Goal: Task Accomplishment & Management: Manage account settings

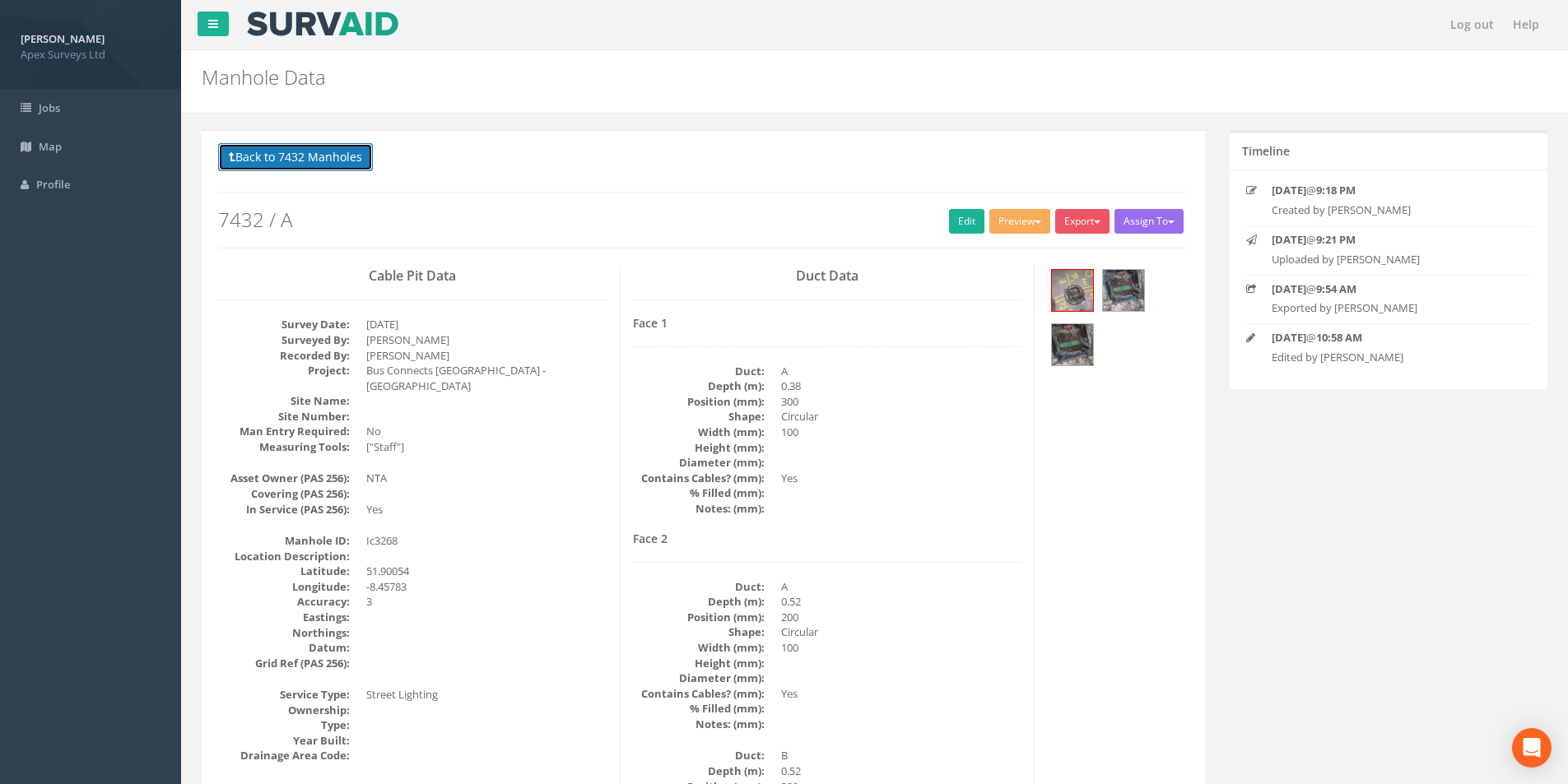
click at [282, 146] on button "Back to 7432 Manholes" at bounding box center [295, 157] width 154 height 28
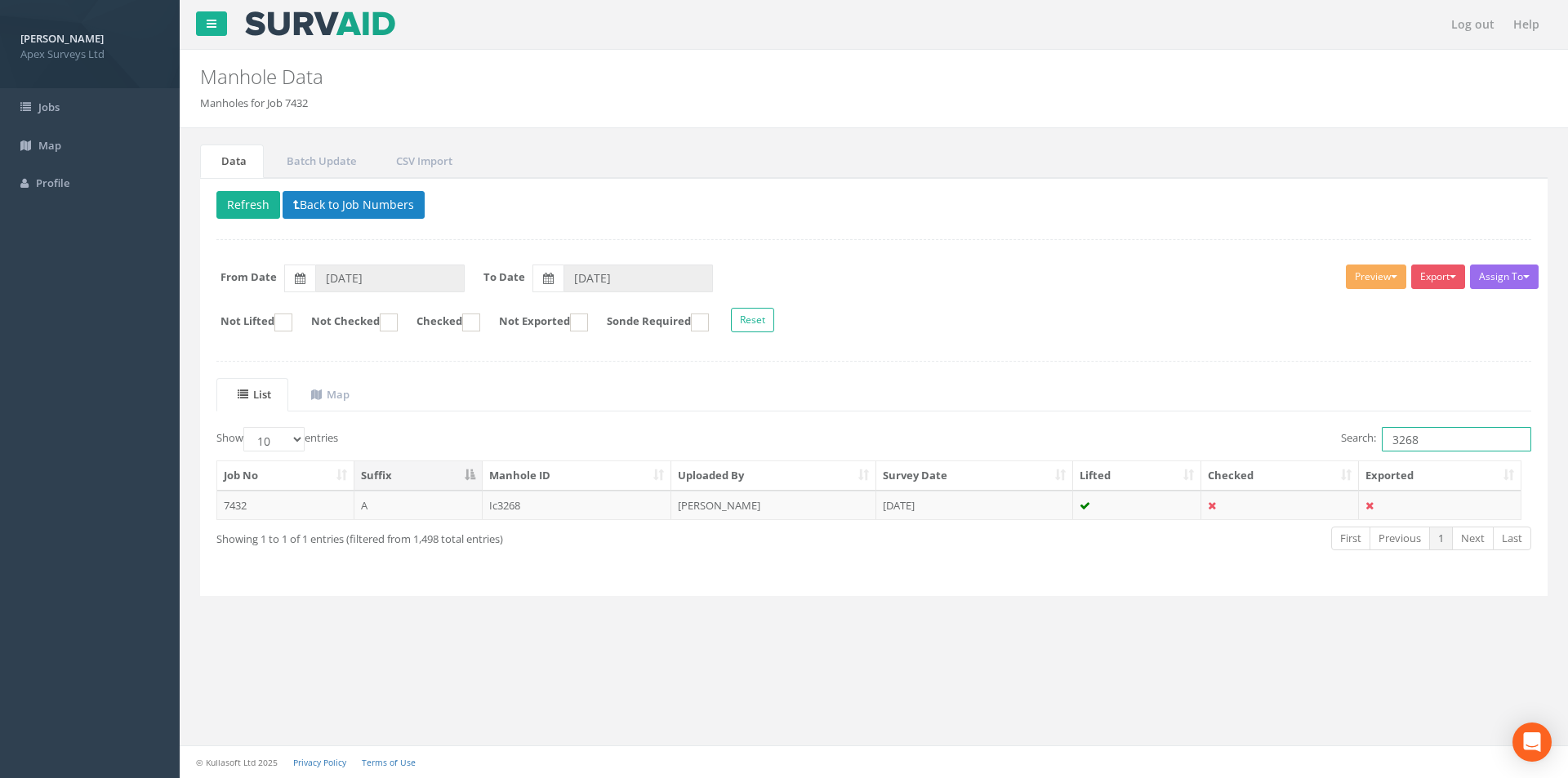
click at [1441, 446] on input "3268" at bounding box center [1456, 438] width 149 height 25
type input "3267"
click at [733, 506] on td "[PERSON_NAME]" at bounding box center [773, 505] width 205 height 30
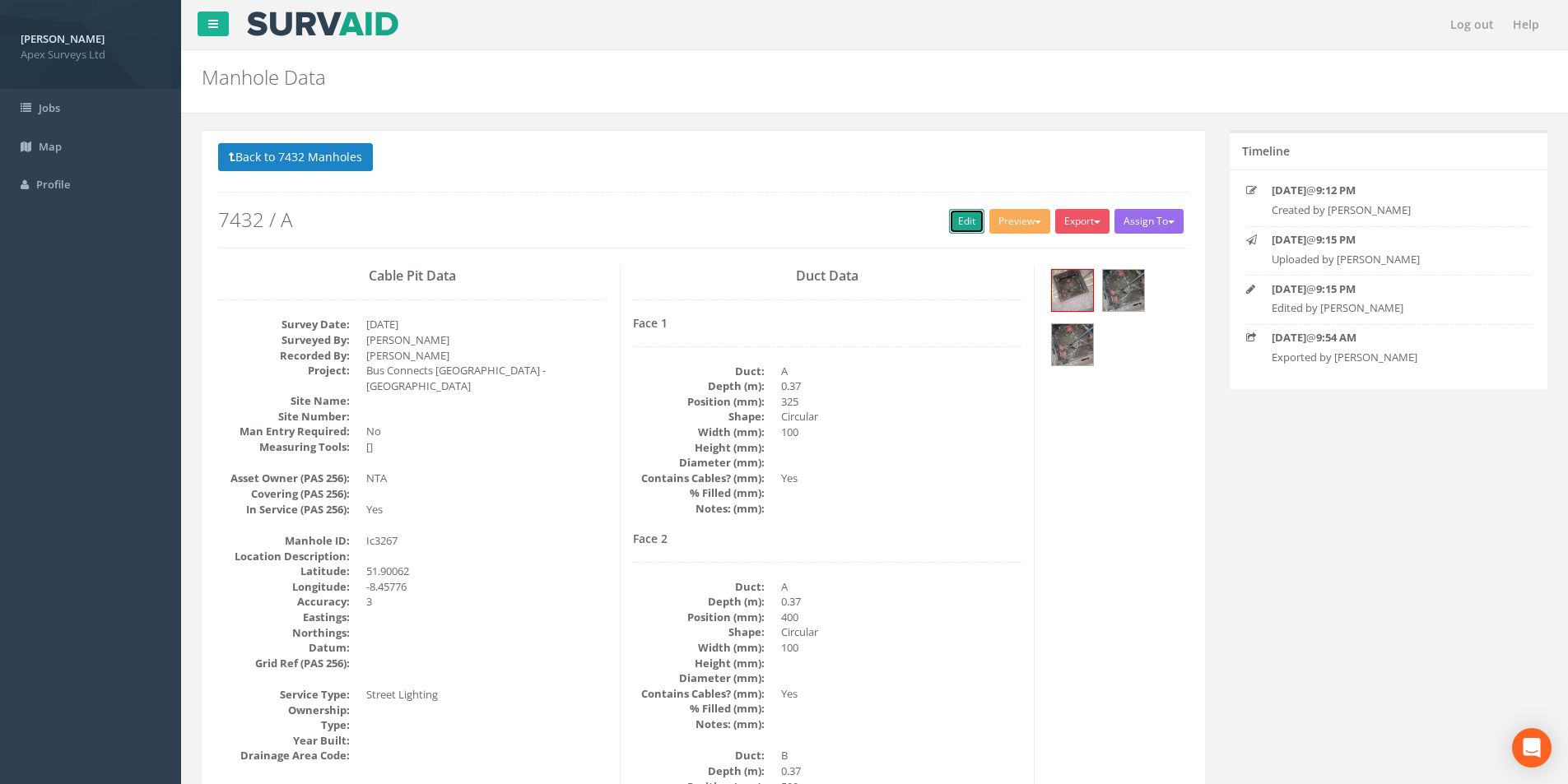
click at [955, 226] on link "Edit" at bounding box center [966, 221] width 35 height 25
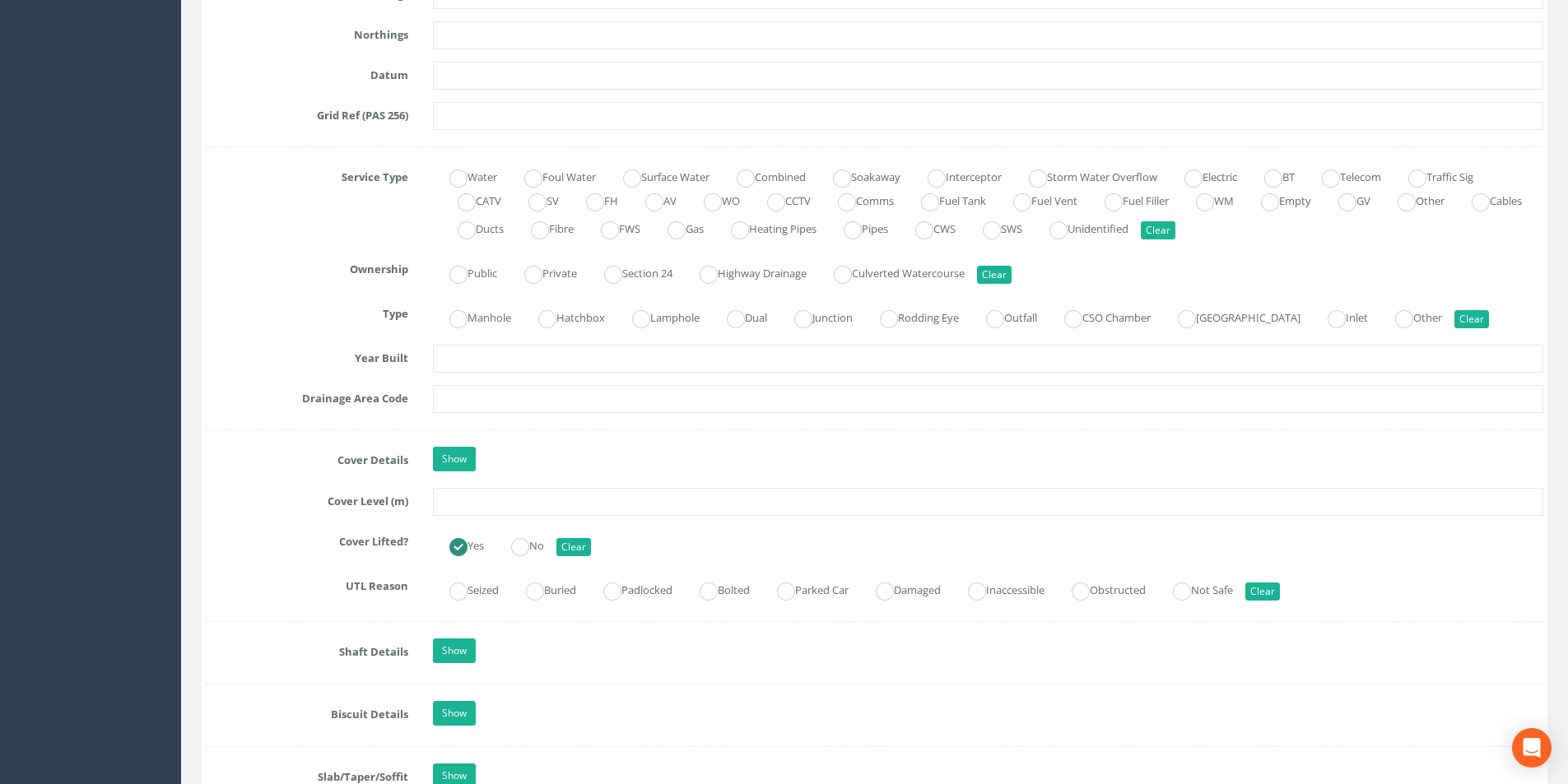
scroll to position [1069, 0]
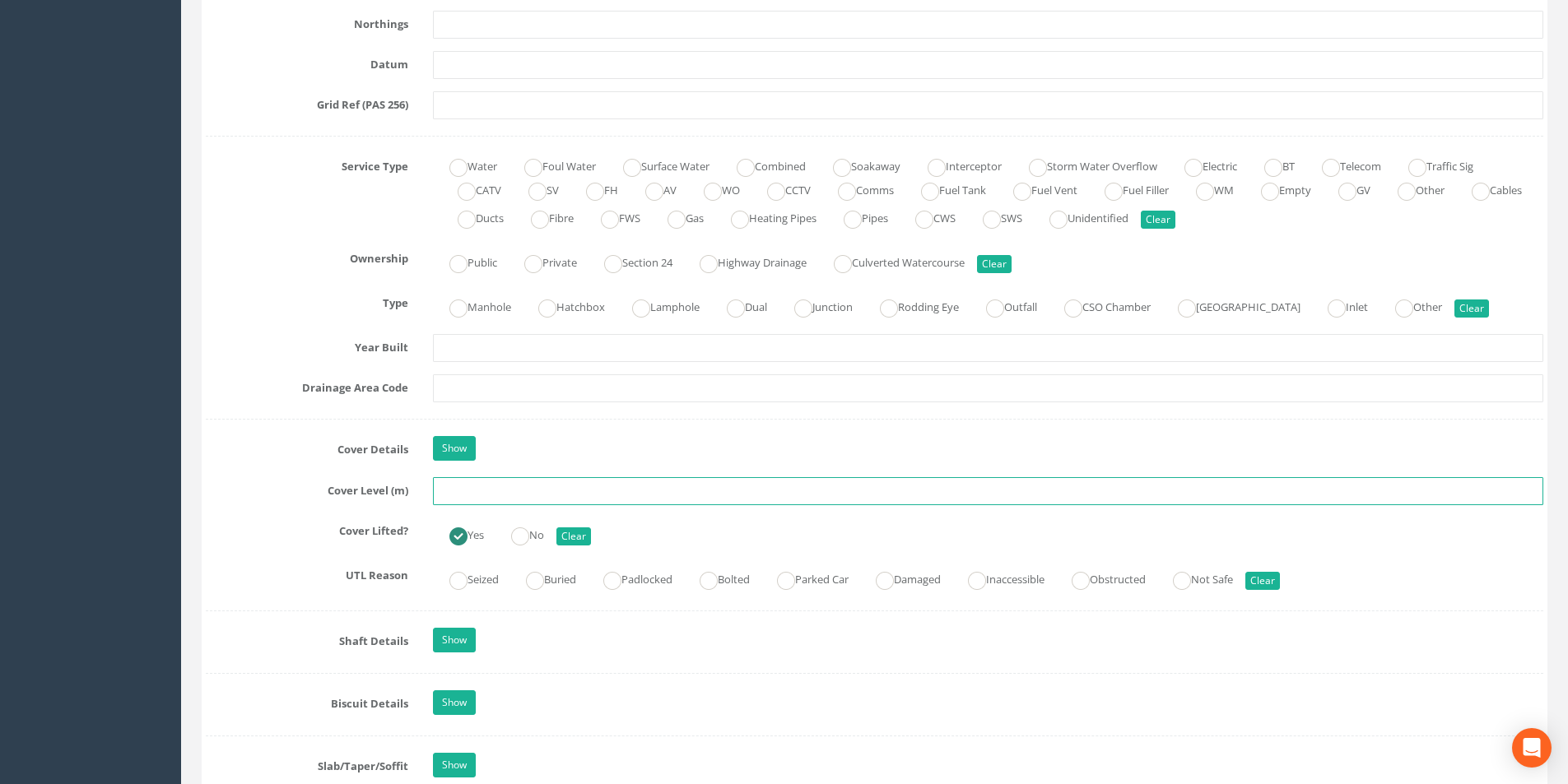
click at [528, 493] on input "text" at bounding box center [987, 491] width 1110 height 28
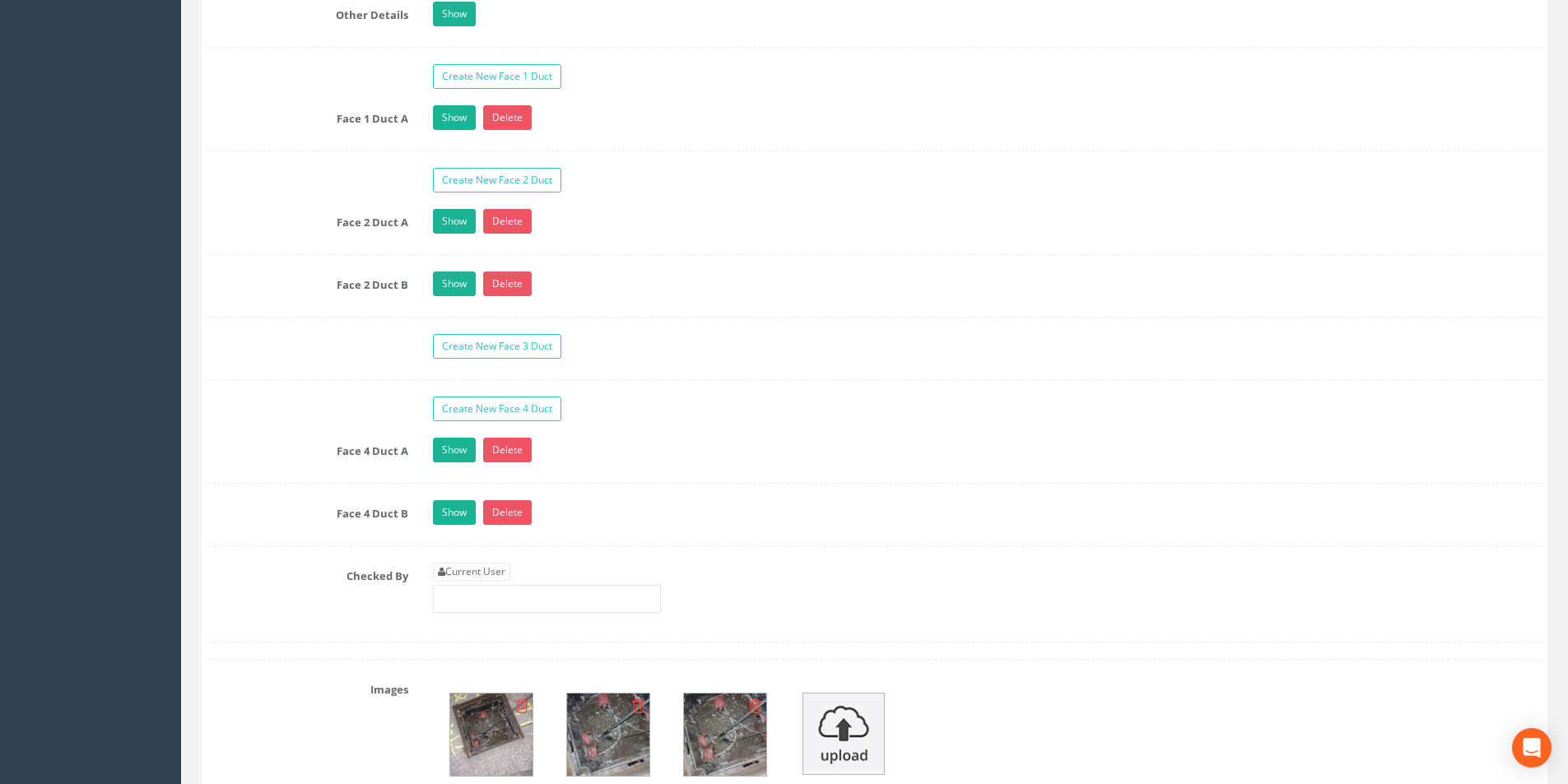
scroll to position [2714, 0]
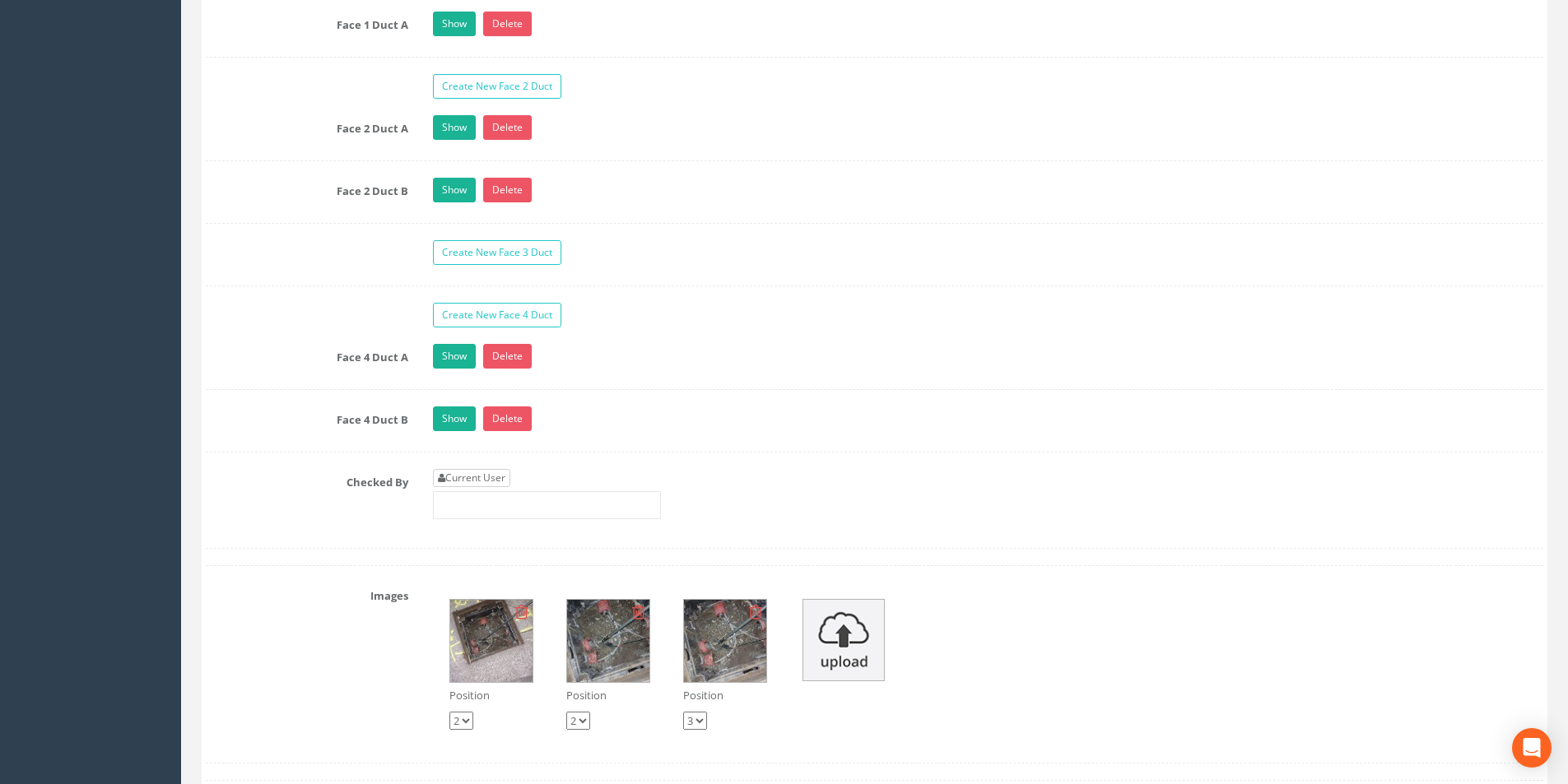
type input "3.36"
click at [497, 473] on link "Current User" at bounding box center [471, 478] width 77 height 18
type input "[PERSON_NAME]"
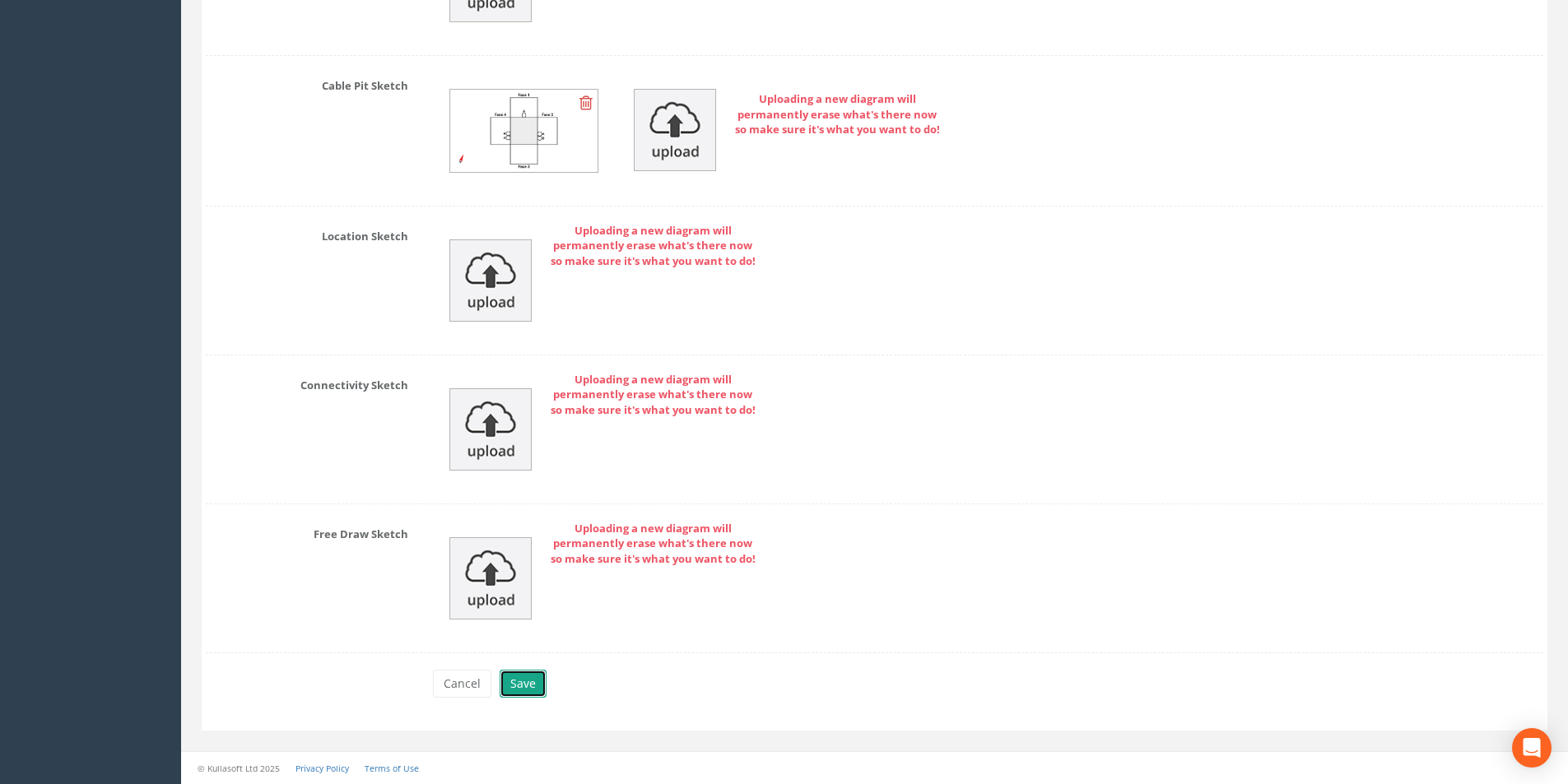
click at [520, 686] on button "Save" at bounding box center [523, 683] width 47 height 28
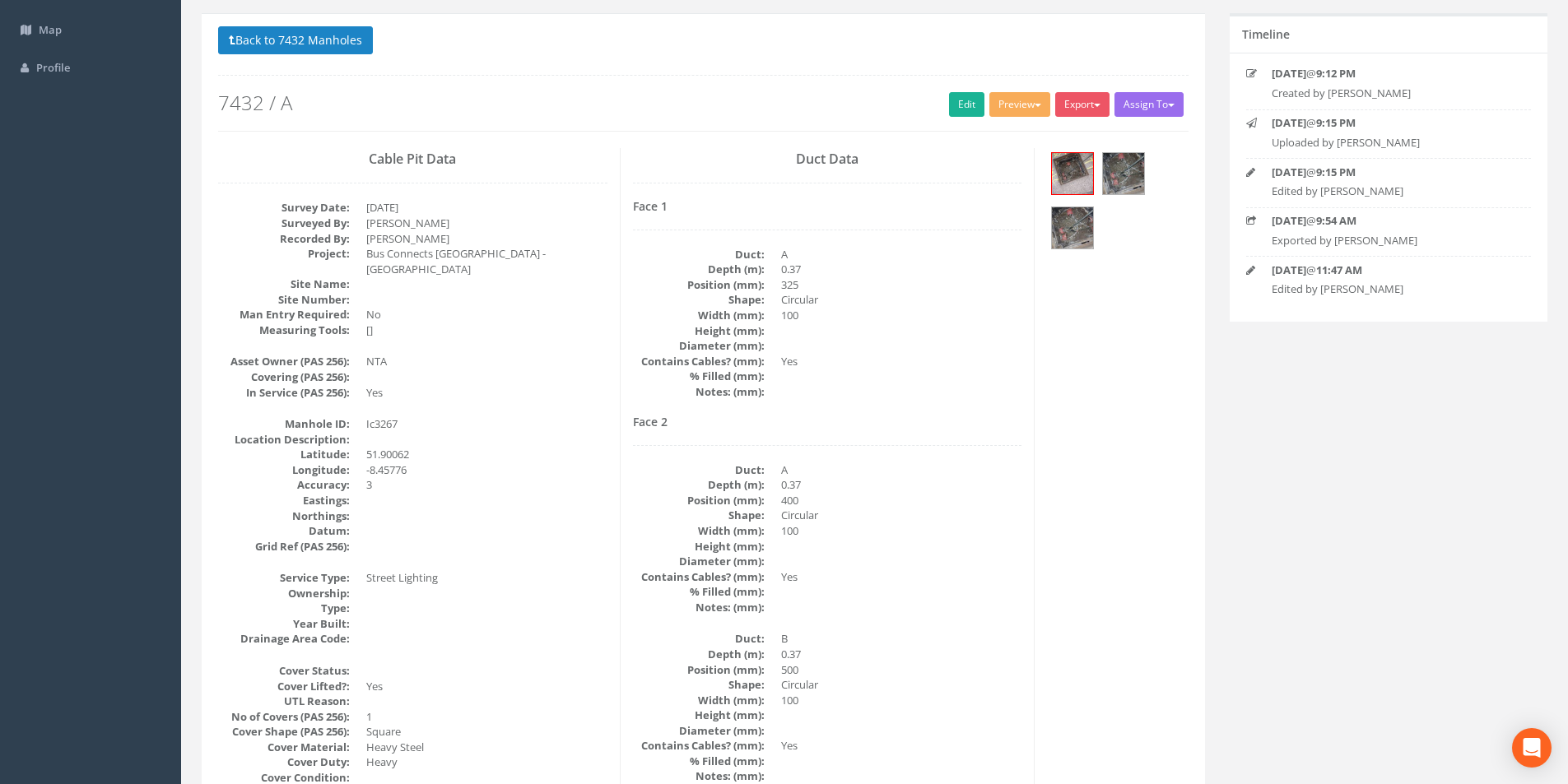
scroll to position [108, 0]
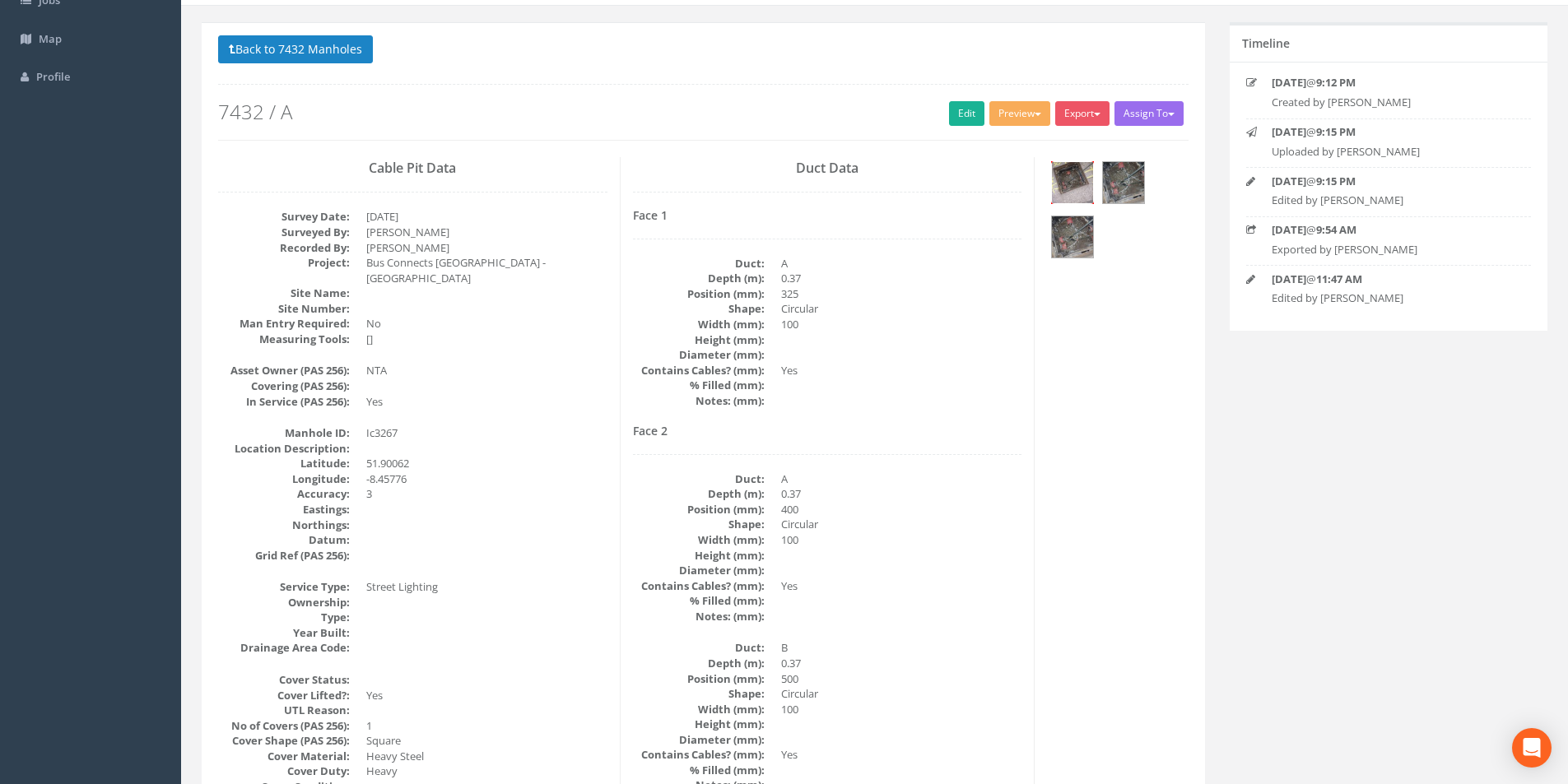
click at [1088, 179] on img at bounding box center [1072, 183] width 41 height 41
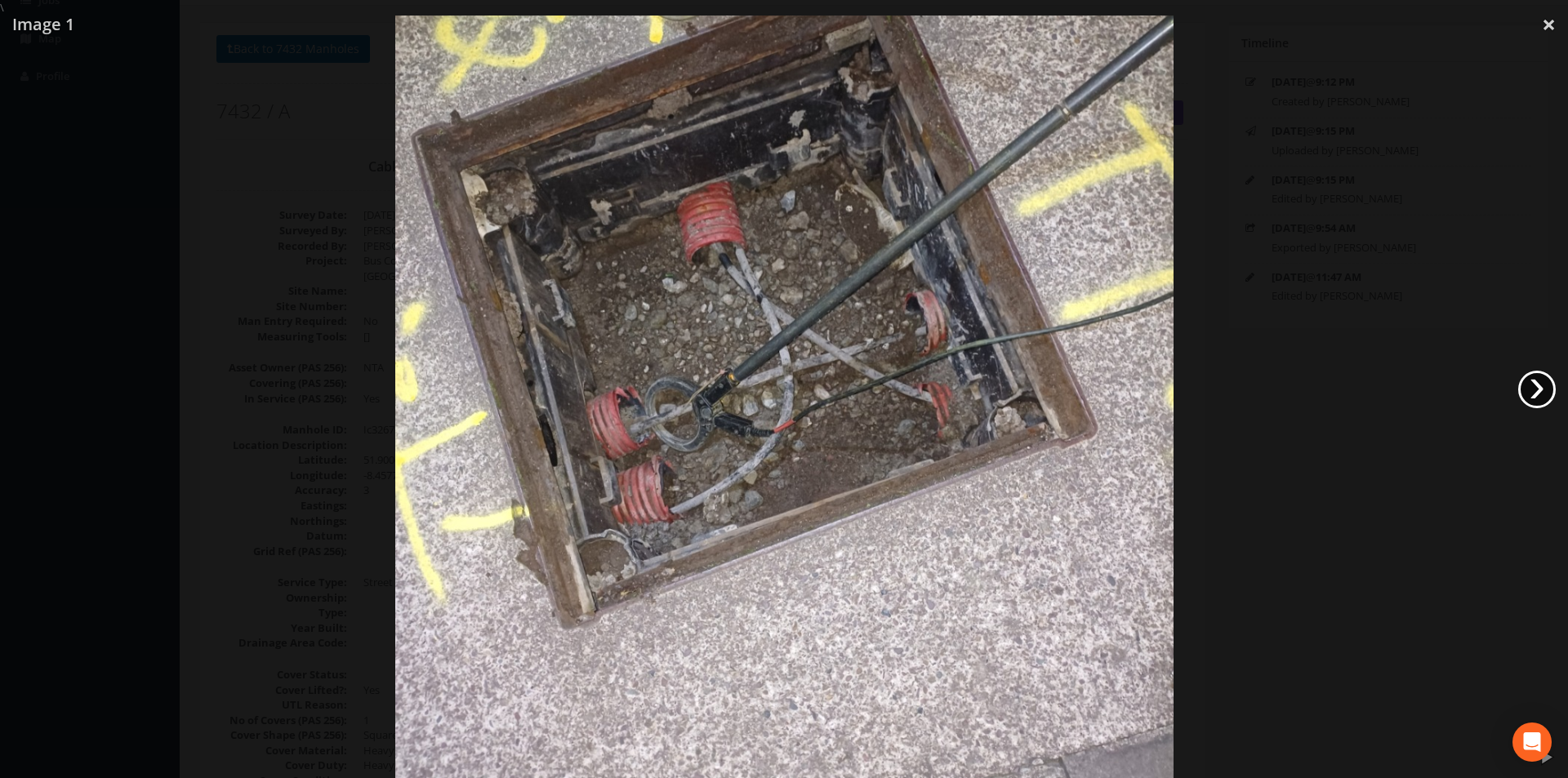
click at [1546, 376] on link "›" at bounding box center [1536, 389] width 37 height 37
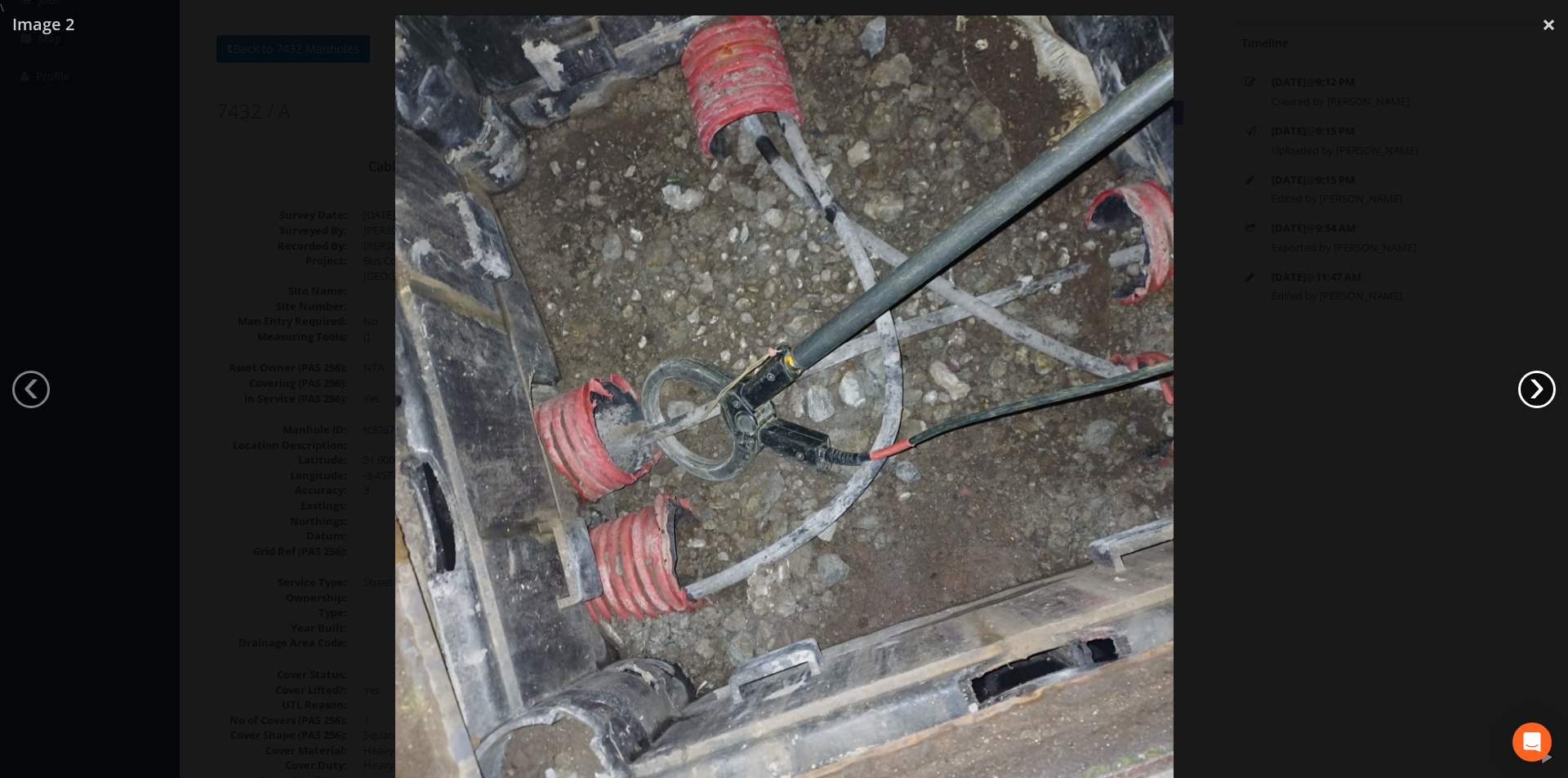
click at [1546, 376] on link "›" at bounding box center [1536, 389] width 37 height 37
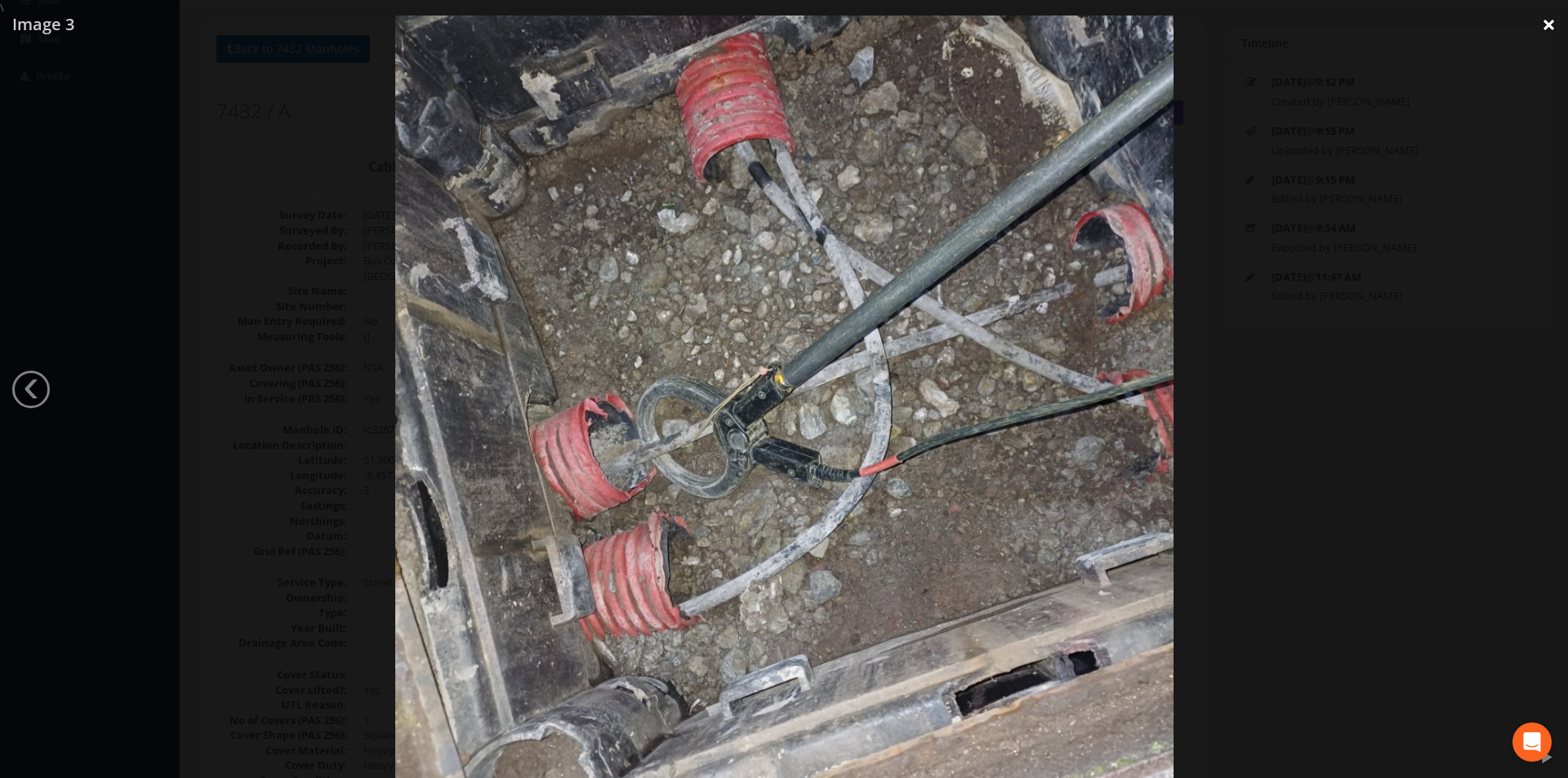
click at [1545, 30] on link "×" at bounding box center [1548, 25] width 38 height 49
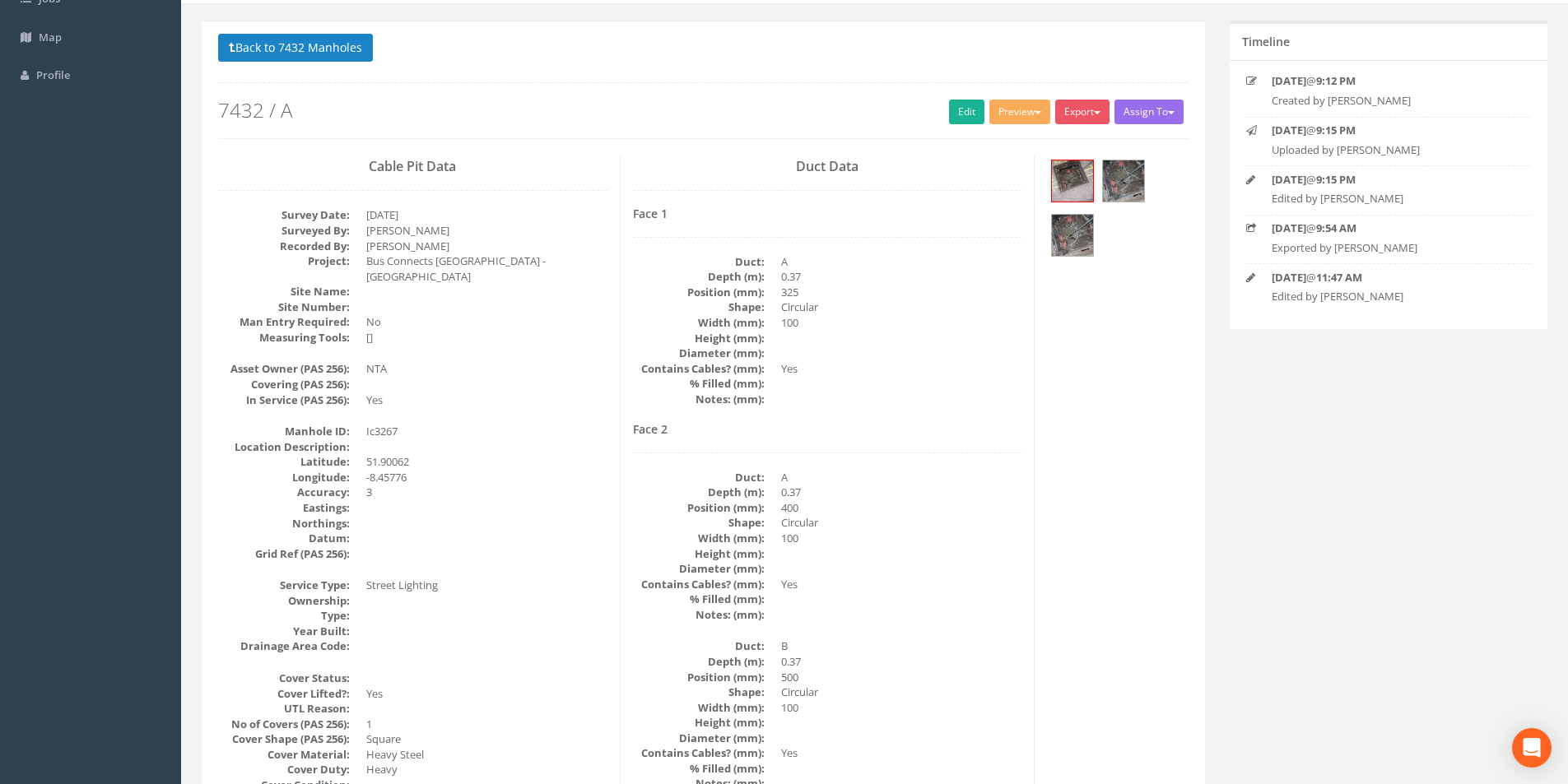
scroll to position [0, 0]
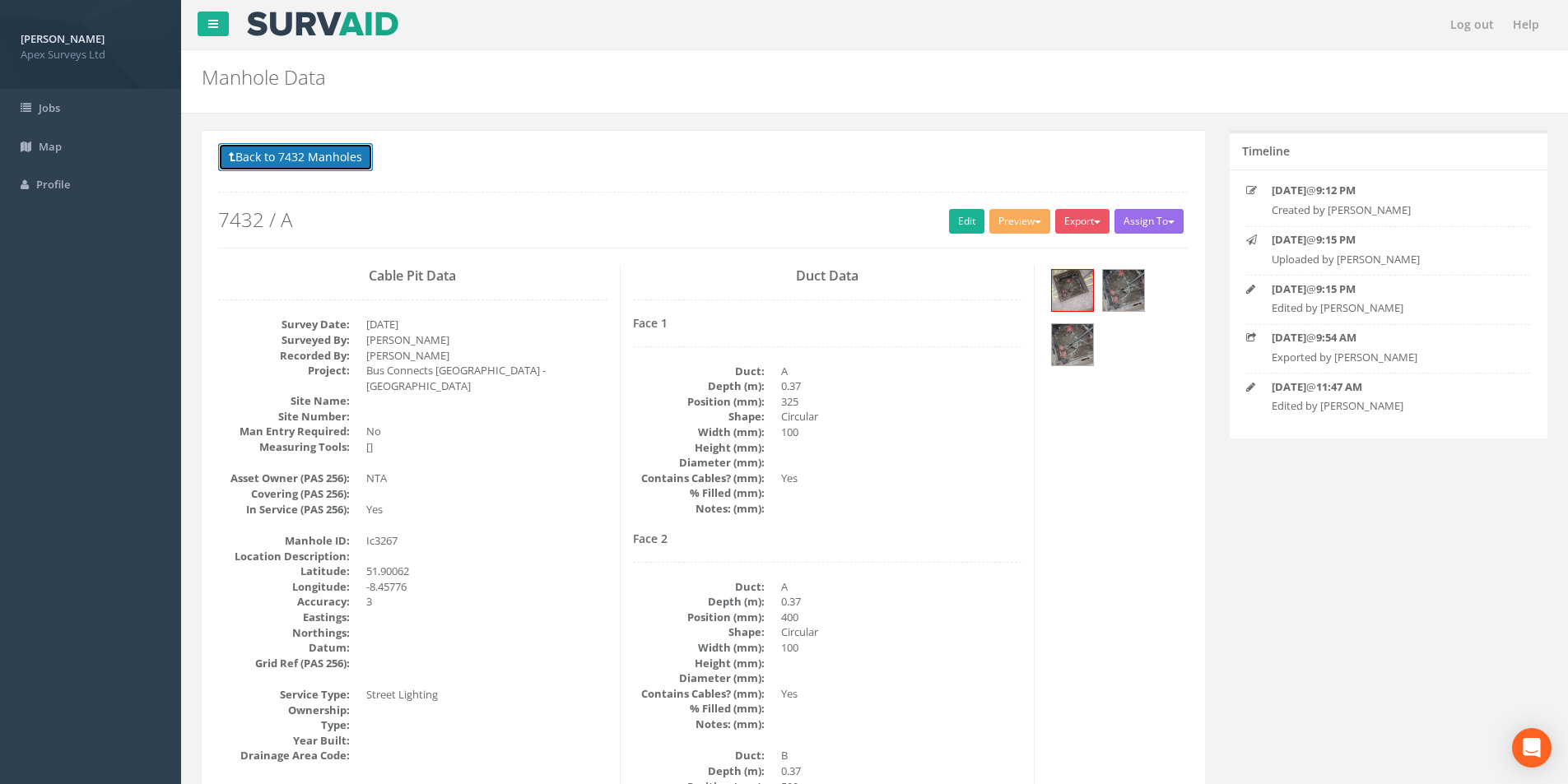
click at [292, 157] on button "Back to 7432 Manholes" at bounding box center [295, 157] width 154 height 28
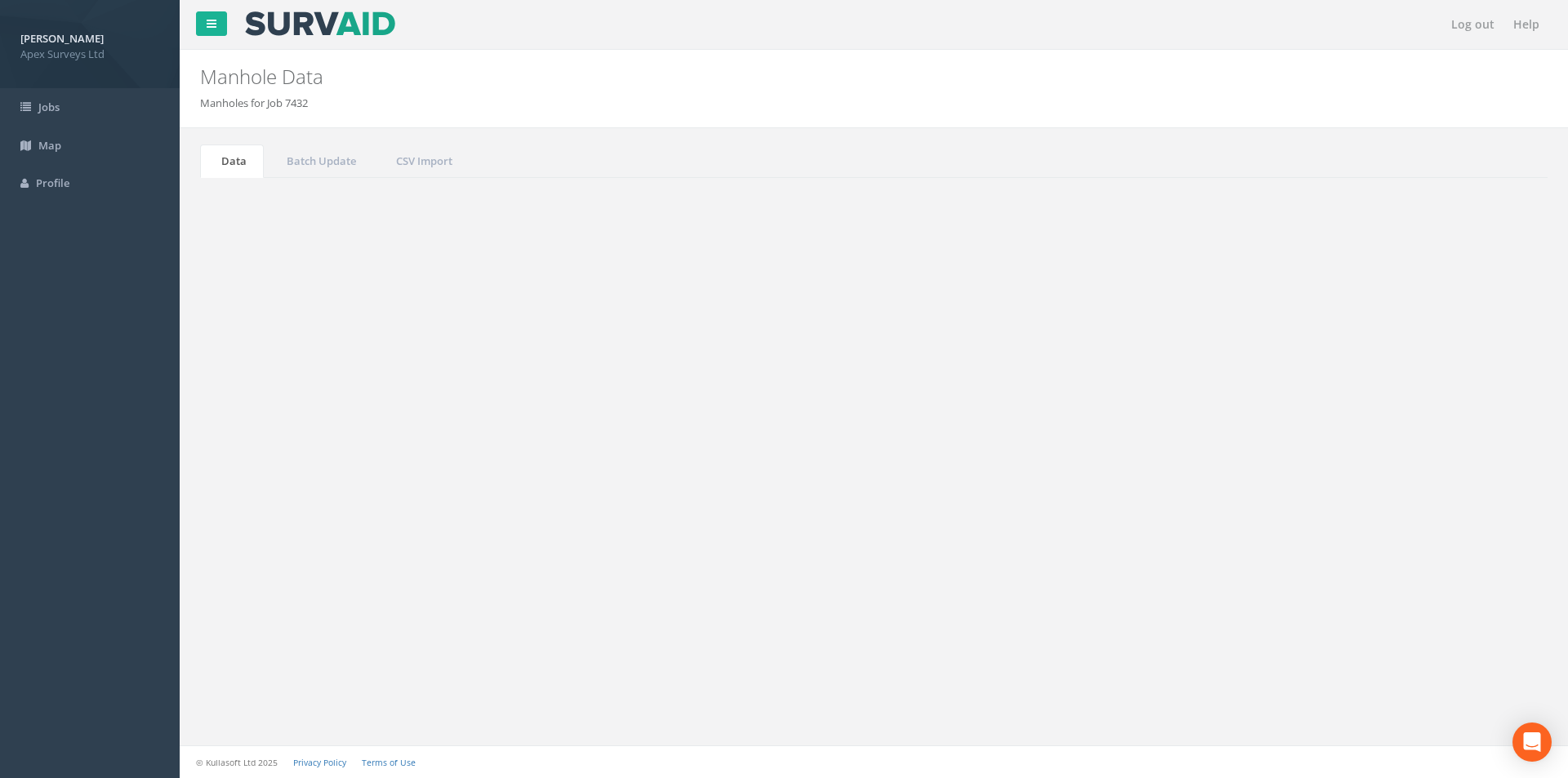
click at [1428, 434] on input "3267" at bounding box center [1456, 438] width 149 height 25
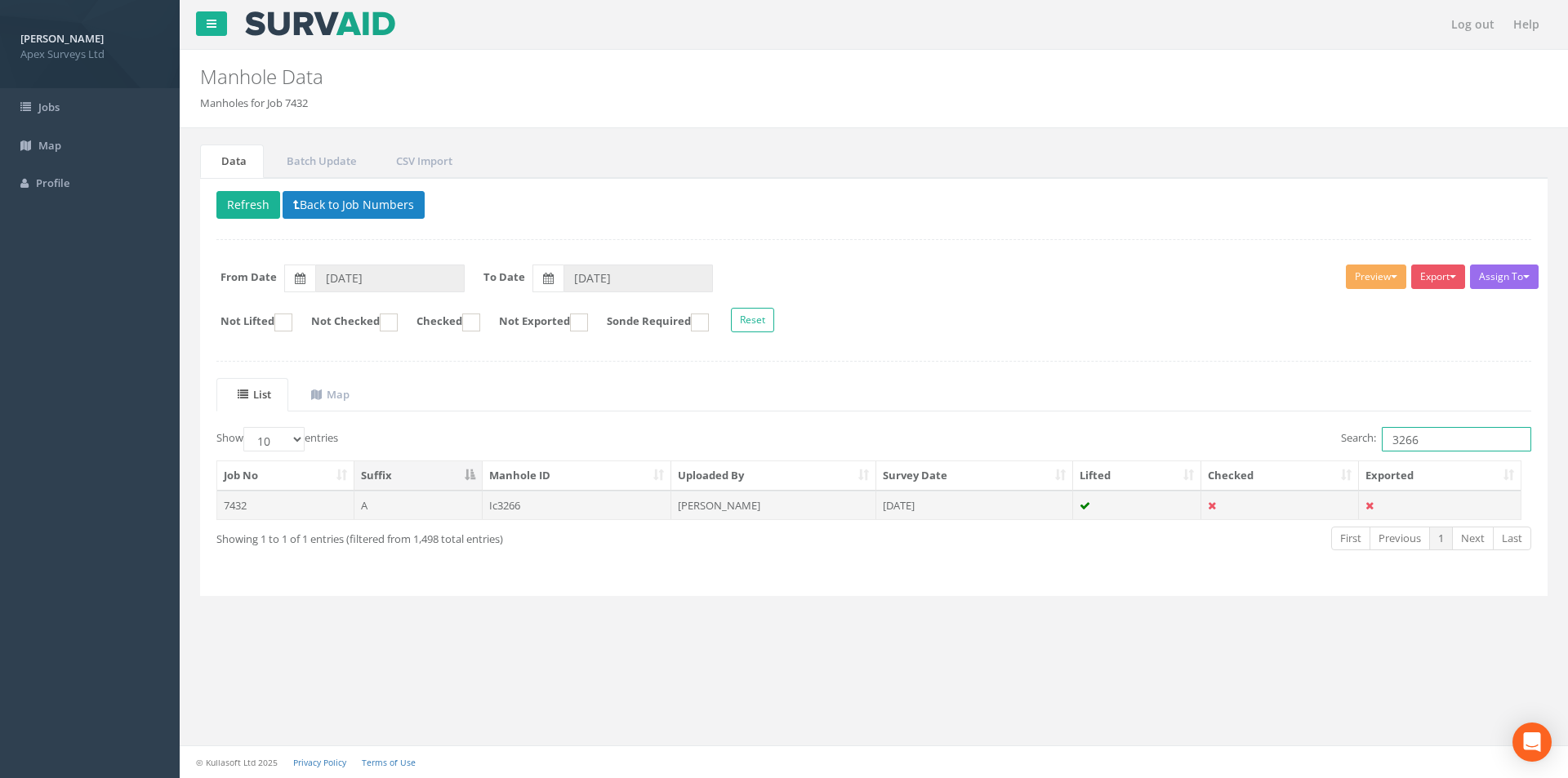
type input "3266"
click at [743, 517] on td "[PERSON_NAME]" at bounding box center [773, 505] width 205 height 30
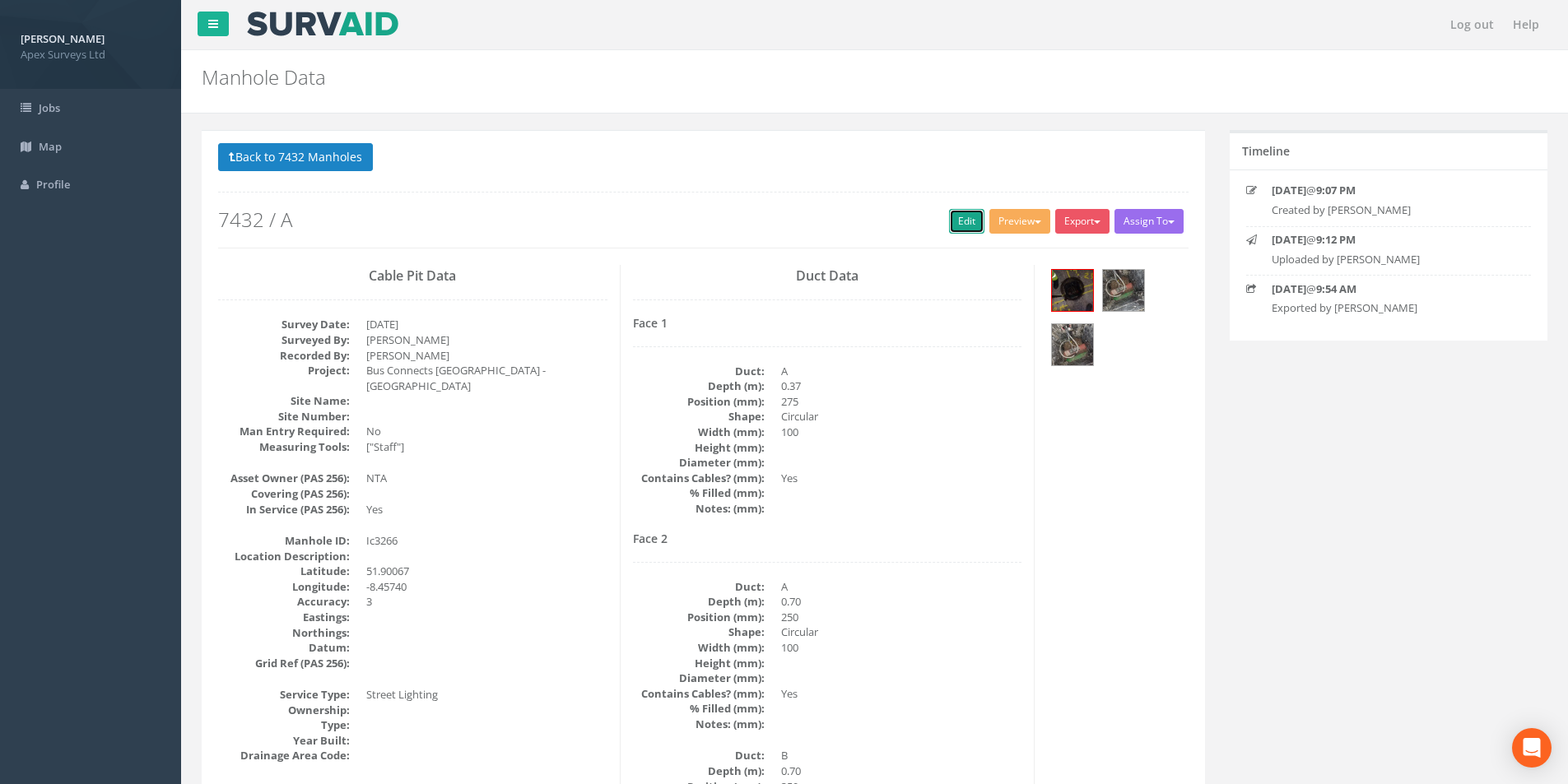
click at [956, 222] on link "Edit" at bounding box center [966, 221] width 35 height 25
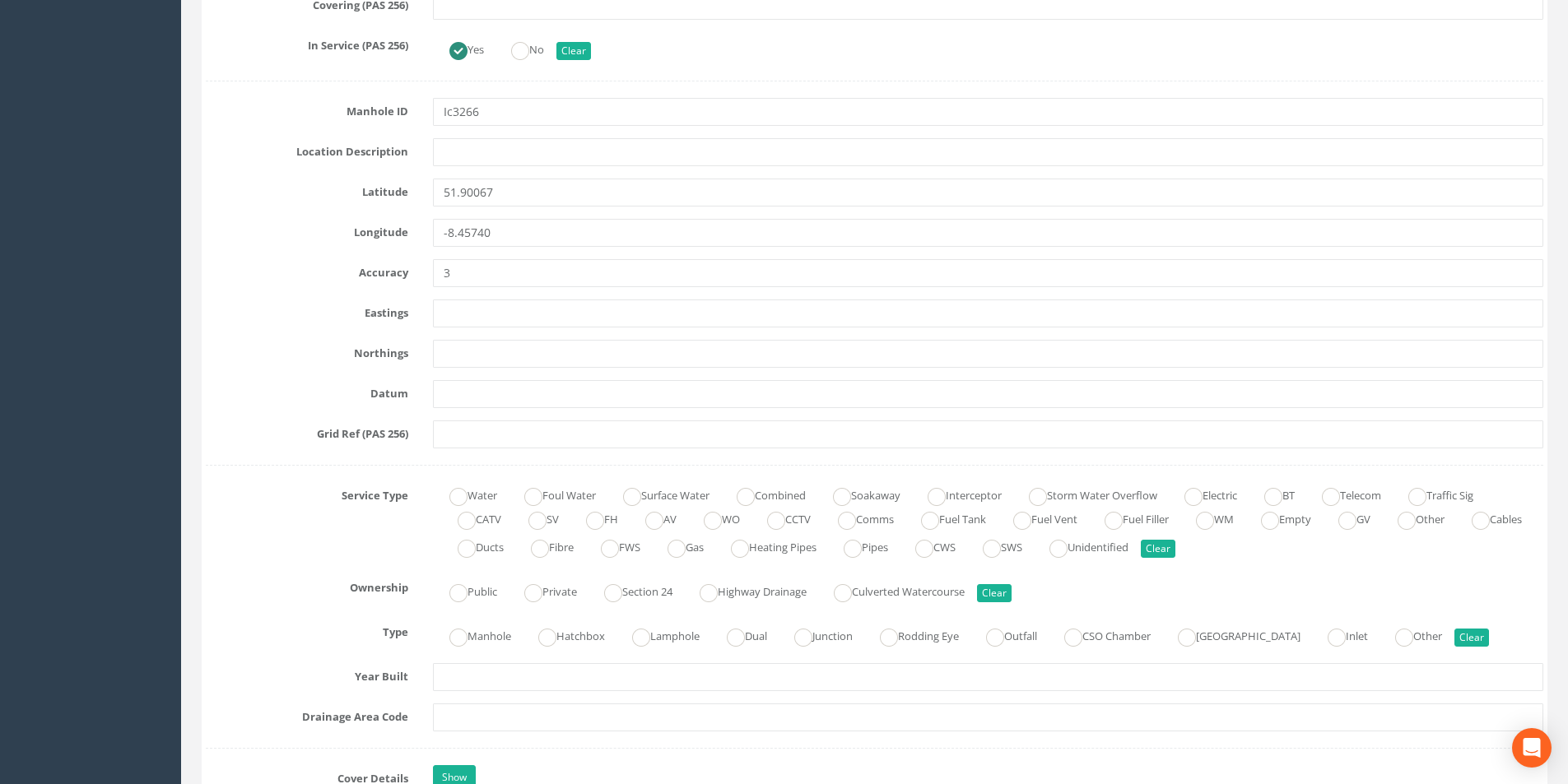
scroll to position [905, 0]
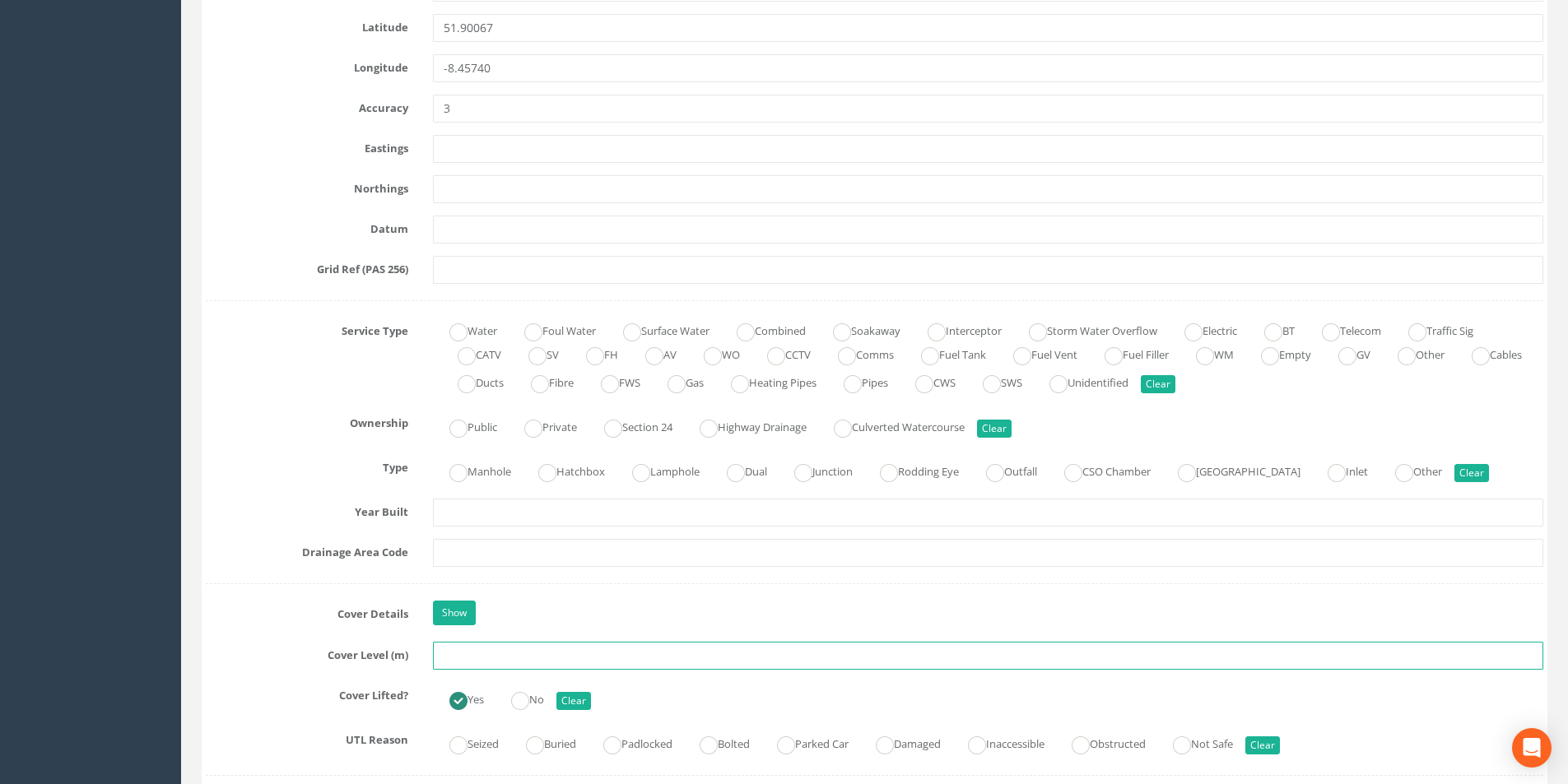
click at [476, 659] on input "text" at bounding box center [987, 655] width 1110 height 28
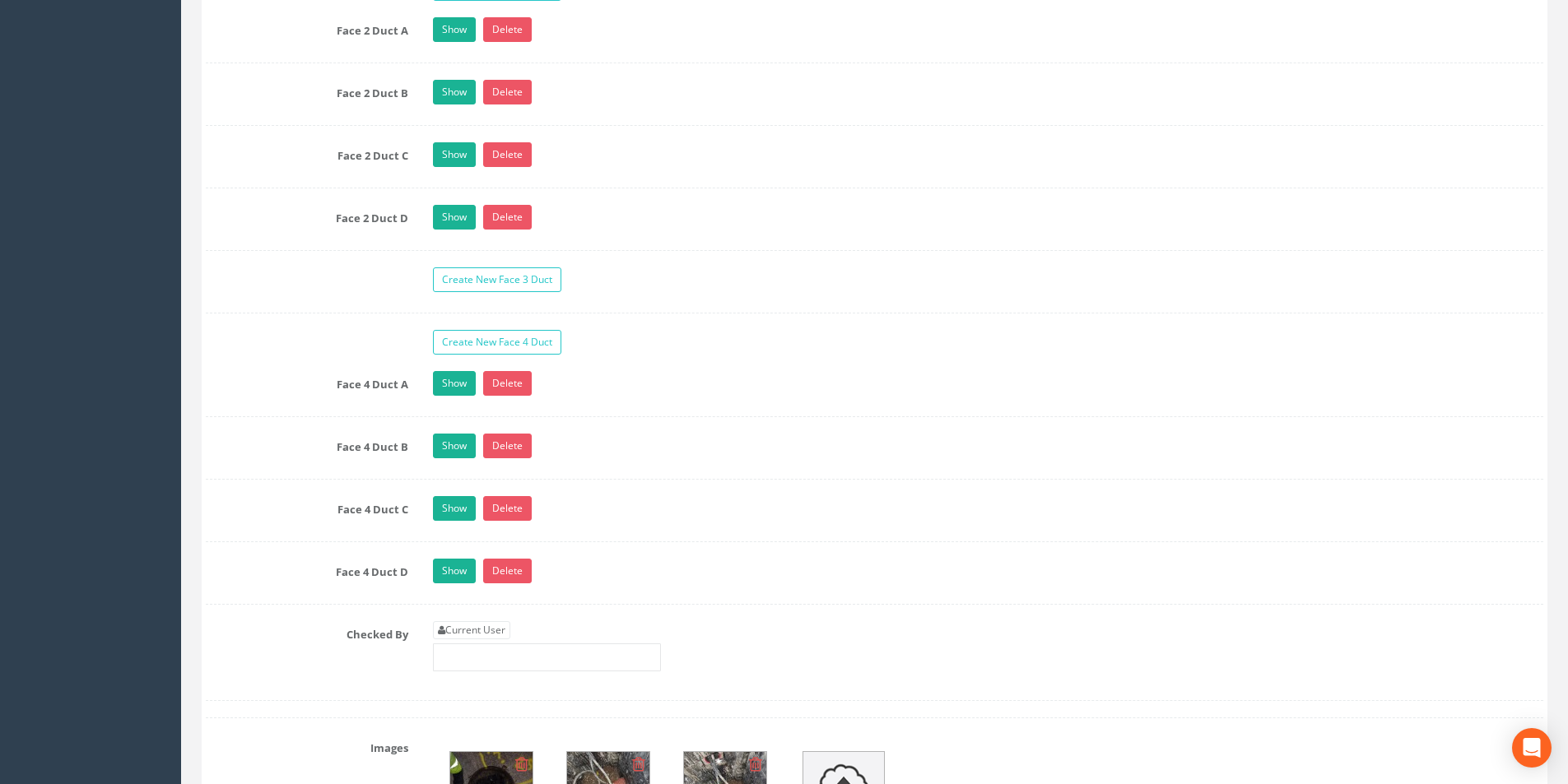
scroll to position [3043, 0]
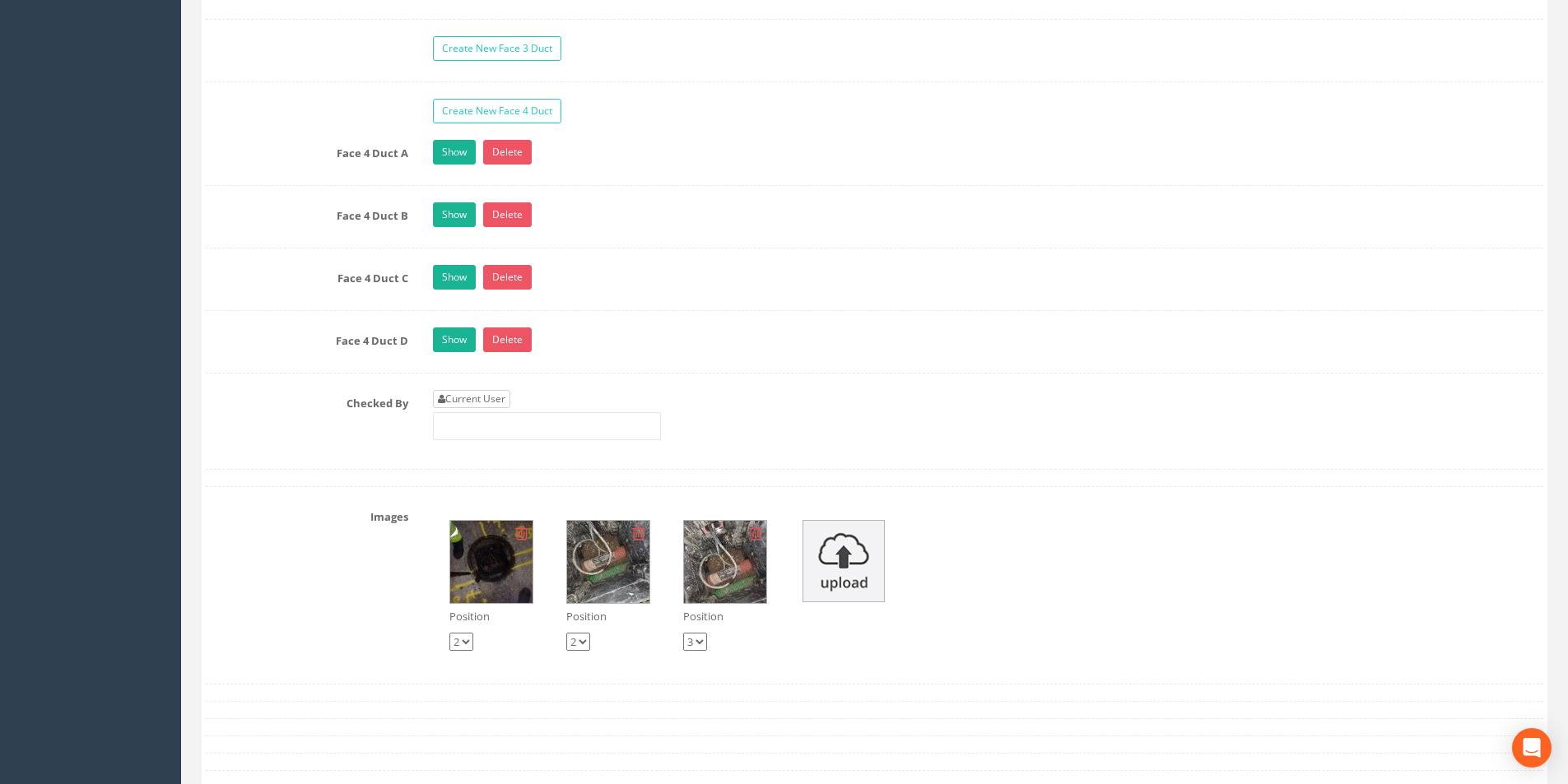
type input "3.38"
click at [481, 402] on link "Current User" at bounding box center [471, 398] width 77 height 18
type input "[PERSON_NAME]"
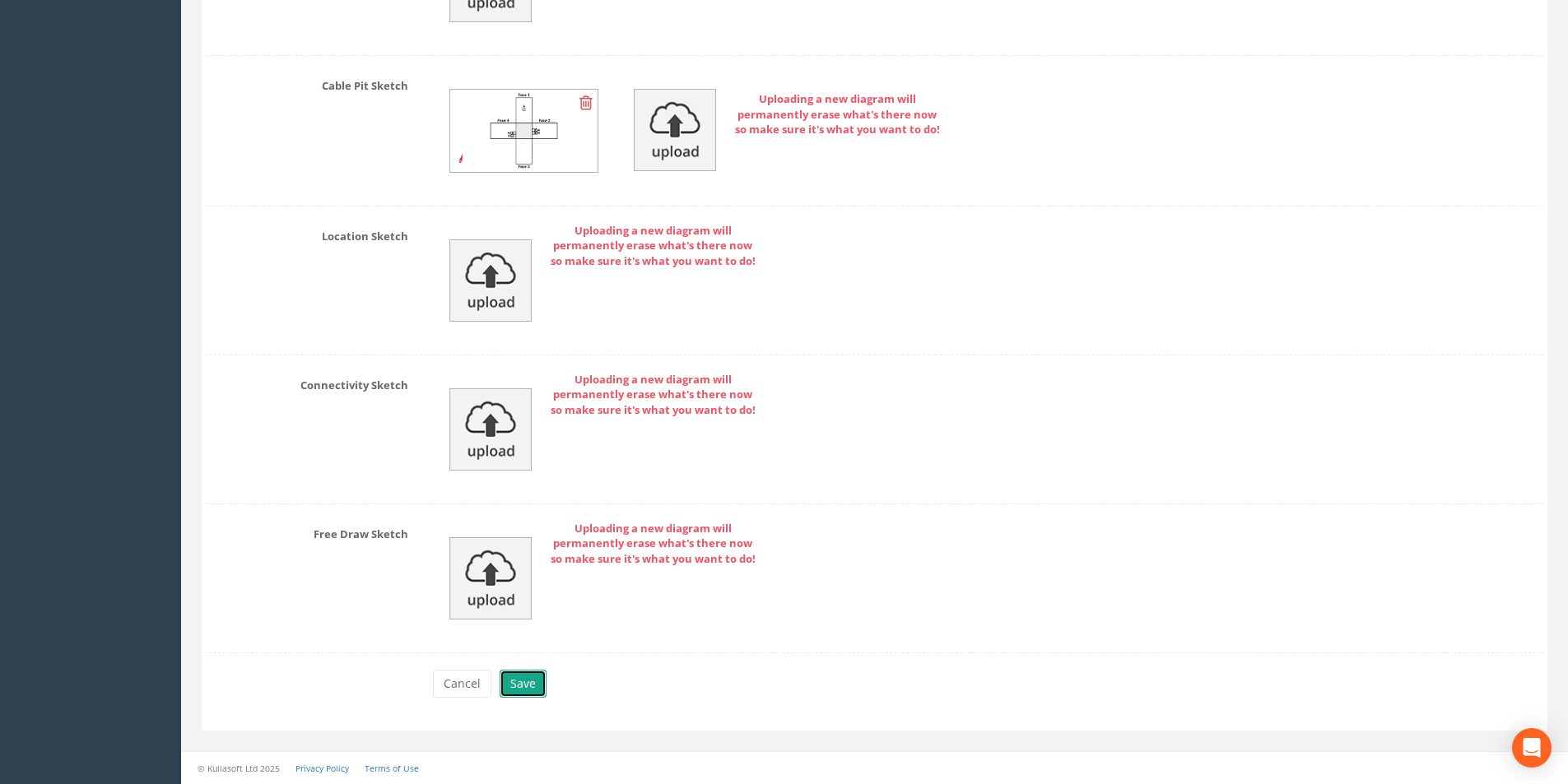
click at [524, 675] on button "Save" at bounding box center [523, 683] width 47 height 28
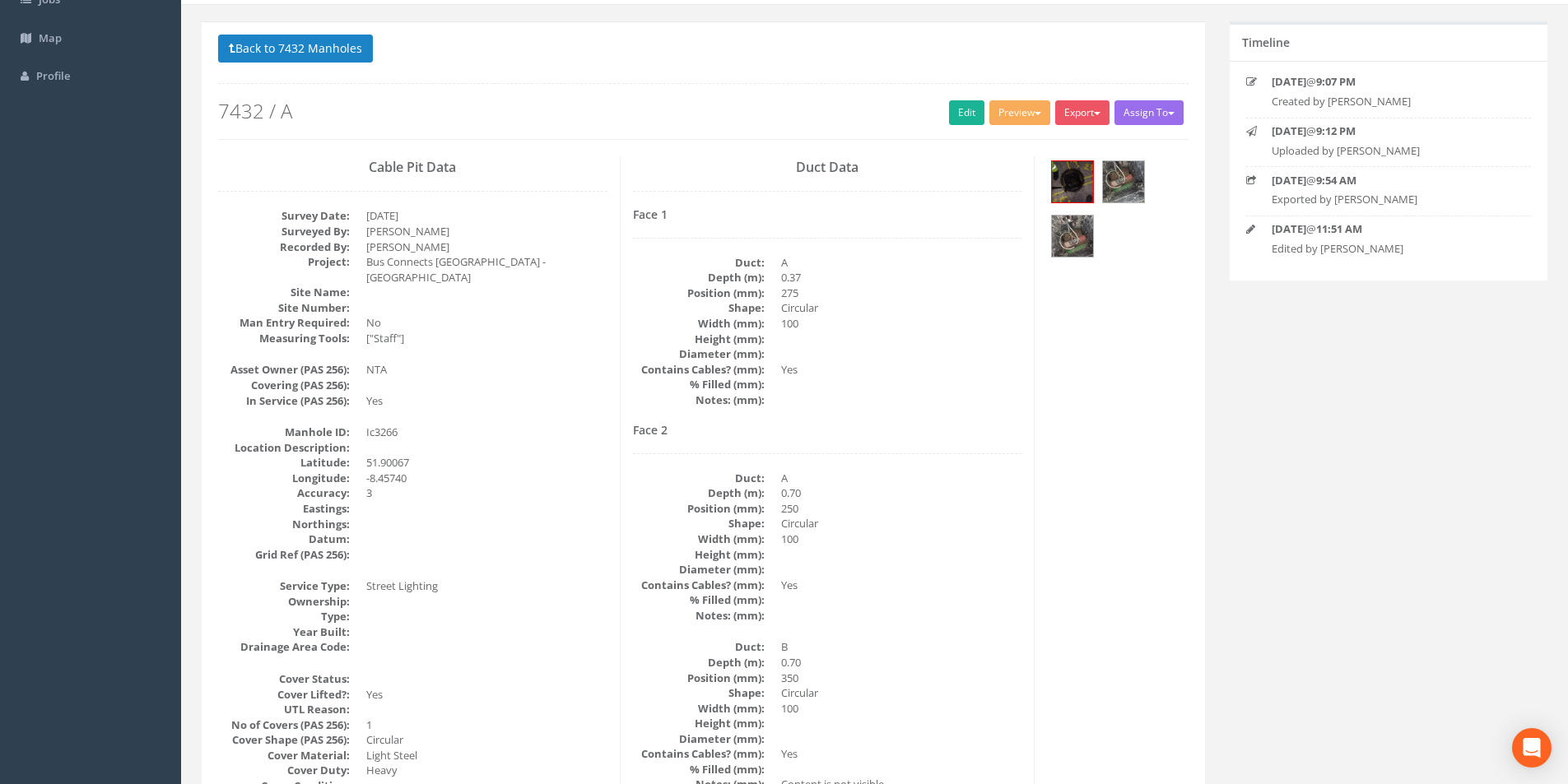
scroll to position [0, 0]
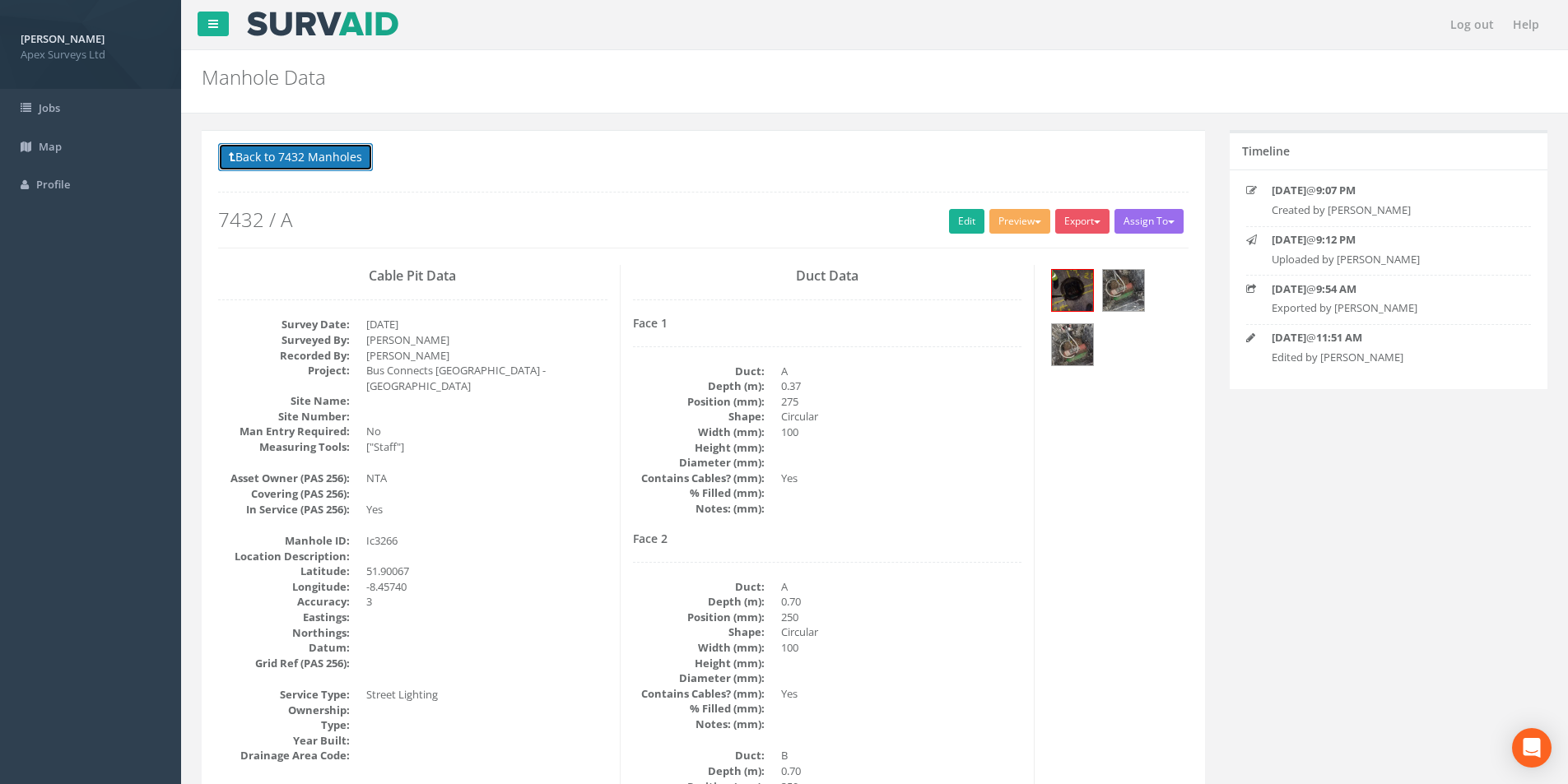
click at [313, 166] on button "Back to 7432 Manholes" at bounding box center [295, 157] width 154 height 28
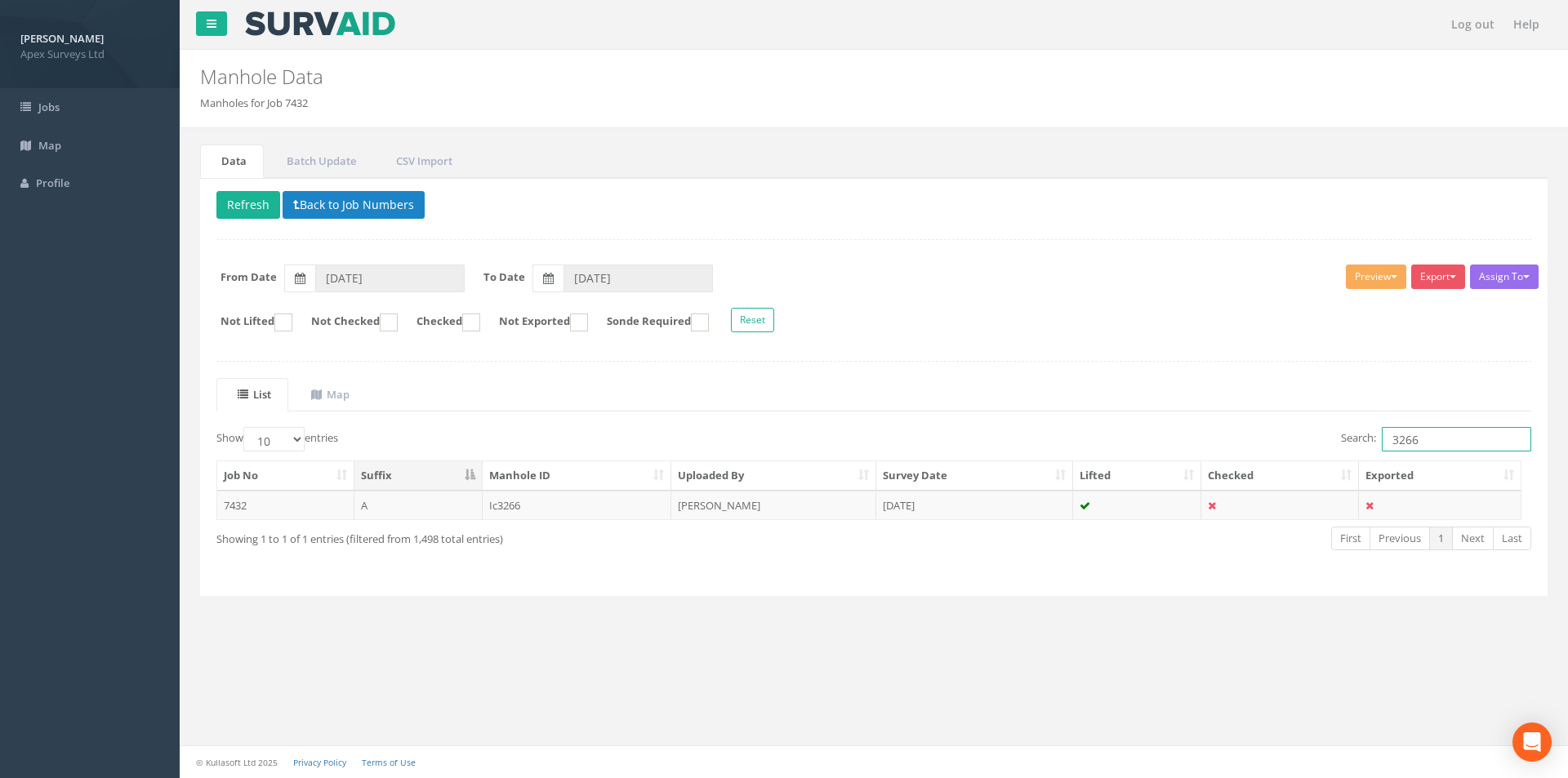
click at [1421, 443] on input "3266" at bounding box center [1456, 438] width 149 height 25
type input "3265"
click at [975, 514] on td "[DATE]" at bounding box center [974, 505] width 197 height 30
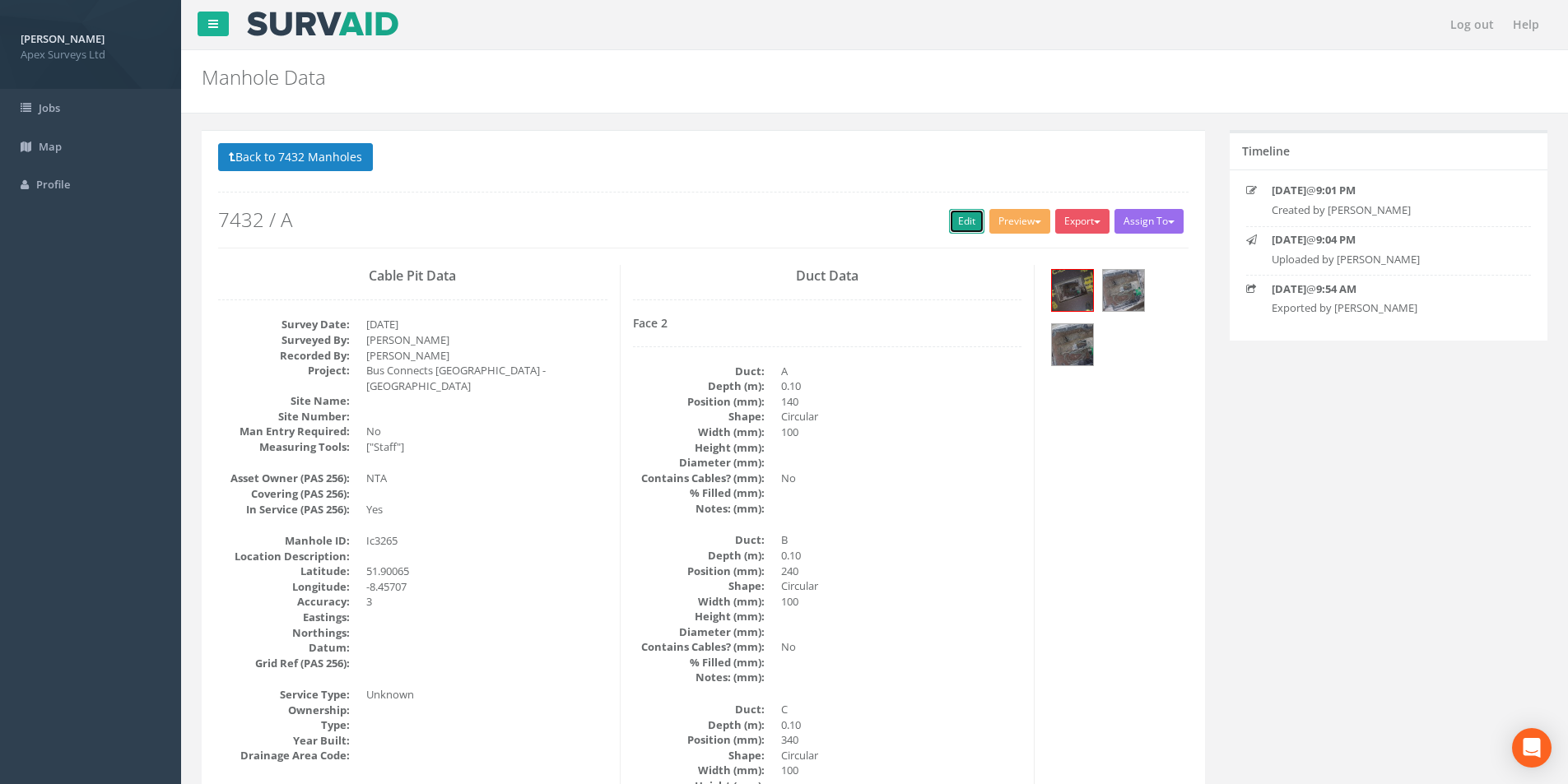
click at [960, 229] on link "Edit" at bounding box center [966, 221] width 35 height 25
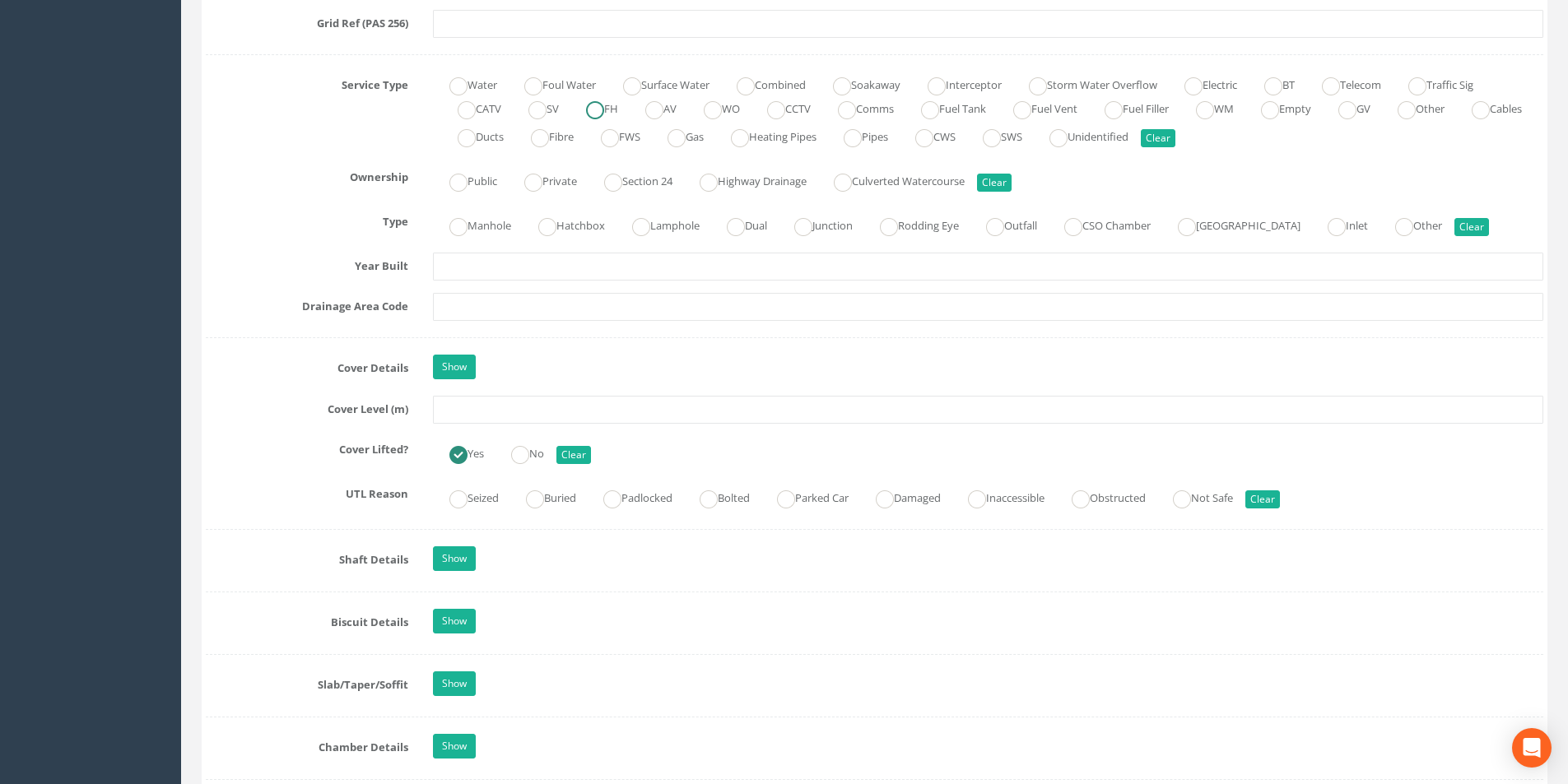
scroll to position [1151, 0]
click at [512, 407] on input "text" at bounding box center [987, 408] width 1110 height 28
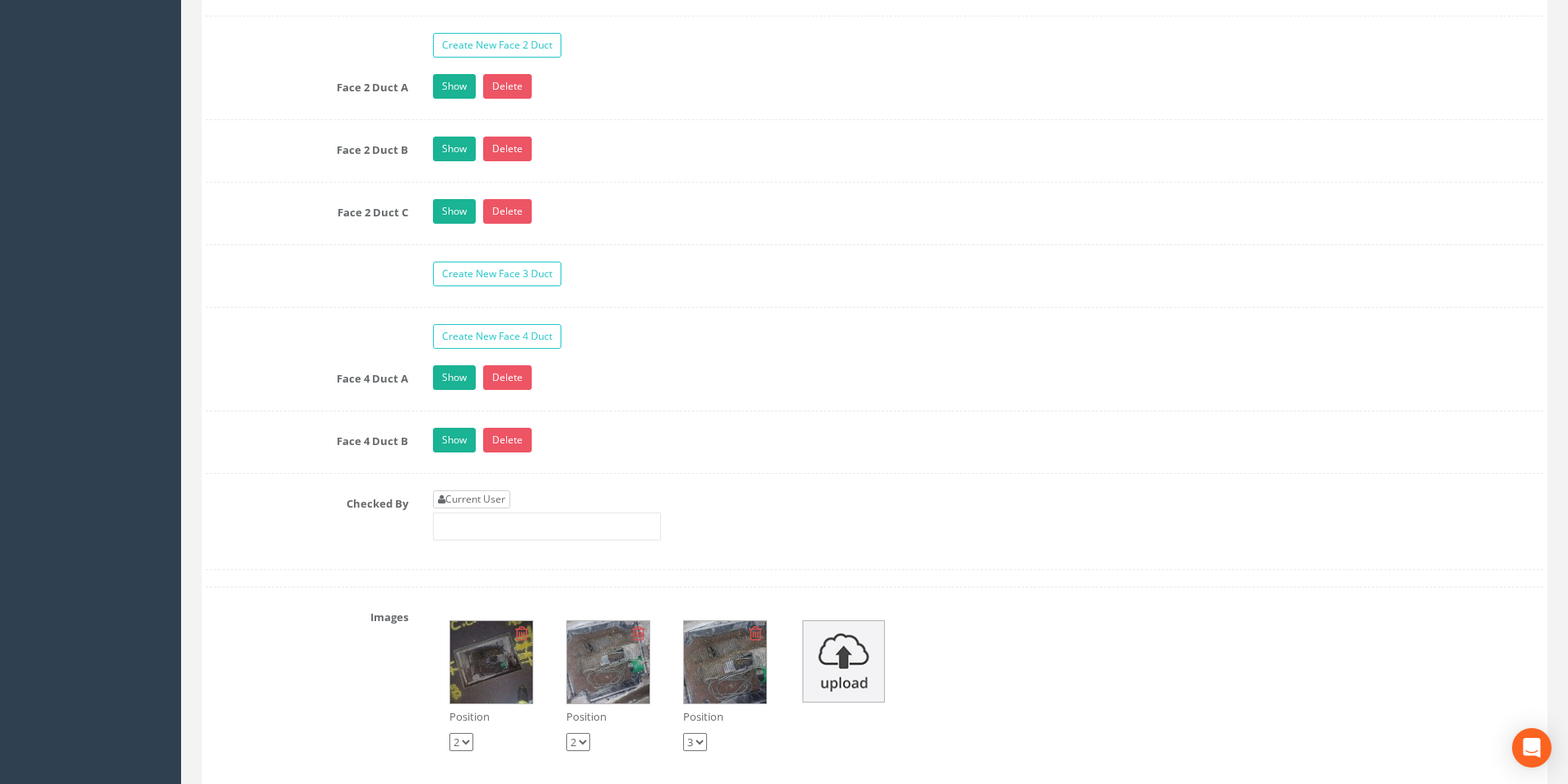
type input "3.42"
click at [480, 496] on link "Current User" at bounding box center [471, 498] width 77 height 18
type input "[PERSON_NAME]"
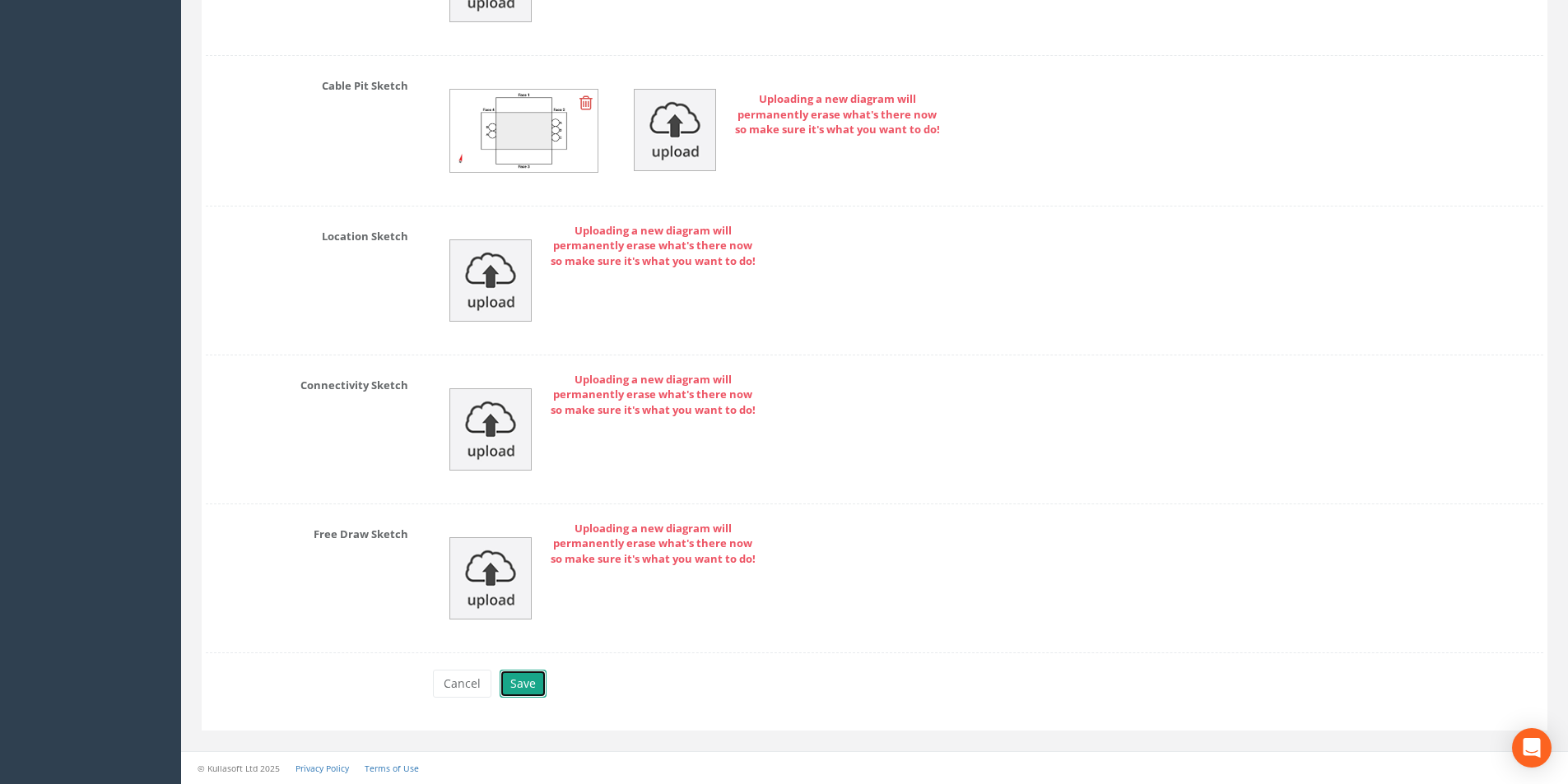
click at [517, 684] on button "Save" at bounding box center [523, 683] width 47 height 28
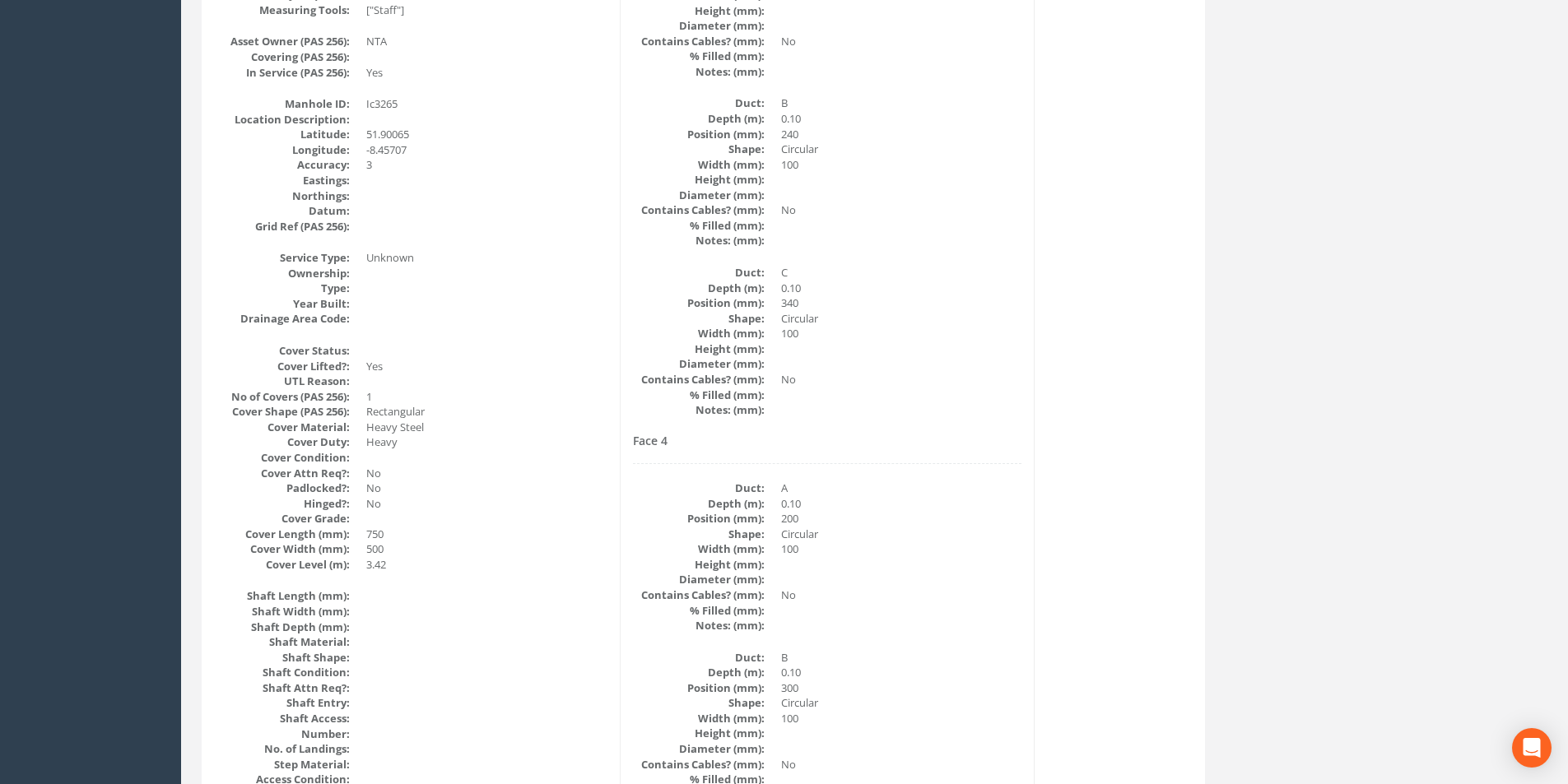
scroll to position [0, 0]
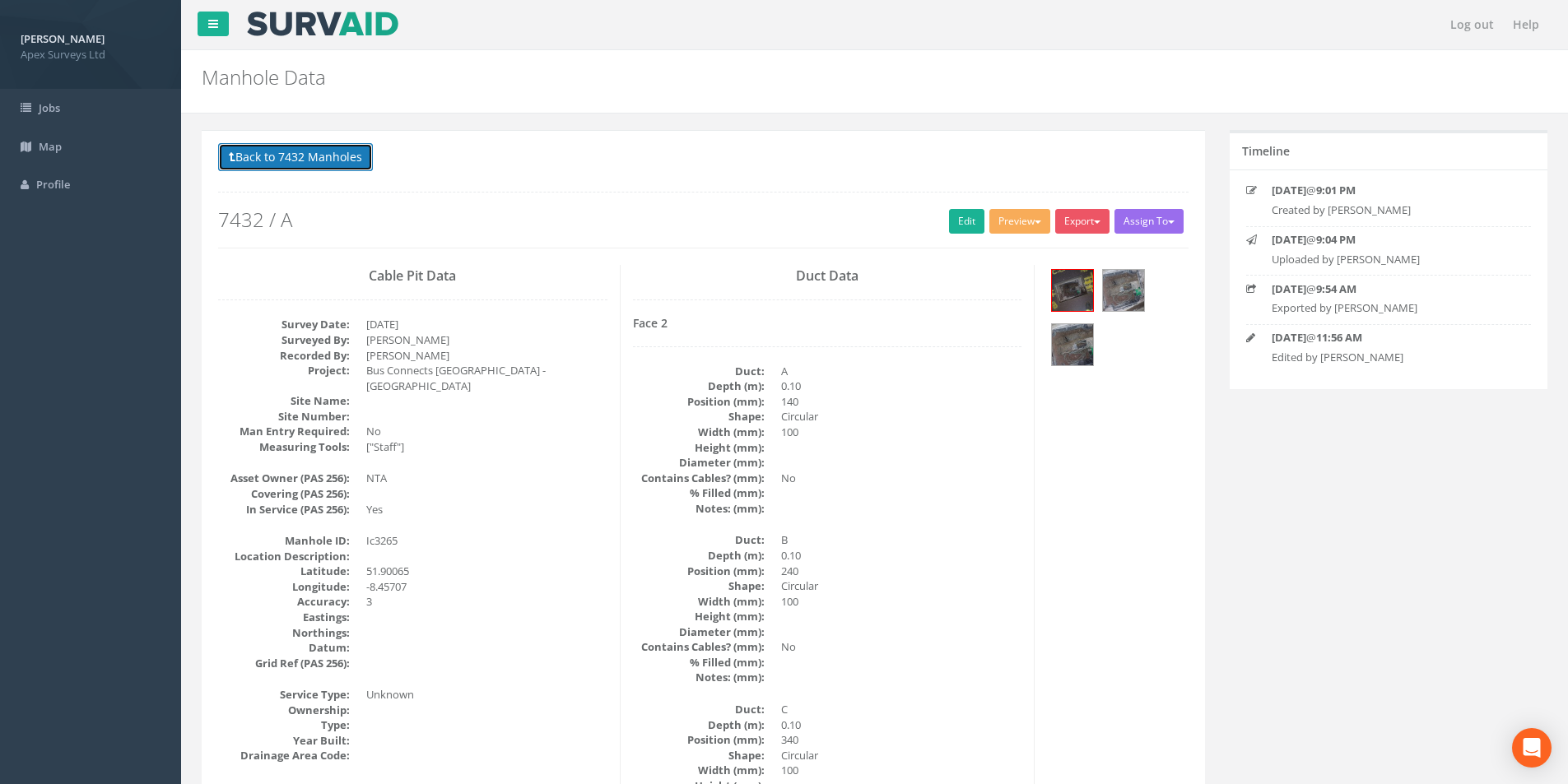
click at [284, 169] on button "Back to 7432 Manholes" at bounding box center [295, 157] width 154 height 28
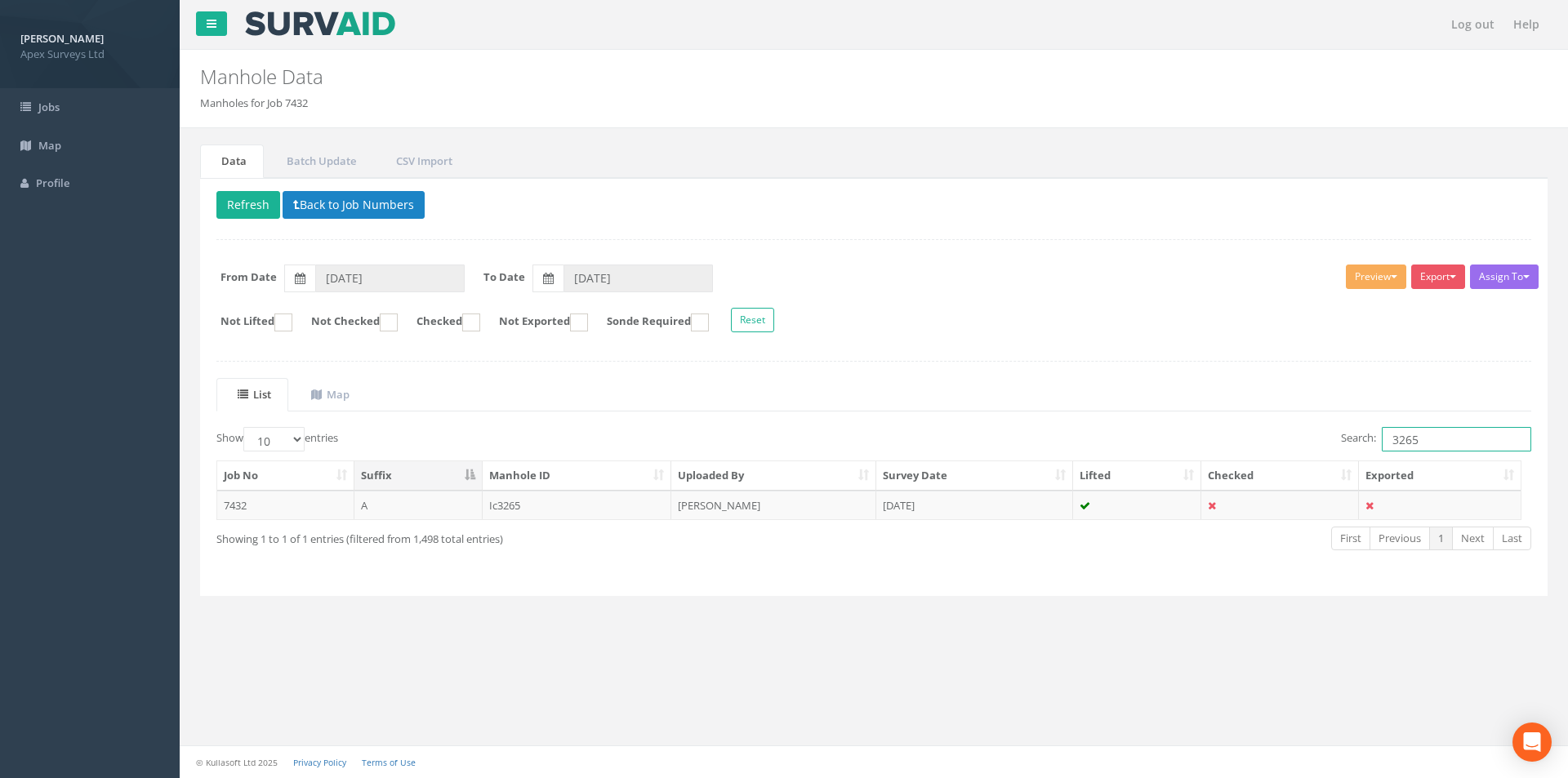
click at [1440, 447] on input "3265" at bounding box center [1456, 438] width 149 height 25
type input "3264"
click at [943, 511] on td "[DATE]" at bounding box center [974, 505] width 197 height 30
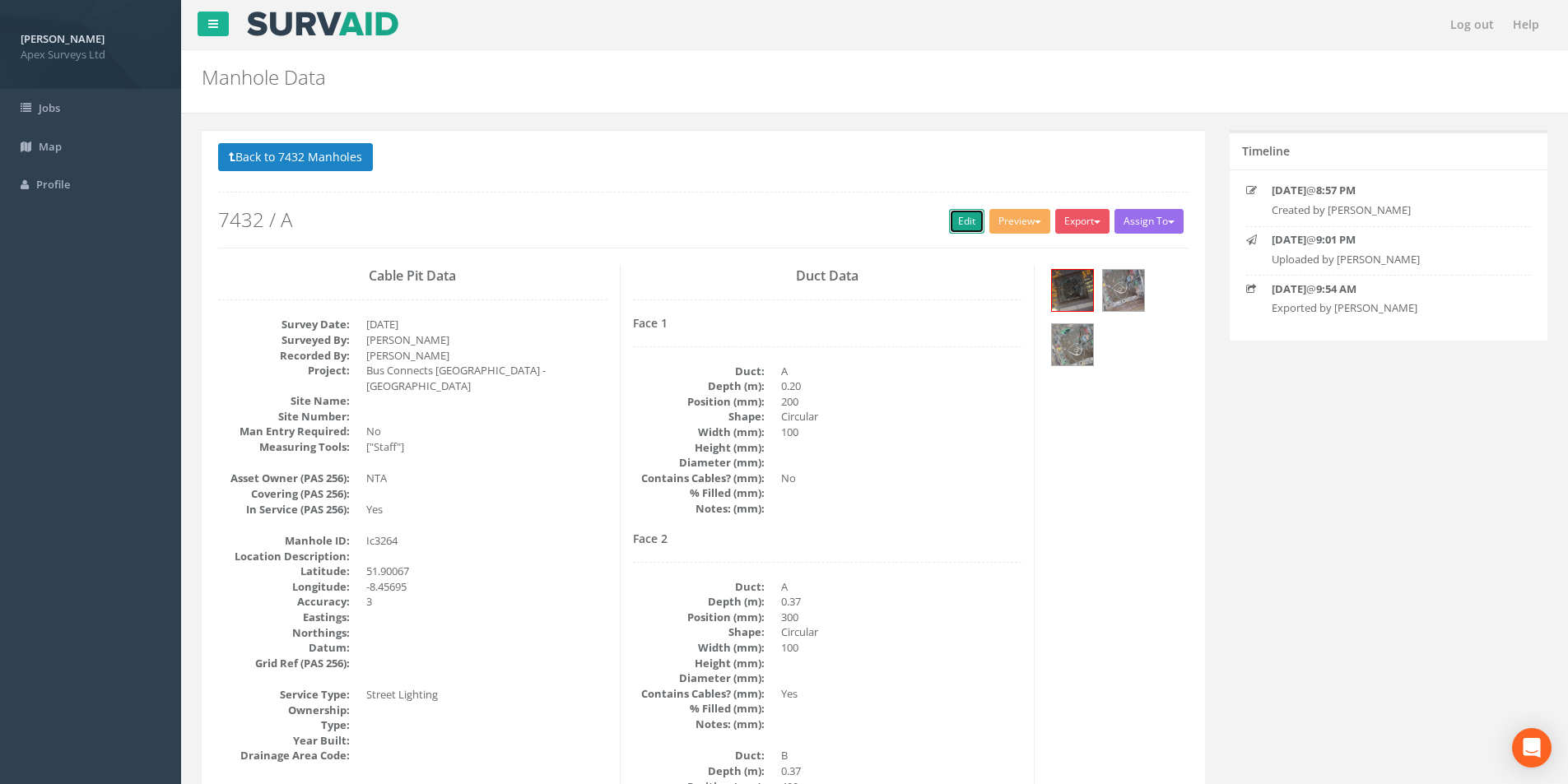
click at [949, 227] on link "Edit" at bounding box center [966, 221] width 35 height 25
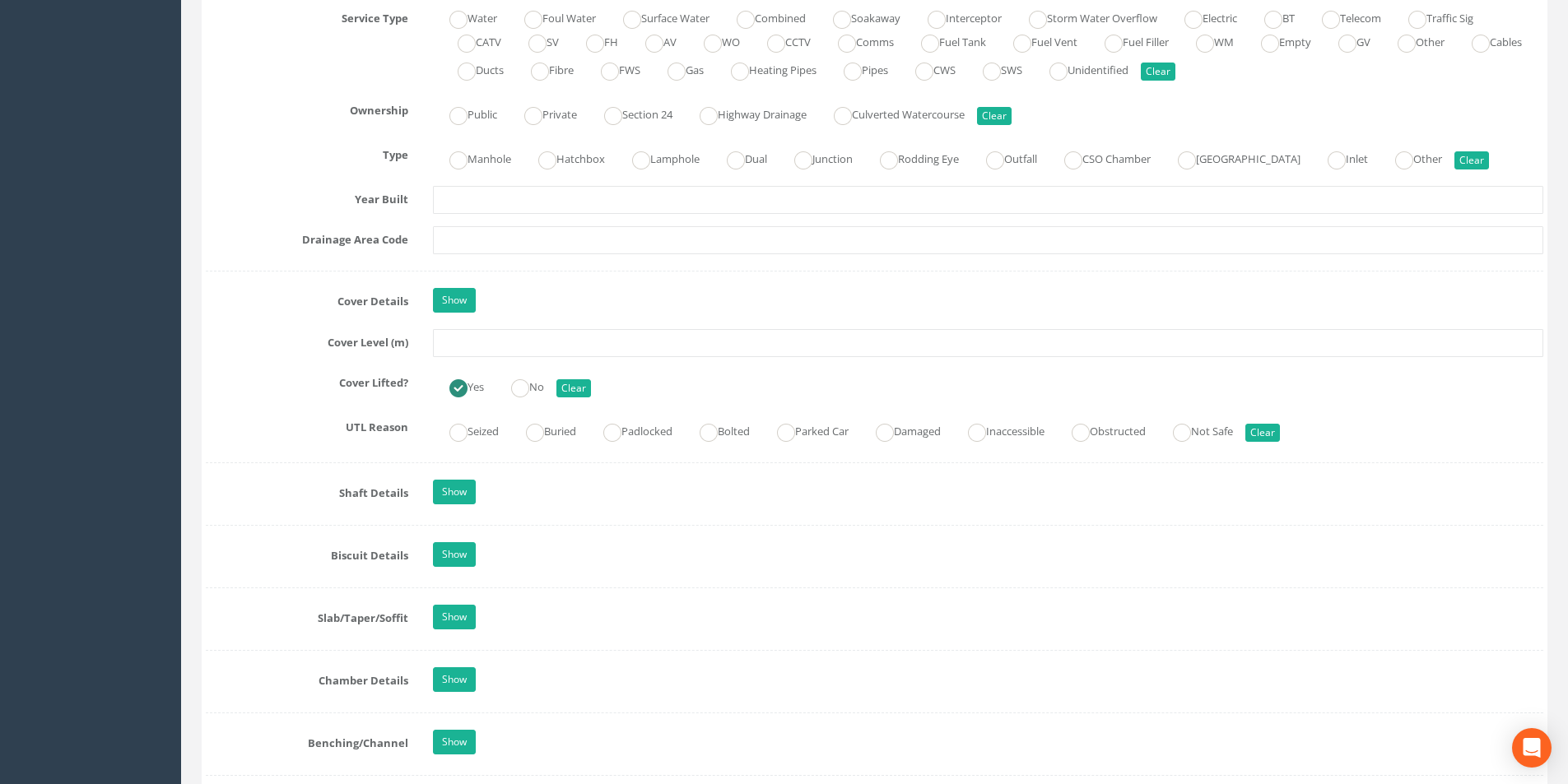
scroll to position [1233, 0]
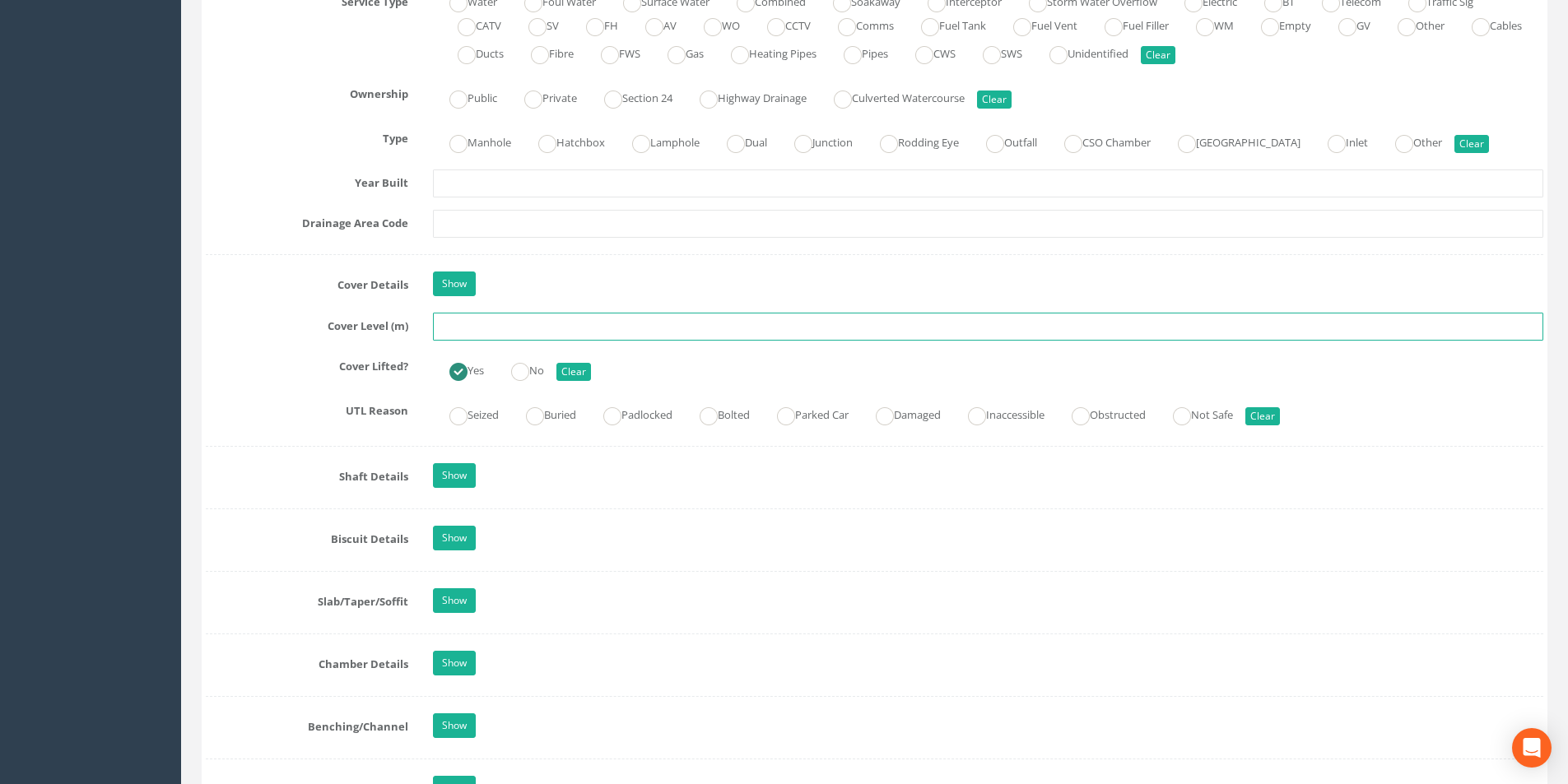
click at [505, 325] on input "text" at bounding box center [987, 326] width 1110 height 28
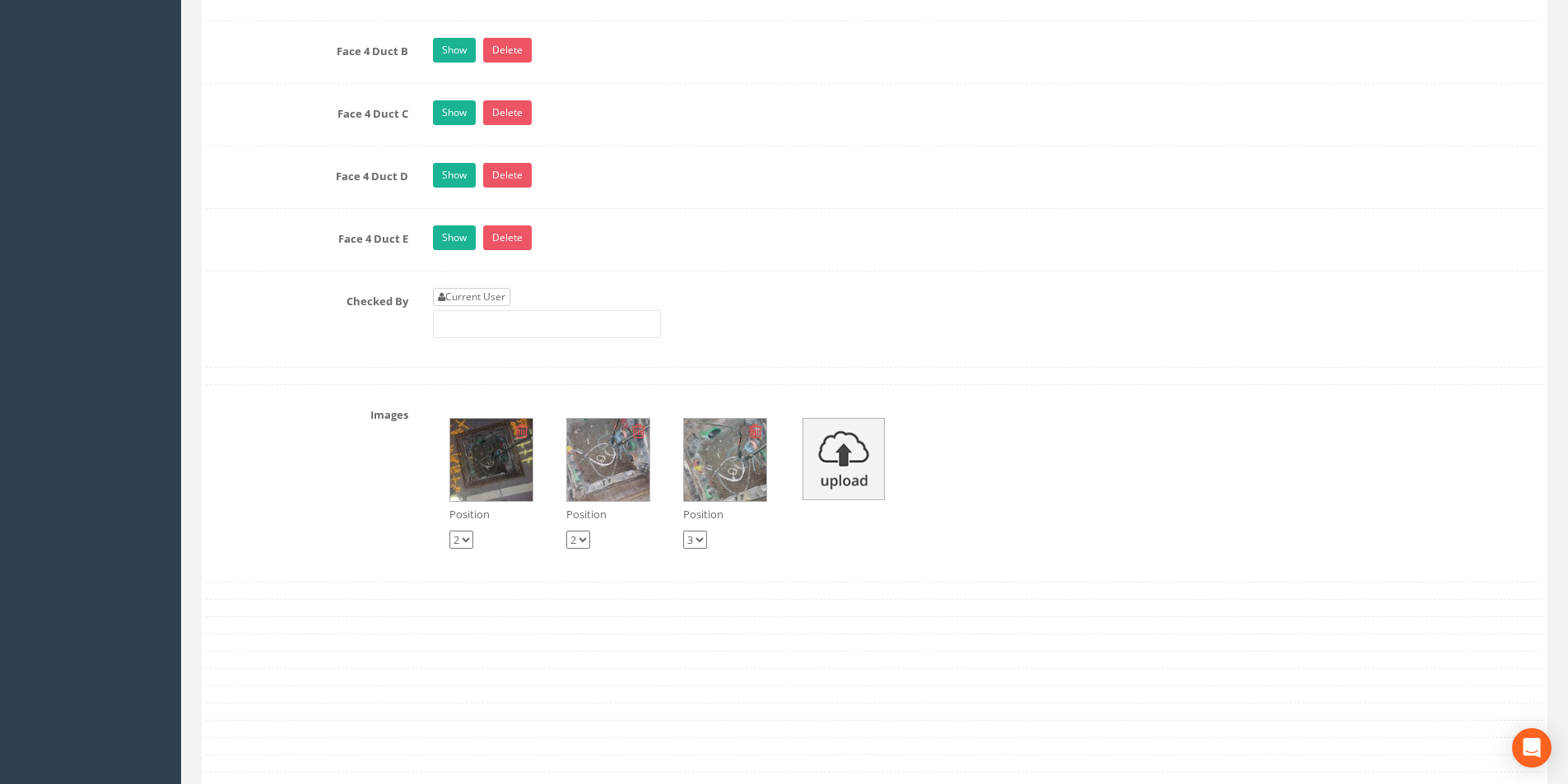
type input "3.36"
click at [499, 299] on link "Current User" at bounding box center [471, 297] width 77 height 18
type input "[PERSON_NAME]"
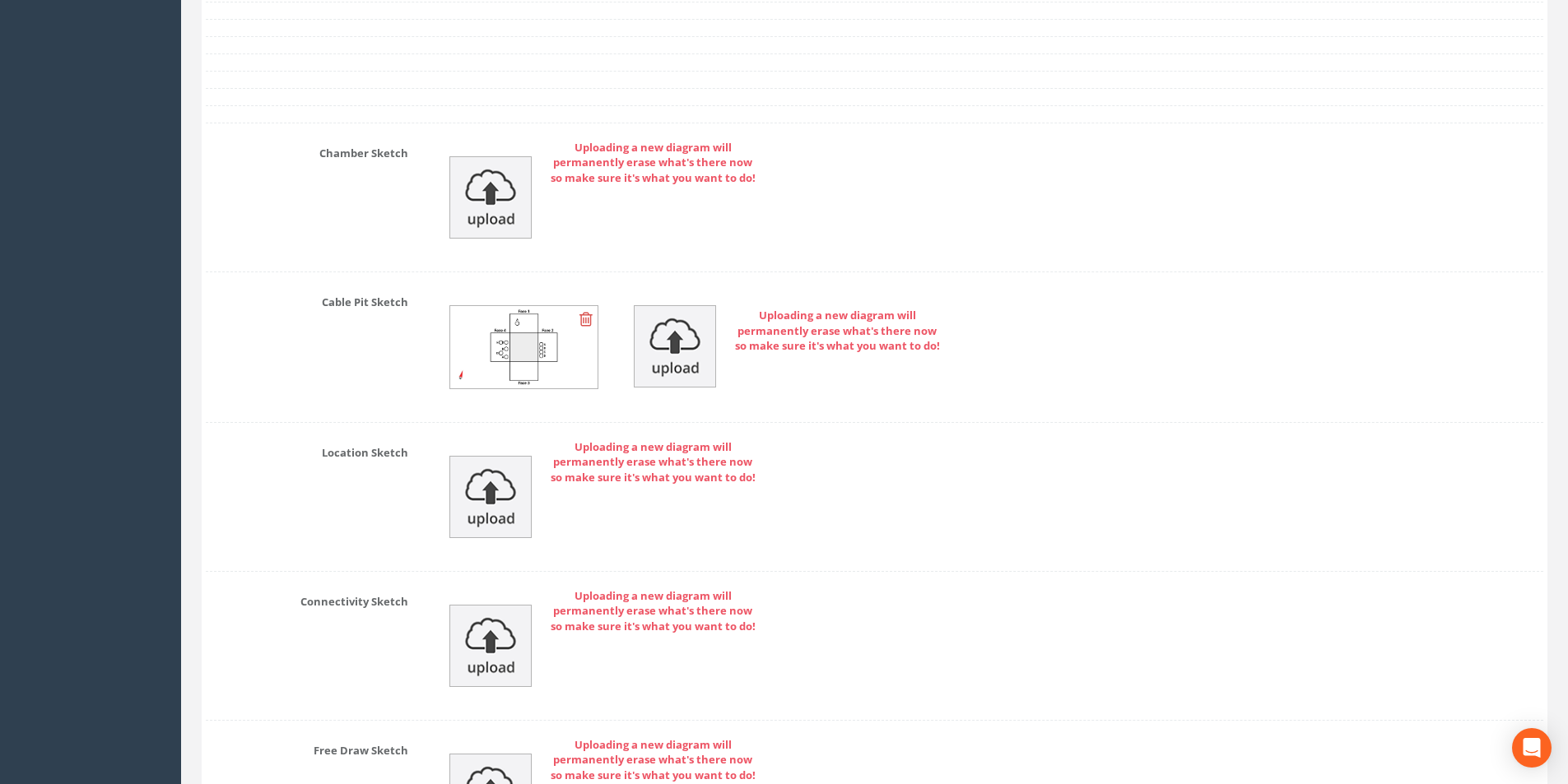
scroll to position [4107, 0]
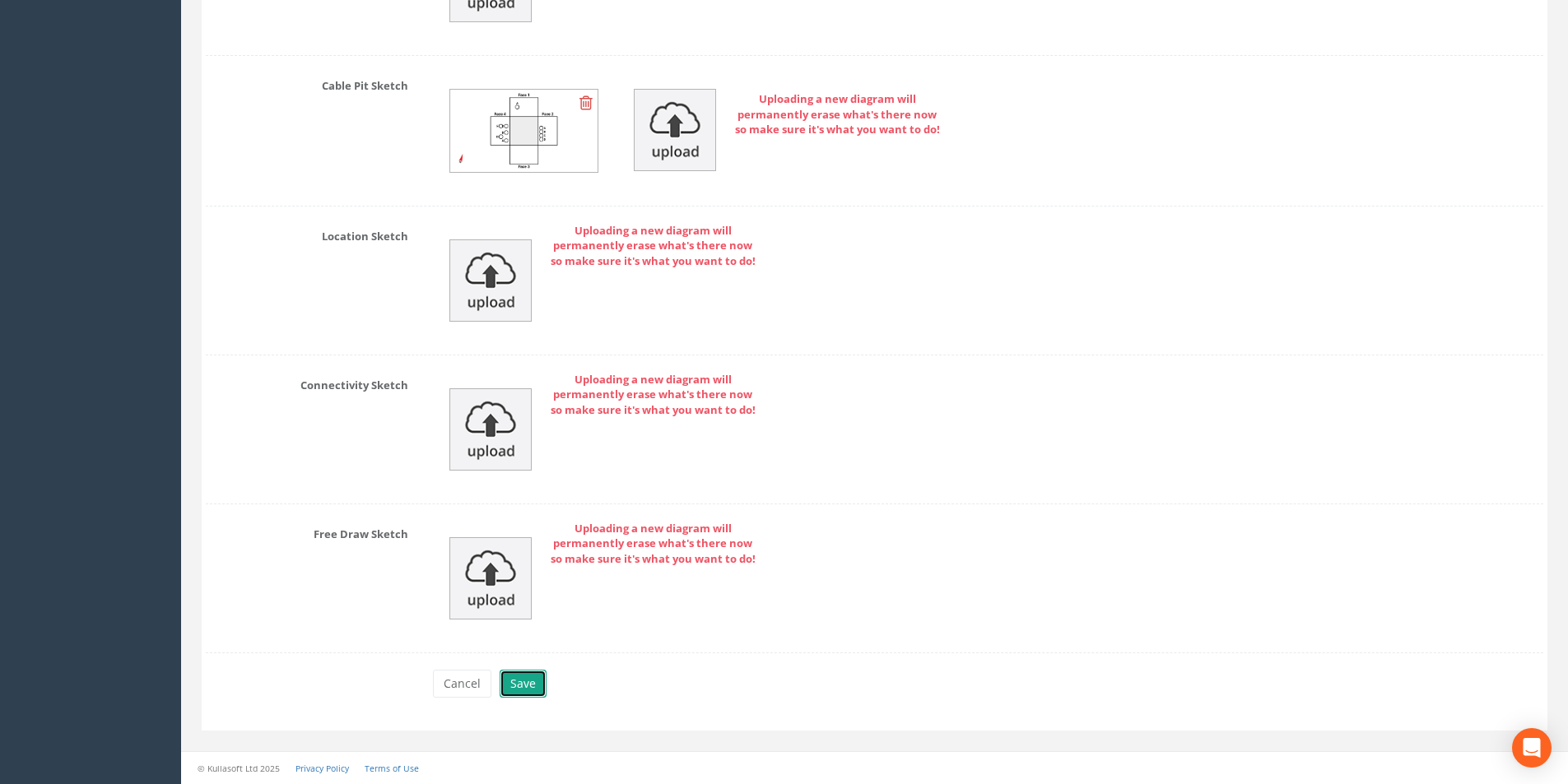
click at [530, 674] on button "Save" at bounding box center [523, 683] width 47 height 28
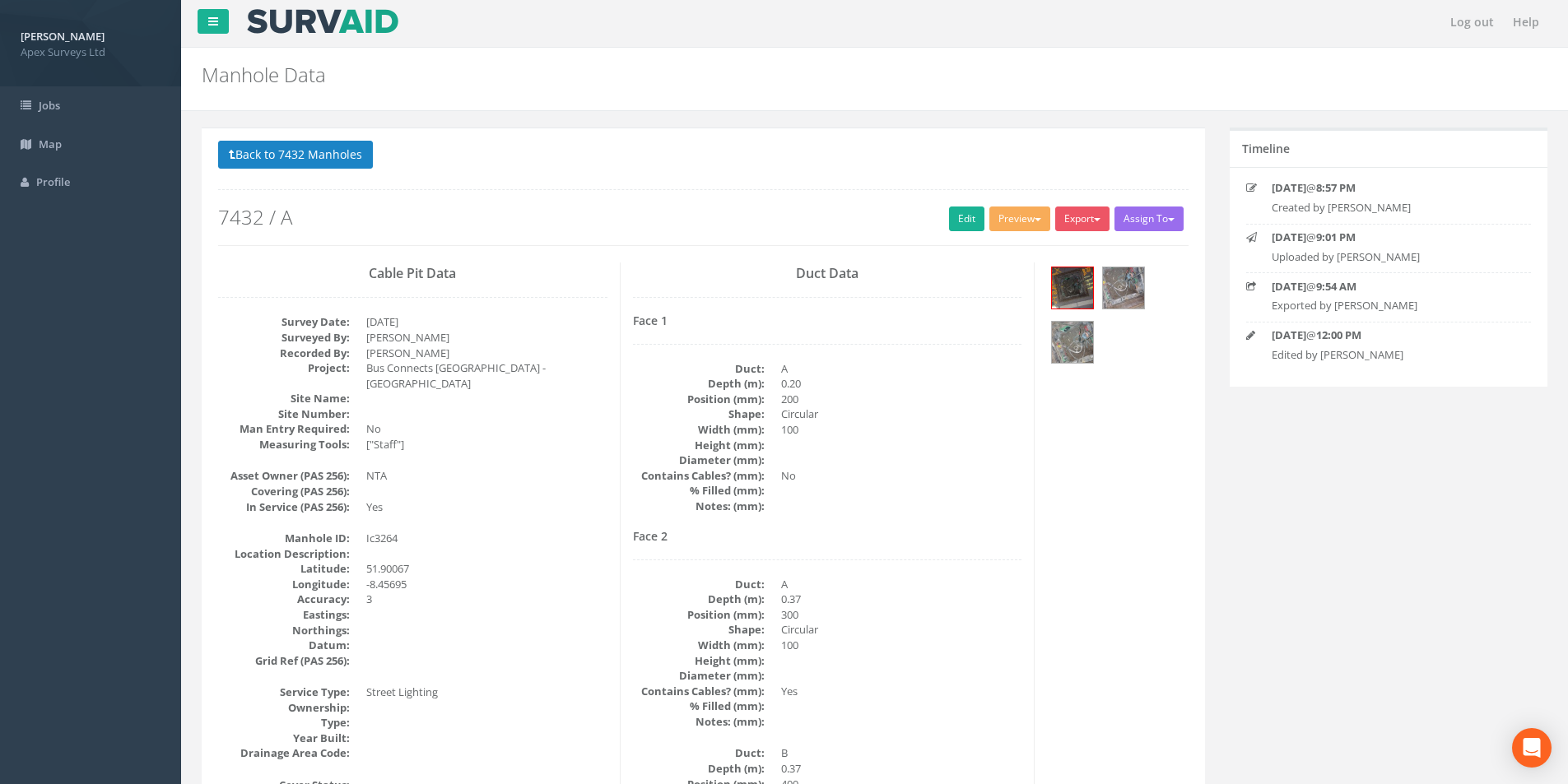
scroll to position [0, 0]
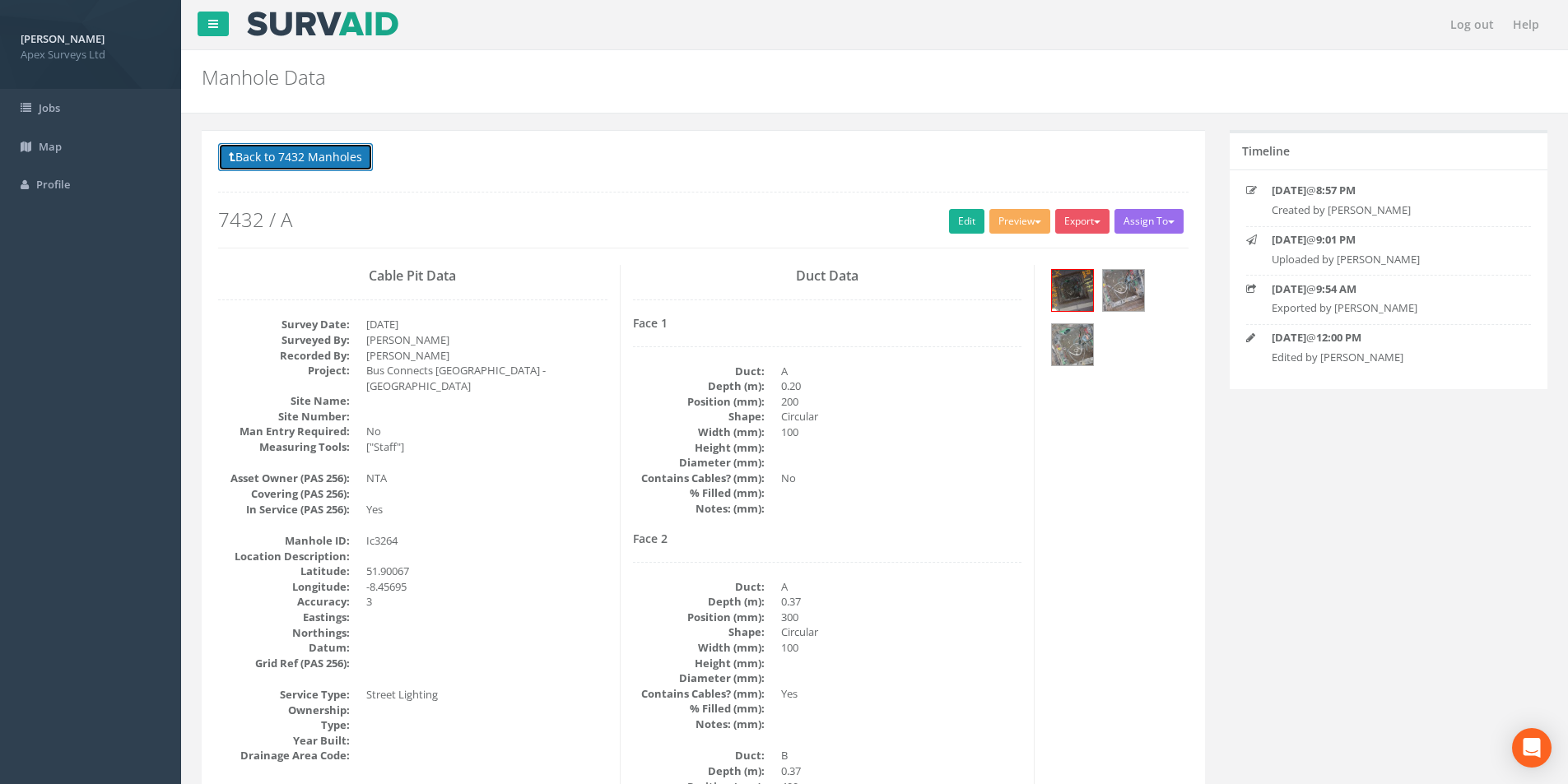
click at [274, 158] on button "Back to 7432 Manholes" at bounding box center [295, 157] width 154 height 28
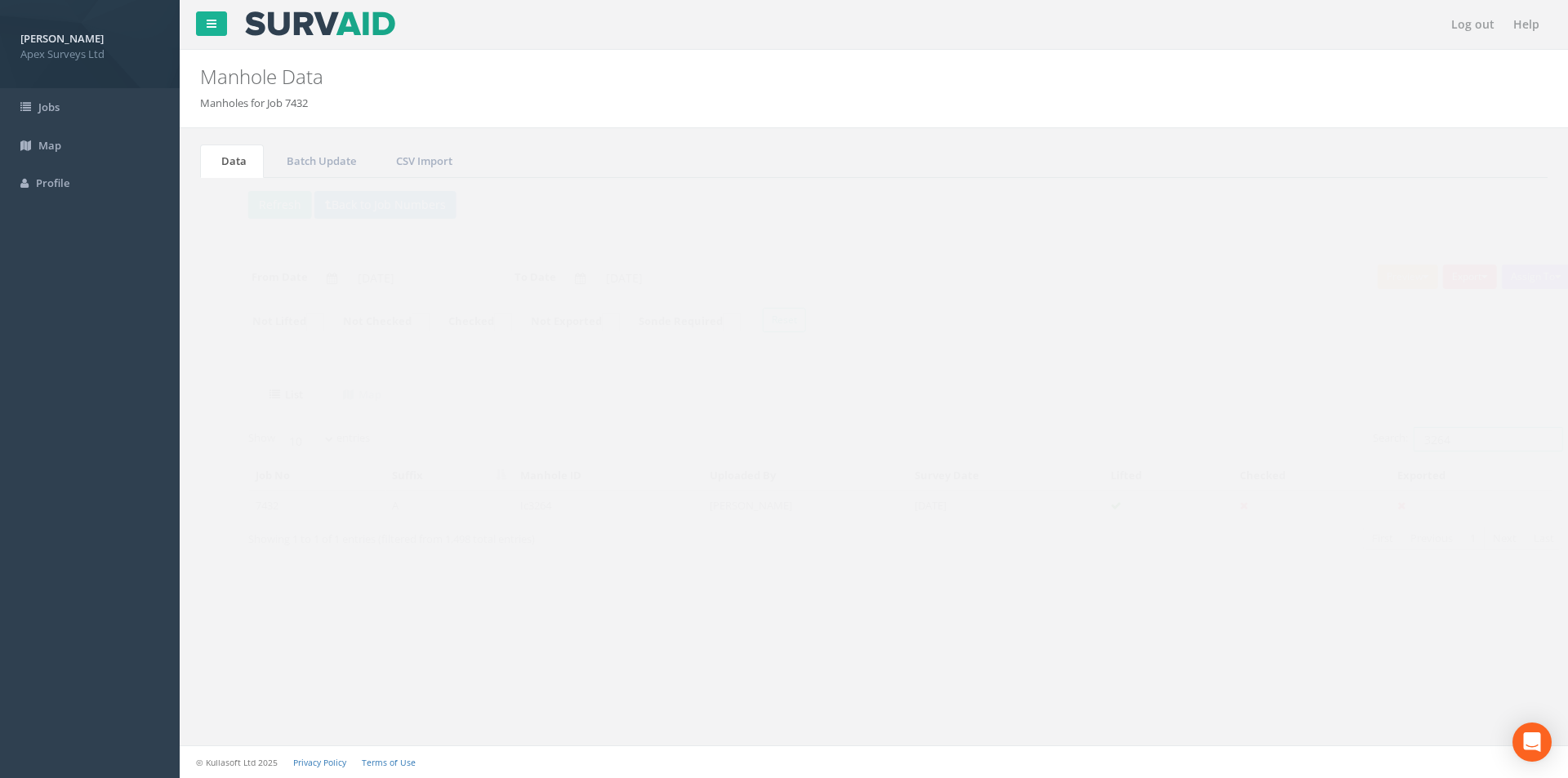
click at [1437, 443] on input "3264" at bounding box center [1456, 438] width 149 height 25
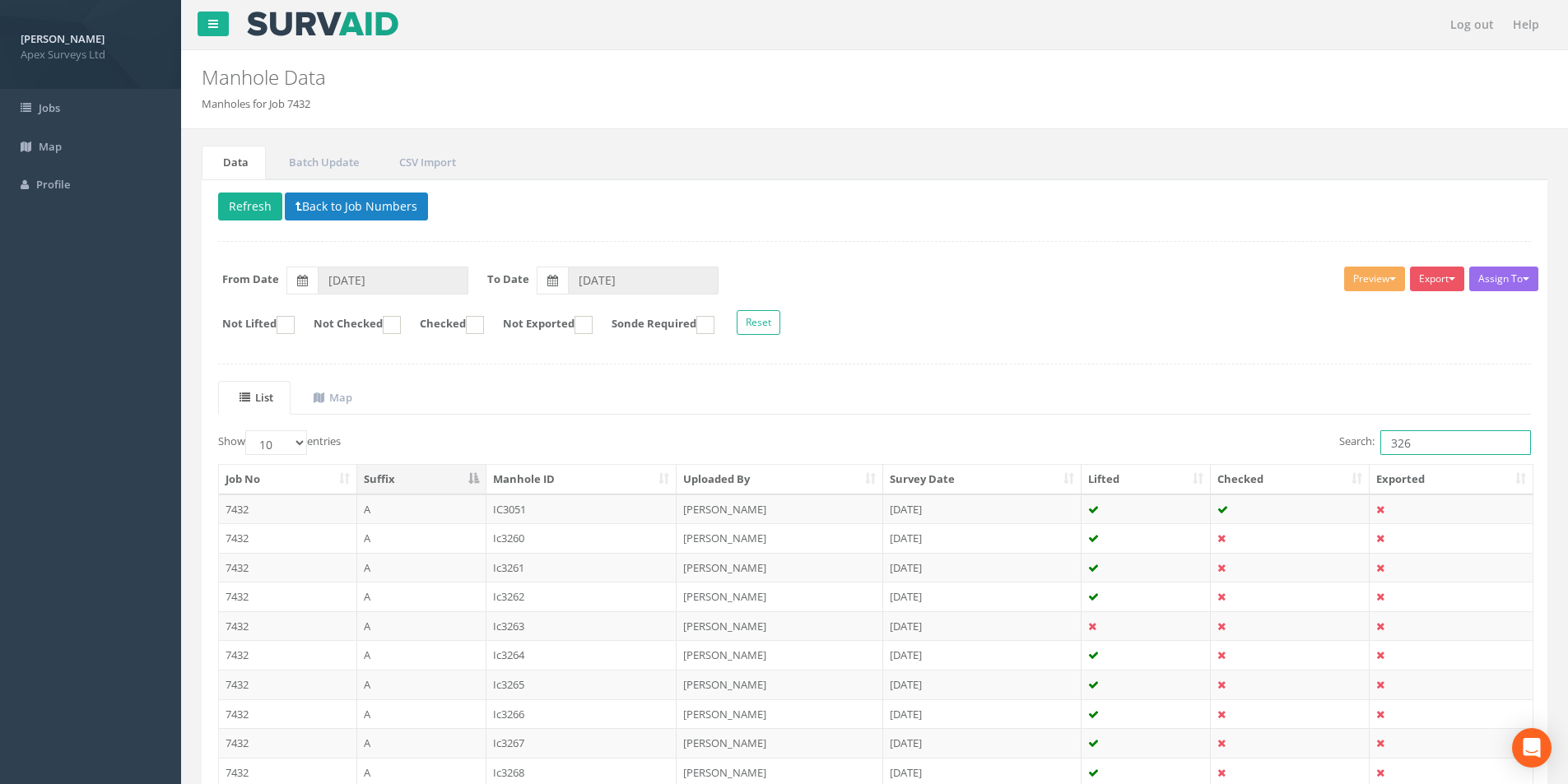
type input "3264"
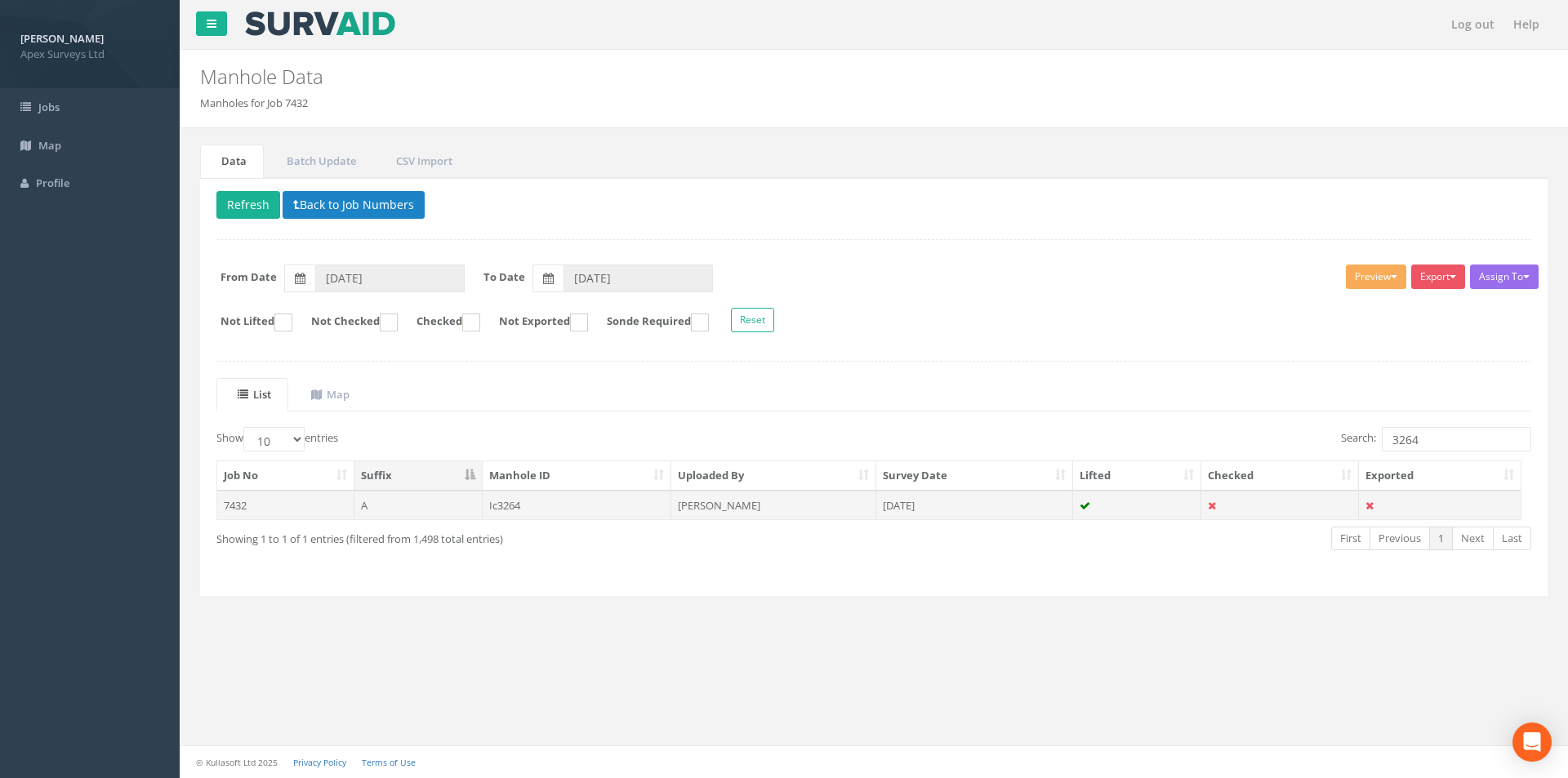
click at [929, 512] on td "[DATE]" at bounding box center [974, 505] width 197 height 30
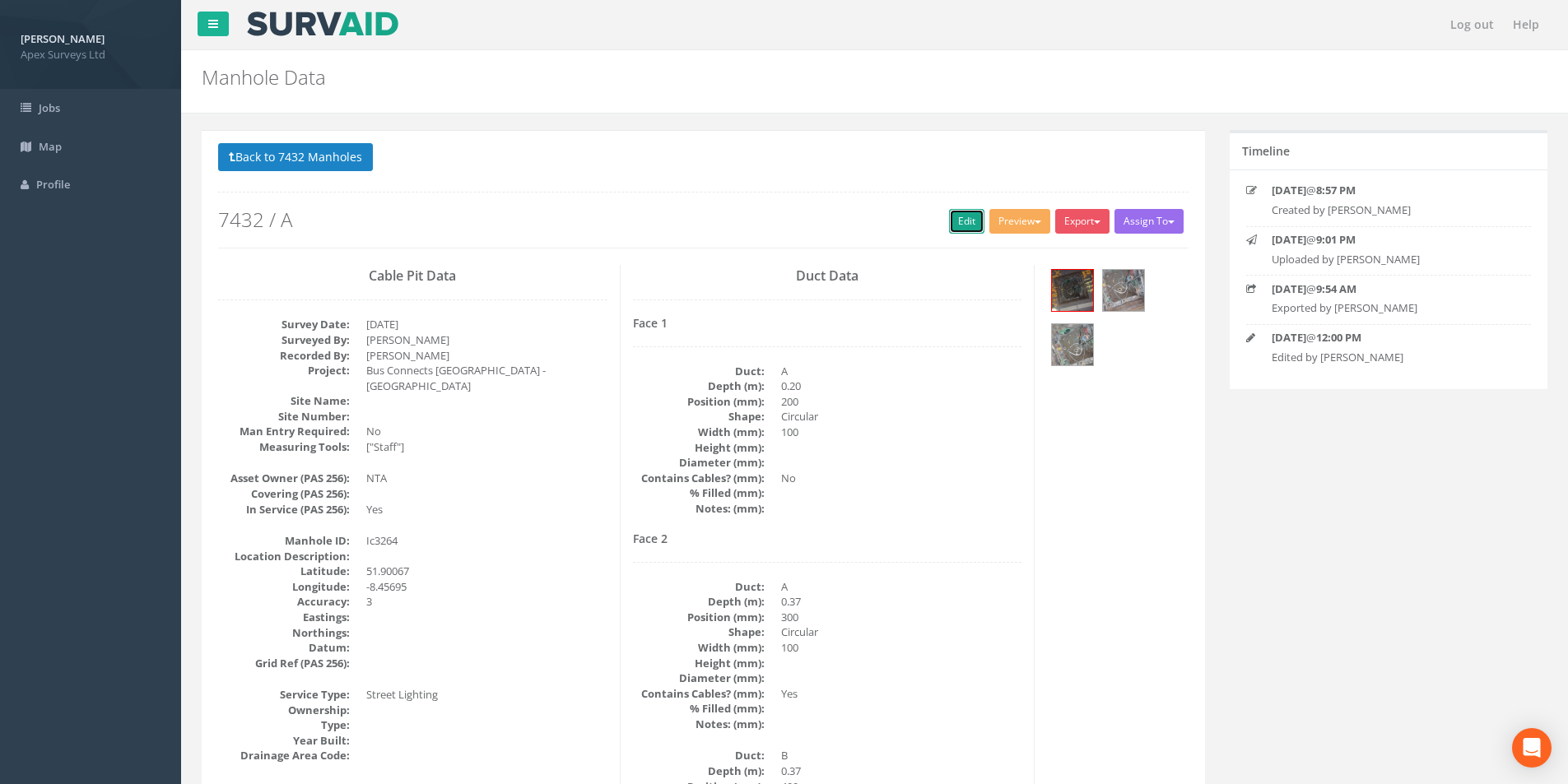
click at [952, 217] on link "Edit" at bounding box center [966, 221] width 35 height 25
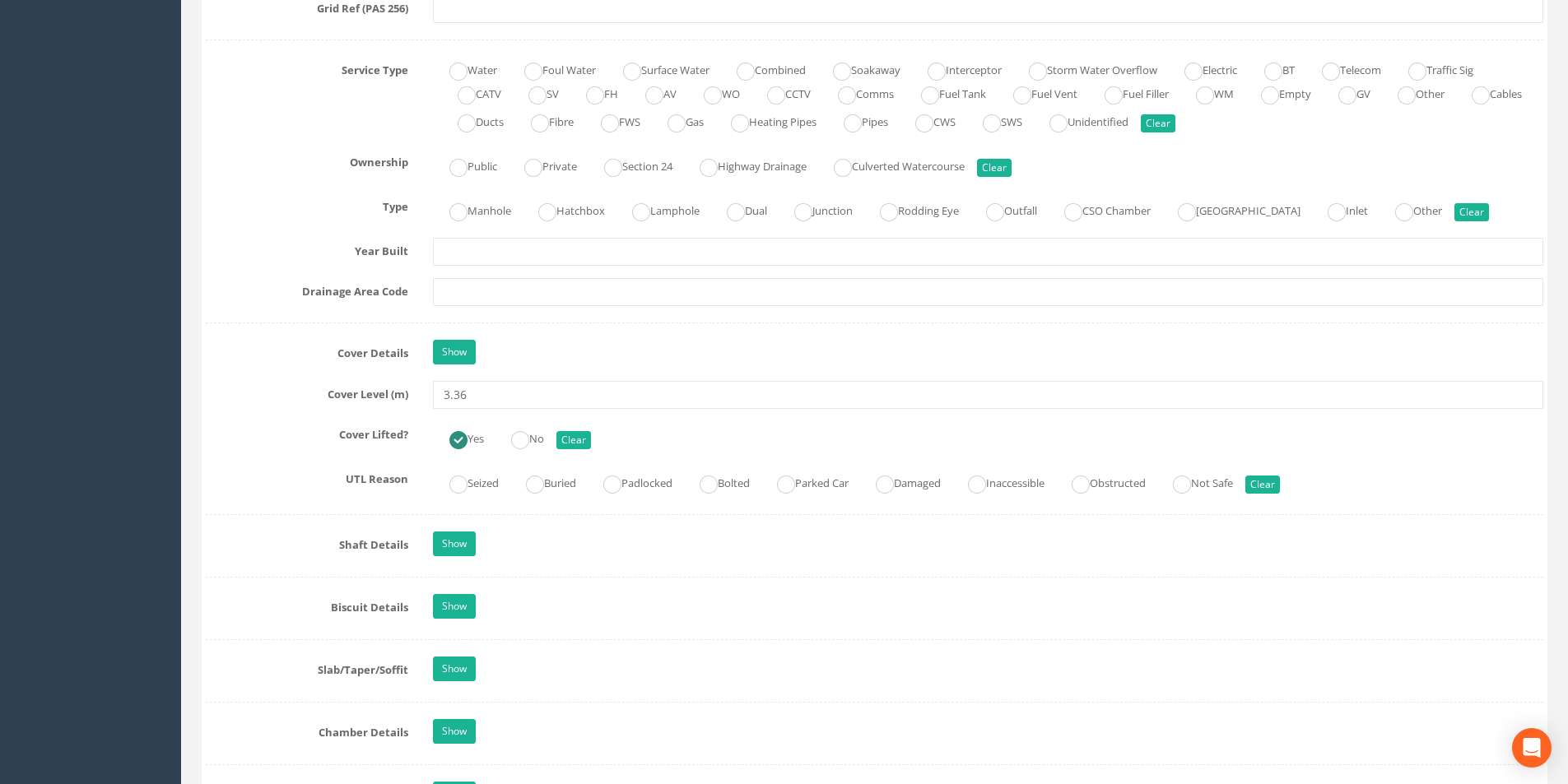
scroll to position [1151, 0]
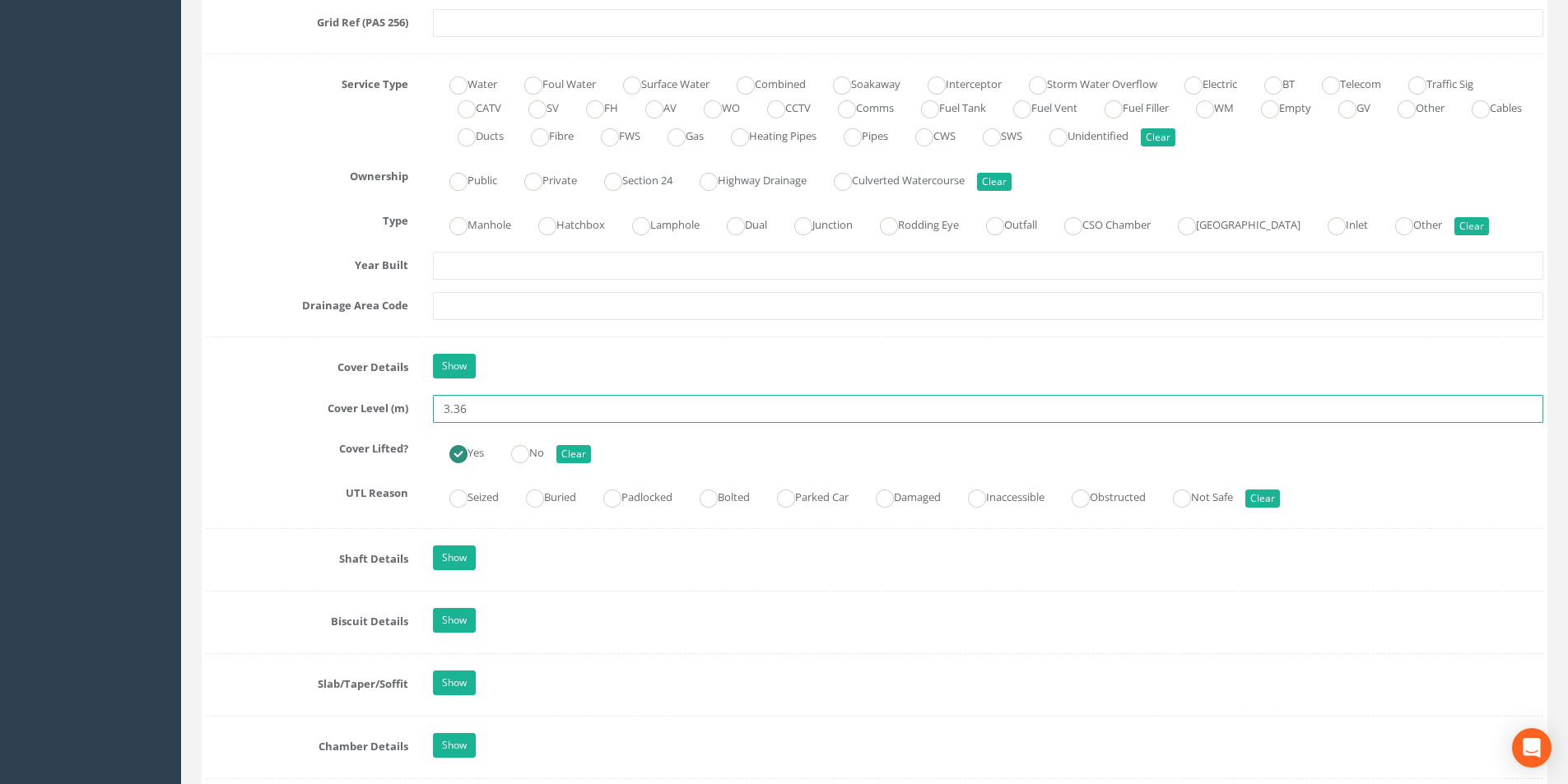
click at [484, 410] on input "3.36" at bounding box center [987, 408] width 1110 height 28
type input "3.38"
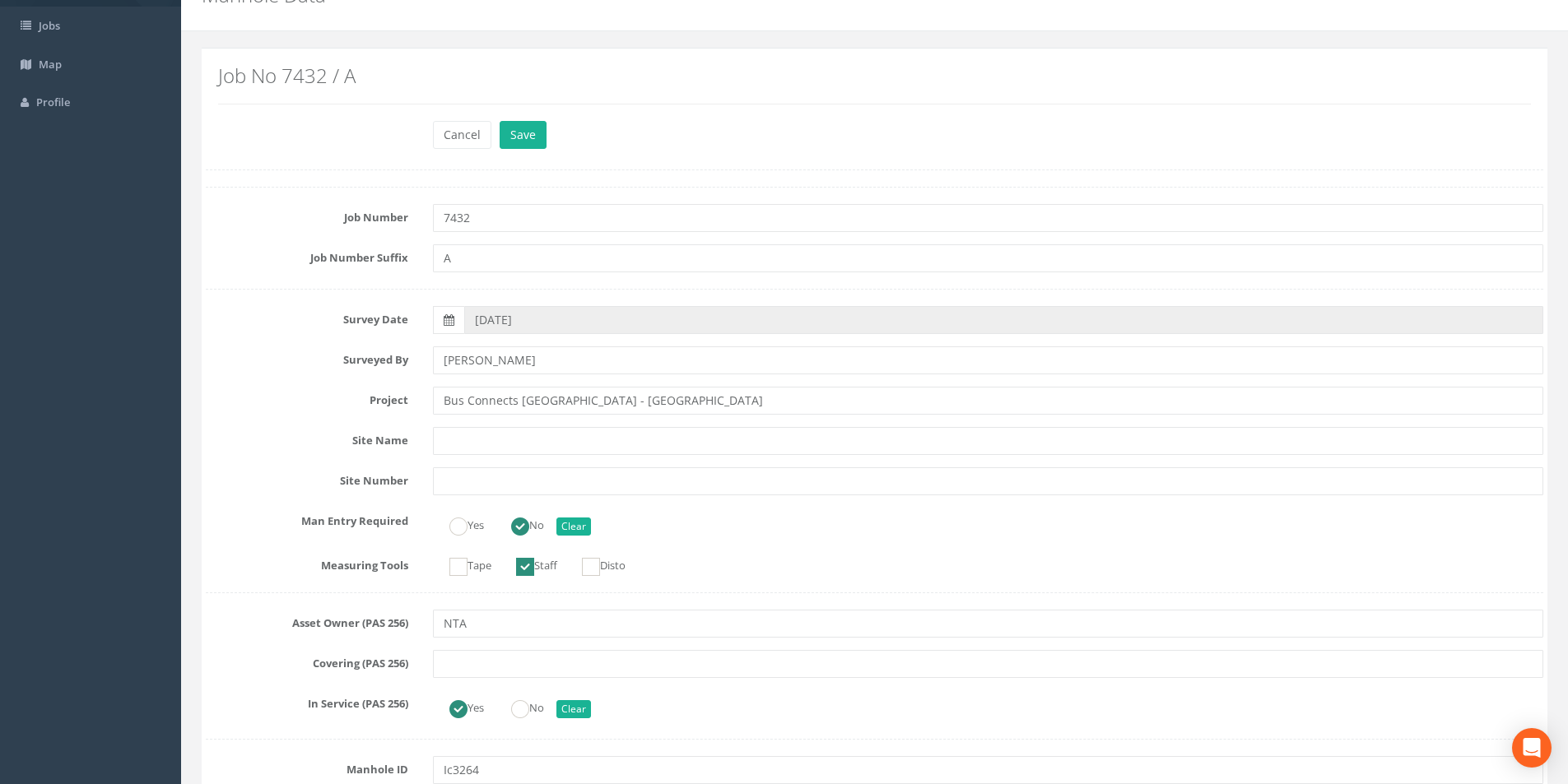
scroll to position [0, 0]
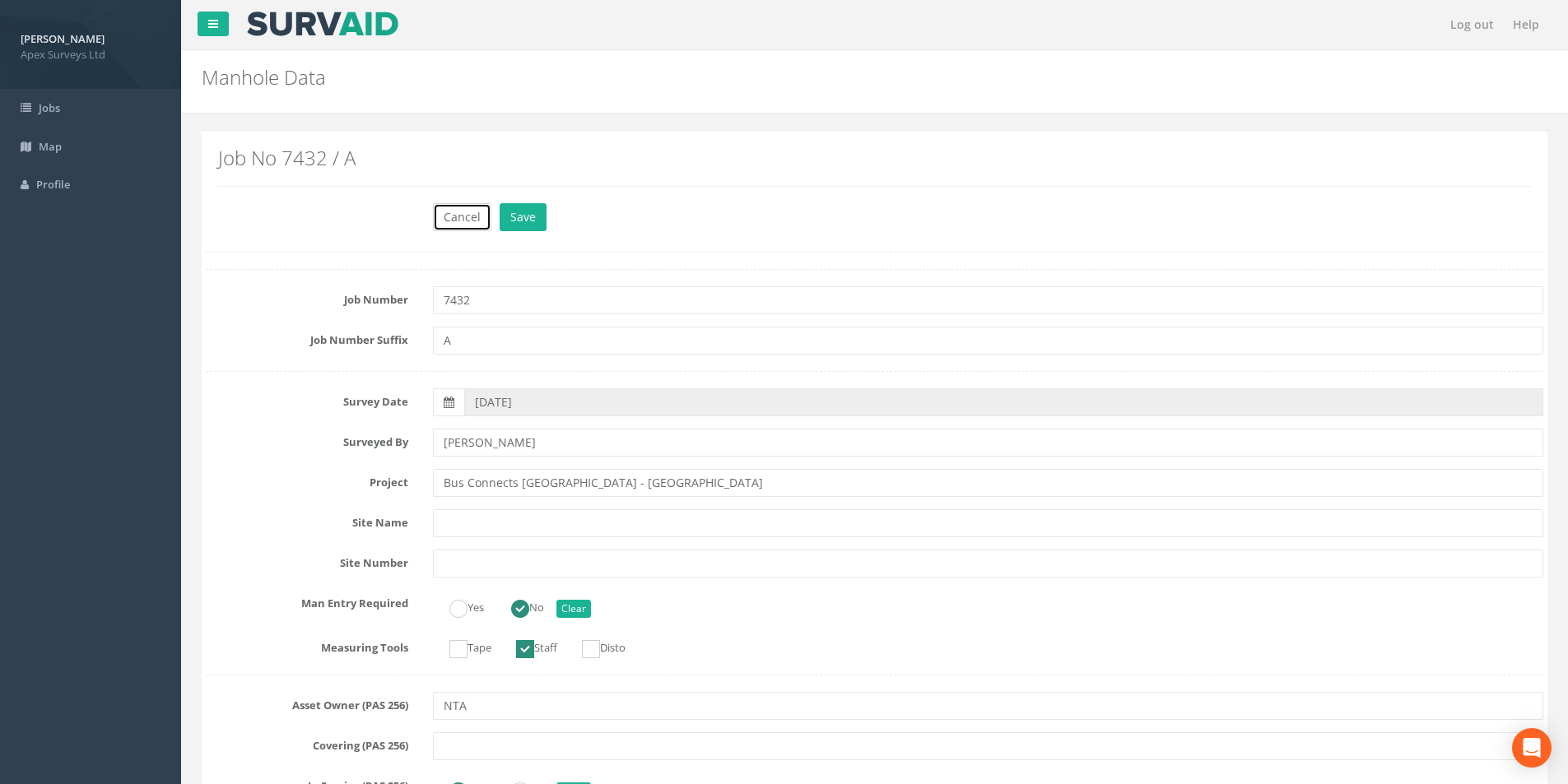
click at [464, 209] on button "Cancel" at bounding box center [462, 217] width 58 height 28
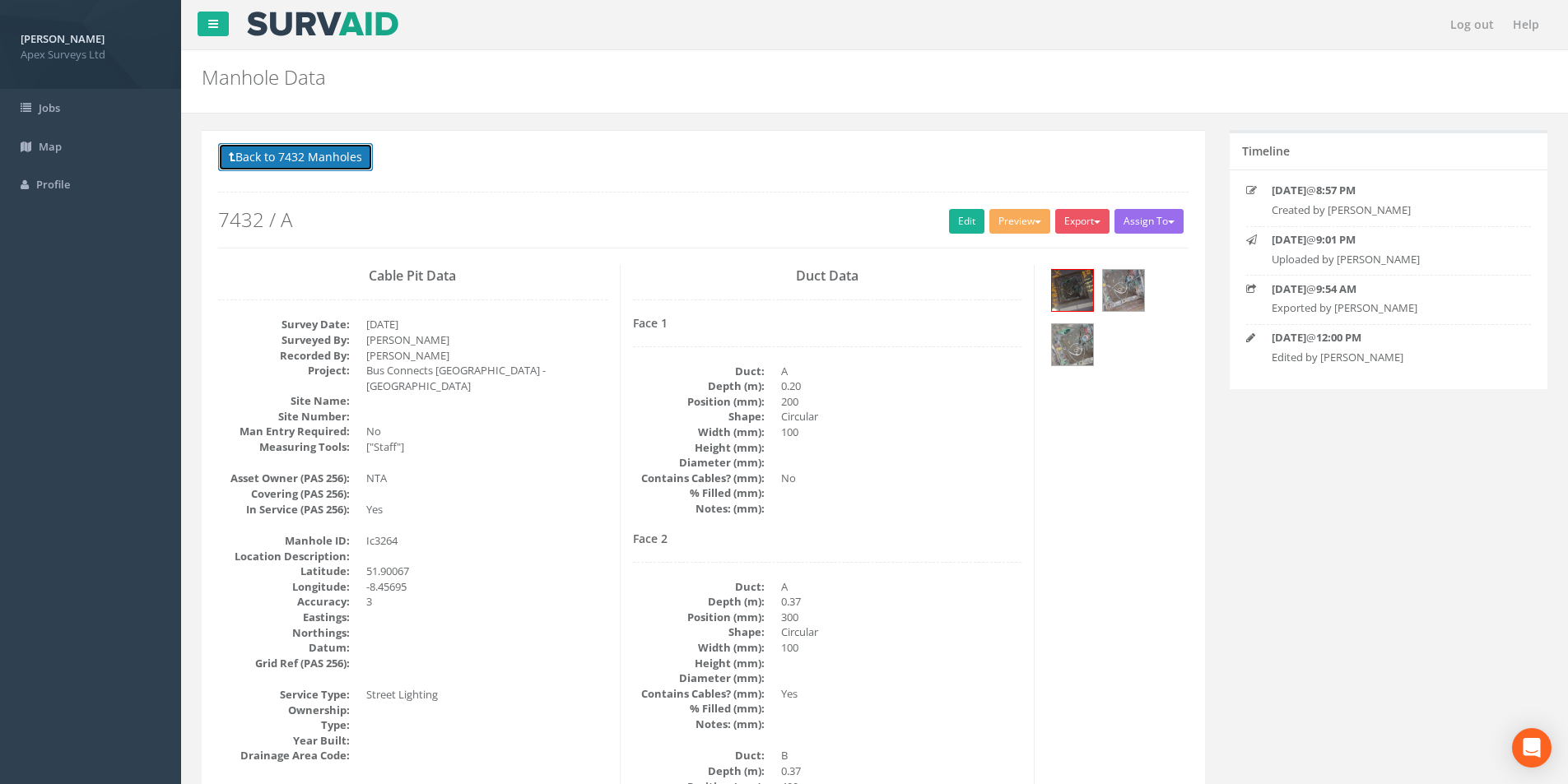
click at [295, 166] on button "Back to 7432 Manholes" at bounding box center [295, 157] width 154 height 28
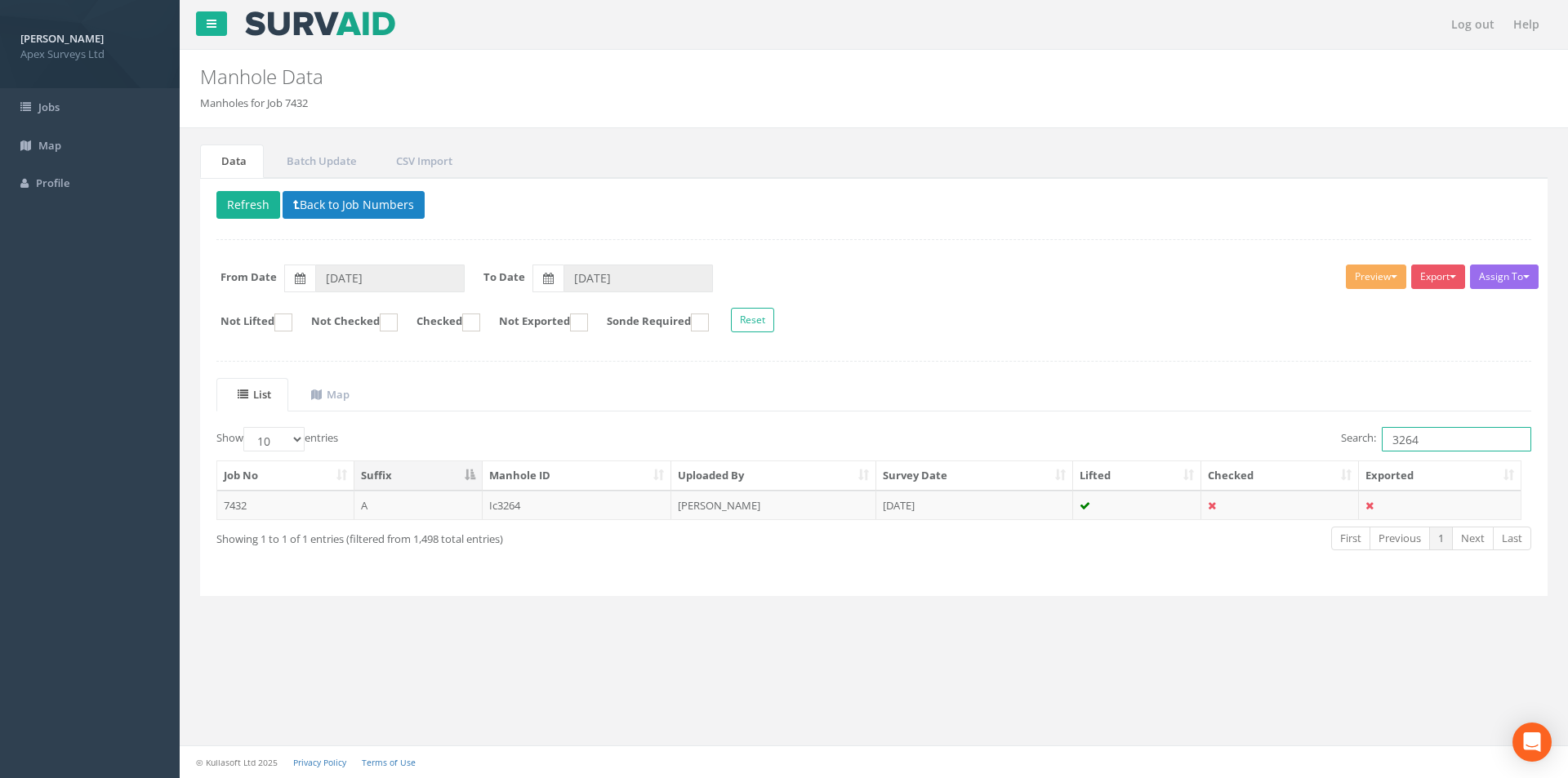
click at [1428, 443] on input "3264" at bounding box center [1456, 438] width 149 height 25
type input "3263"
click at [957, 499] on td "[DATE]" at bounding box center [974, 505] width 197 height 30
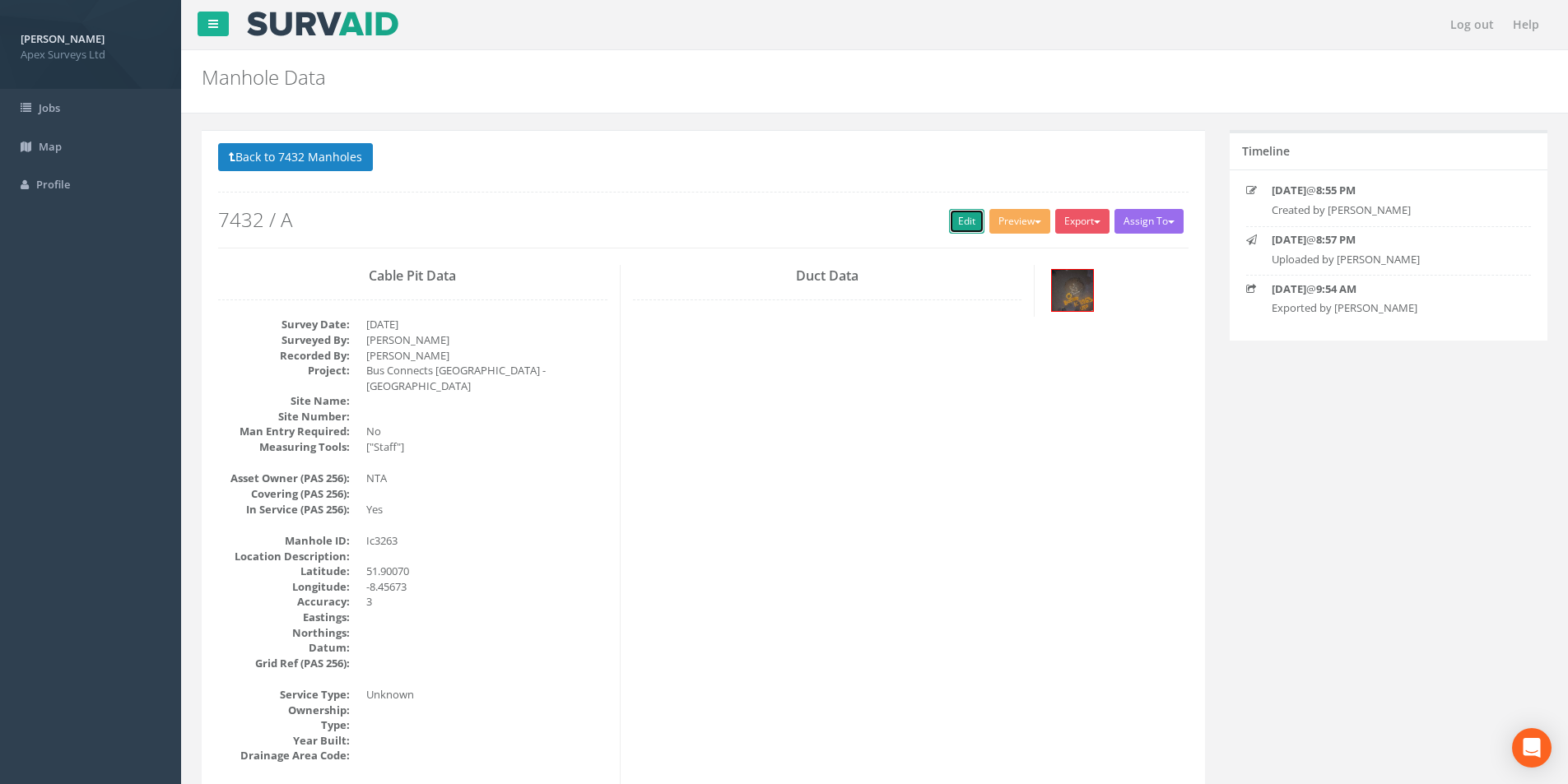
click at [971, 220] on link "Edit" at bounding box center [966, 221] width 35 height 25
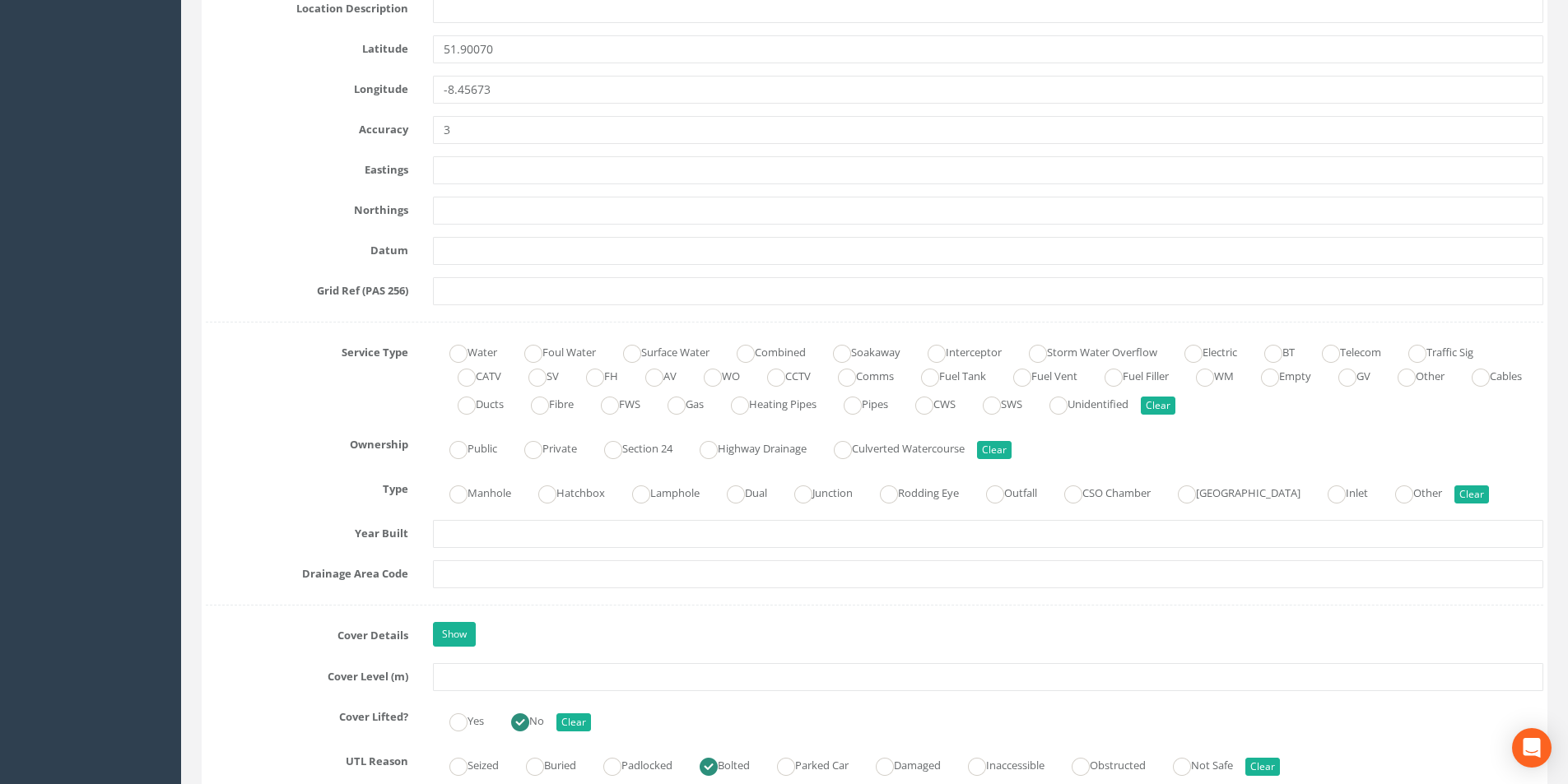
scroll to position [1069, 0]
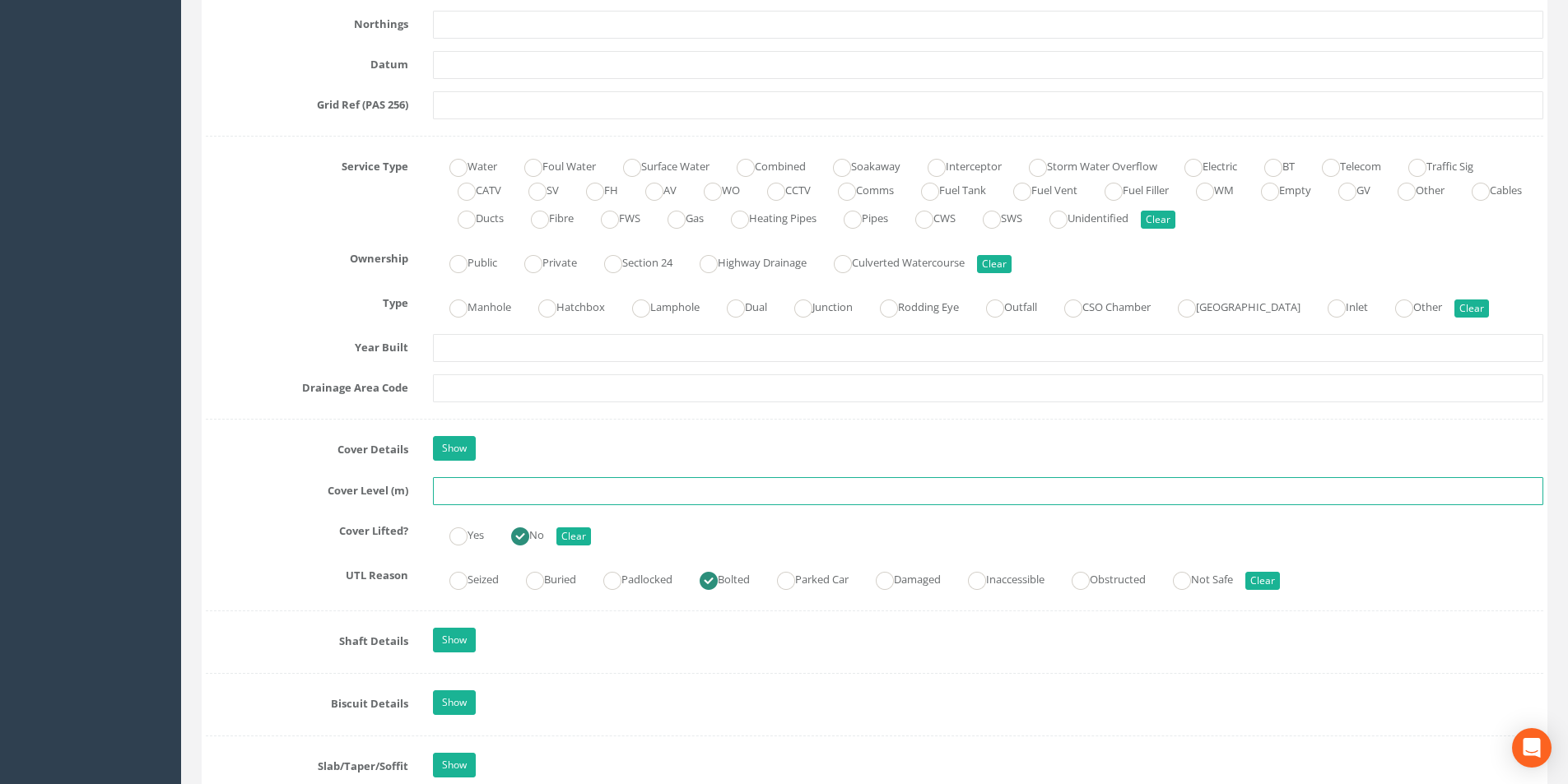
click at [500, 491] on input "text" at bounding box center [987, 491] width 1110 height 28
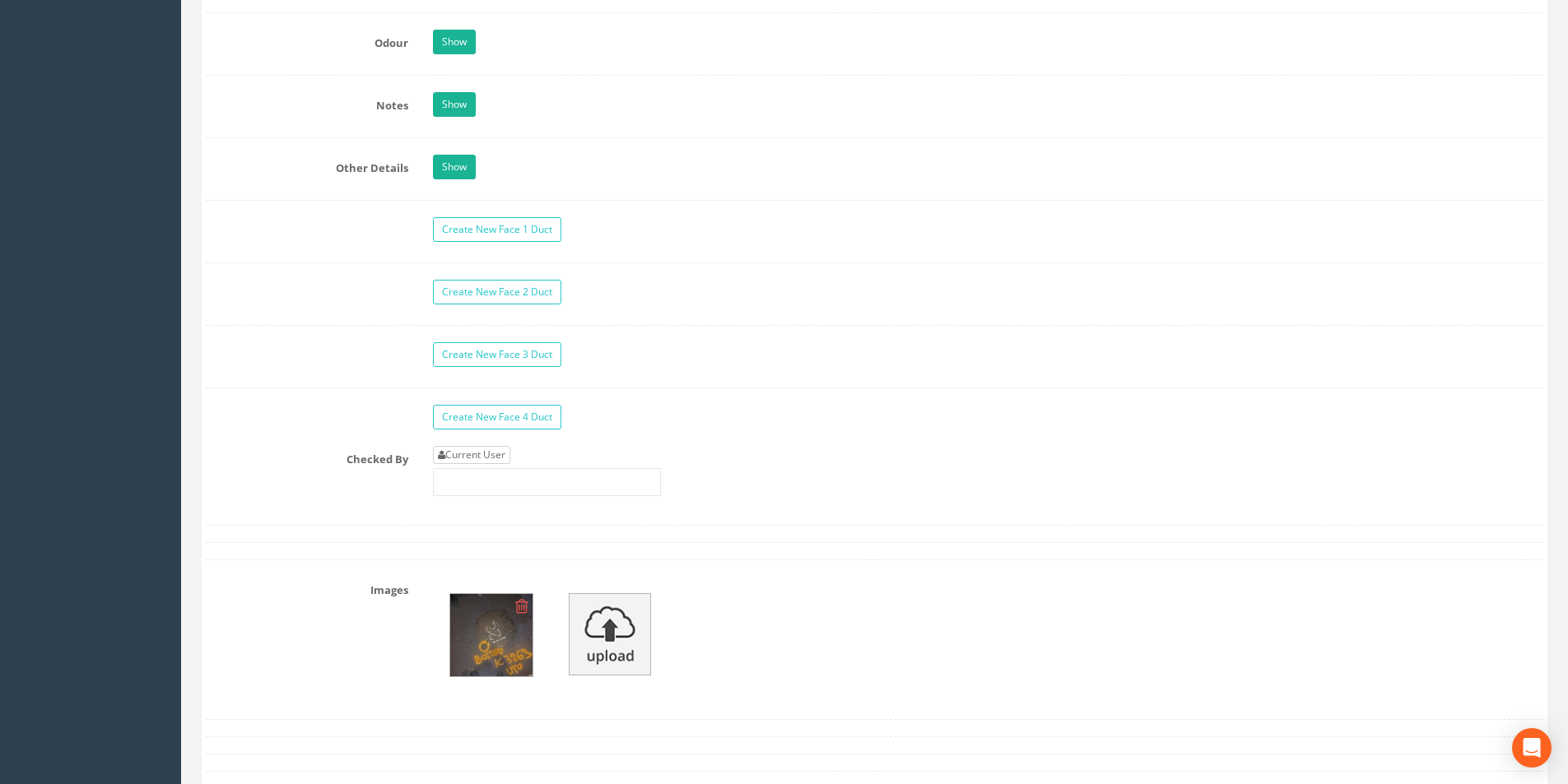
type input "3.38"
click at [487, 453] on link "Current User" at bounding box center [471, 455] width 77 height 18
type input "[PERSON_NAME]"
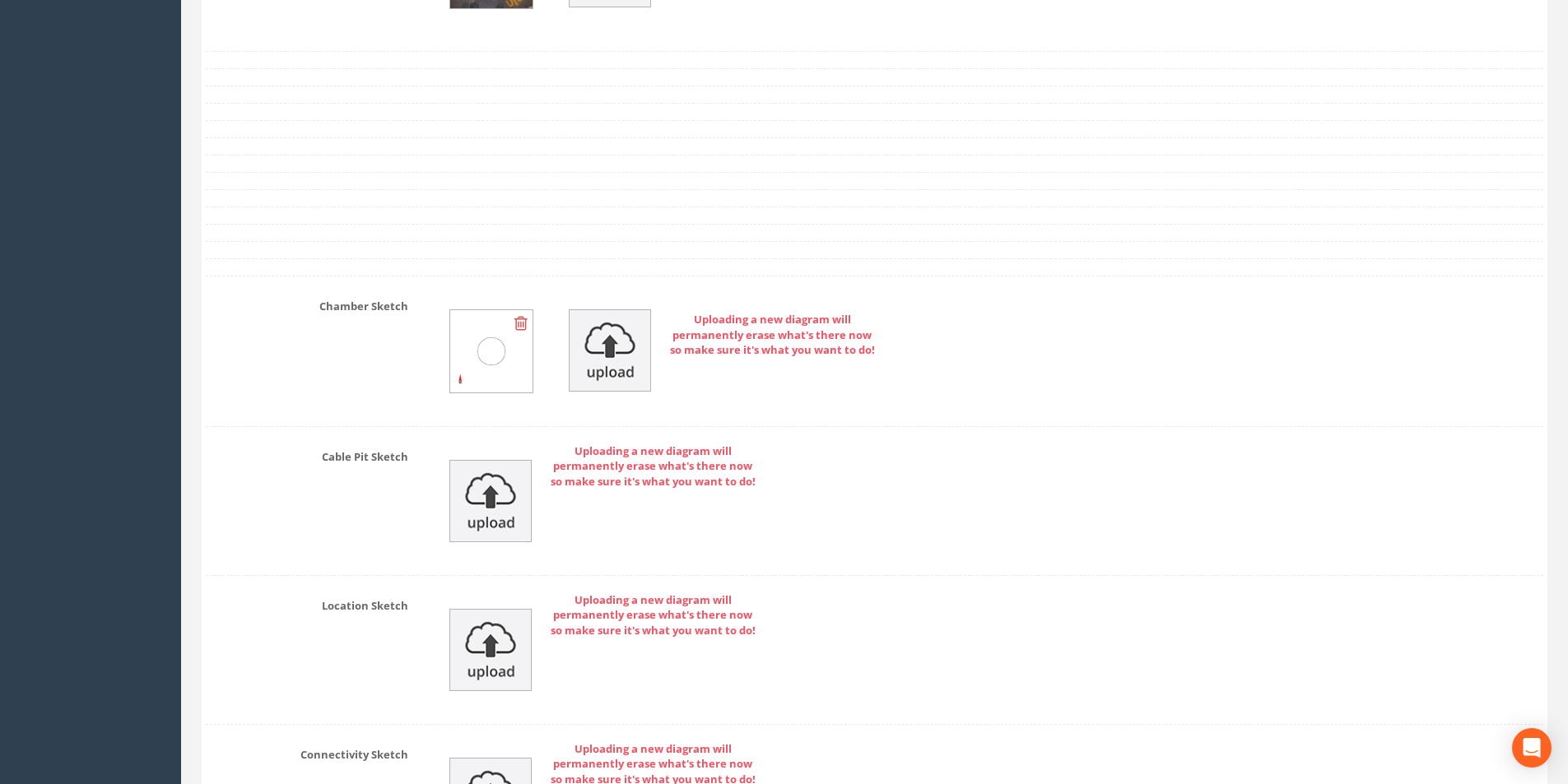
scroll to position [3505, 0]
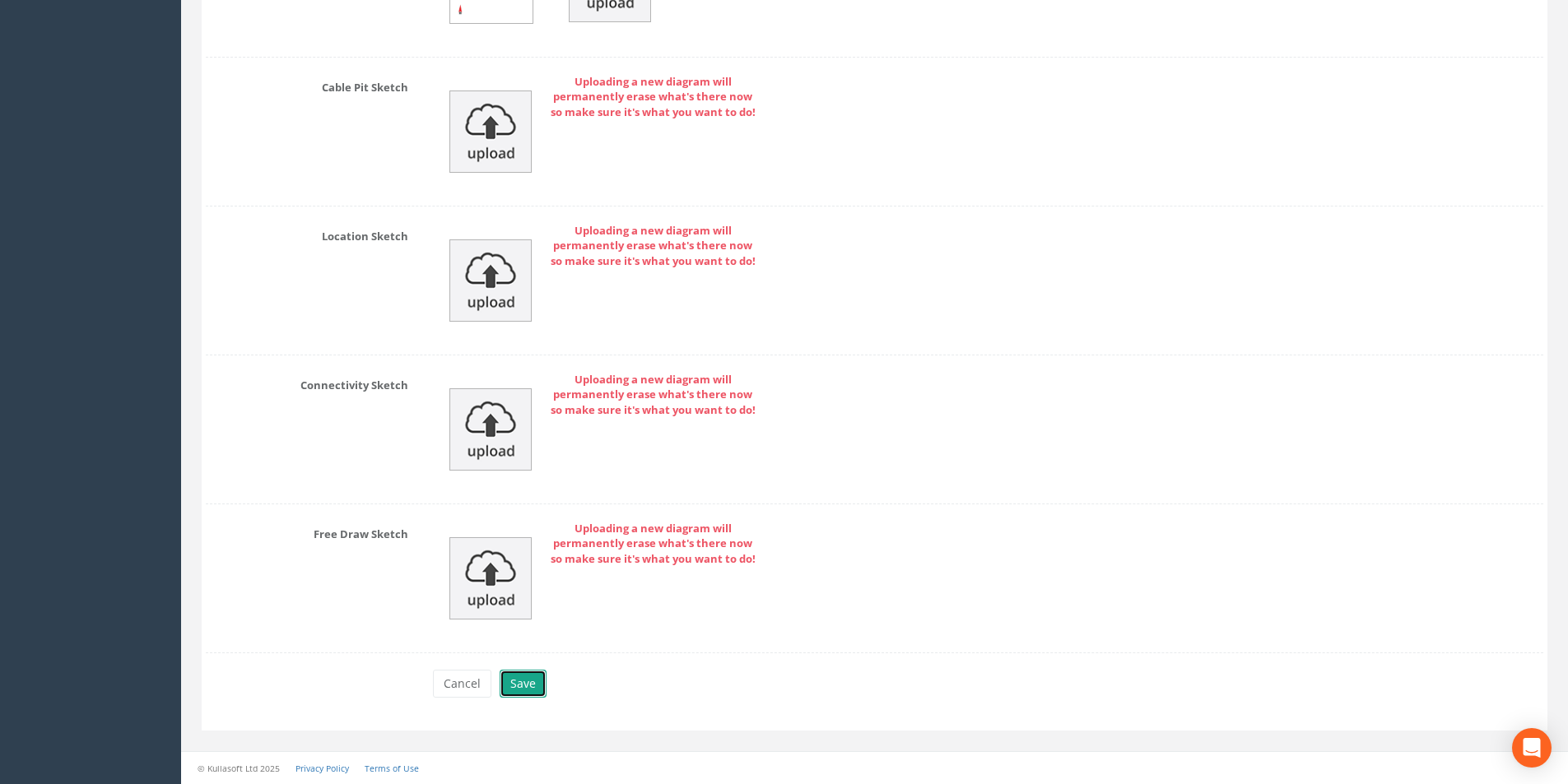
click at [516, 673] on button "Save" at bounding box center [523, 683] width 47 height 28
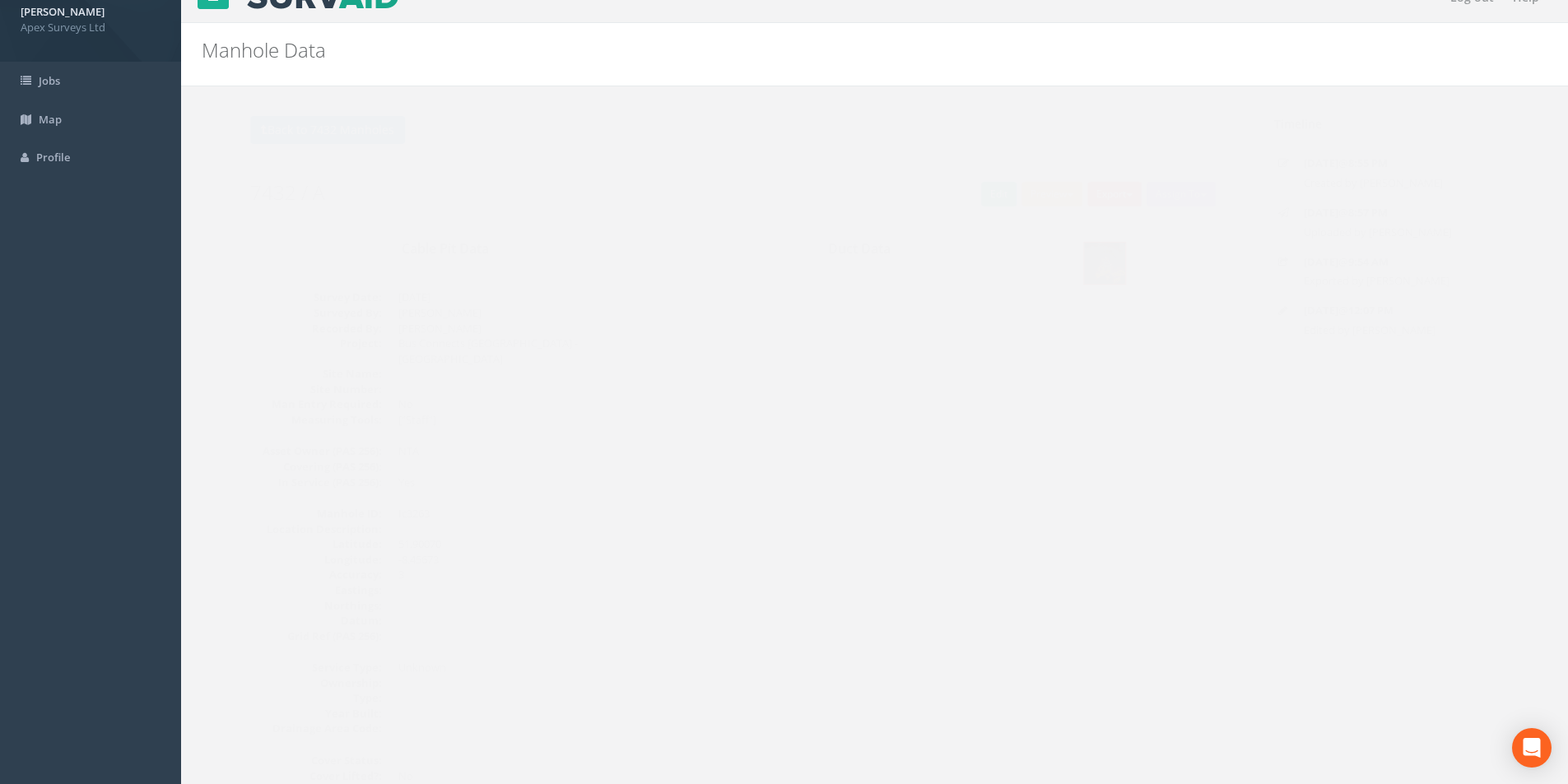
scroll to position [26, 0]
click at [263, 140] on button "Back to 7432 Manholes" at bounding box center [295, 131] width 154 height 28
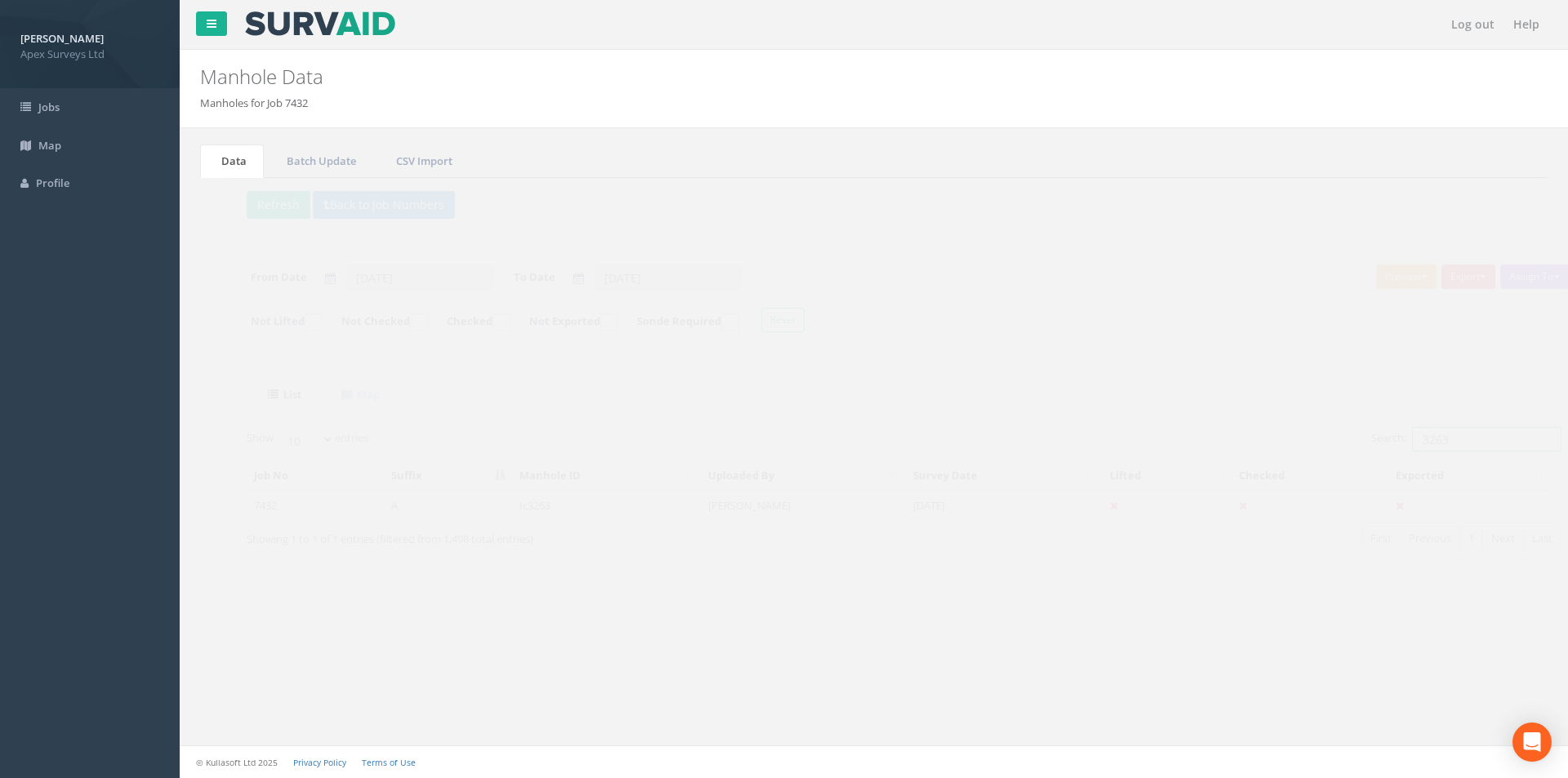
click at [1439, 443] on input "3263" at bounding box center [1456, 438] width 149 height 25
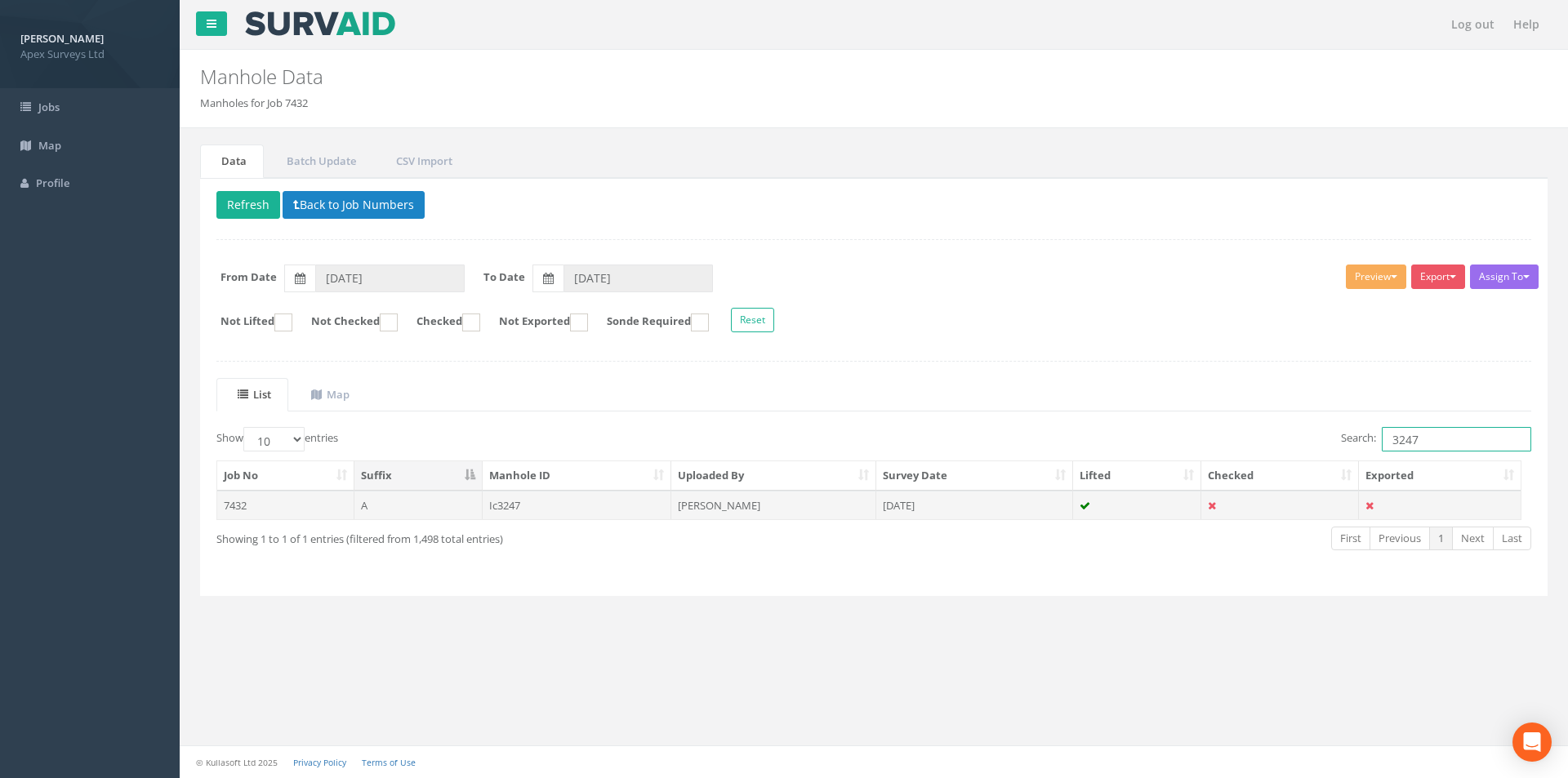
type input "3247"
click at [966, 506] on td "[DATE]" at bounding box center [974, 505] width 197 height 30
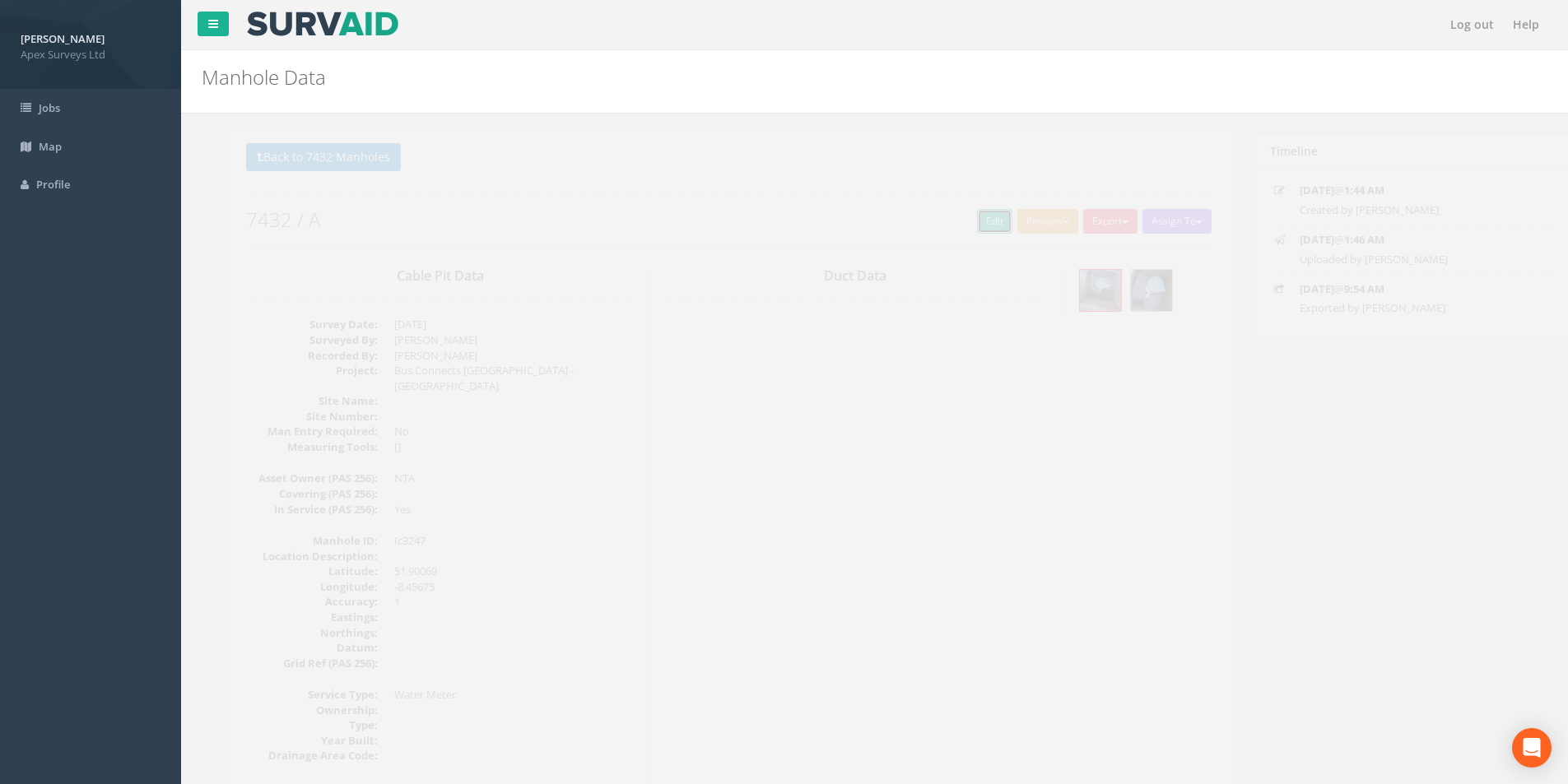
click at [960, 218] on link "Edit" at bounding box center [966, 221] width 35 height 25
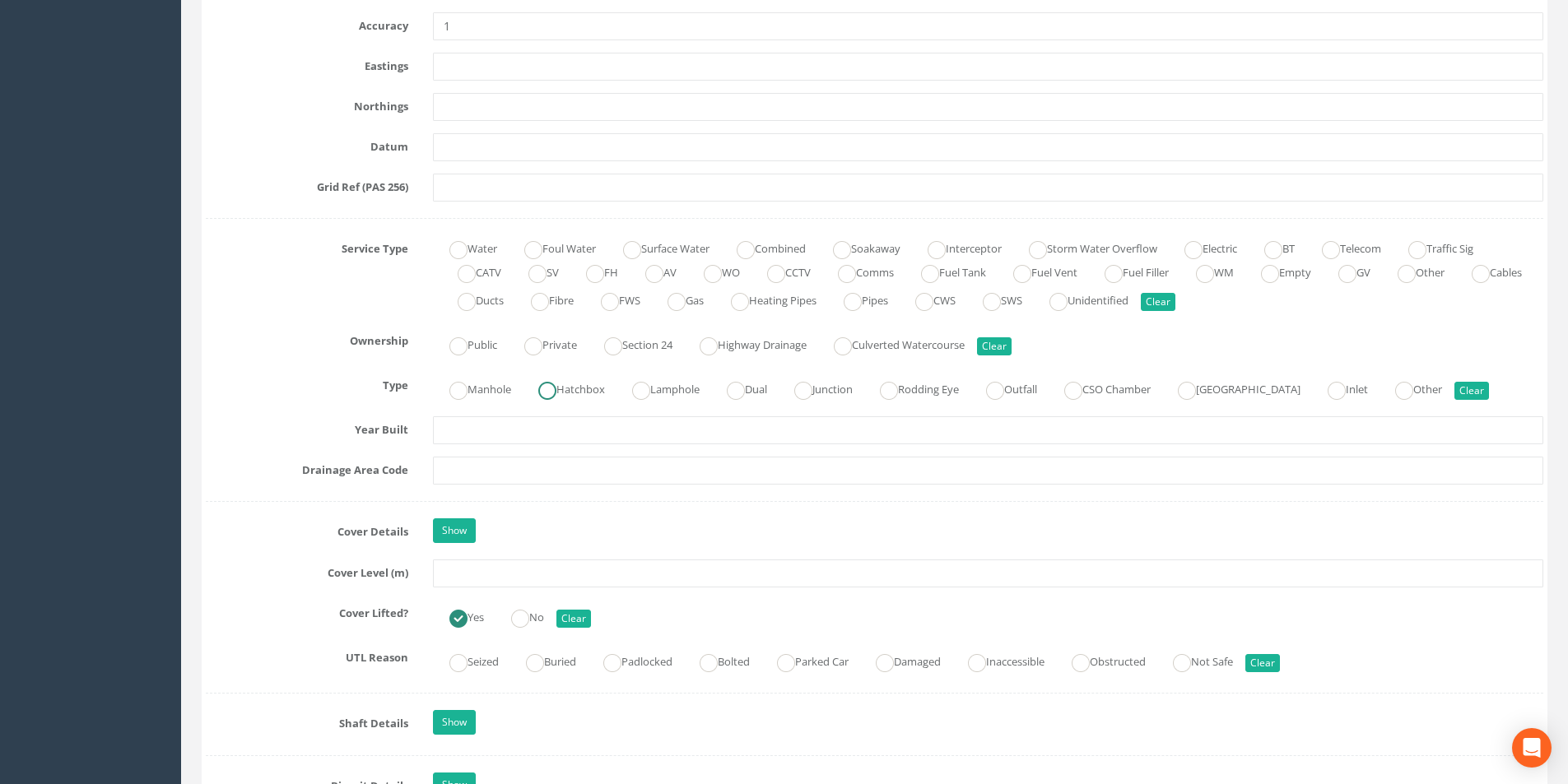
scroll to position [1151, 0]
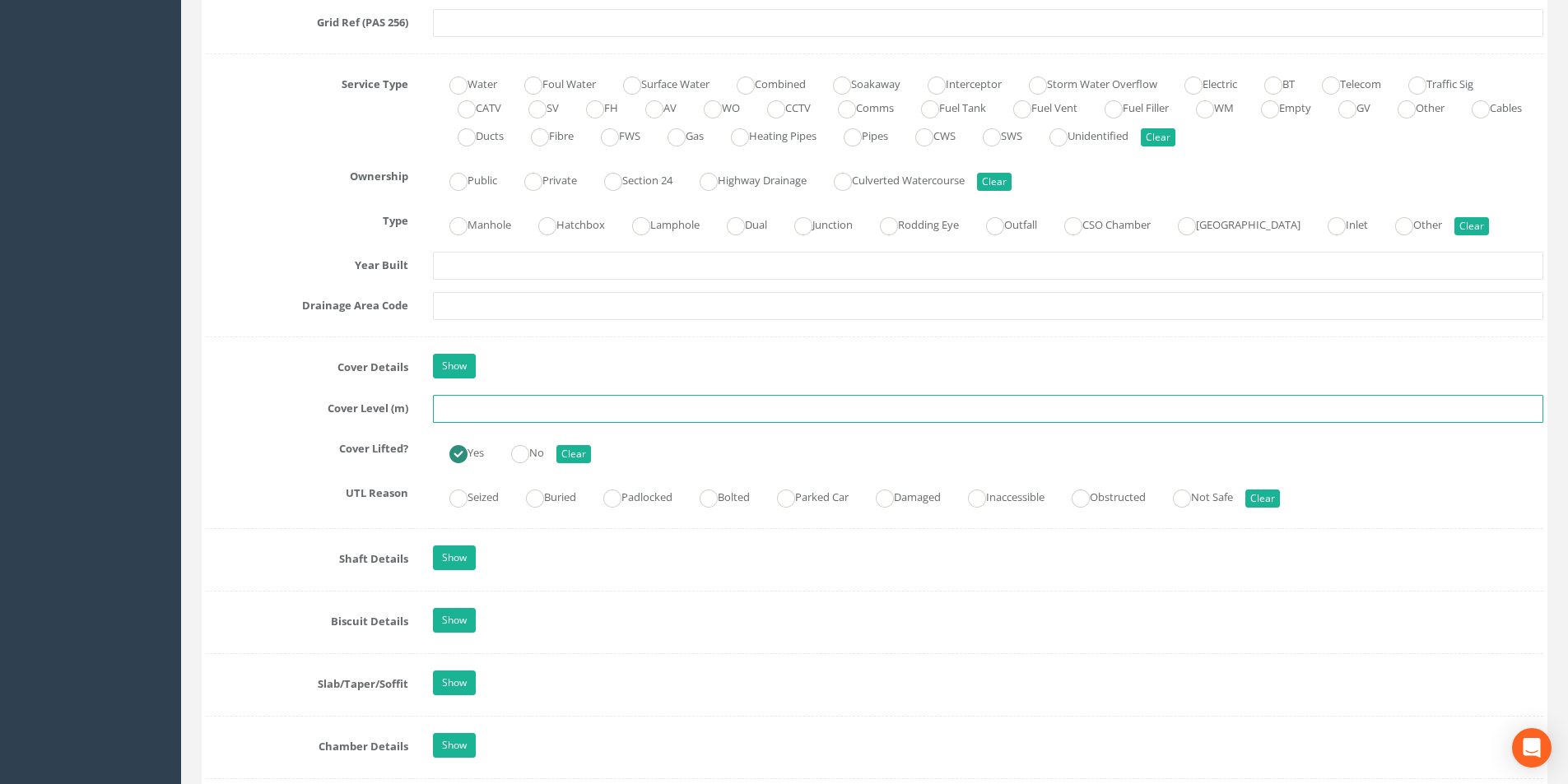
click at [512, 408] on input "text" at bounding box center [987, 408] width 1110 height 28
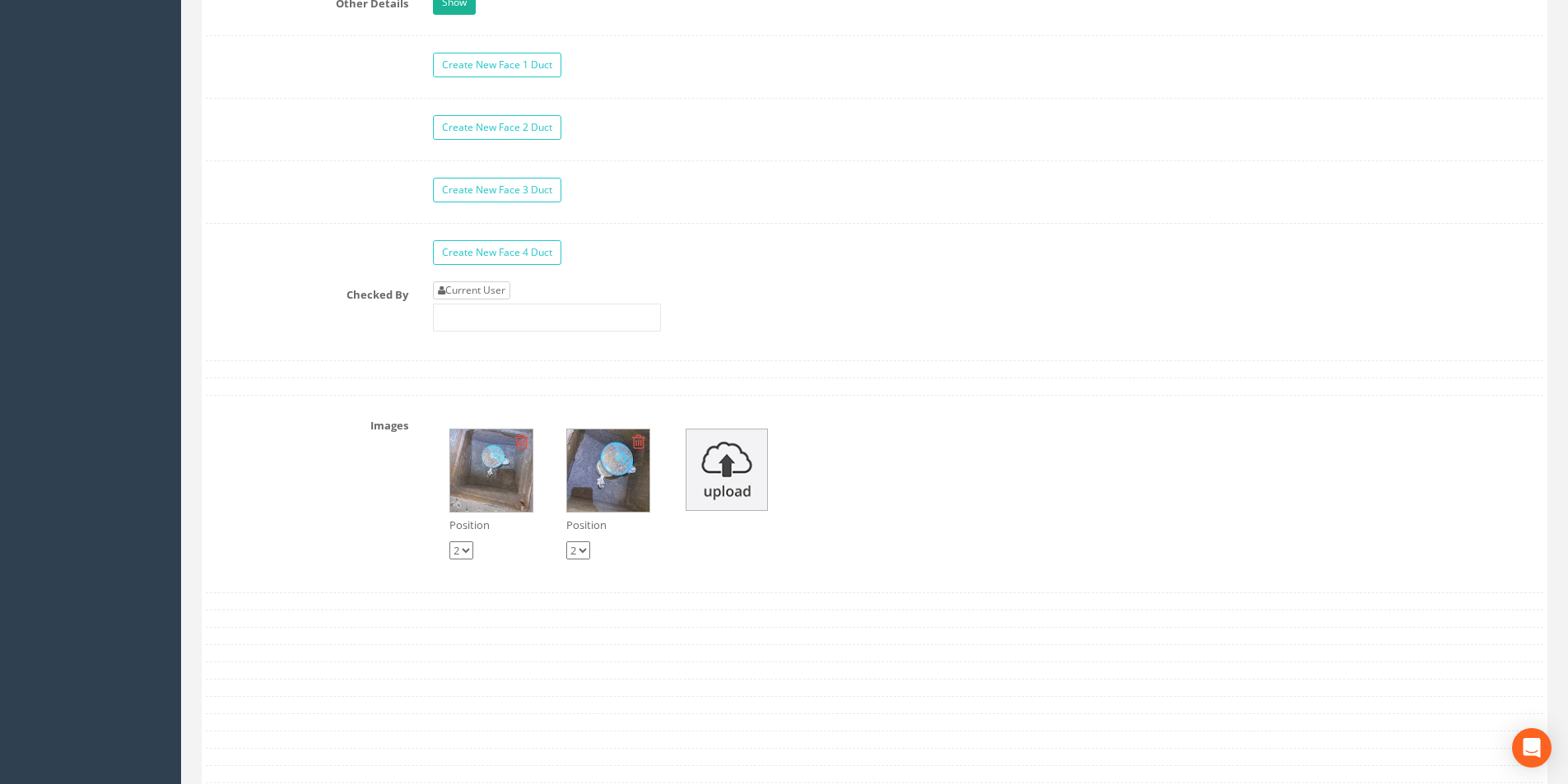
type input "3.22"
click at [481, 296] on link "Current User" at bounding box center [471, 290] width 77 height 18
type input "[PERSON_NAME]"
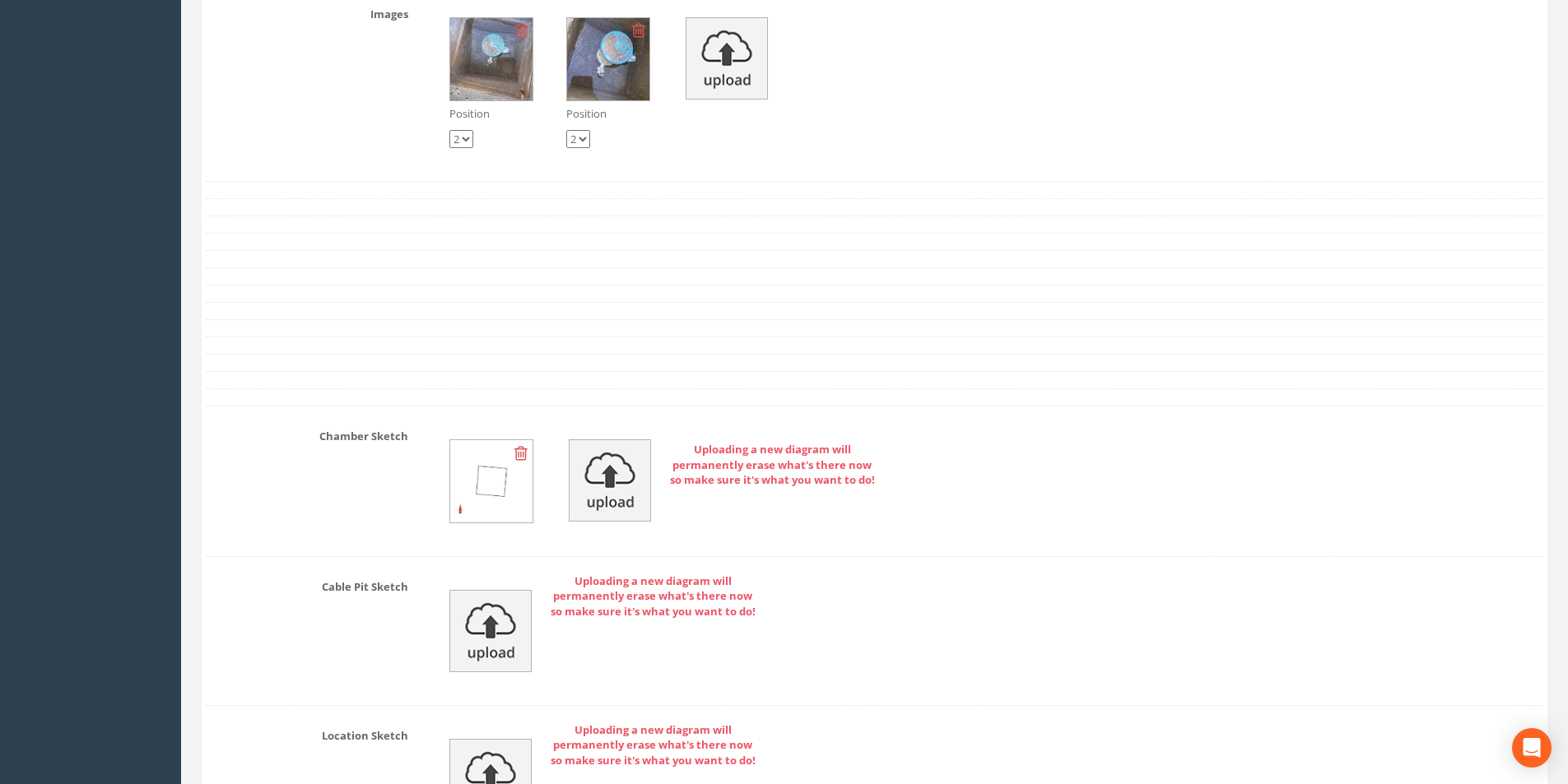
scroll to position [3543, 0]
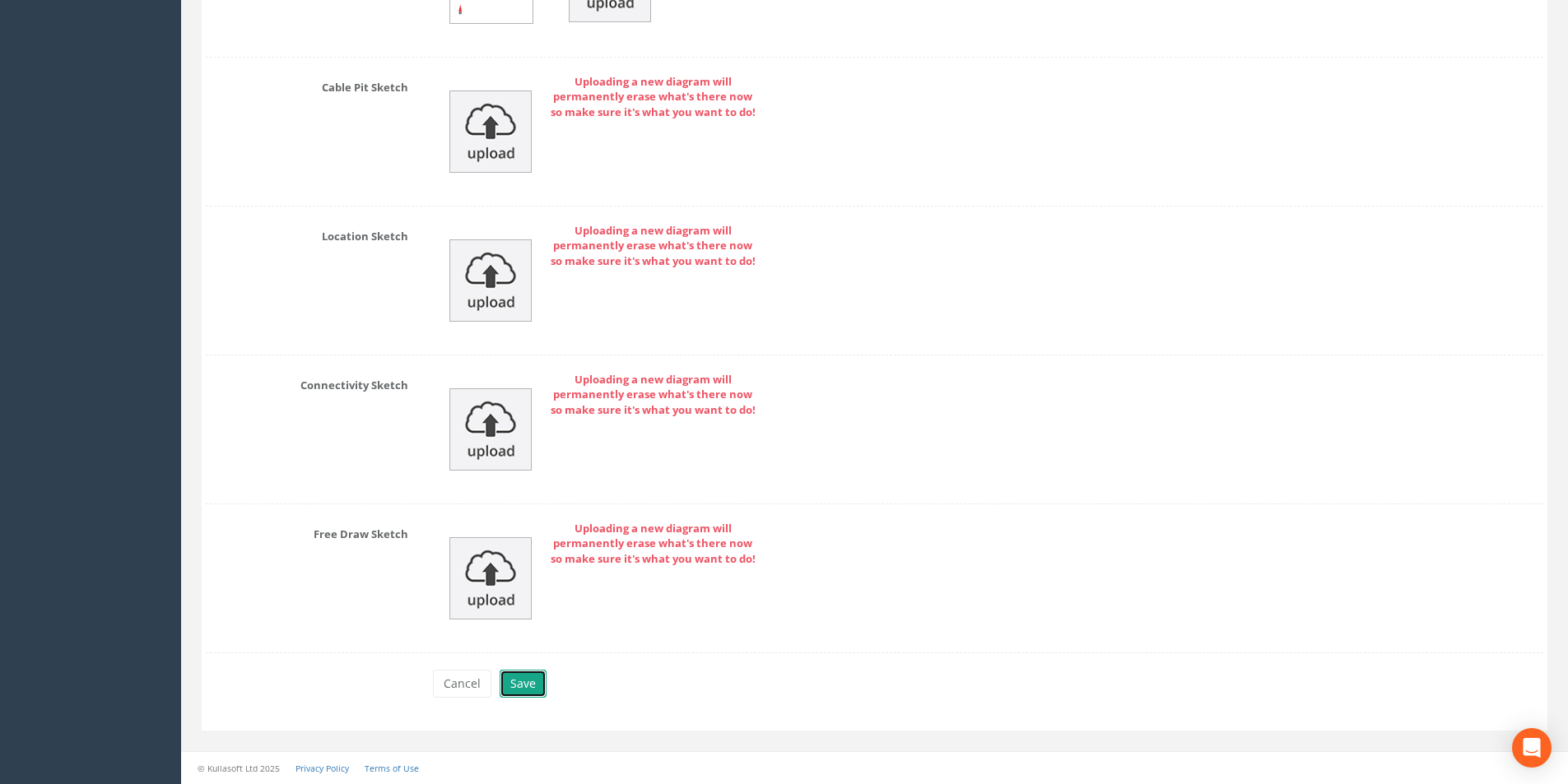
click at [510, 690] on button "Save" at bounding box center [523, 683] width 47 height 28
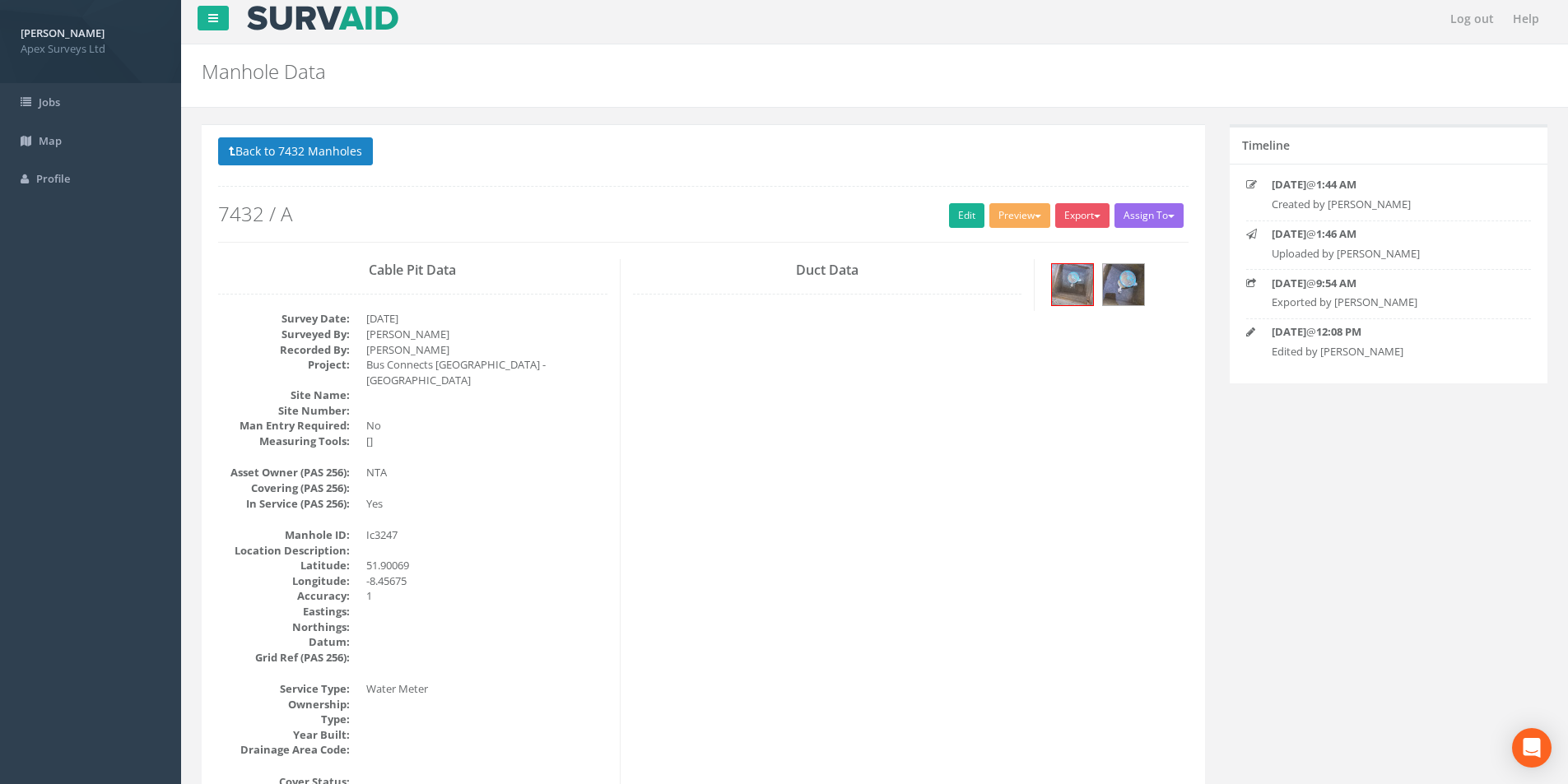
scroll to position [0, 0]
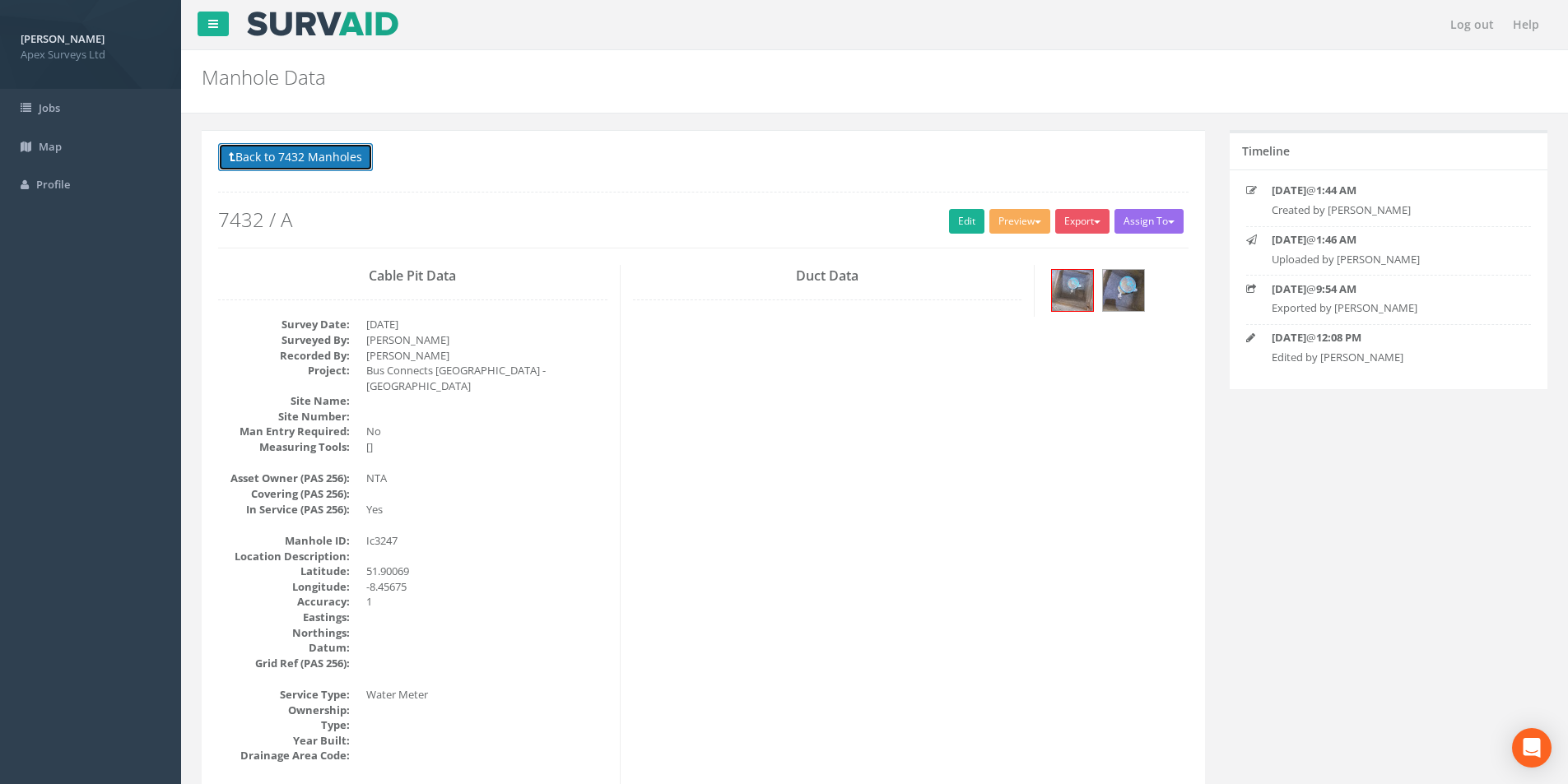
click at [281, 169] on button "Back to 7432 Manholes" at bounding box center [295, 157] width 154 height 28
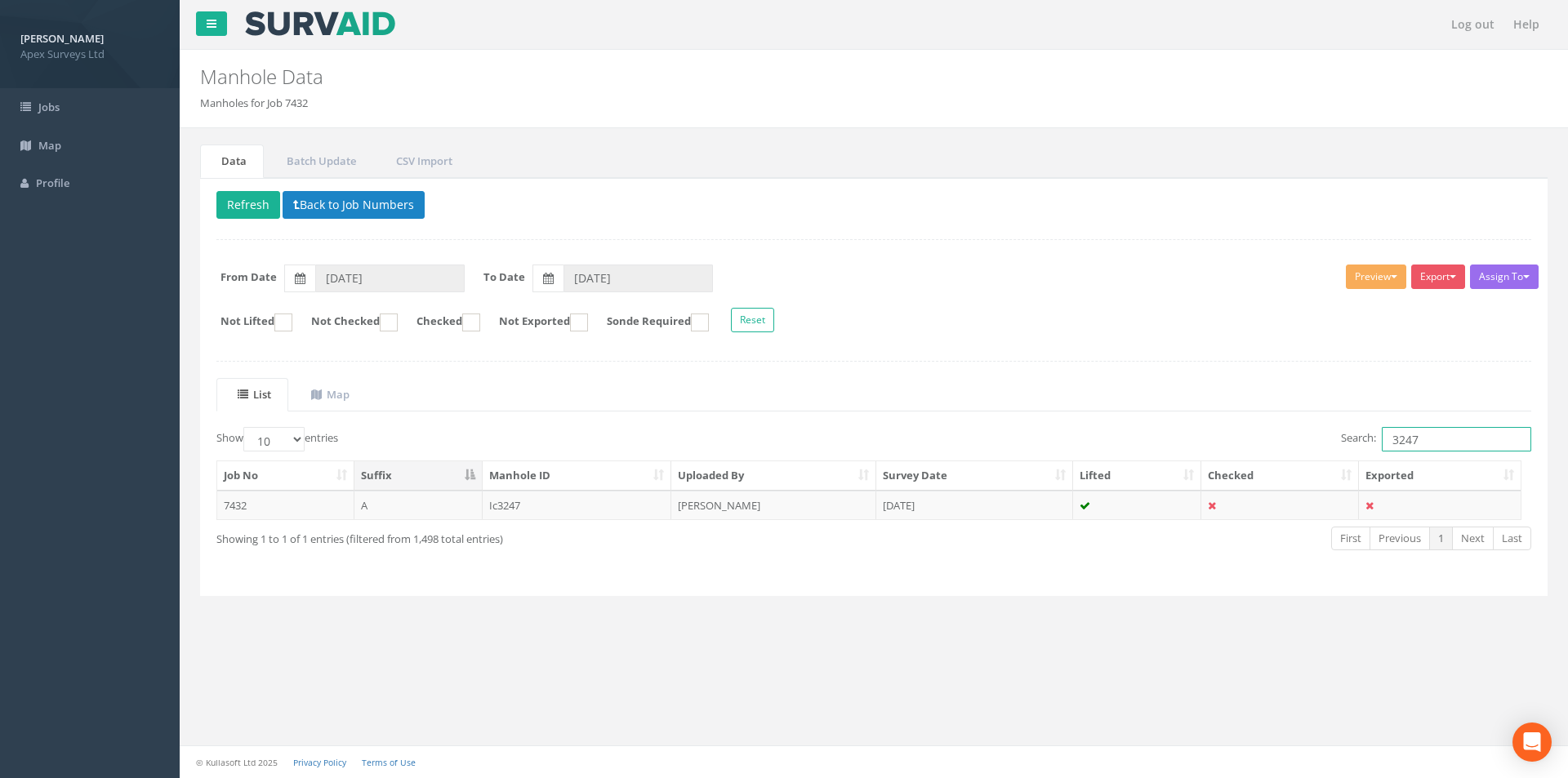
click at [1439, 446] on input "3247" at bounding box center [1456, 438] width 149 height 25
type input "3261"
click at [894, 518] on td "[DATE]" at bounding box center [974, 505] width 197 height 30
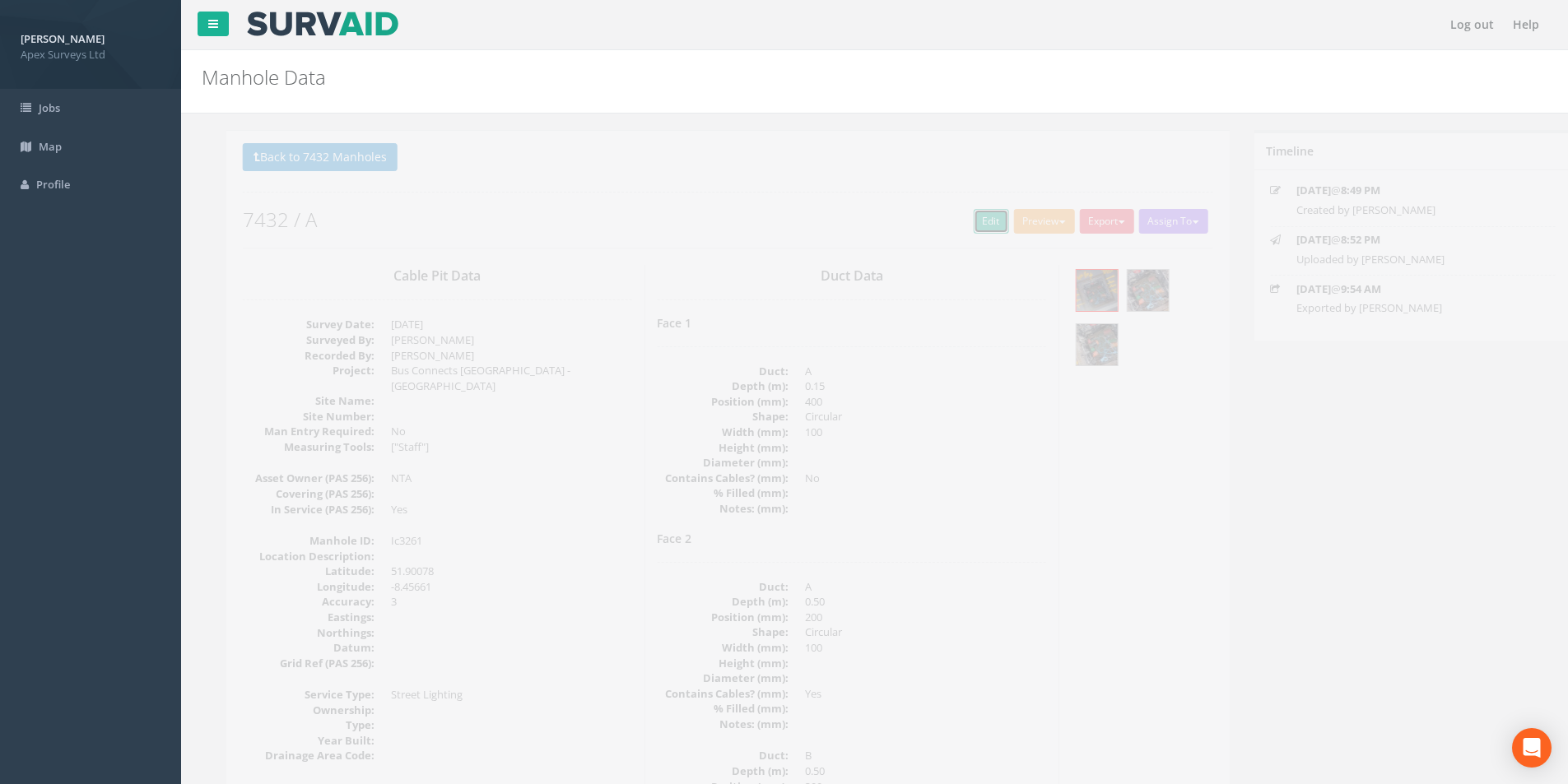
click at [960, 214] on link "Edit" at bounding box center [966, 221] width 35 height 25
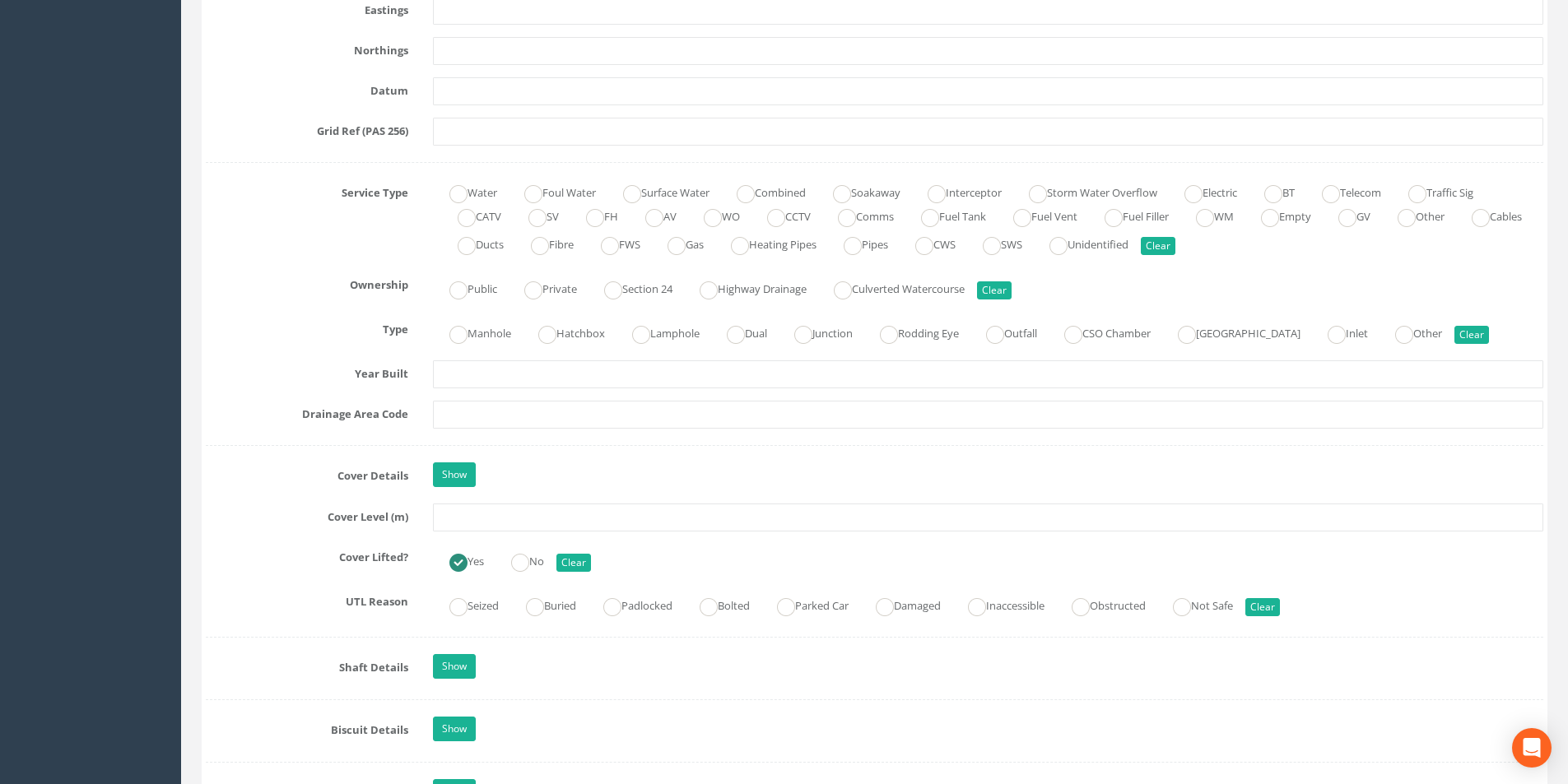
scroll to position [1151, 0]
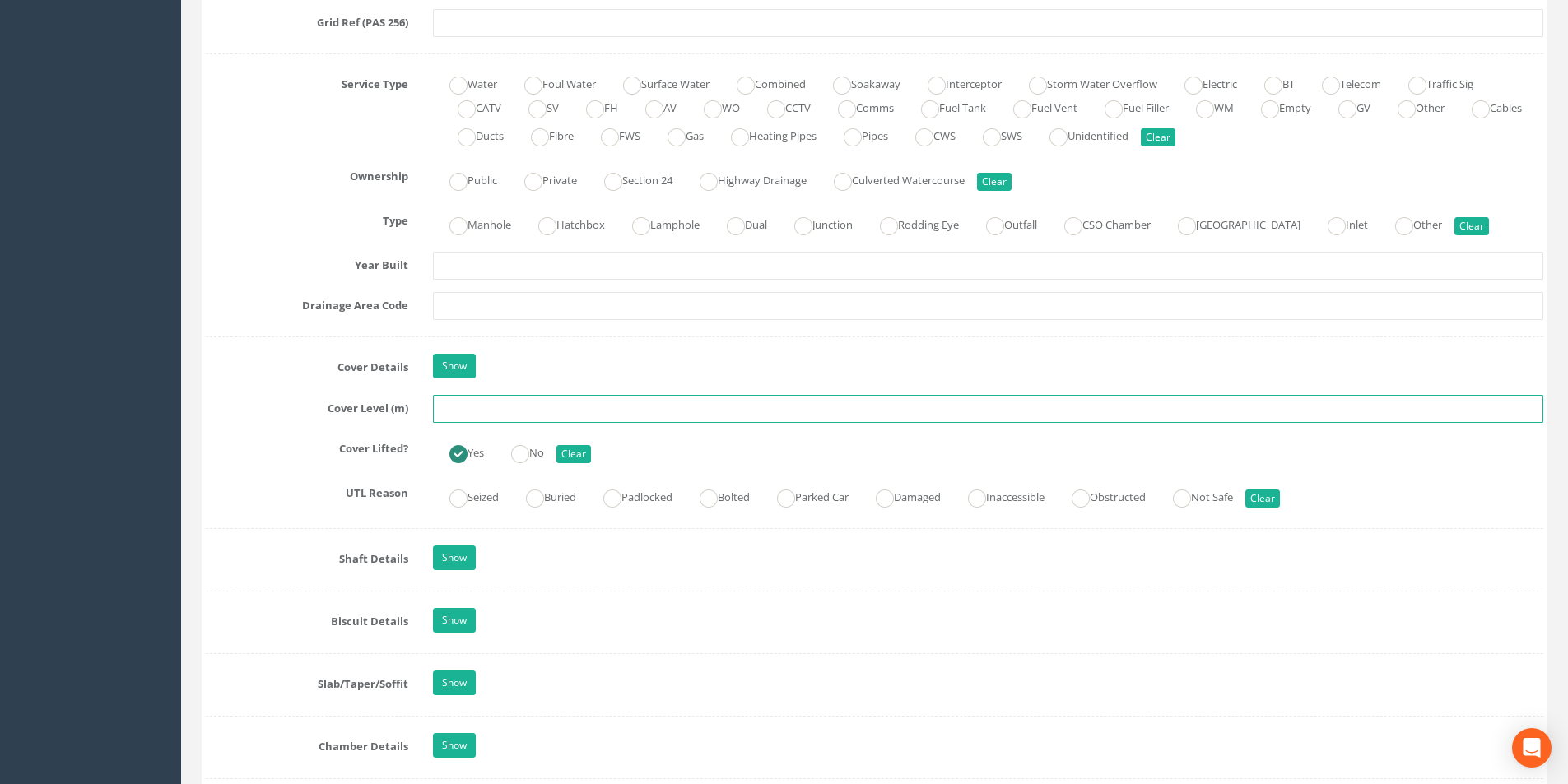
click at [569, 413] on input "text" at bounding box center [987, 408] width 1110 height 28
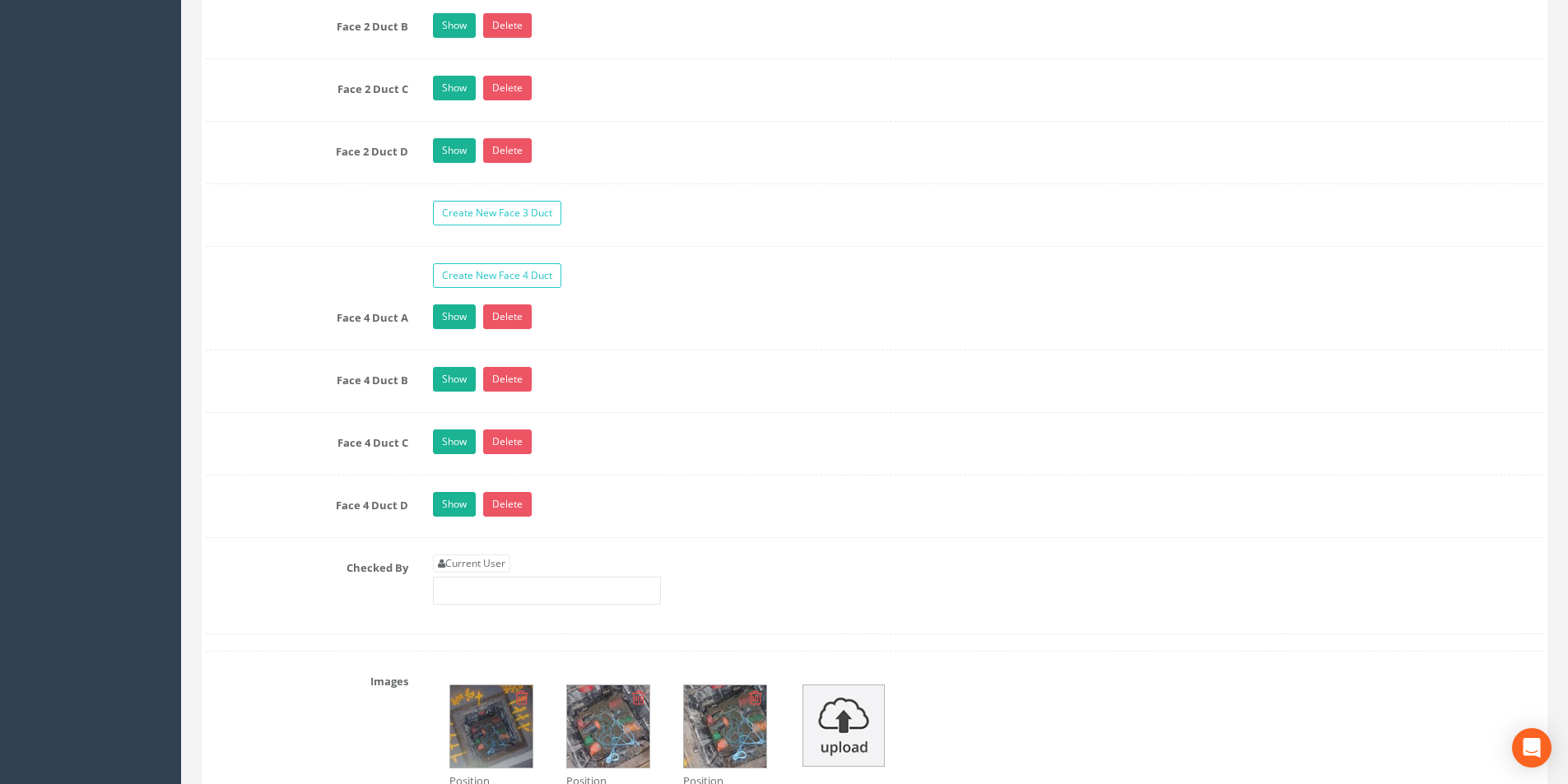
scroll to position [3126, 0]
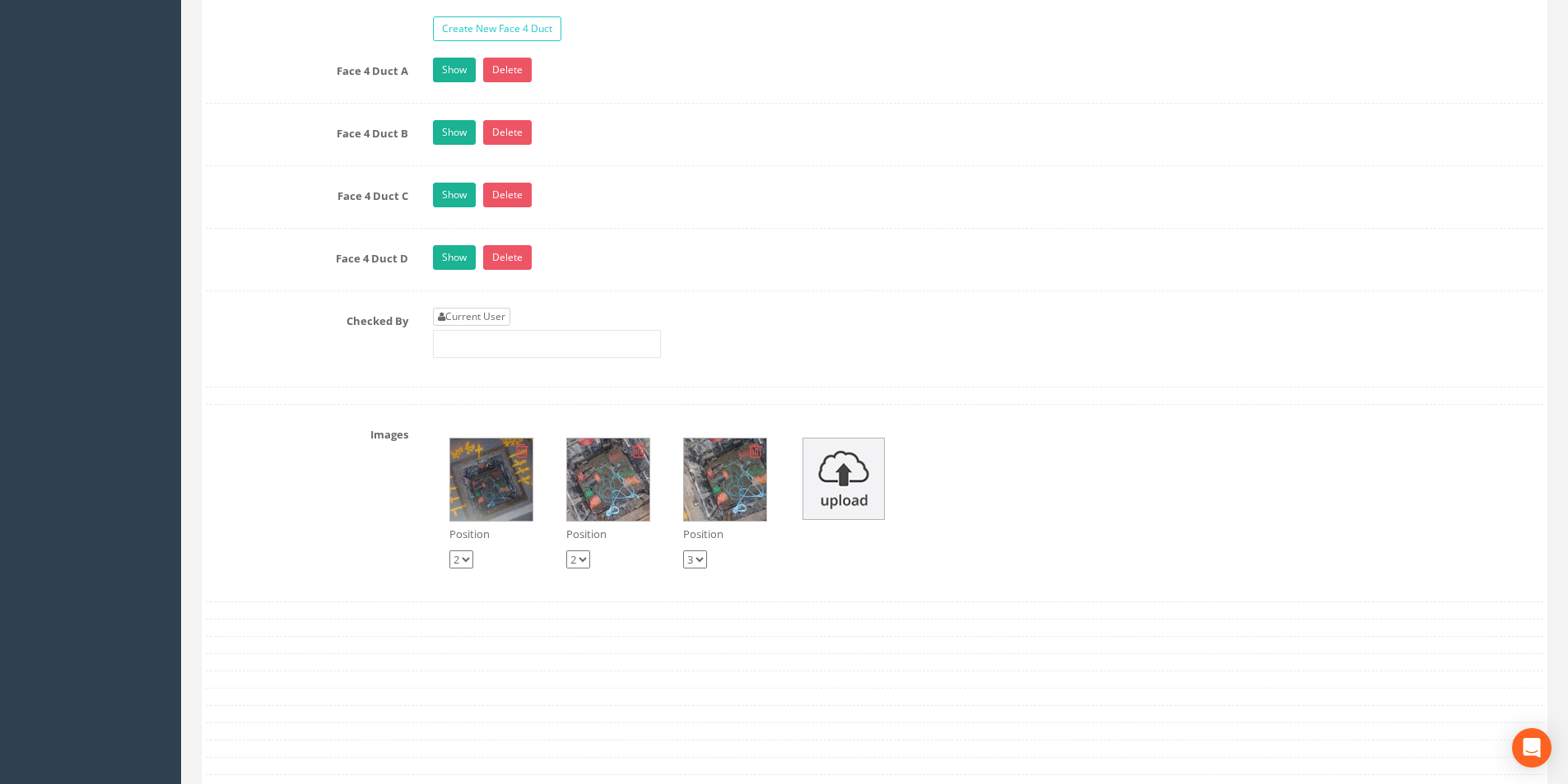
type input "3.38"
click at [493, 319] on link "Current User" at bounding box center [471, 317] width 77 height 18
type input "[PERSON_NAME]"
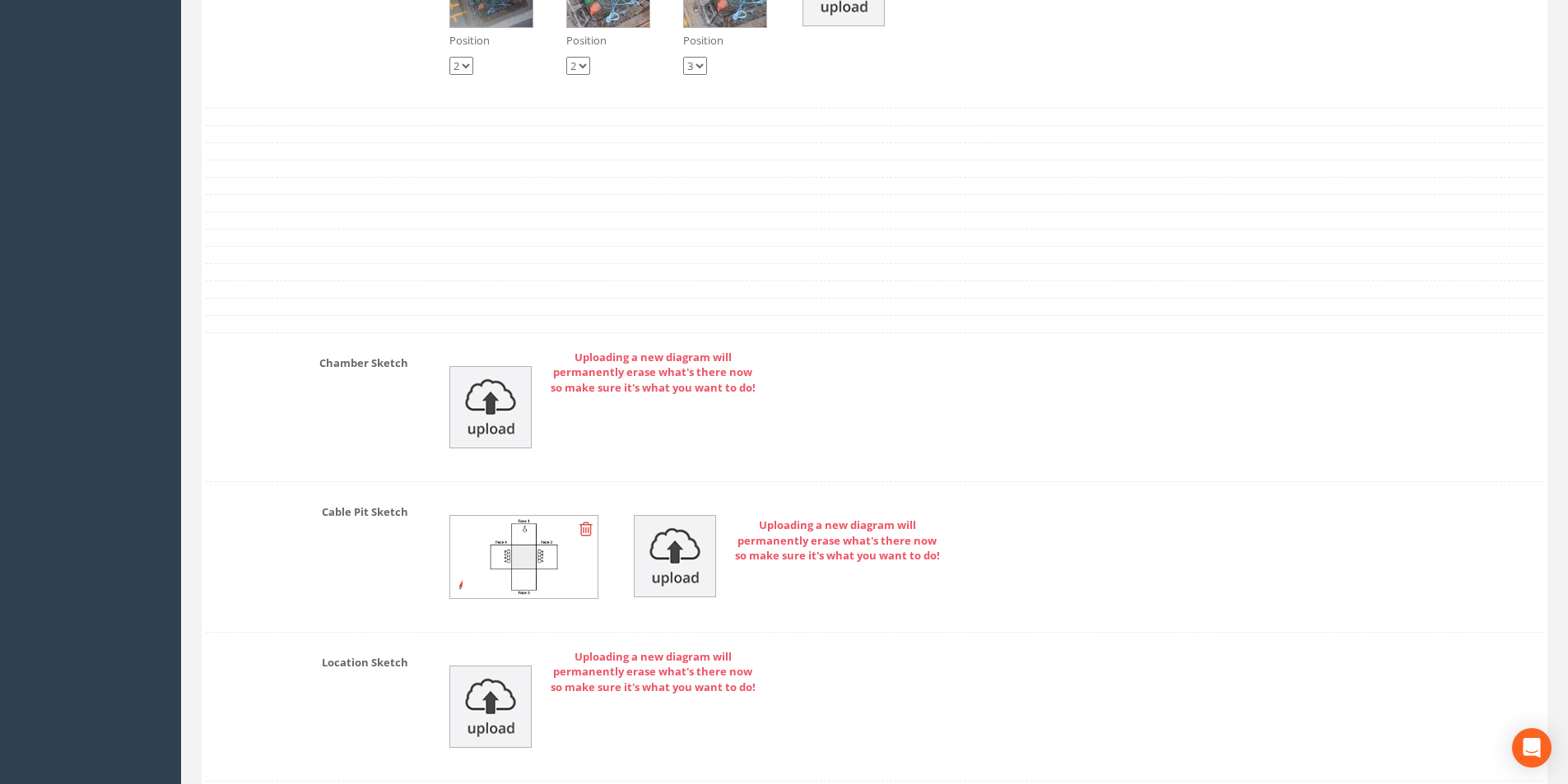
scroll to position [4045, 0]
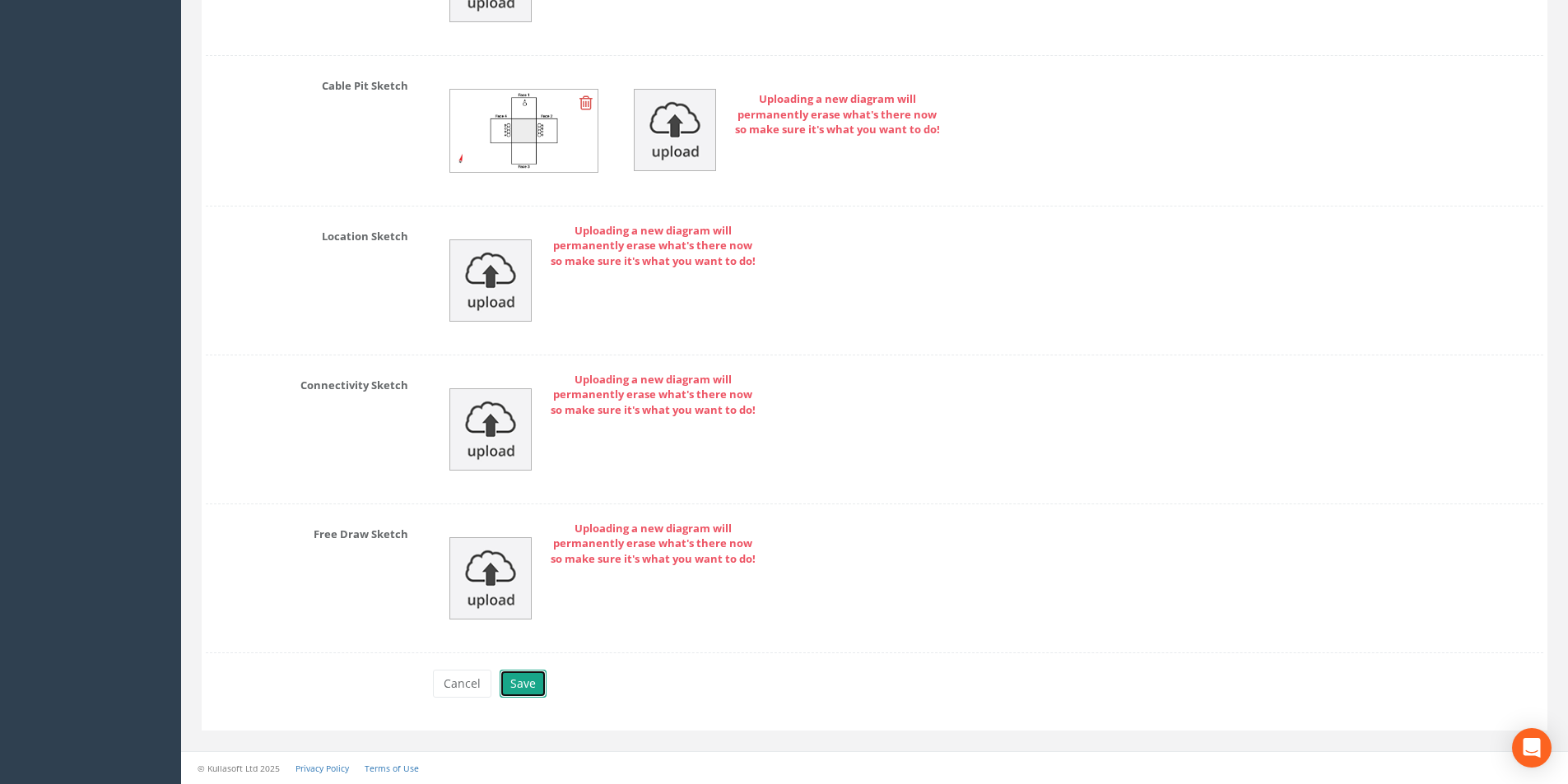
click at [524, 683] on button "Save" at bounding box center [523, 683] width 47 height 28
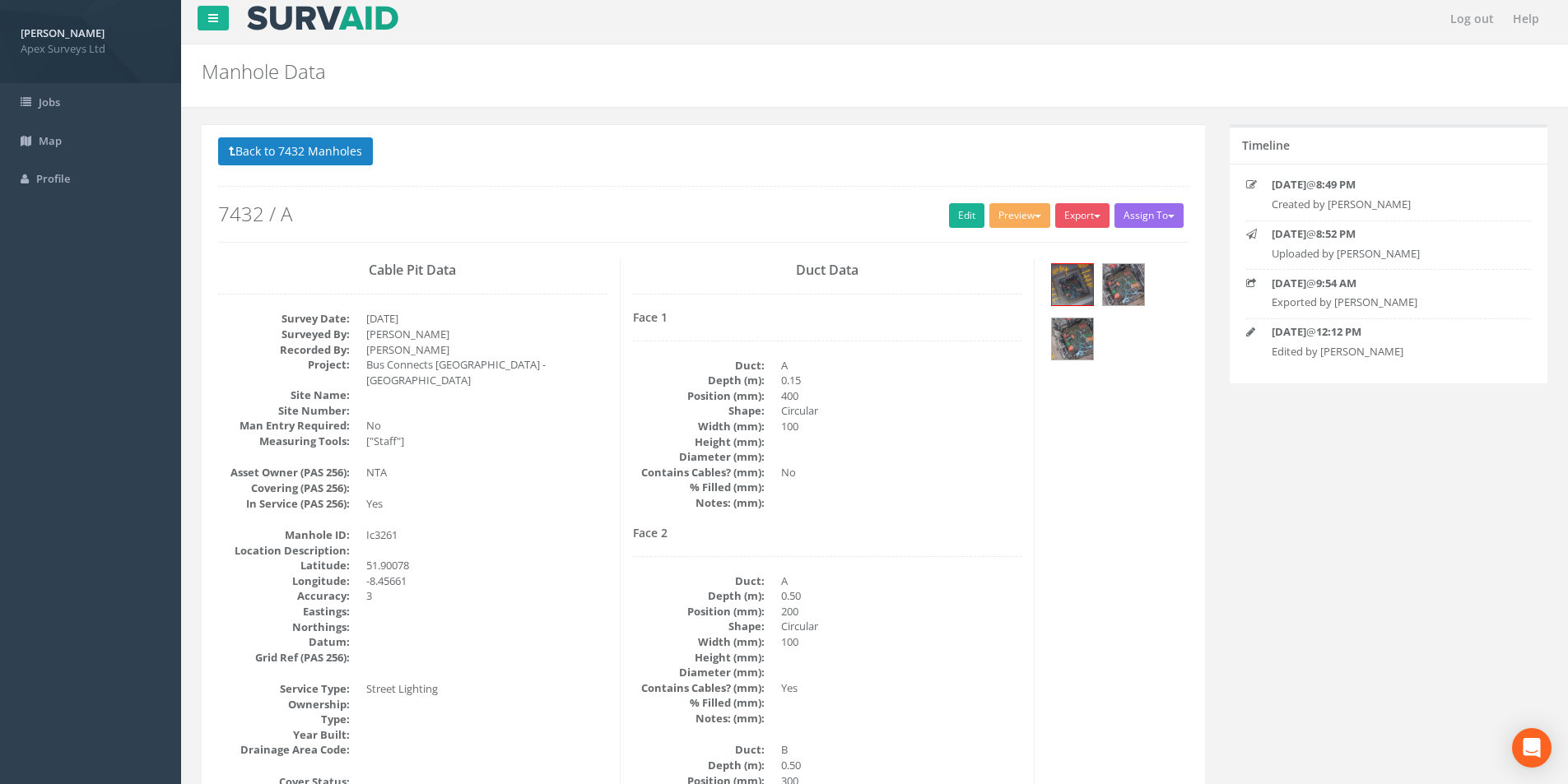
scroll to position [0, 0]
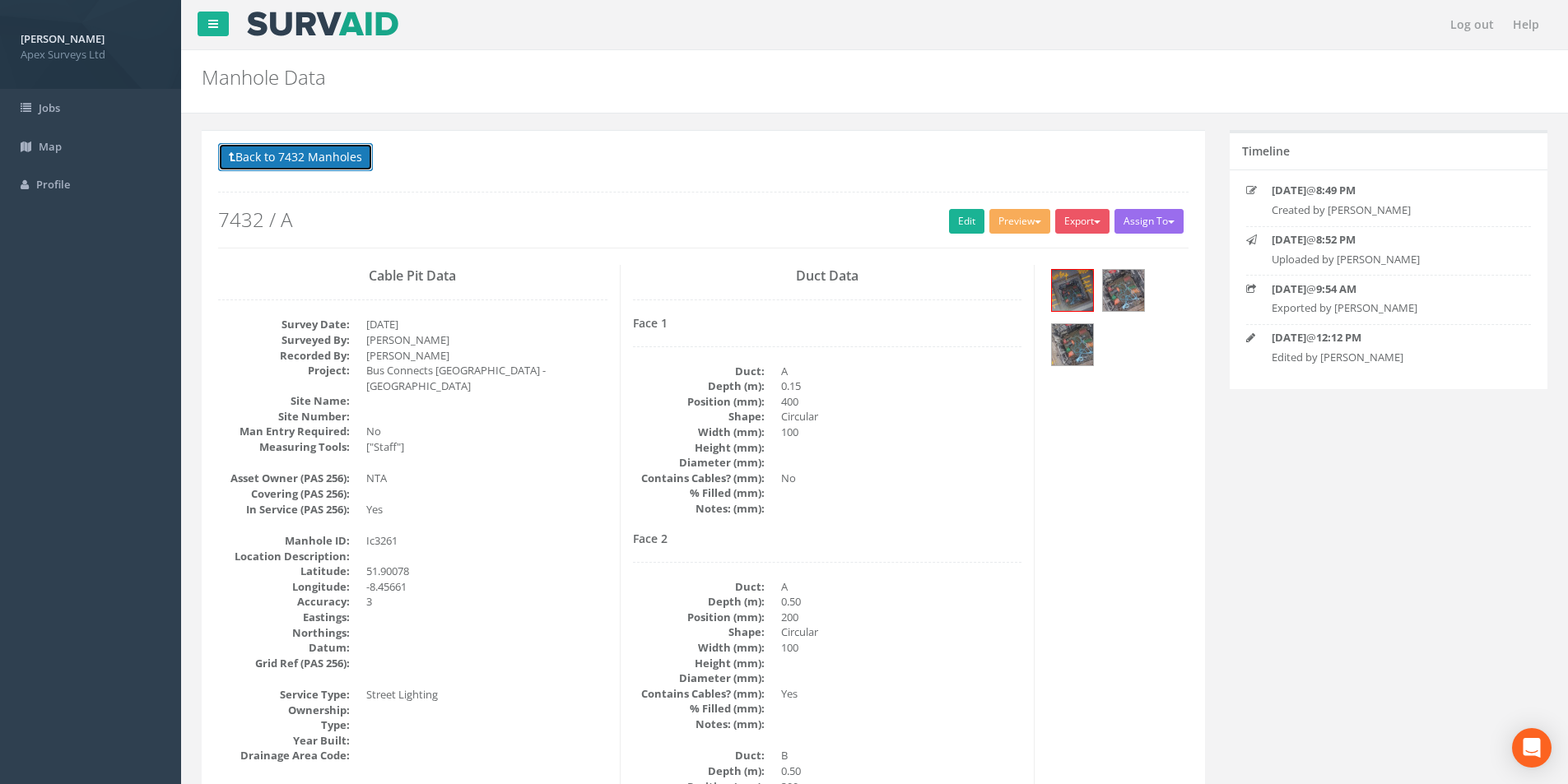
click at [326, 165] on button "Back to 7432 Manholes" at bounding box center [295, 157] width 154 height 28
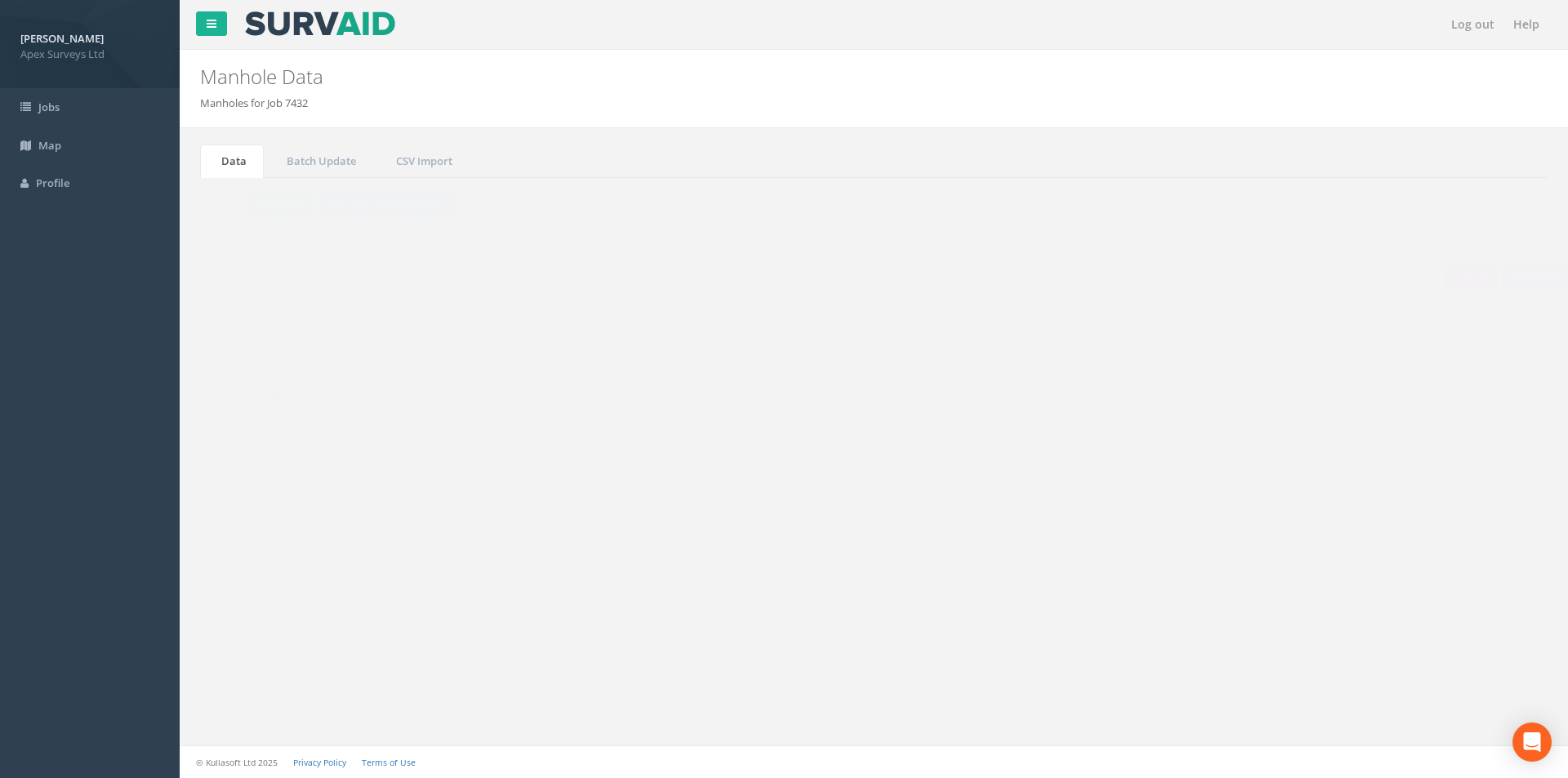
click at [1456, 440] on input "3261" at bounding box center [1456, 438] width 149 height 25
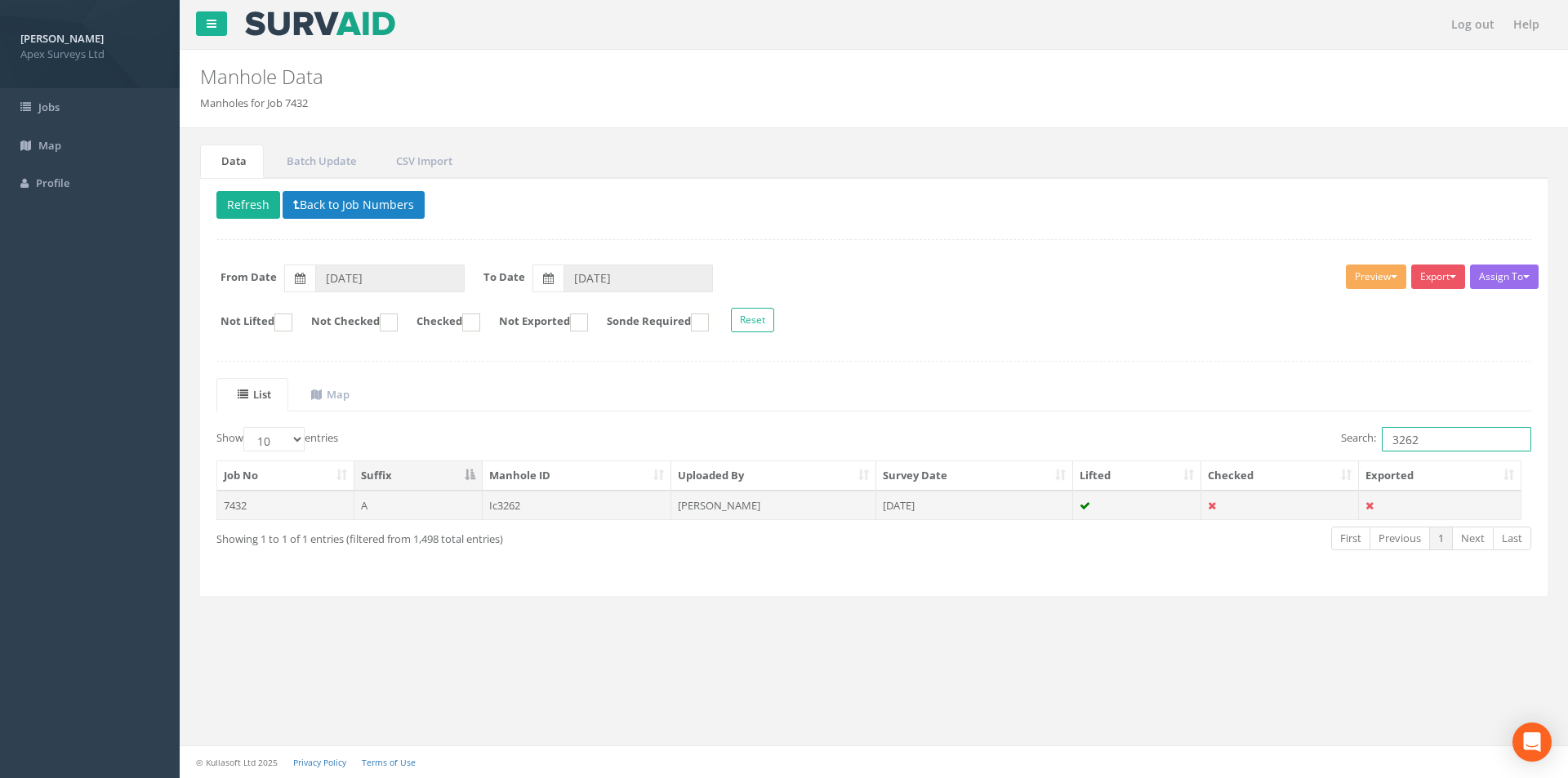
type input "3262"
click at [818, 504] on td "[PERSON_NAME]" at bounding box center [773, 505] width 205 height 30
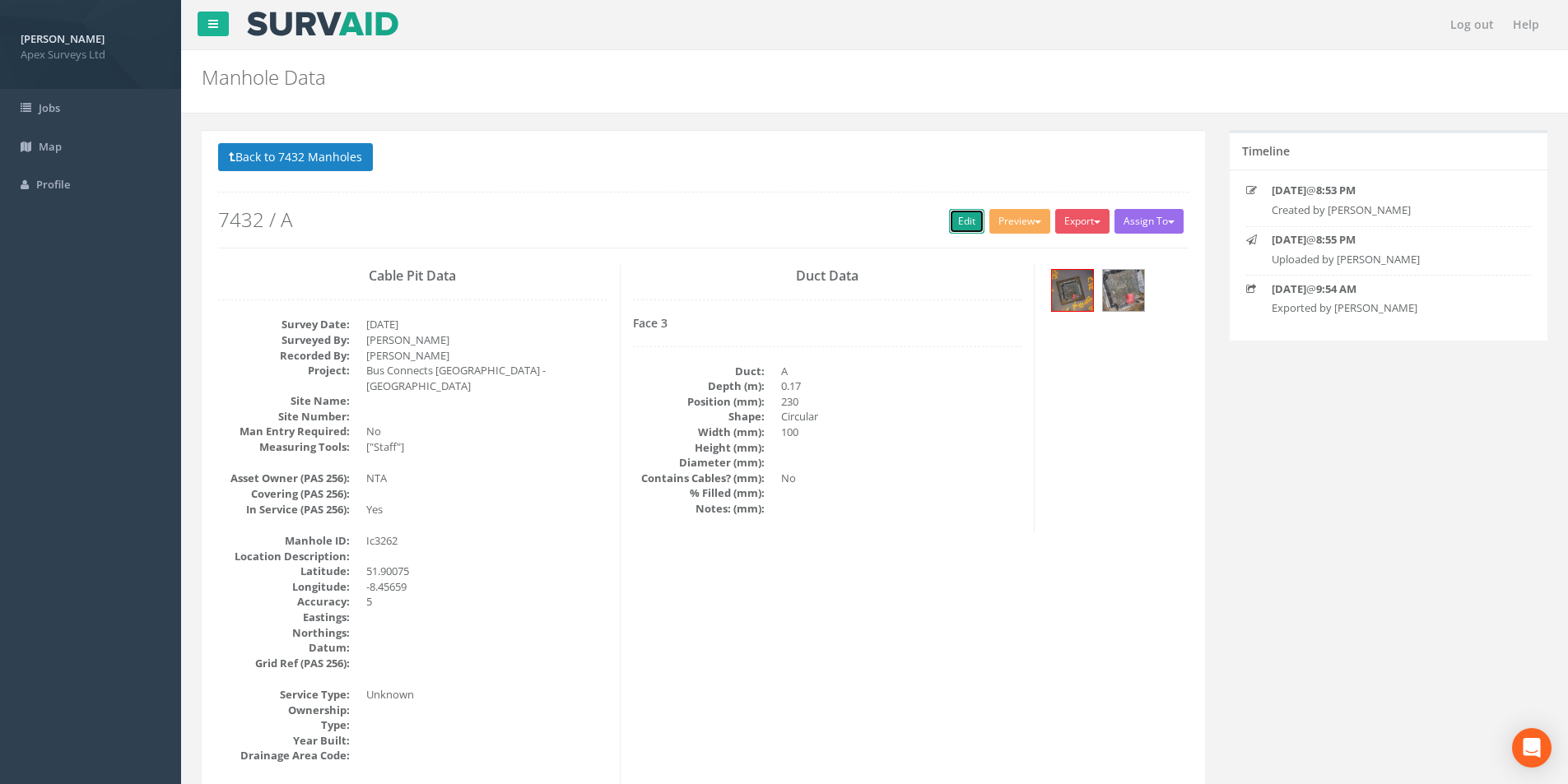
click at [956, 223] on link "Edit" at bounding box center [966, 221] width 35 height 25
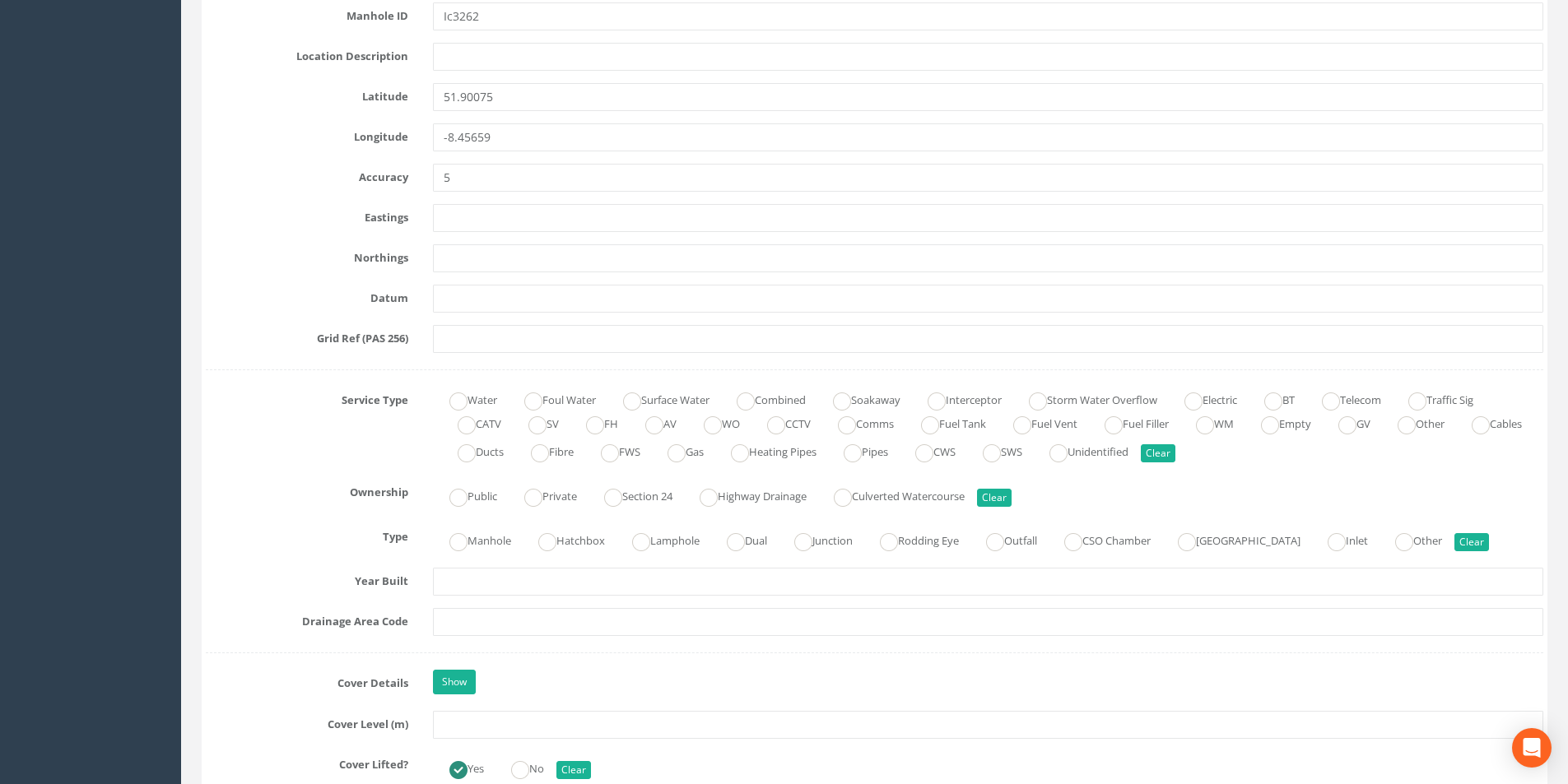
scroll to position [987, 0]
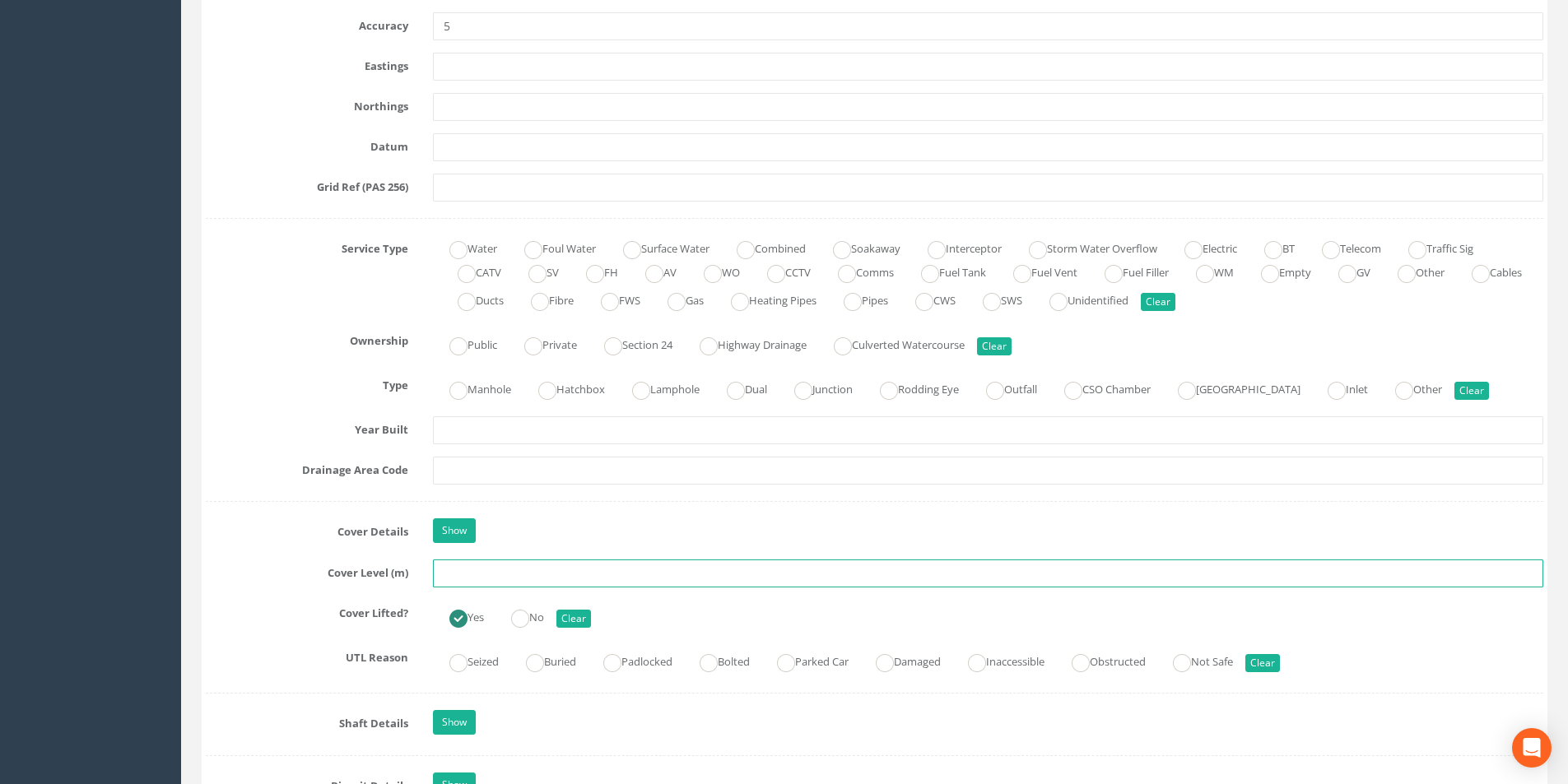
click at [482, 578] on input "text" at bounding box center [987, 573] width 1110 height 28
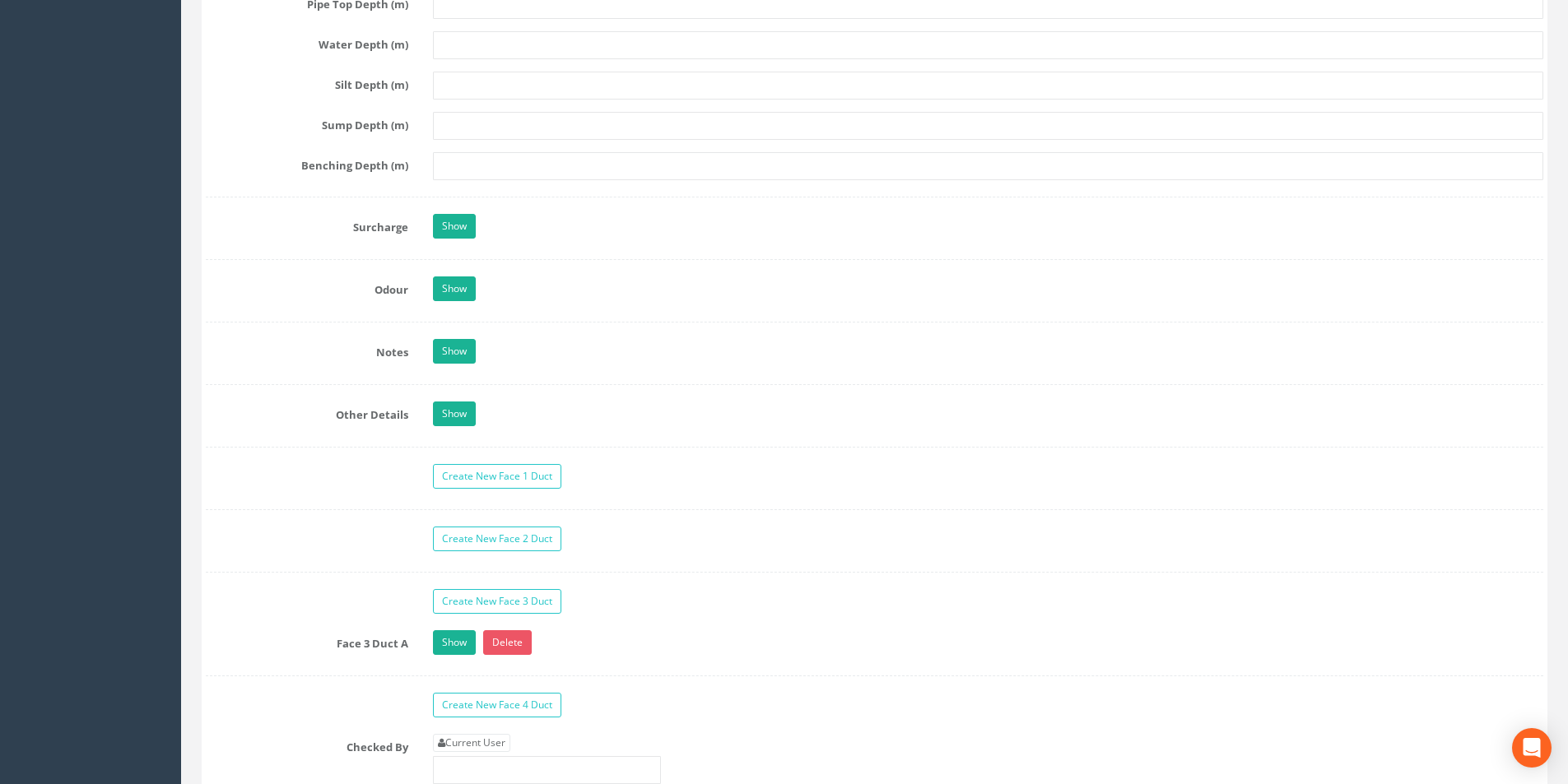
scroll to position [2303, 0]
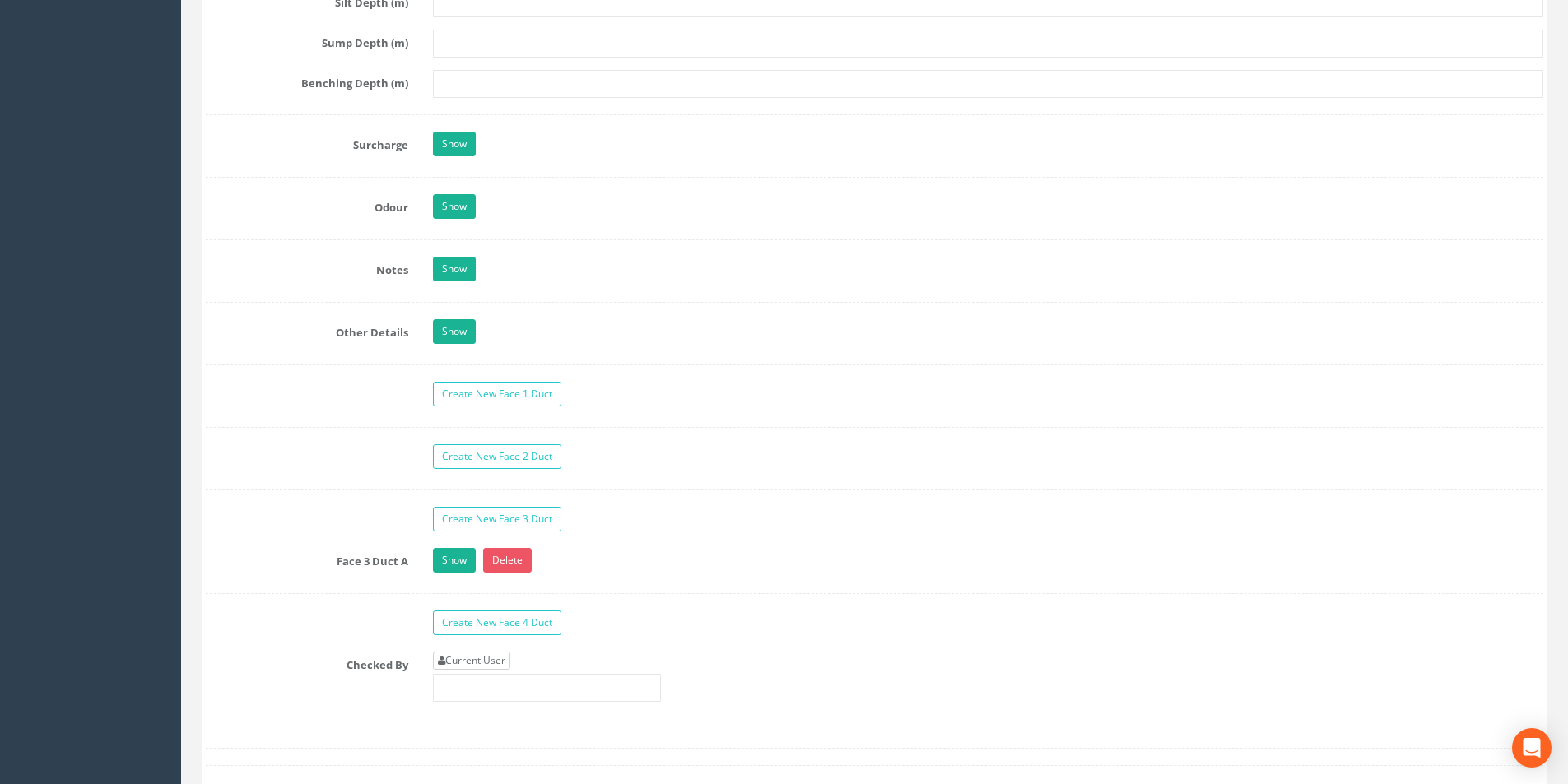
type input "3.42"
click at [485, 664] on link "Current User" at bounding box center [471, 660] width 77 height 18
type input "[PERSON_NAME]"
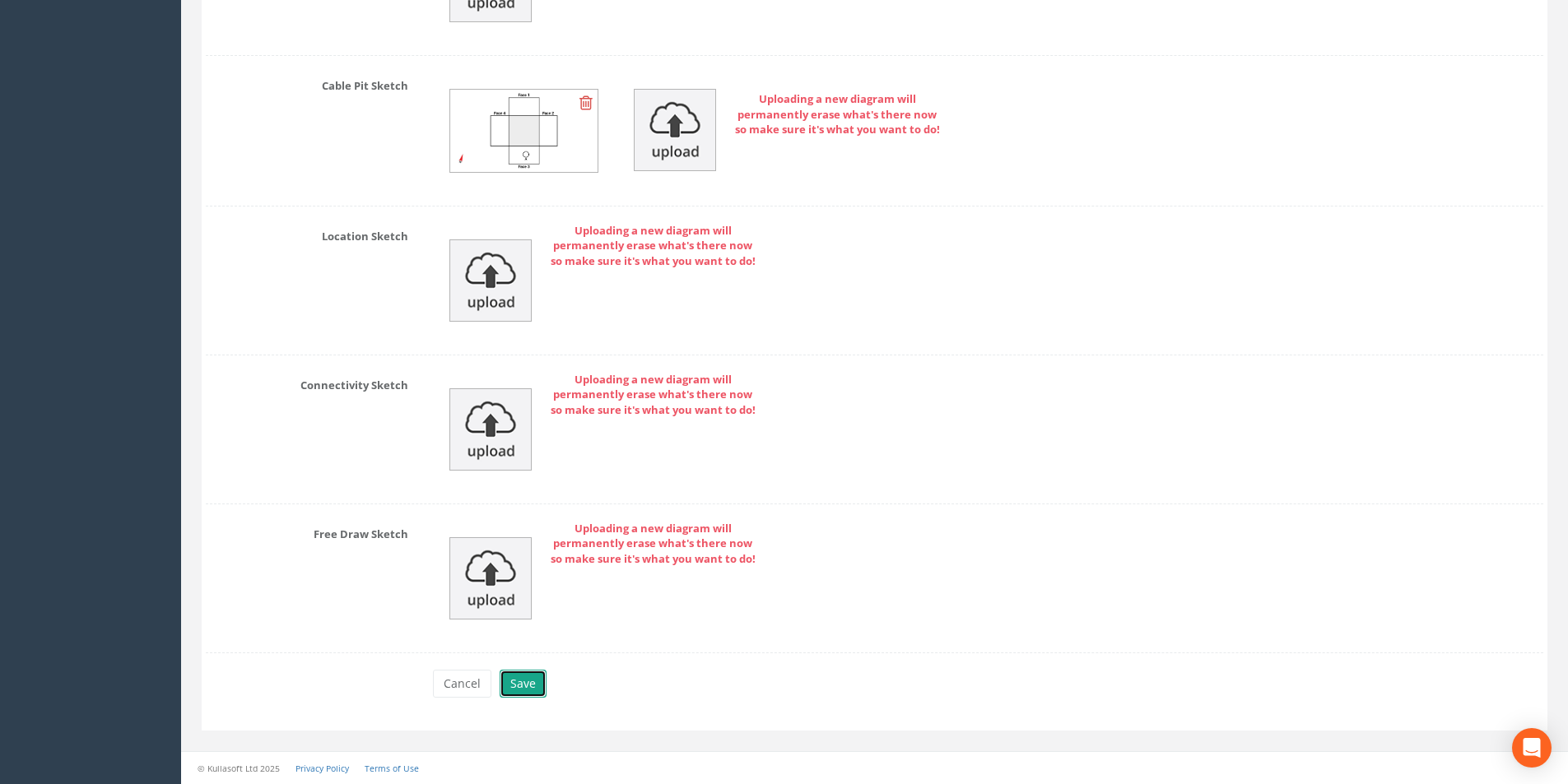
click at [518, 678] on button "Save" at bounding box center [523, 683] width 47 height 28
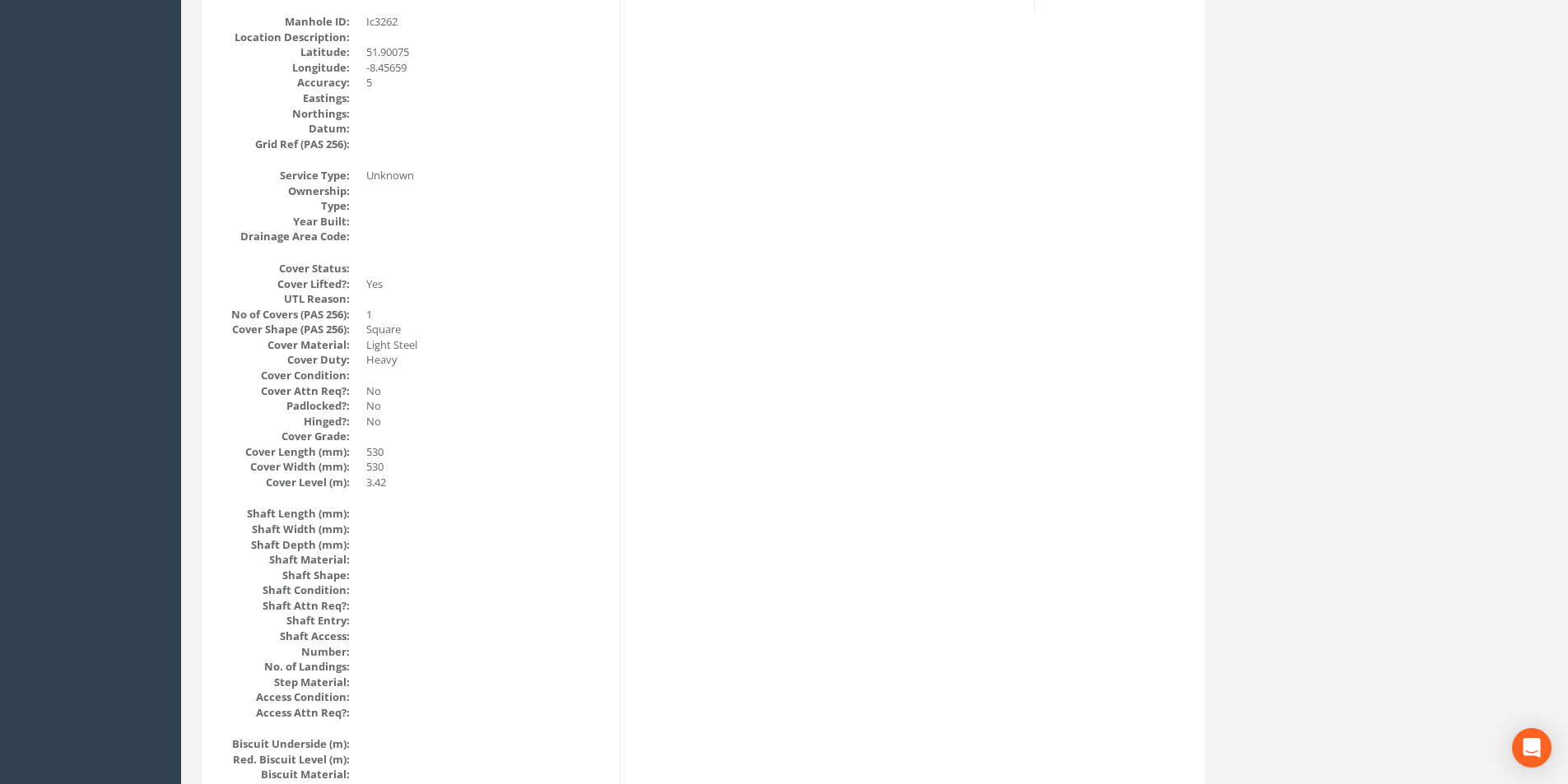
scroll to position [0, 0]
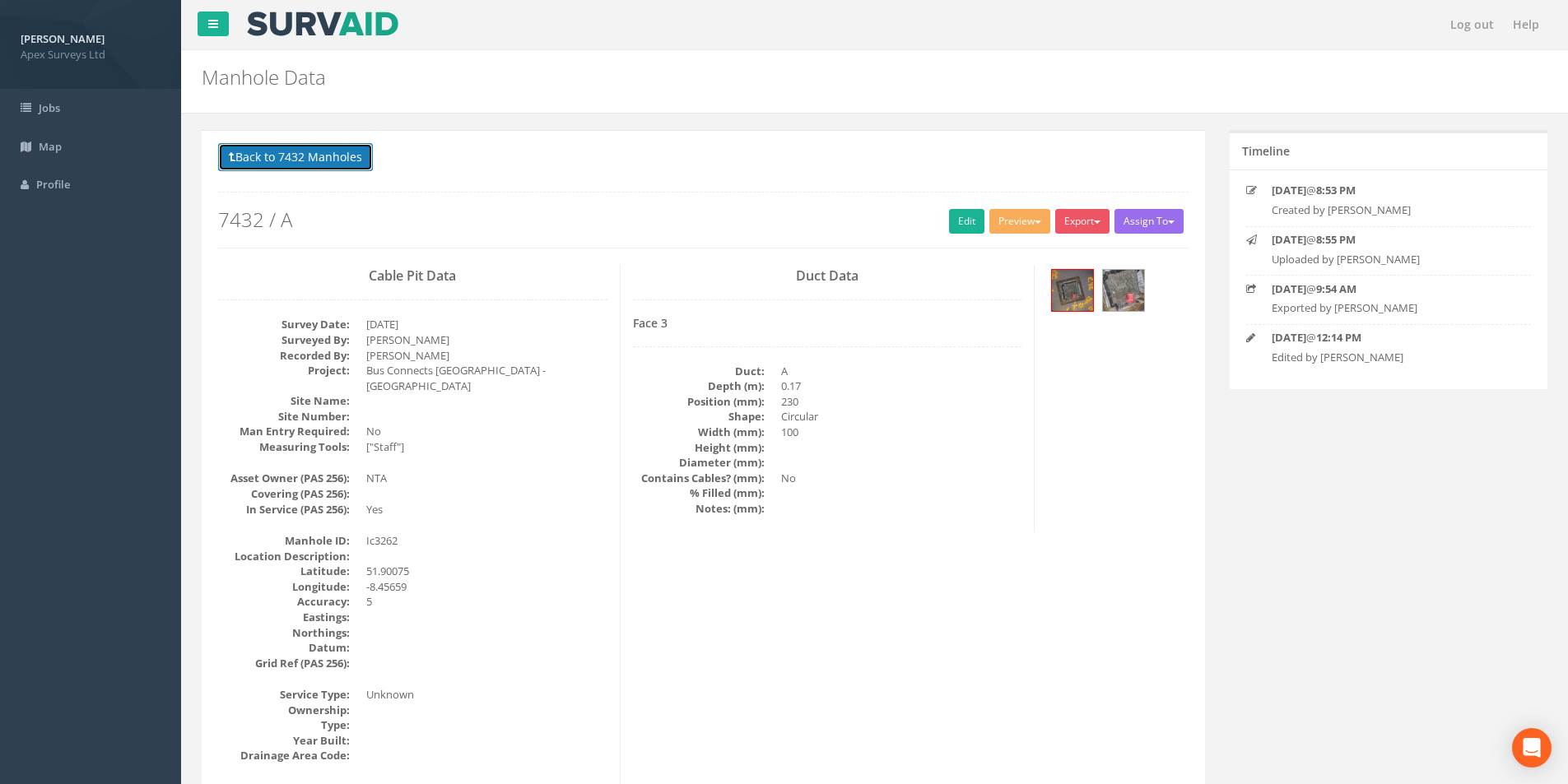
click at [295, 153] on button "Back to 7432 Manholes" at bounding box center [295, 157] width 154 height 28
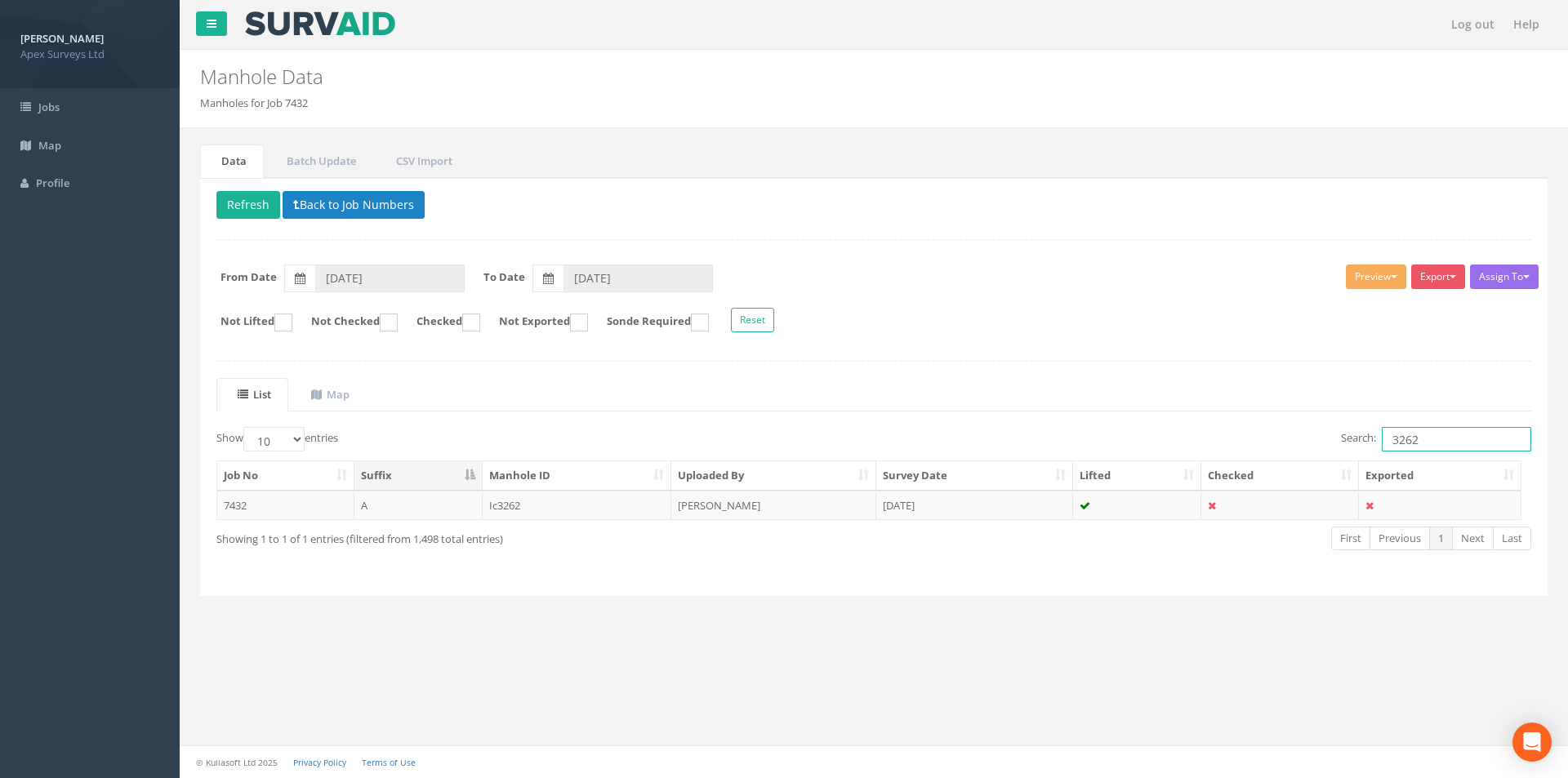
click at [1423, 439] on input "3262" at bounding box center [1456, 438] width 149 height 25
type input "3260"
click at [1020, 510] on td "[DATE]" at bounding box center [974, 505] width 197 height 30
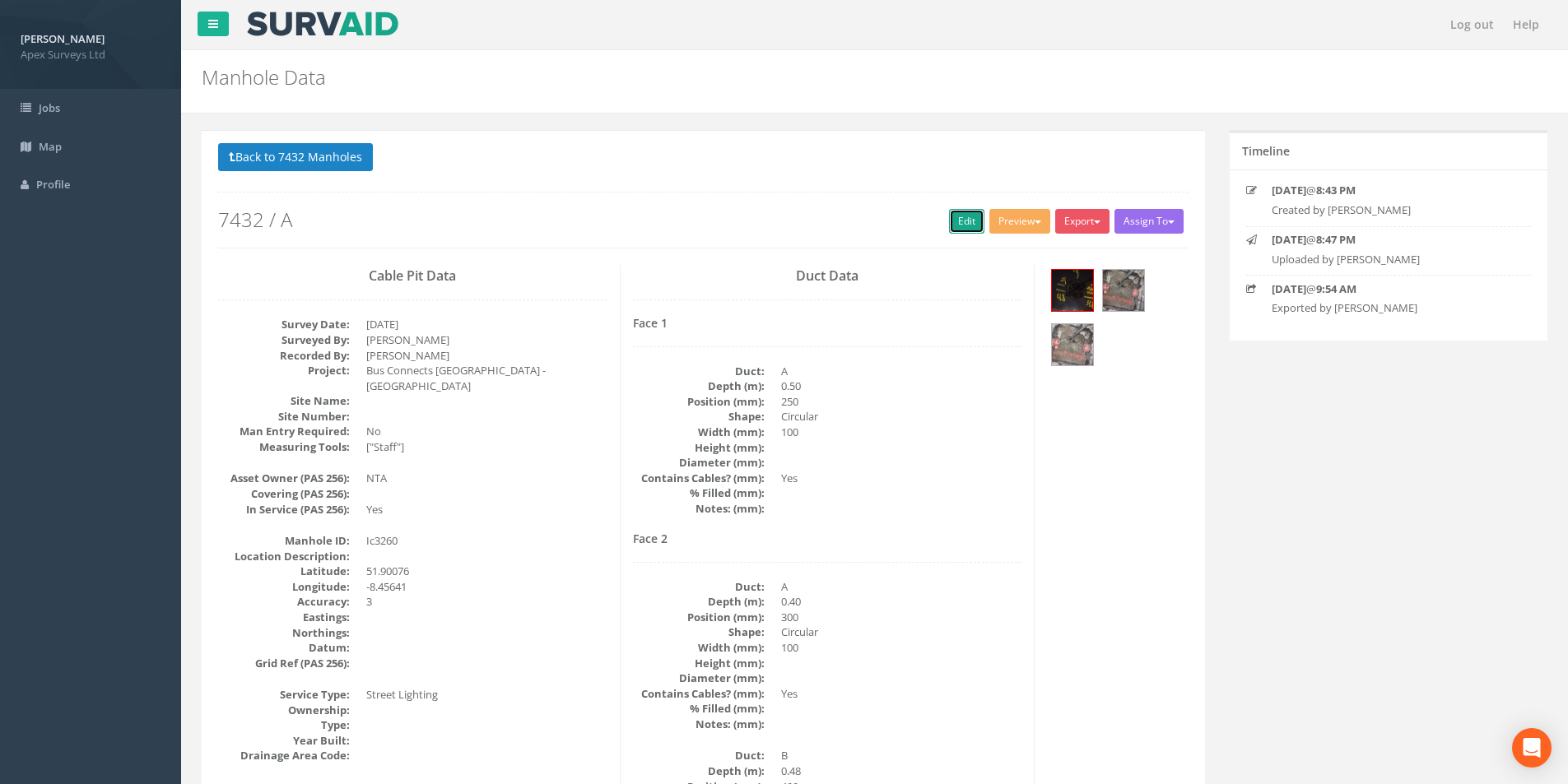
click at [966, 220] on link "Edit" at bounding box center [966, 221] width 35 height 25
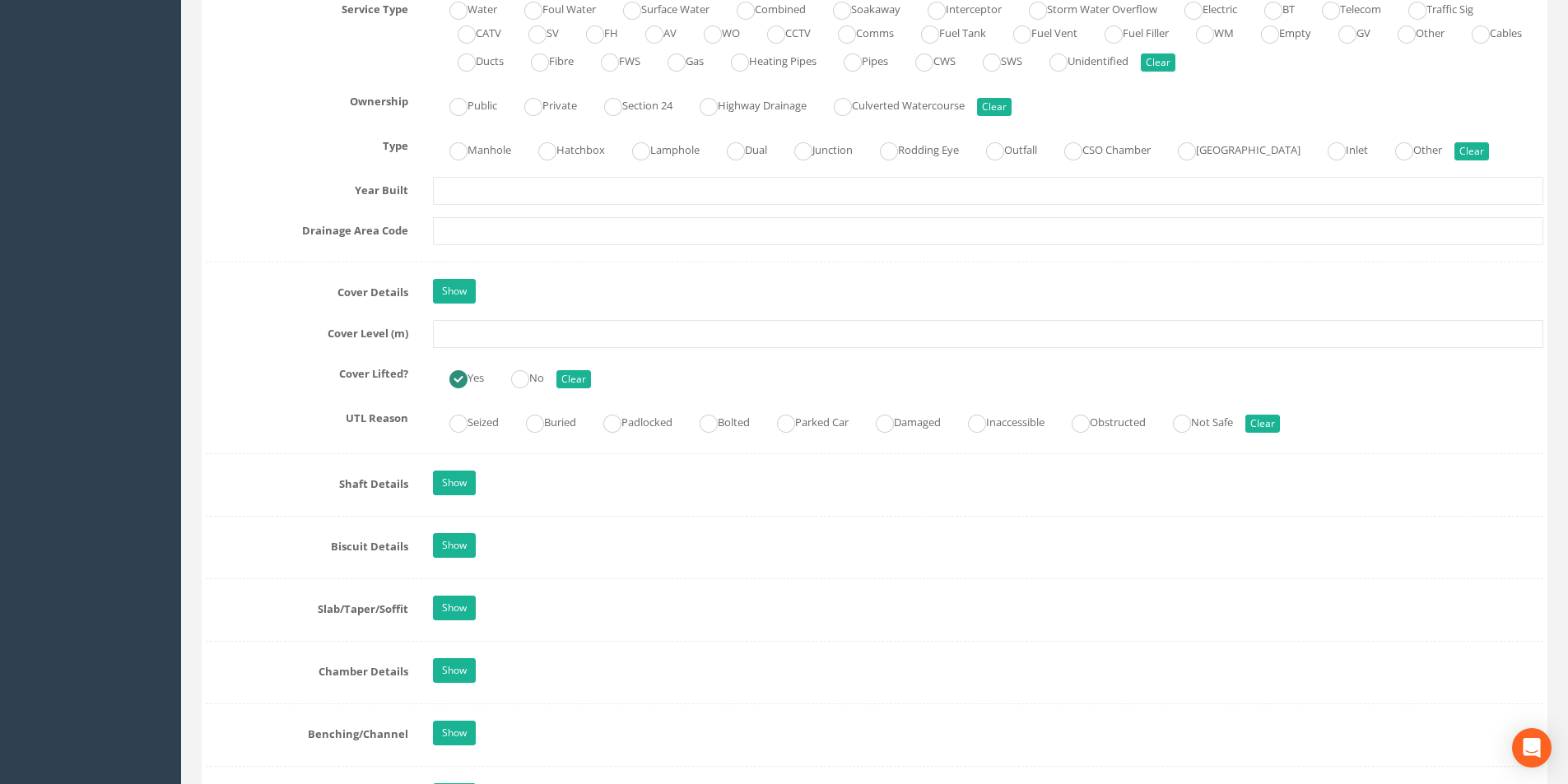
scroll to position [1233, 0]
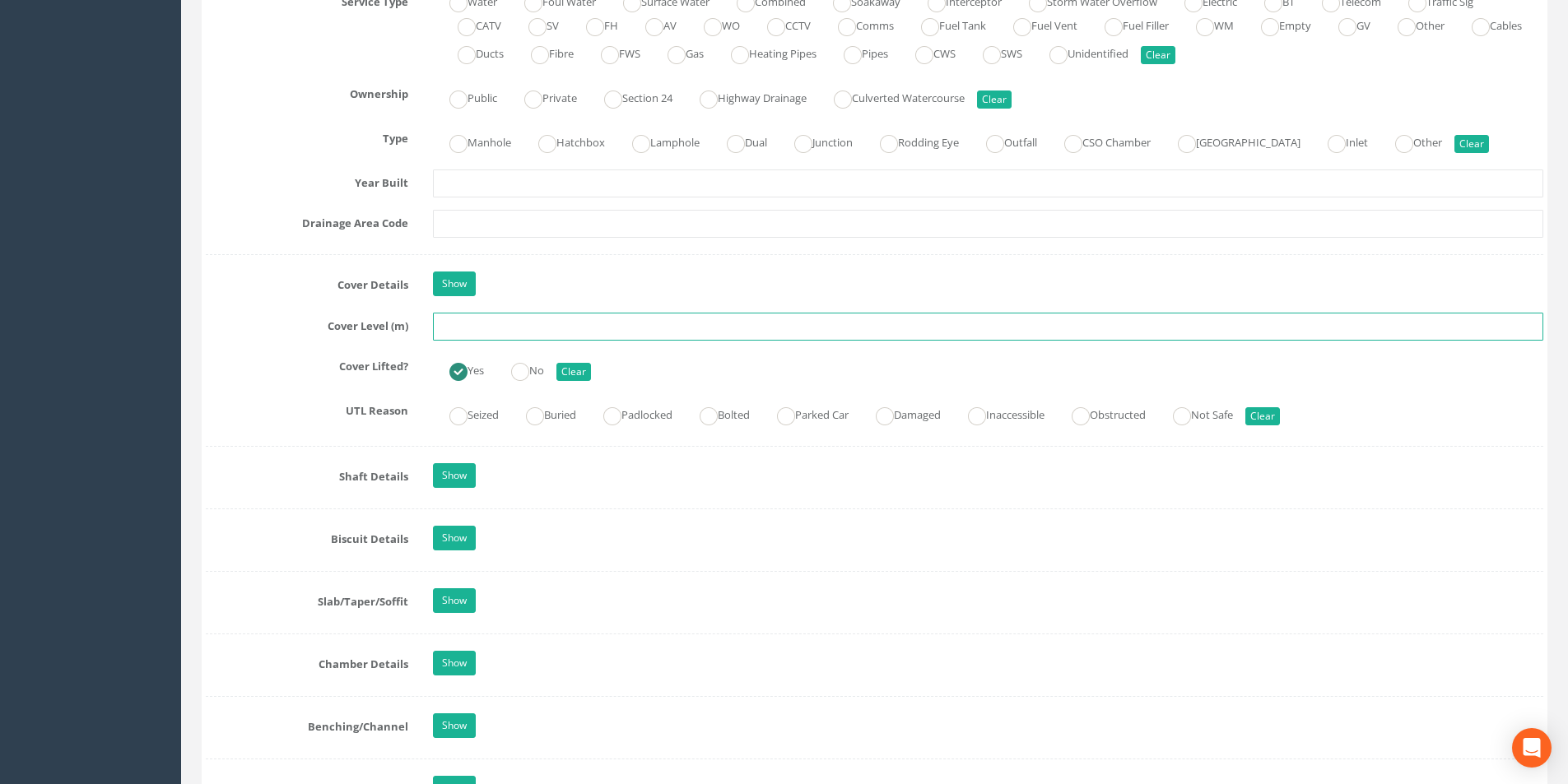
click at [481, 329] on input "text" at bounding box center [987, 326] width 1110 height 28
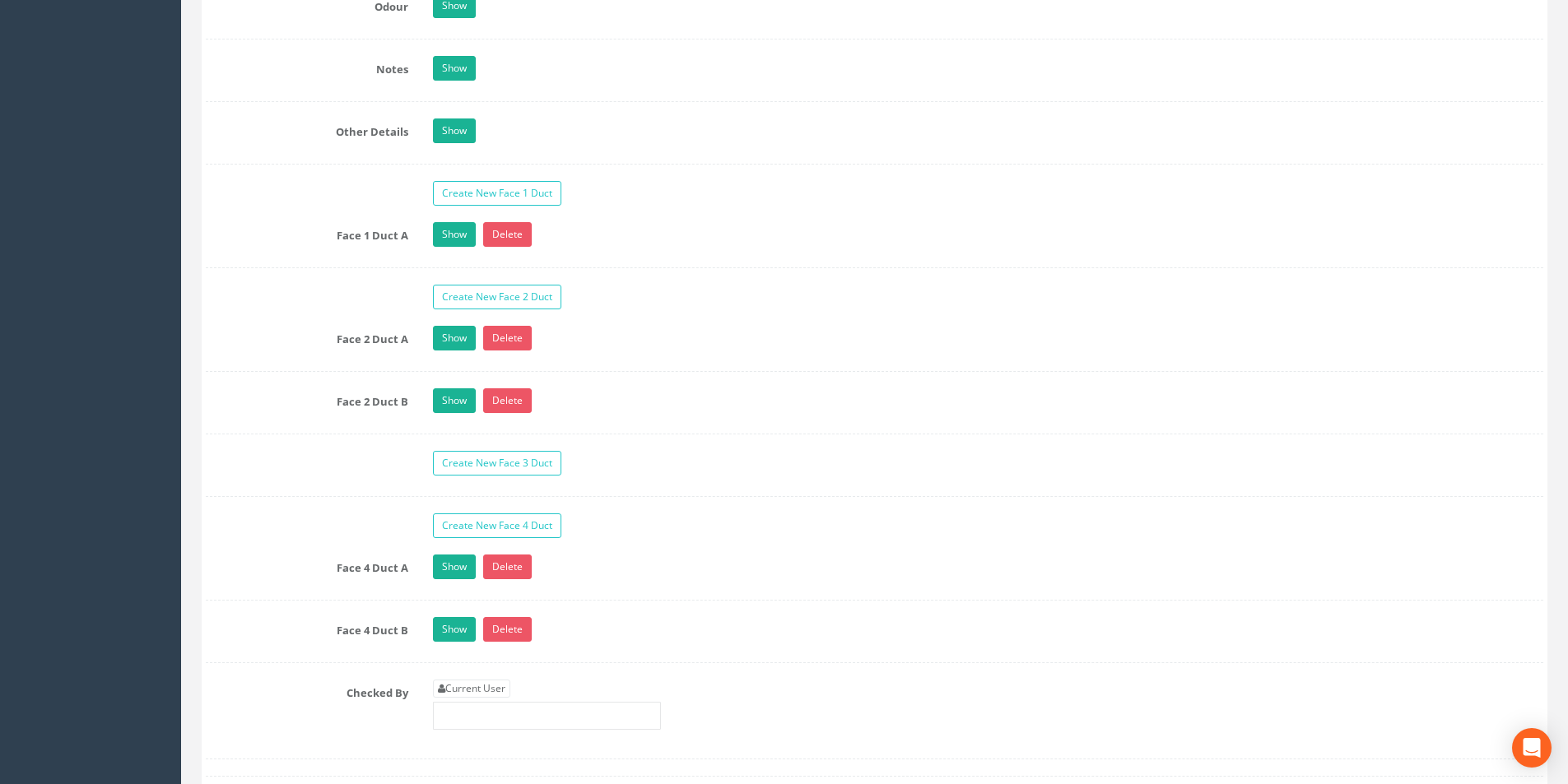
scroll to position [2879, 0]
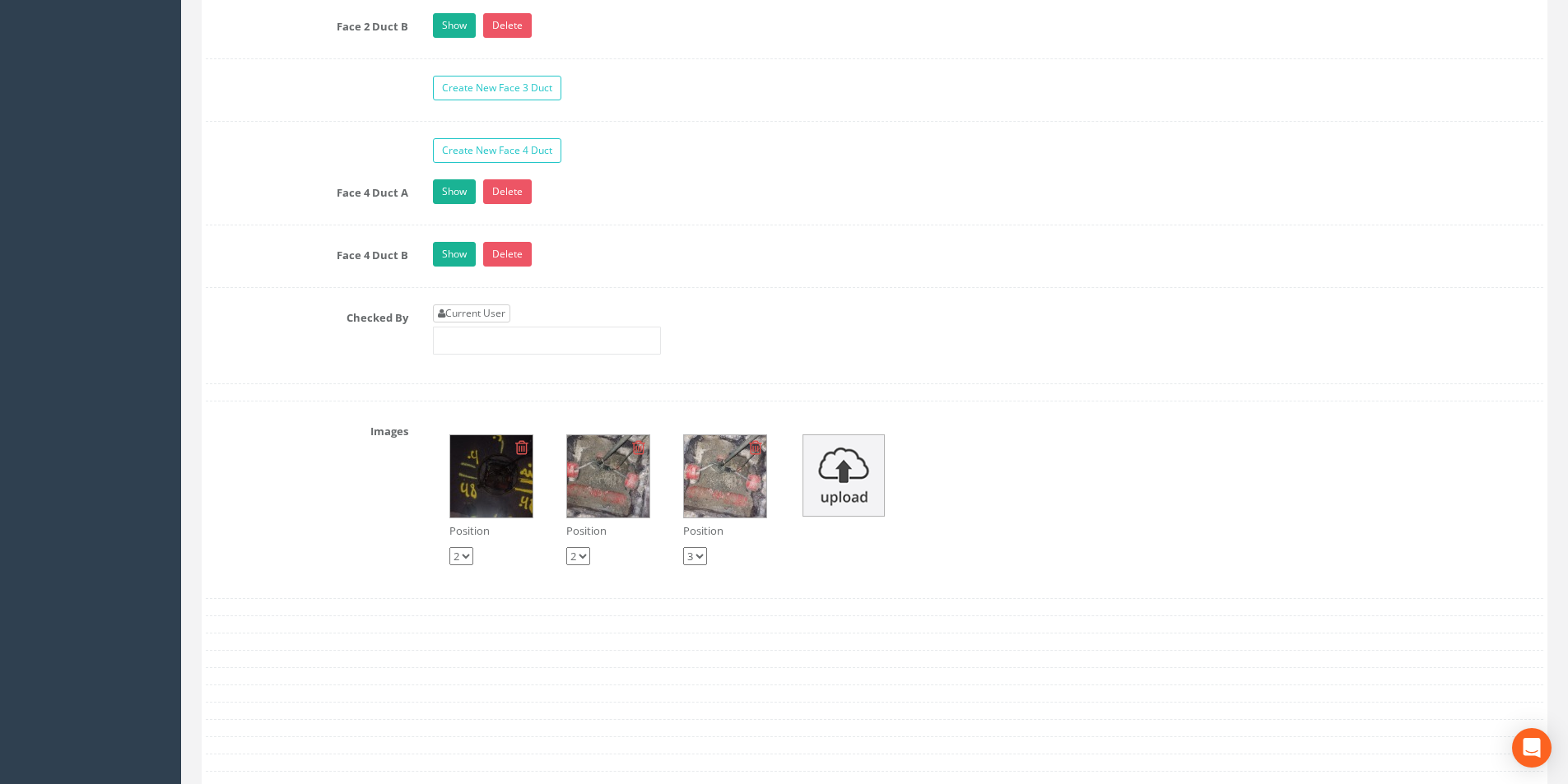
type input "3.38"
click at [503, 307] on link "Current User" at bounding box center [471, 313] width 77 height 18
type input "[PERSON_NAME]"
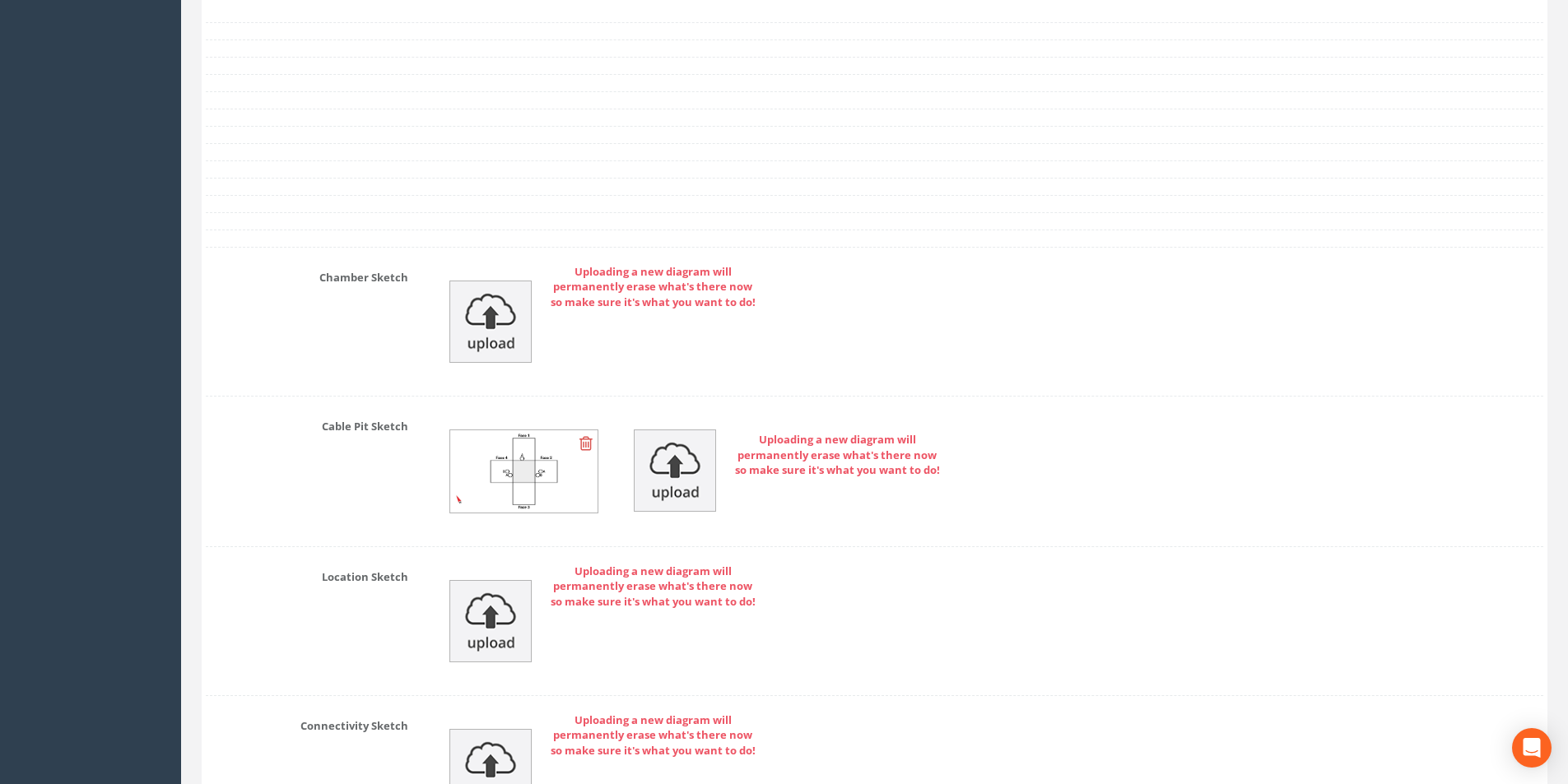
scroll to position [3795, 0]
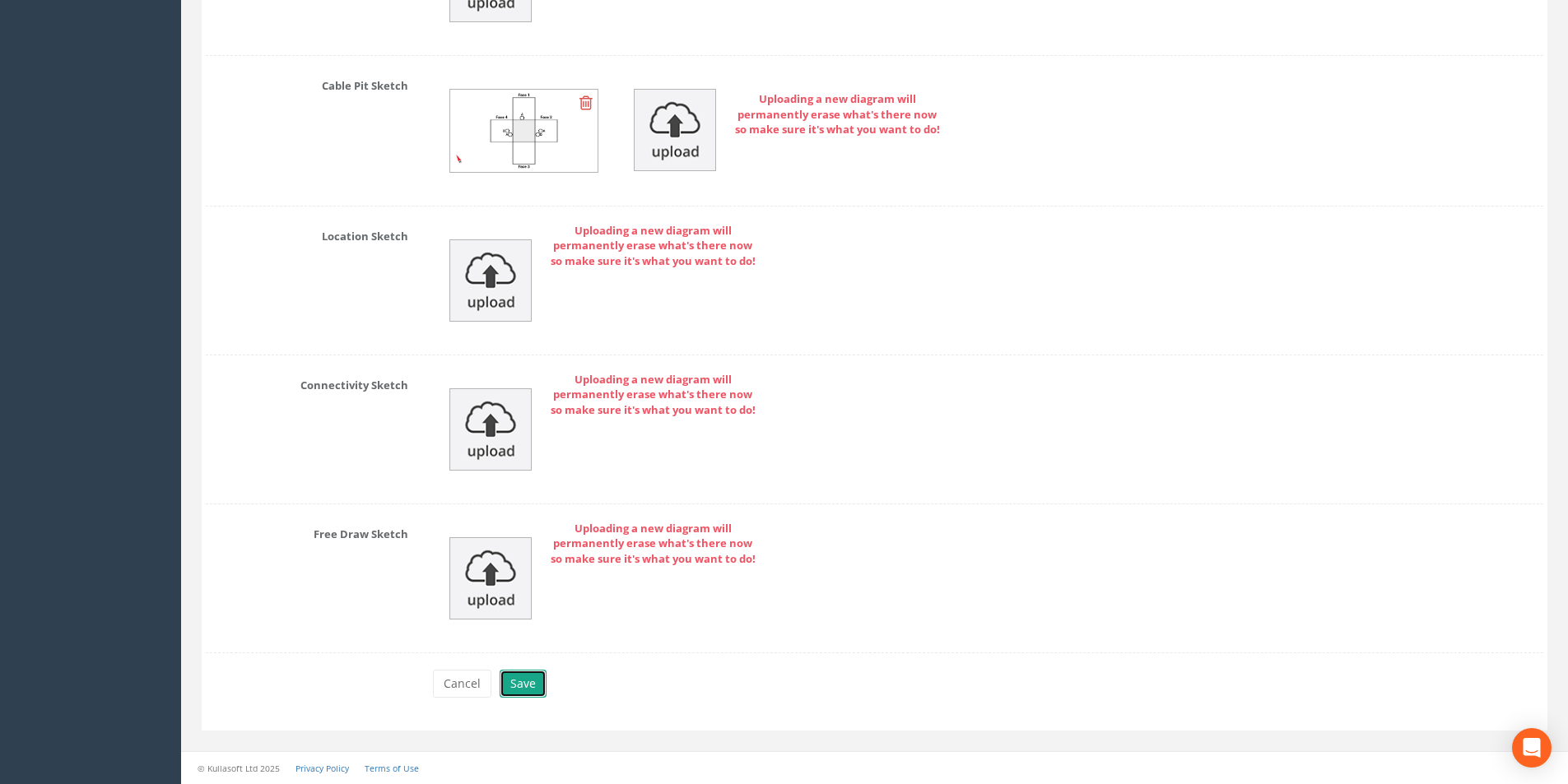
click at [519, 685] on button "Save" at bounding box center [523, 683] width 47 height 28
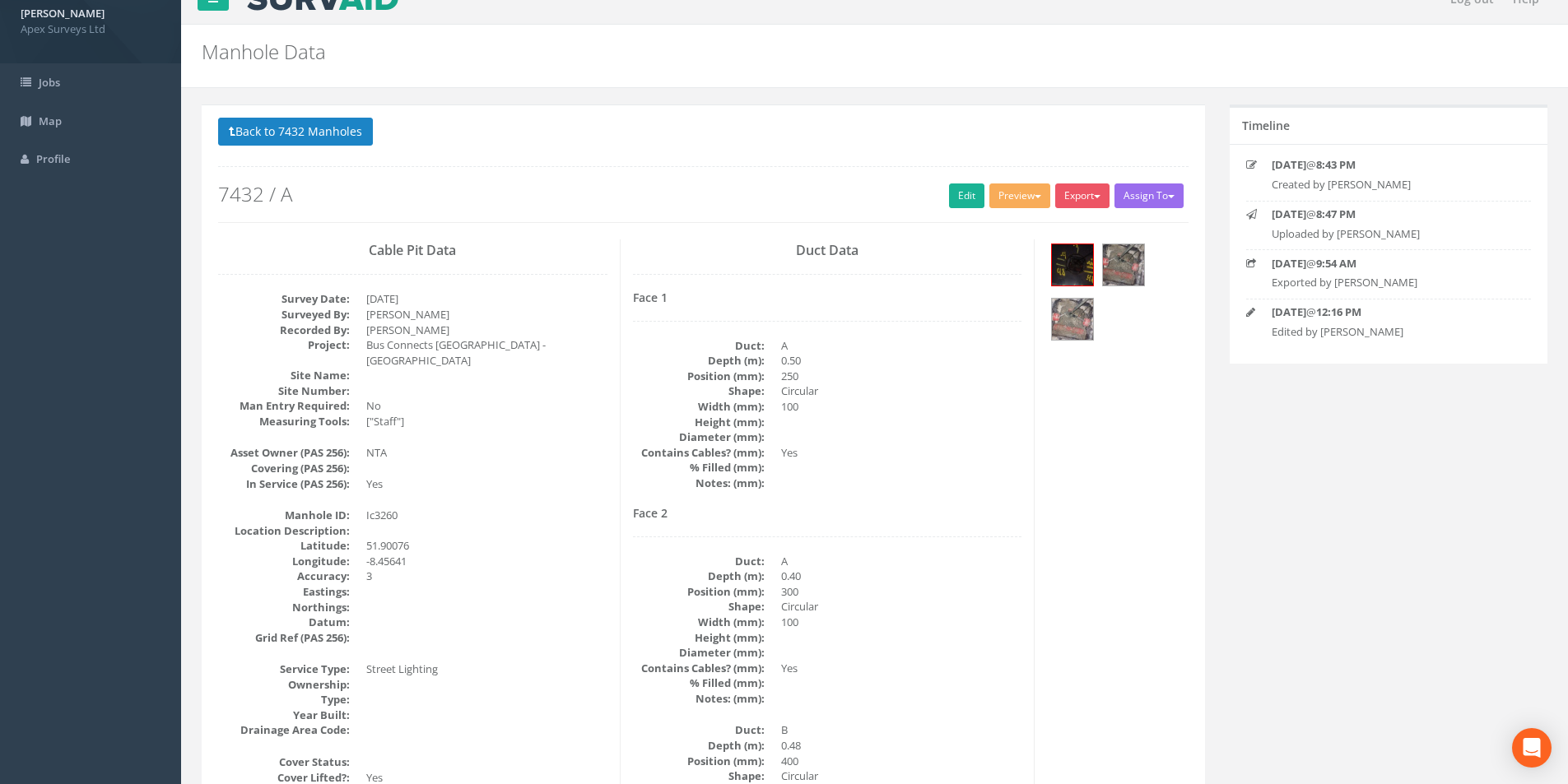
scroll to position [0, 0]
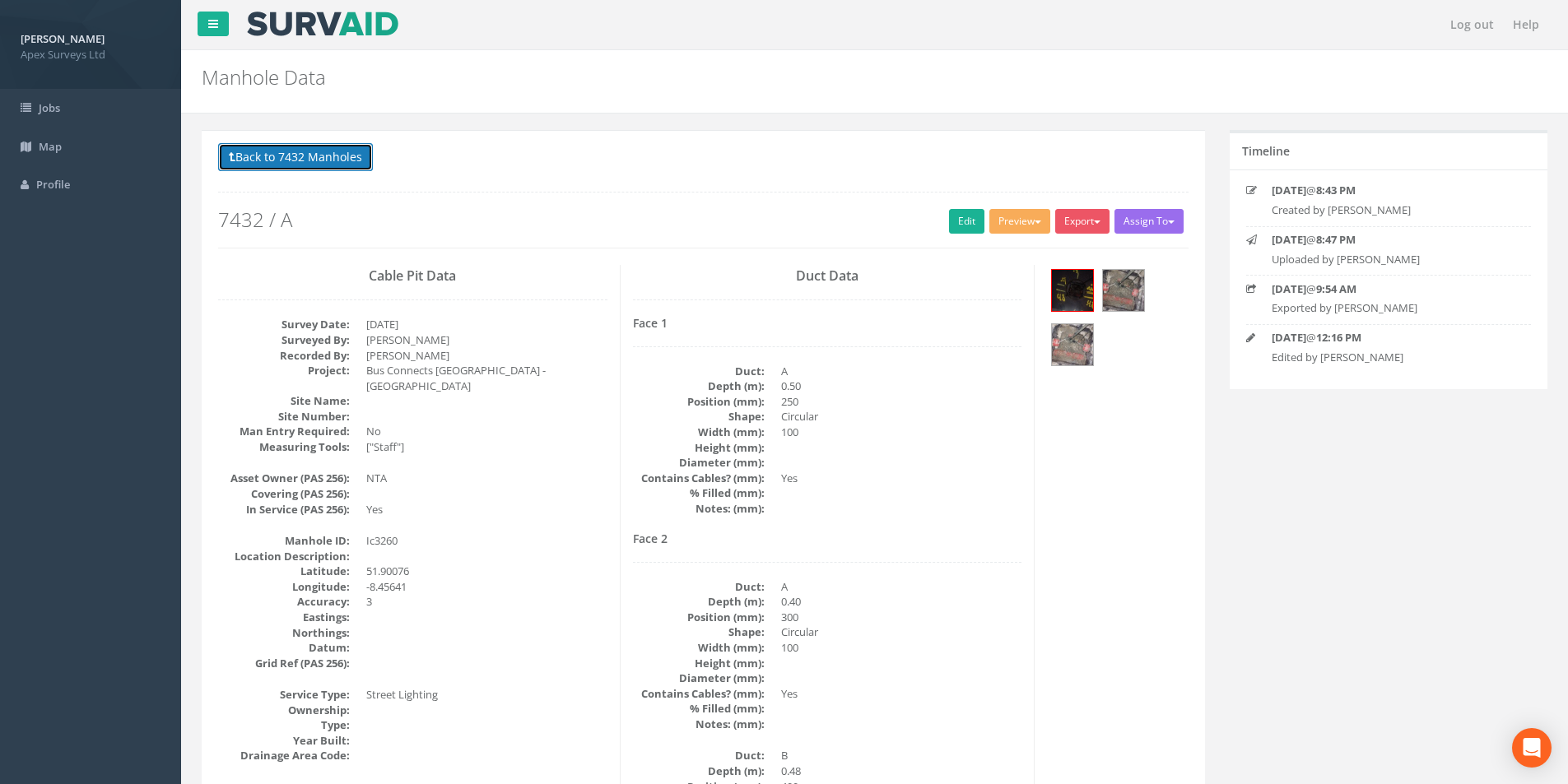
click at [323, 168] on button "Back to 7432 Manholes" at bounding box center [295, 157] width 154 height 28
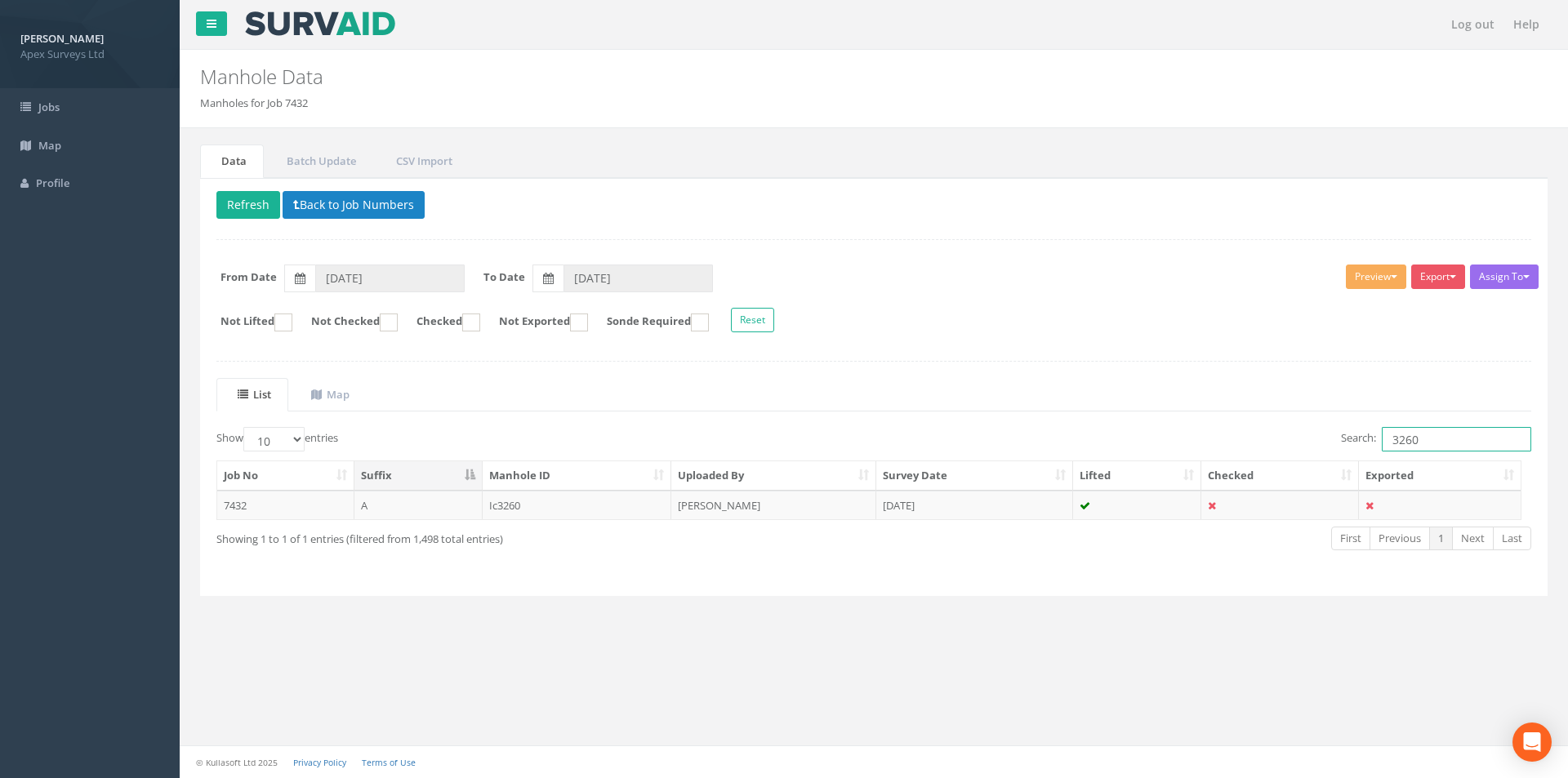
click at [1426, 437] on input "3260" at bounding box center [1456, 438] width 149 height 25
type input "3250"
click at [684, 510] on td "[PERSON_NAME]" at bounding box center [773, 505] width 205 height 30
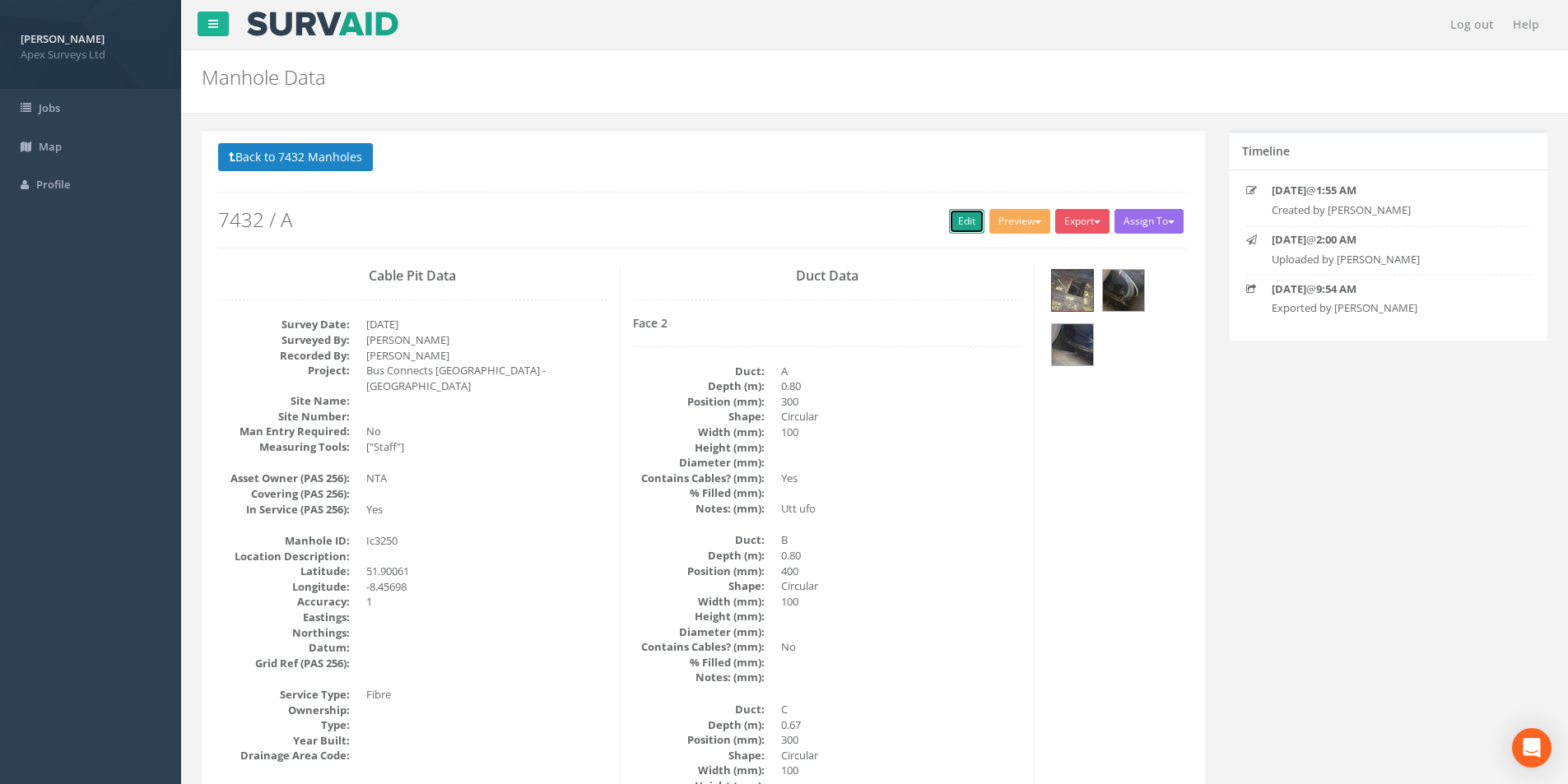
click at [964, 220] on link "Edit" at bounding box center [966, 221] width 35 height 25
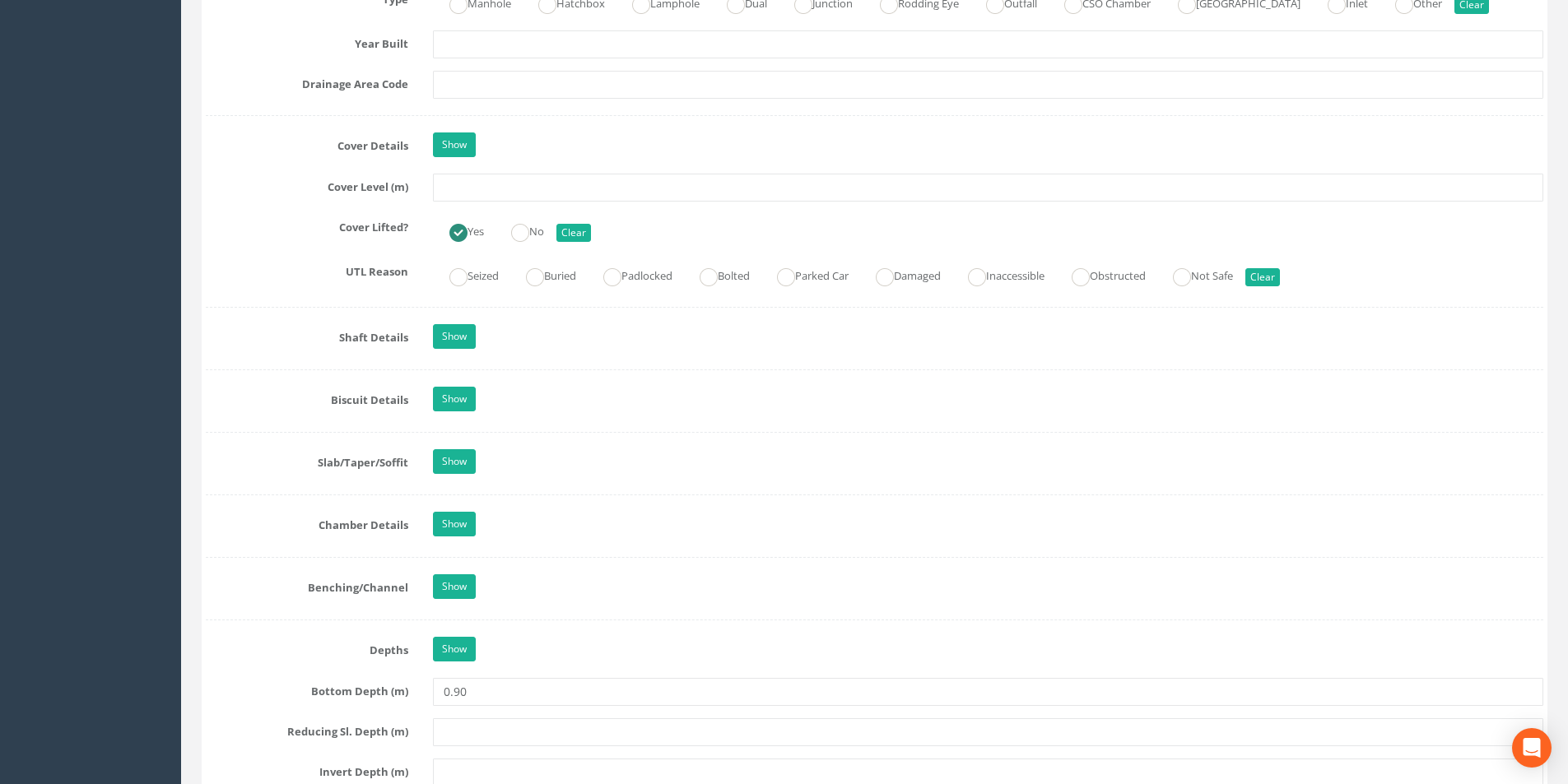
scroll to position [1398, 0]
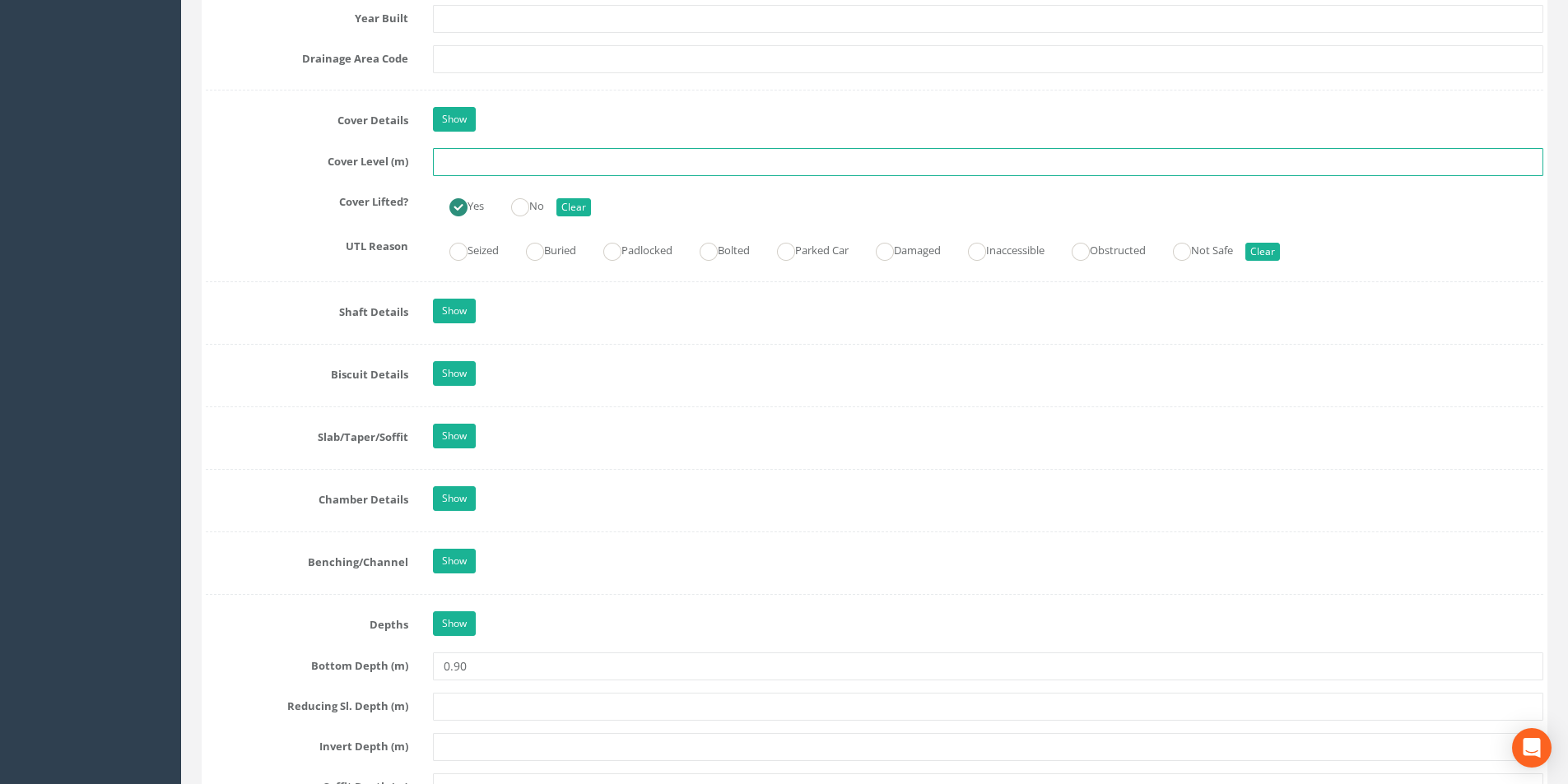
click at [494, 166] on input "text" at bounding box center [987, 162] width 1110 height 28
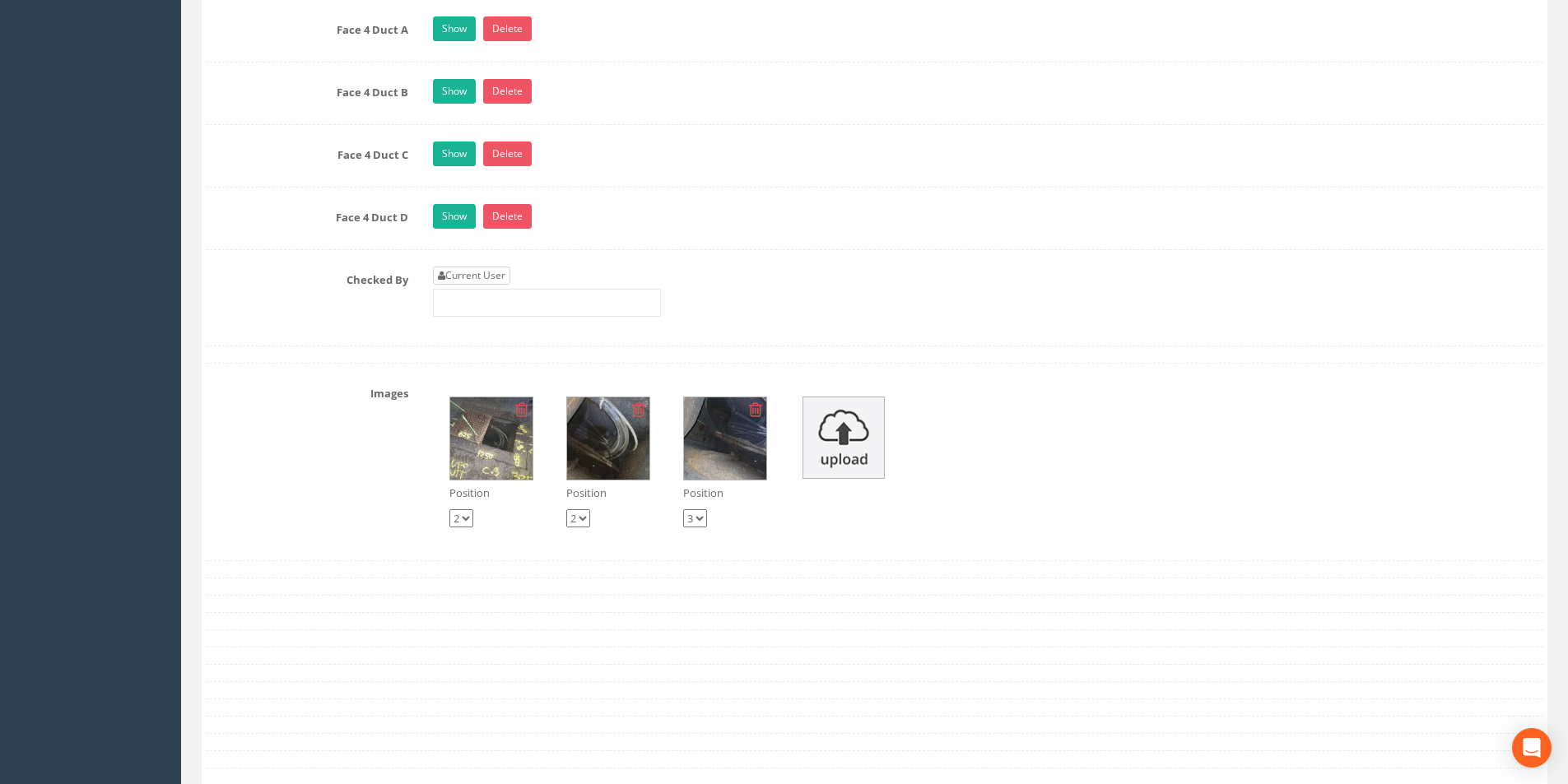
type input "3.00"
click at [493, 281] on link "Current User" at bounding box center [471, 275] width 77 height 18
type input "[PERSON_NAME]"
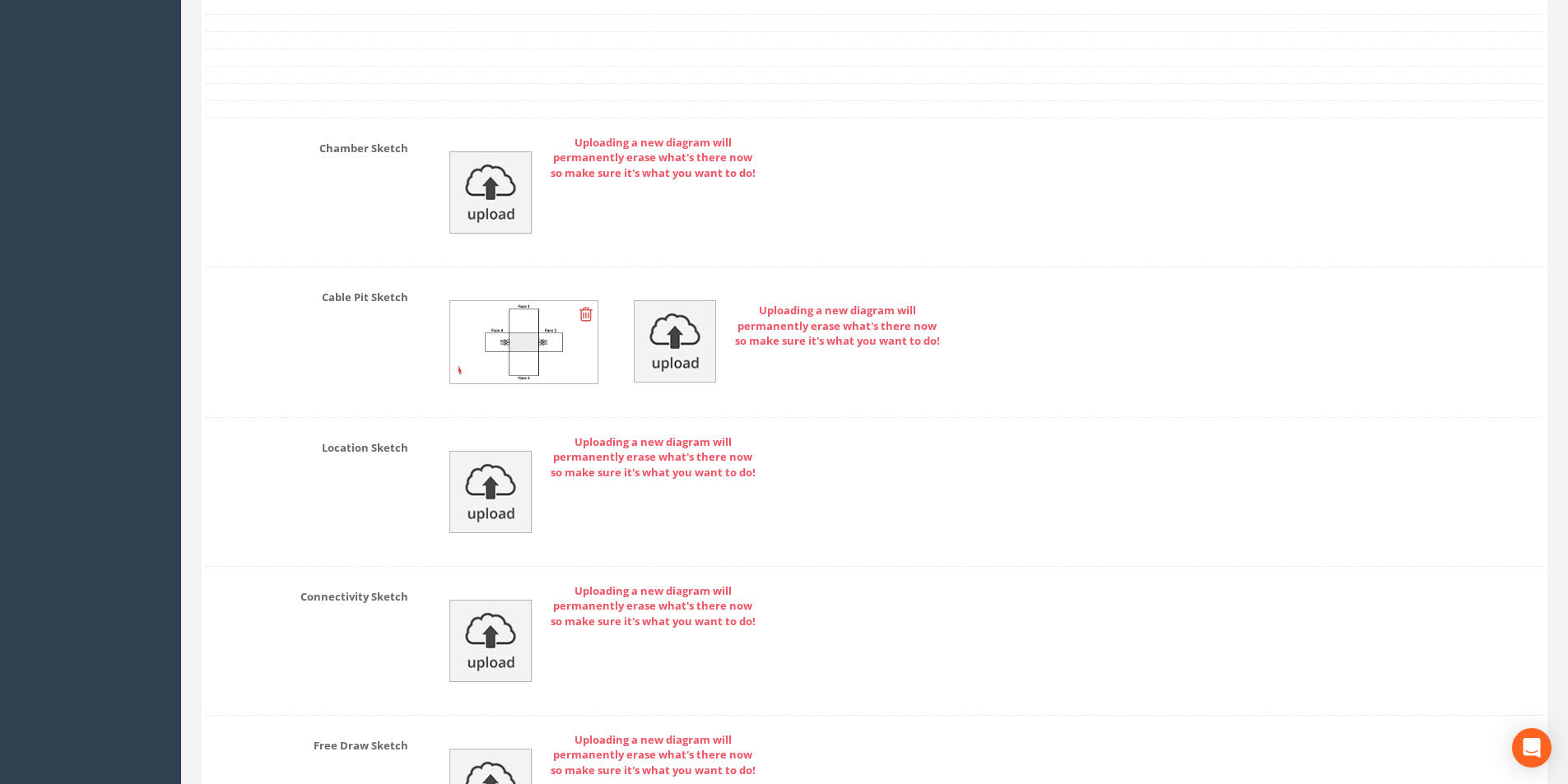
scroll to position [4004, 0]
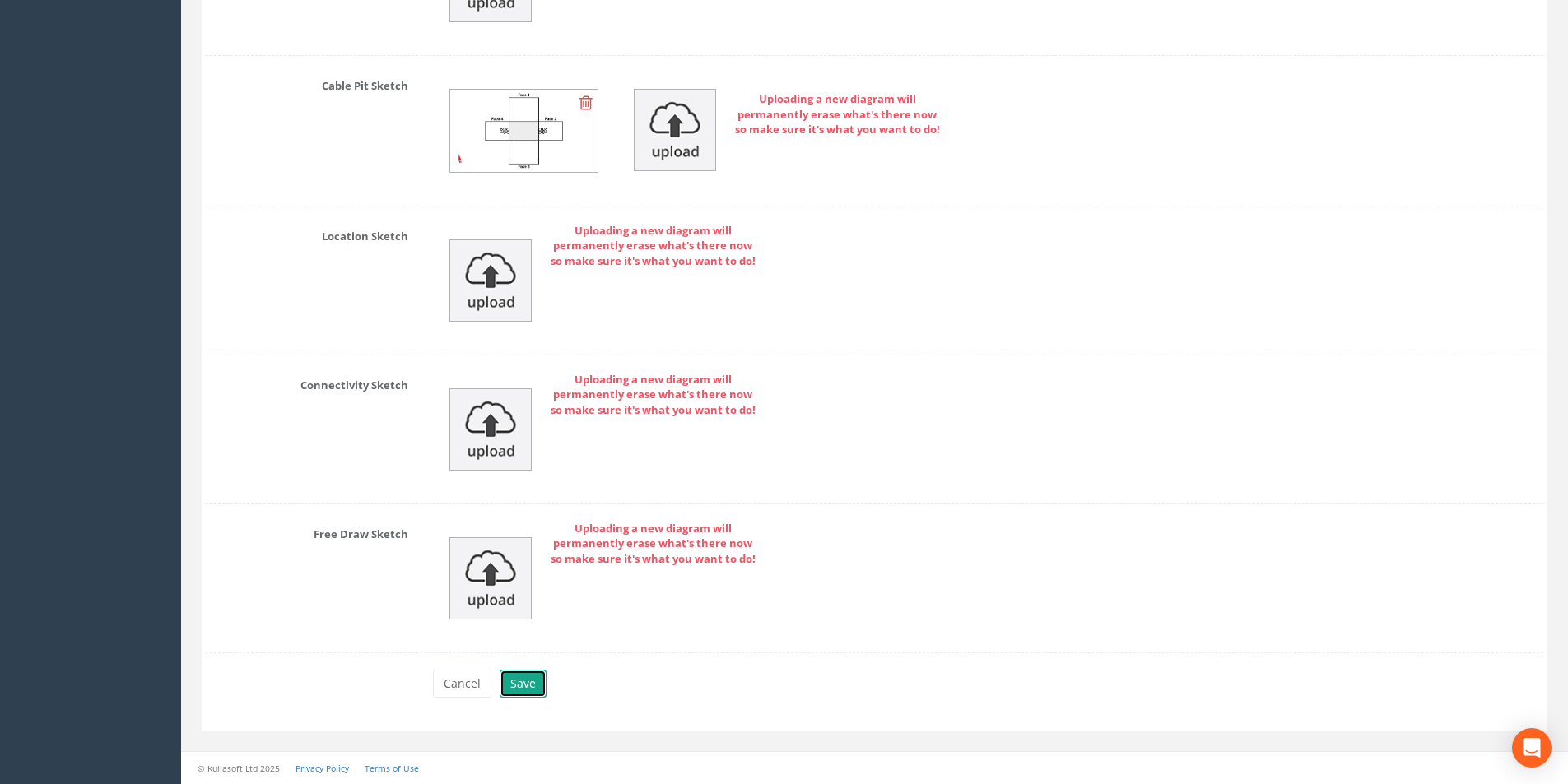
click at [520, 673] on button "Save" at bounding box center [523, 683] width 47 height 28
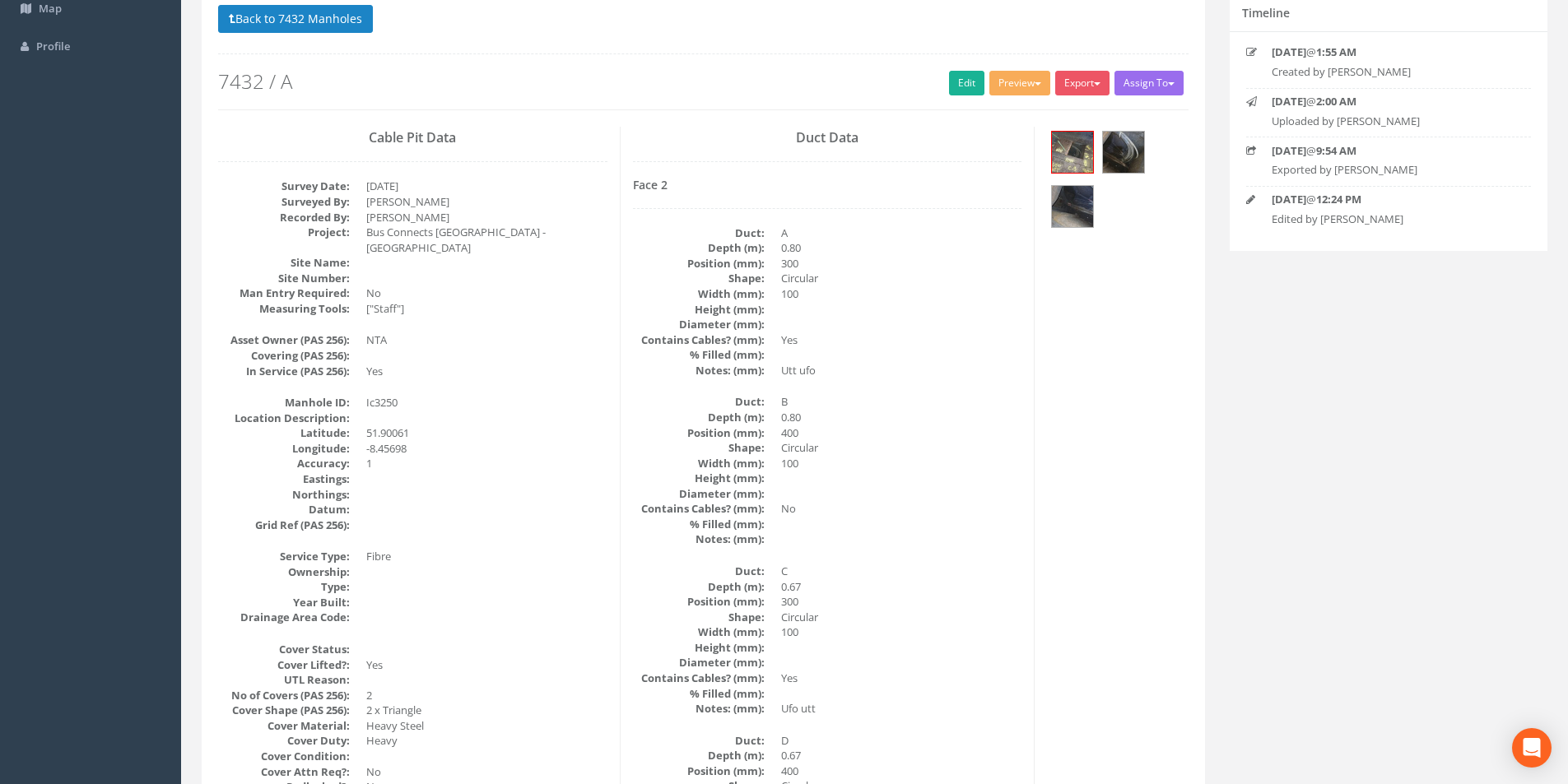
scroll to position [0, 0]
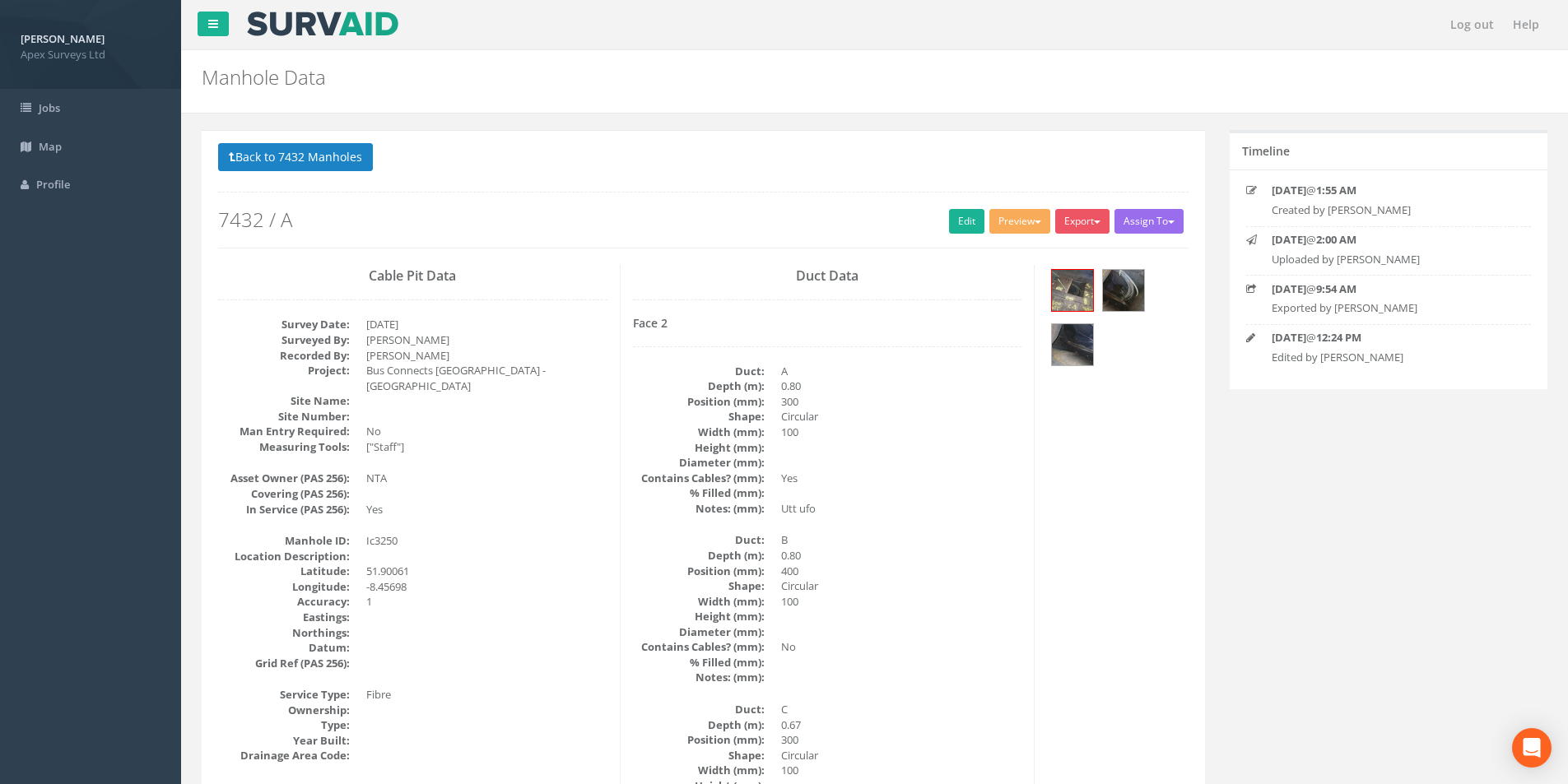
click at [254, 149] on button "Back to 7432 Manholes" at bounding box center [295, 157] width 154 height 28
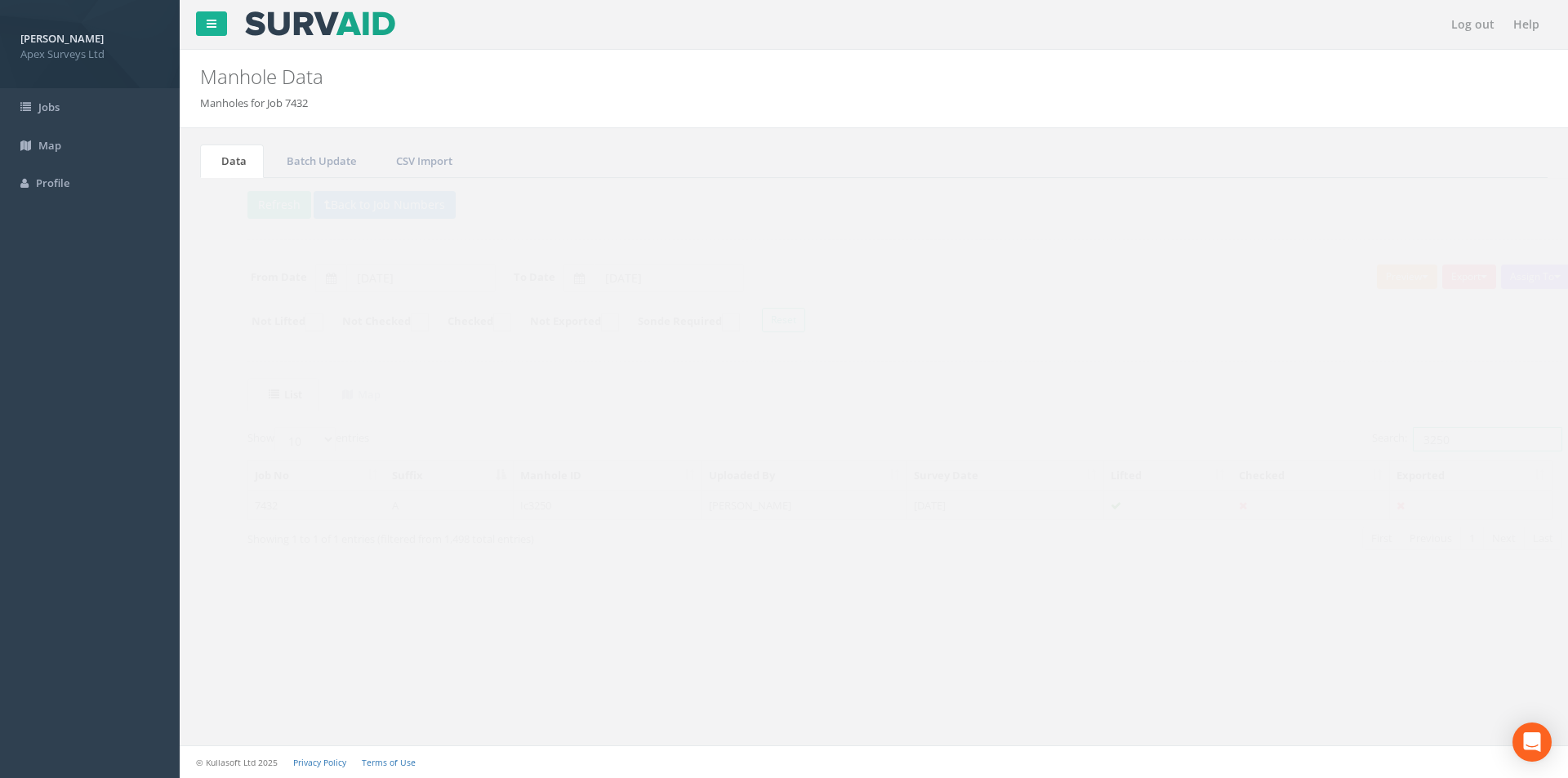
click at [1439, 441] on input "3250" at bounding box center [1456, 438] width 149 height 25
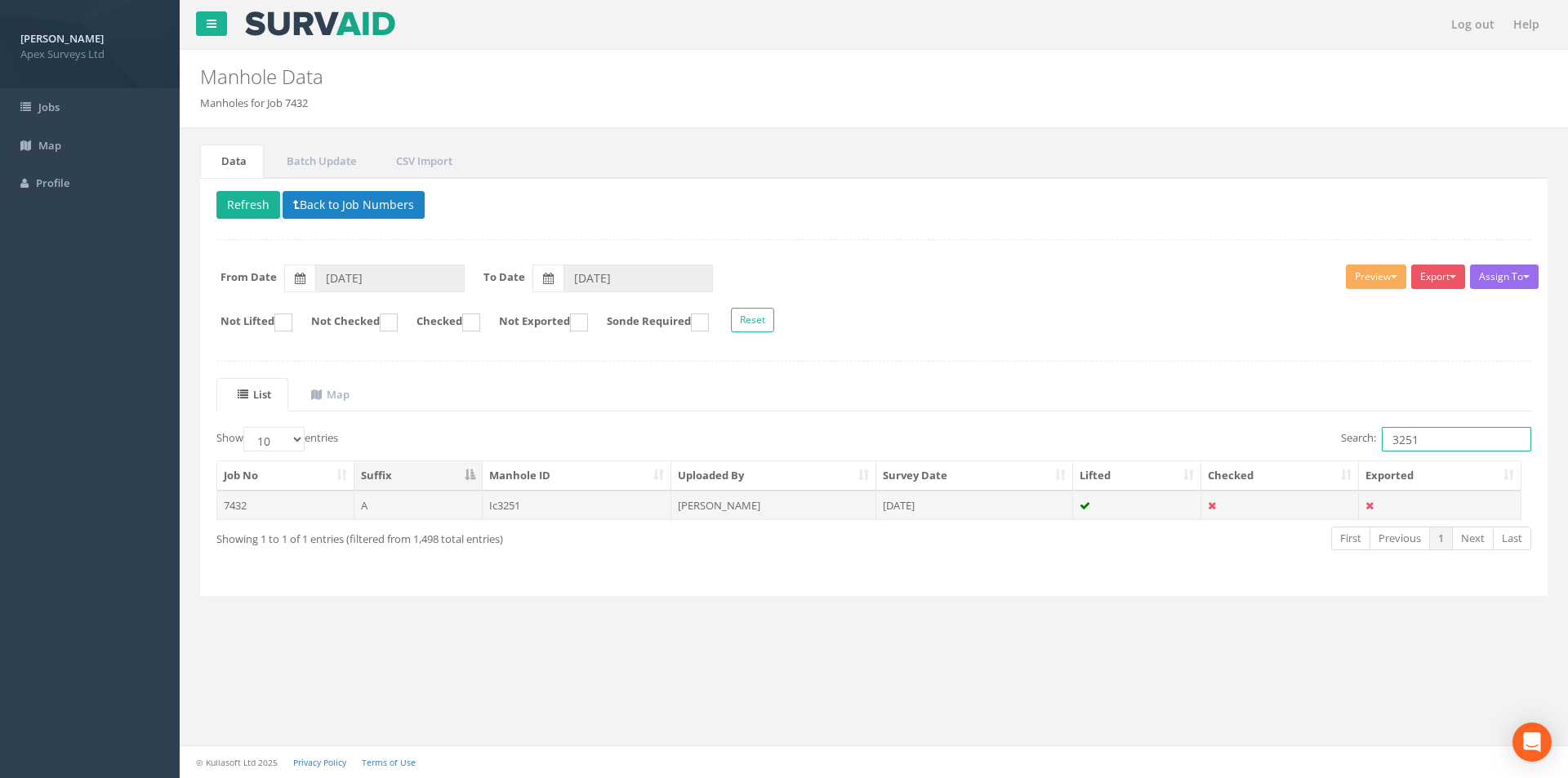
type input "3251"
click at [767, 517] on td "[PERSON_NAME]" at bounding box center [773, 505] width 205 height 30
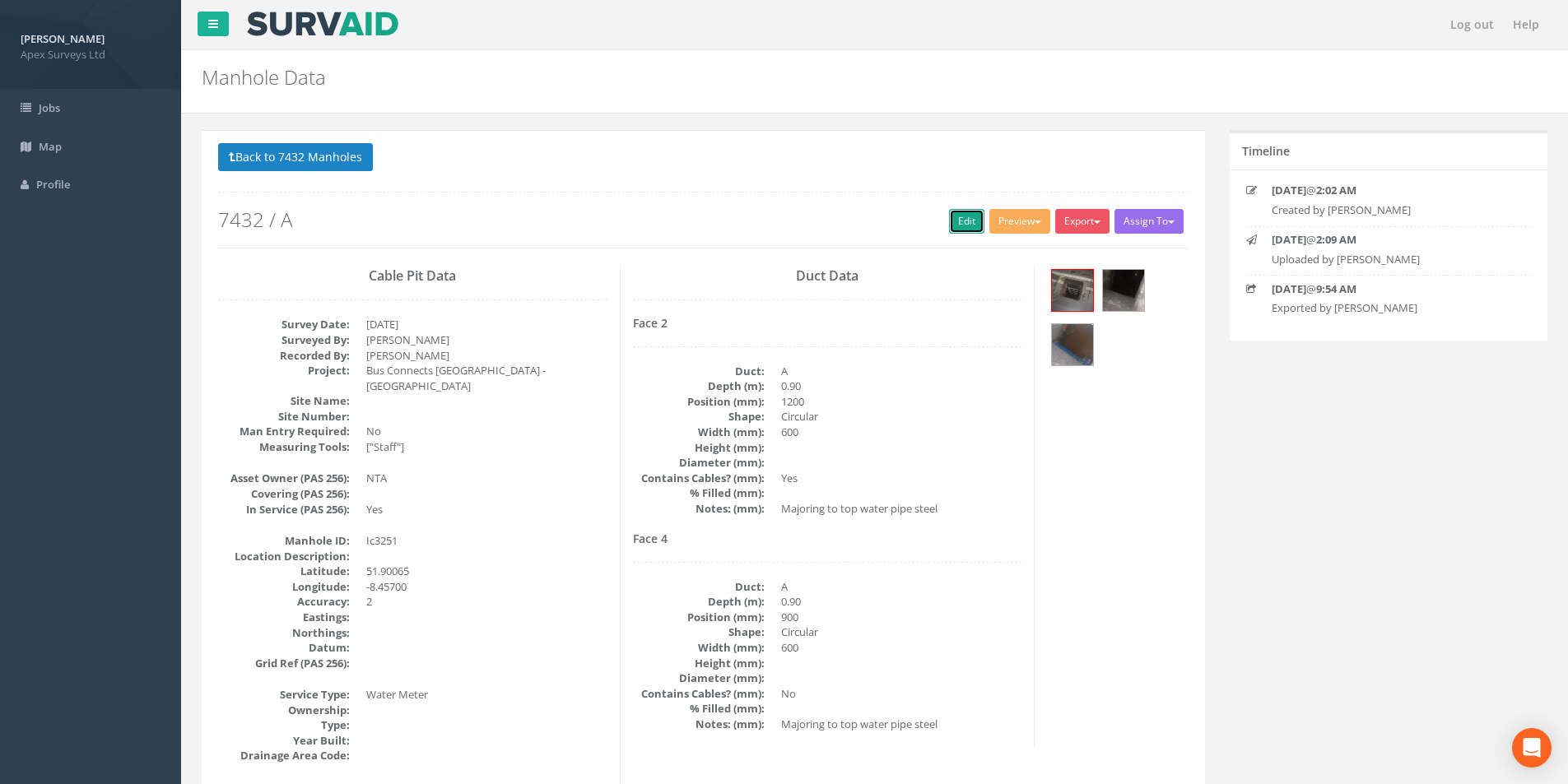
click at [950, 217] on link "Edit" at bounding box center [966, 221] width 35 height 25
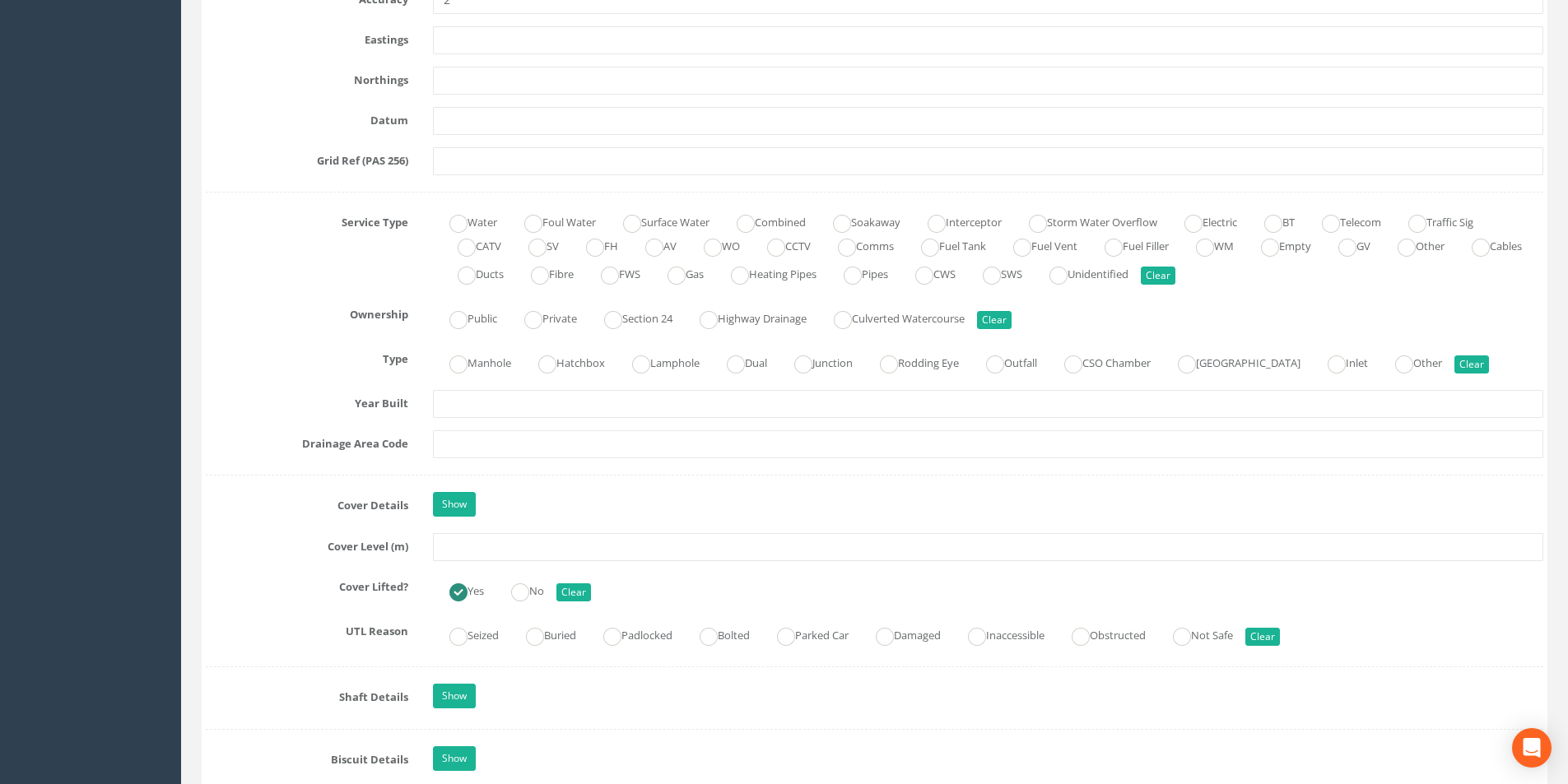
scroll to position [1151, 0]
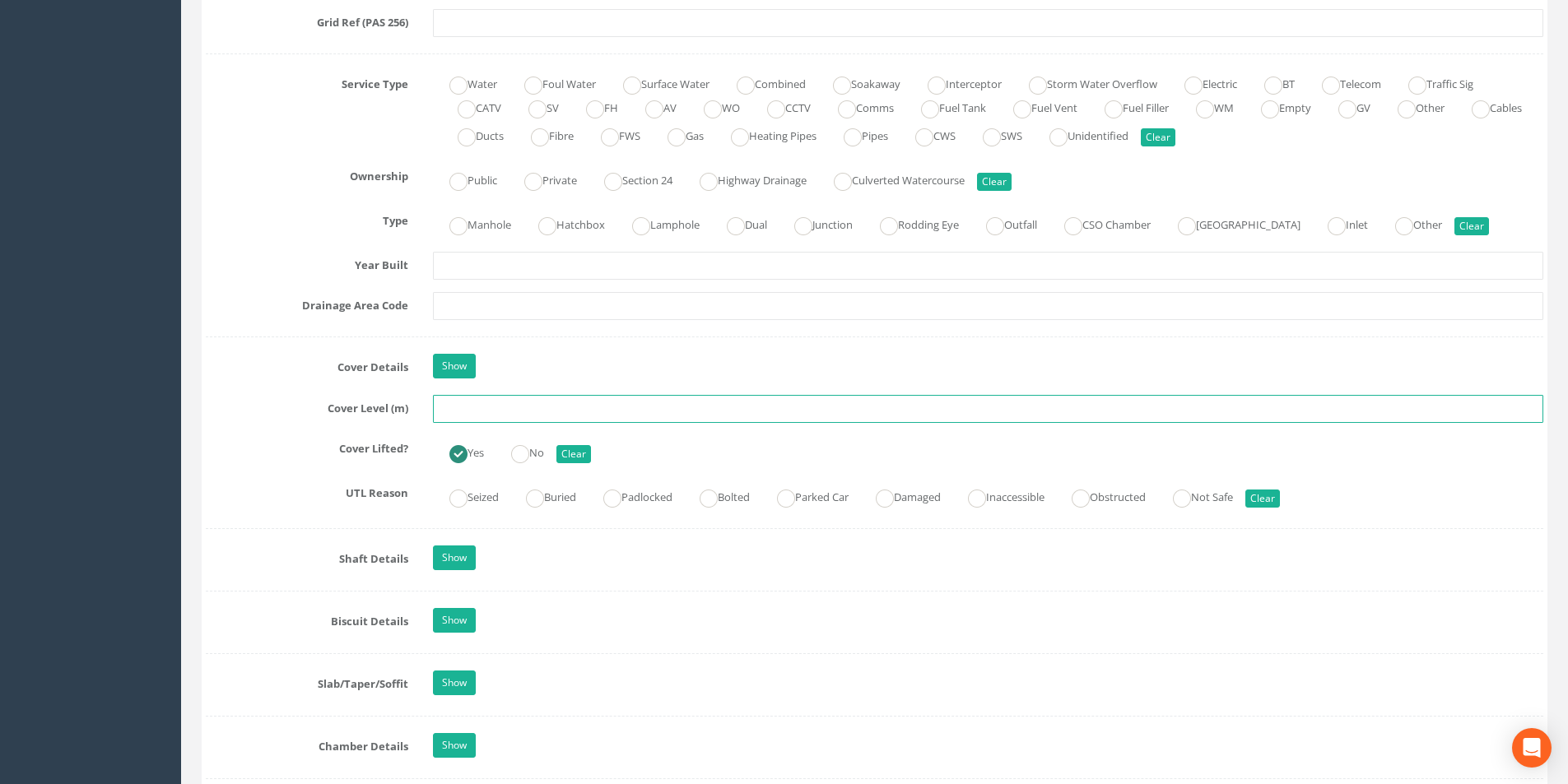
click at [507, 409] on input "text" at bounding box center [987, 408] width 1110 height 28
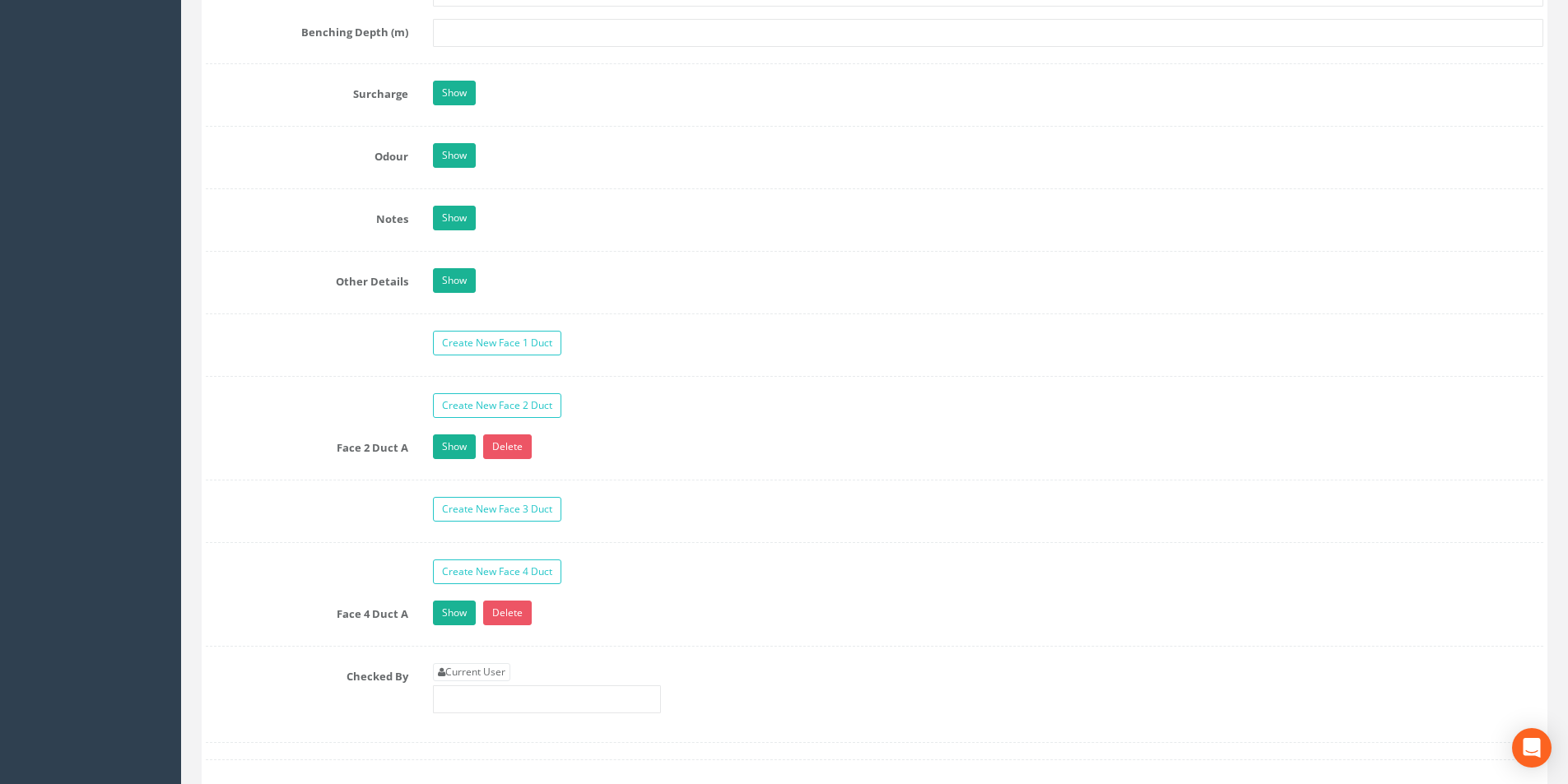
scroll to position [2385, 0]
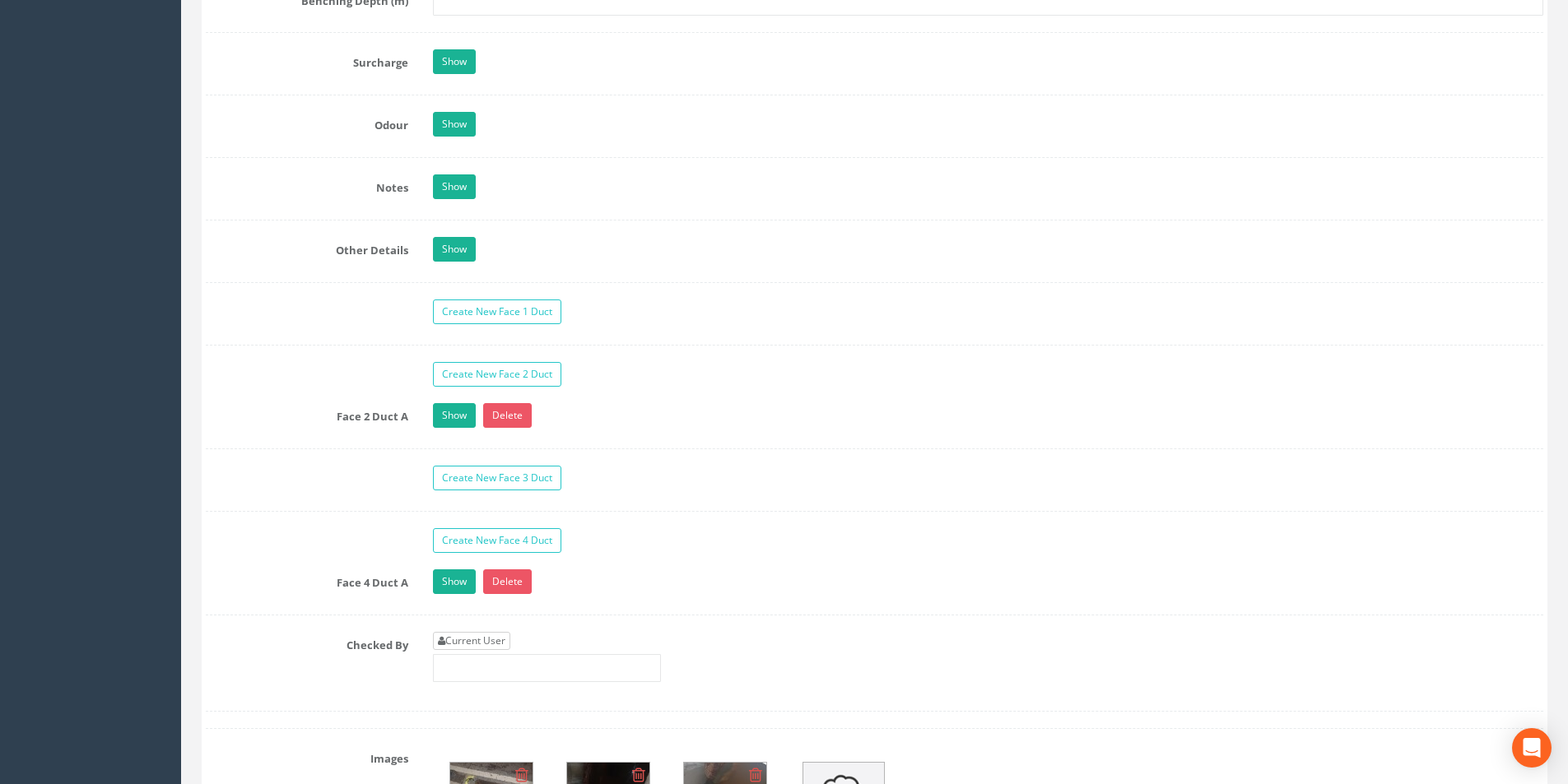
type input "3.17"
click at [487, 636] on link "Current User" at bounding box center [471, 640] width 77 height 18
type input "[PERSON_NAME]"
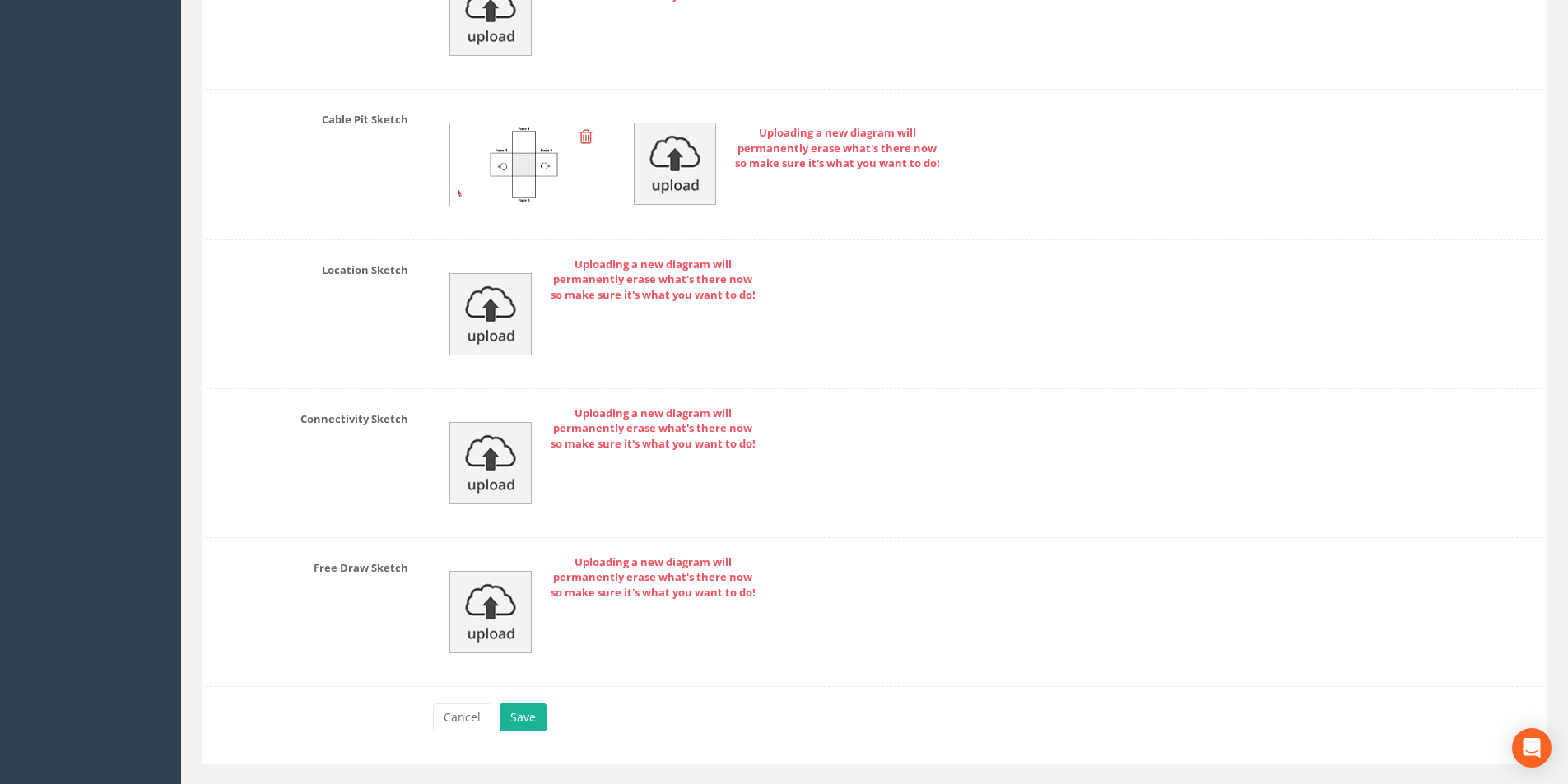
scroll to position [3628, 0]
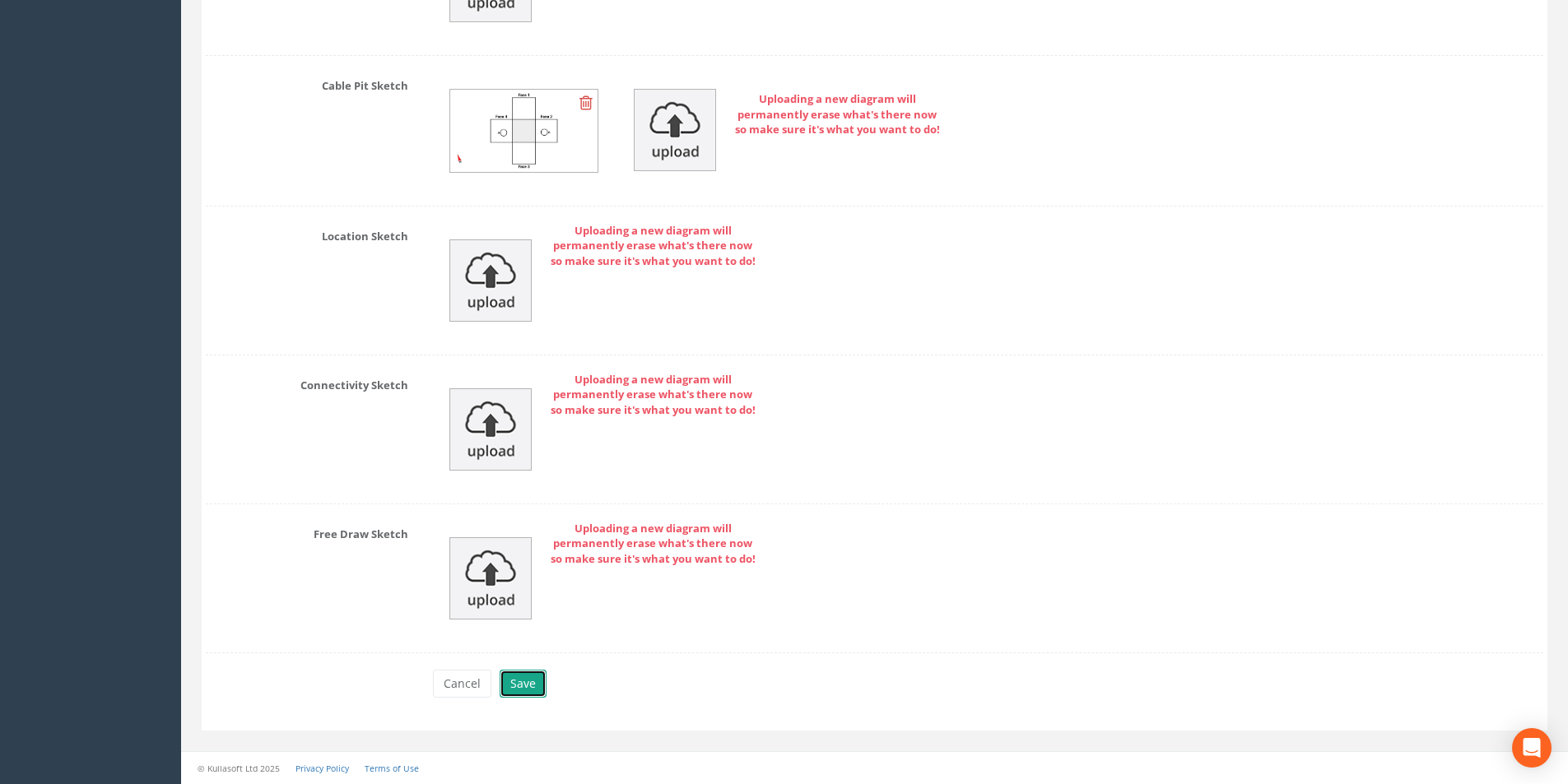
click at [518, 680] on button "Save" at bounding box center [523, 683] width 47 height 28
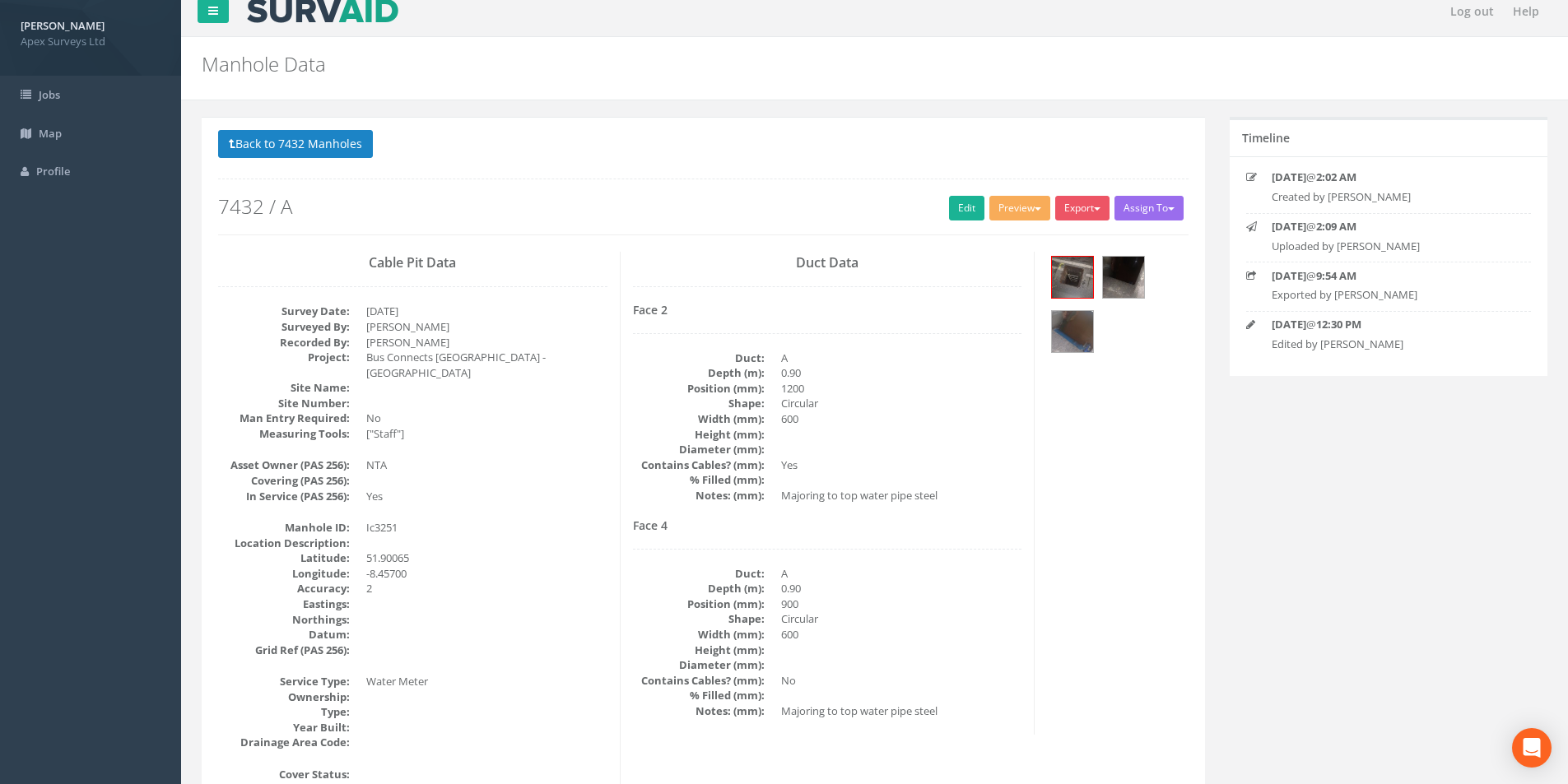
scroll to position [0, 0]
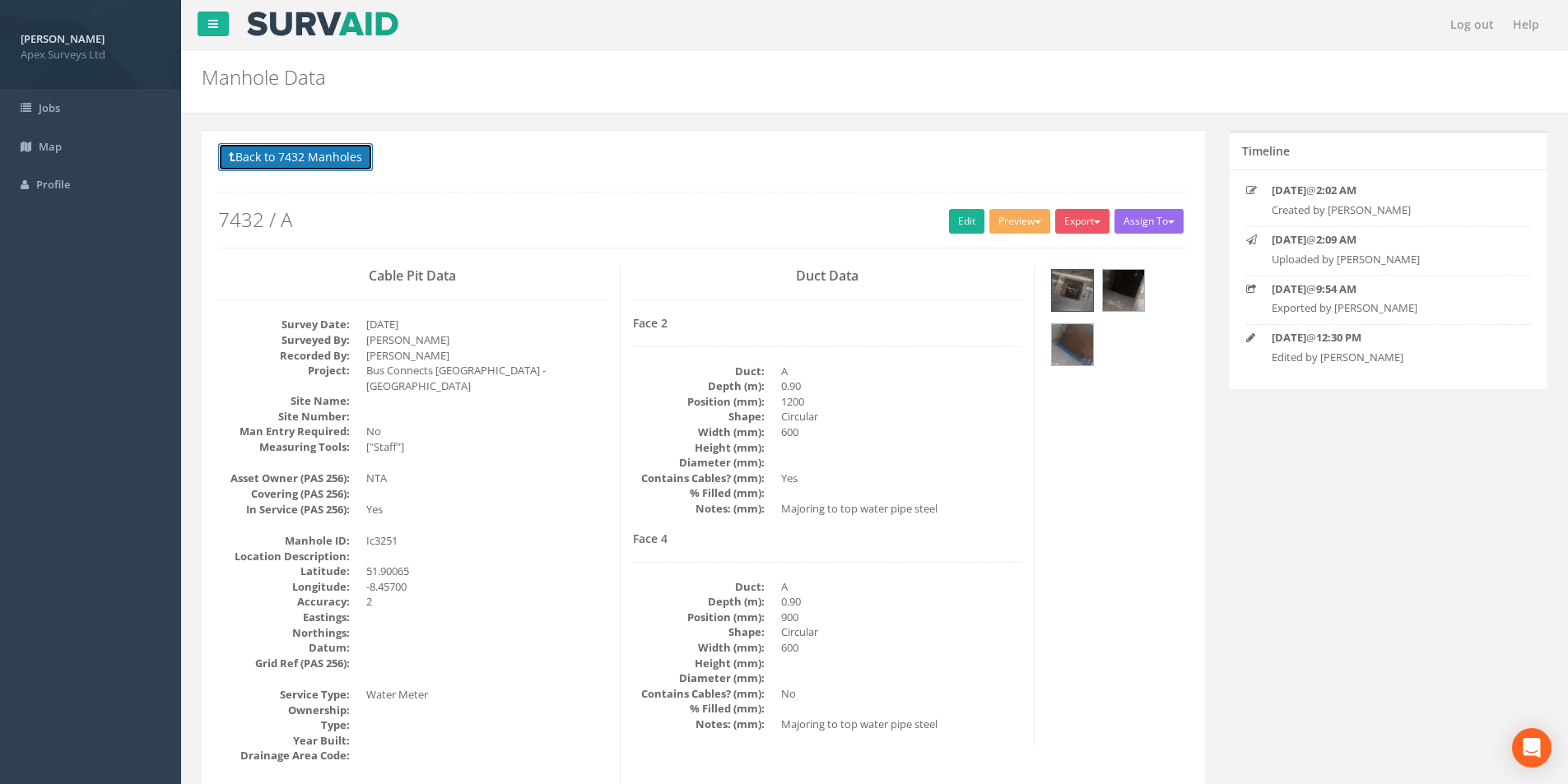
click at [278, 166] on button "Back to 7432 Manholes" at bounding box center [295, 157] width 154 height 28
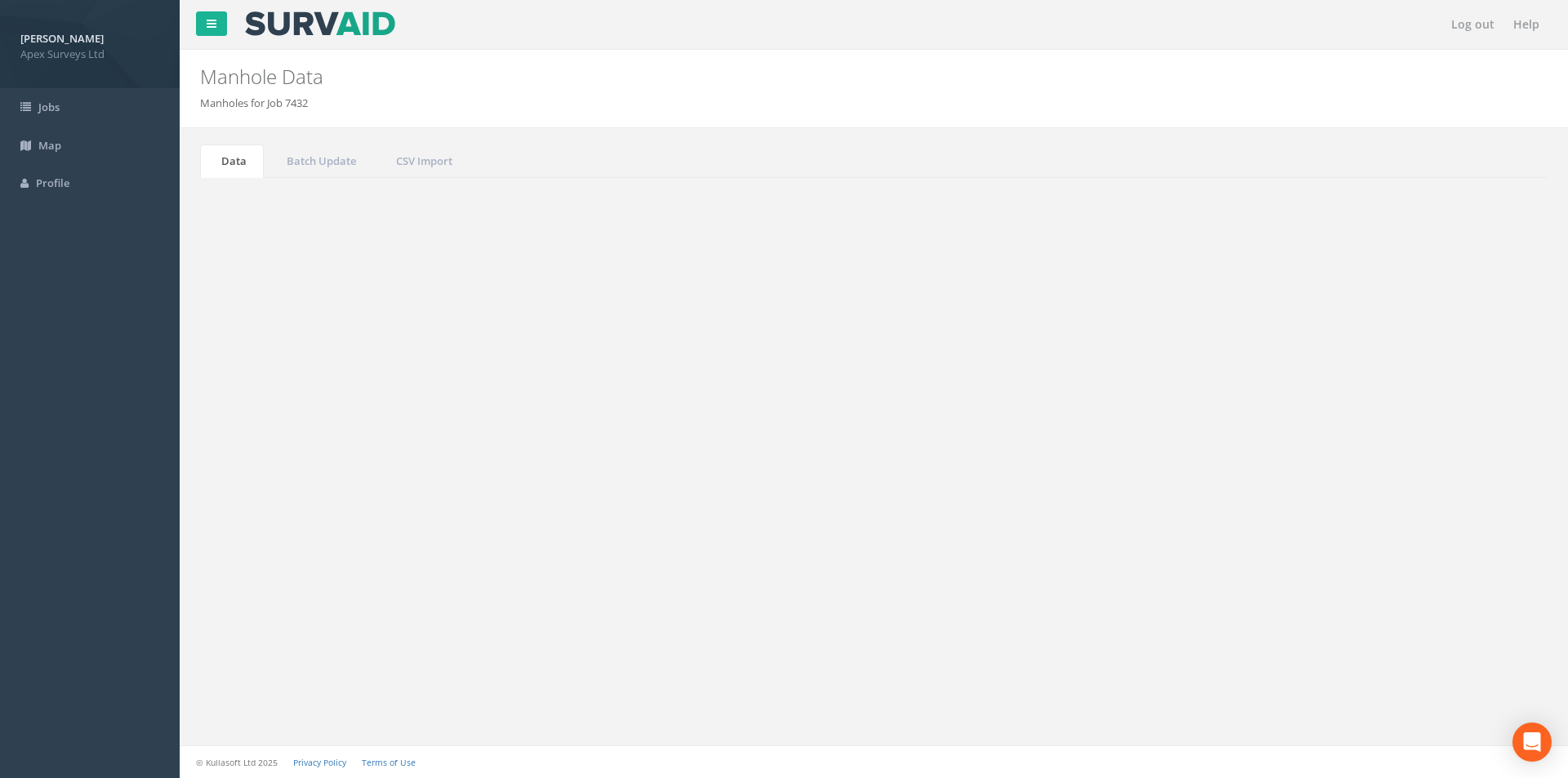
click at [1427, 440] on input "3251" at bounding box center [1456, 438] width 149 height 25
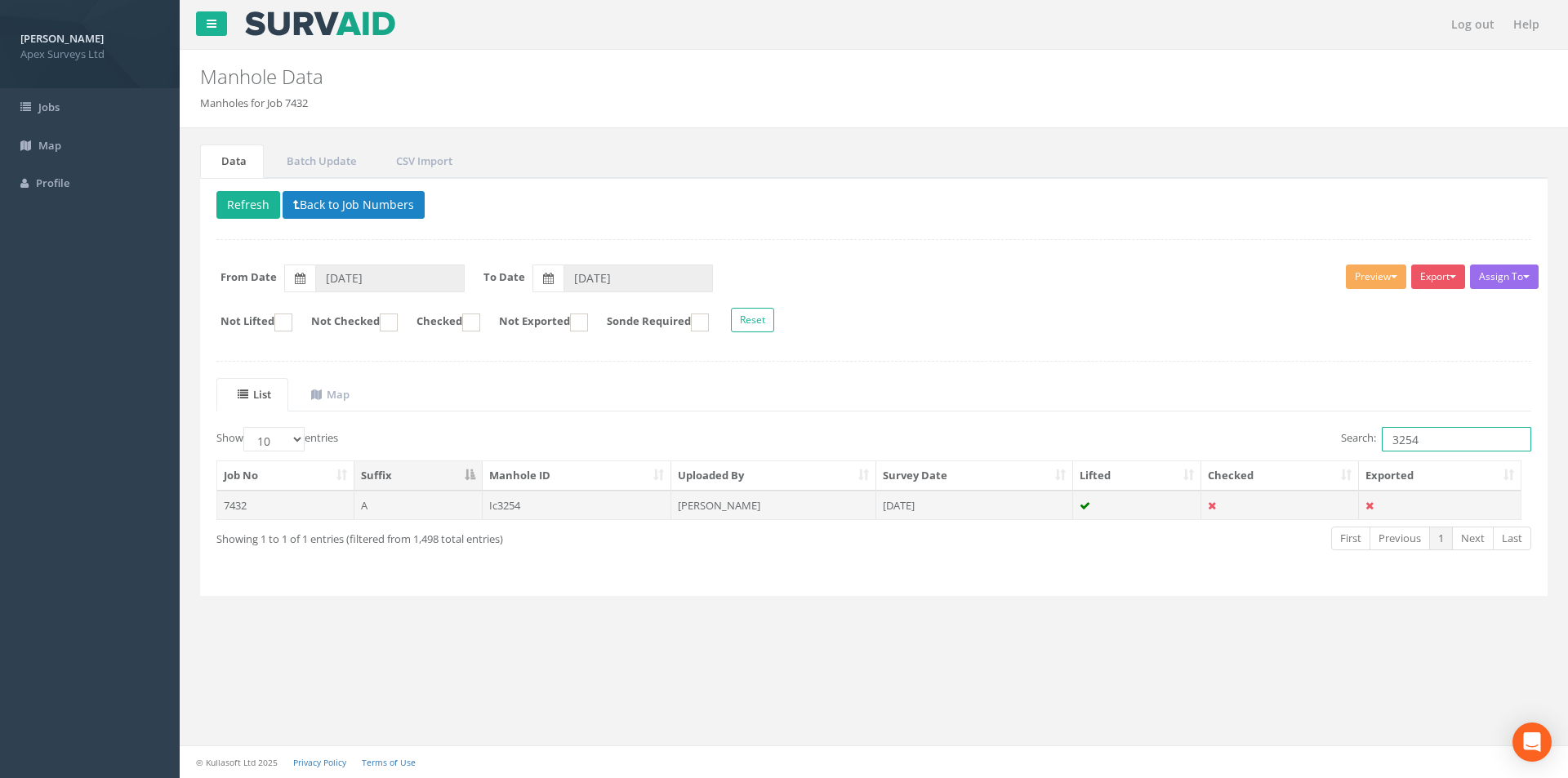
type input "3254"
click at [997, 506] on td "[DATE]" at bounding box center [974, 505] width 197 height 30
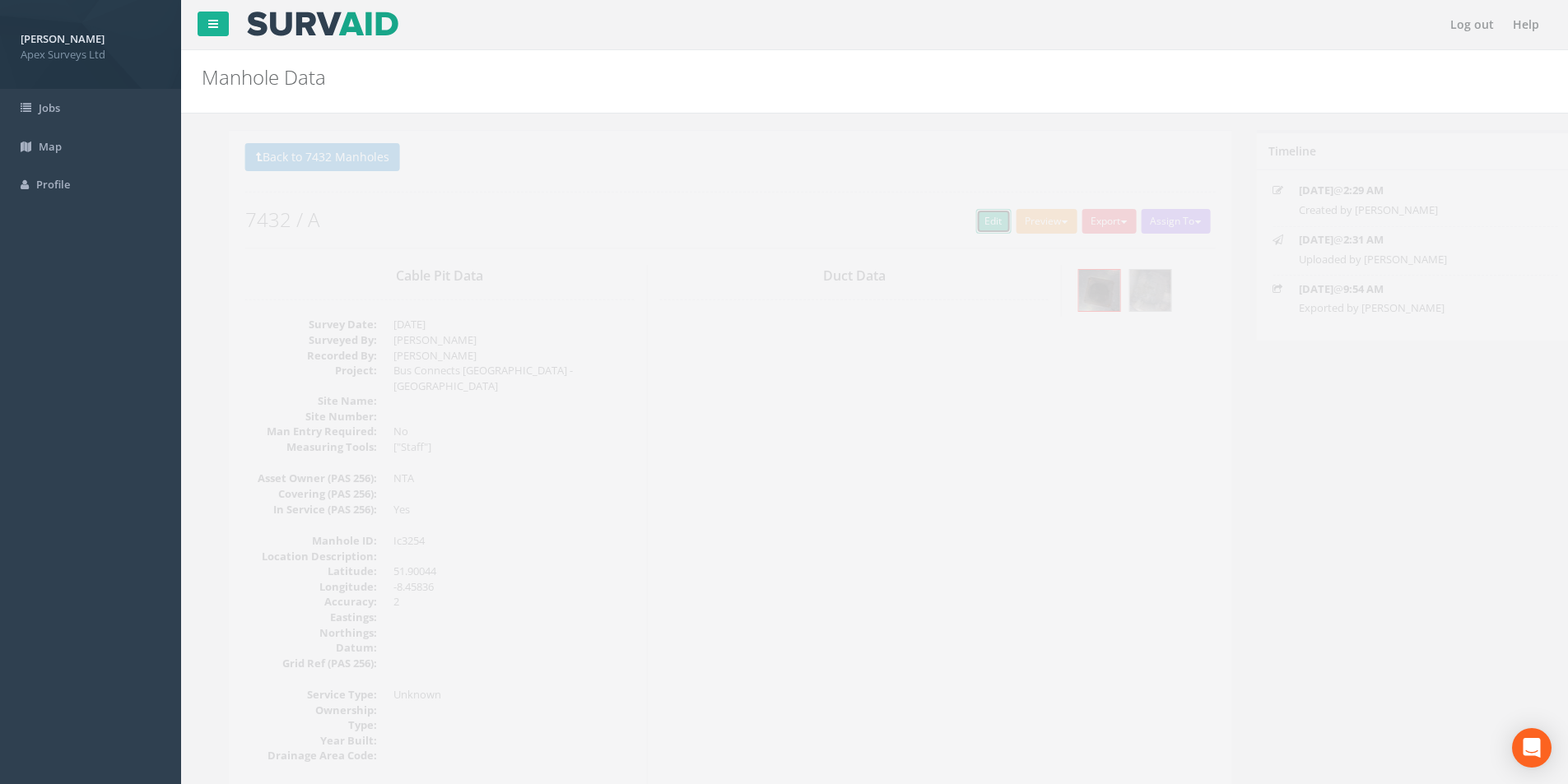
click at [966, 226] on link "Edit" at bounding box center [966, 221] width 35 height 25
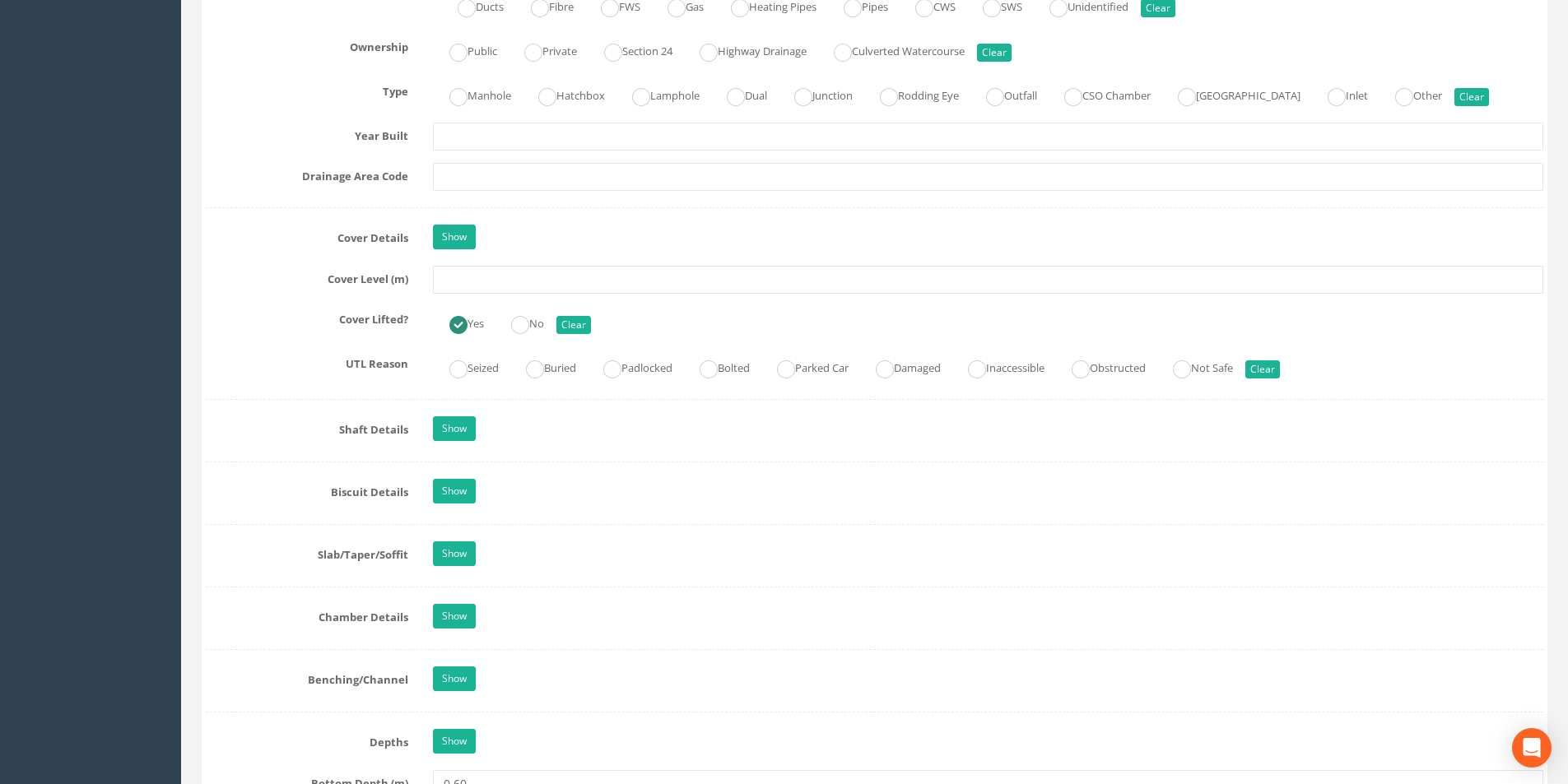
scroll to position [1316, 0]
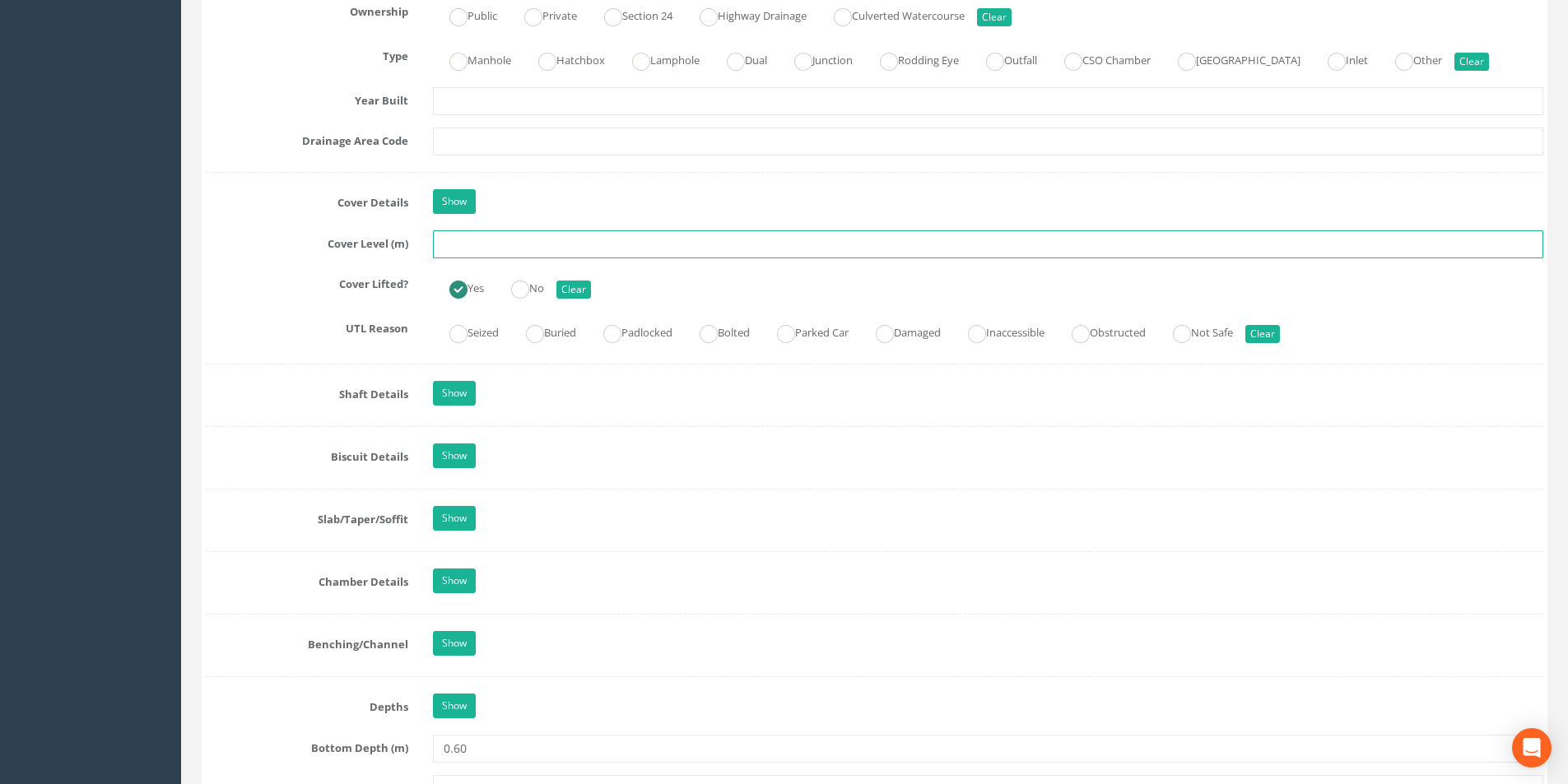
click at [477, 247] on input "text" at bounding box center [987, 244] width 1110 height 28
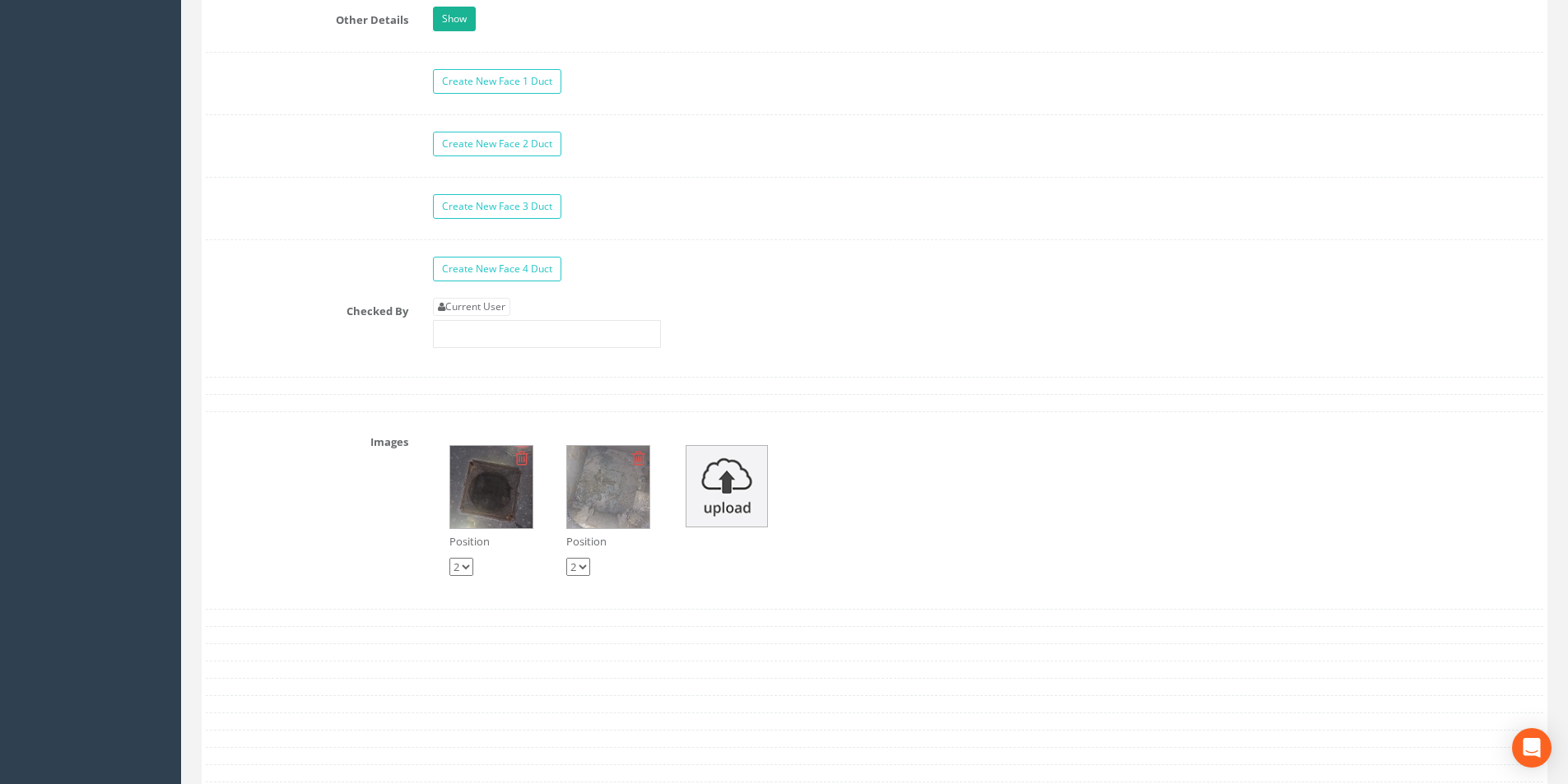
scroll to position [2796, 0]
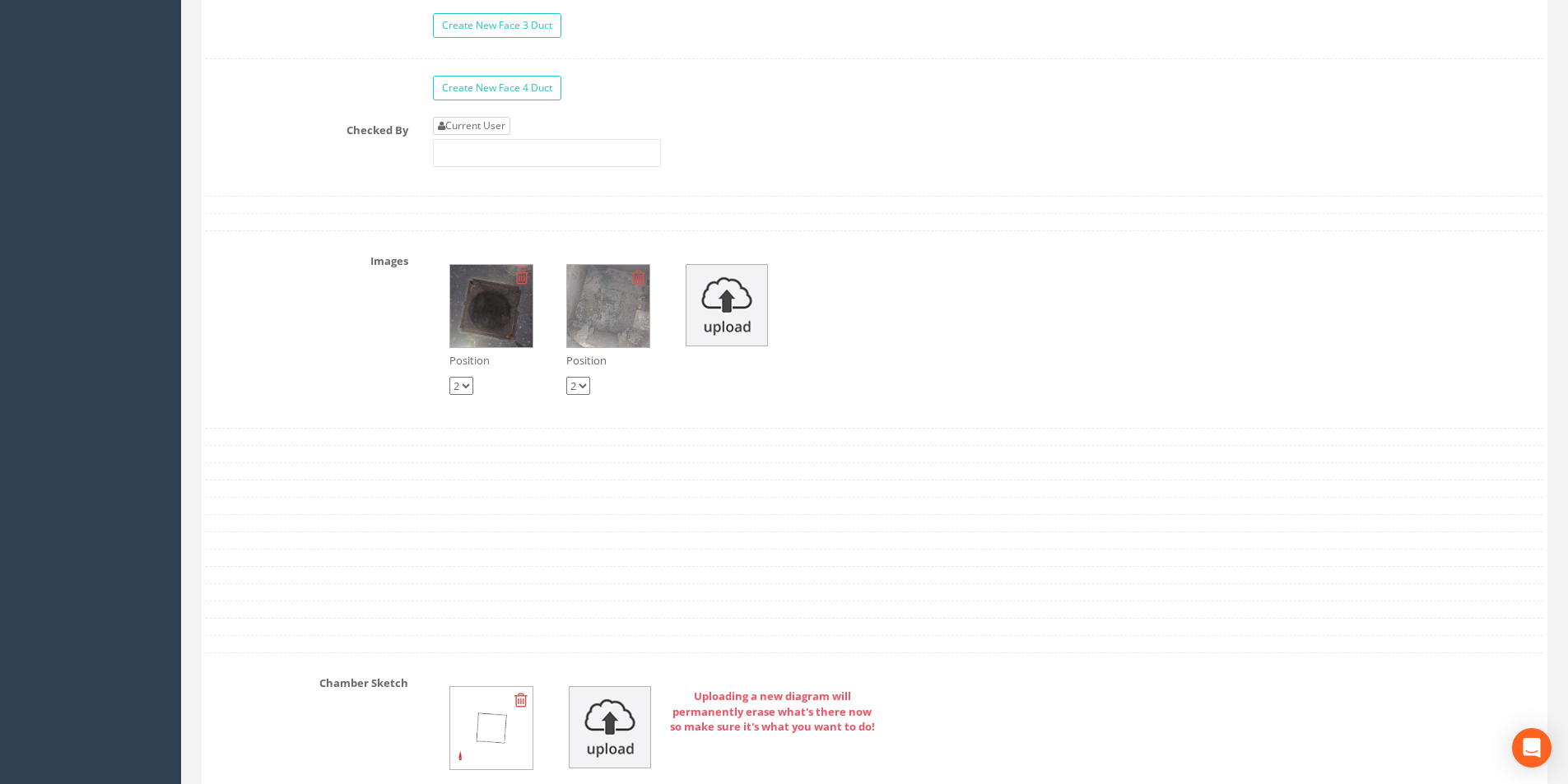
type input "2.97"
click at [478, 121] on link "Current User" at bounding box center [471, 125] width 77 height 18
type input "[PERSON_NAME]"
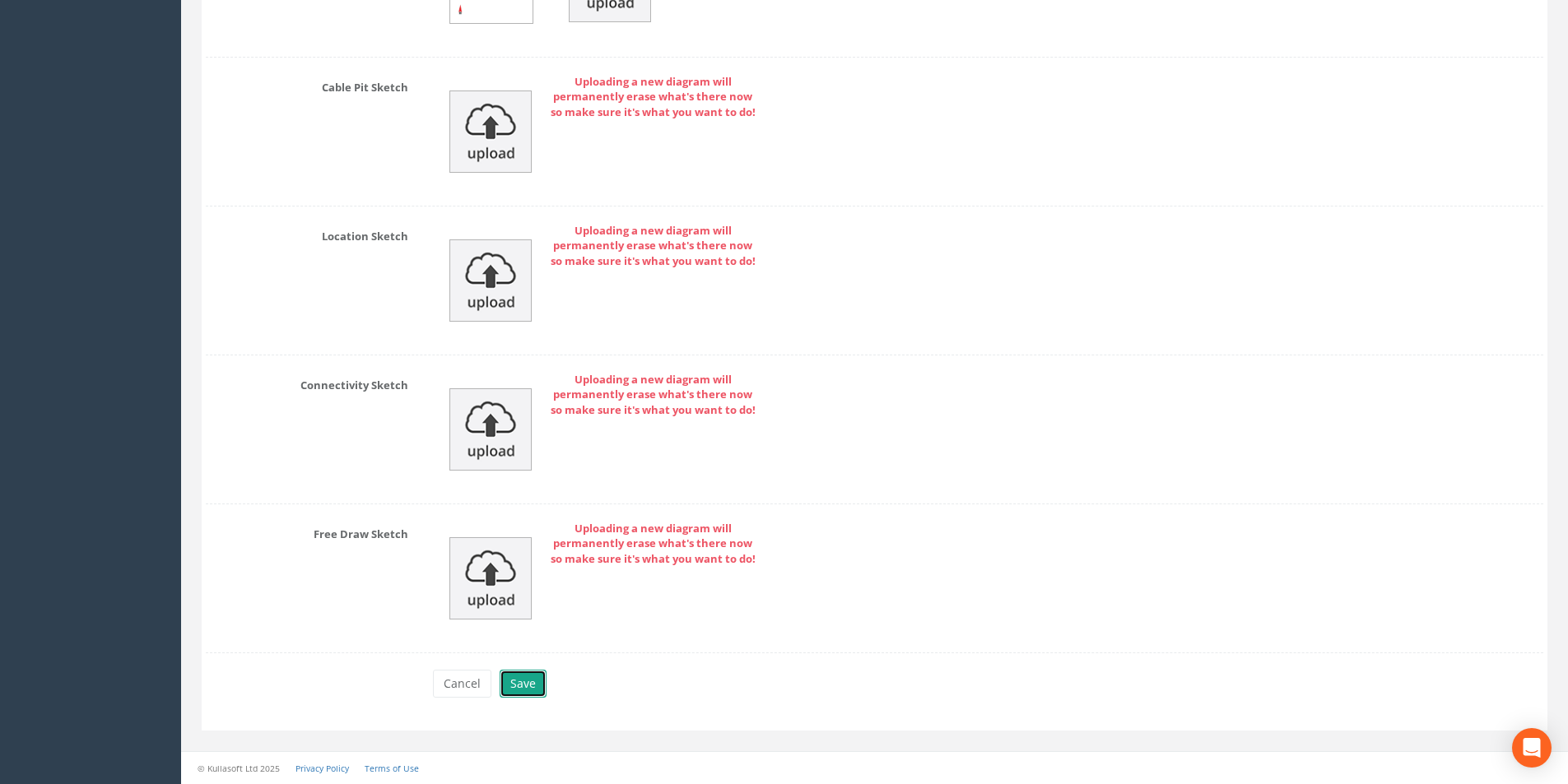
click at [537, 688] on button "Save" at bounding box center [523, 683] width 47 height 28
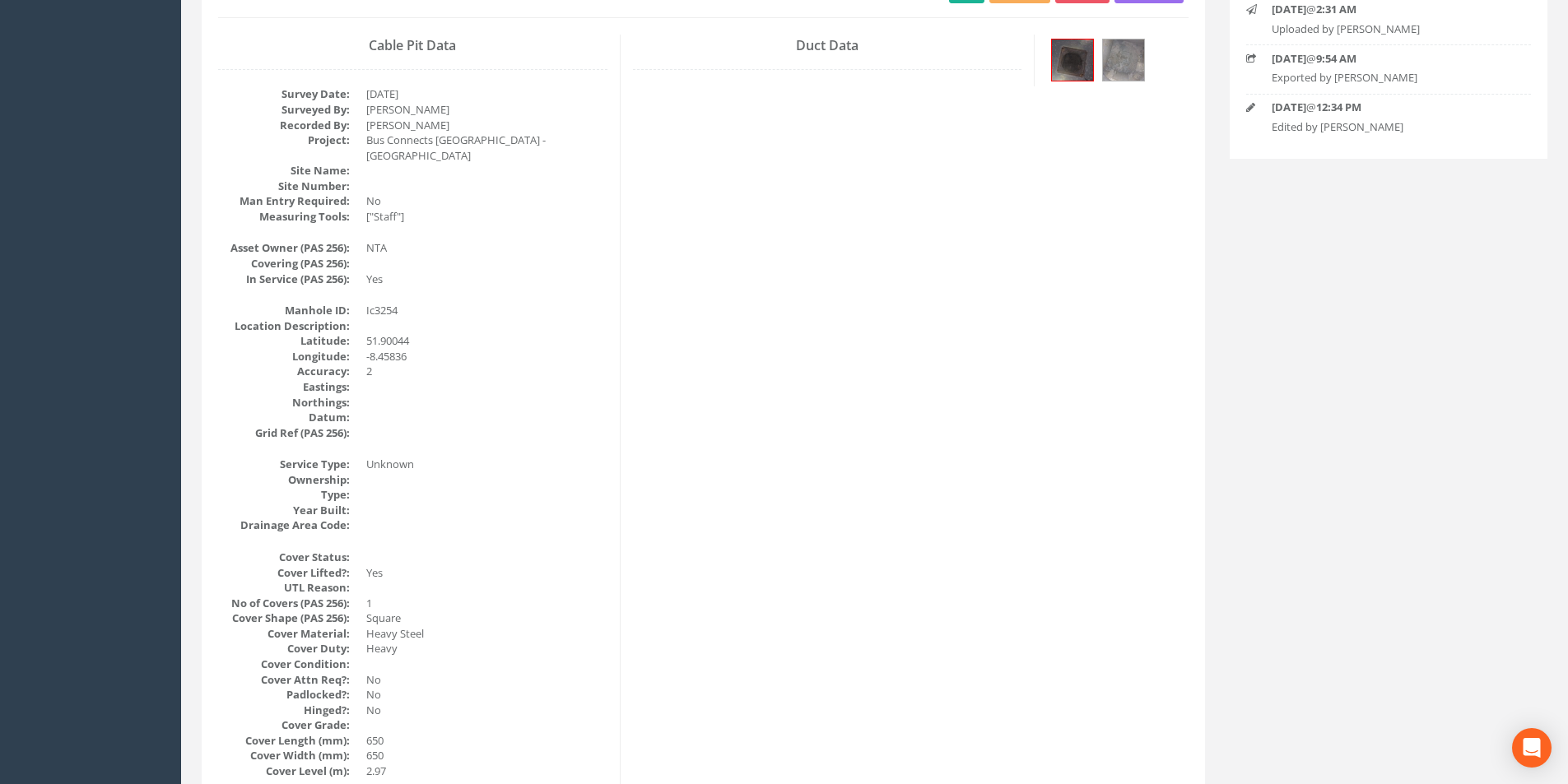
scroll to position [108, 0]
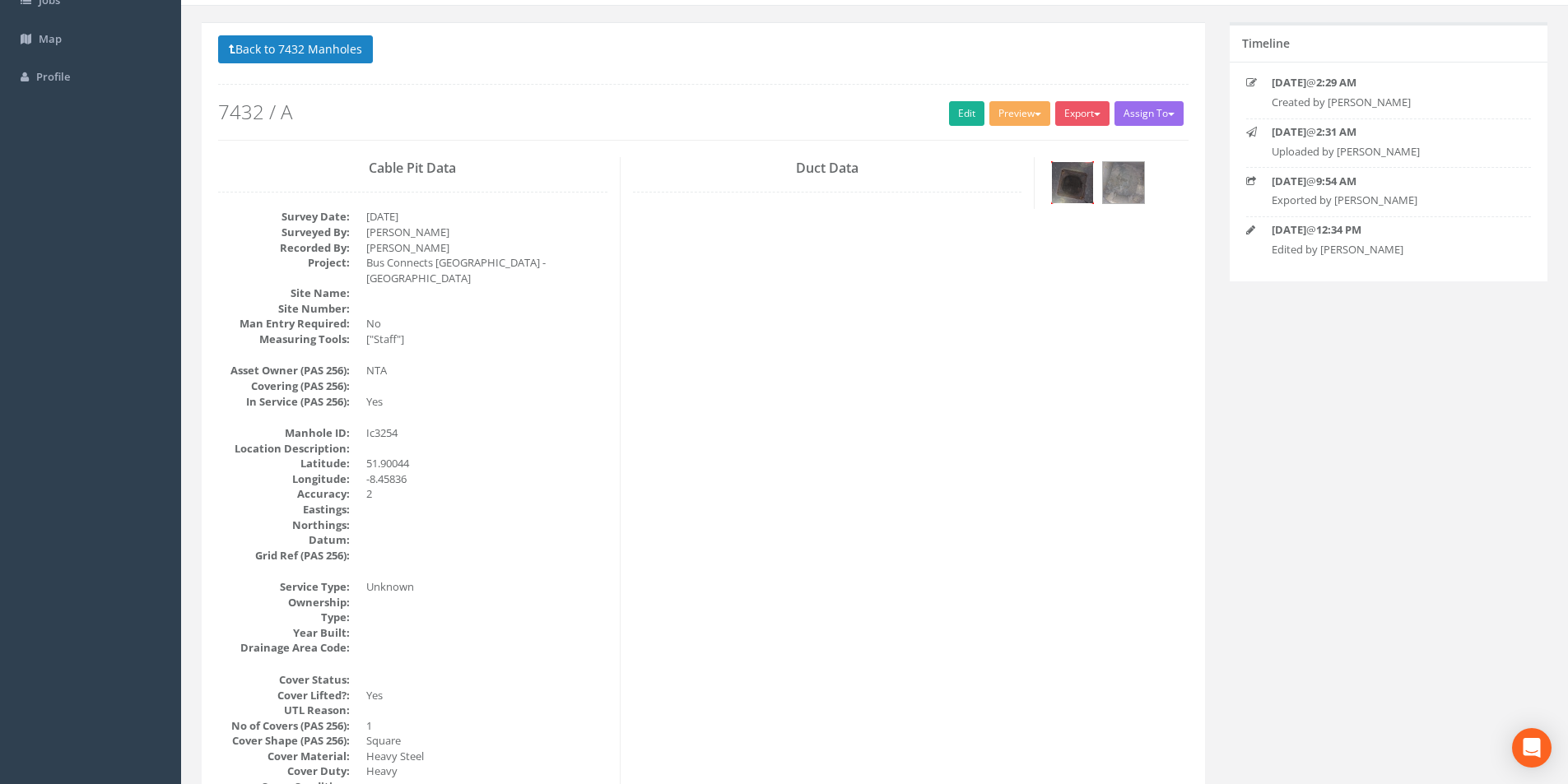
click at [1091, 189] on img at bounding box center [1072, 183] width 41 height 41
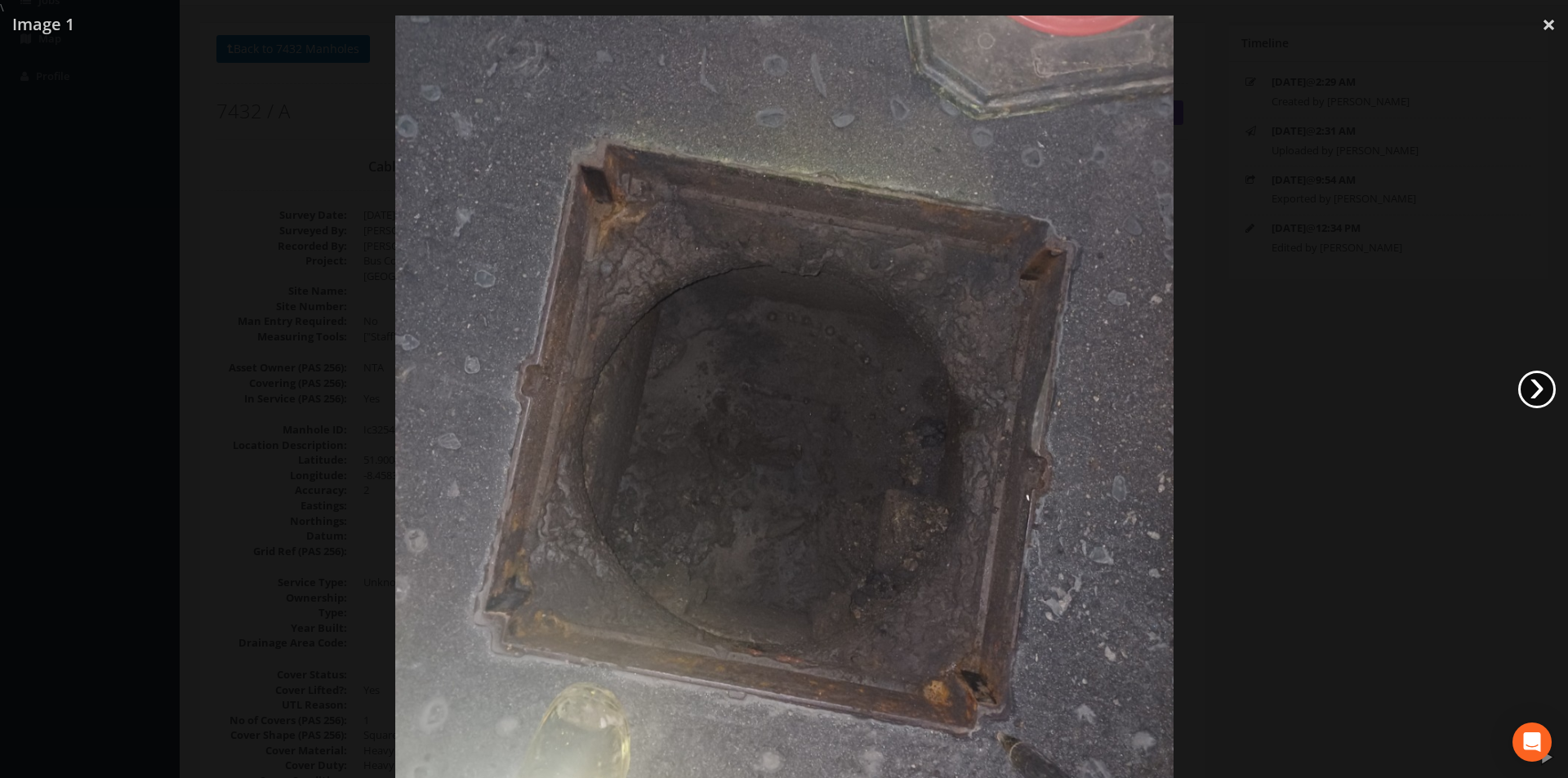
click at [1544, 386] on link "›" at bounding box center [1536, 389] width 37 height 37
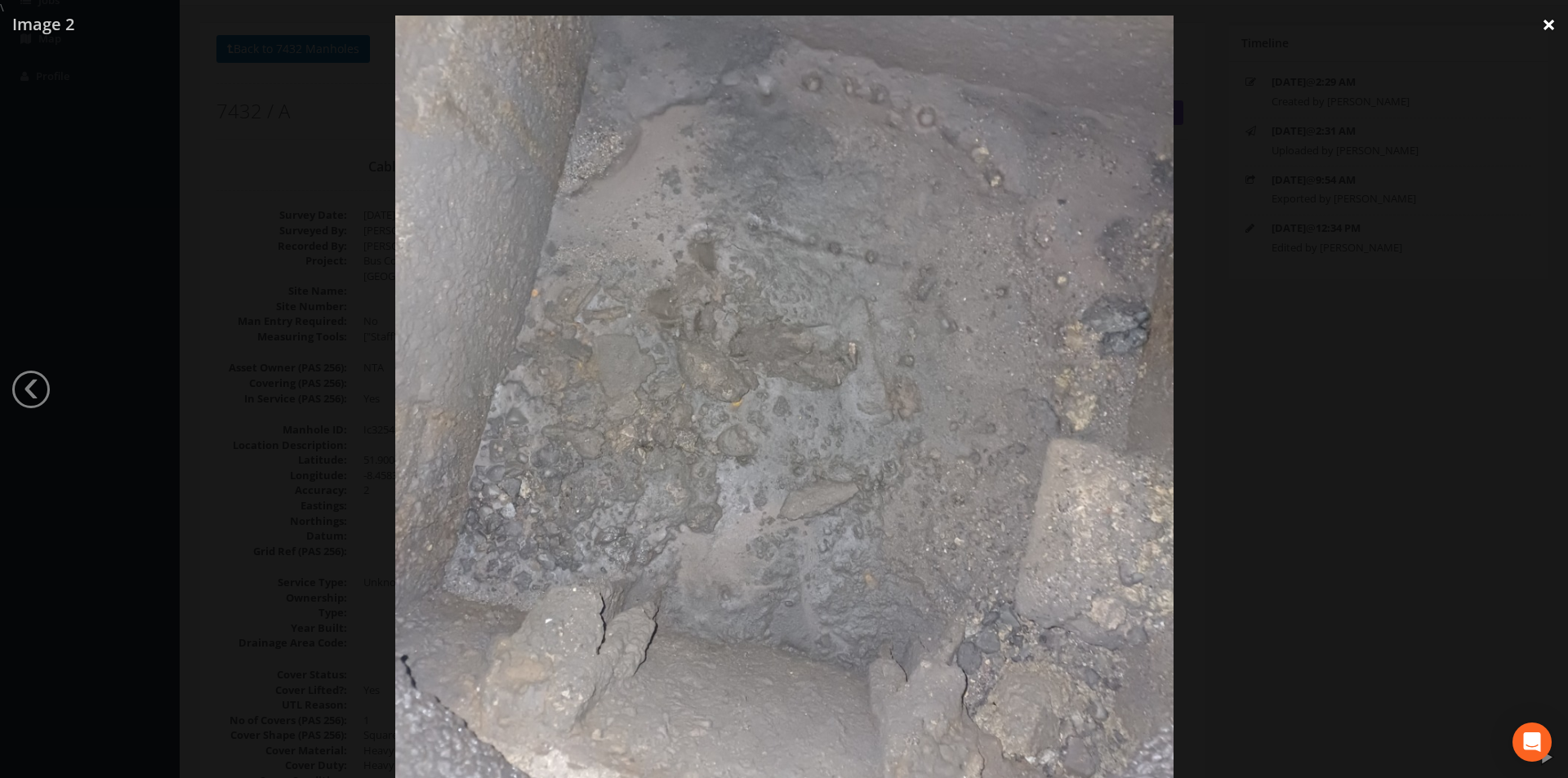
click at [1553, 33] on link "×" at bounding box center [1548, 25] width 38 height 49
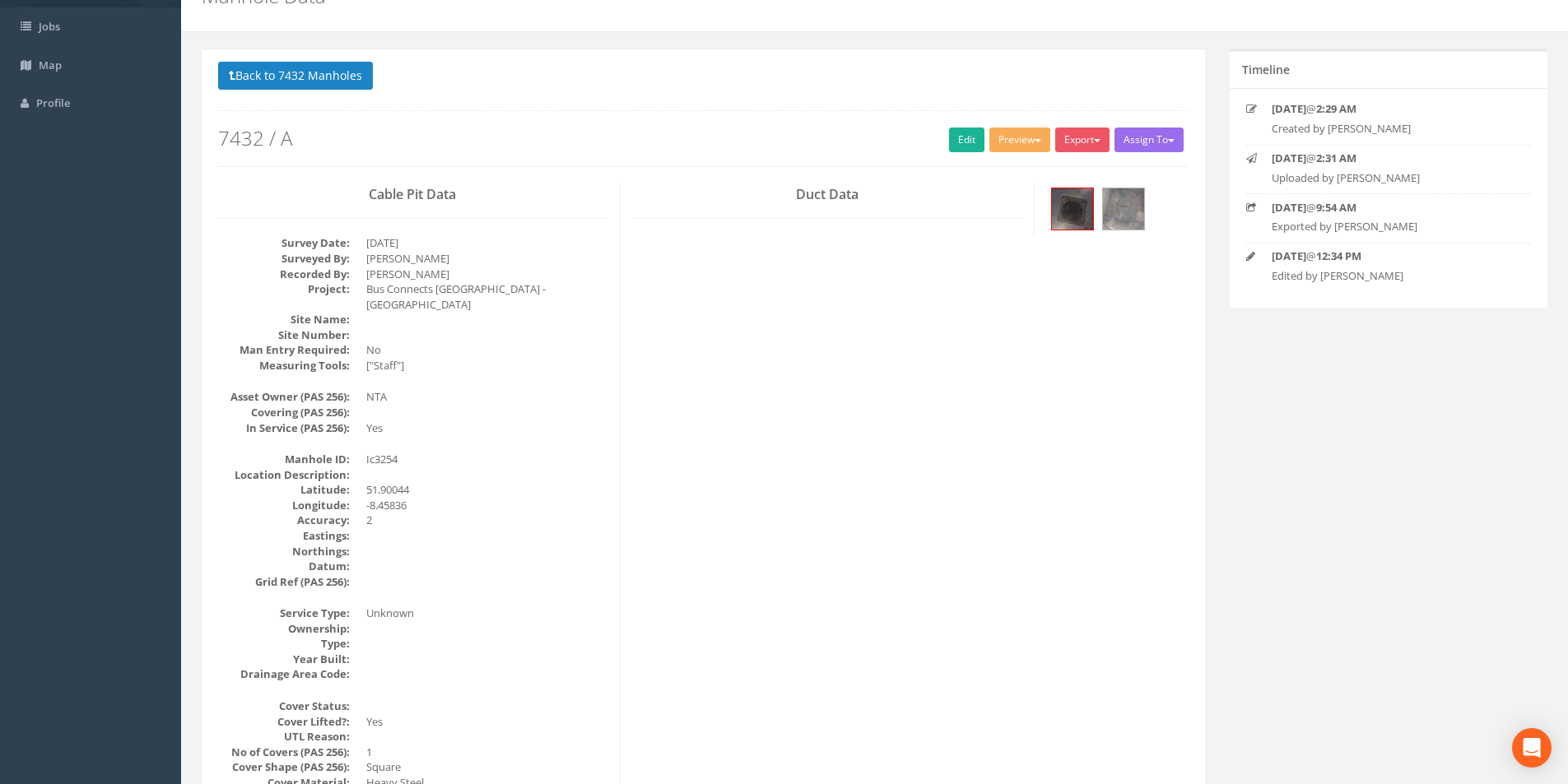
scroll to position [0, 0]
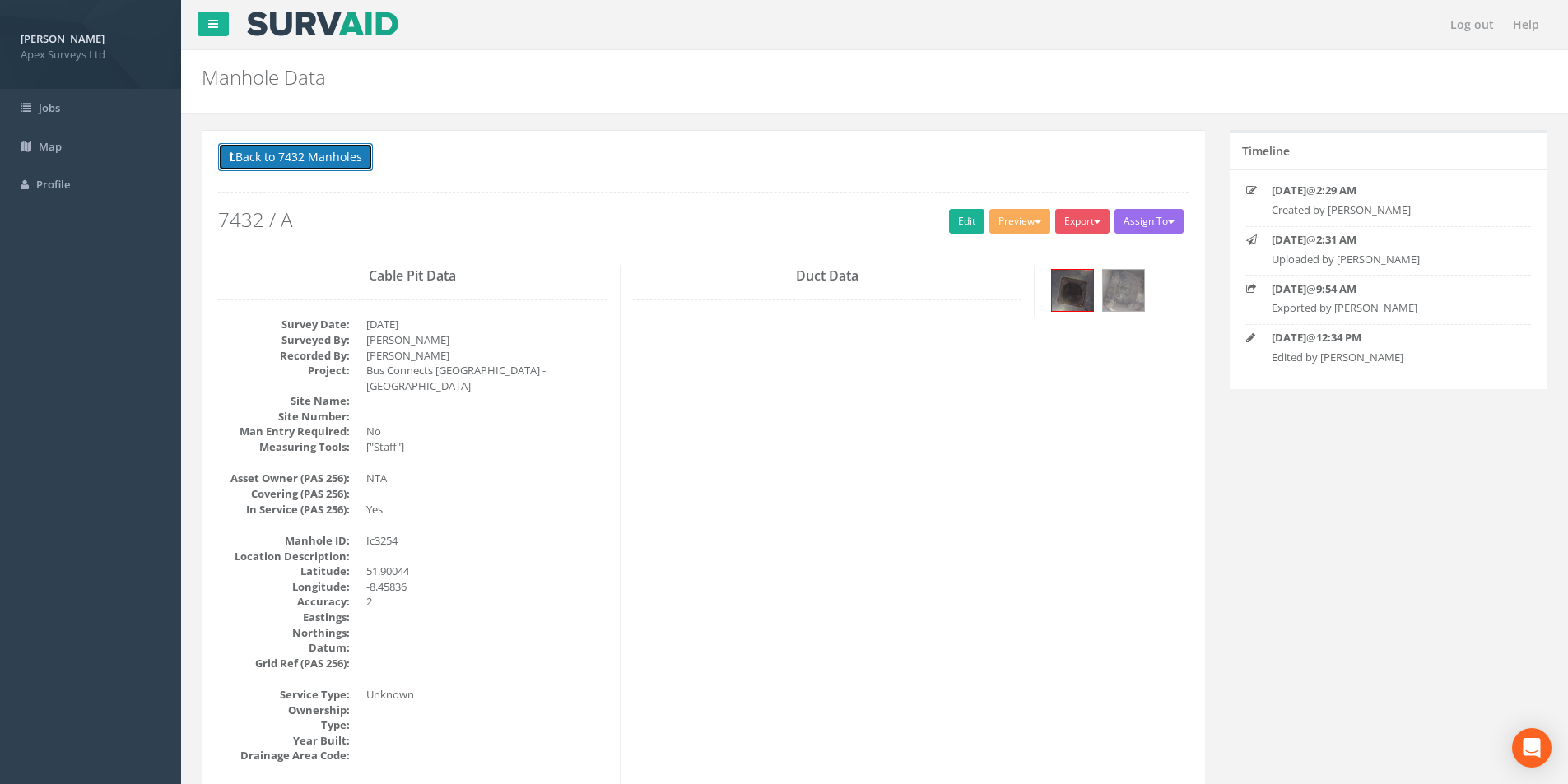
click at [307, 155] on button "Back to 7432 Manholes" at bounding box center [295, 157] width 154 height 28
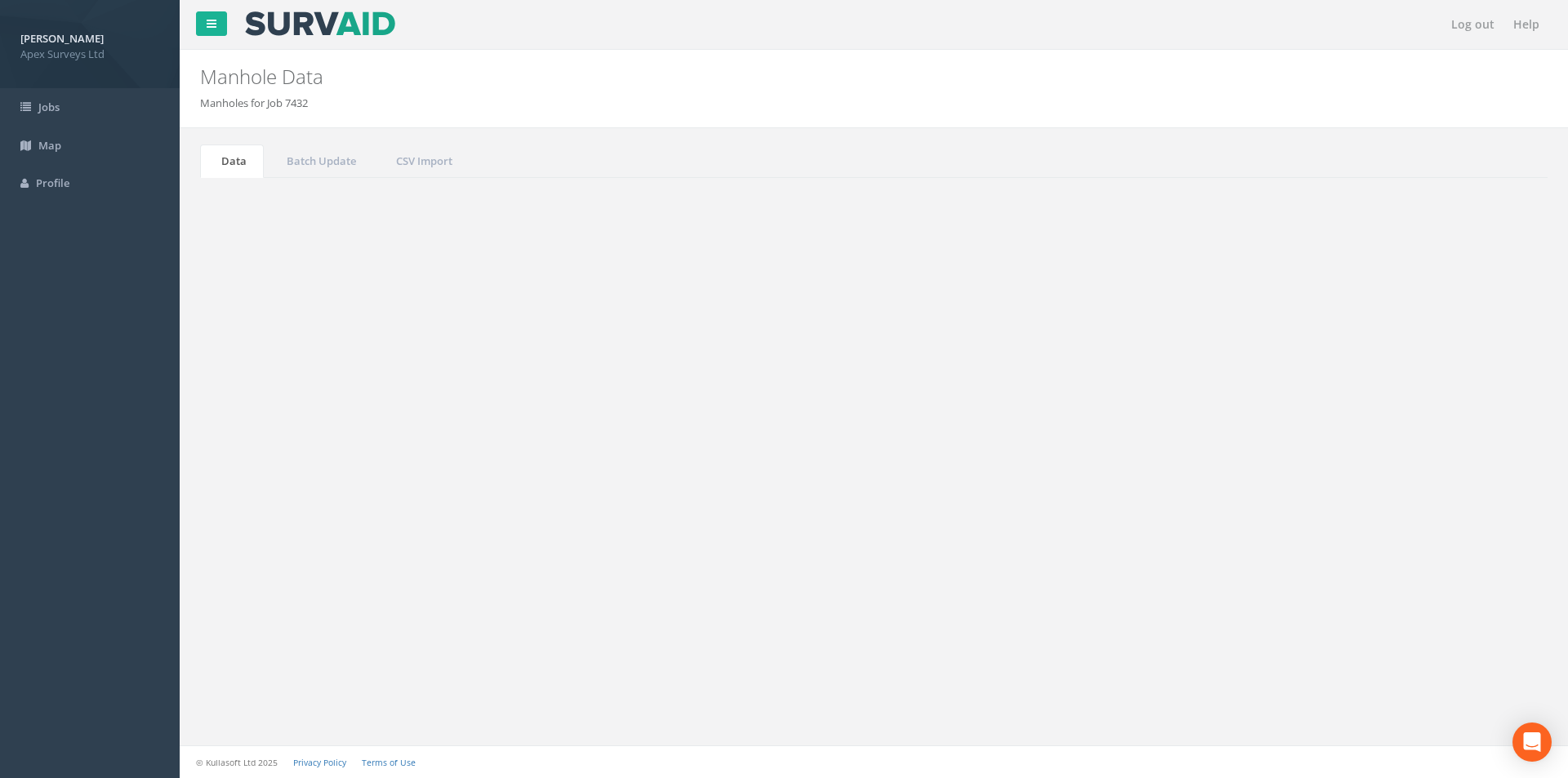
click at [1441, 446] on input "3254" at bounding box center [1456, 438] width 149 height 25
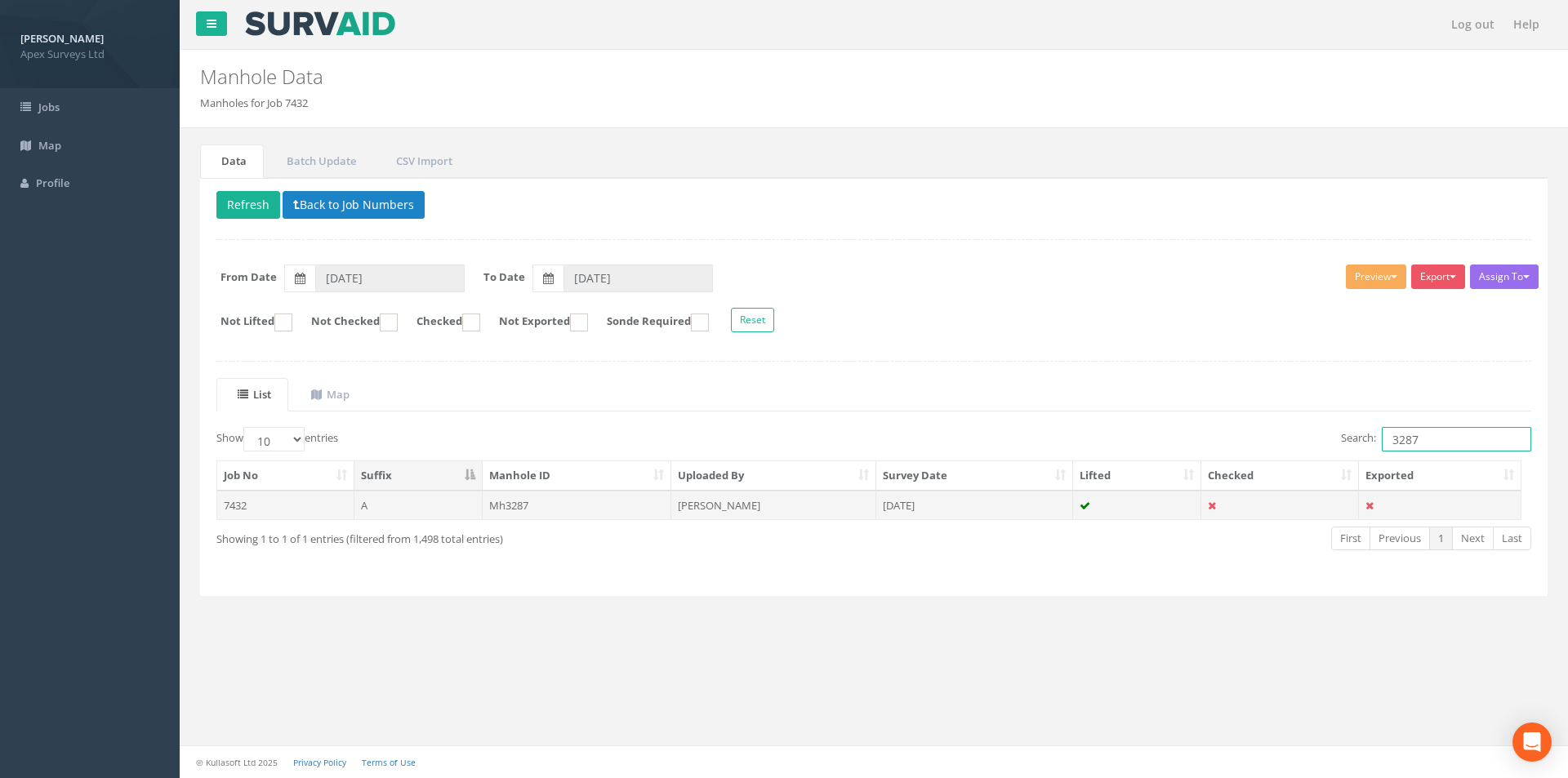
type input "3287"
click at [1006, 510] on td "[DATE]" at bounding box center [974, 505] width 197 height 30
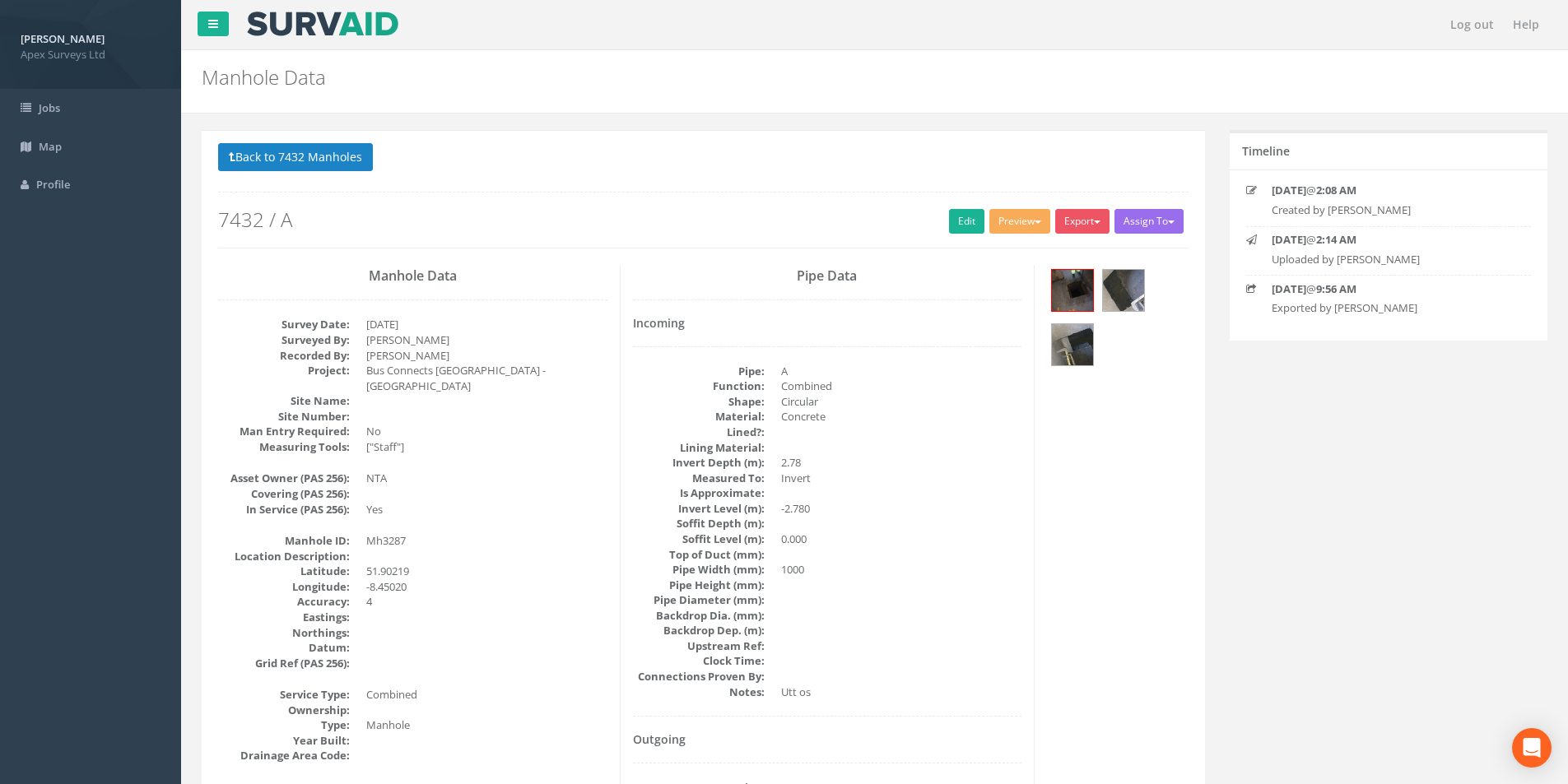
click at [938, 232] on div "Back to 7432 Manholes Back to Map Assign To No Companies Added Export Apex Manh…" at bounding box center [703, 196] width 970 height 105
click at [949, 228] on link "Edit" at bounding box center [966, 221] width 35 height 25
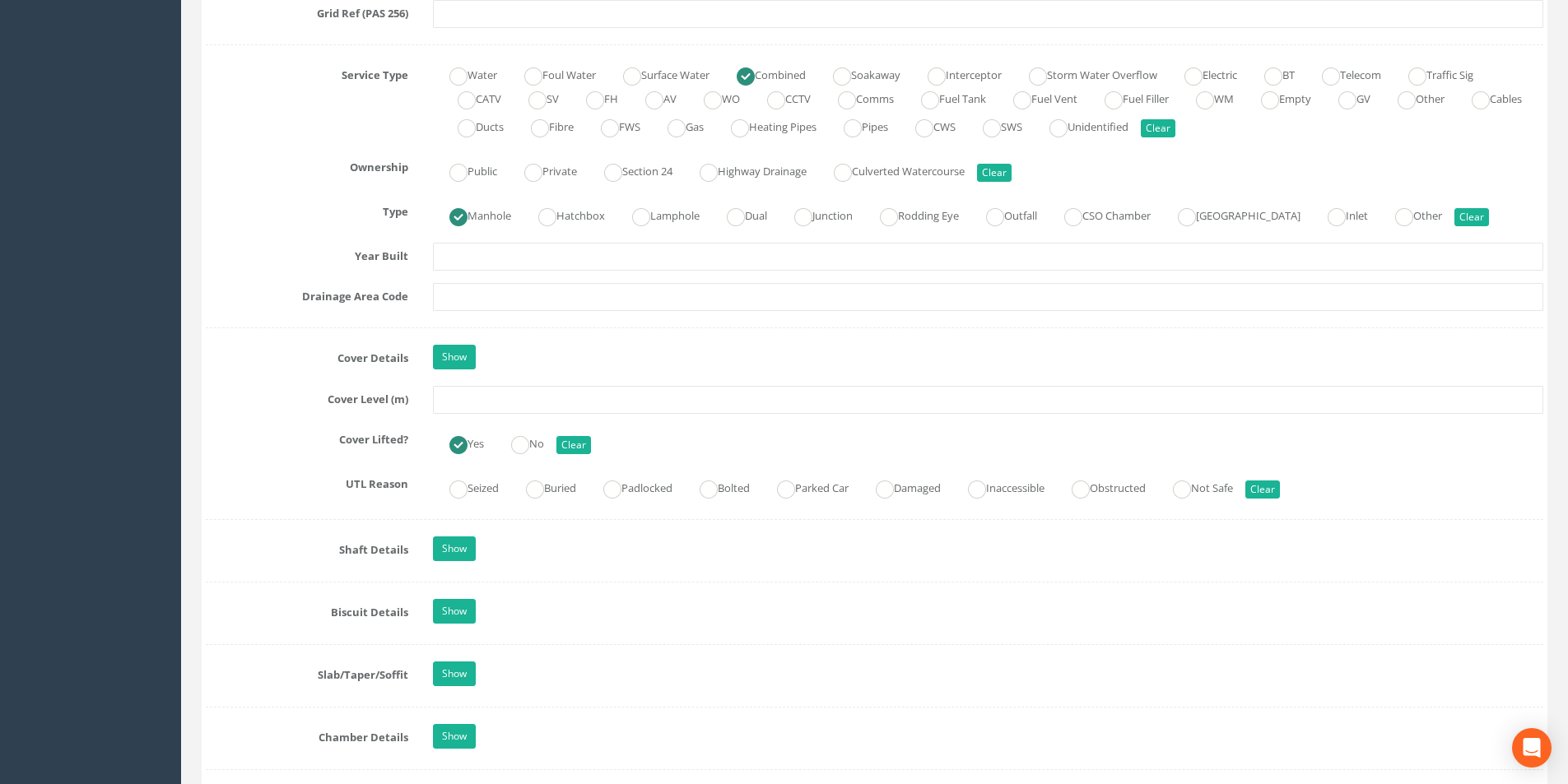
scroll to position [1233, 0]
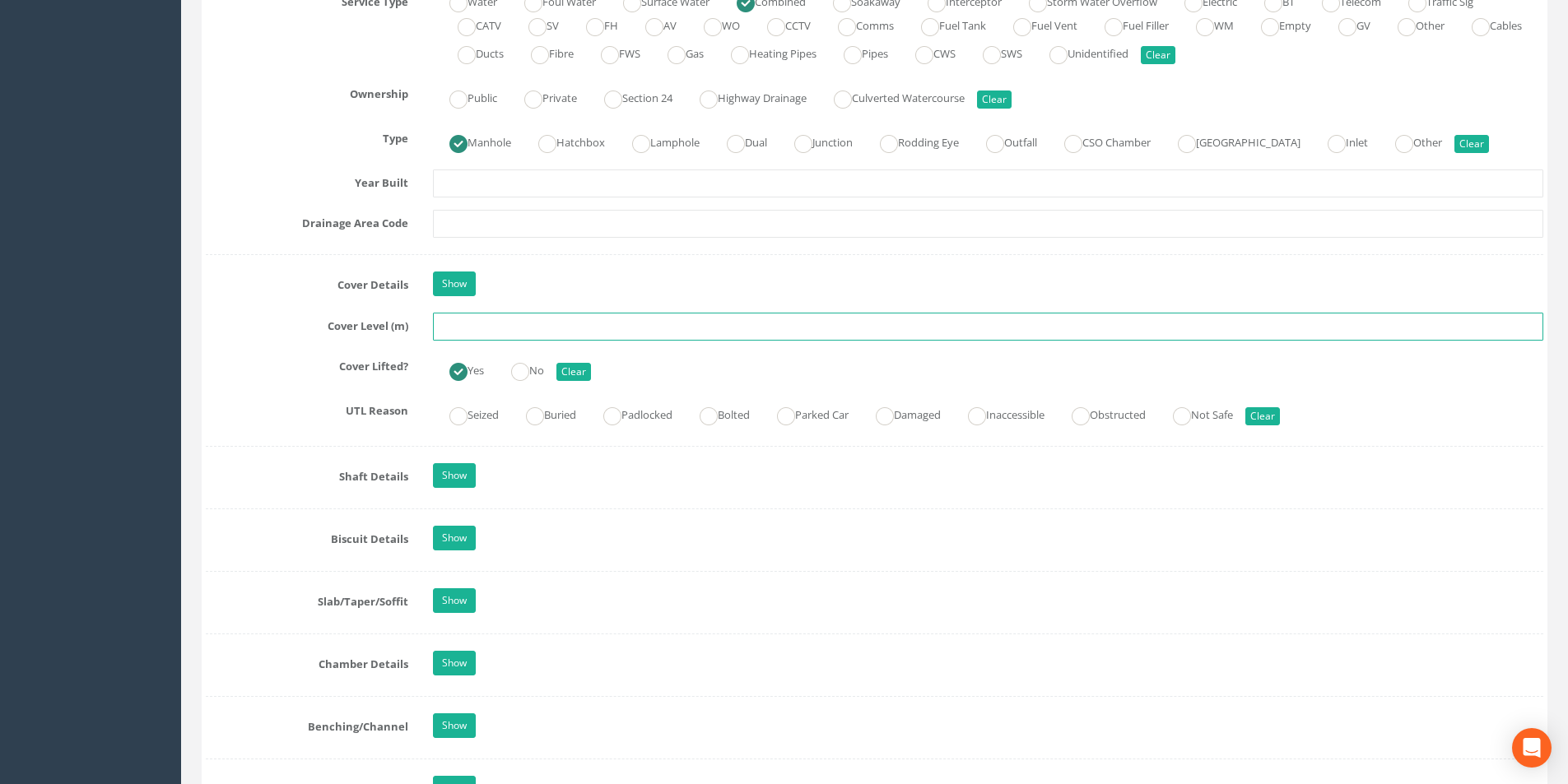
click at [505, 327] on input "text" at bounding box center [987, 326] width 1110 height 28
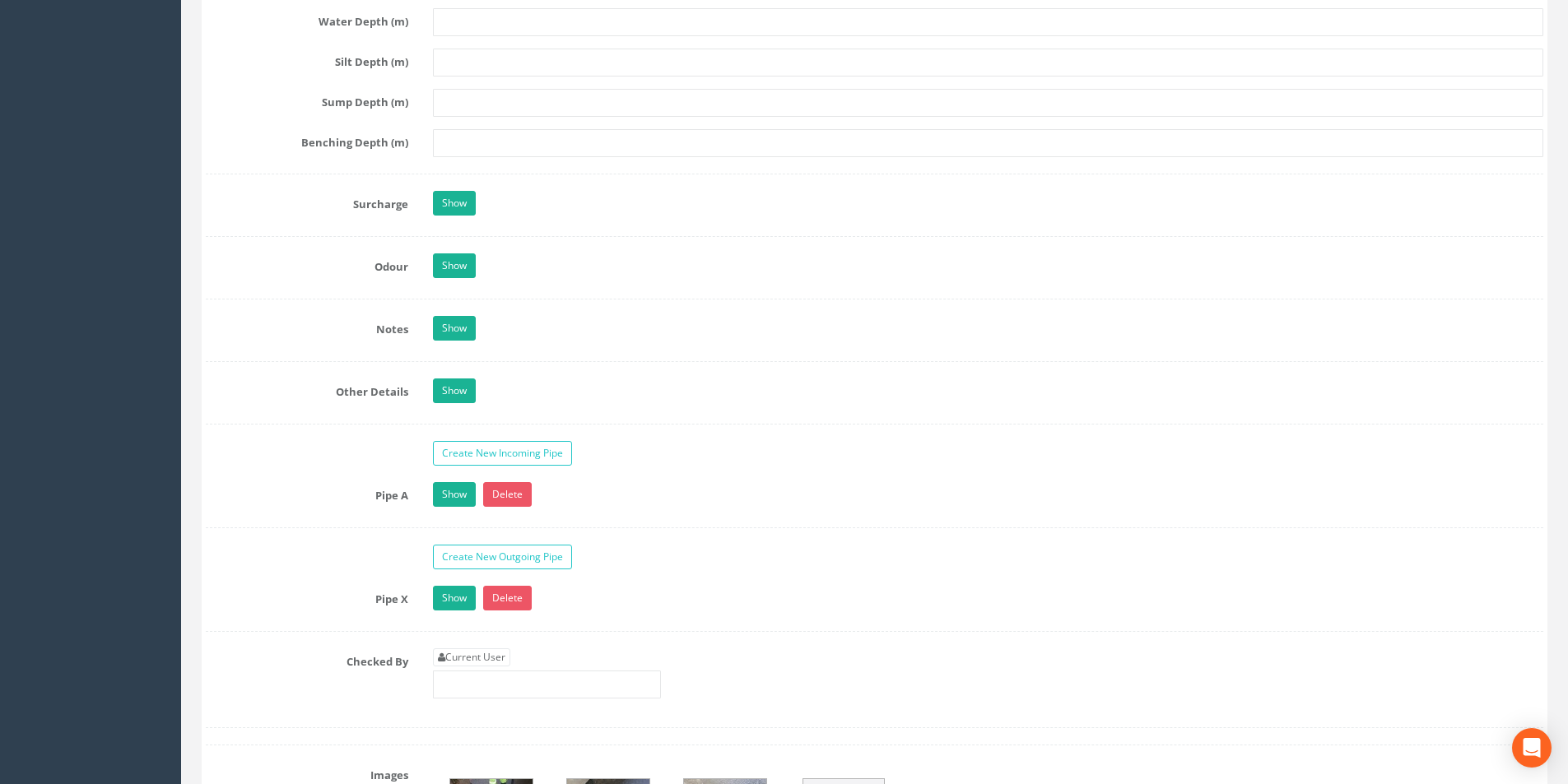
scroll to position [2549, 0]
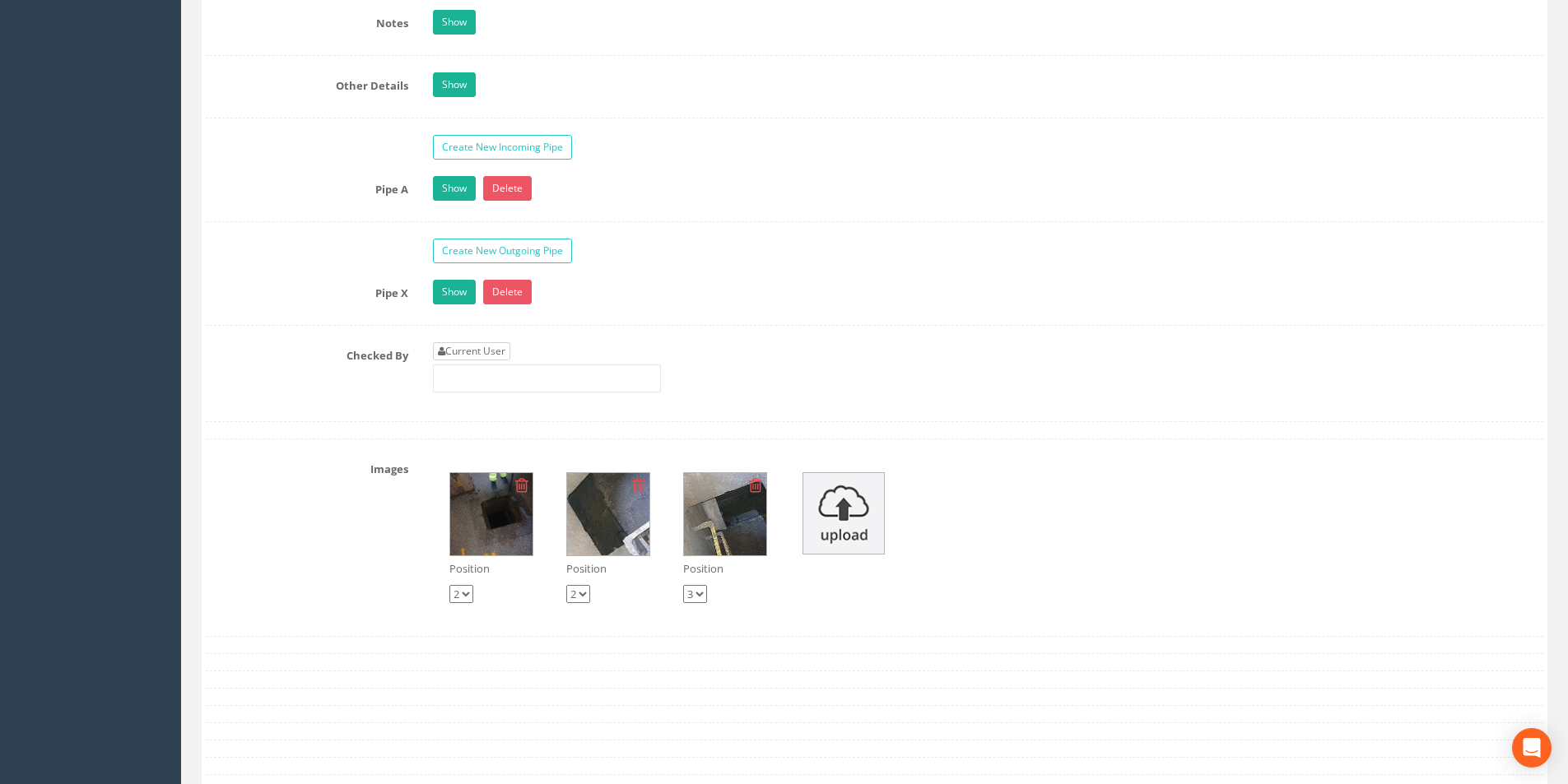
type input "3.04"
click at [490, 348] on link "Current User" at bounding box center [471, 351] width 77 height 18
type input "[PERSON_NAME]"
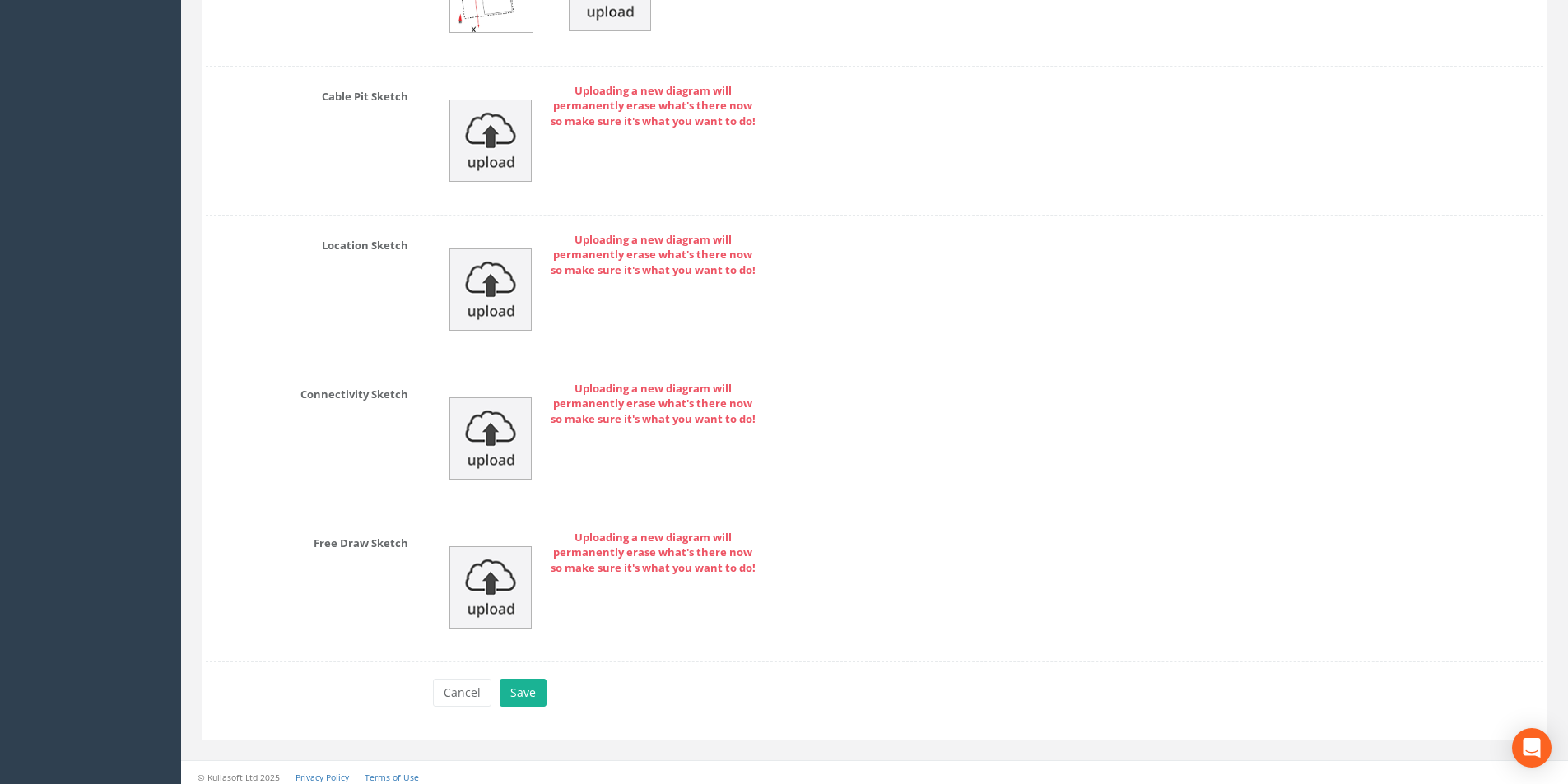
scroll to position [3504, 0]
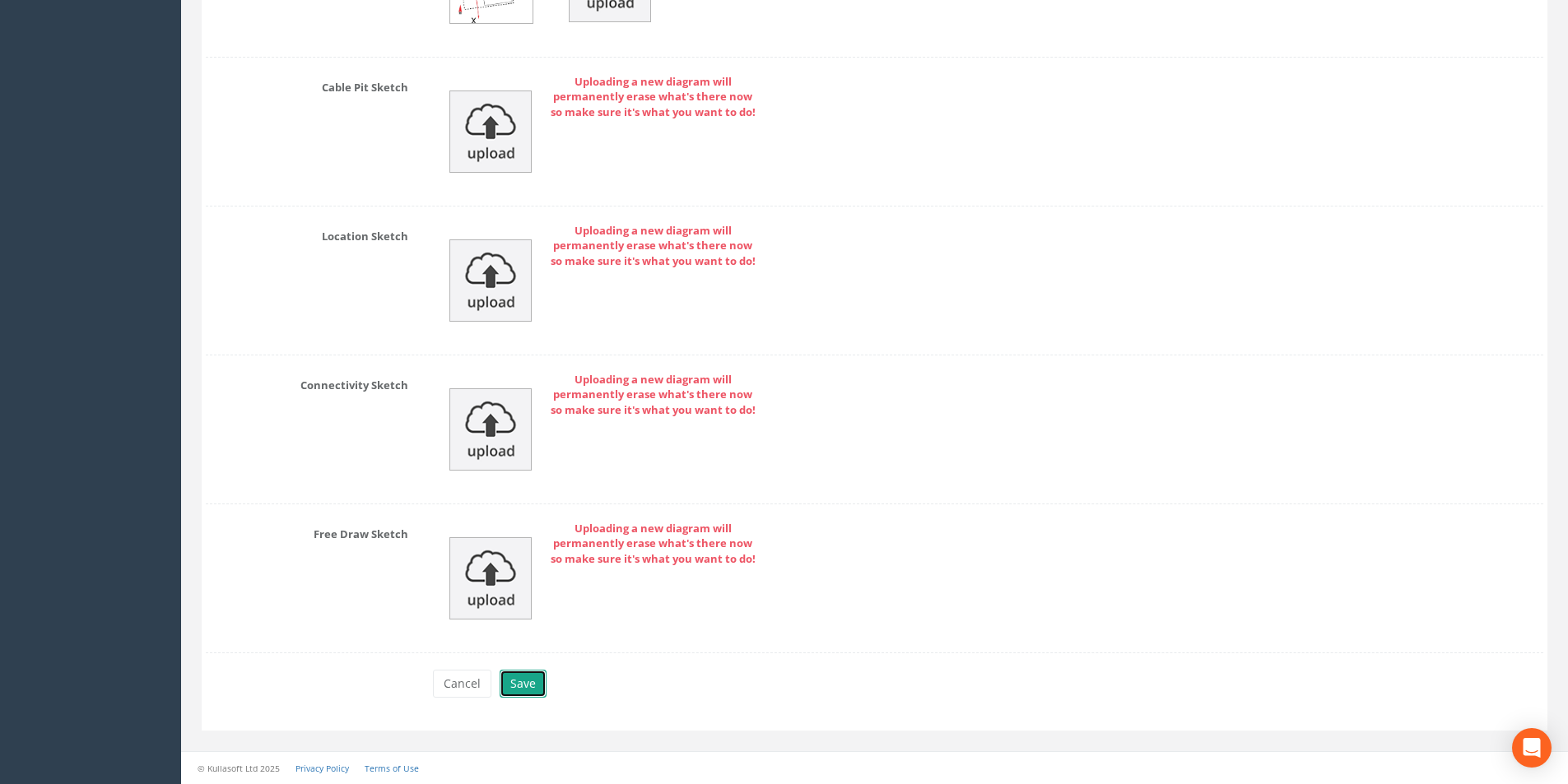
click at [520, 687] on button "Save" at bounding box center [523, 683] width 47 height 28
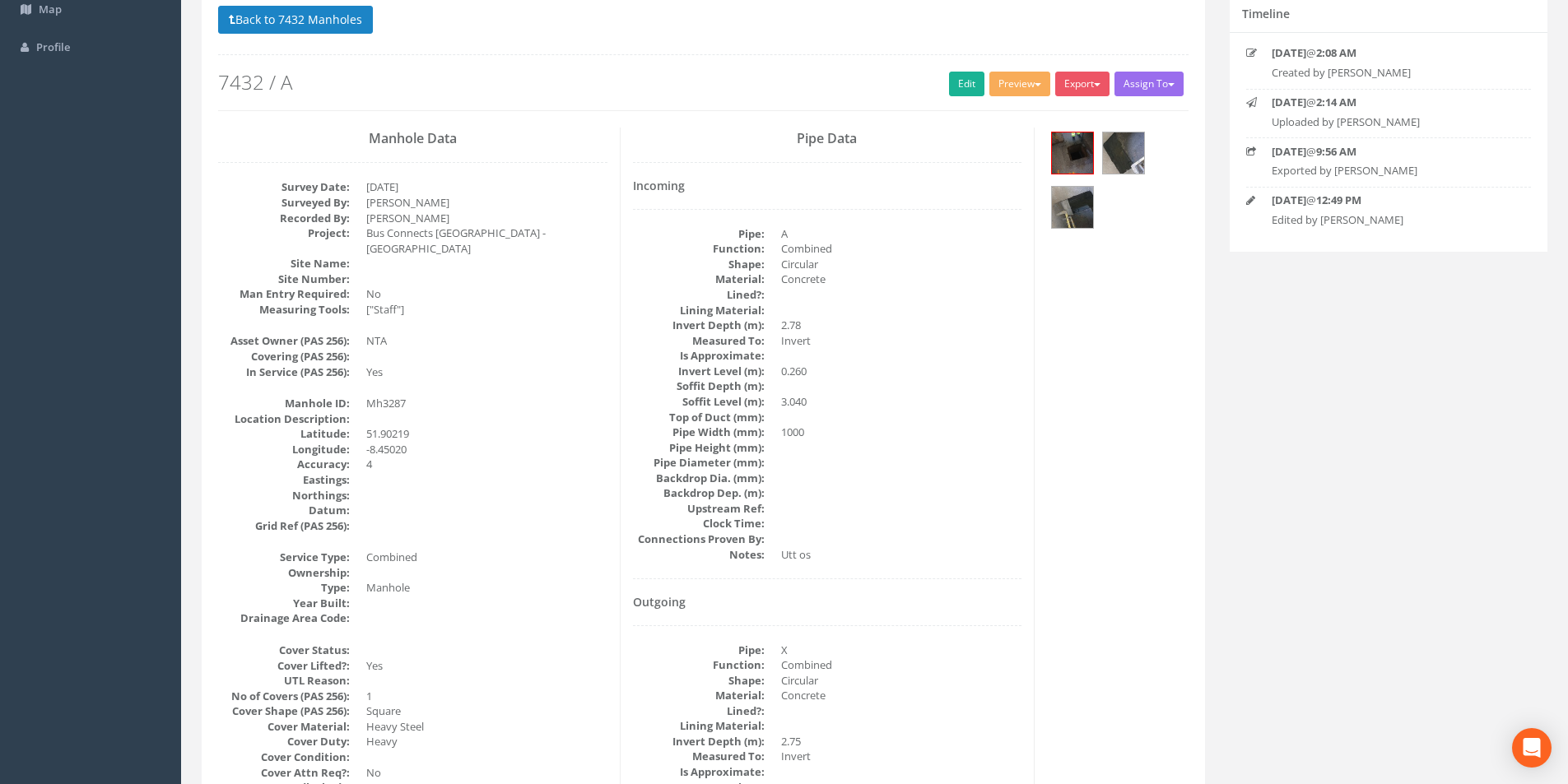
scroll to position [0, 0]
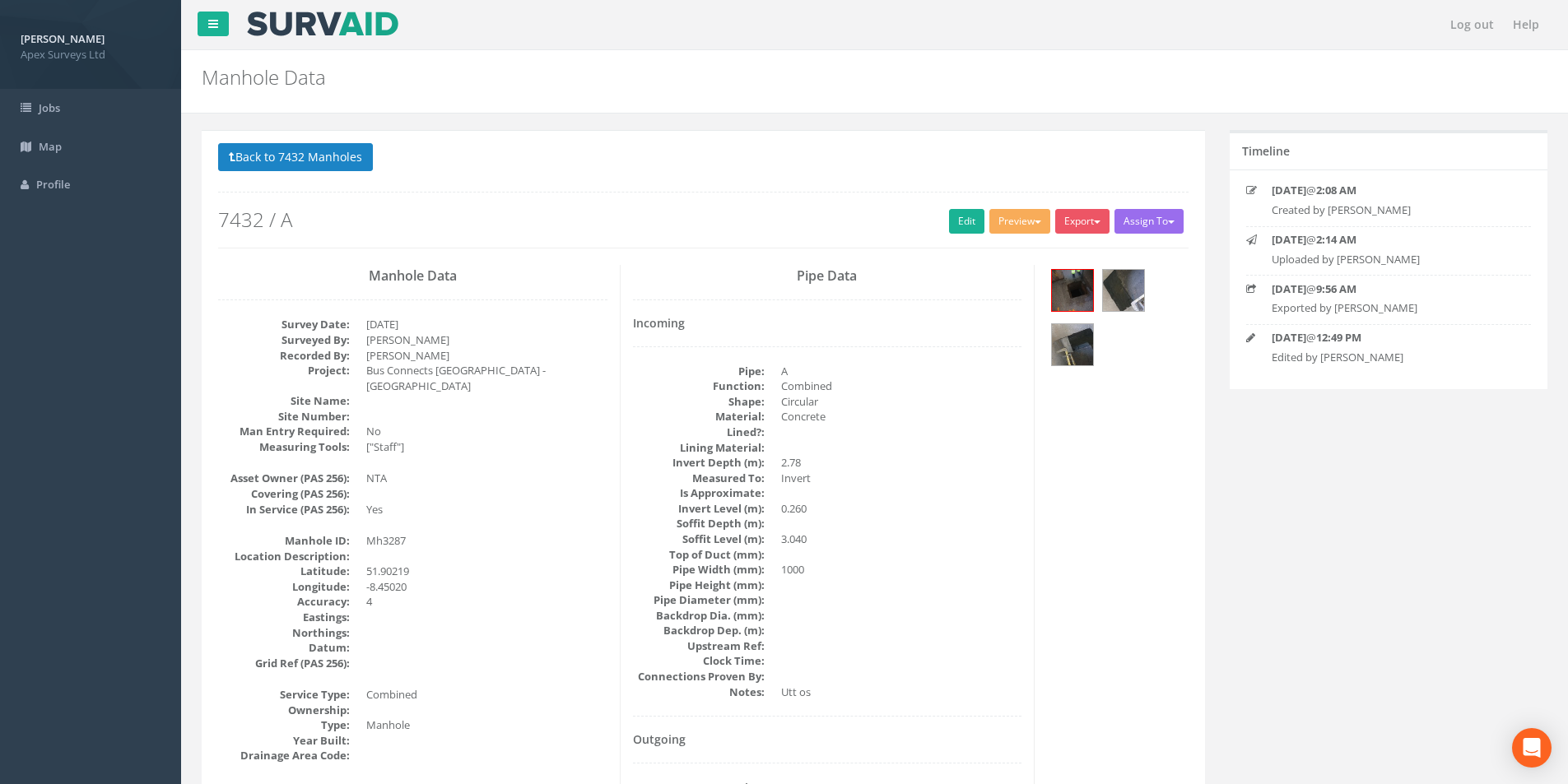
click at [275, 157] on button "Back to 7432 Manholes" at bounding box center [295, 157] width 154 height 28
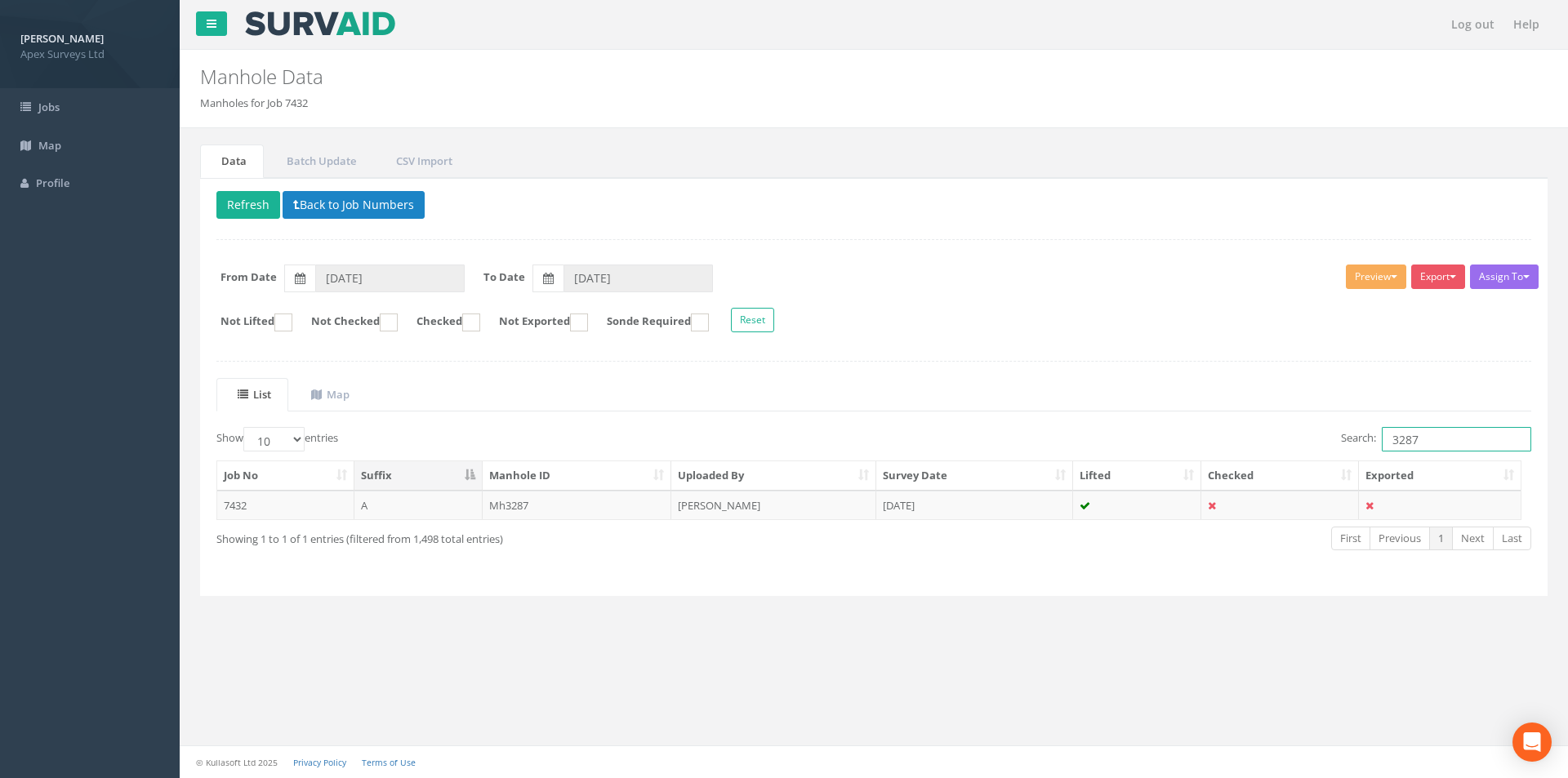
click at [1423, 436] on input "3287" at bounding box center [1456, 438] width 149 height 25
type input "3286"
click at [1014, 498] on td "[DATE]" at bounding box center [974, 505] width 197 height 30
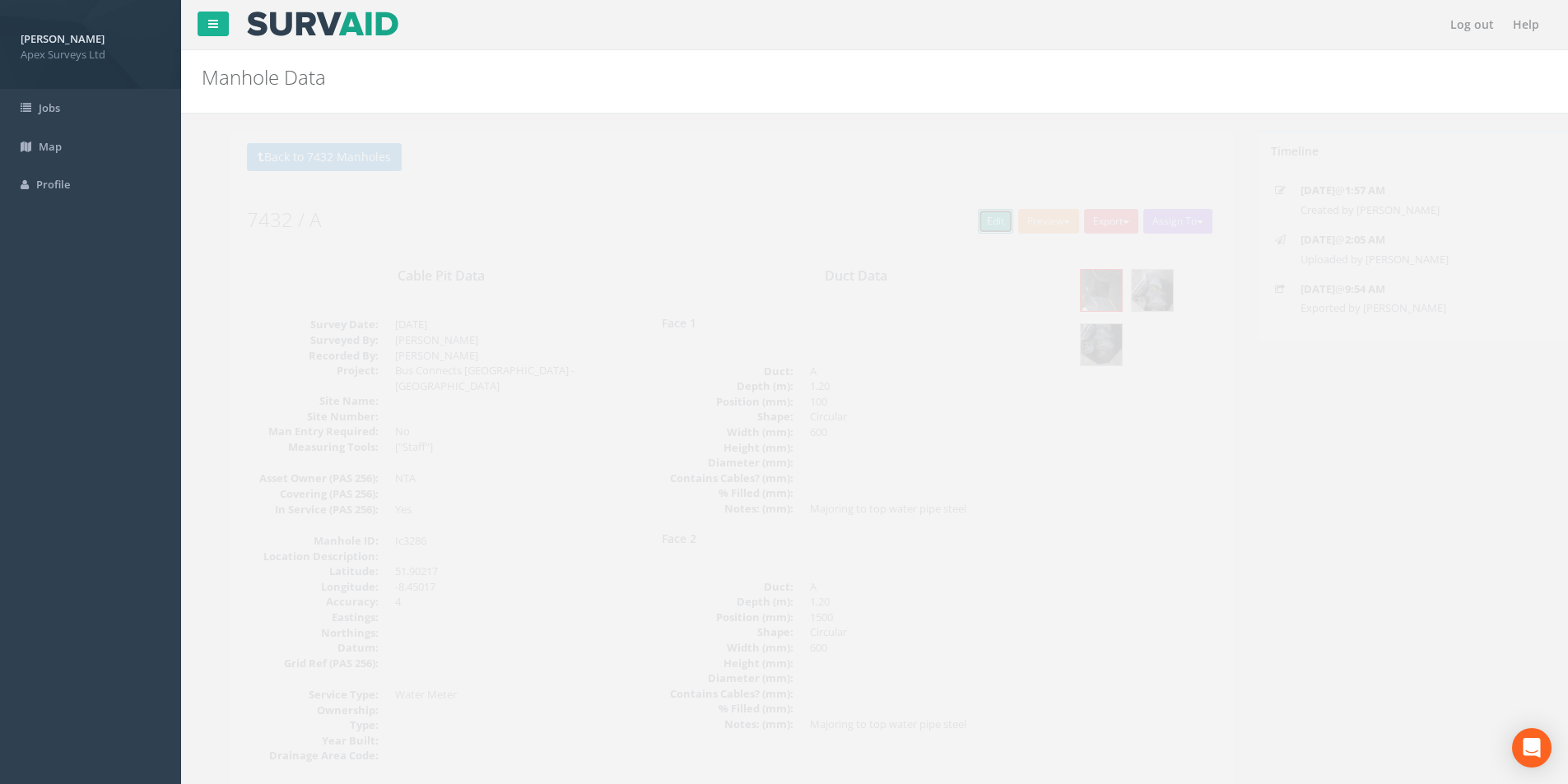
click at [954, 226] on link "Edit" at bounding box center [966, 221] width 35 height 25
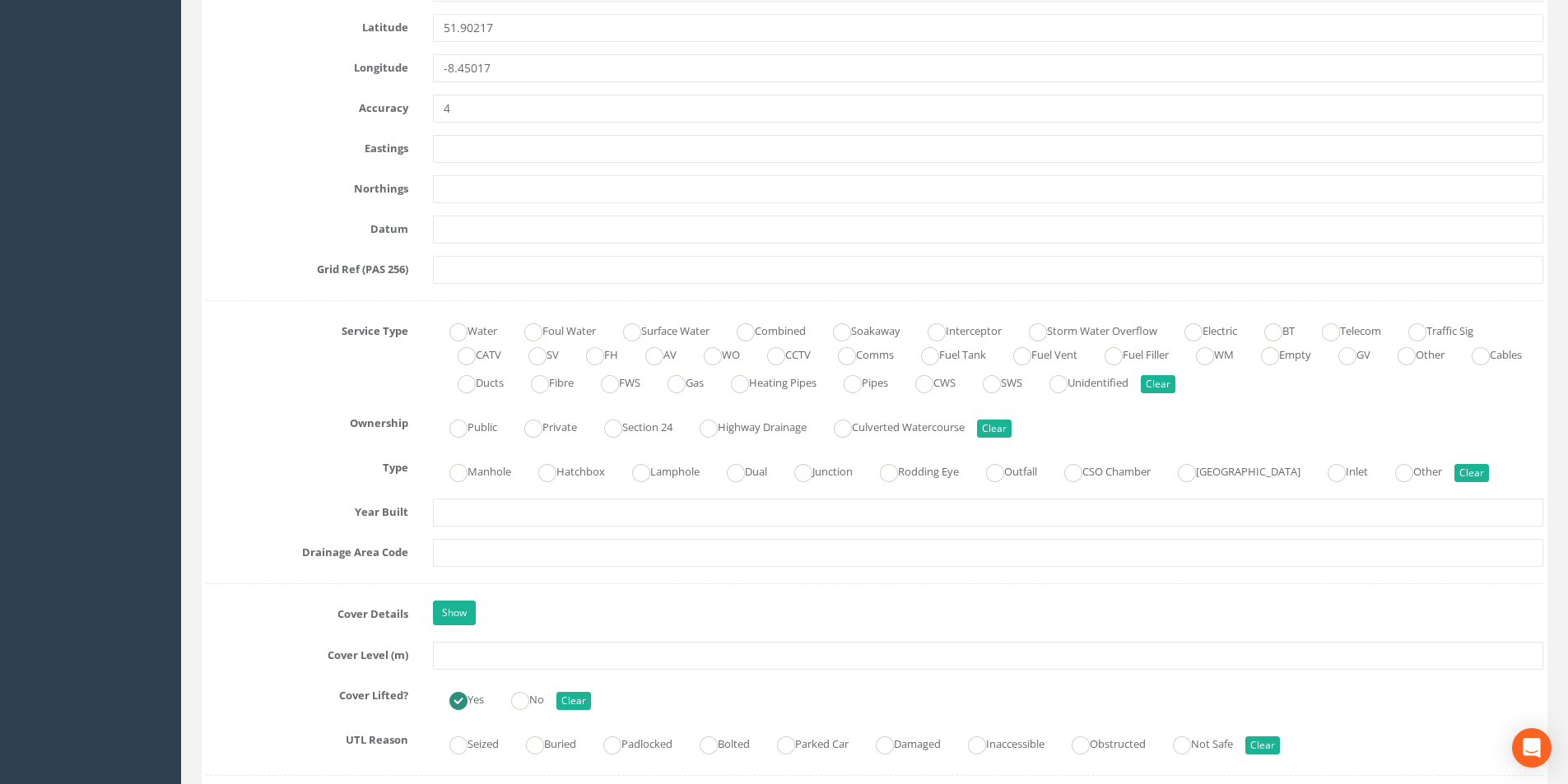
scroll to position [987, 0]
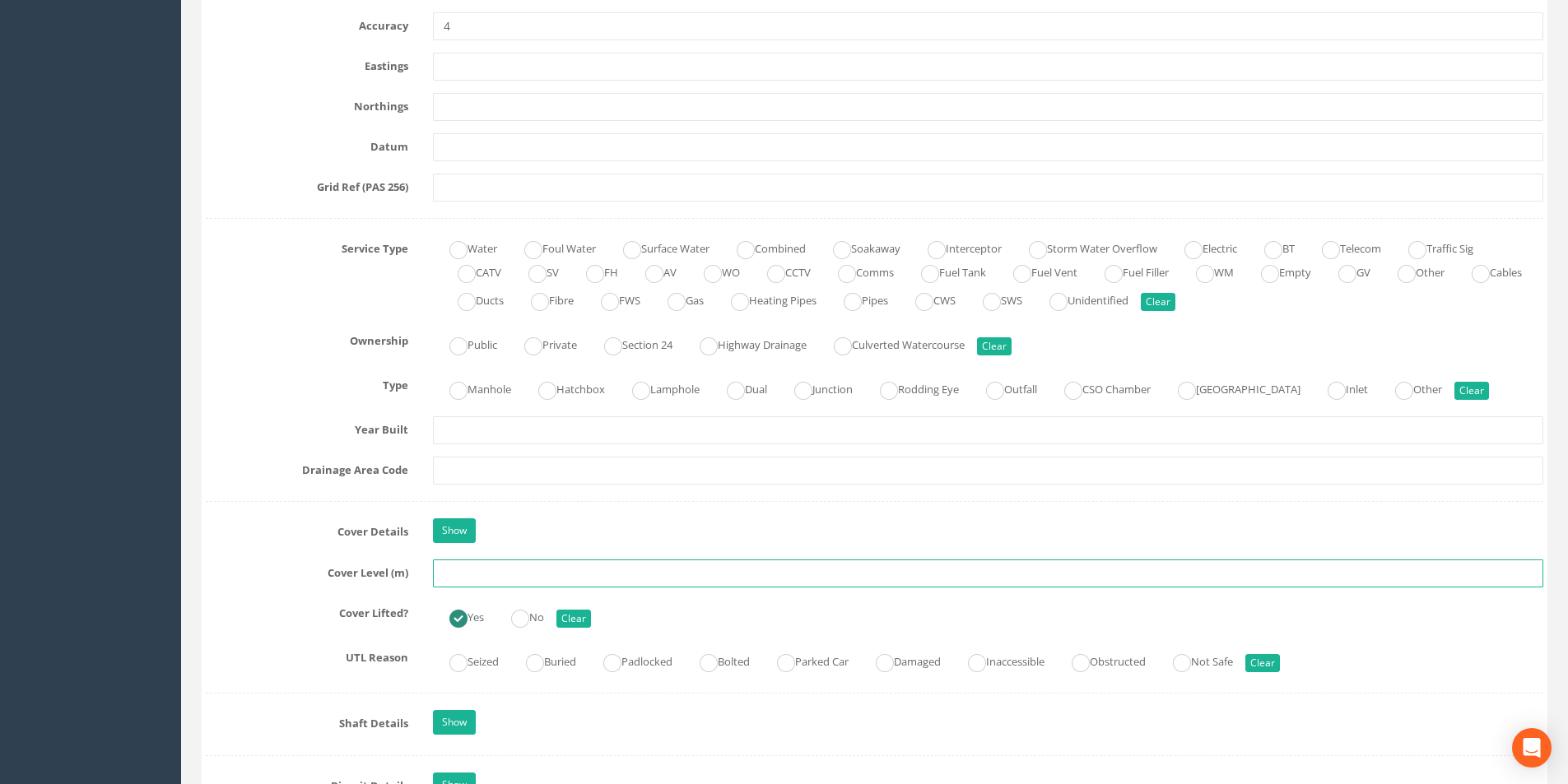
click at [552, 574] on input "text" at bounding box center [987, 573] width 1110 height 28
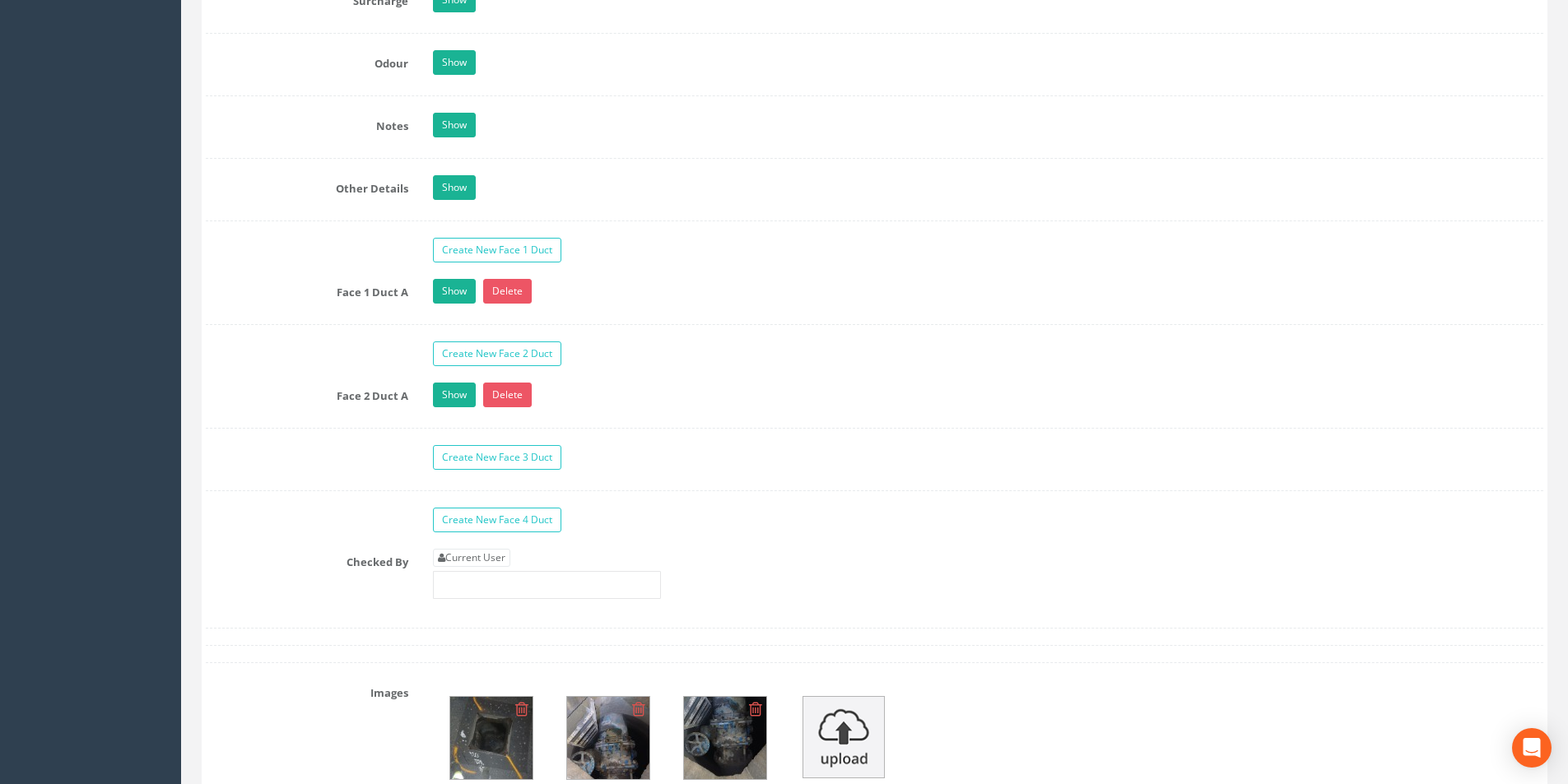
scroll to position [2468, 0]
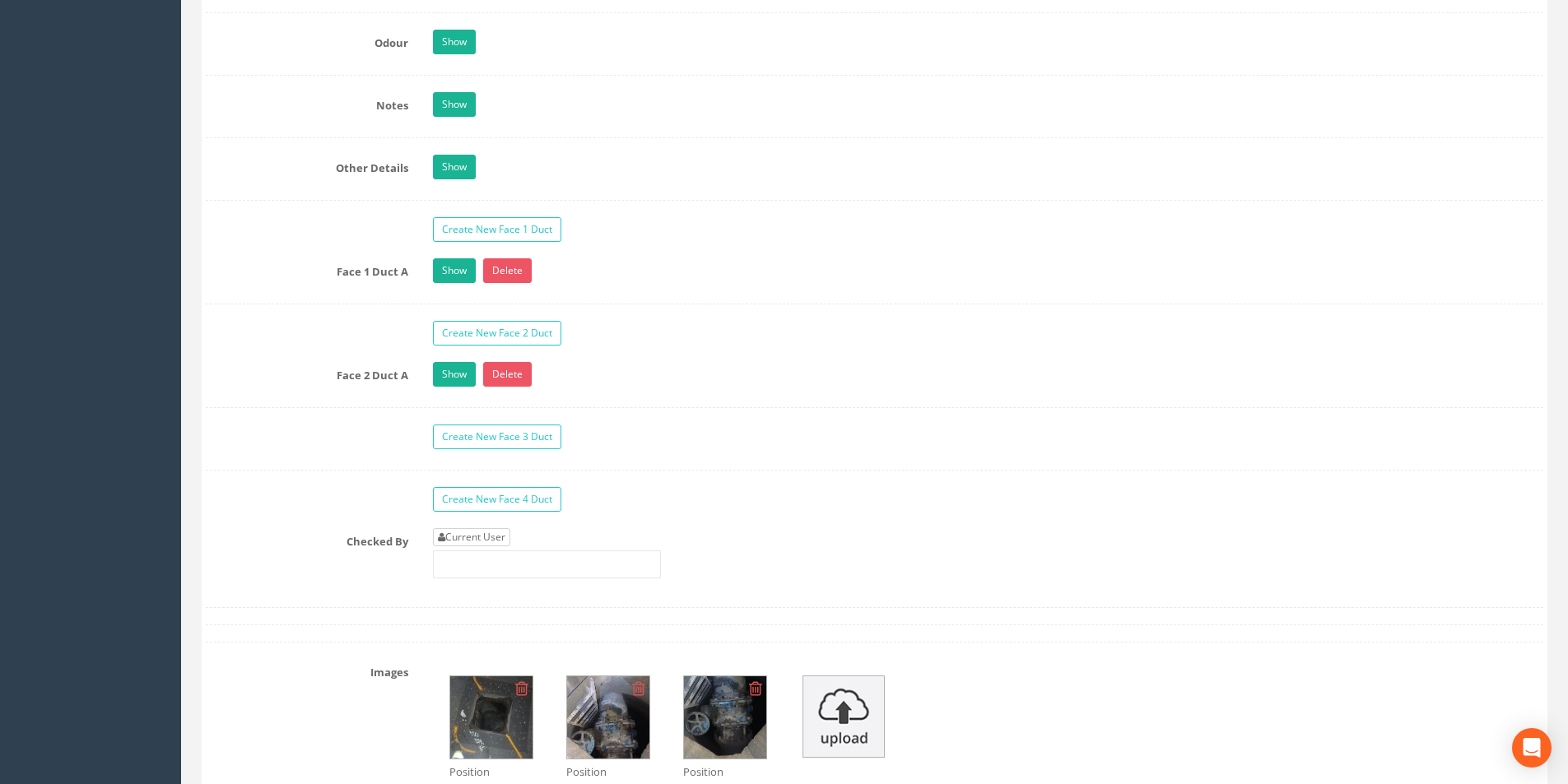
type input "2.98"
click at [493, 542] on link "Current User" at bounding box center [471, 537] width 77 height 18
type input "[PERSON_NAME]"
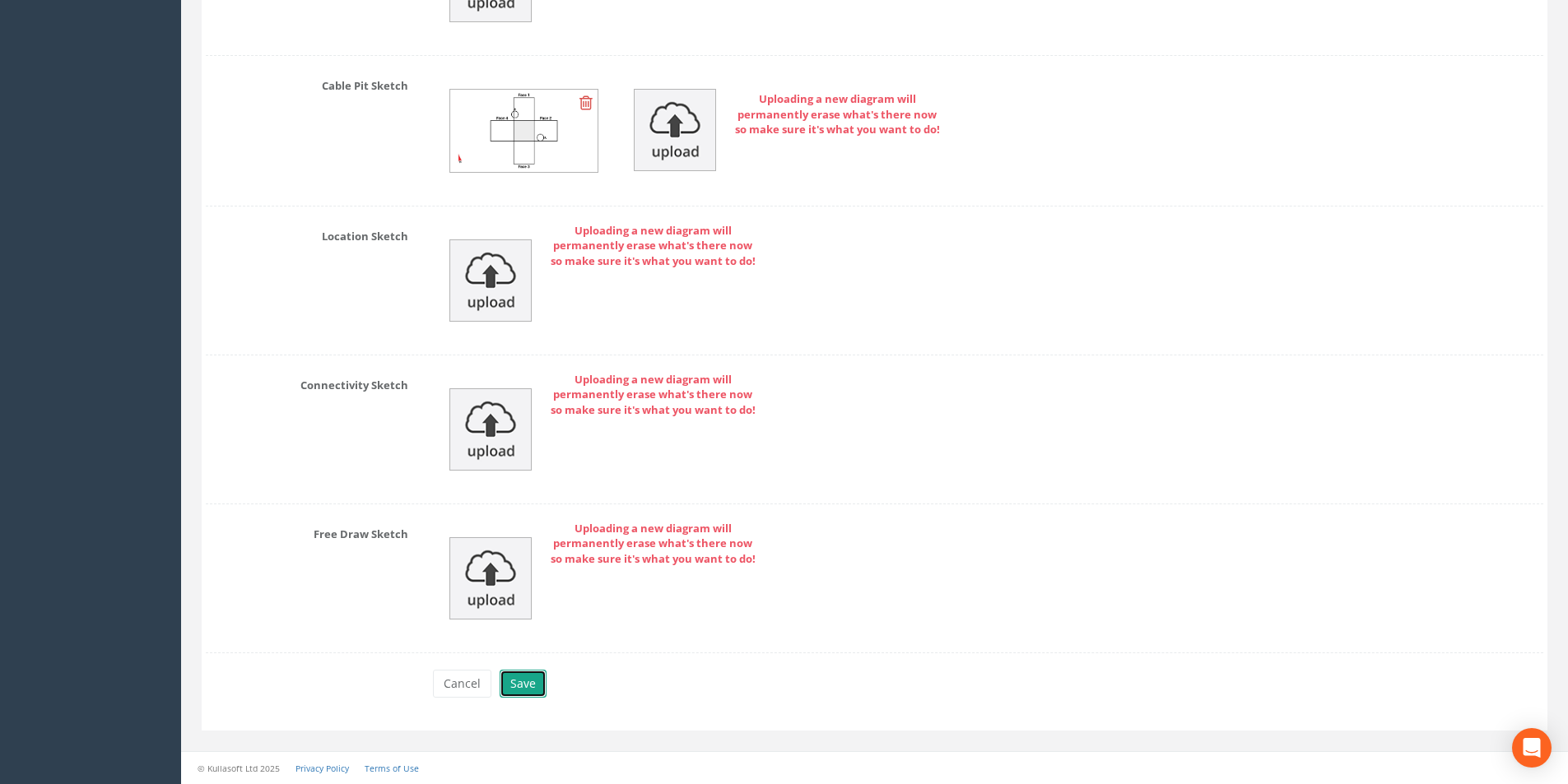
click at [524, 677] on button "Save" at bounding box center [523, 683] width 47 height 28
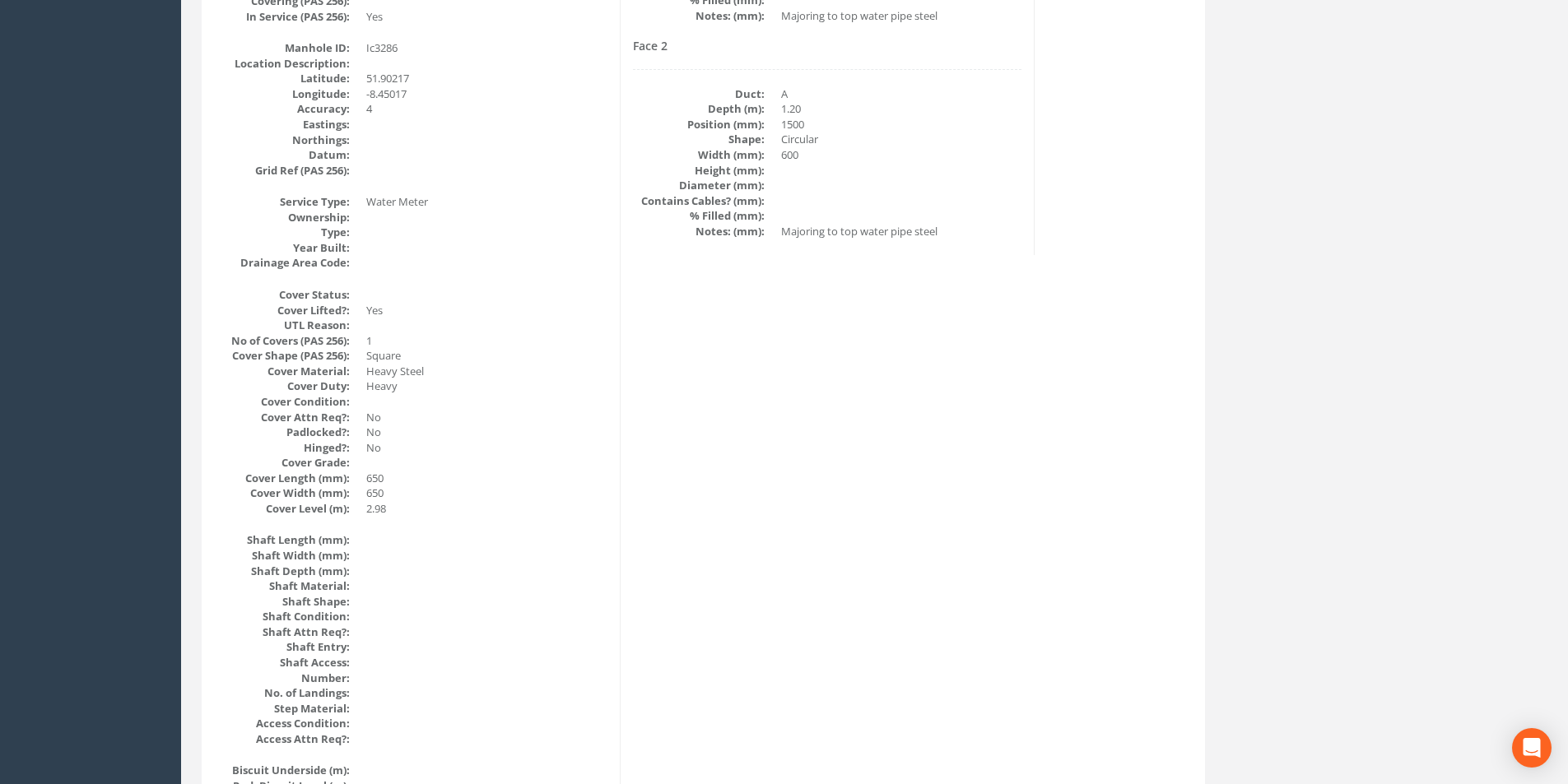
scroll to position [0, 0]
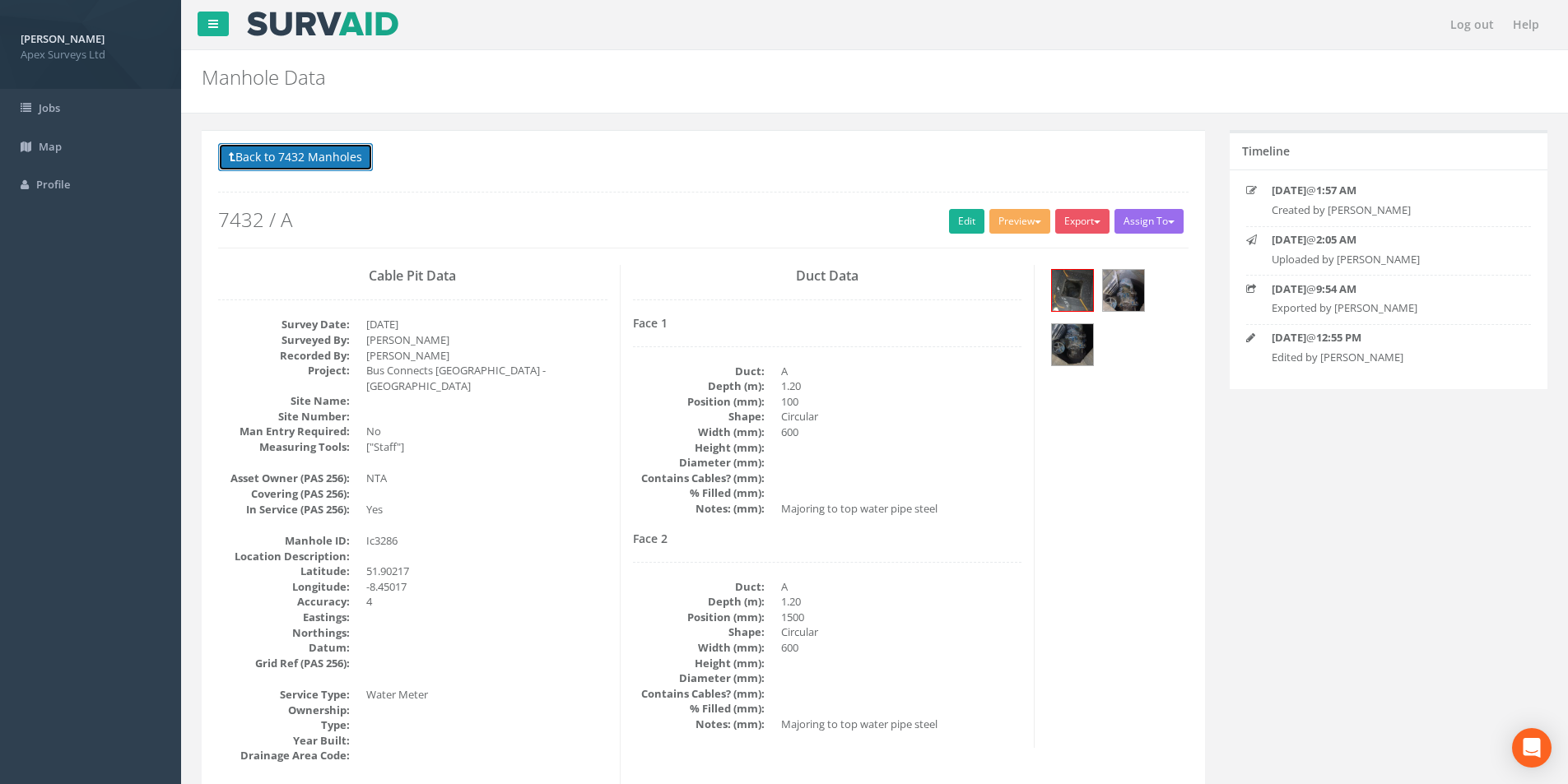
click at [287, 167] on button "Back to 7432 Manholes" at bounding box center [295, 157] width 154 height 28
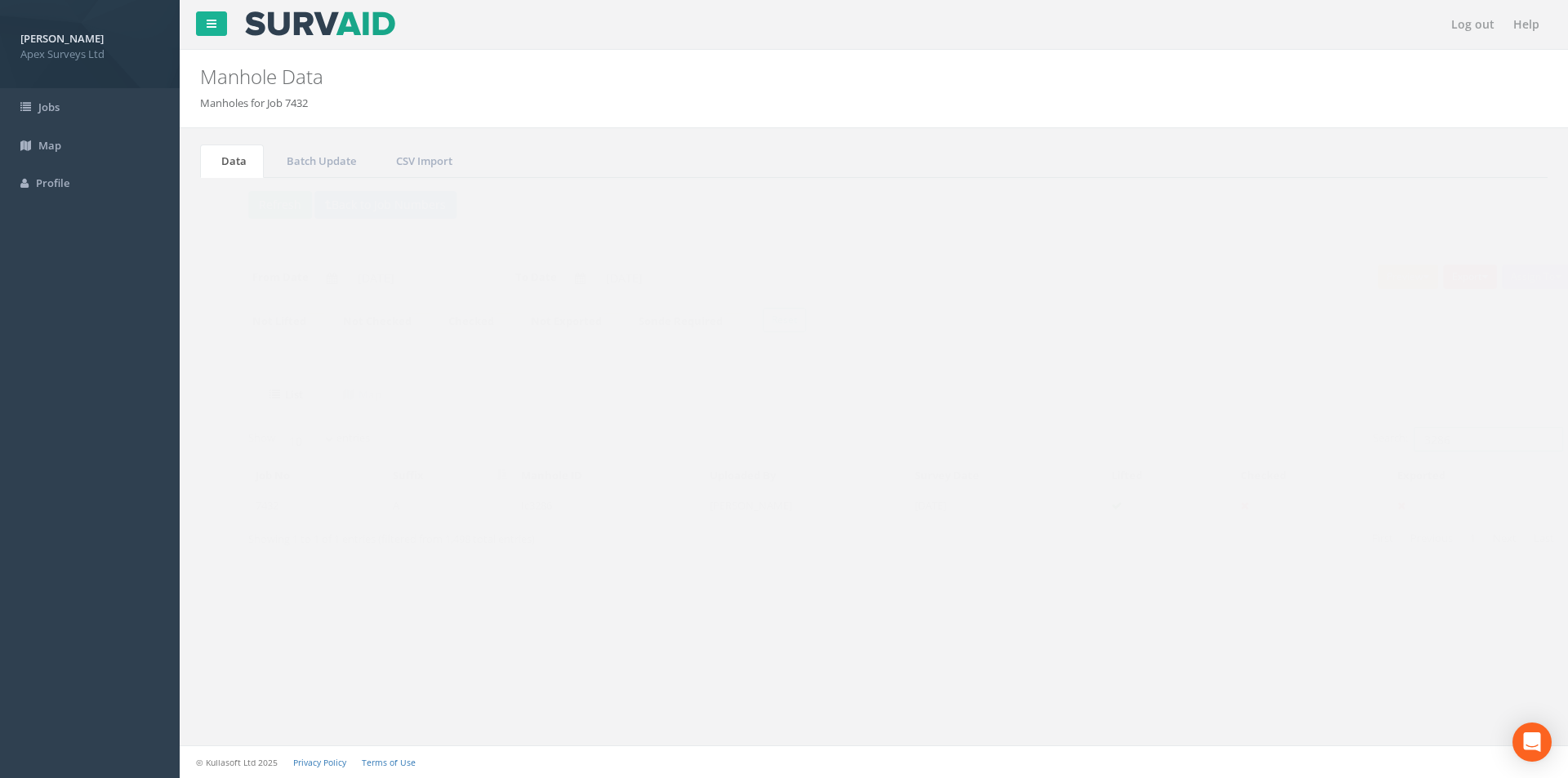
click at [1470, 446] on input "3286" at bounding box center [1456, 438] width 149 height 25
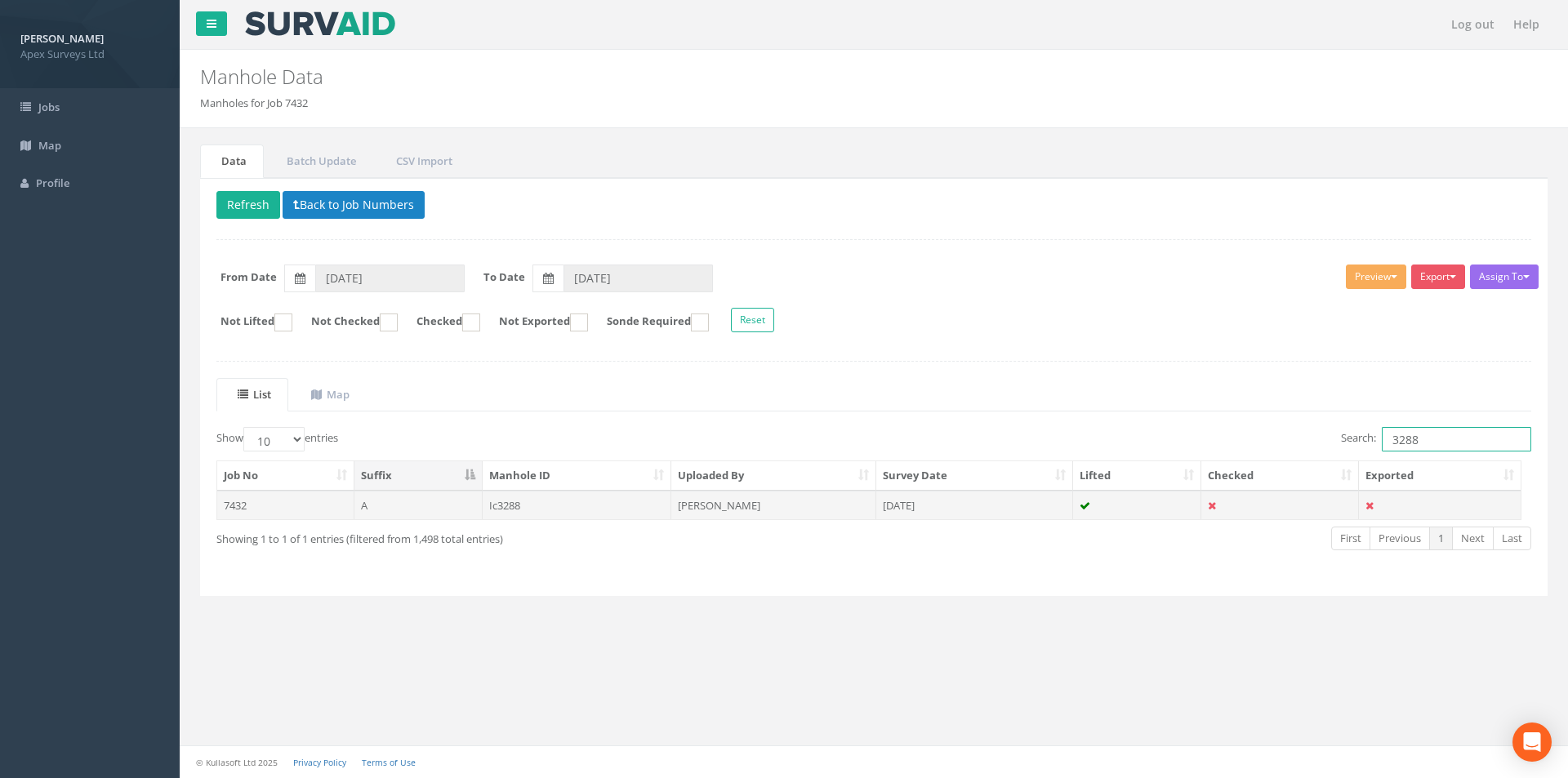
type input "3288"
click at [835, 514] on td "[PERSON_NAME]" at bounding box center [773, 505] width 205 height 30
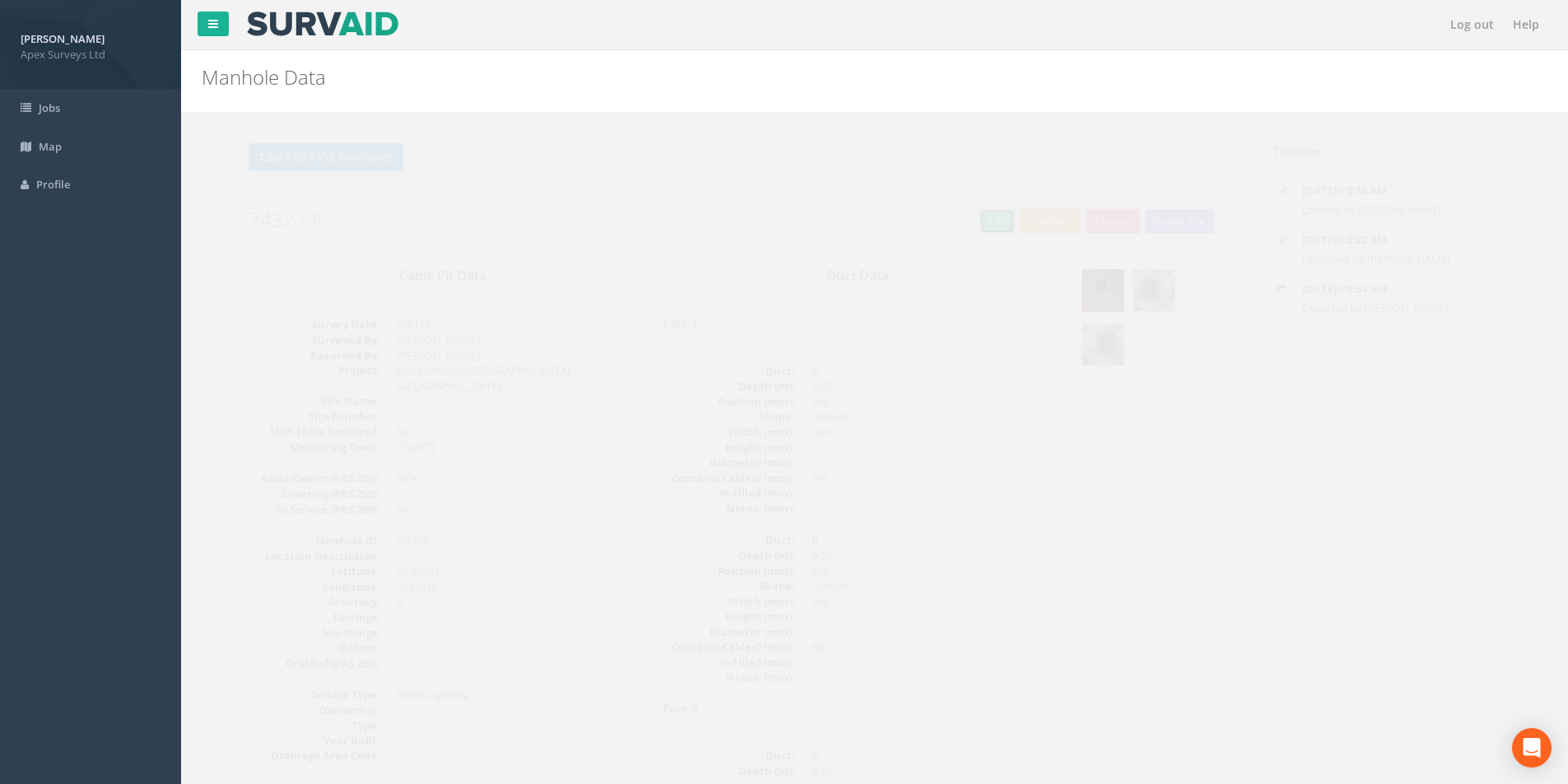
click at [964, 220] on link "Edit" at bounding box center [966, 221] width 35 height 25
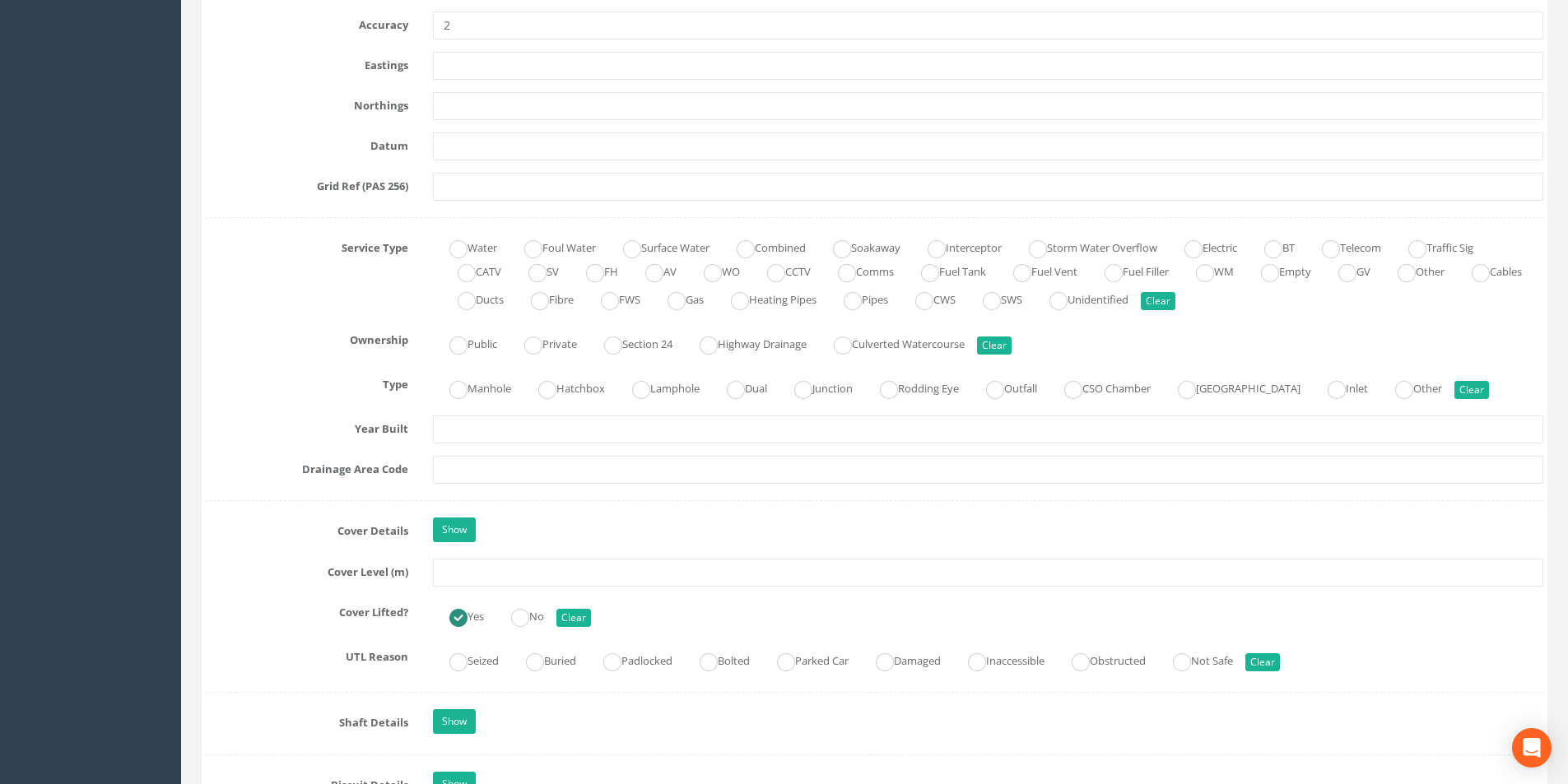
scroll to position [1151, 0]
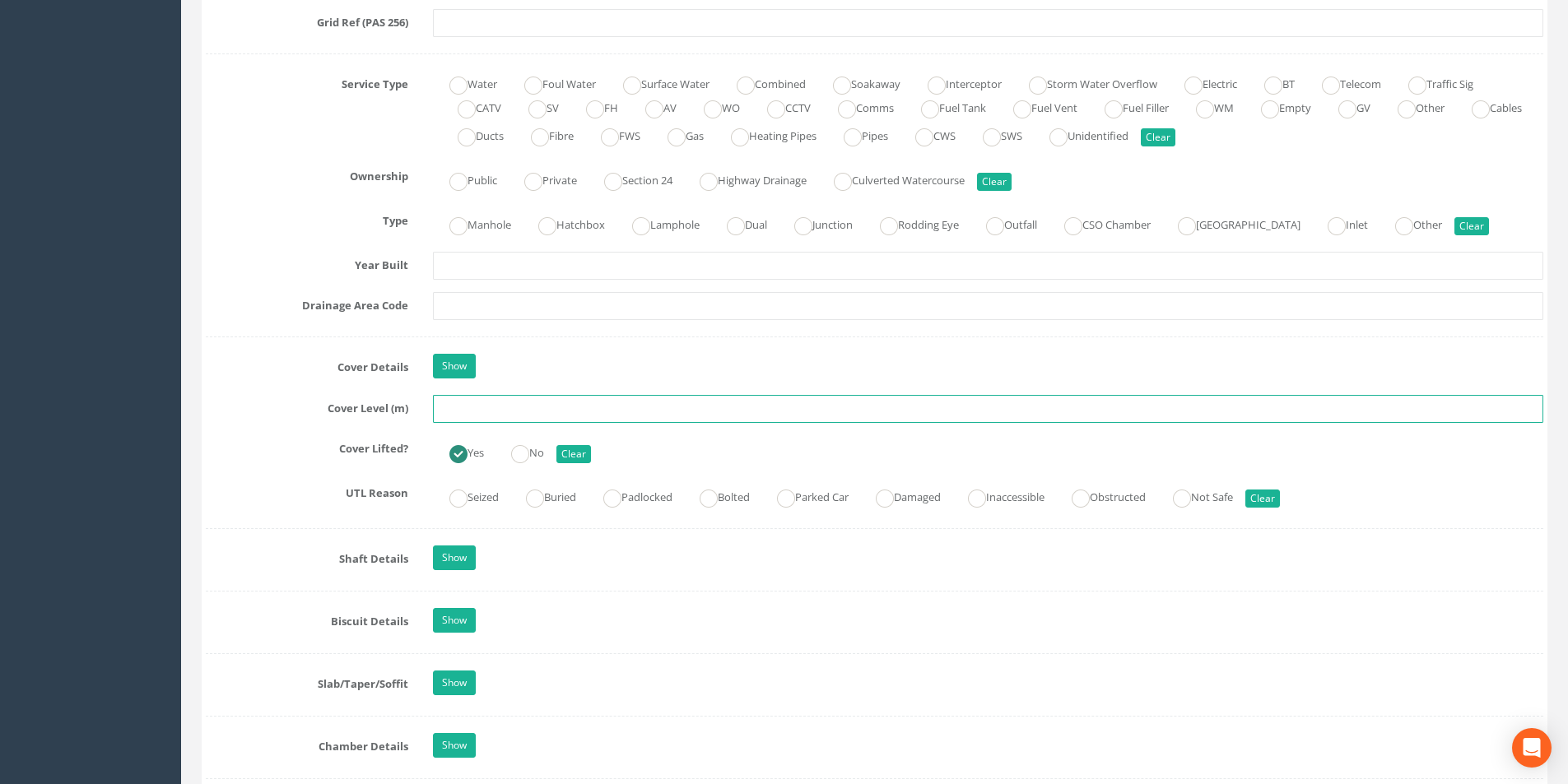
click at [620, 414] on input "text" at bounding box center [987, 408] width 1110 height 28
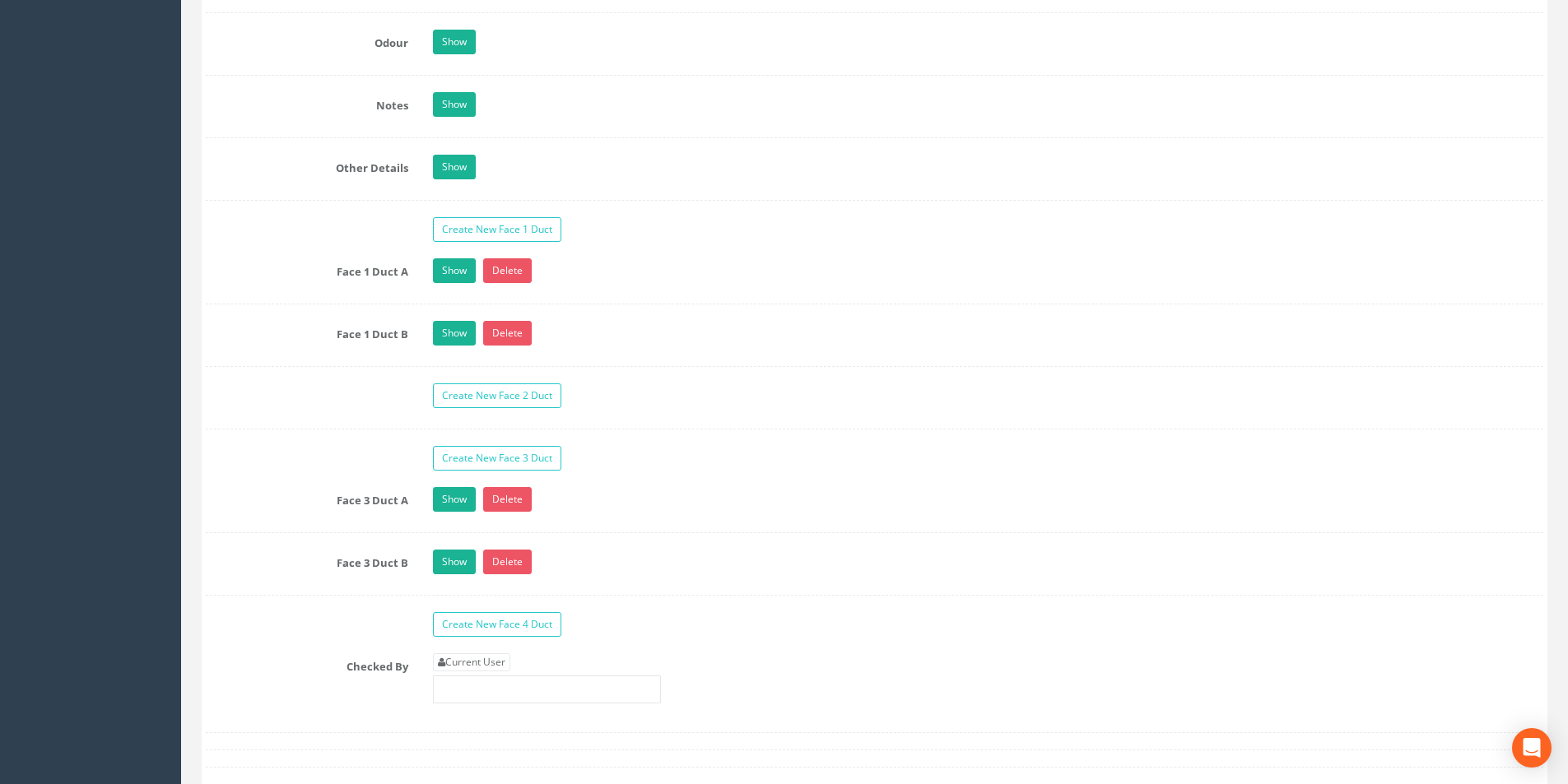
scroll to position [2796, 0]
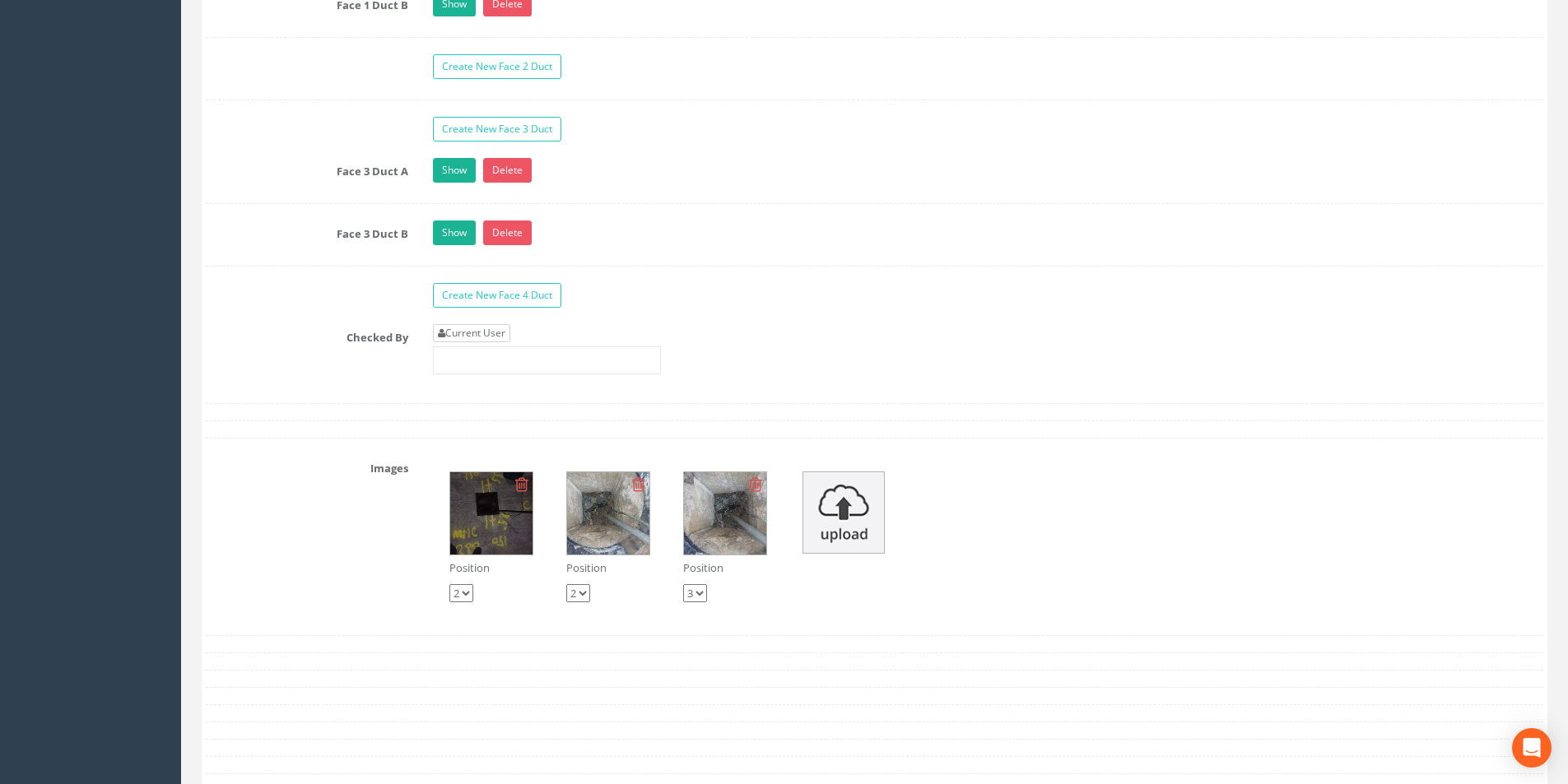
type input "3.13"
click at [490, 341] on link "Current User" at bounding box center [471, 333] width 77 height 18
type input "[PERSON_NAME]"
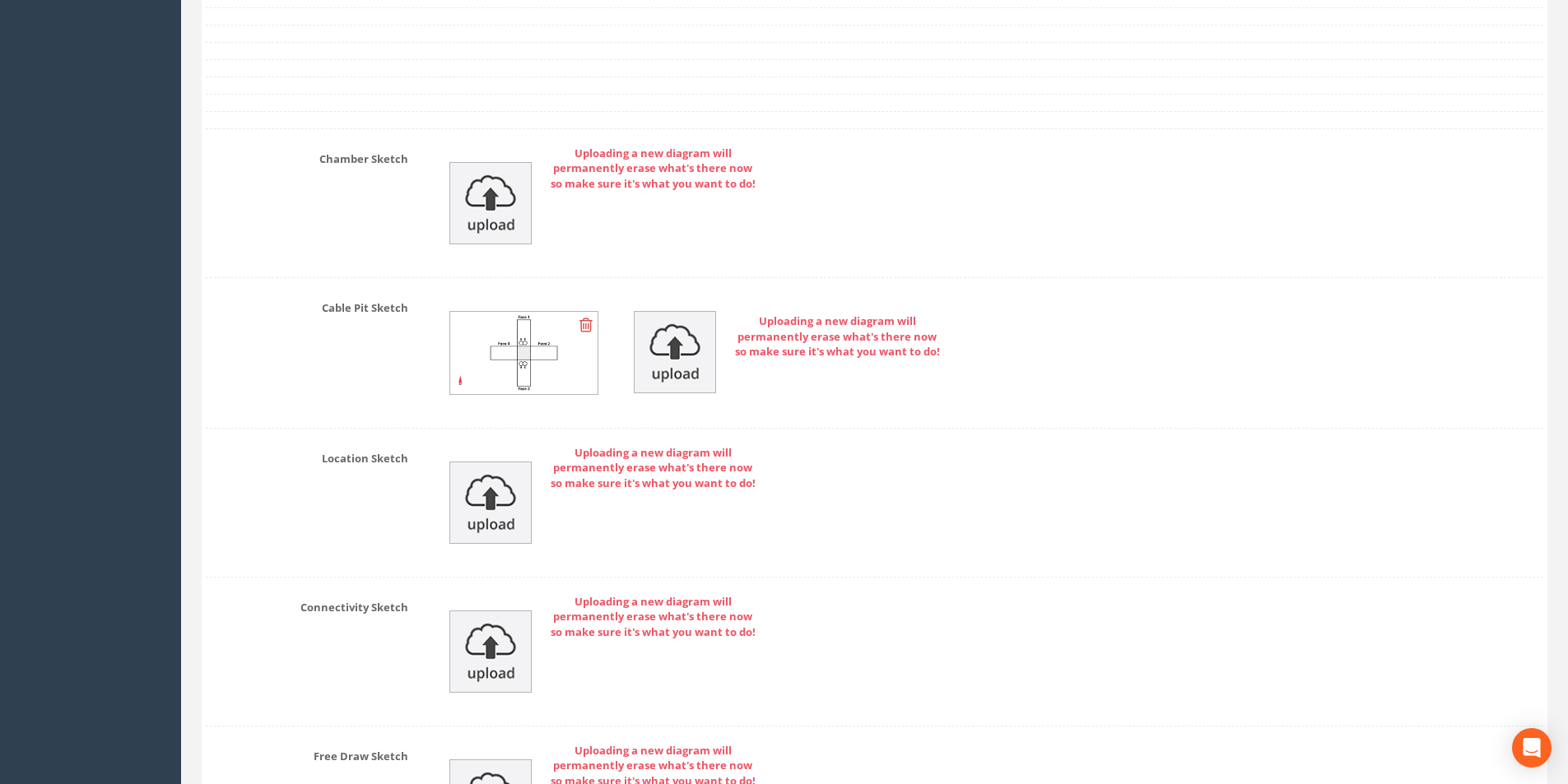
scroll to position [3749, 0]
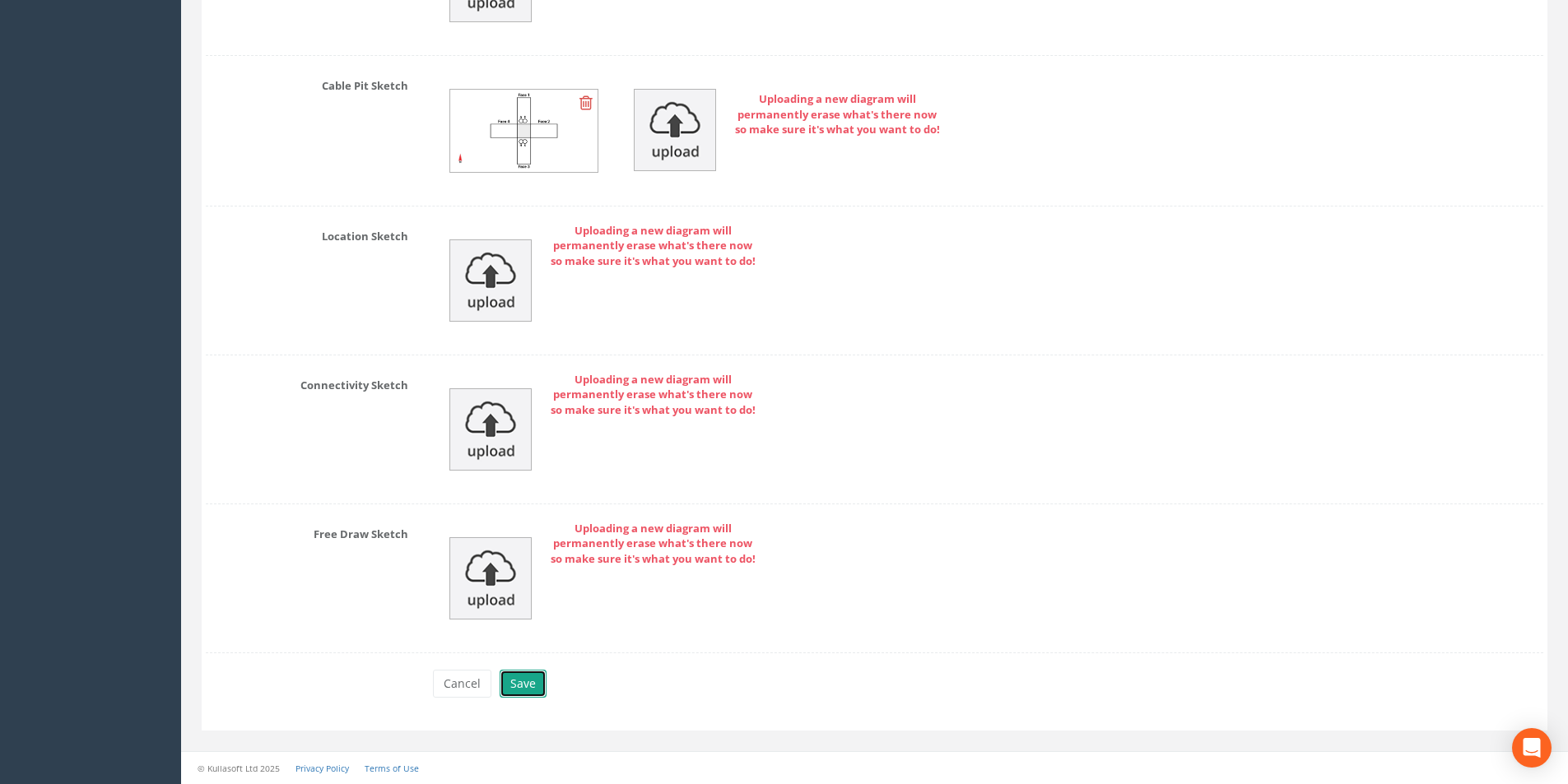
click at [520, 675] on button "Save" at bounding box center [523, 683] width 47 height 28
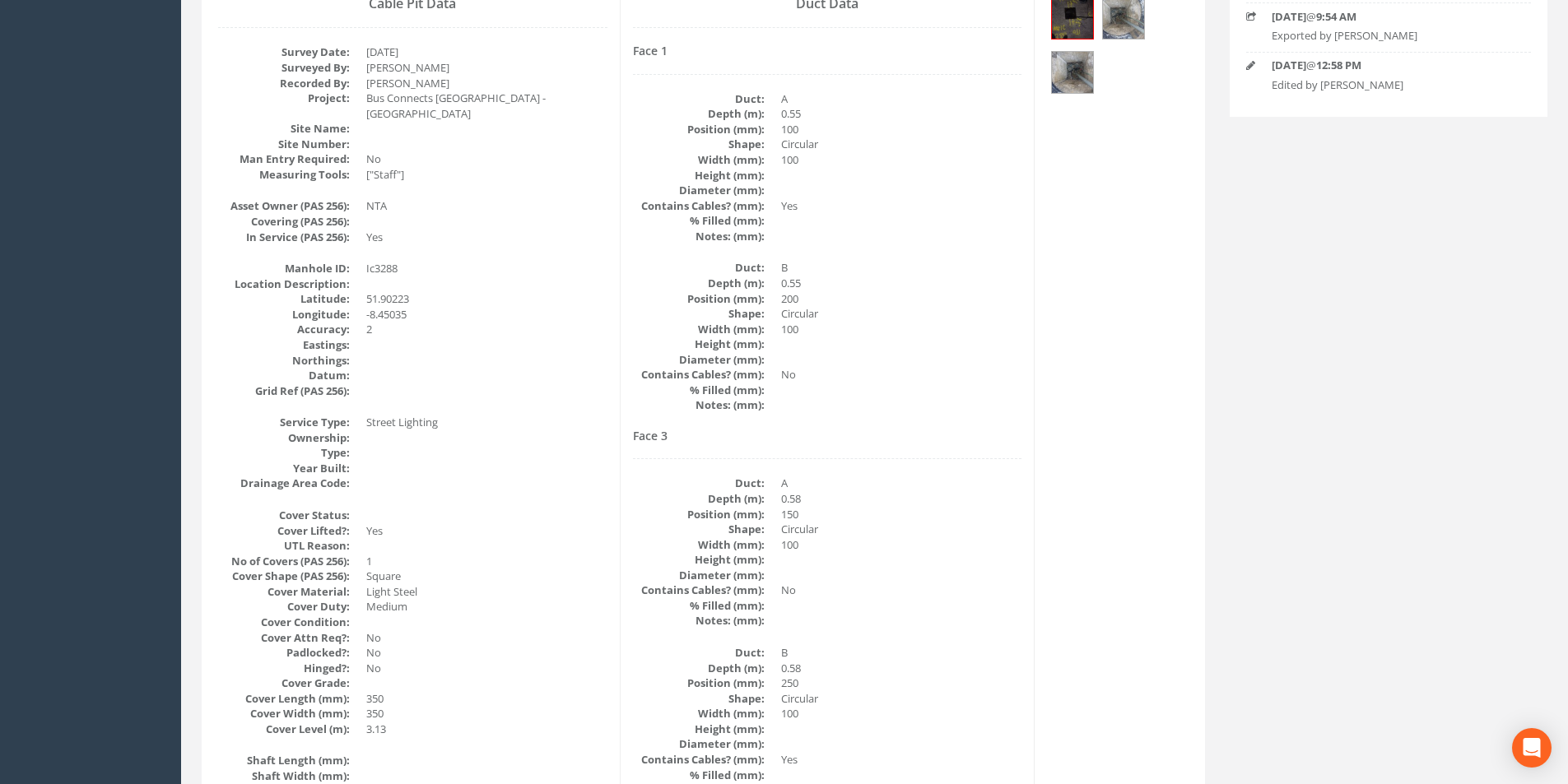
scroll to position [0, 0]
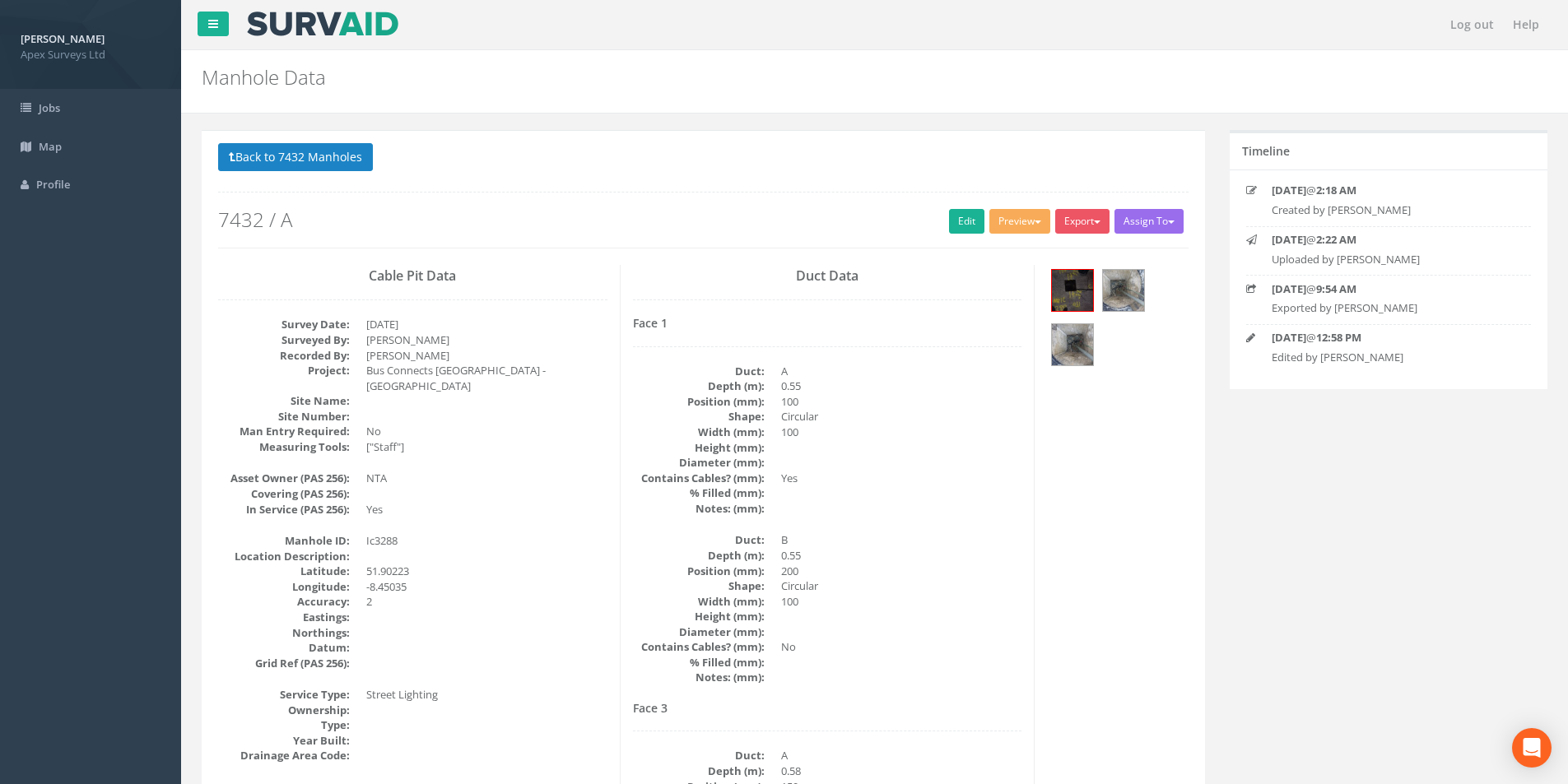
click at [288, 157] on button "Back to 7432 Manholes" at bounding box center [295, 157] width 154 height 28
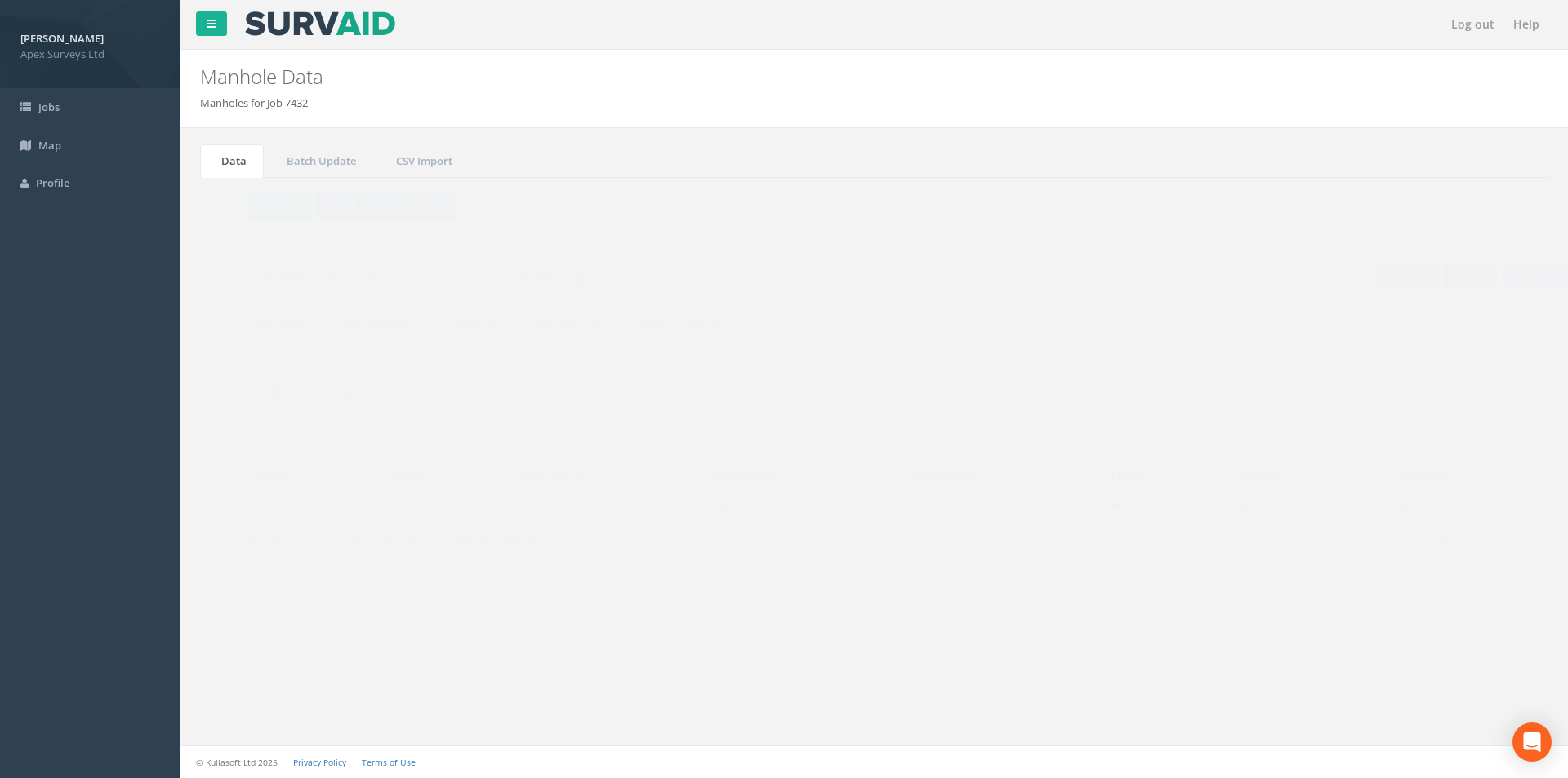
click at [1439, 443] on input "3288" at bounding box center [1456, 438] width 149 height 25
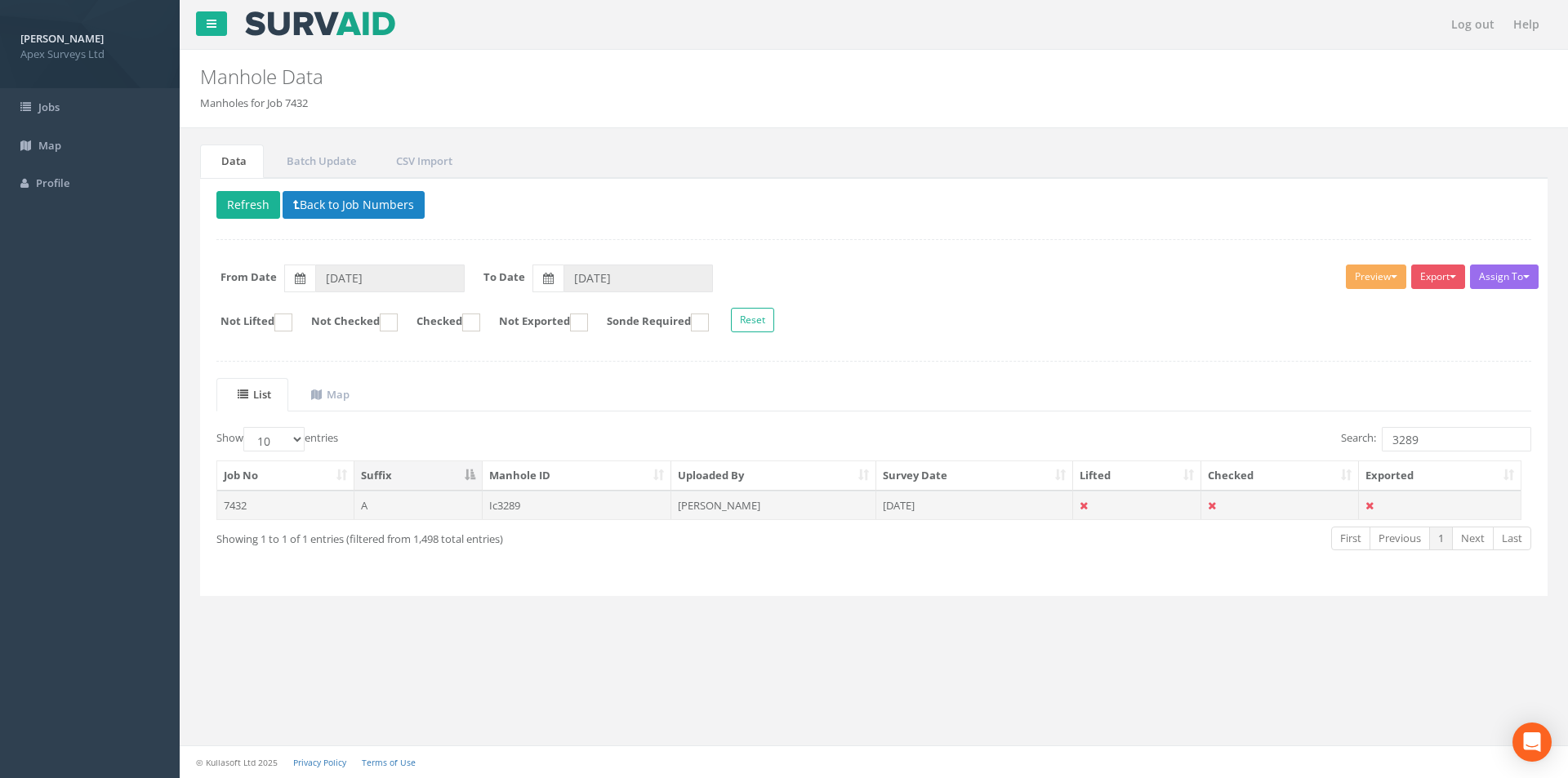
click at [999, 514] on td "[DATE]" at bounding box center [974, 505] width 197 height 30
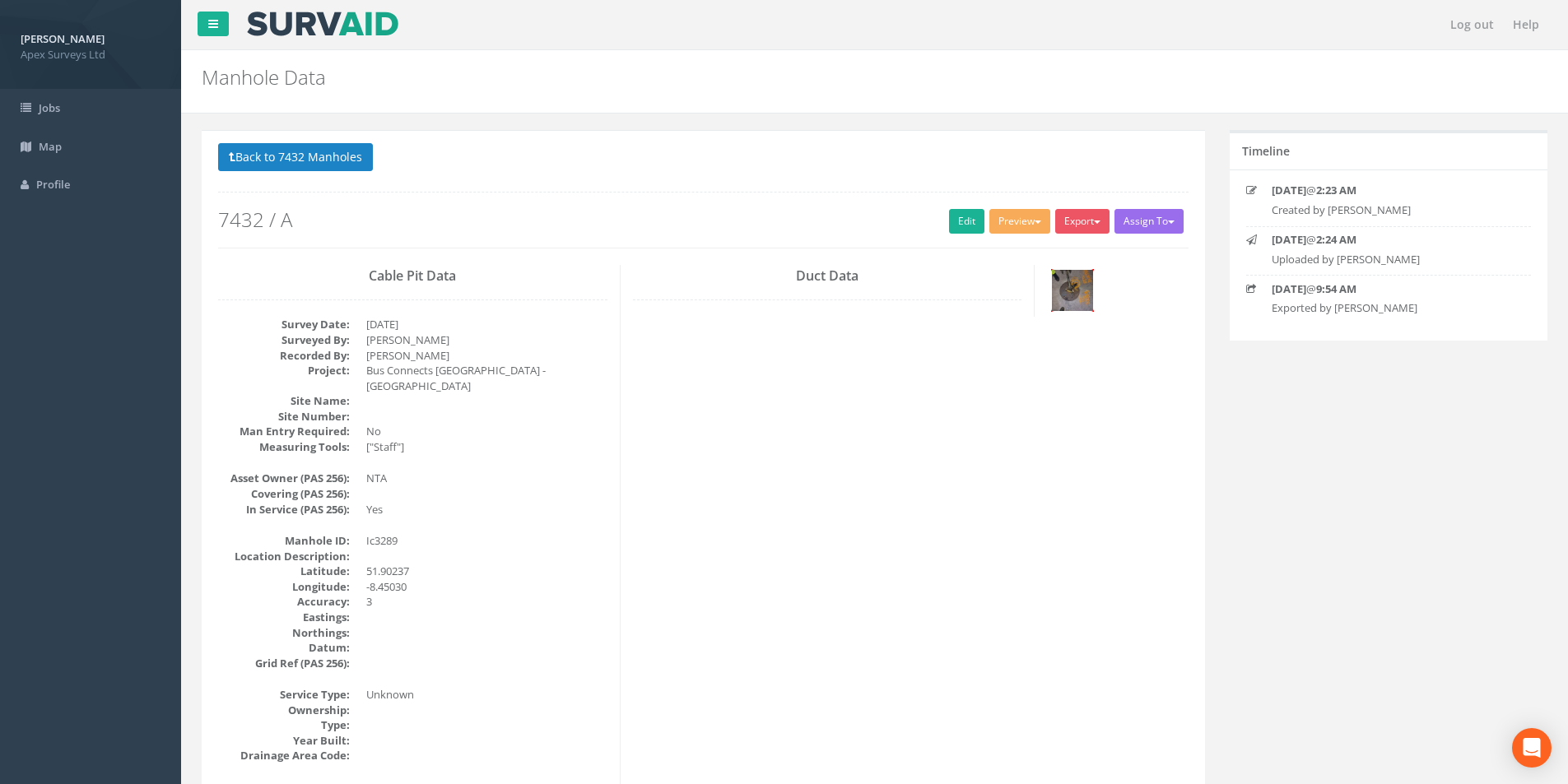
click at [1078, 287] on img at bounding box center [1072, 290] width 41 height 41
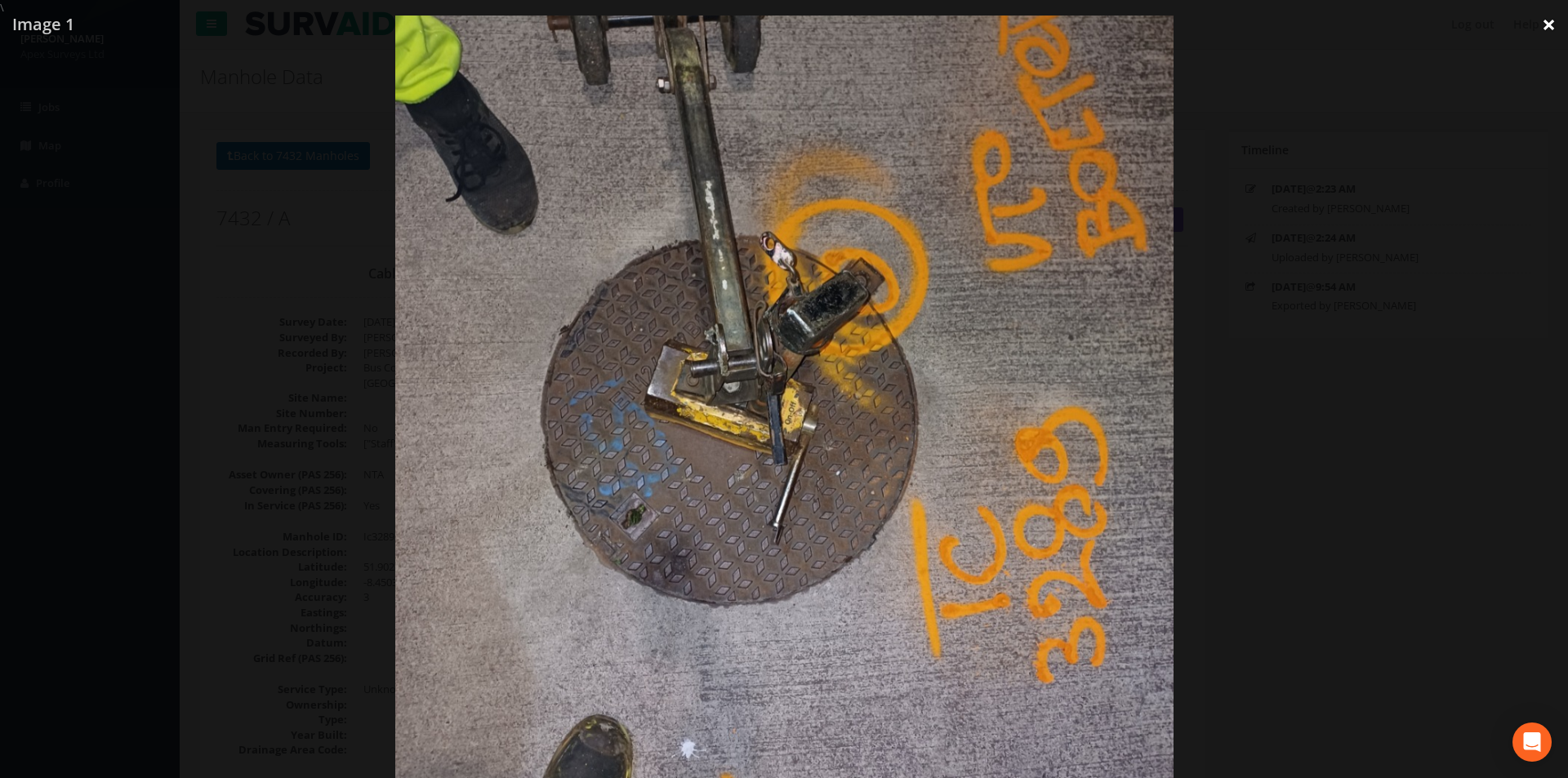
click at [1547, 27] on link "×" at bounding box center [1548, 25] width 38 height 49
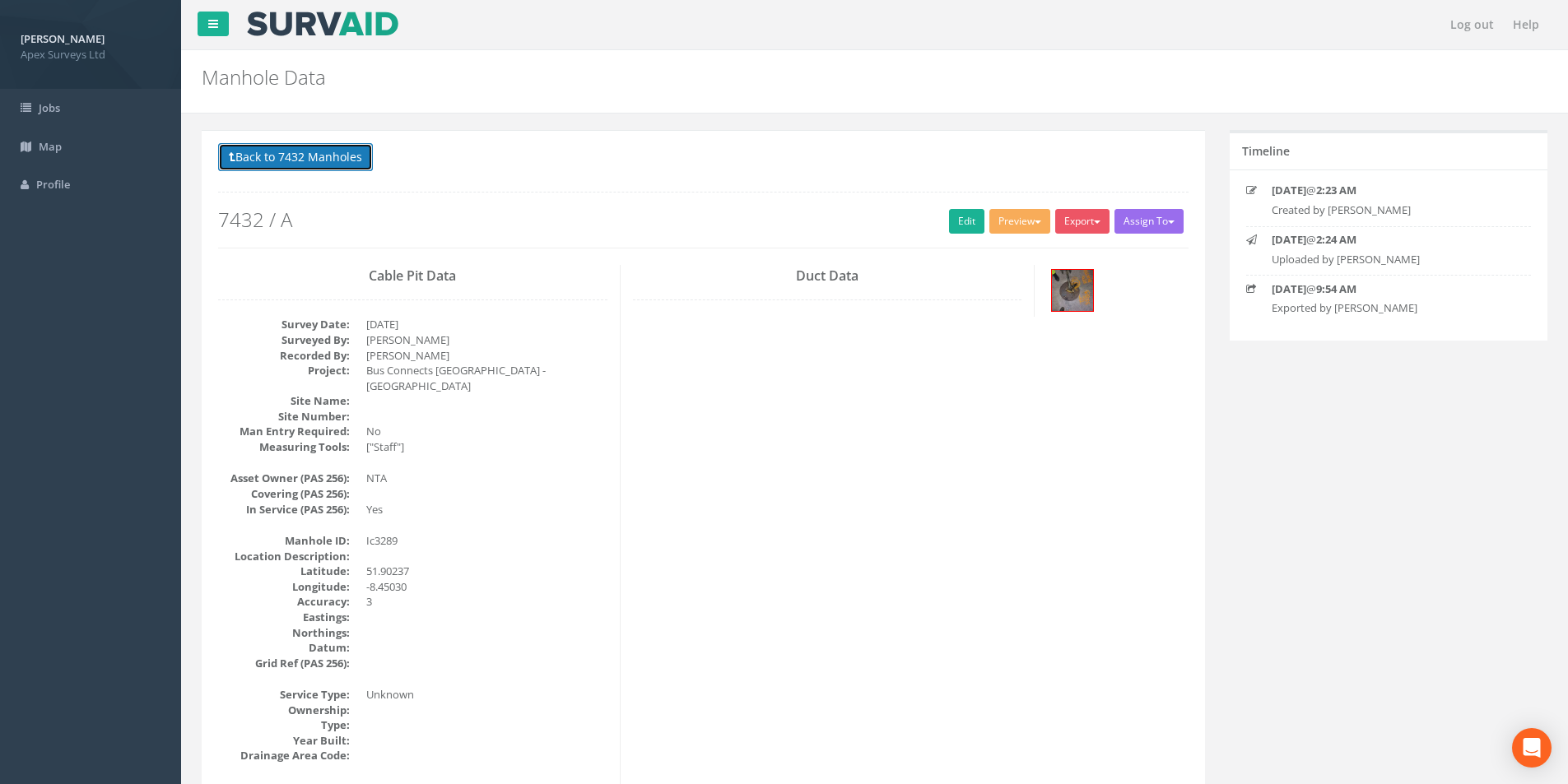
click at [268, 166] on button "Back to 7432 Manholes" at bounding box center [295, 157] width 154 height 28
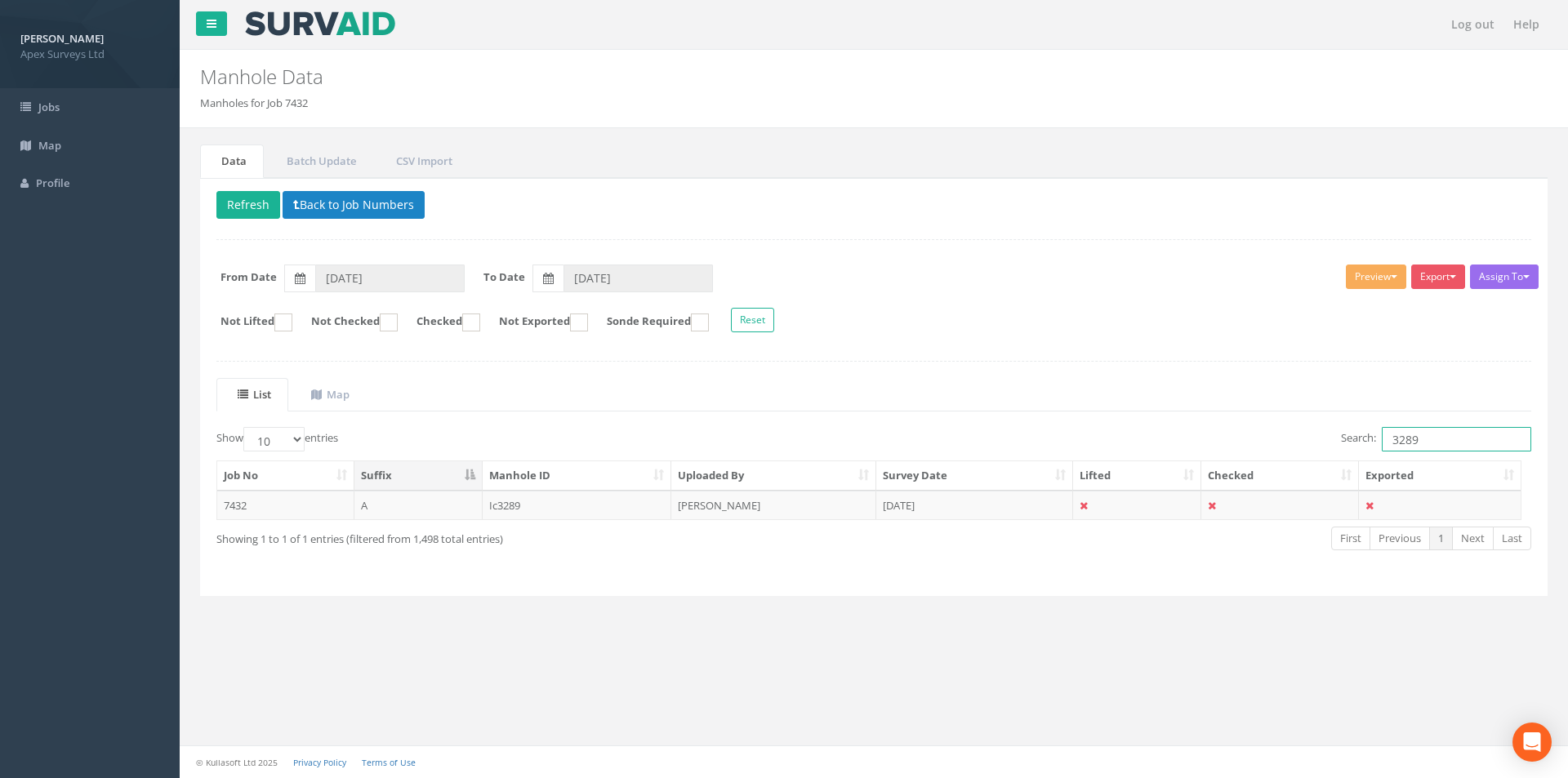
drag, startPoint x: 1459, startPoint y: 445, endPoint x: 1402, endPoint y: 449, distance: 57.1
click at [1402, 449] on input "3289" at bounding box center [1456, 438] width 149 height 25
type input "3292"
click at [943, 510] on td "[DATE]" at bounding box center [974, 505] width 197 height 30
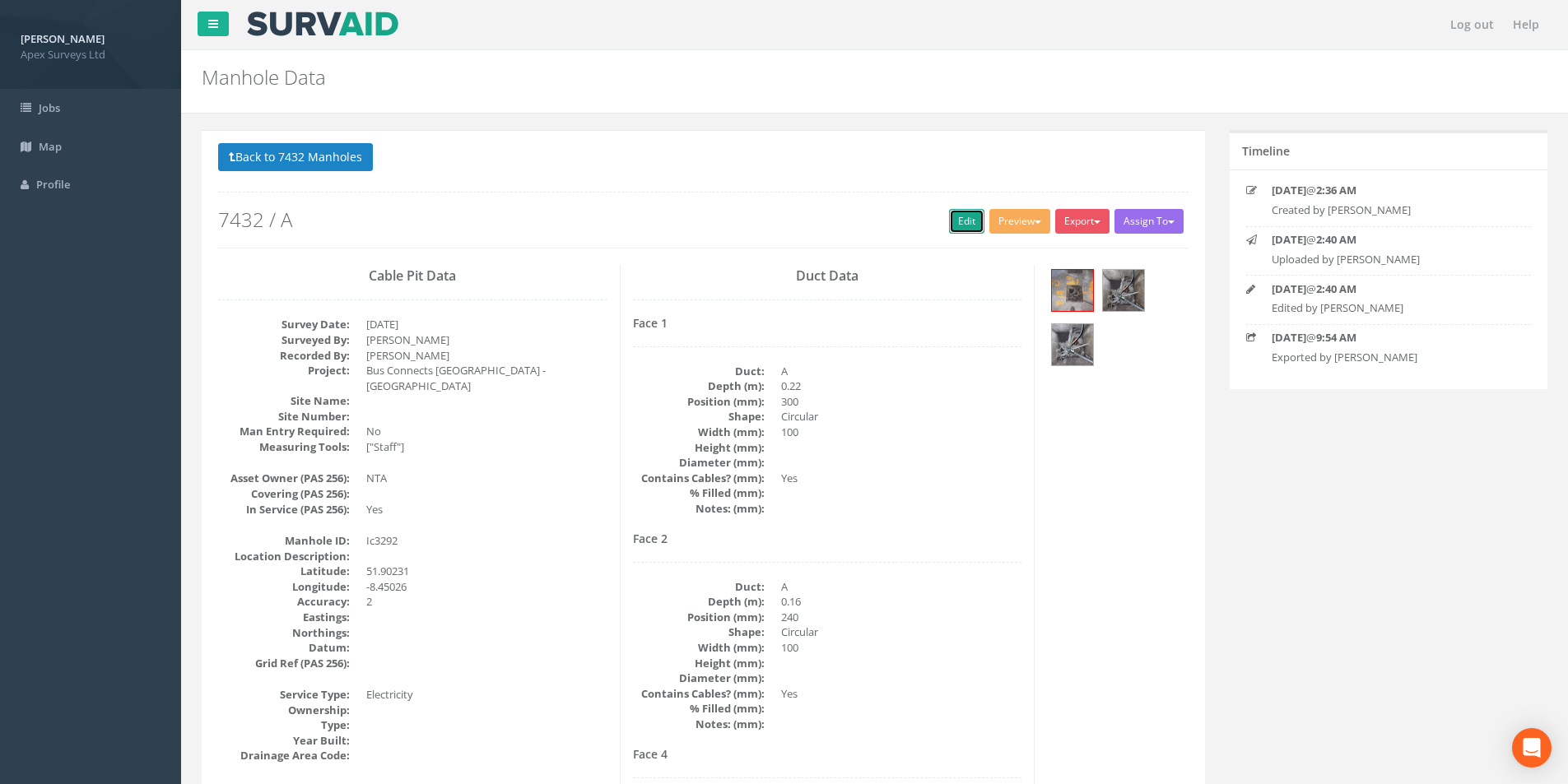
click at [970, 220] on link "Edit" at bounding box center [966, 221] width 35 height 25
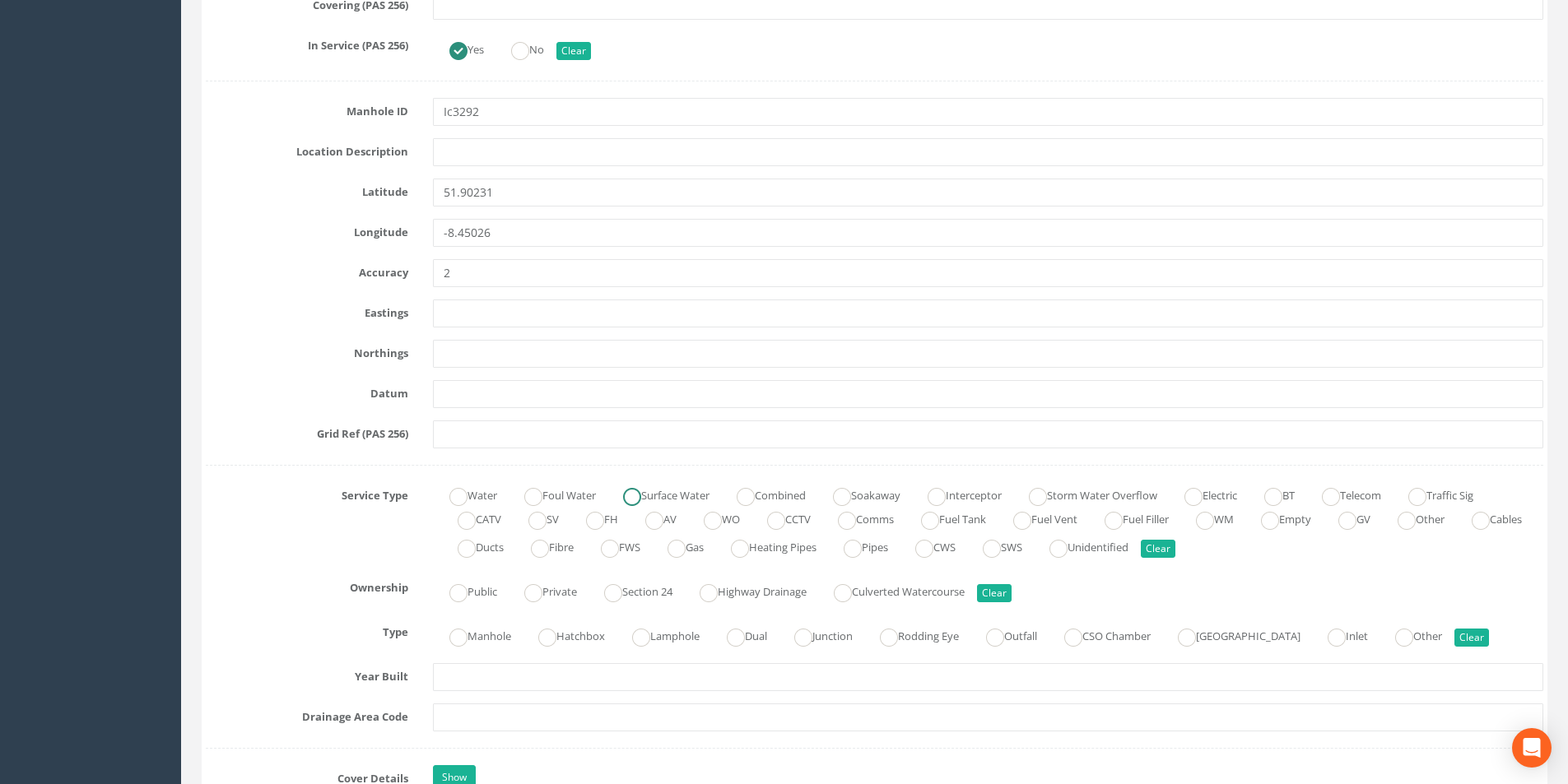
scroll to position [1069, 0]
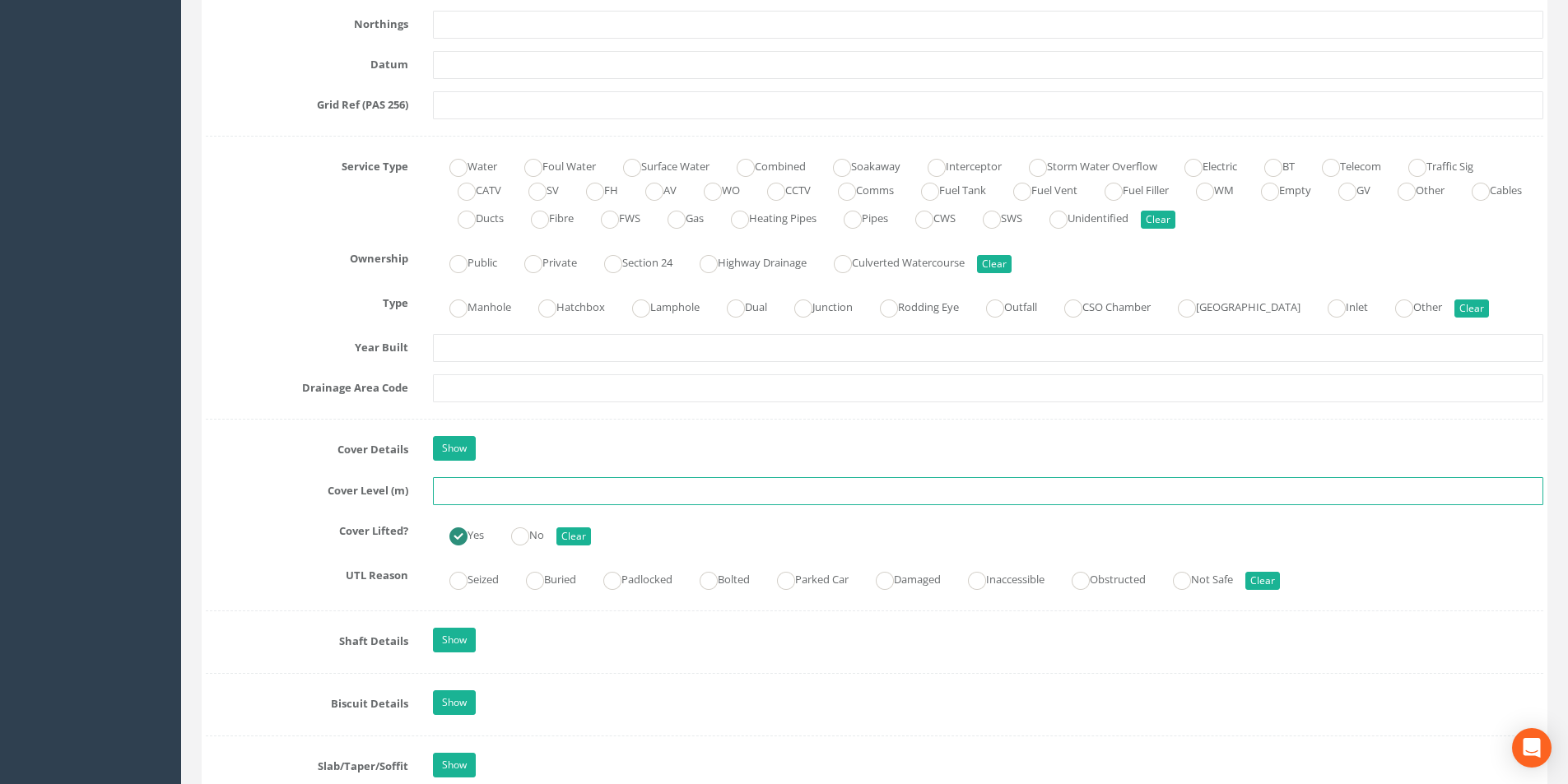
click at [506, 493] on input "text" at bounding box center [987, 491] width 1110 height 28
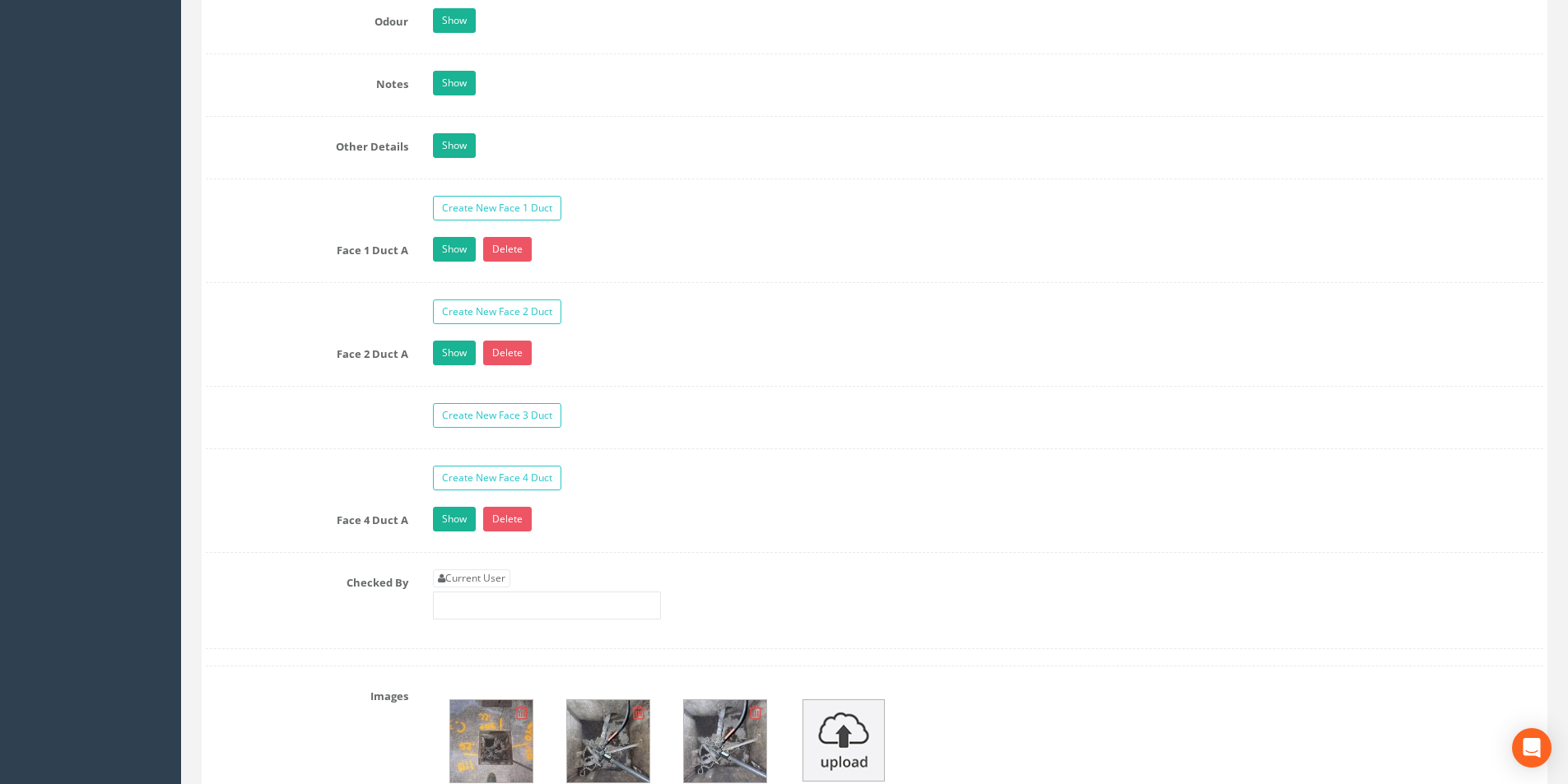
scroll to position [2549, 0]
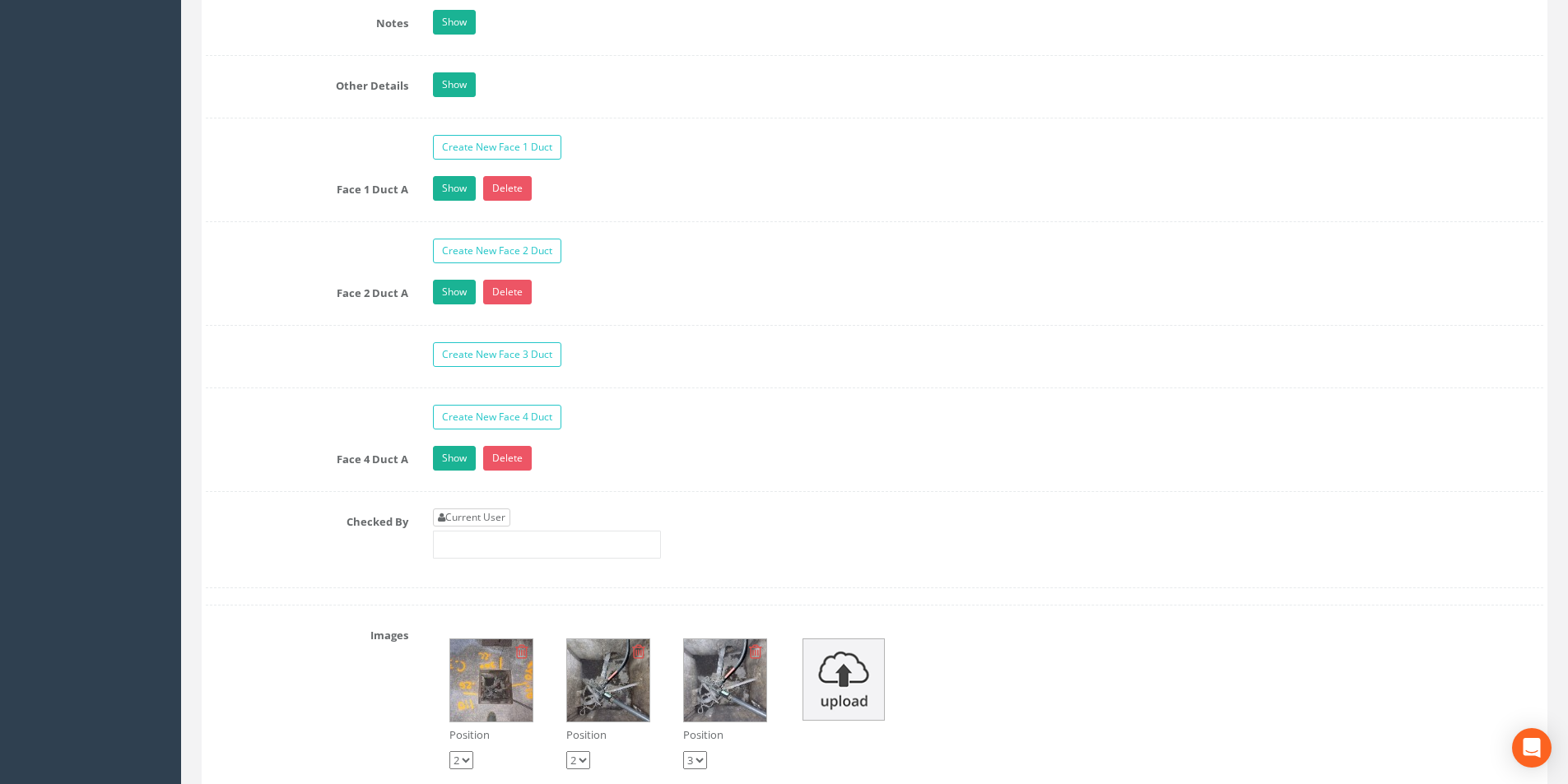
type input "3.10"
click at [496, 512] on link "Current User" at bounding box center [471, 517] width 77 height 18
type input "[PERSON_NAME]"
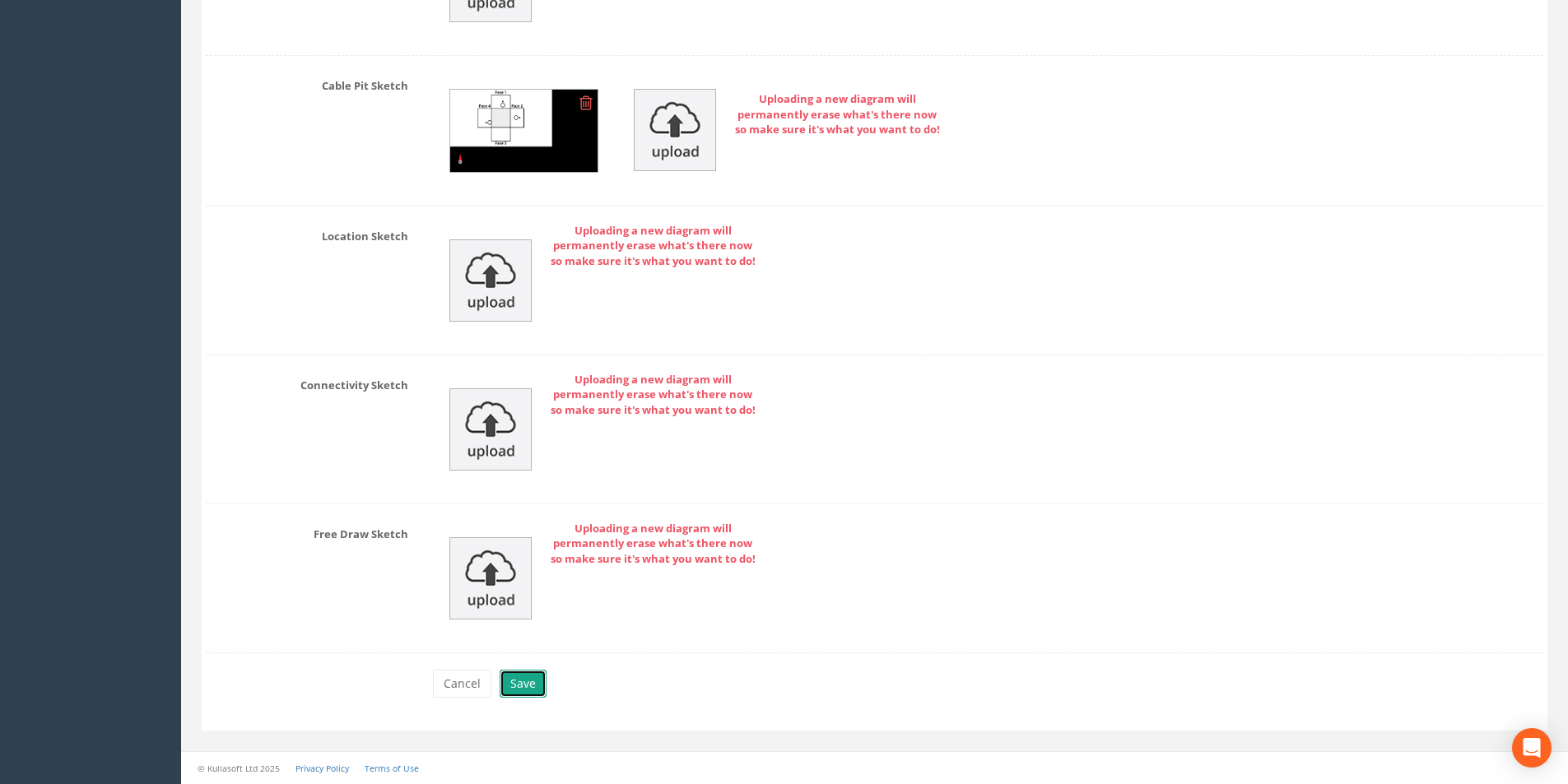
click at [532, 691] on button "Save" at bounding box center [523, 683] width 47 height 28
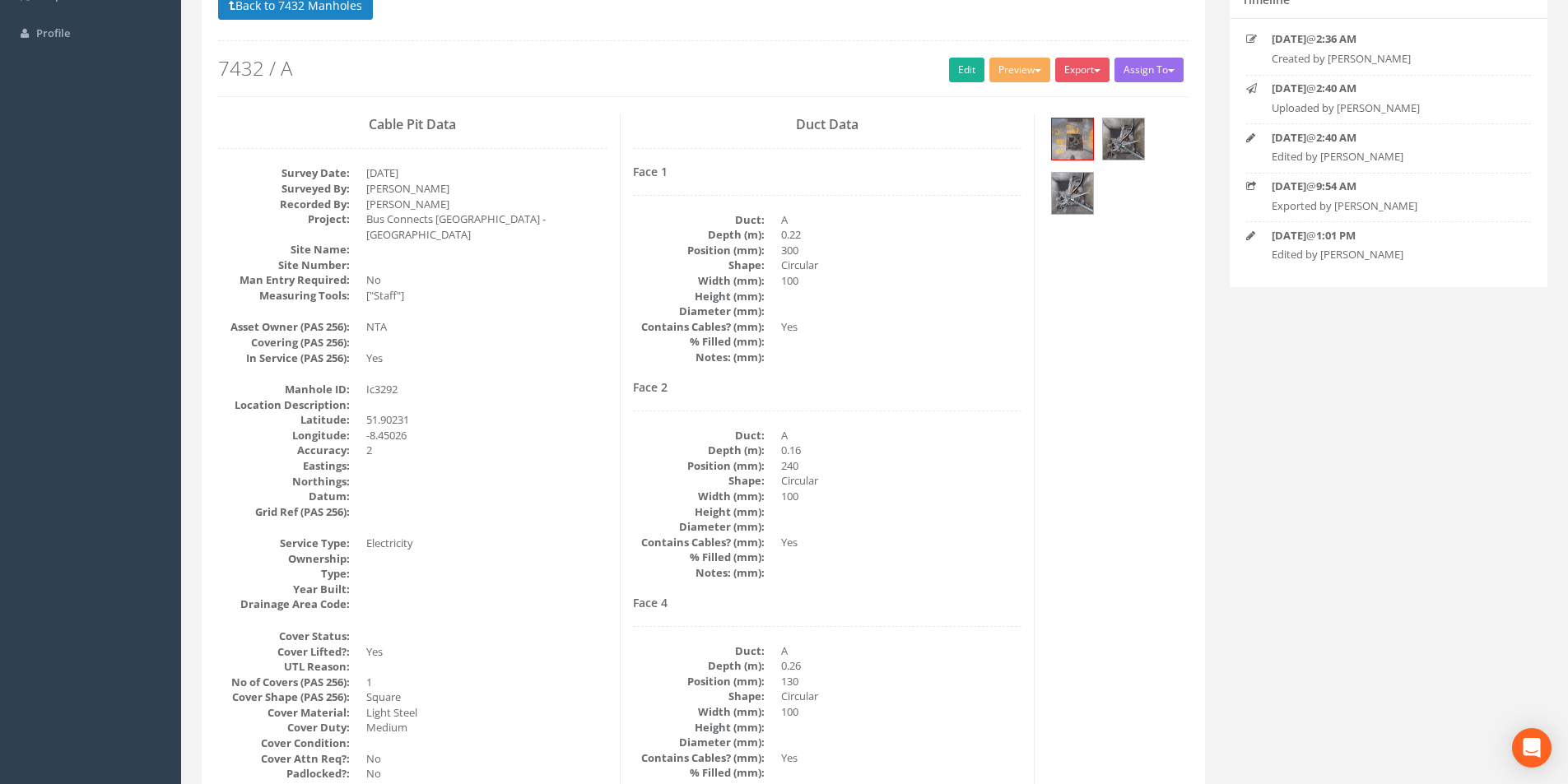
scroll to position [0, 0]
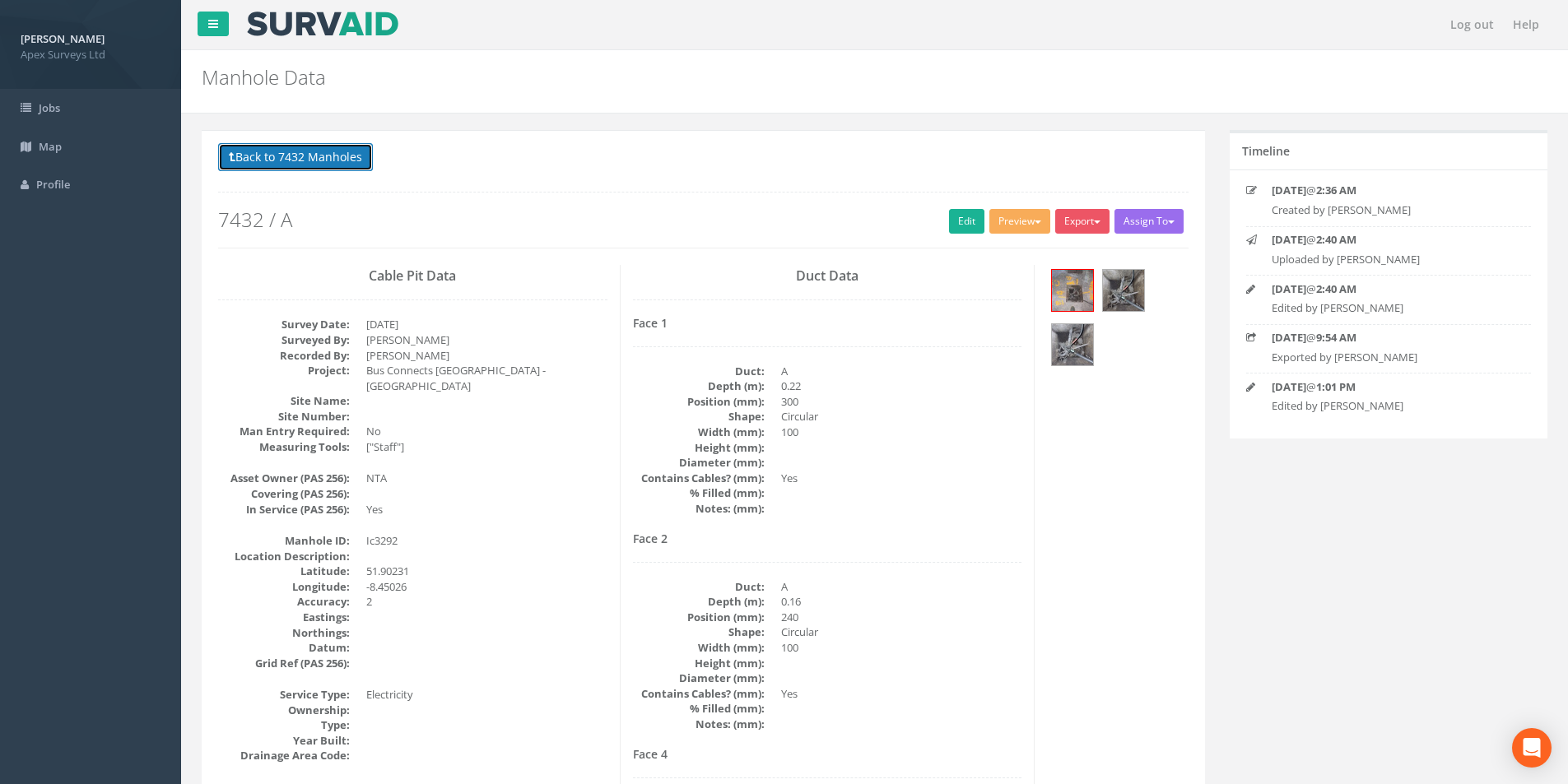
drag, startPoint x: 250, startPoint y: 152, endPoint x: 517, endPoint y: 247, distance: 283.4
click at [250, 152] on button "Back to 7432 Manholes" at bounding box center [295, 157] width 154 height 28
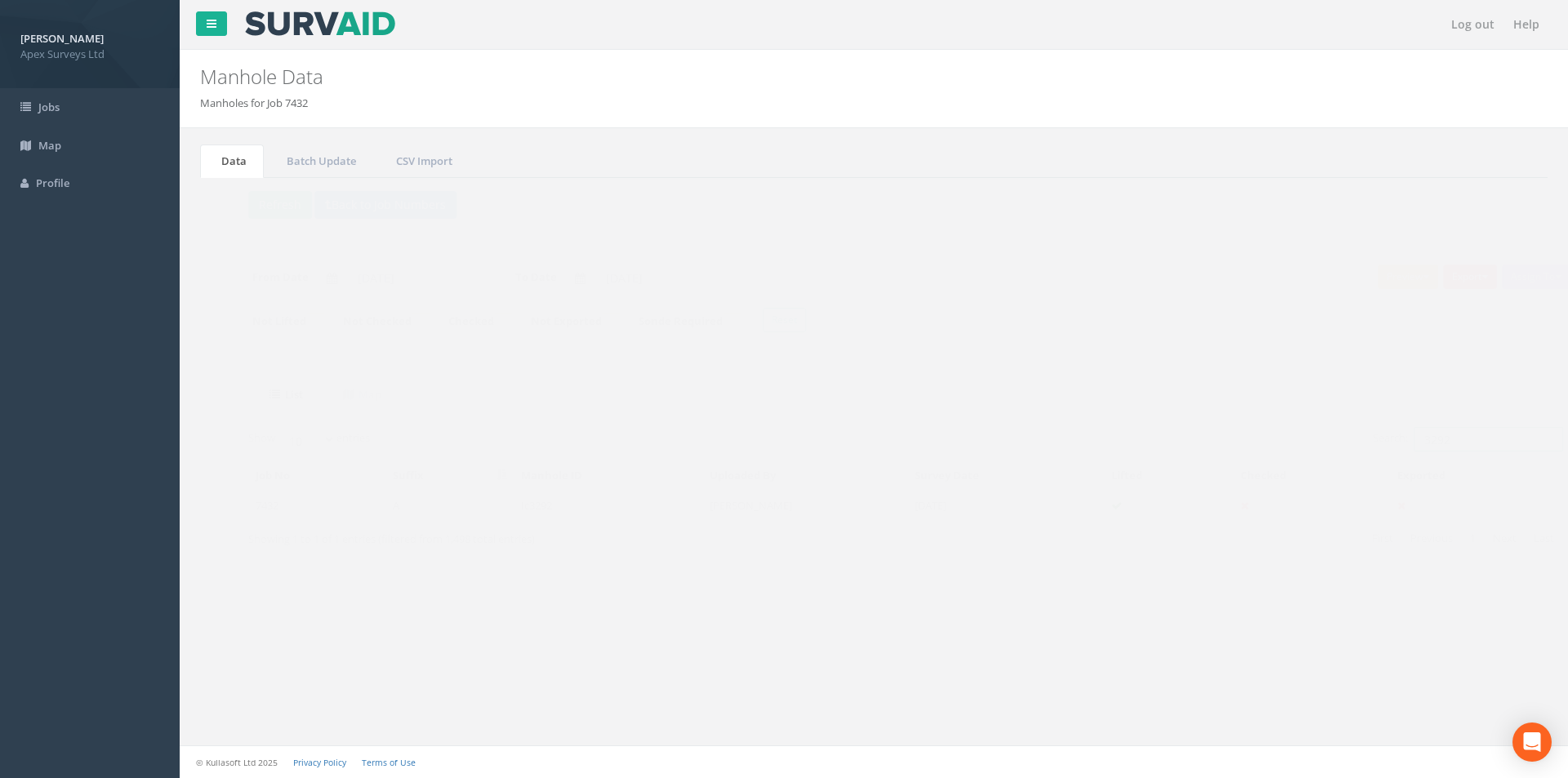
click at [1445, 439] on input "3292" at bounding box center [1456, 438] width 149 height 25
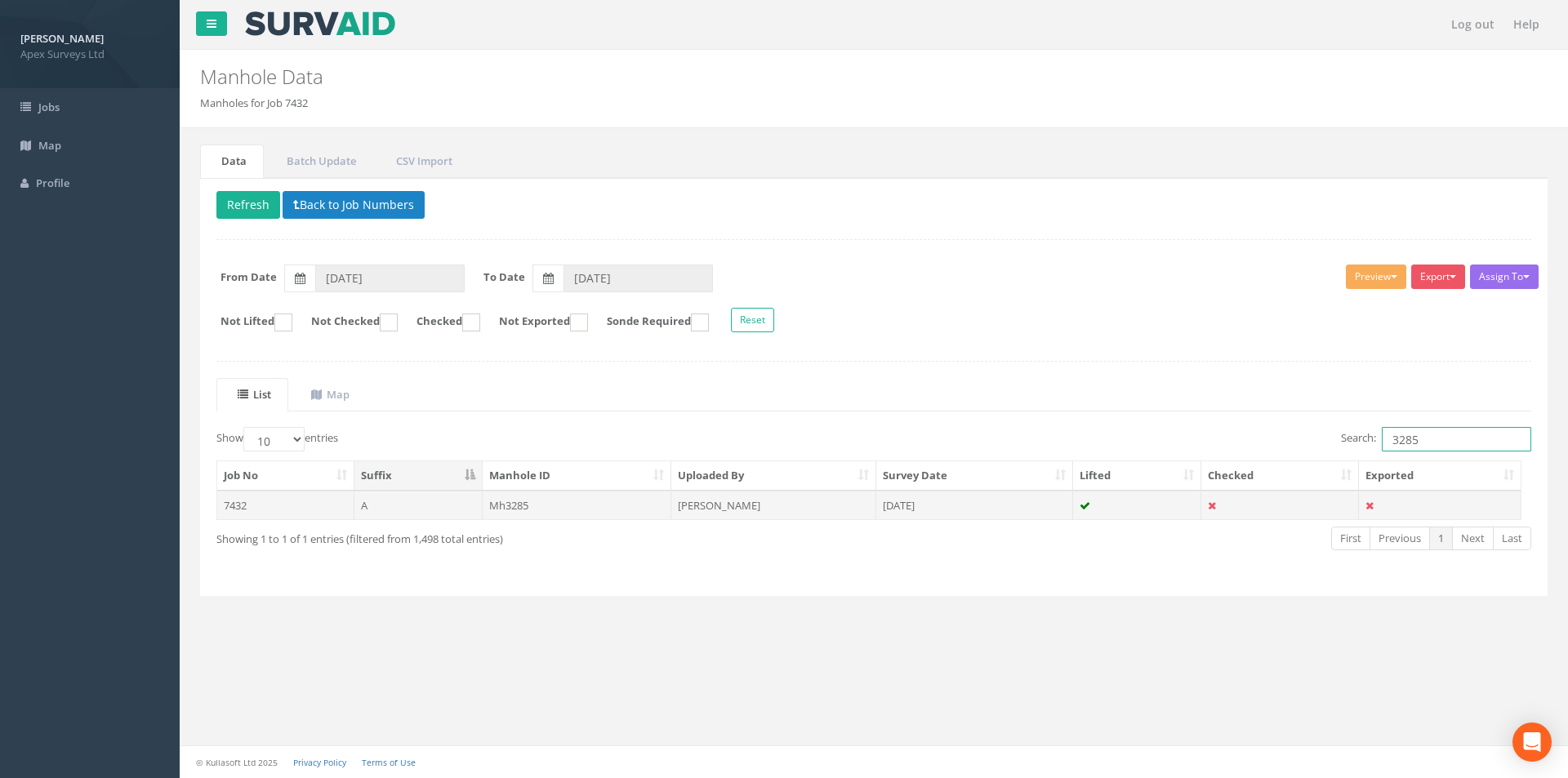
type input "3285"
click at [939, 513] on td "[DATE]" at bounding box center [974, 505] width 197 height 30
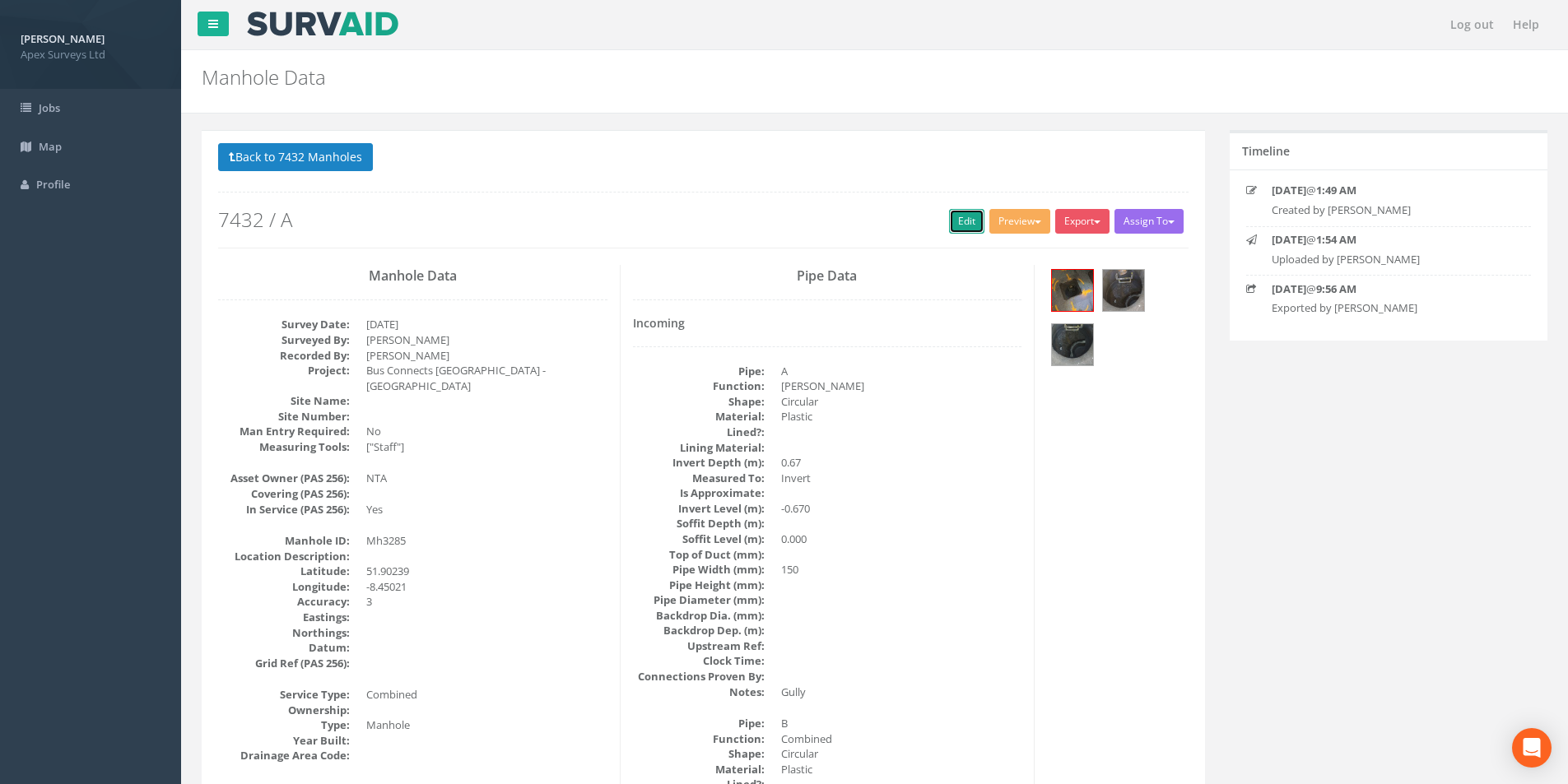
click at [961, 220] on link "Edit" at bounding box center [966, 221] width 35 height 25
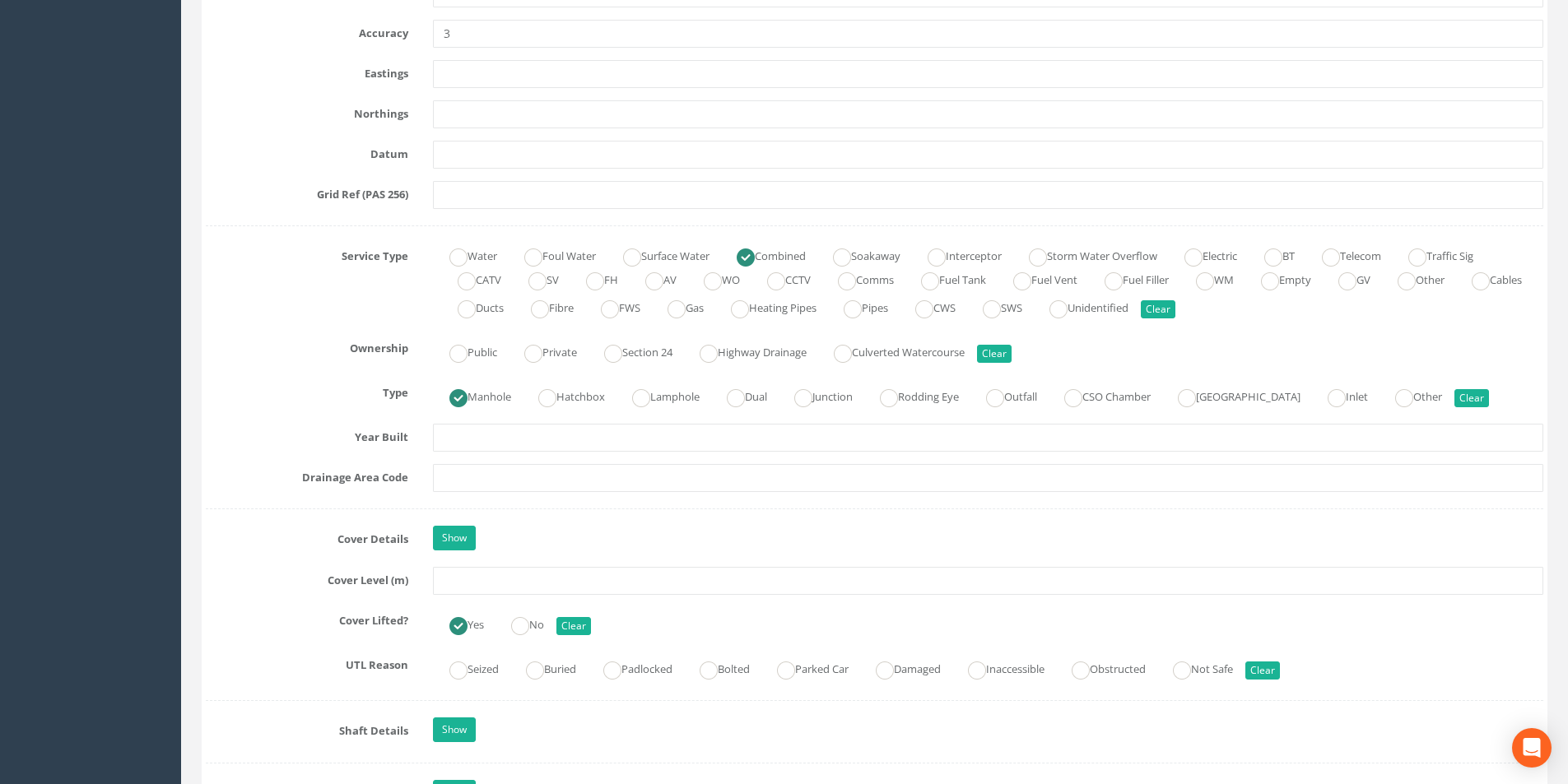
scroll to position [987, 0]
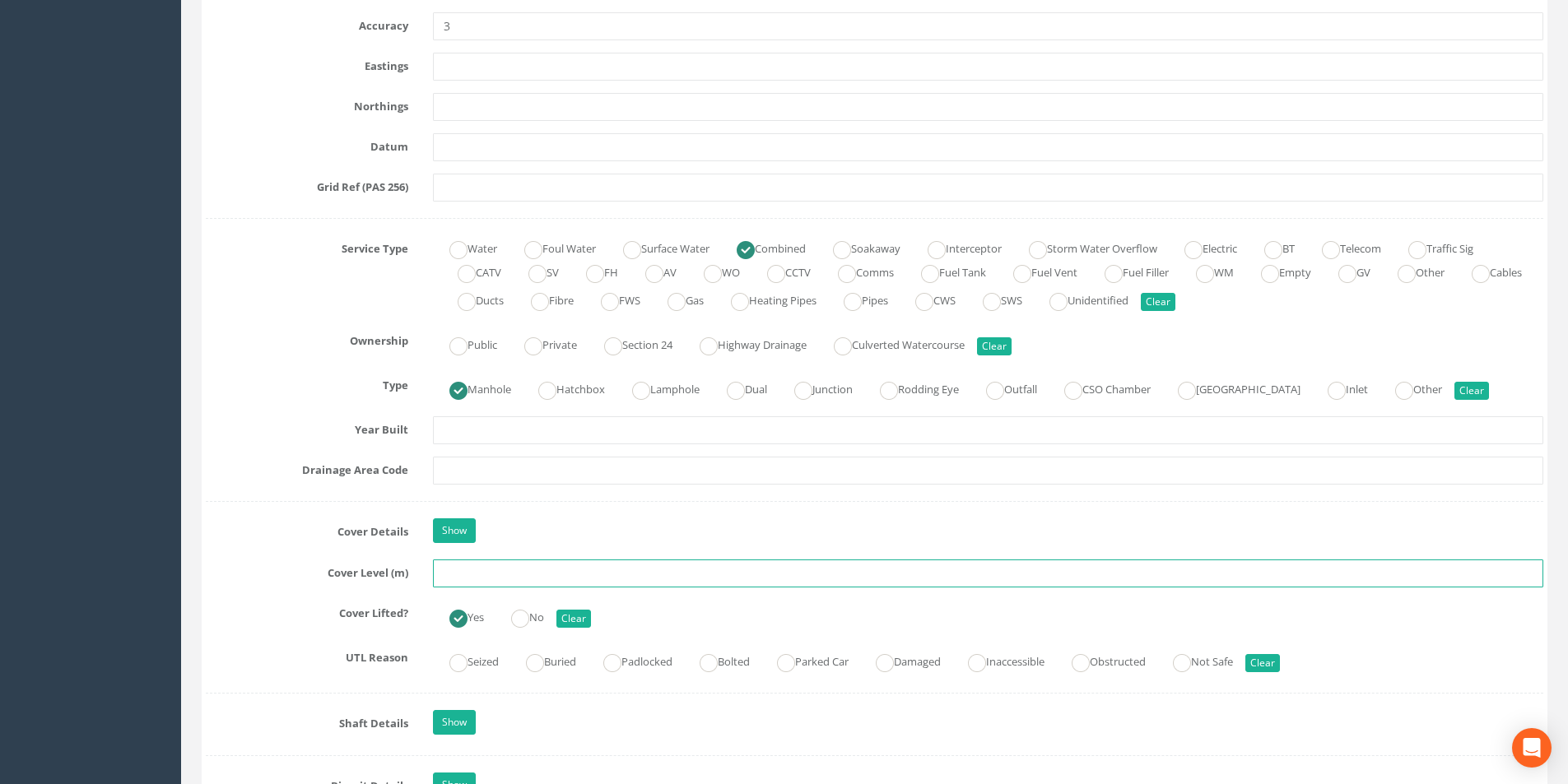
click at [493, 576] on input "text" at bounding box center [987, 573] width 1110 height 28
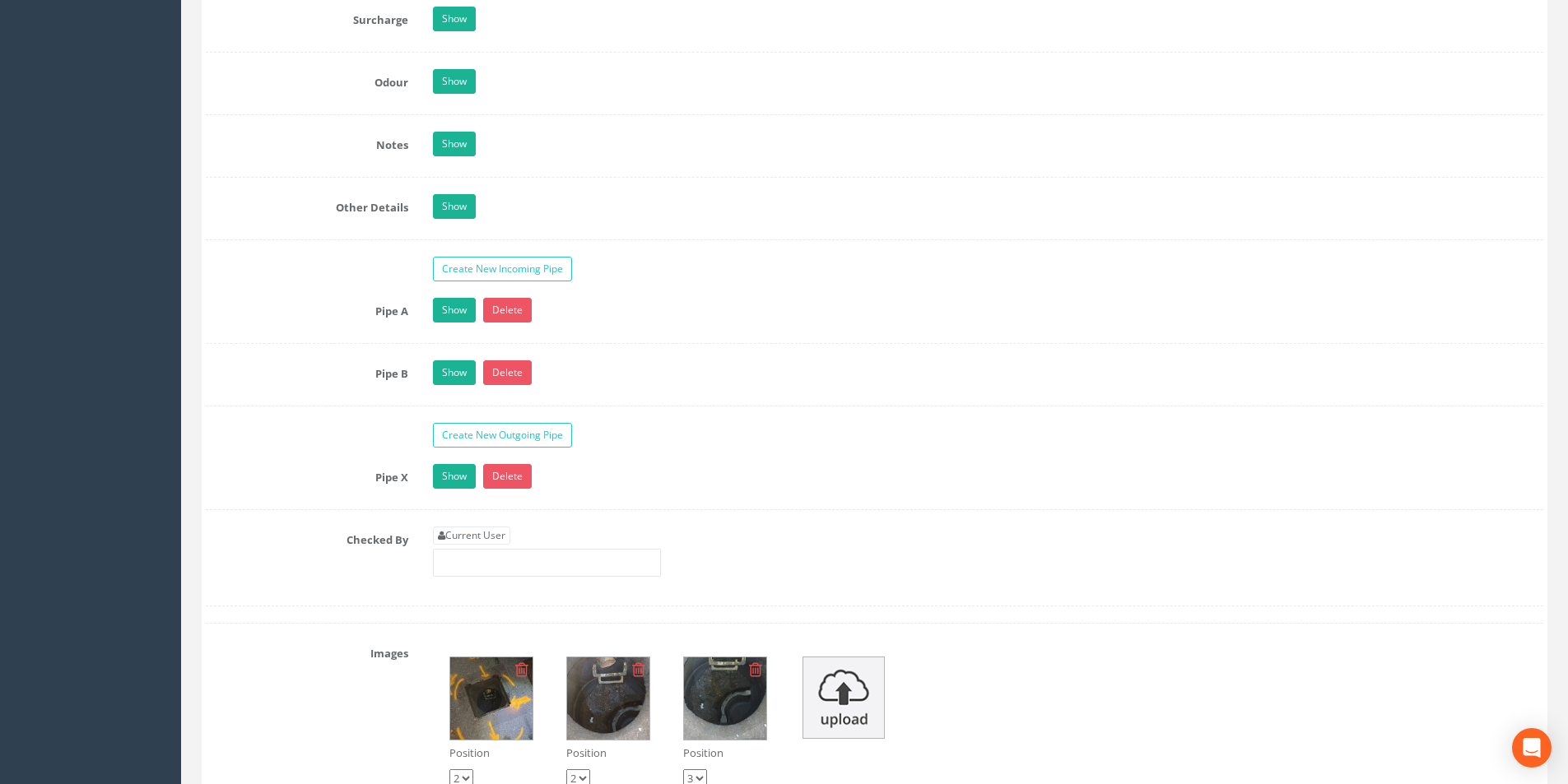
scroll to position [2468, 0]
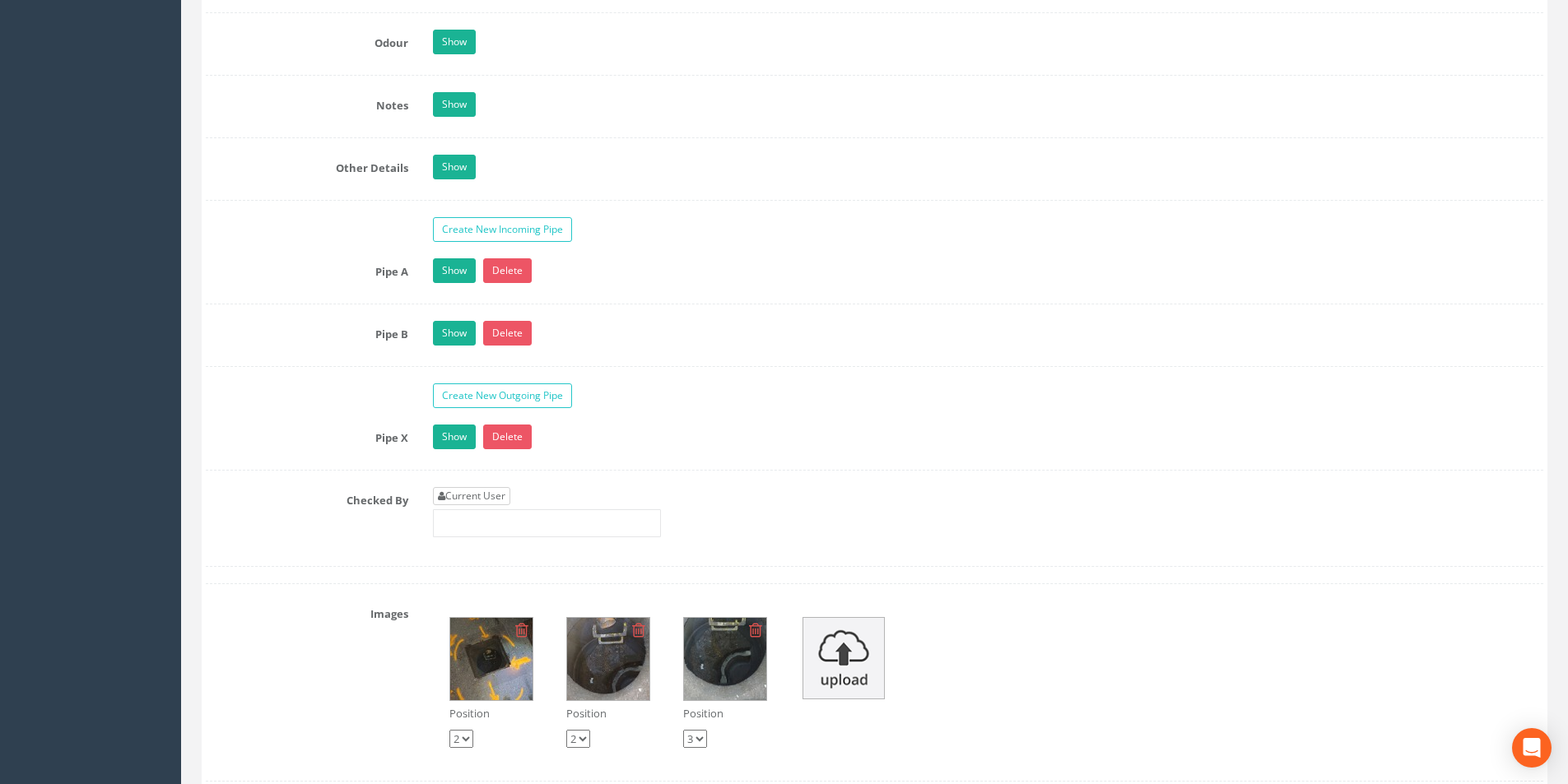
type input "2.99"
click at [491, 490] on link "Current User" at bounding box center [471, 496] width 77 height 18
type input "[PERSON_NAME]"
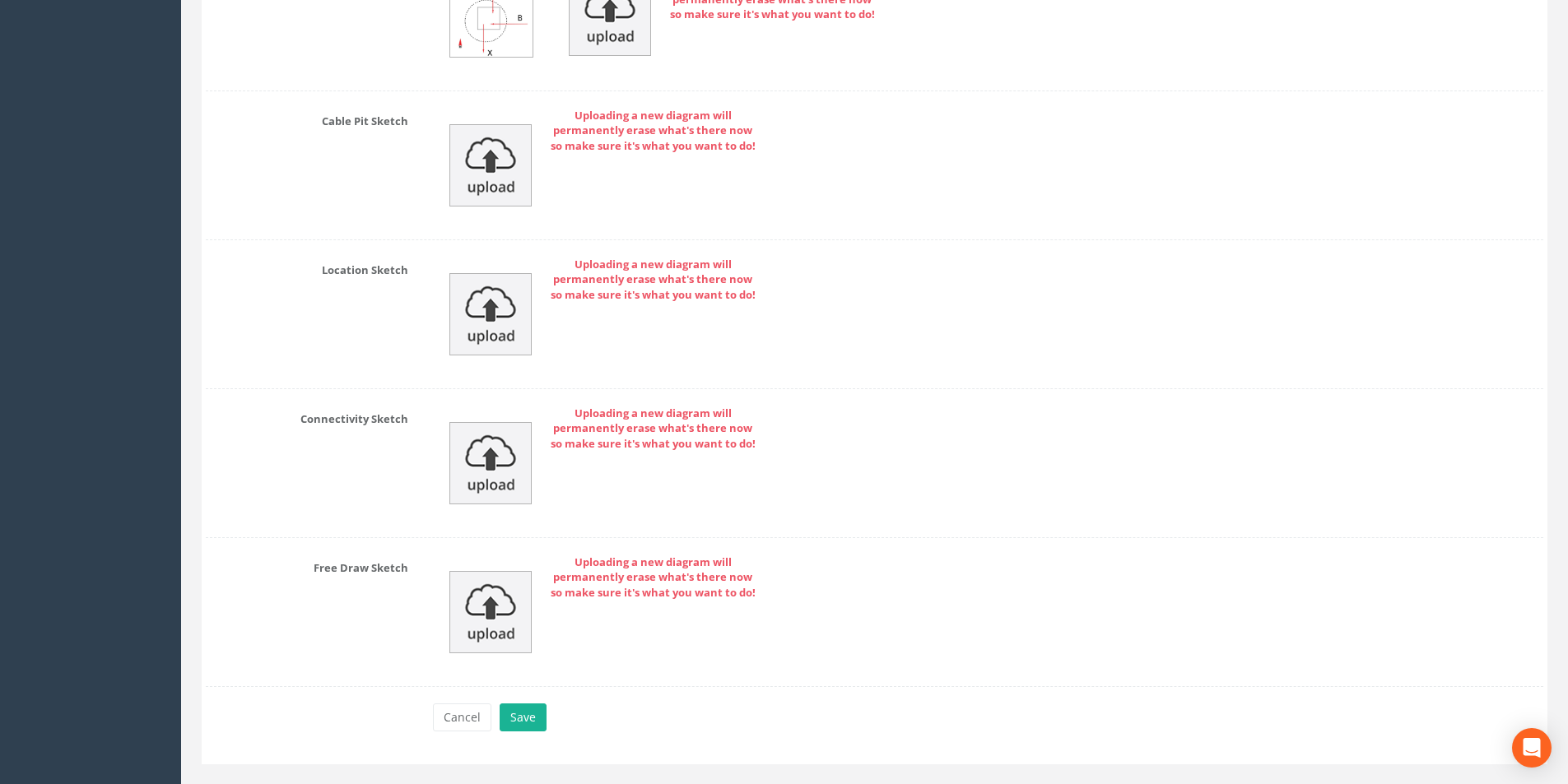
scroll to position [3567, 0]
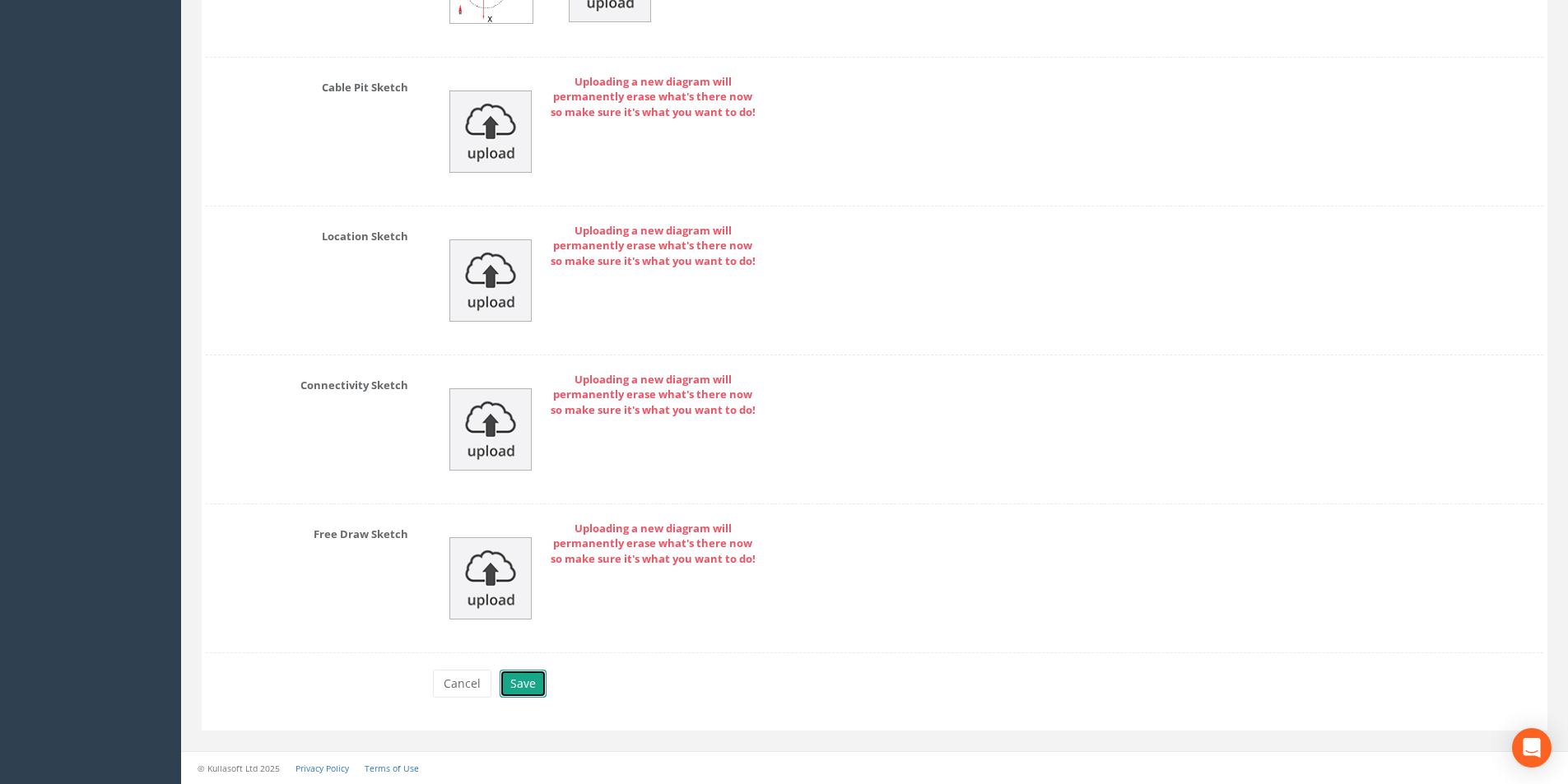
click at [528, 689] on button "Save" at bounding box center [523, 683] width 47 height 28
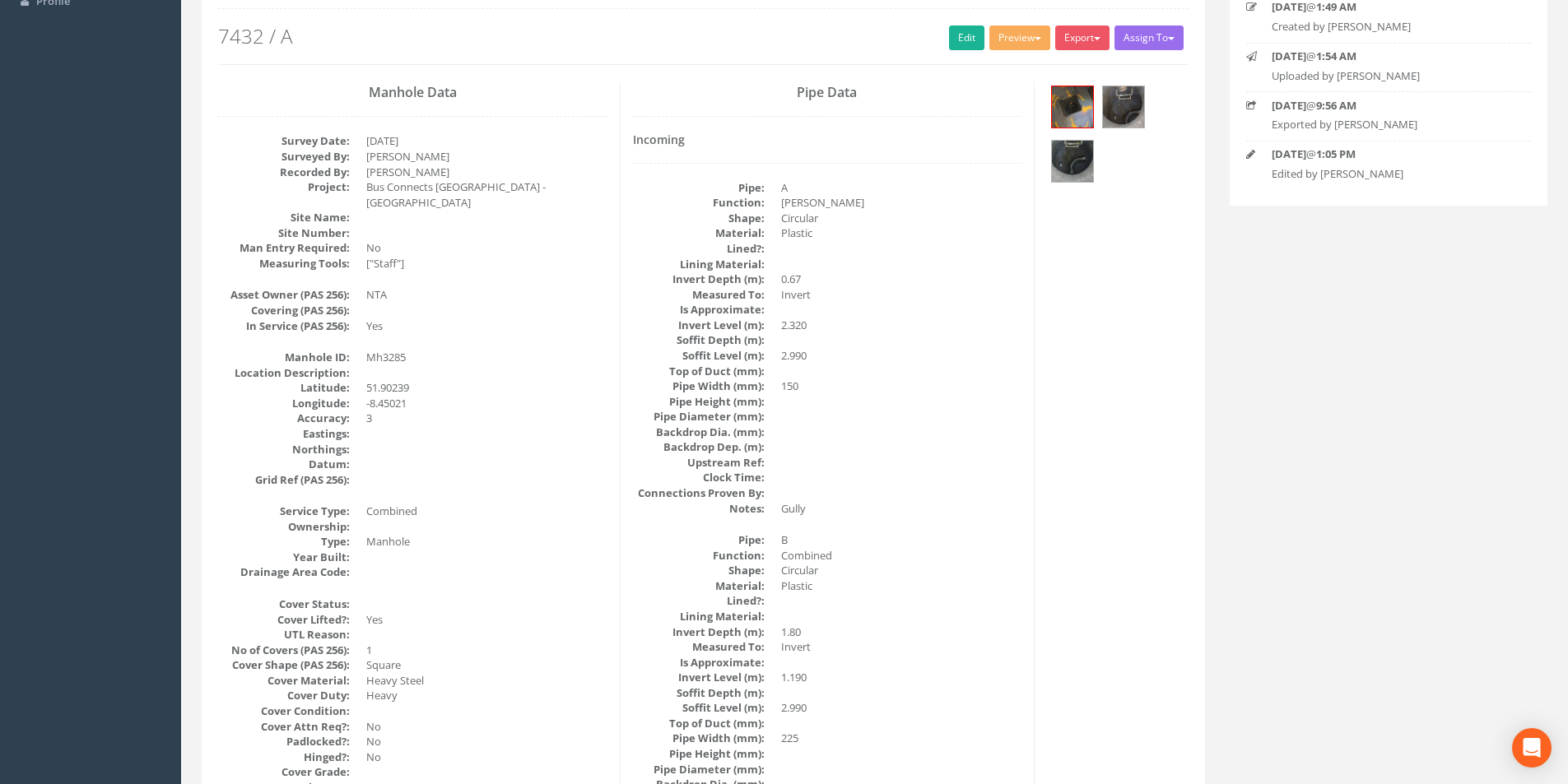
scroll to position [0, 0]
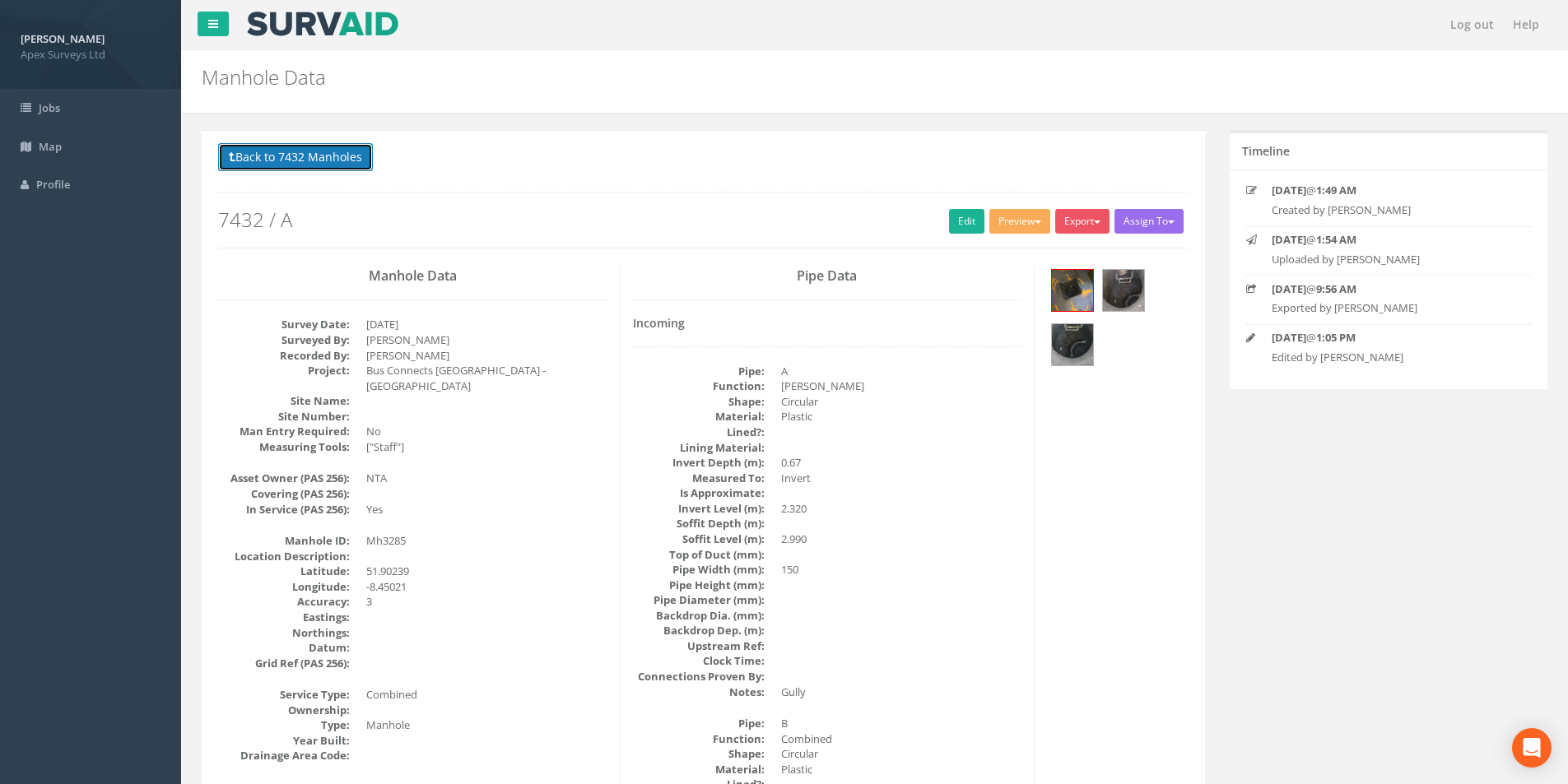
click at [310, 148] on button "Back to 7432 Manholes" at bounding box center [295, 157] width 154 height 28
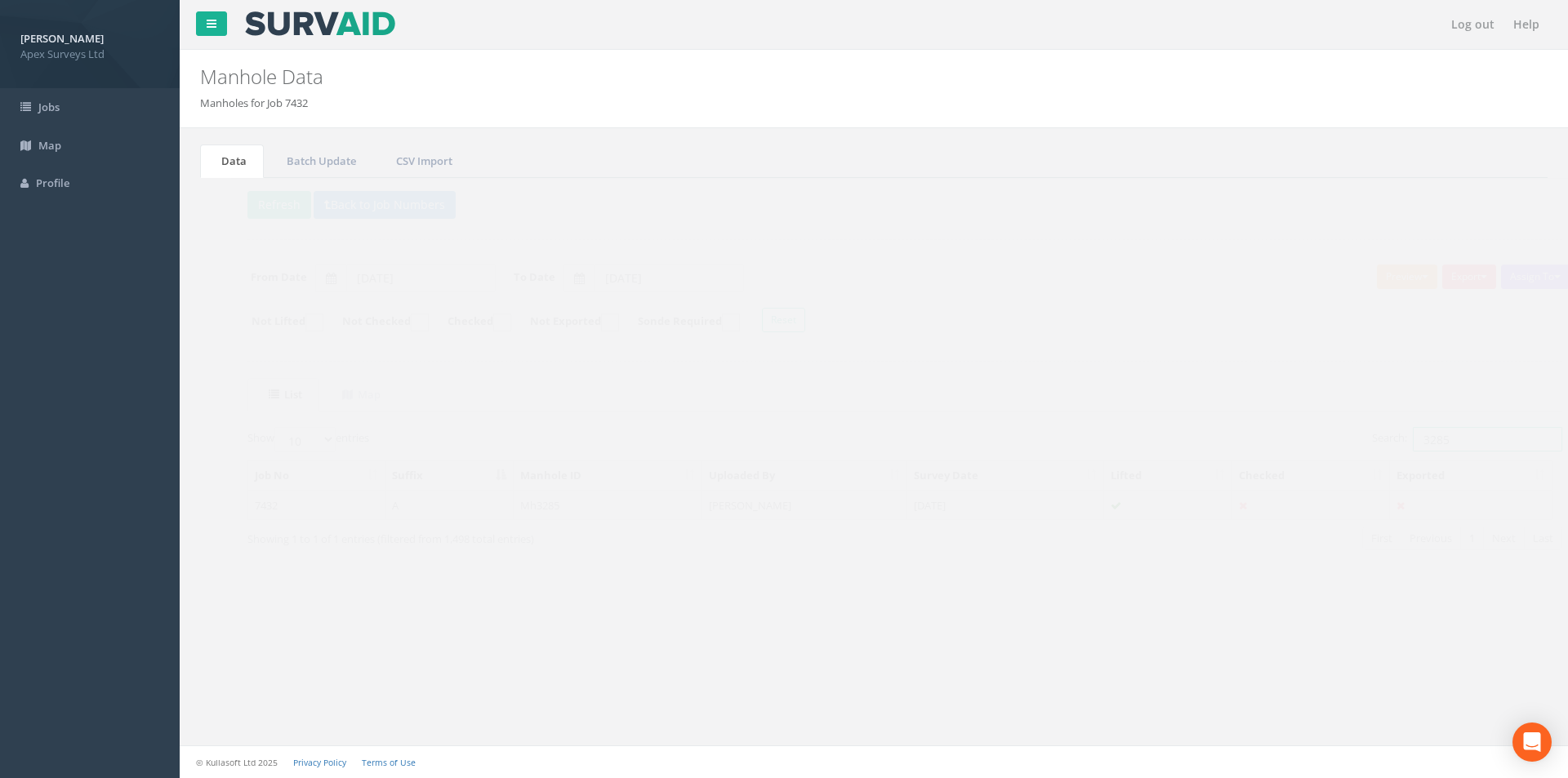
click at [1445, 441] on input "3285" at bounding box center [1456, 438] width 149 height 25
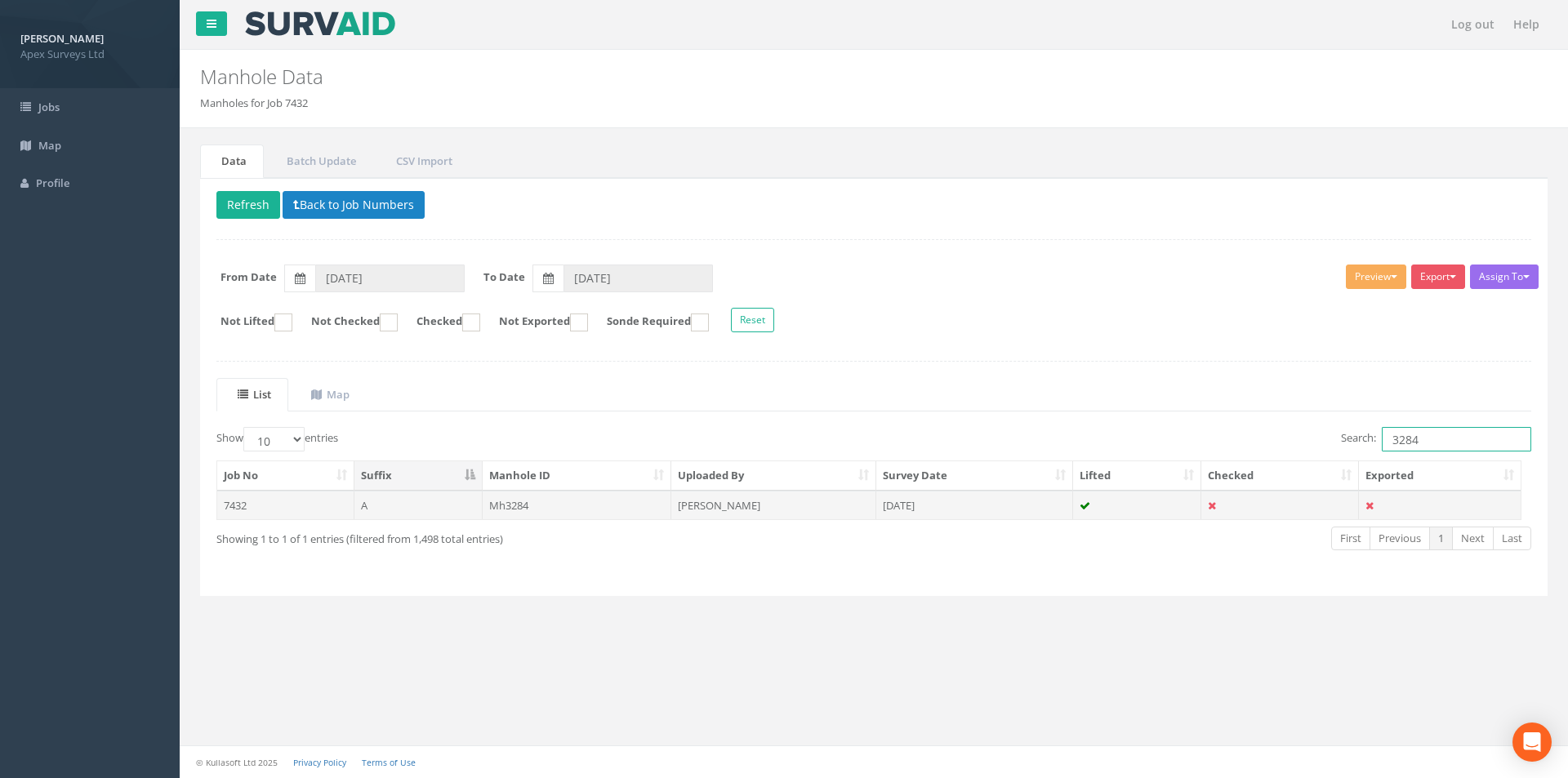
type input "3284"
click at [951, 512] on td "[DATE]" at bounding box center [974, 505] width 197 height 30
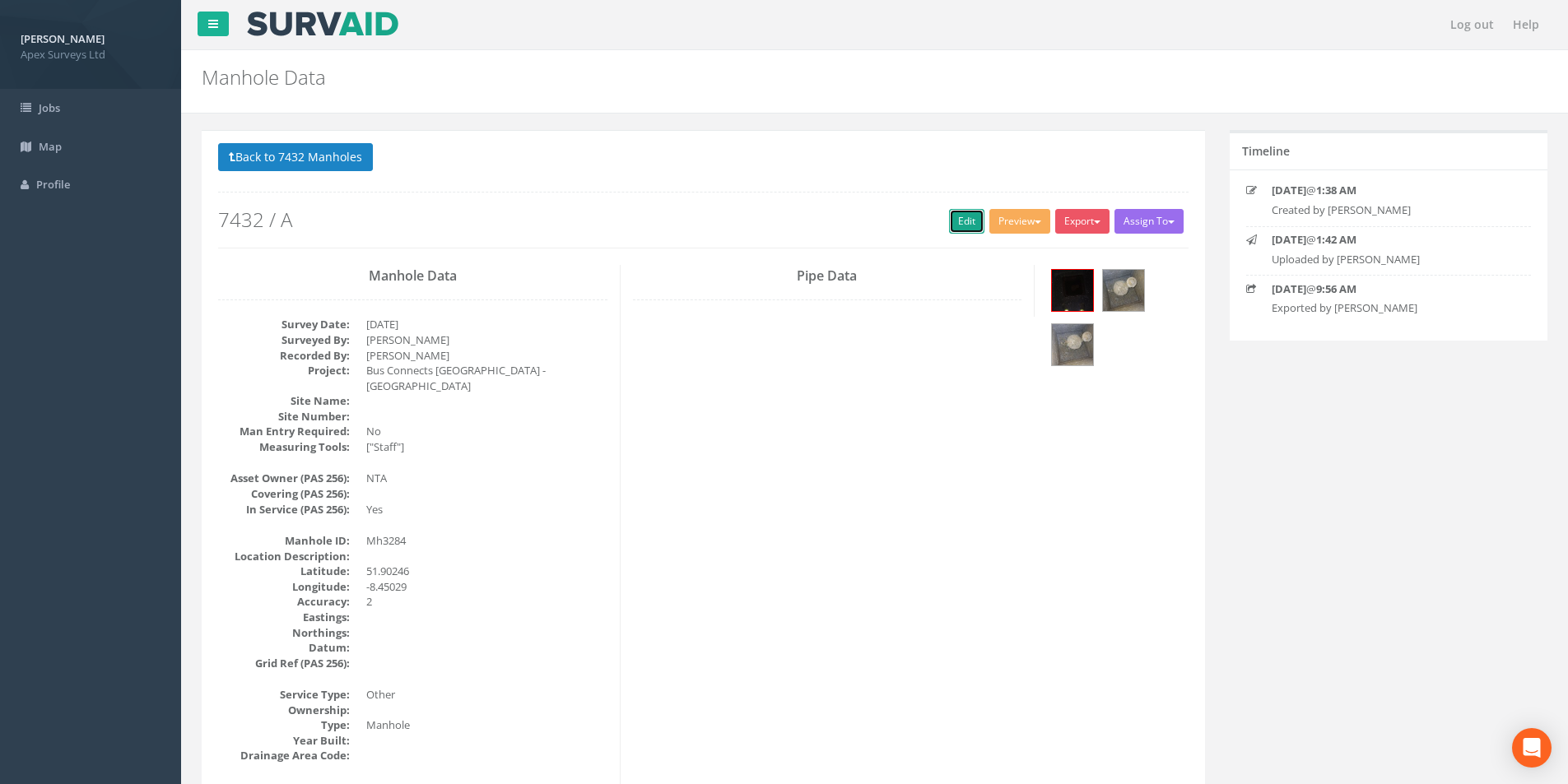
click at [949, 219] on link "Edit" at bounding box center [966, 221] width 35 height 25
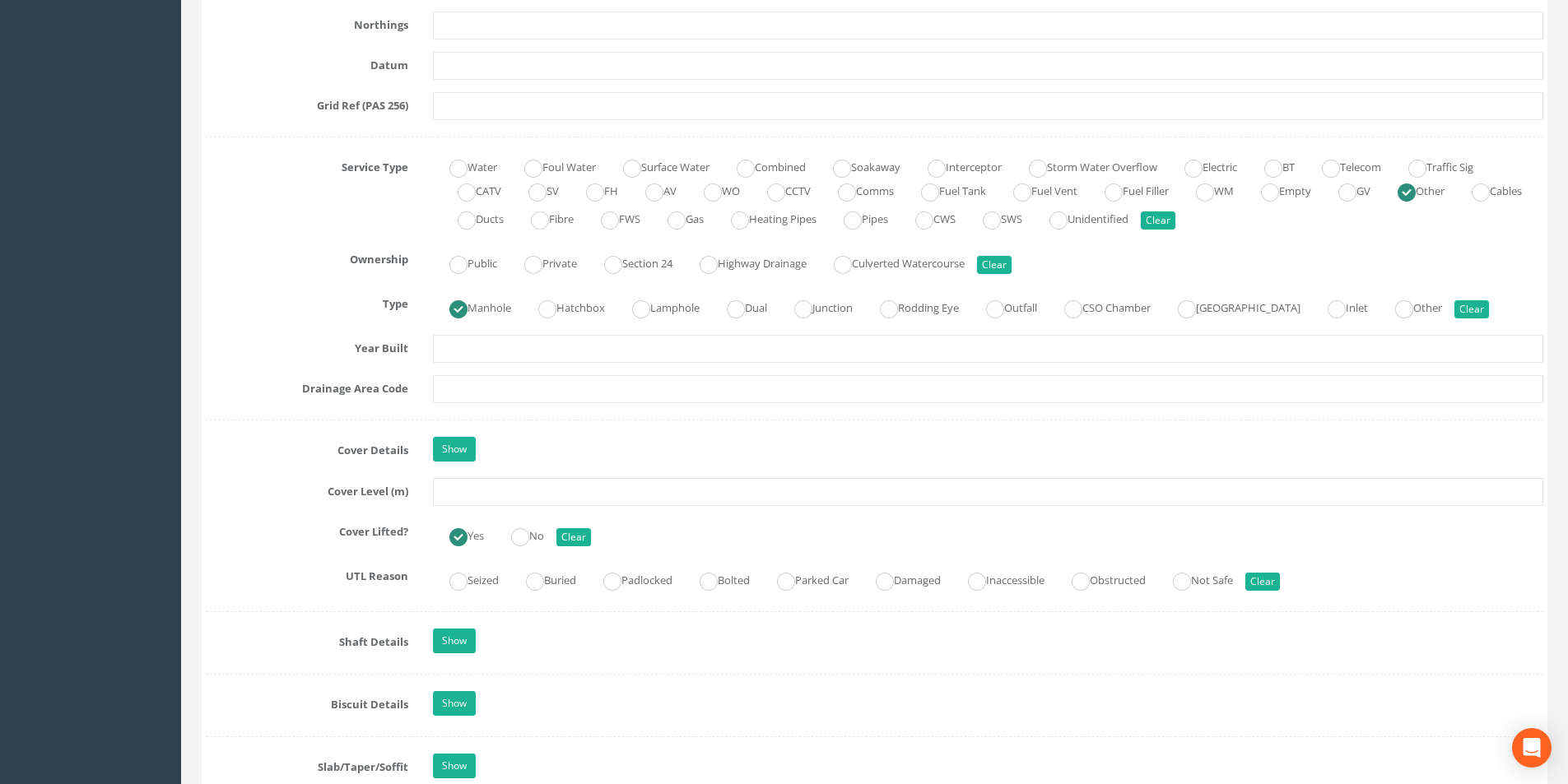
scroll to position [1069, 0]
click at [537, 491] on input "text" at bounding box center [987, 491] width 1110 height 28
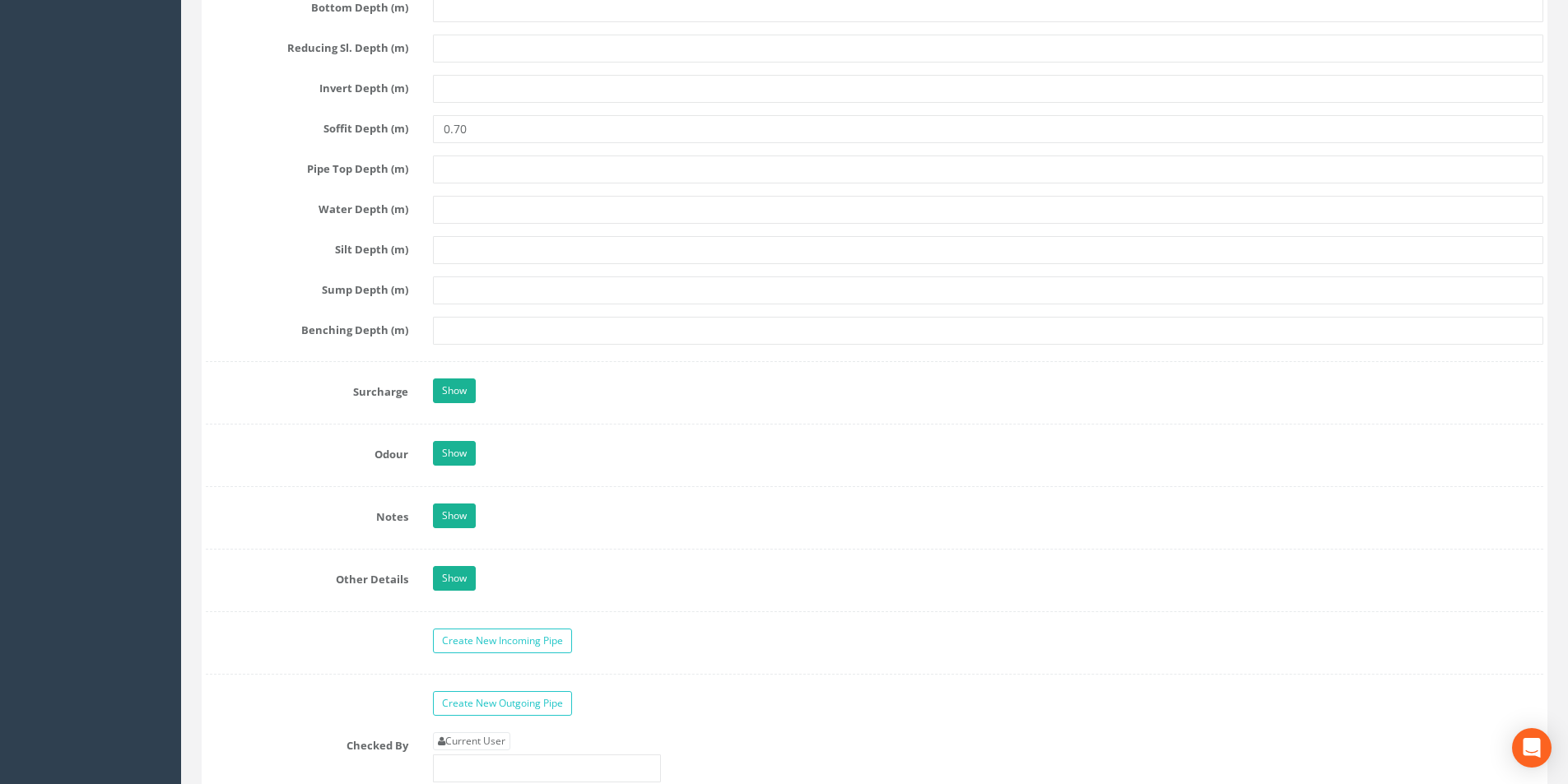
scroll to position [2549, 0]
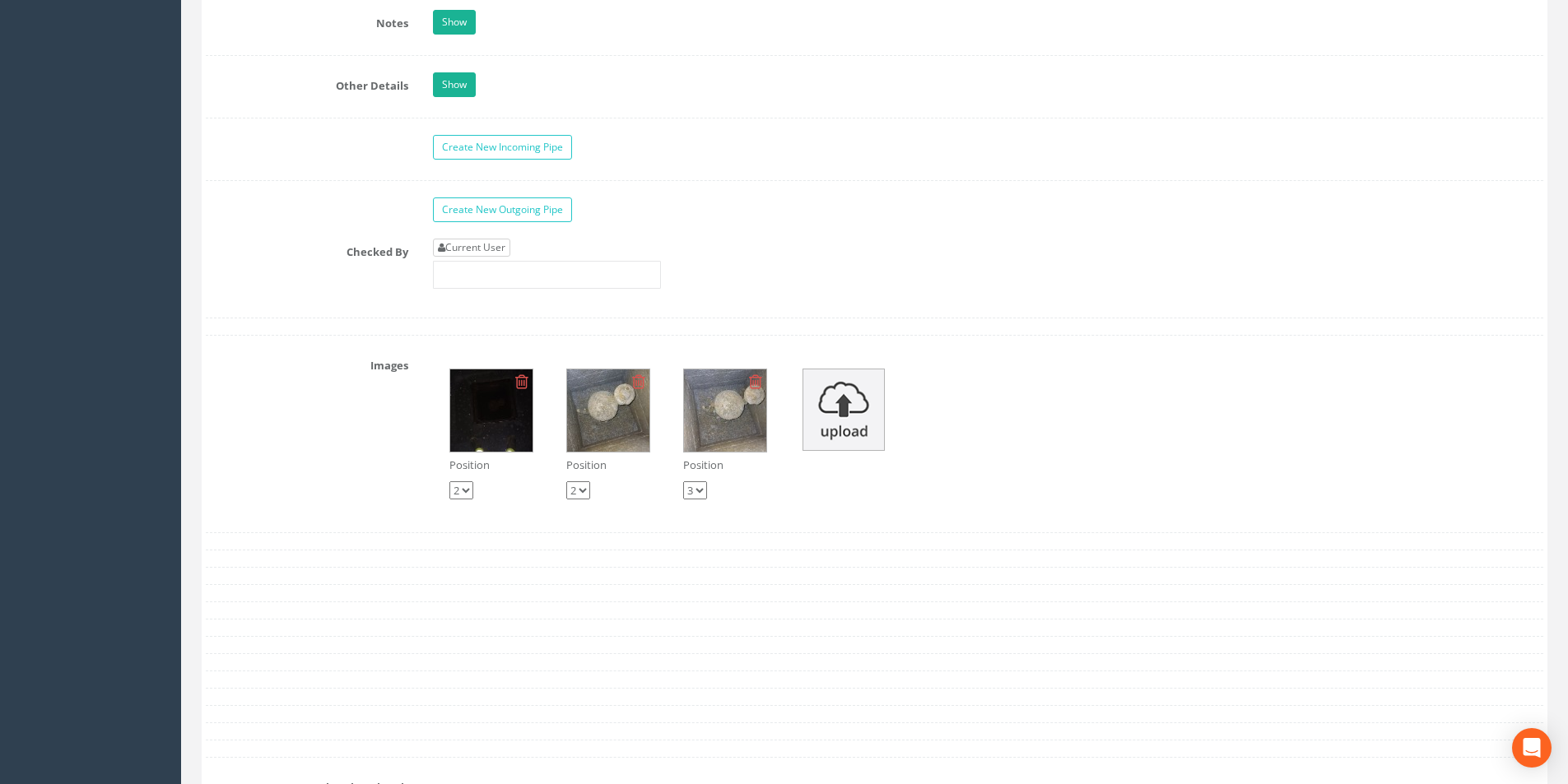
type input "3.02"
click at [477, 249] on link "Current User" at bounding box center [471, 247] width 77 height 18
type input "[PERSON_NAME]"
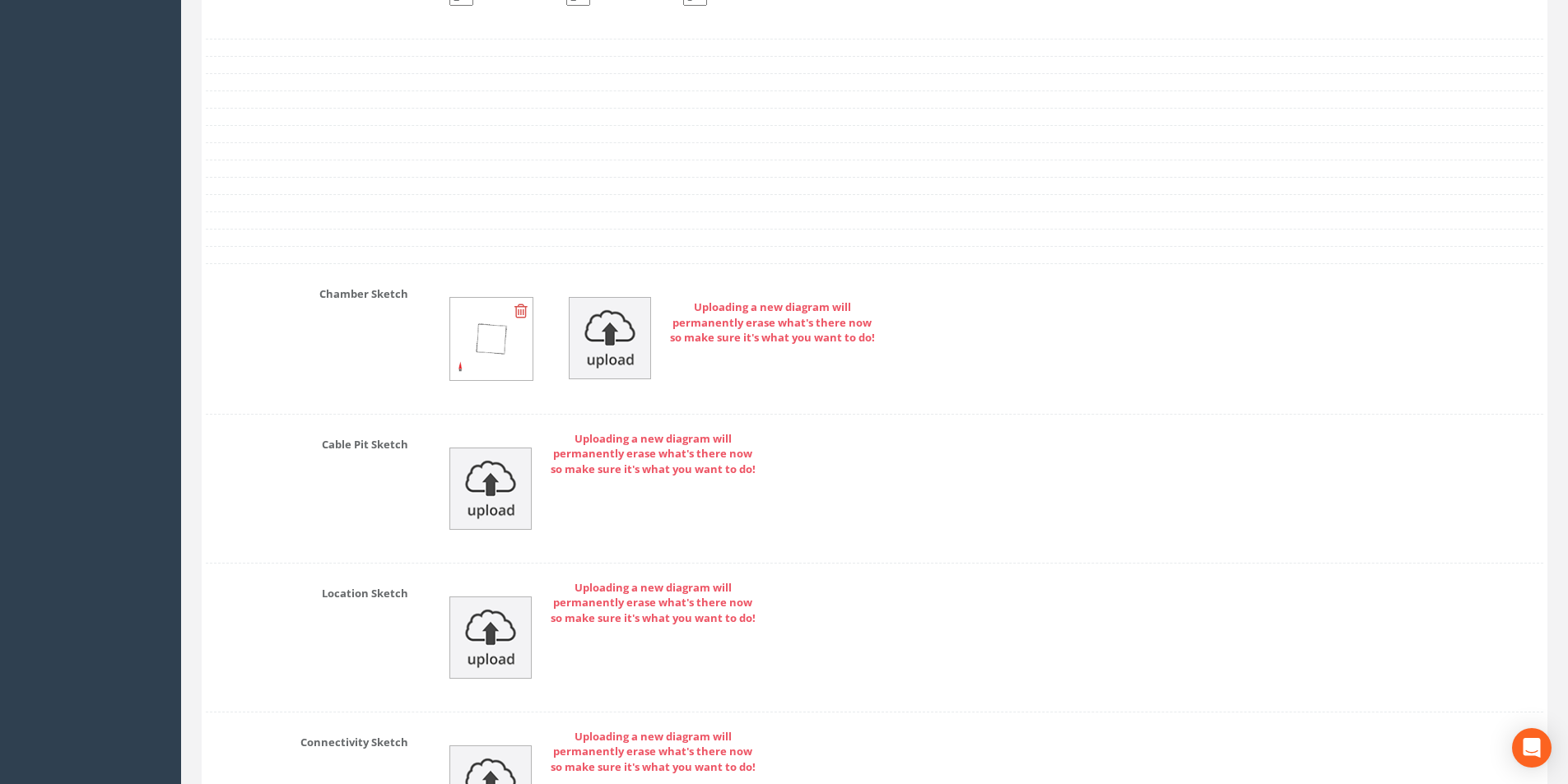
scroll to position [3400, 0]
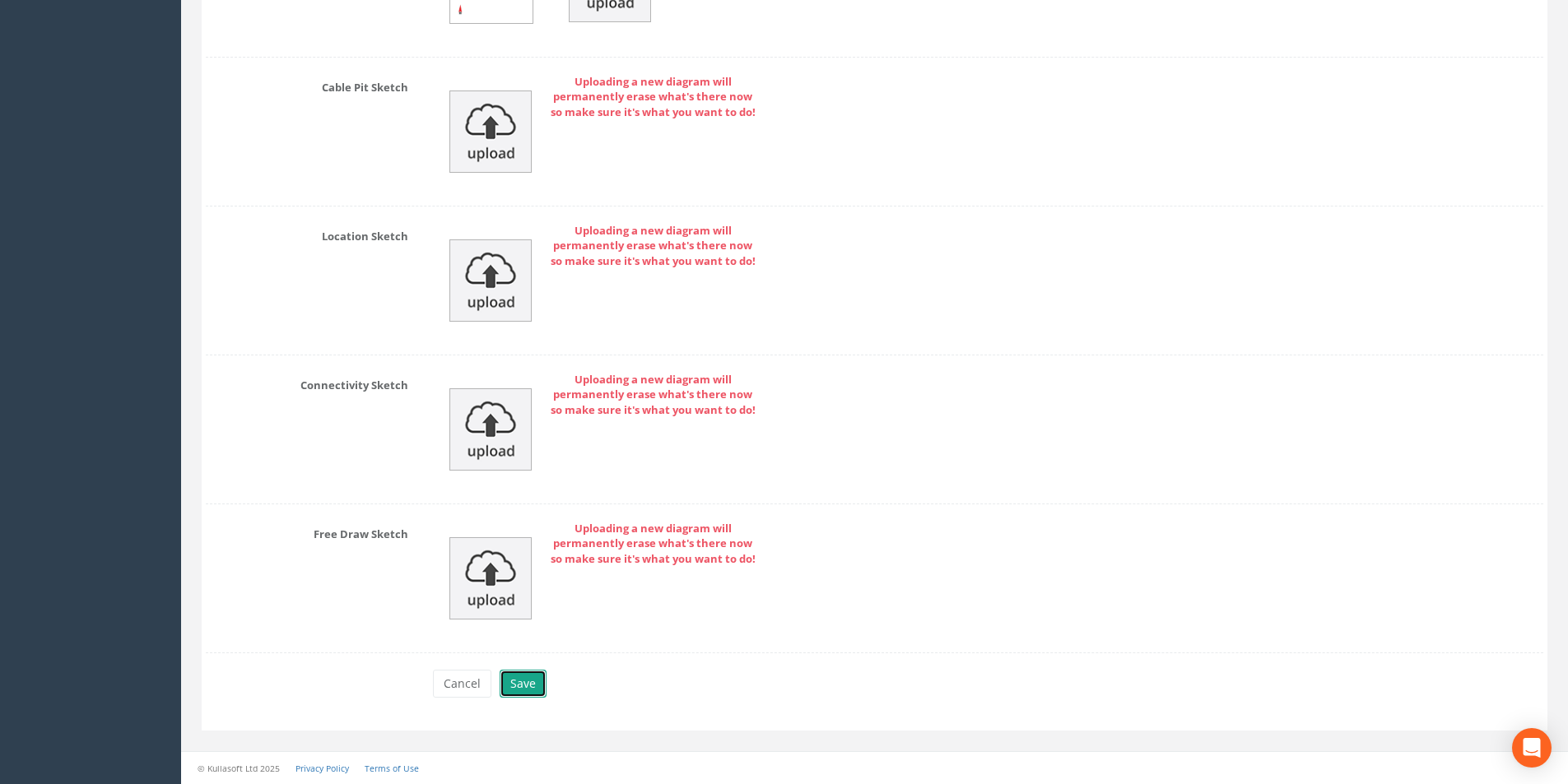
click at [517, 683] on button "Save" at bounding box center [523, 683] width 47 height 28
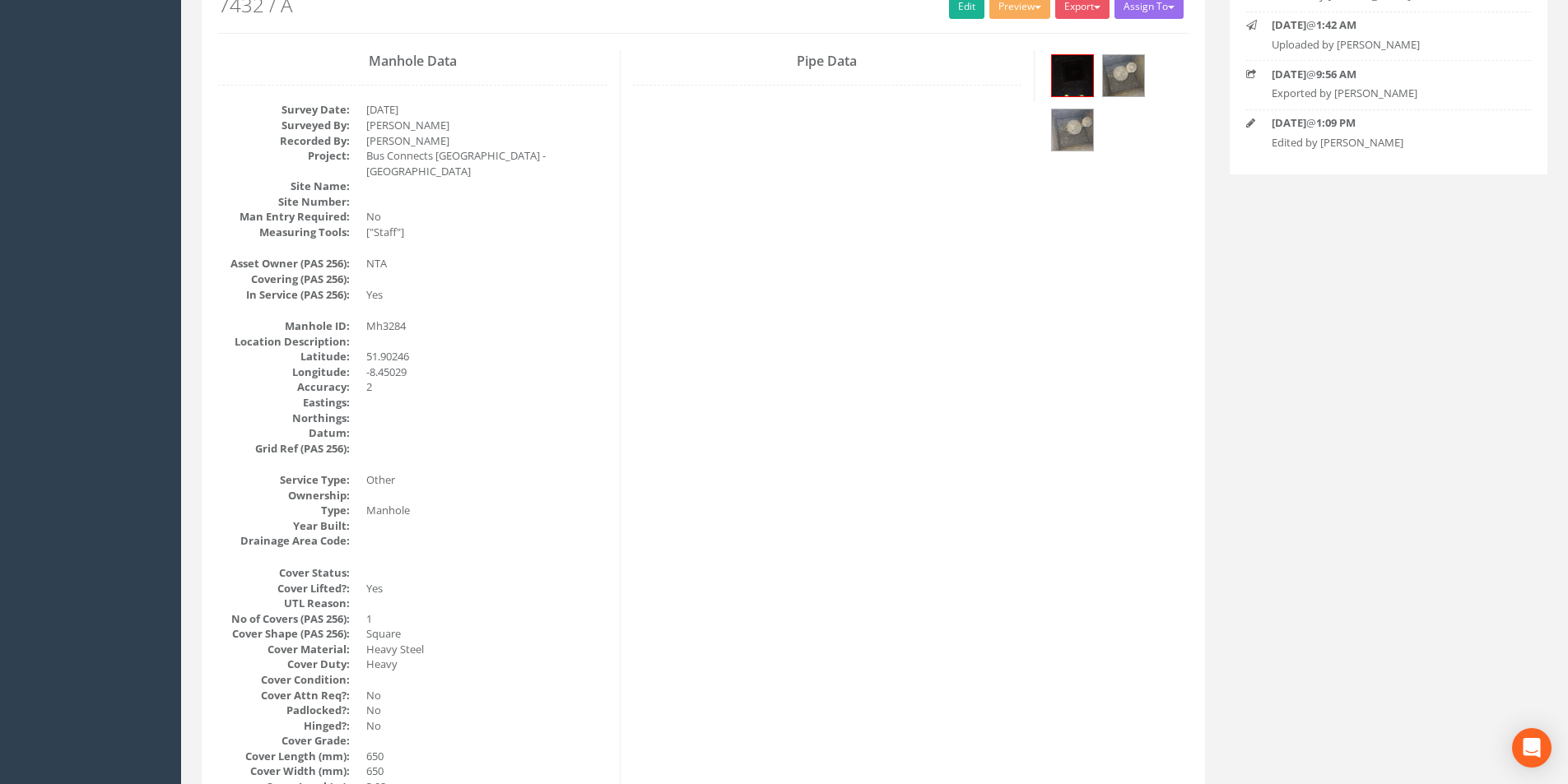
scroll to position [26, 0]
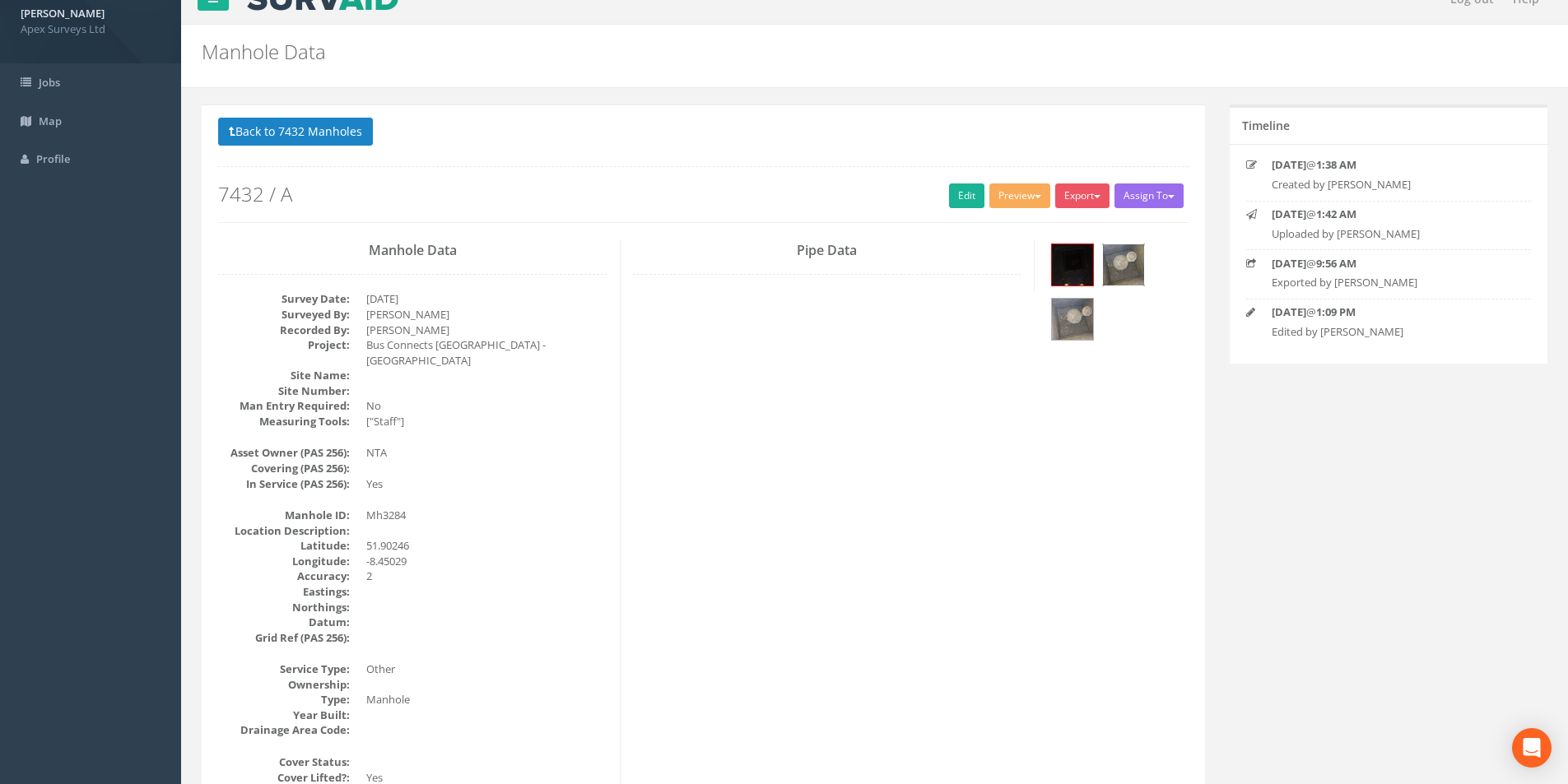
click at [1110, 263] on img at bounding box center [1123, 265] width 41 height 41
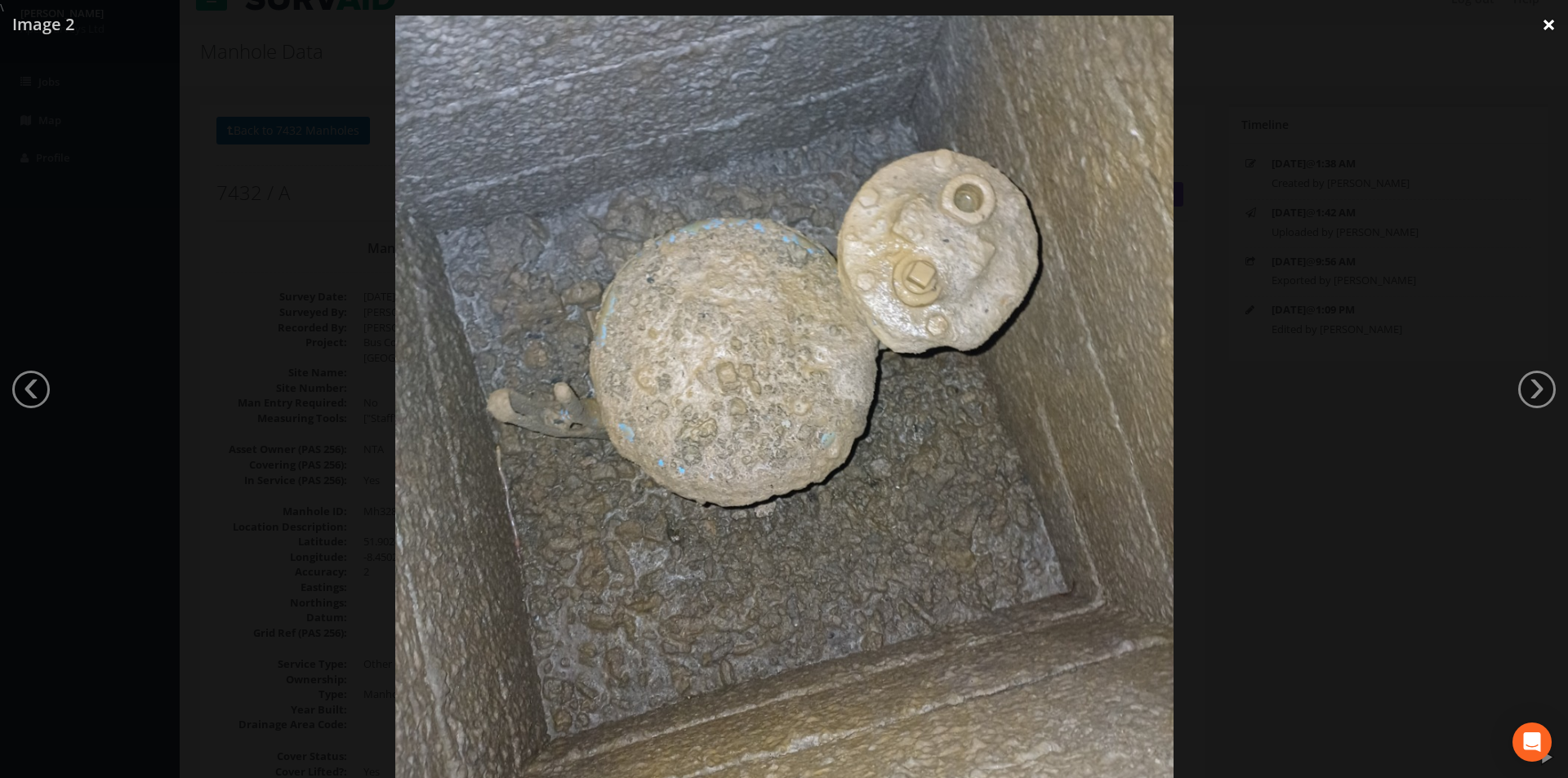
click at [1548, 36] on link "×" at bounding box center [1548, 25] width 38 height 49
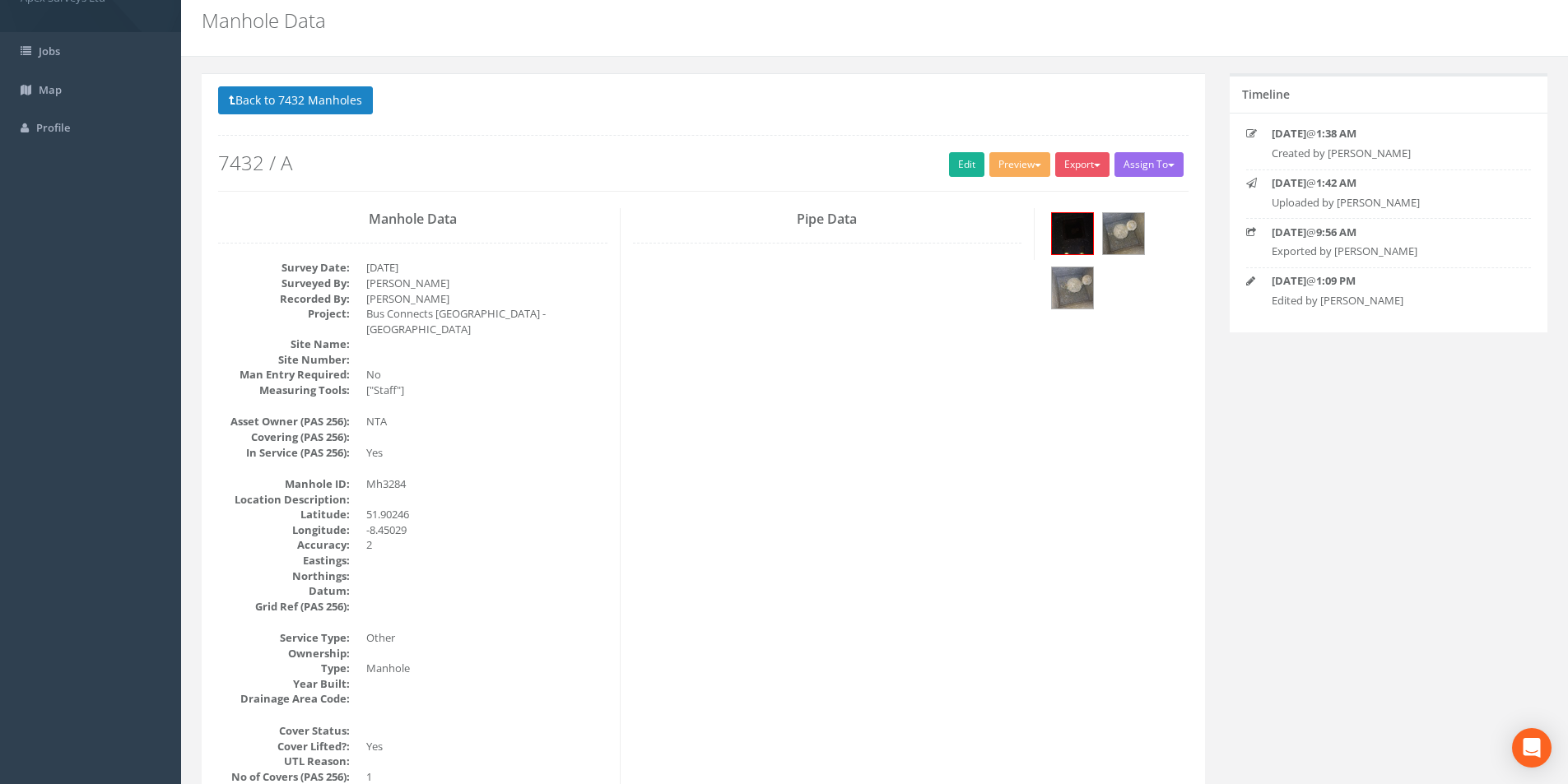
scroll to position [82, 0]
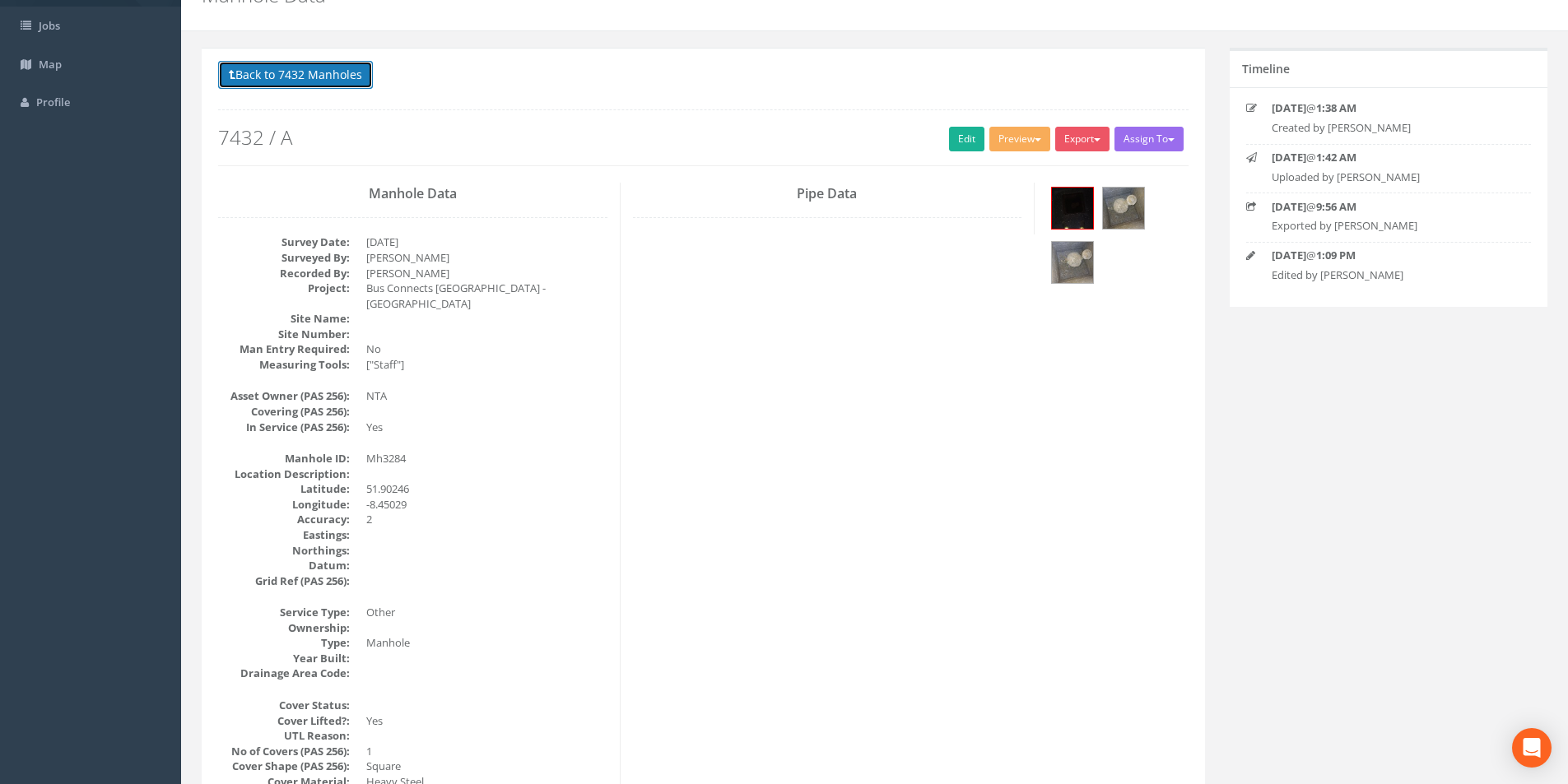
click at [260, 75] on button "Back to 7432 Manholes" at bounding box center [295, 75] width 154 height 28
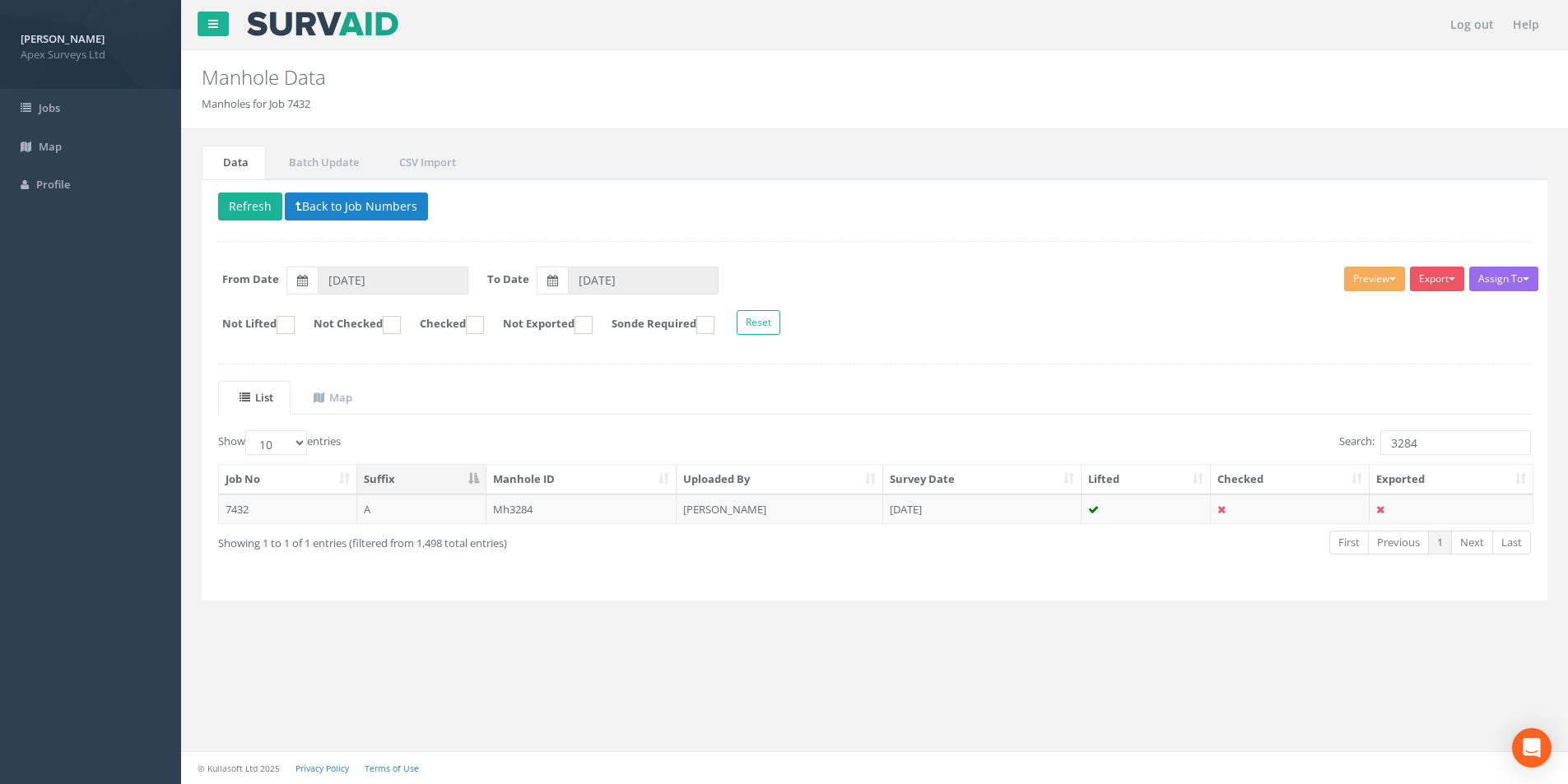
scroll to position [0, 0]
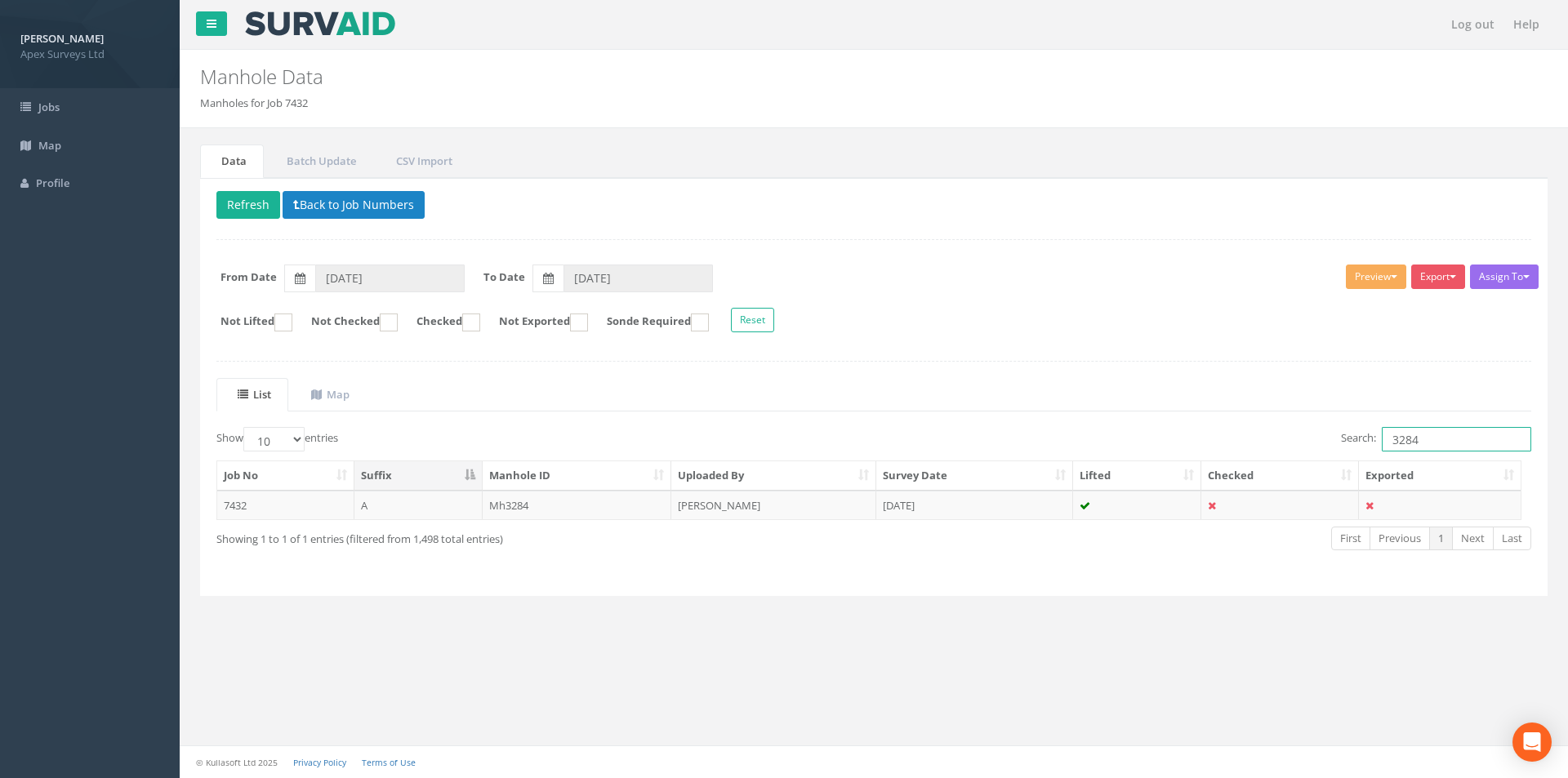
click at [1423, 436] on input "3284" at bounding box center [1456, 438] width 149 height 25
type input "3291"
click at [1031, 509] on td "[DATE]" at bounding box center [974, 505] width 197 height 30
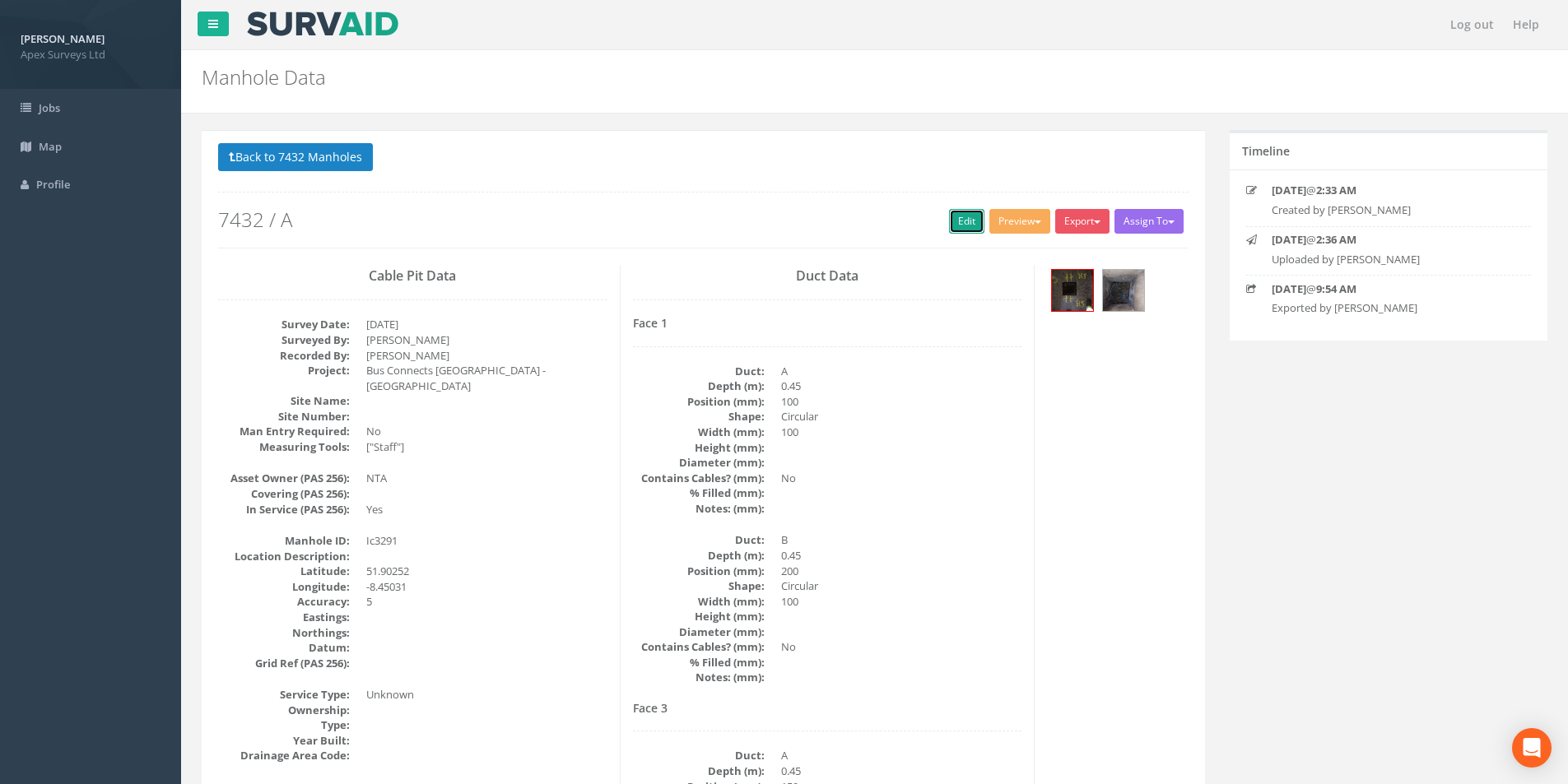
click at [955, 227] on link "Edit" at bounding box center [966, 221] width 35 height 25
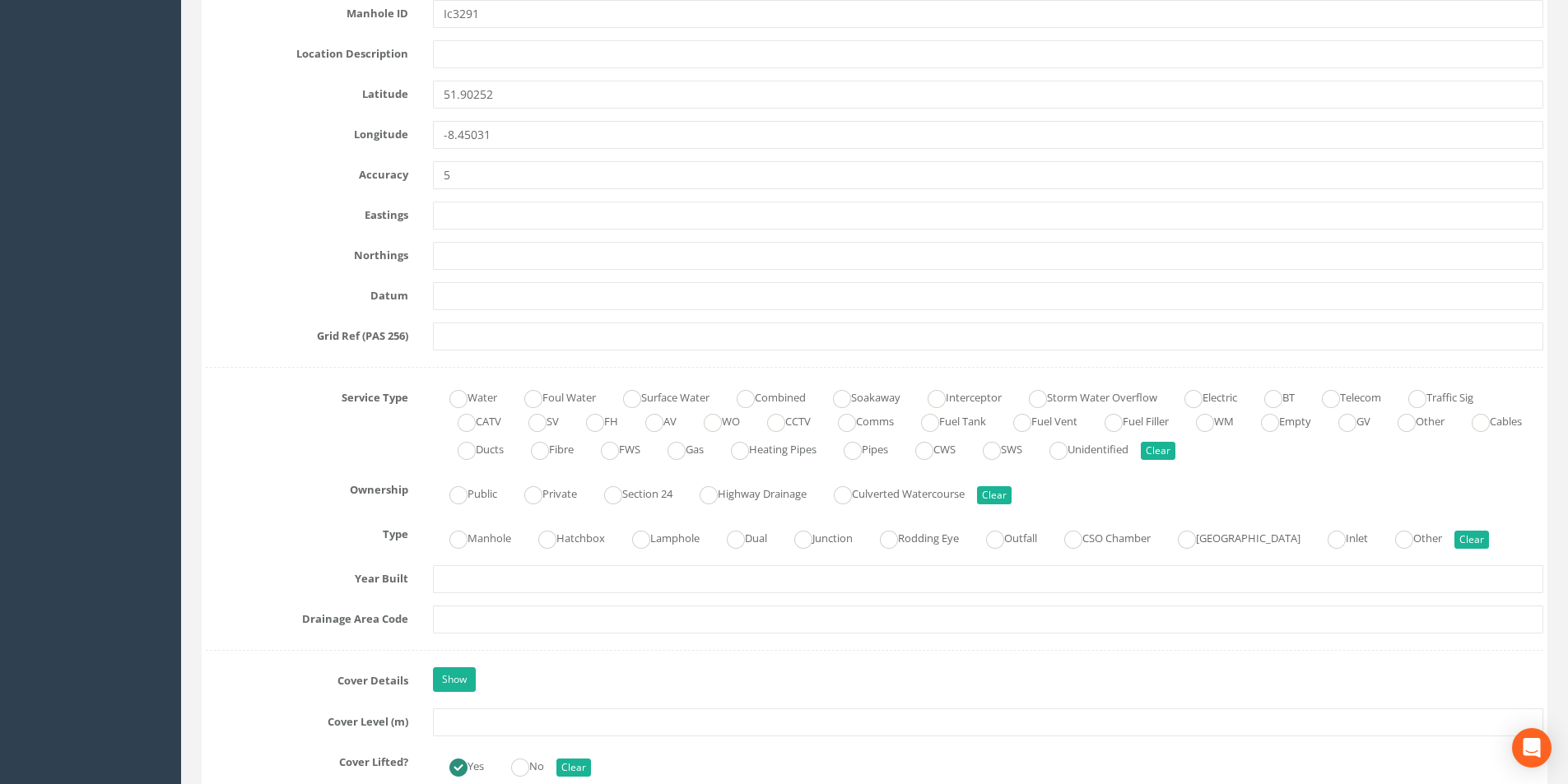
scroll to position [1069, 0]
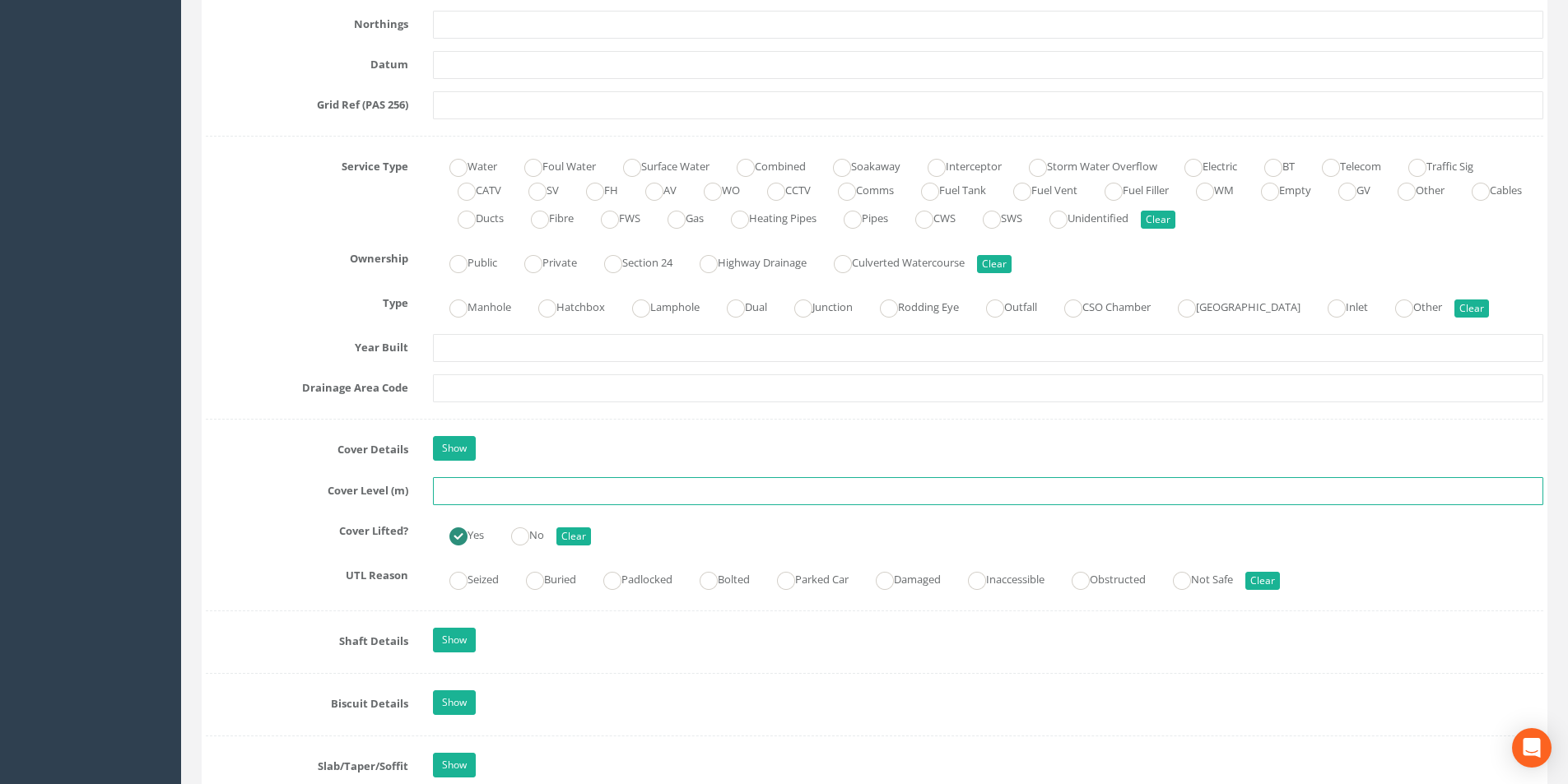
click at [547, 489] on input "text" at bounding box center [987, 491] width 1110 height 28
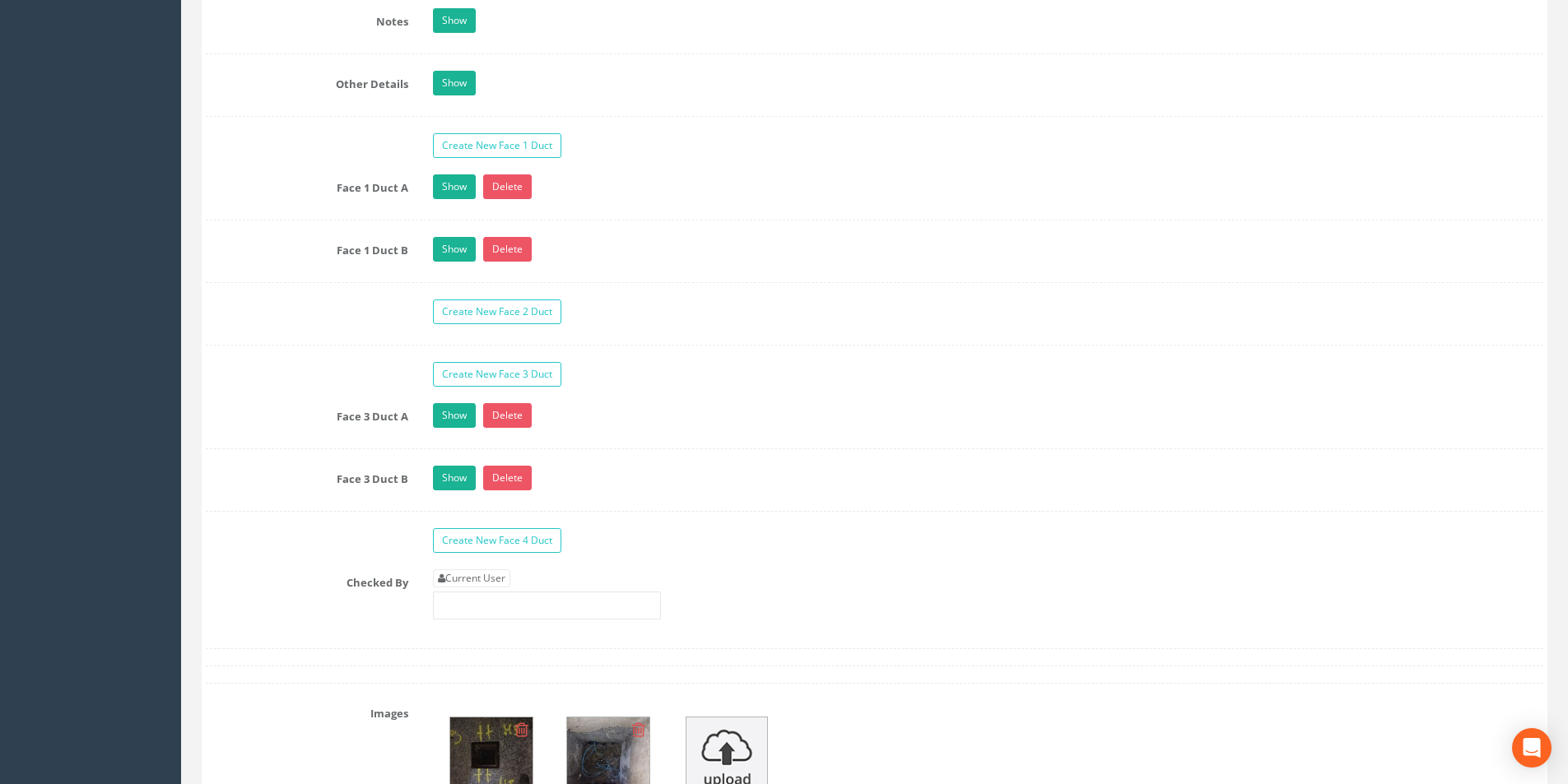
scroll to position [2632, 0]
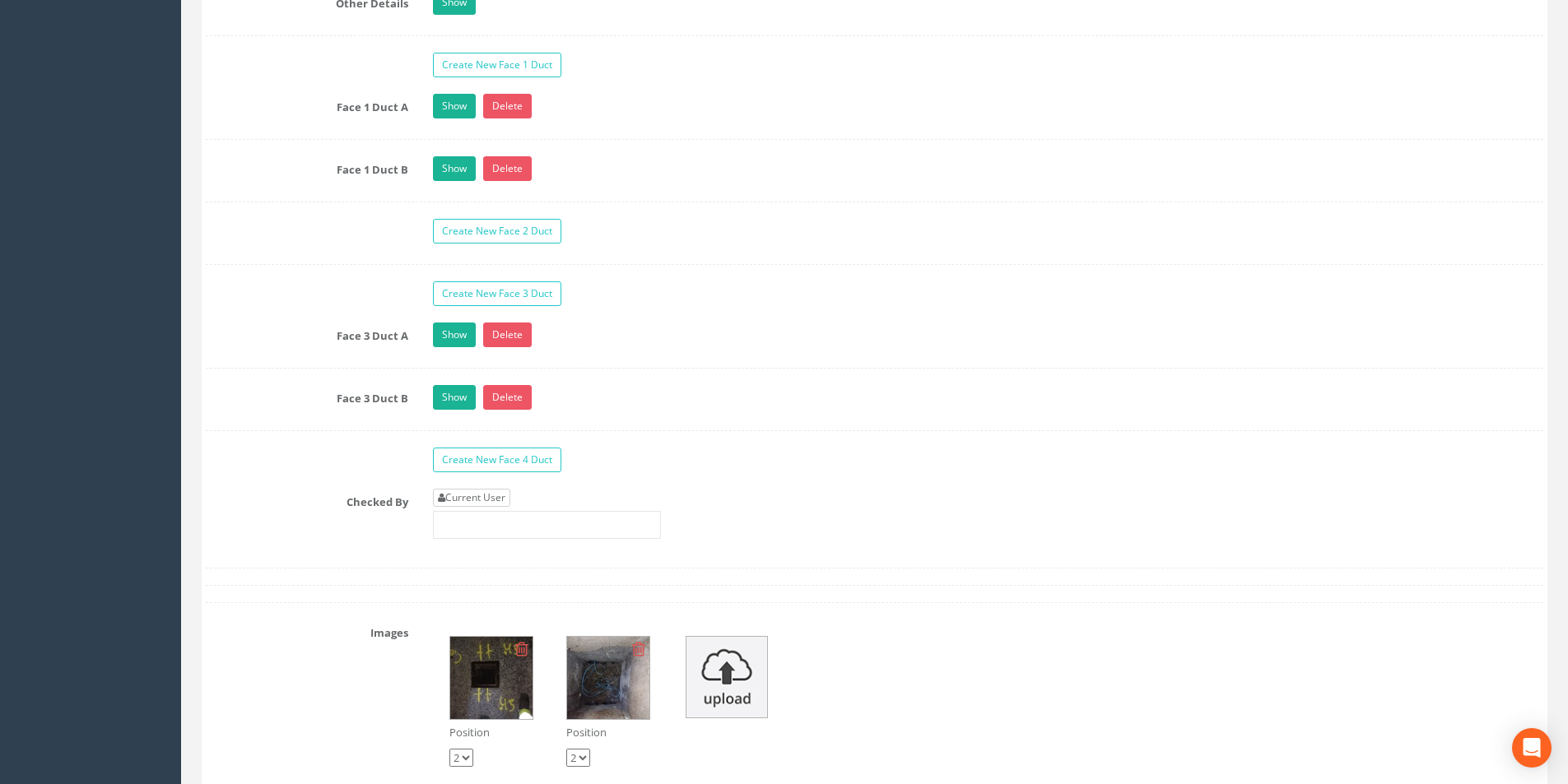
type input "3.21"
click at [497, 498] on link "Current User" at bounding box center [471, 498] width 77 height 18
type input "[PERSON_NAME]"
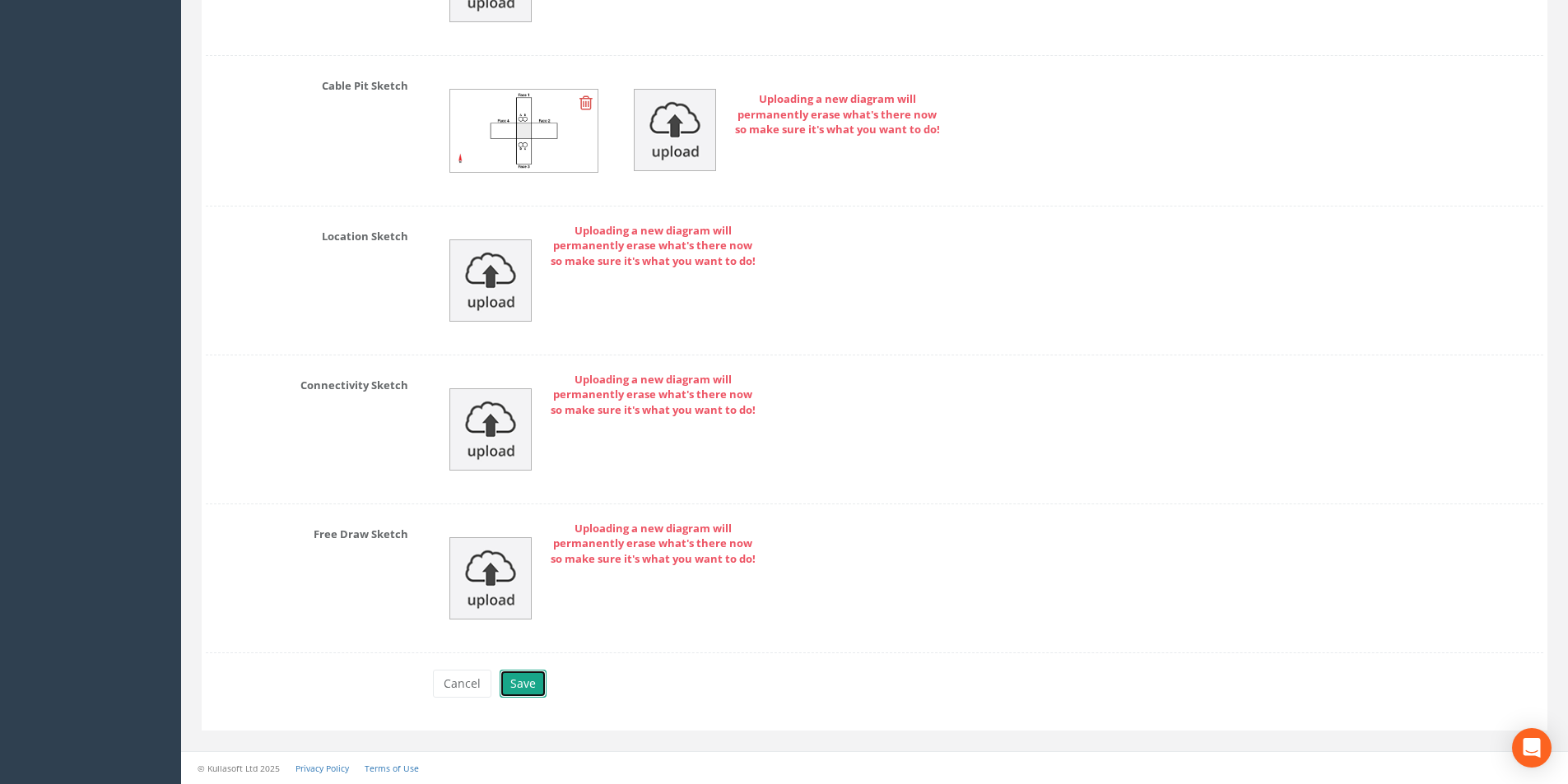
click at [519, 672] on button "Save" at bounding box center [523, 683] width 47 height 28
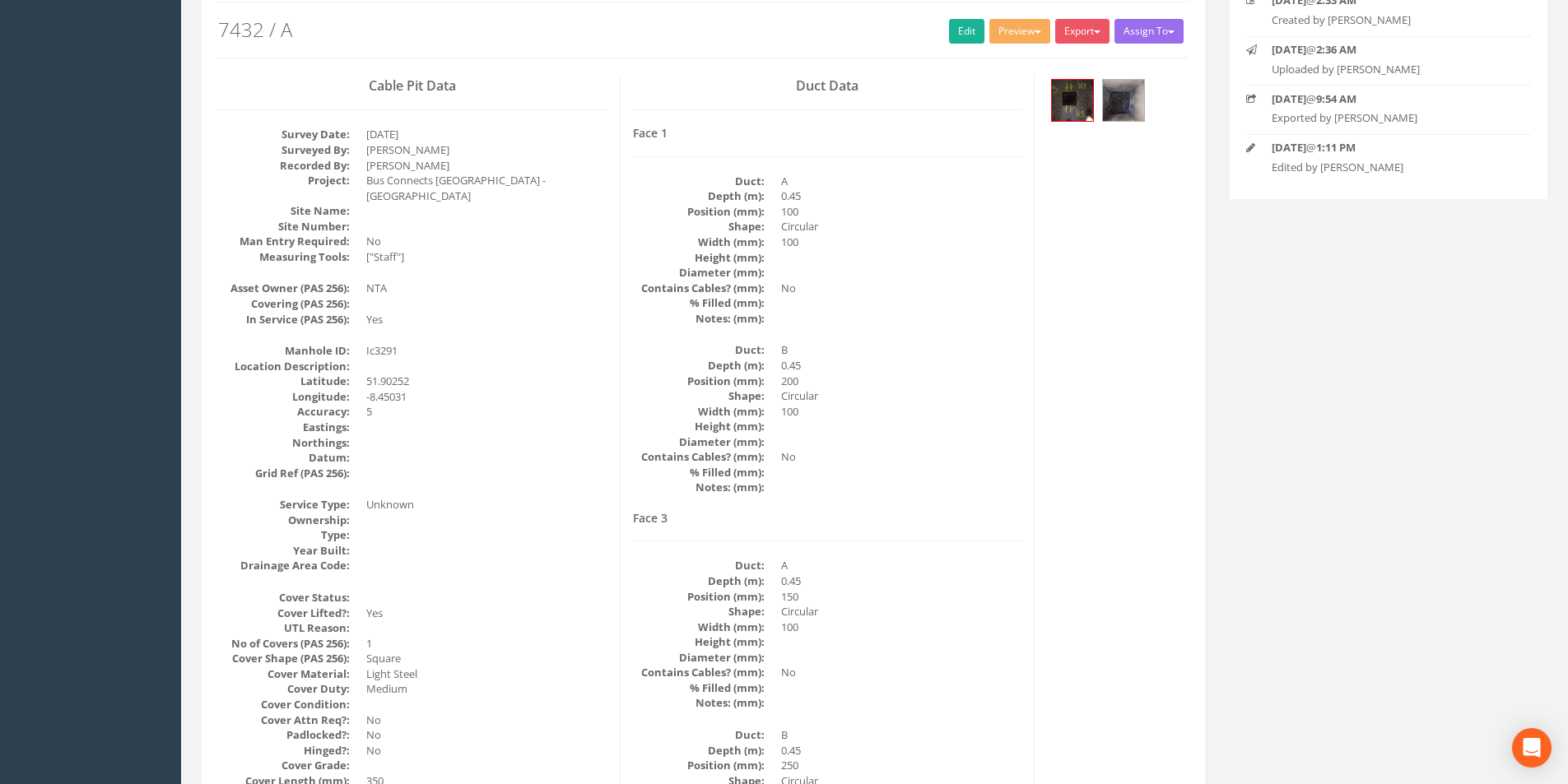
scroll to position [0, 0]
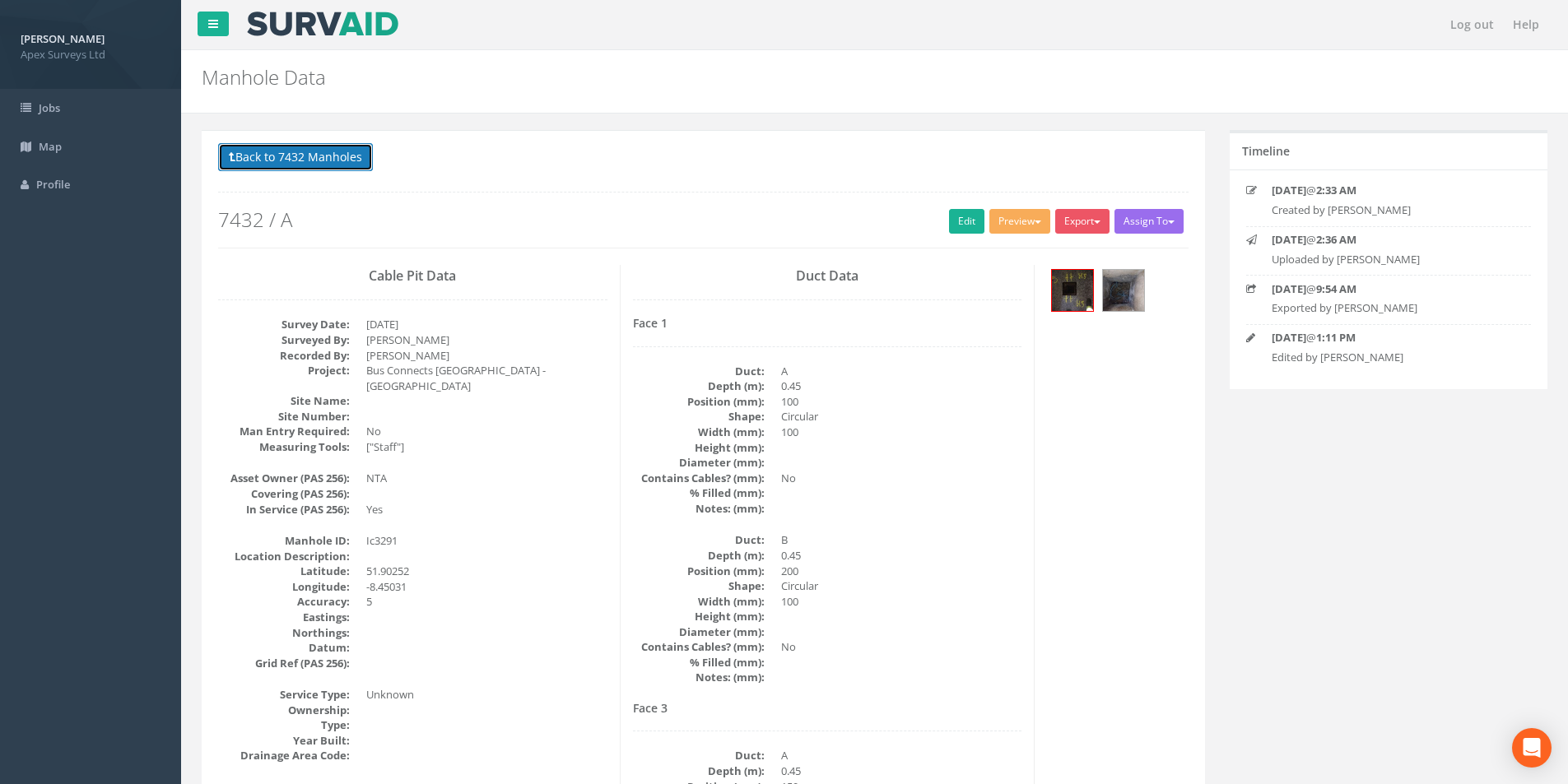
click at [271, 160] on button "Back to 7432 Manholes" at bounding box center [295, 157] width 154 height 28
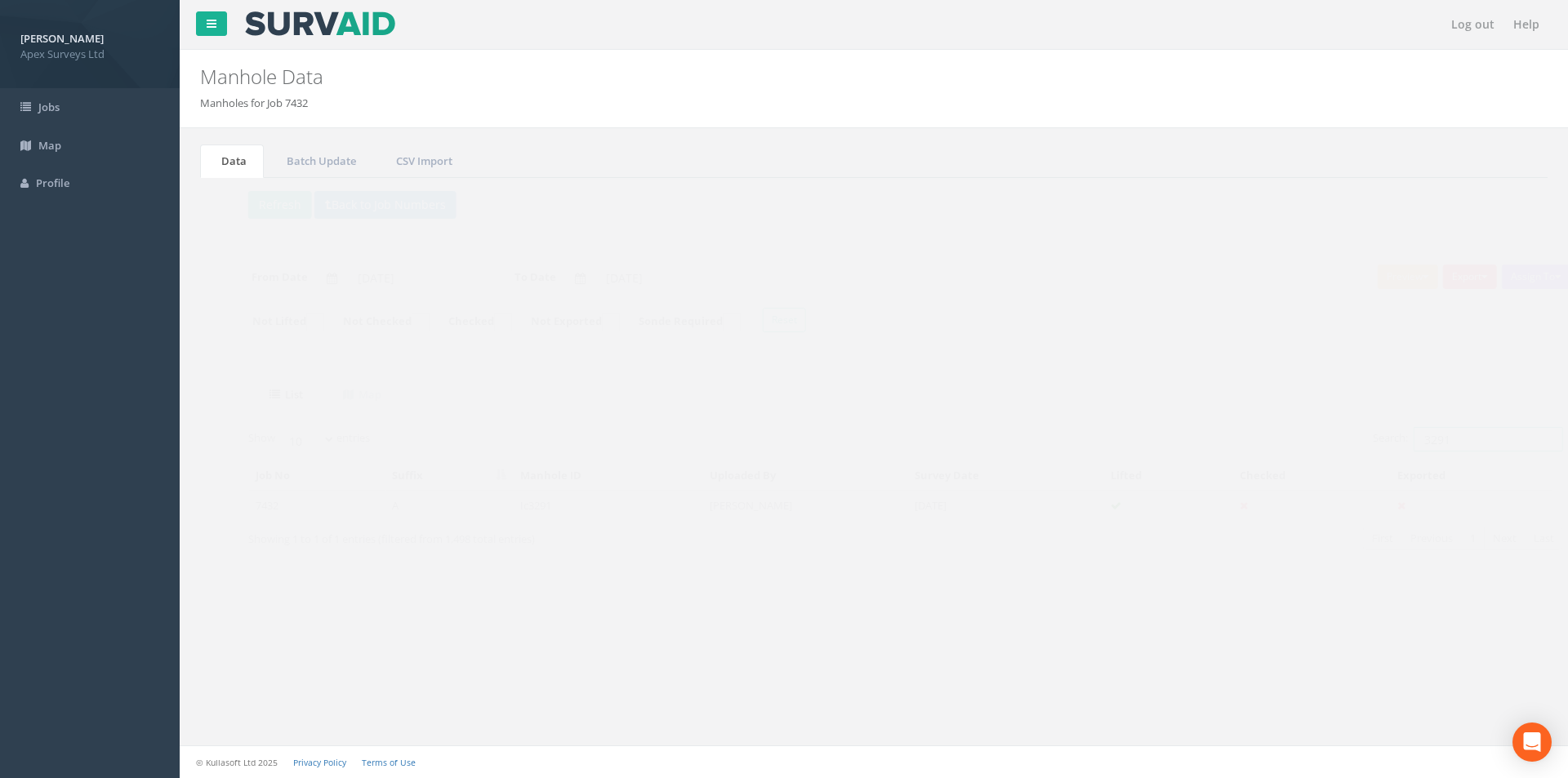
click at [1433, 433] on input "3291" at bounding box center [1456, 438] width 149 height 25
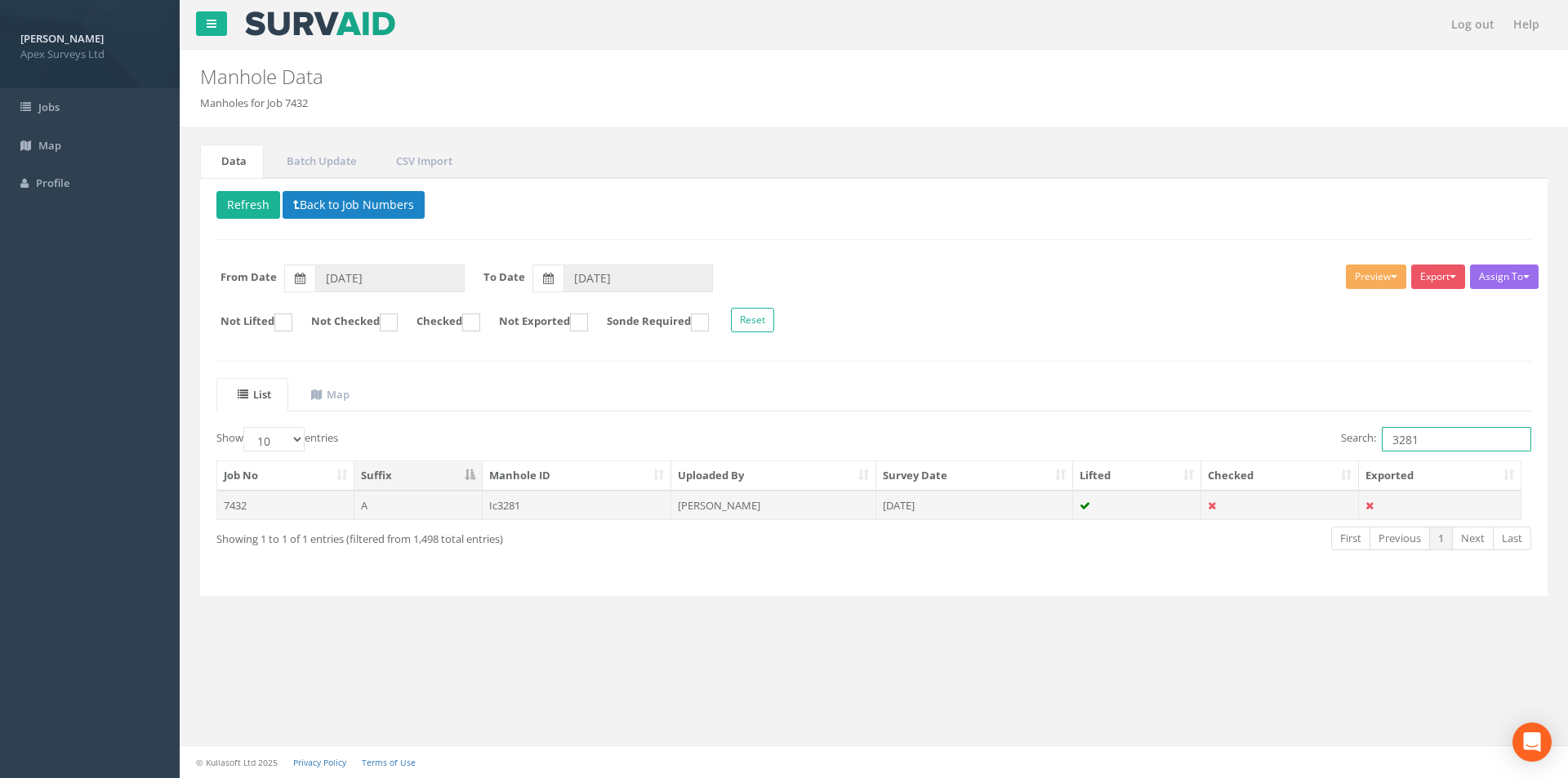
type input "3281"
click at [747, 499] on td "[PERSON_NAME]" at bounding box center [773, 505] width 205 height 30
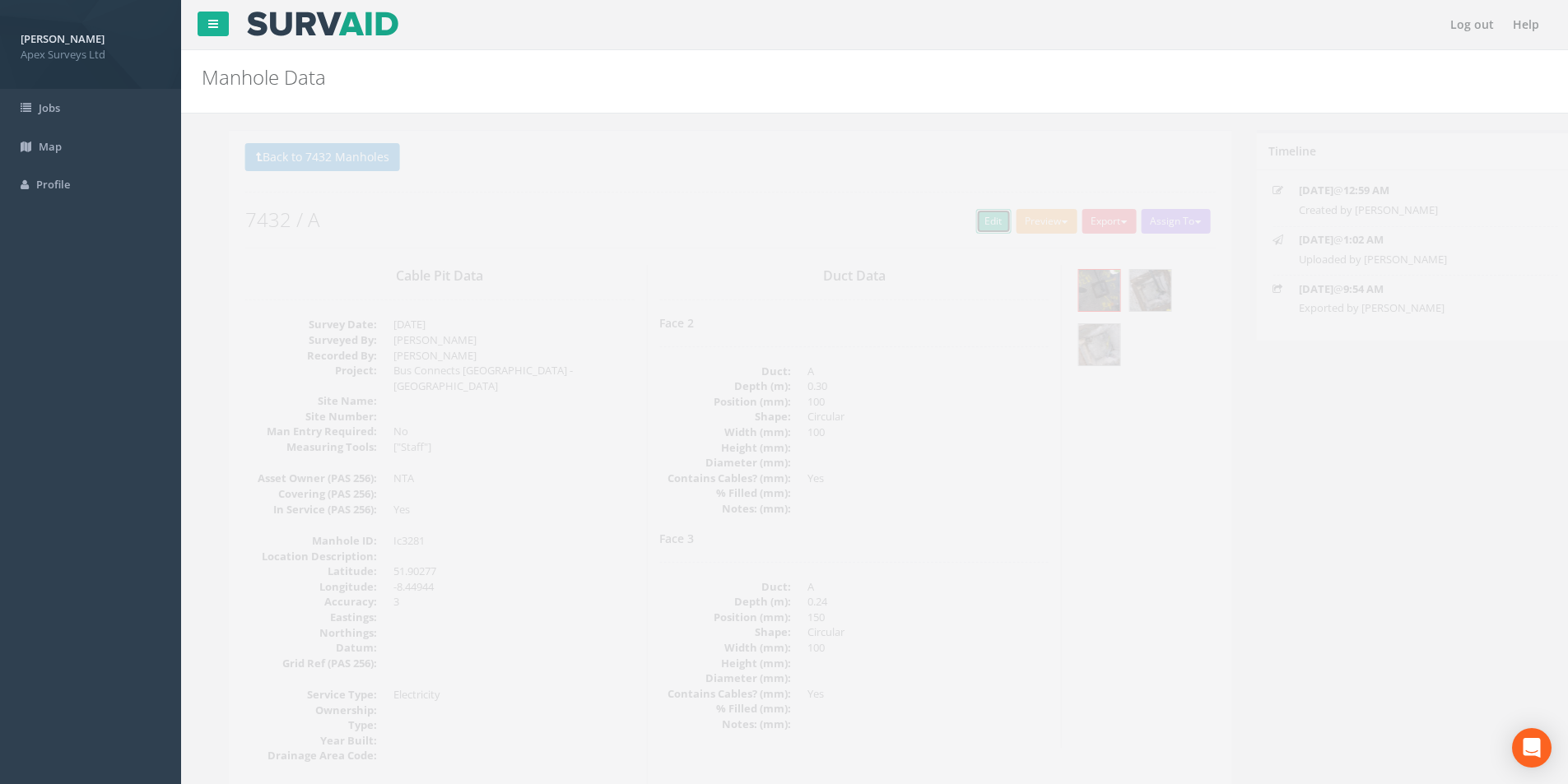
click at [949, 229] on link "Edit" at bounding box center [966, 221] width 35 height 25
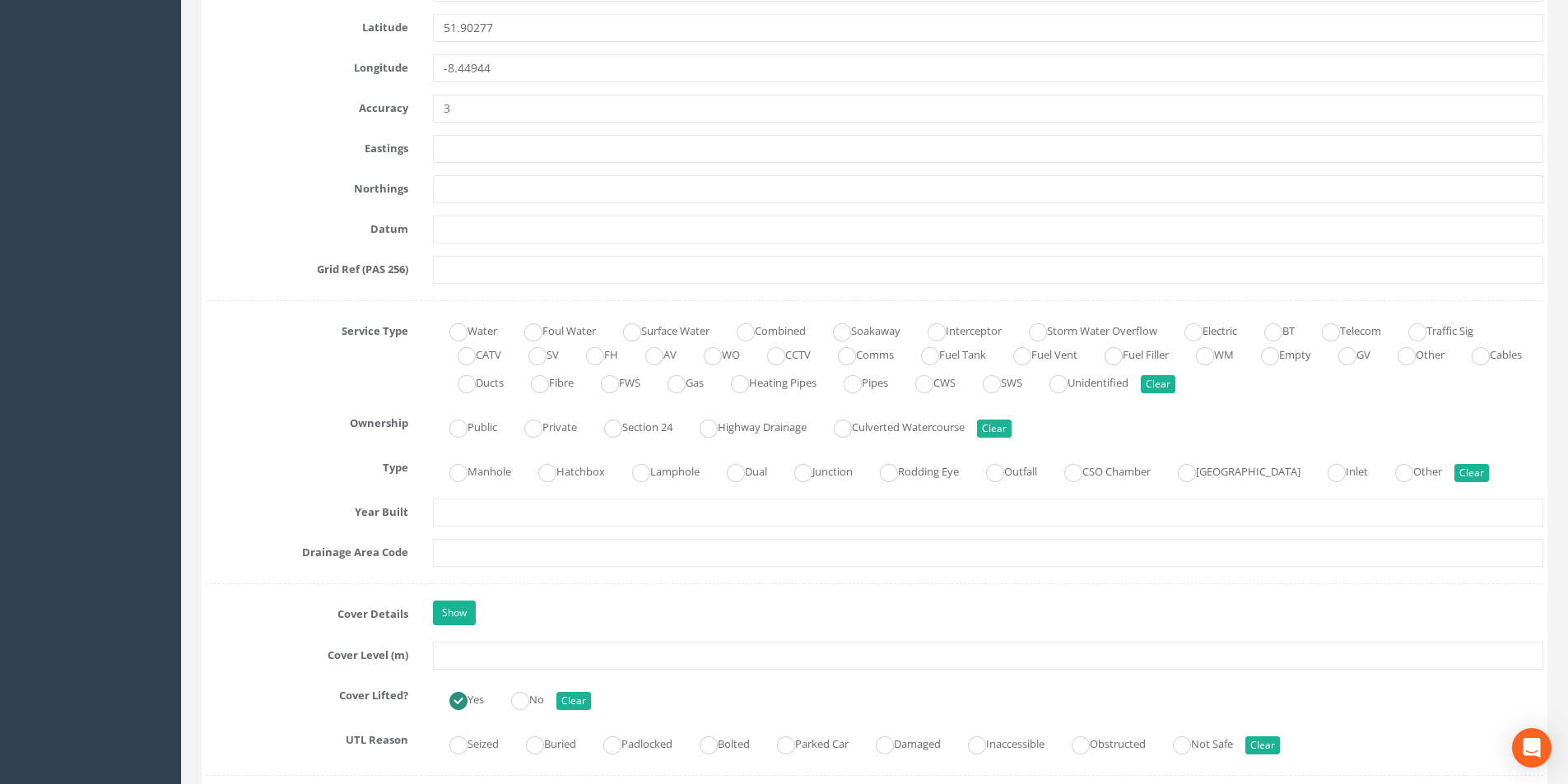
scroll to position [1151, 0]
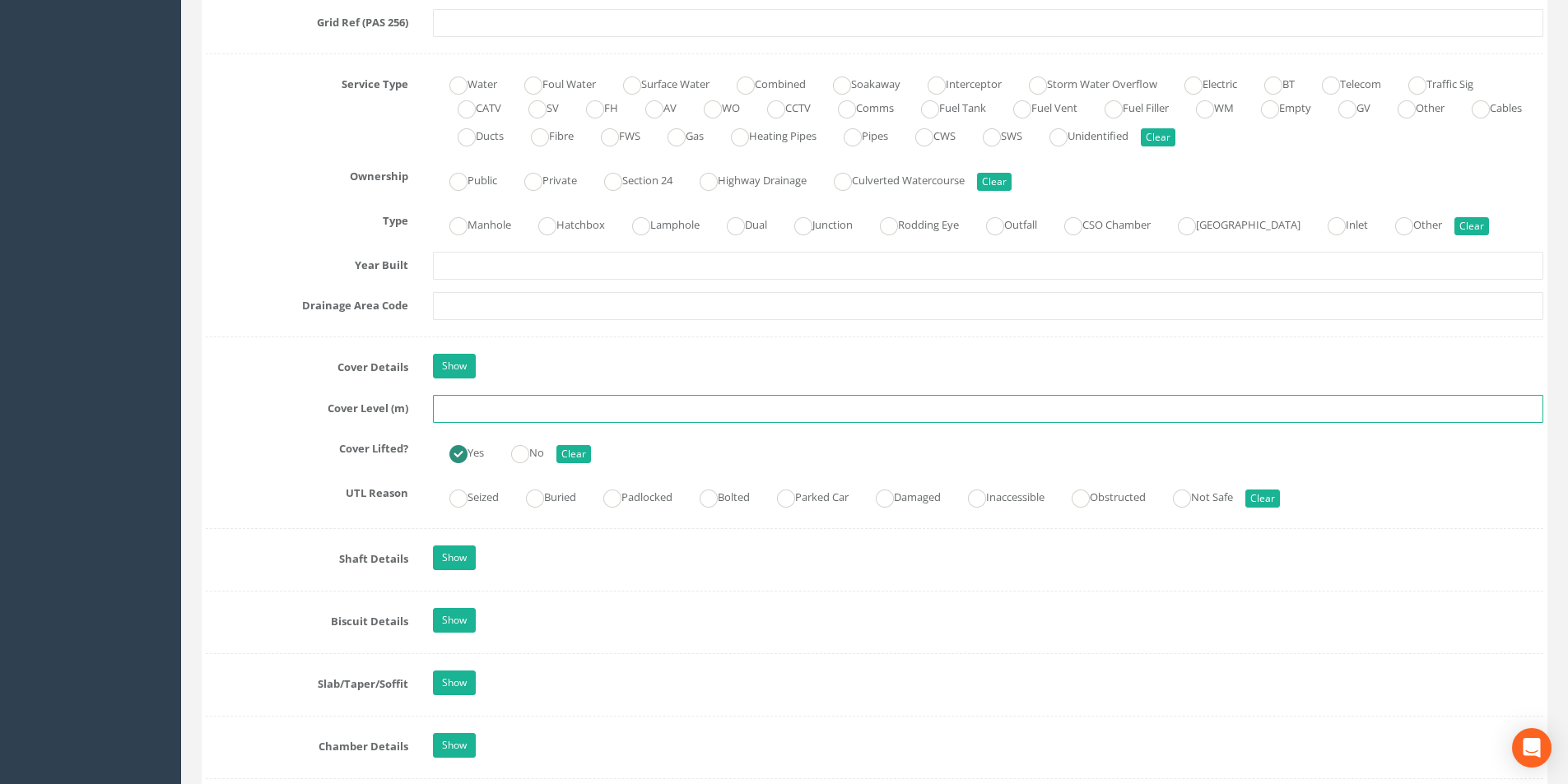
click at [536, 407] on input "text" at bounding box center [987, 408] width 1110 height 28
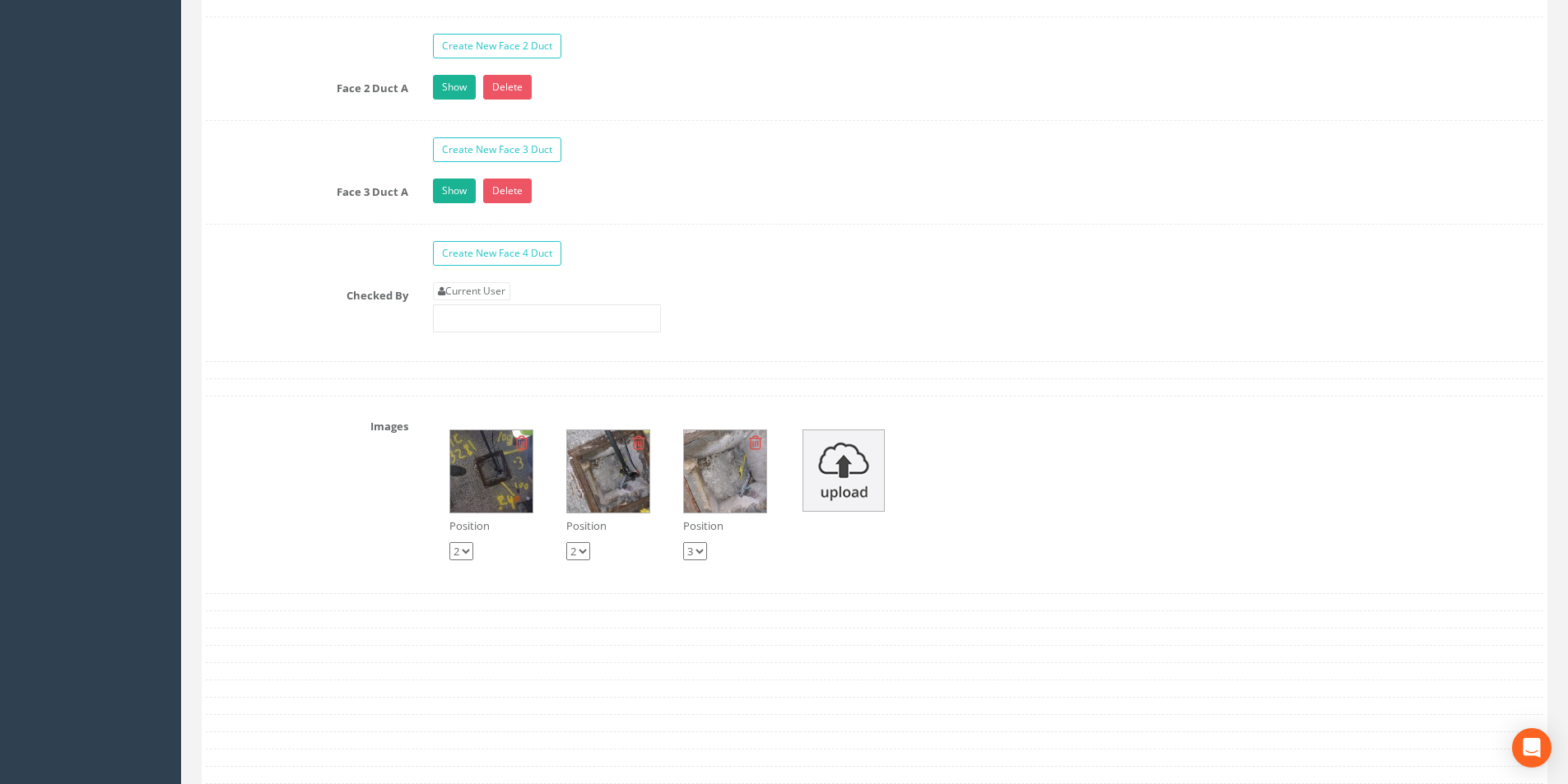
scroll to position [2714, 0]
type input "3.10"
click at [475, 298] on link "Current User" at bounding box center [471, 290] width 77 height 18
type input "[PERSON_NAME]"
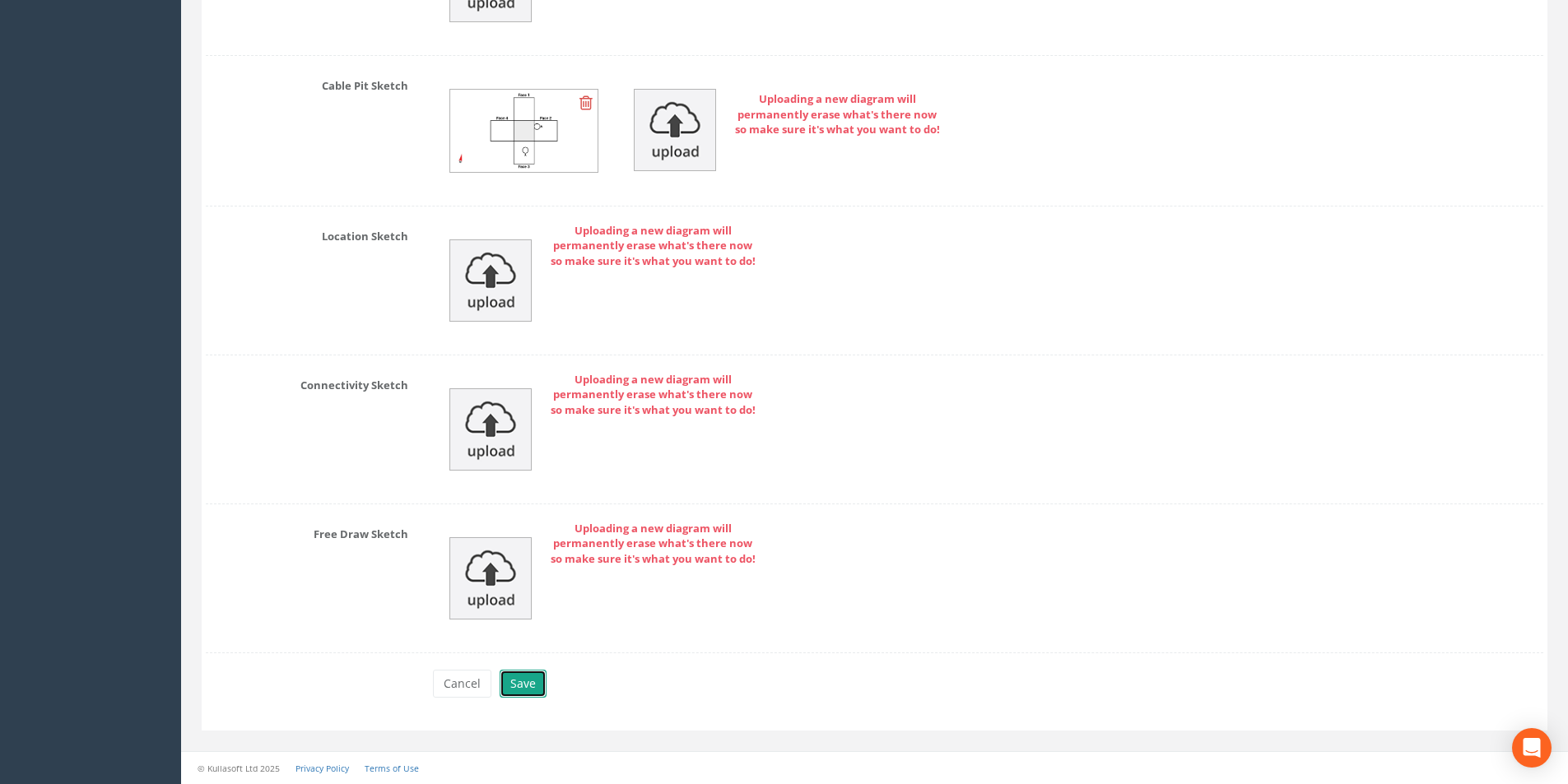
click at [525, 681] on button "Save" at bounding box center [523, 683] width 47 height 28
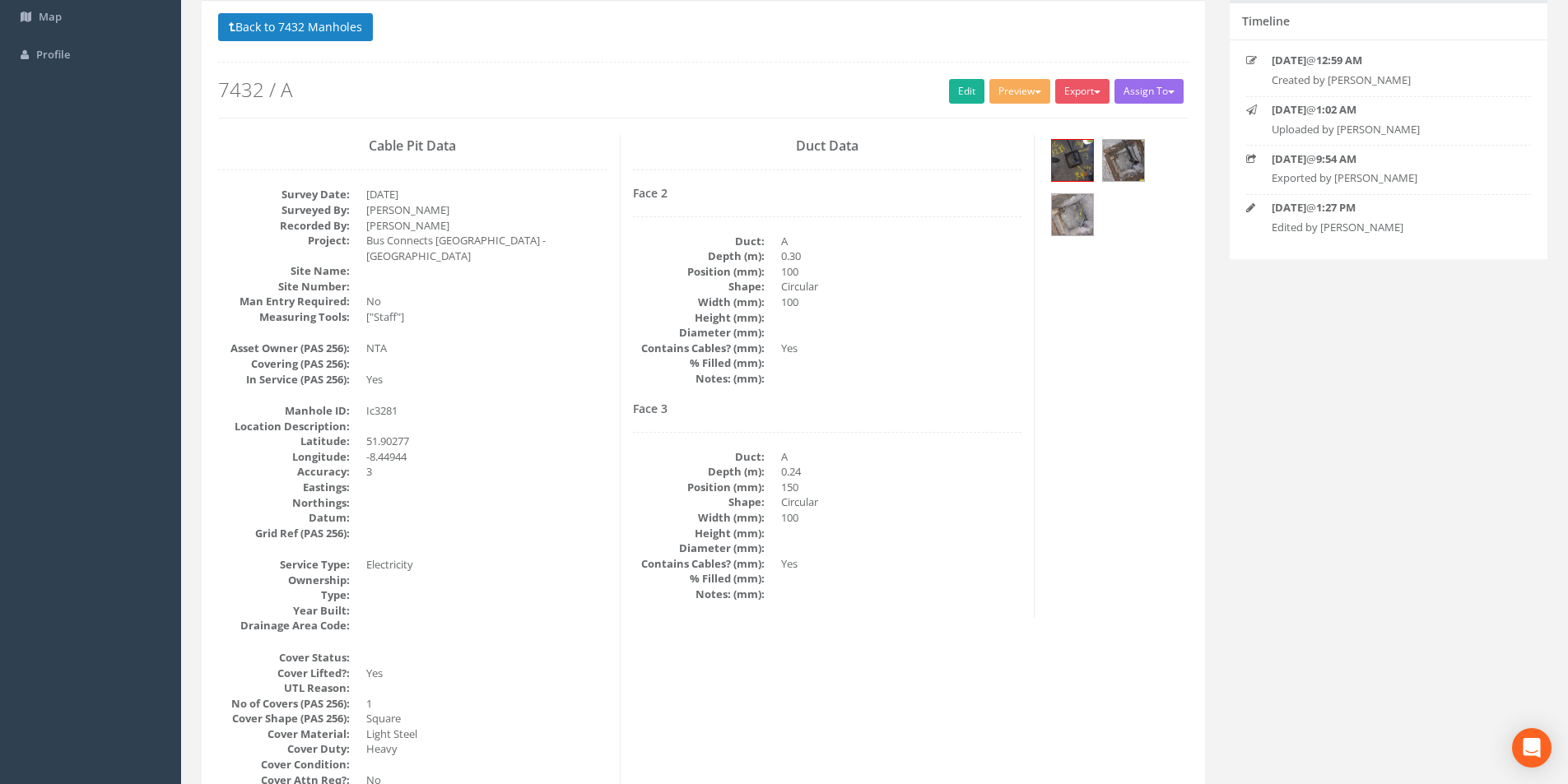
scroll to position [0, 0]
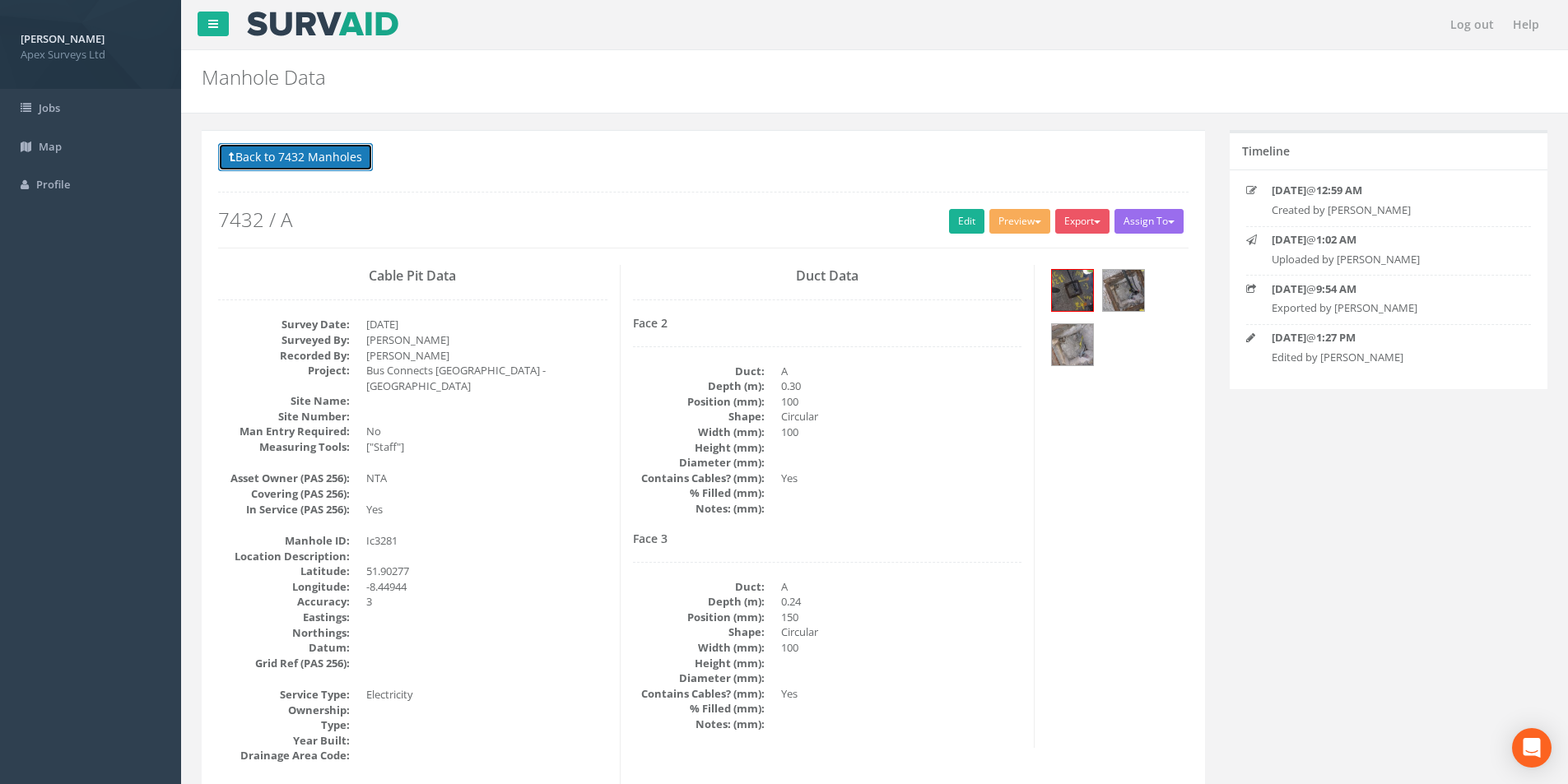
click at [309, 162] on button "Back to 7432 Manholes" at bounding box center [295, 157] width 154 height 28
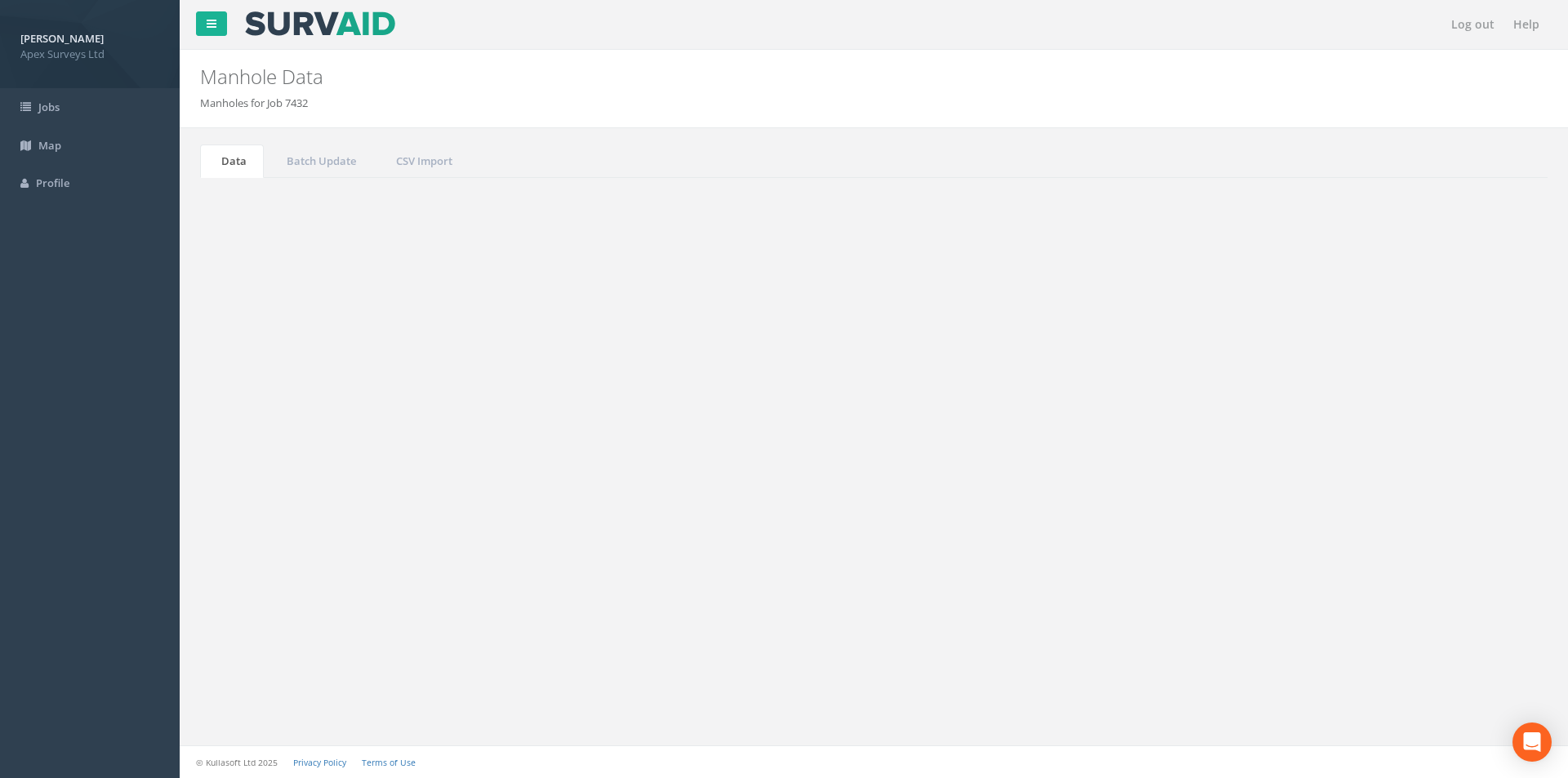
drag, startPoint x: 1432, startPoint y: 430, endPoint x: 1387, endPoint y: 437, distance: 45.5
click at [1387, 437] on input "3281" at bounding box center [1456, 438] width 149 height 25
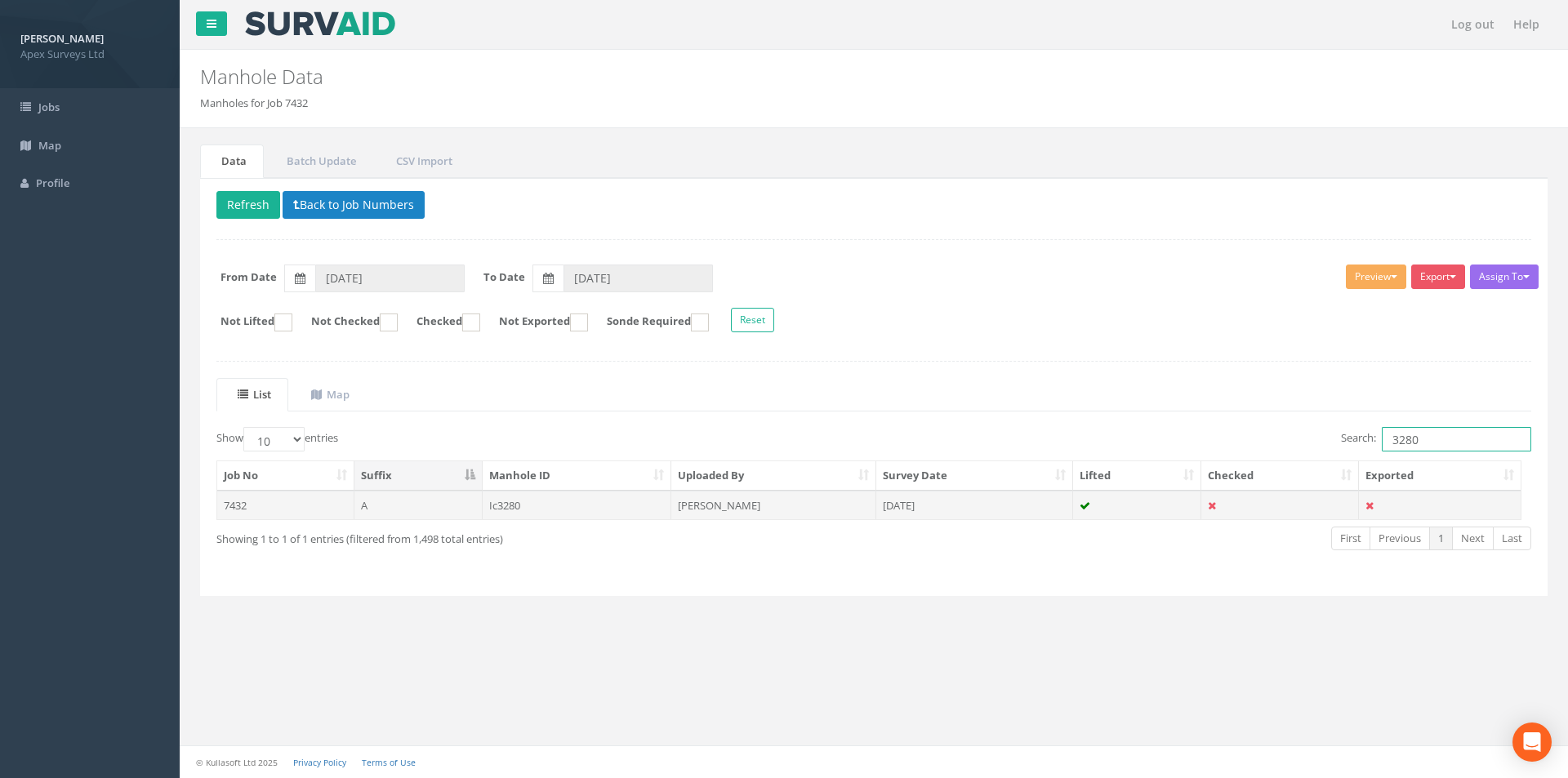
type input "3280"
click at [790, 495] on td "[PERSON_NAME]" at bounding box center [773, 505] width 205 height 30
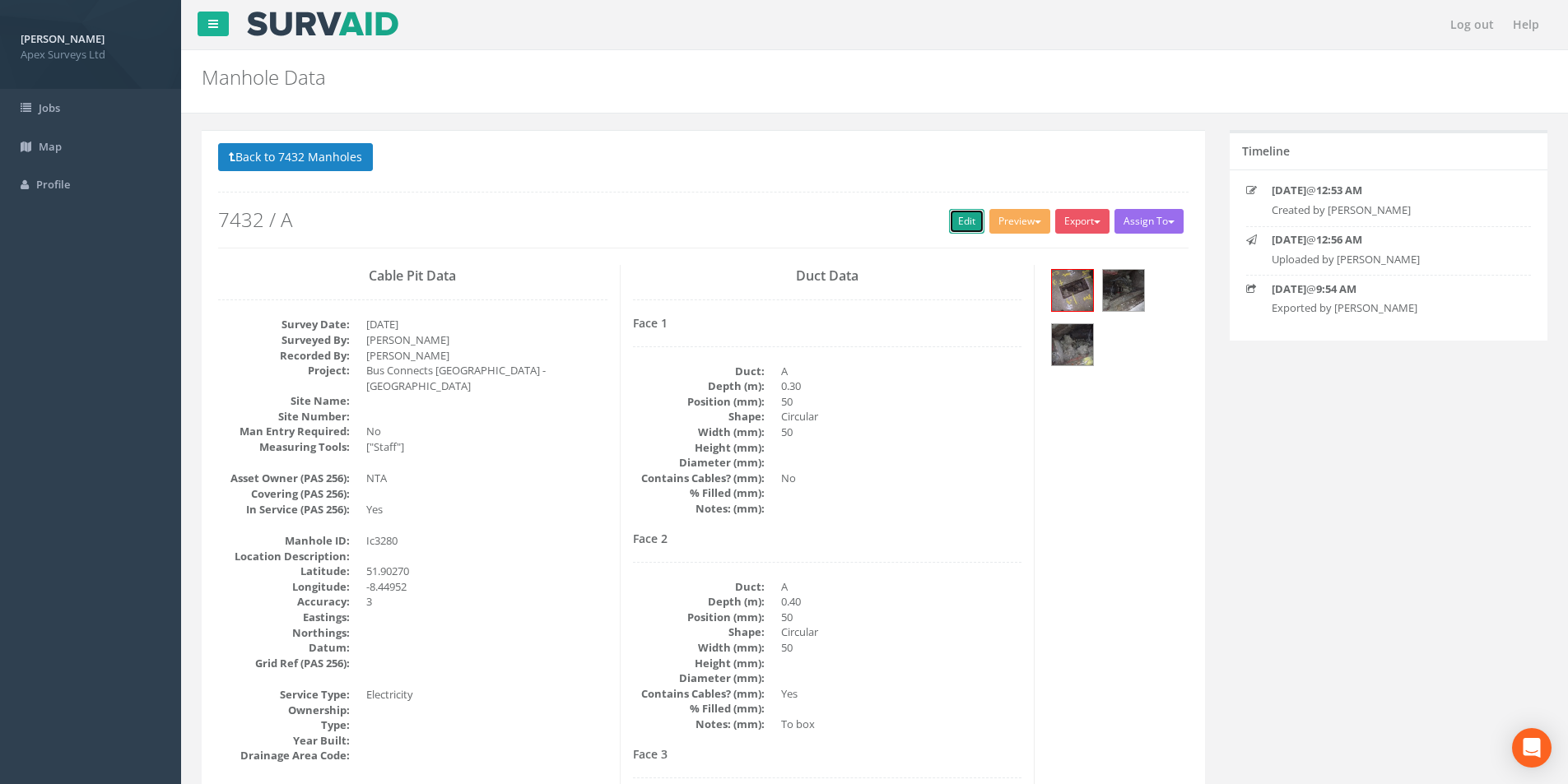
click at [949, 222] on link "Edit" at bounding box center [966, 221] width 35 height 25
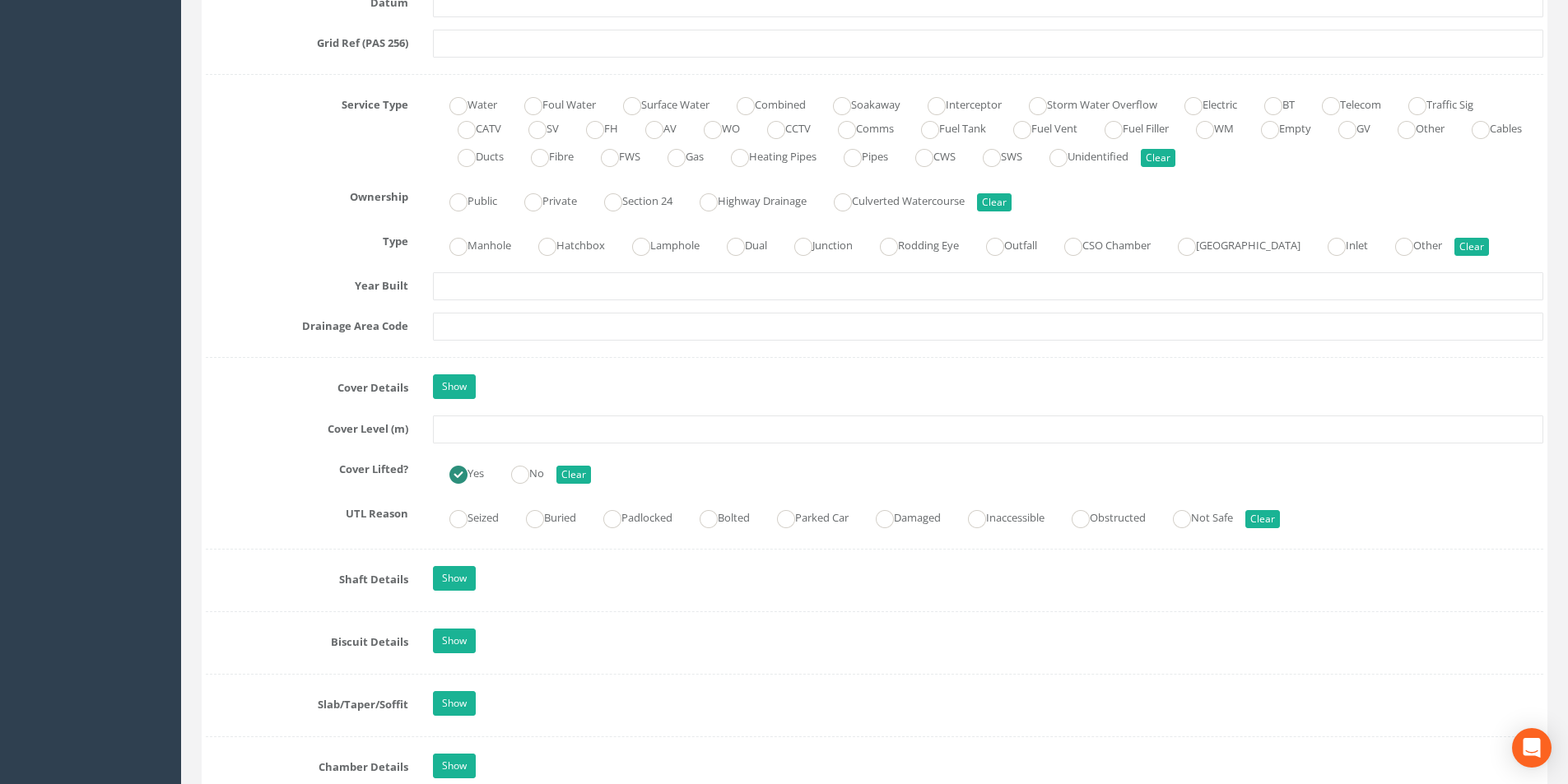
scroll to position [1151, 0]
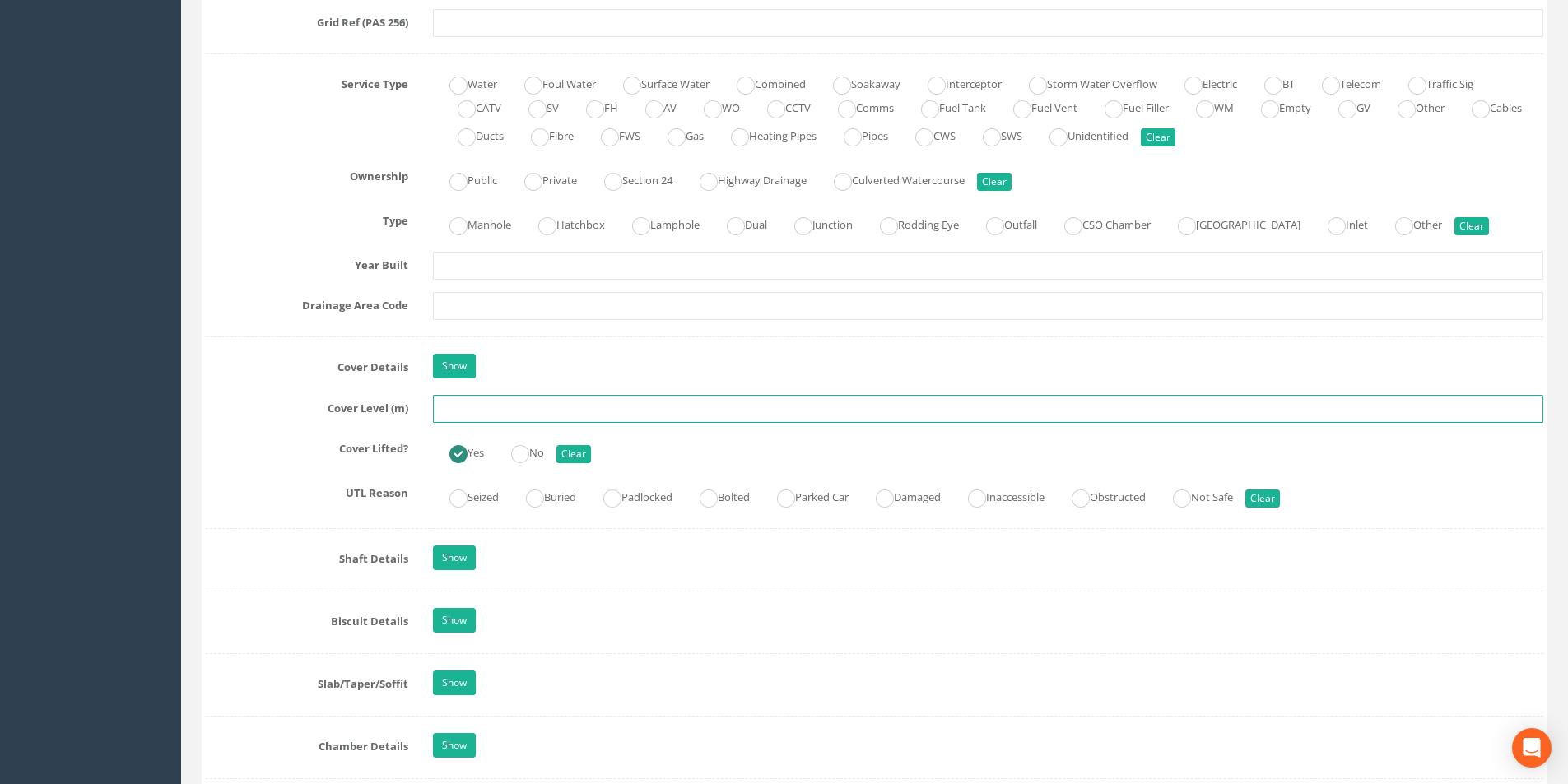
click at [474, 406] on input "text" at bounding box center [987, 408] width 1110 height 28
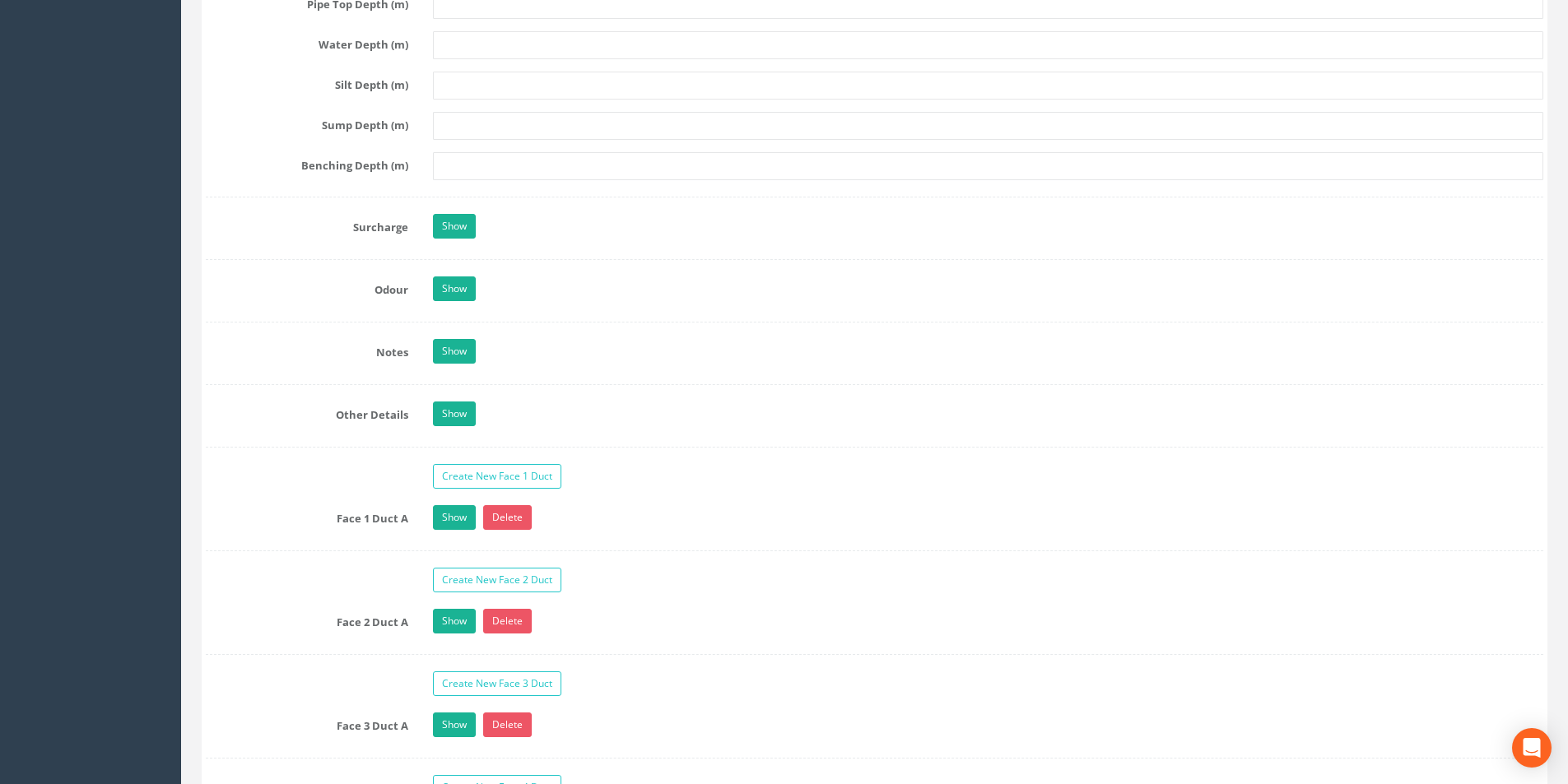
scroll to position [2714, 0]
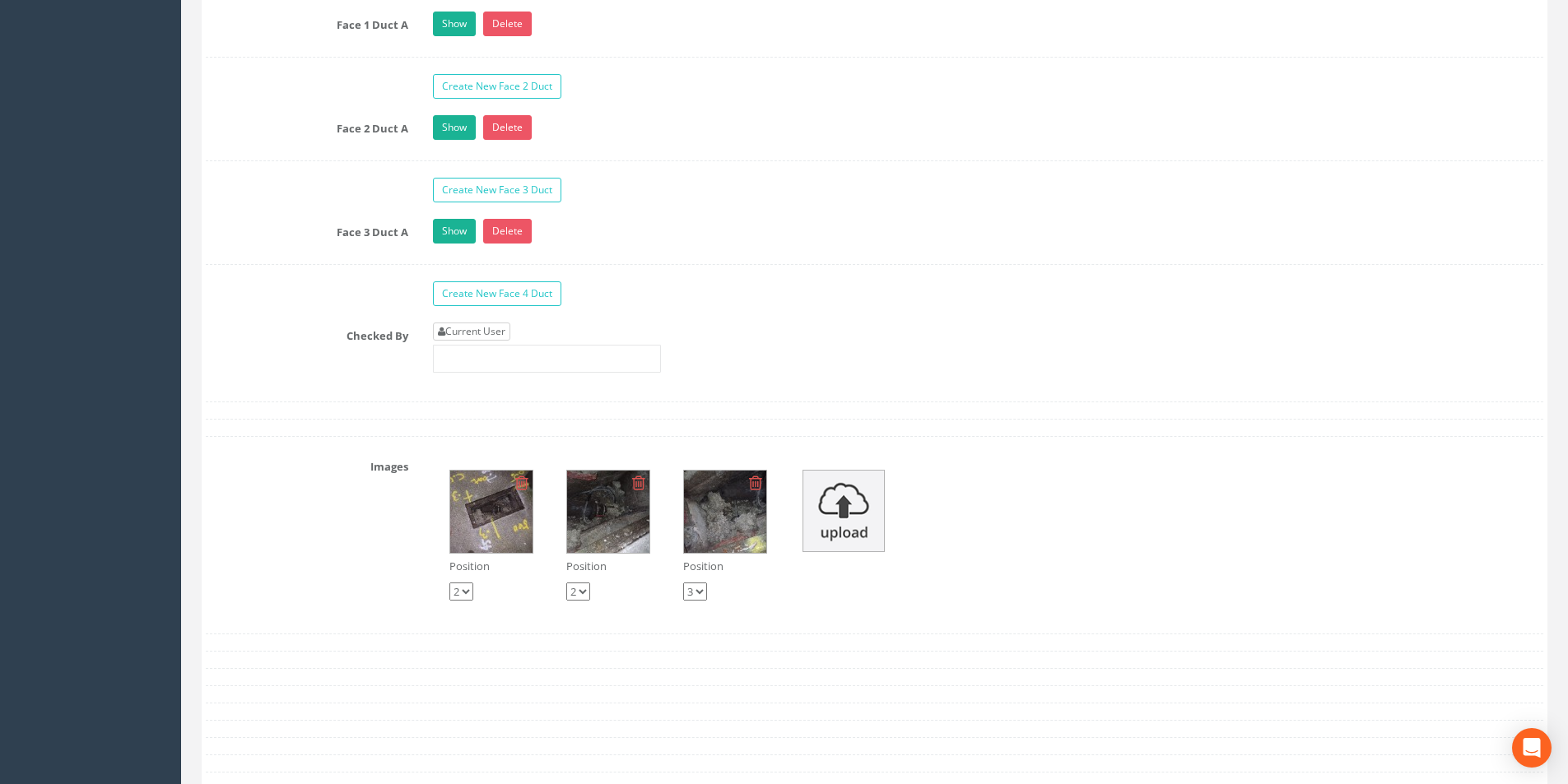
type input "3.15"
click at [492, 335] on link "Current User" at bounding box center [471, 331] width 77 height 18
type input "[PERSON_NAME]"
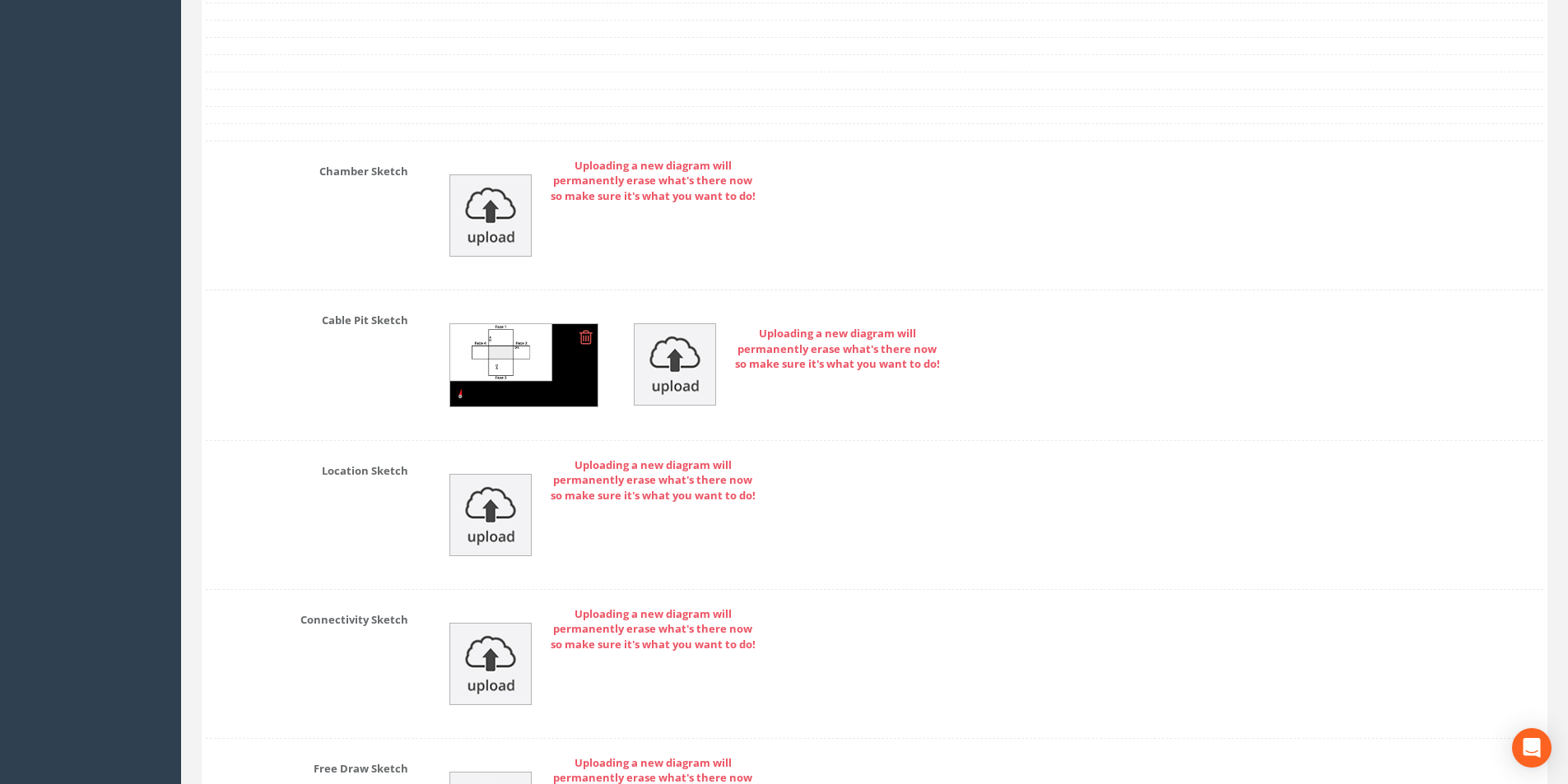
scroll to position [3666, 0]
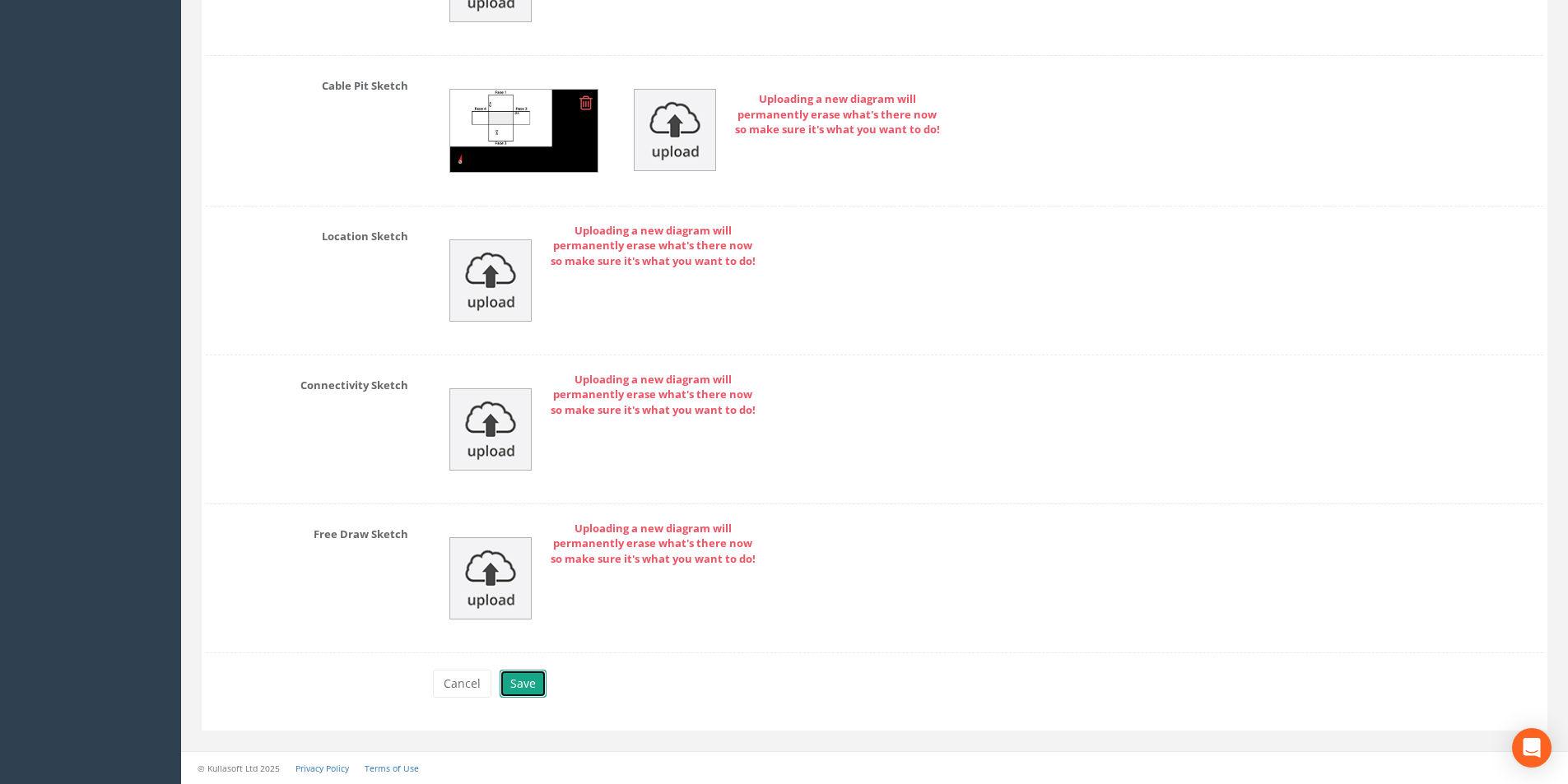
click at [520, 692] on button "Save" at bounding box center [523, 683] width 47 height 28
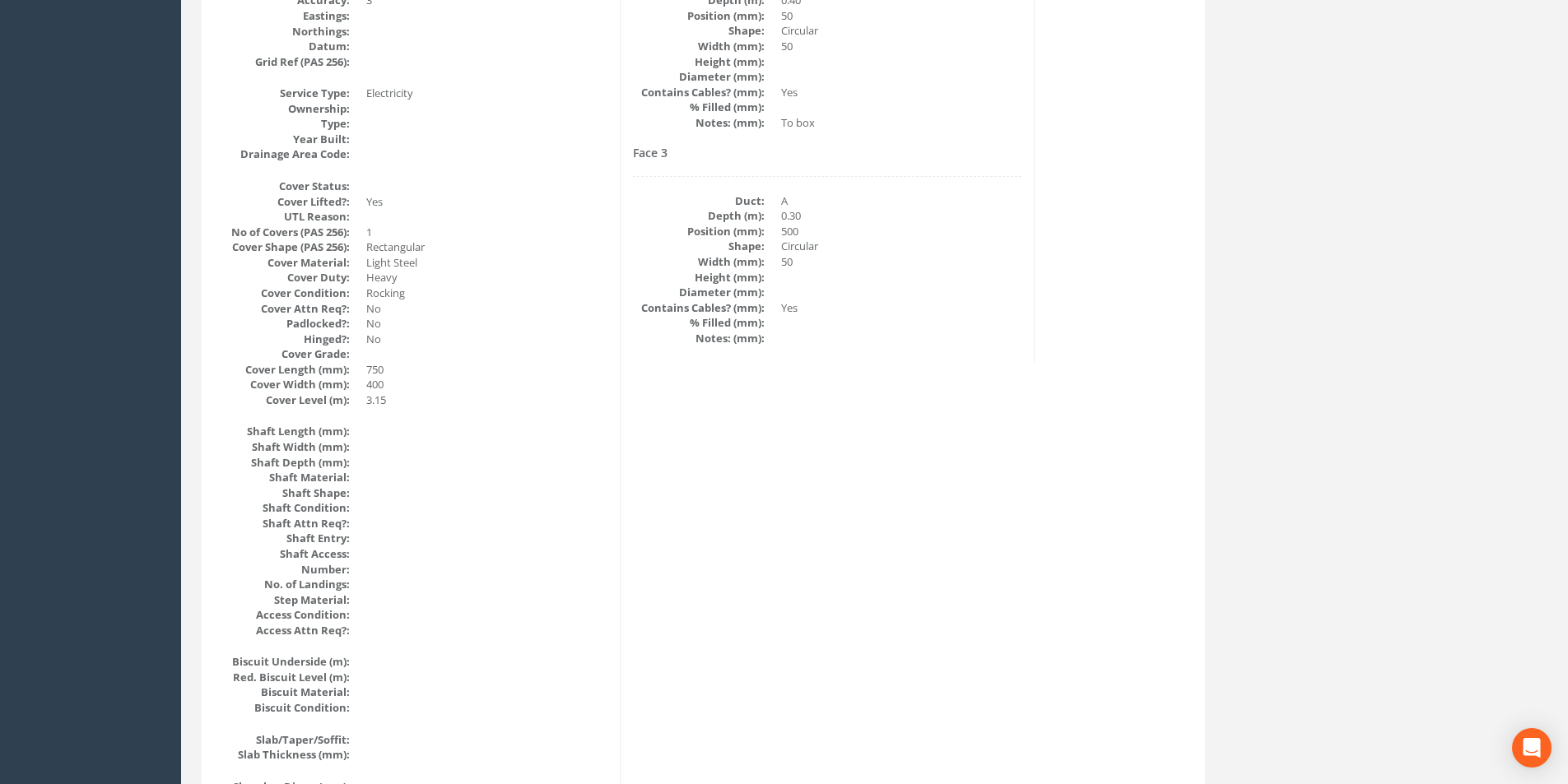
scroll to position [108, 0]
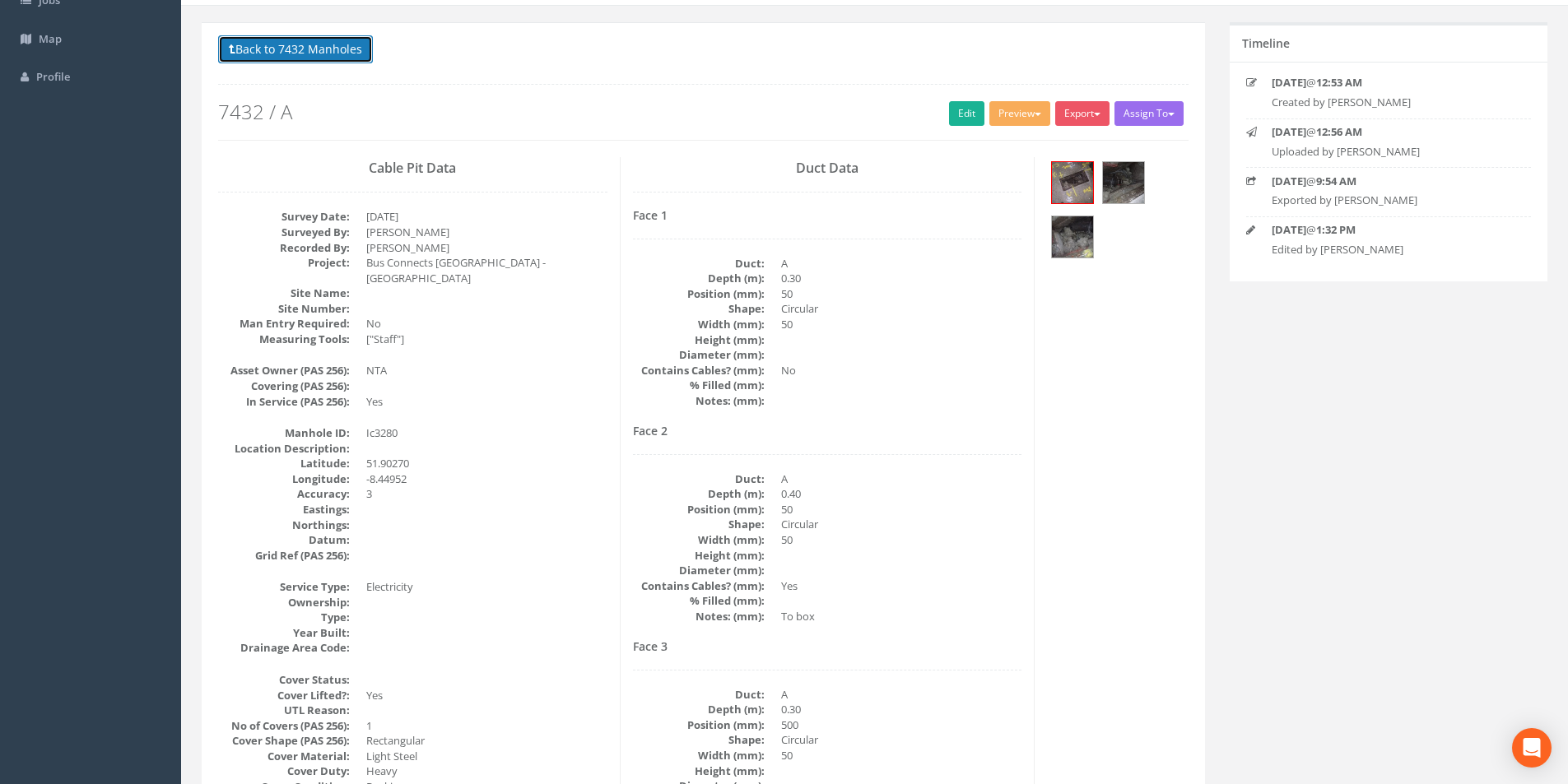
click at [333, 52] on button "Back to 7432 Manholes" at bounding box center [295, 49] width 154 height 28
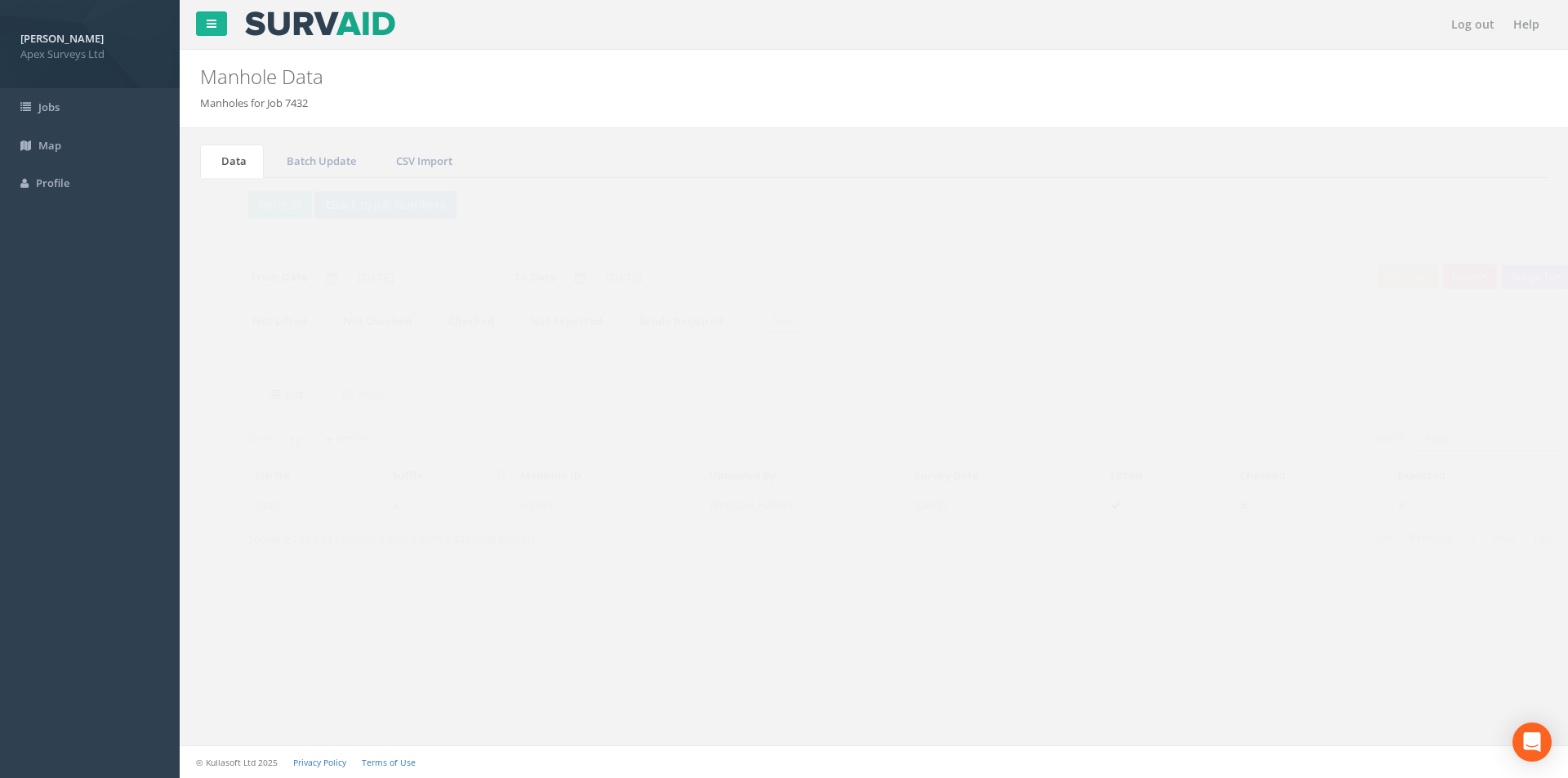
drag, startPoint x: 1416, startPoint y: 438, endPoint x: 1392, endPoint y: 442, distance: 24.3
click at [1392, 442] on input "3280" at bounding box center [1456, 438] width 149 height 25
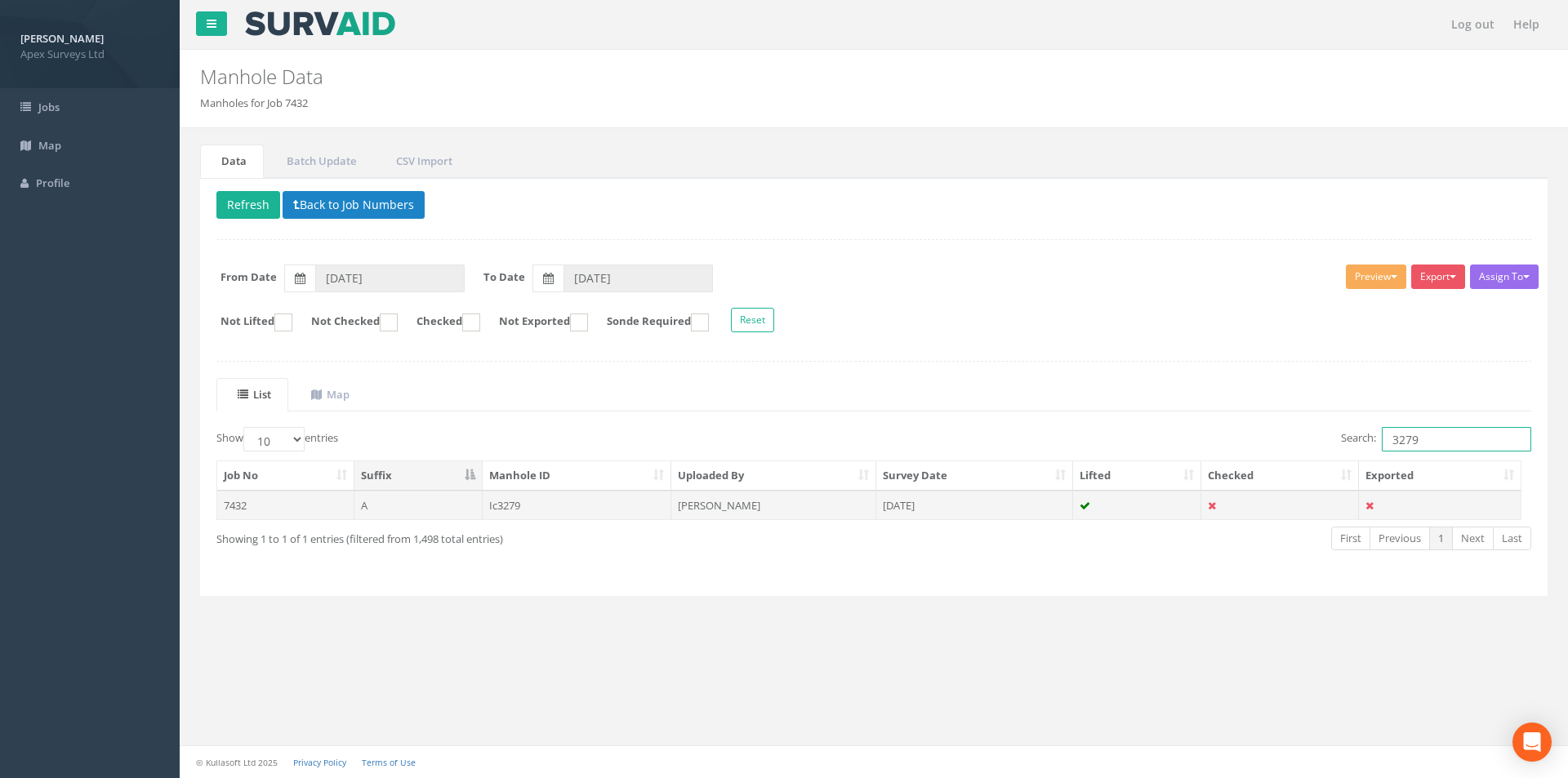
type input "3279"
click at [1020, 508] on td "[DATE]" at bounding box center [974, 505] width 197 height 30
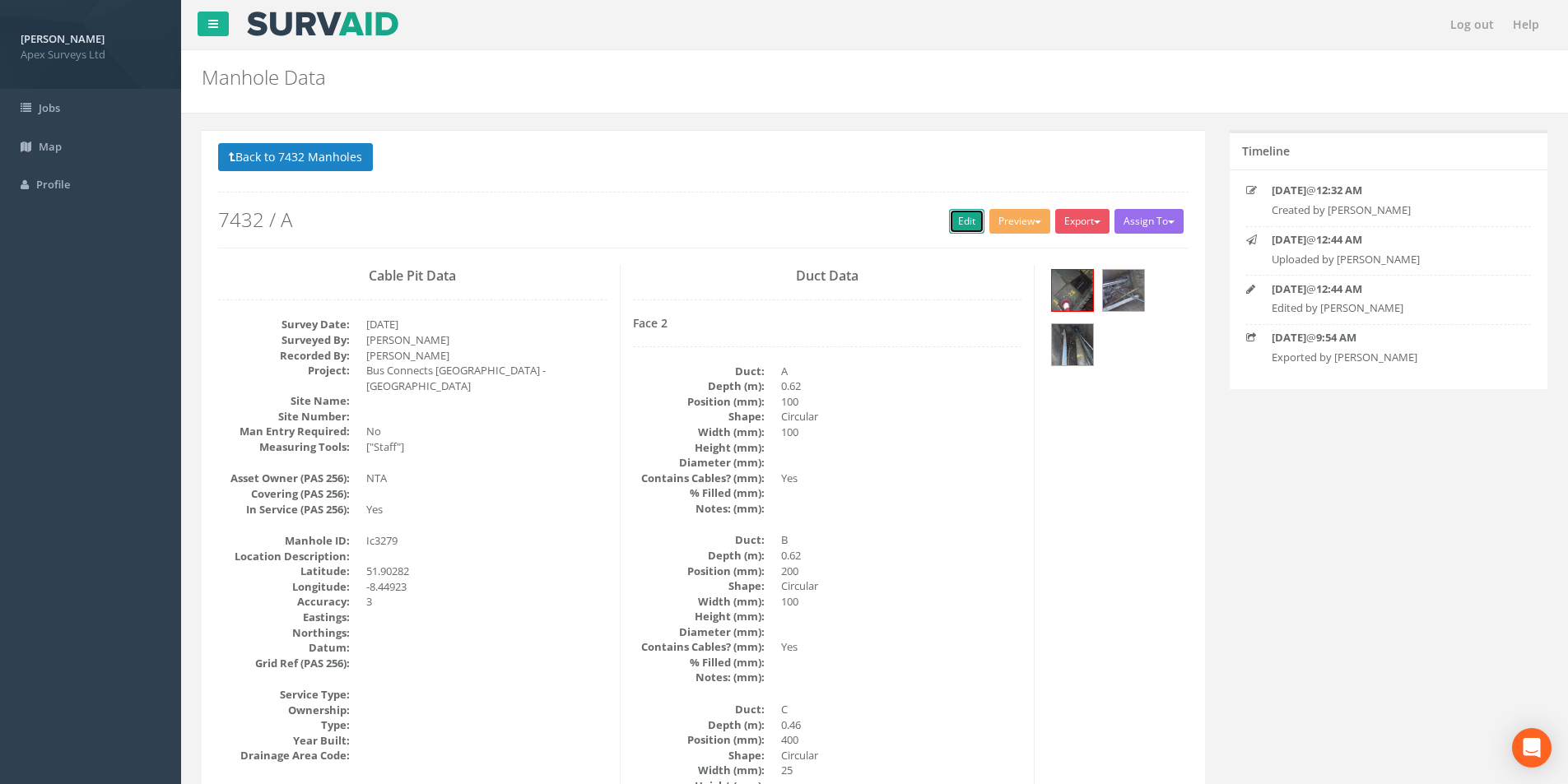
click at [961, 221] on link "Edit" at bounding box center [966, 221] width 35 height 25
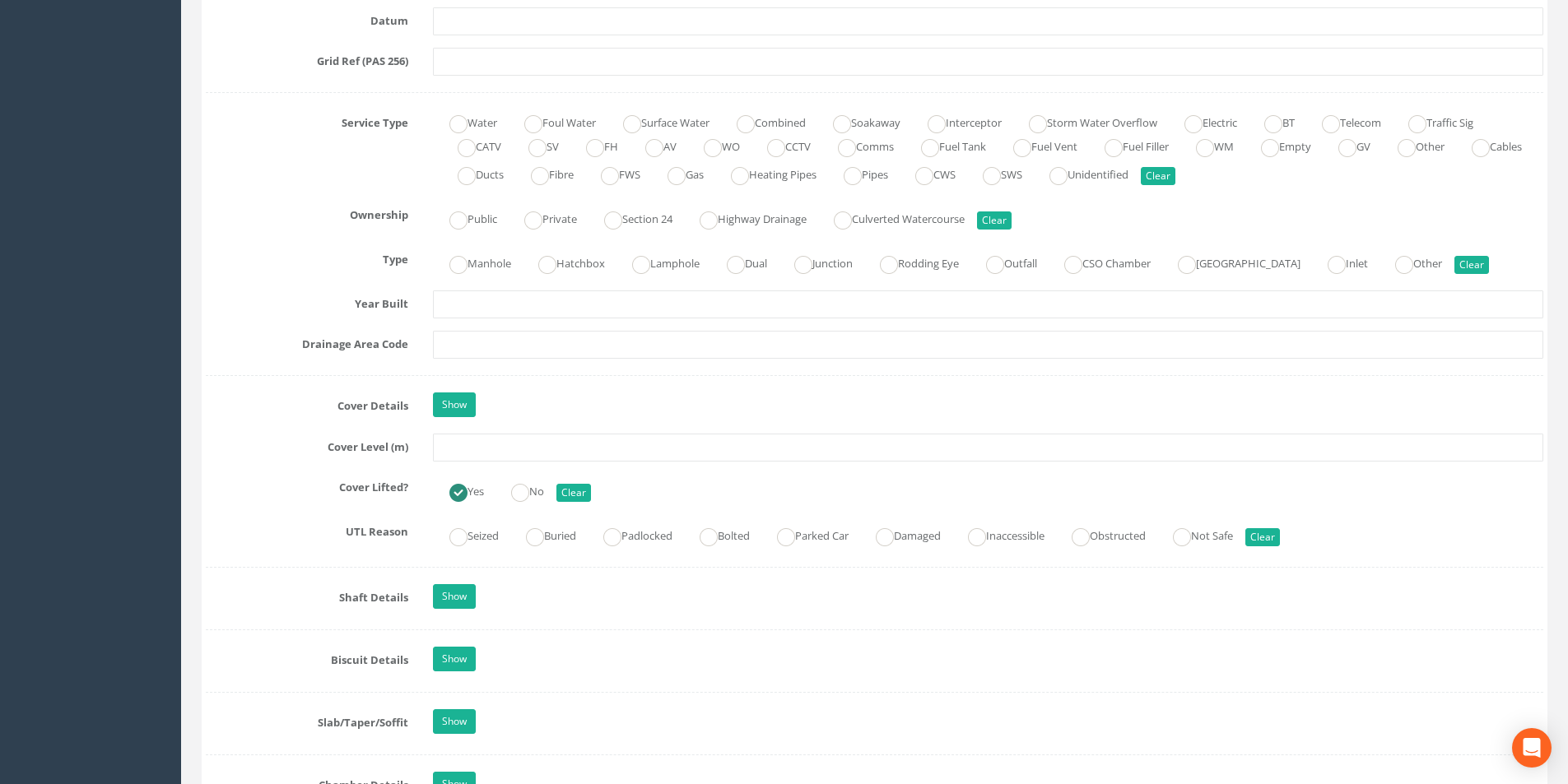
scroll to position [1151, 0]
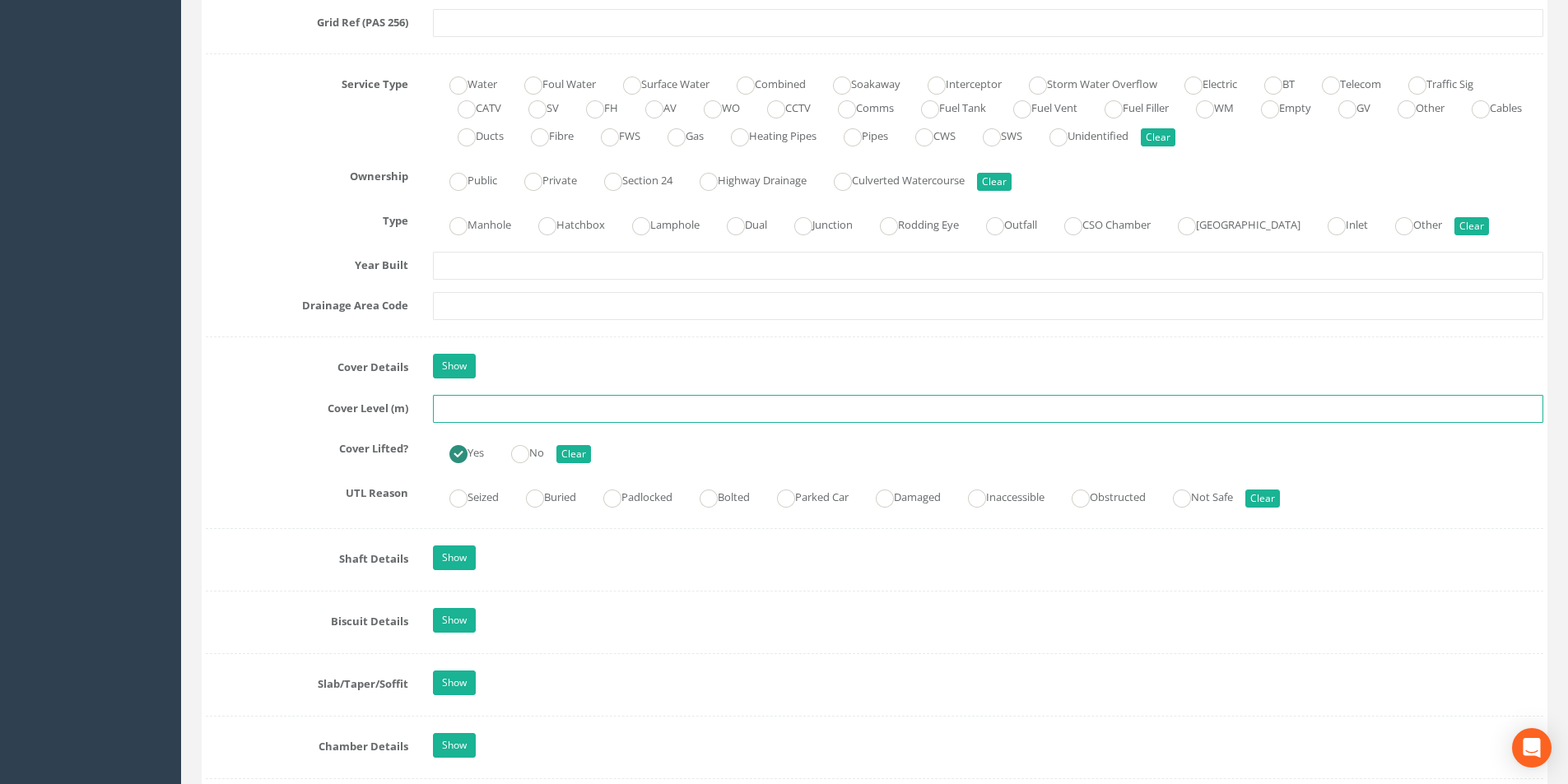
click at [536, 411] on input "text" at bounding box center [987, 408] width 1110 height 28
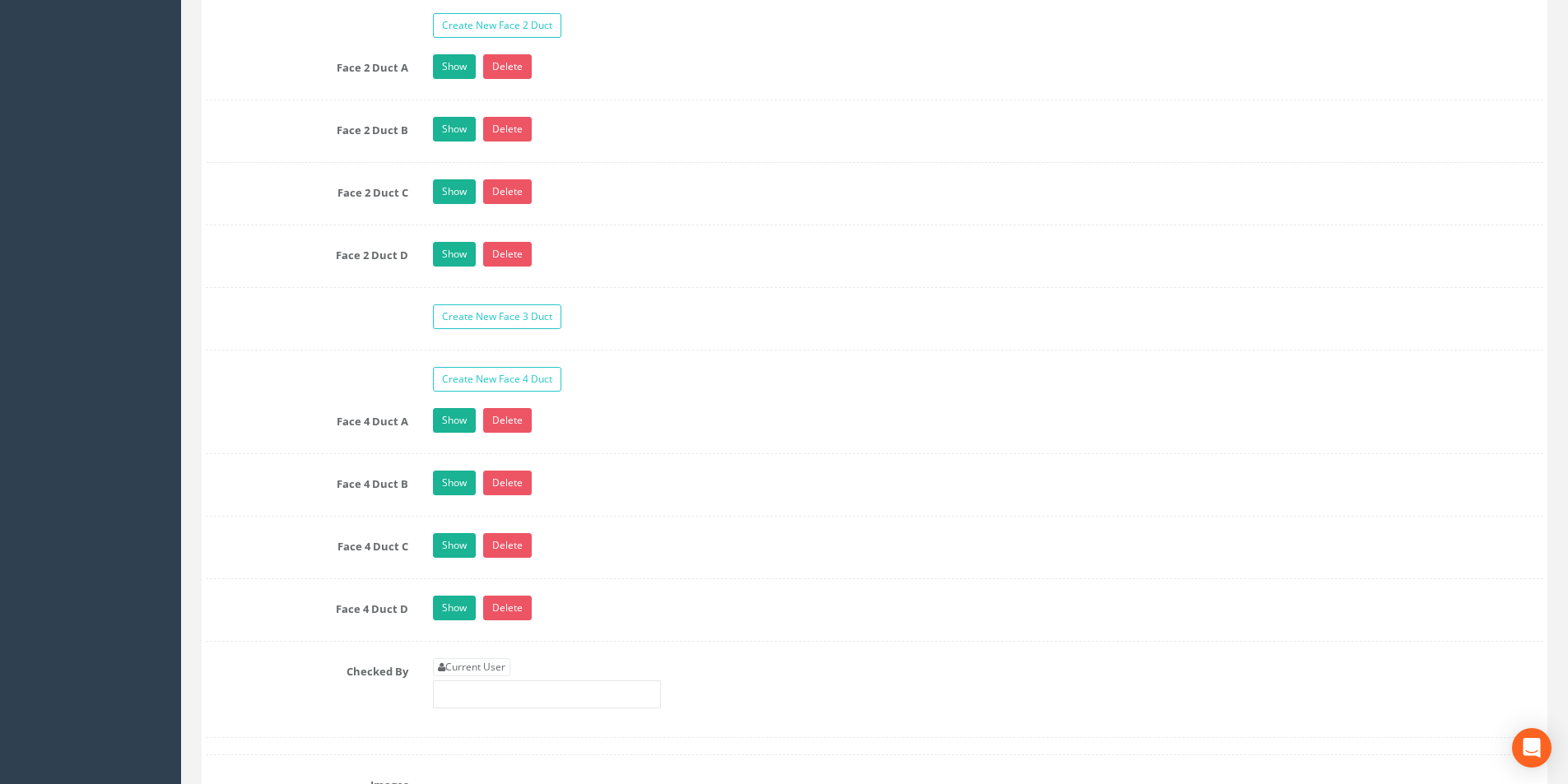
scroll to position [2961, 0]
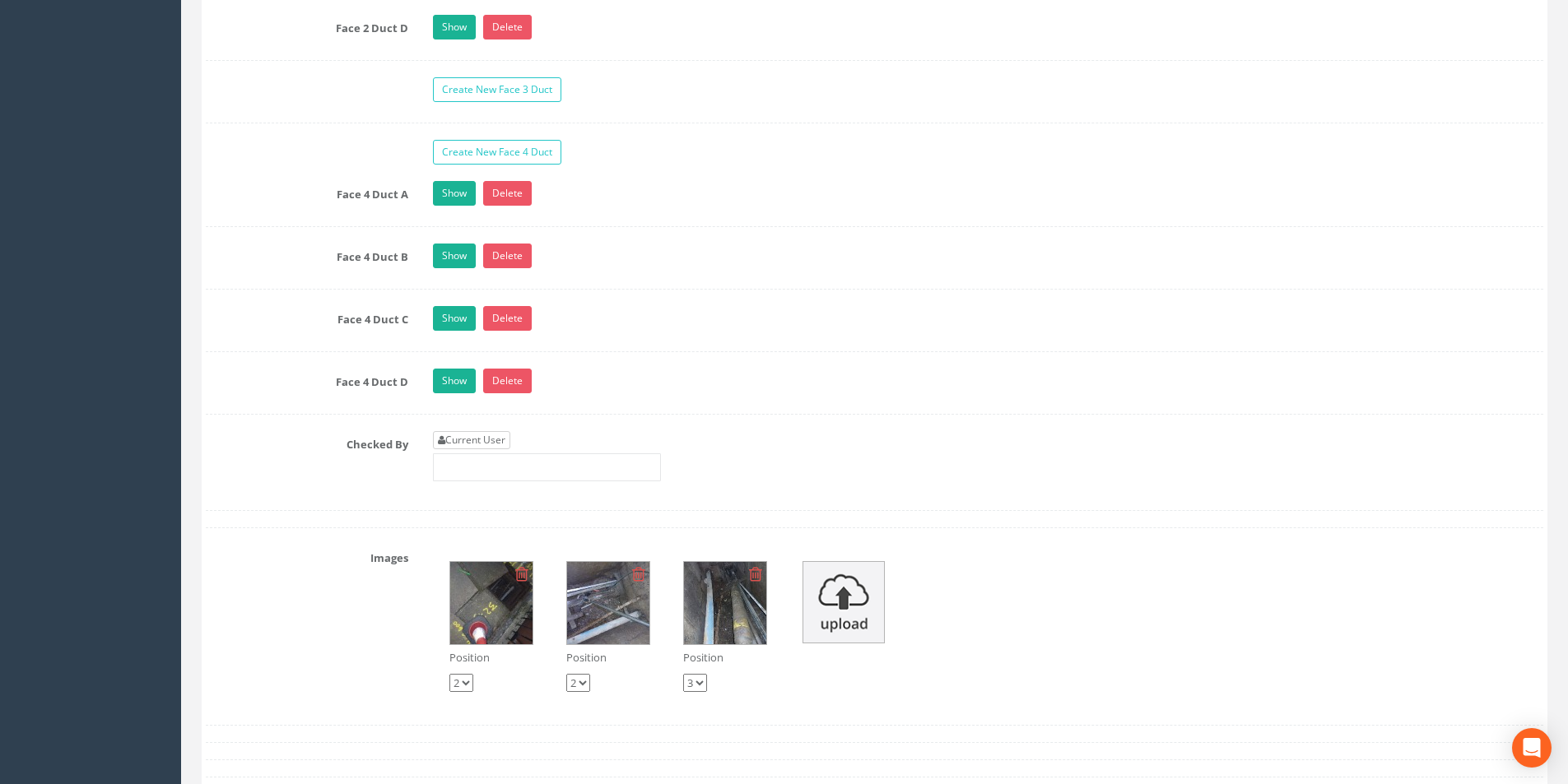
type input "3.19"
click at [482, 443] on link "Current User" at bounding box center [471, 439] width 77 height 18
type input "[PERSON_NAME]"
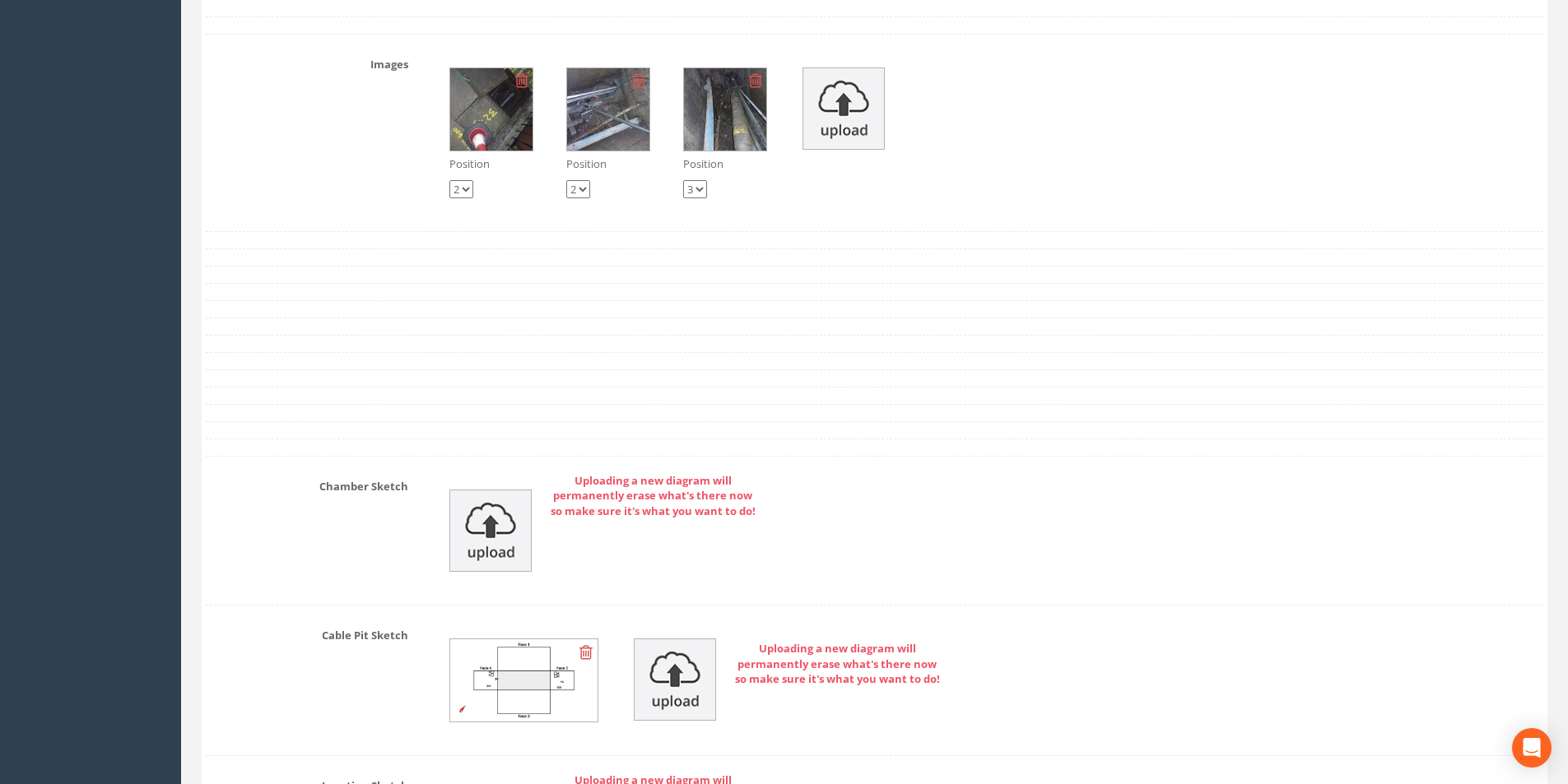
scroll to position [4004, 0]
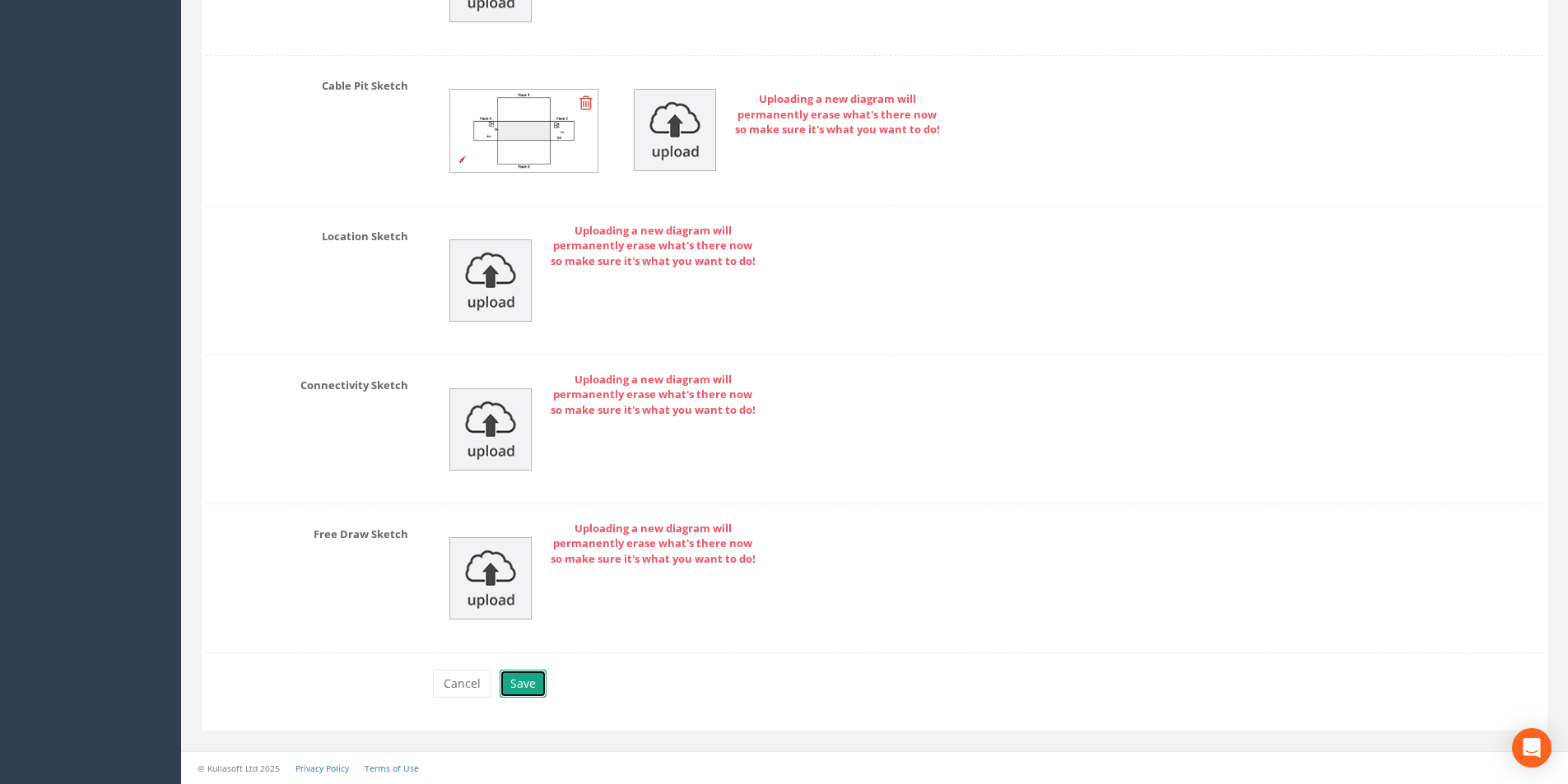
click at [527, 681] on button "Save" at bounding box center [523, 683] width 47 height 28
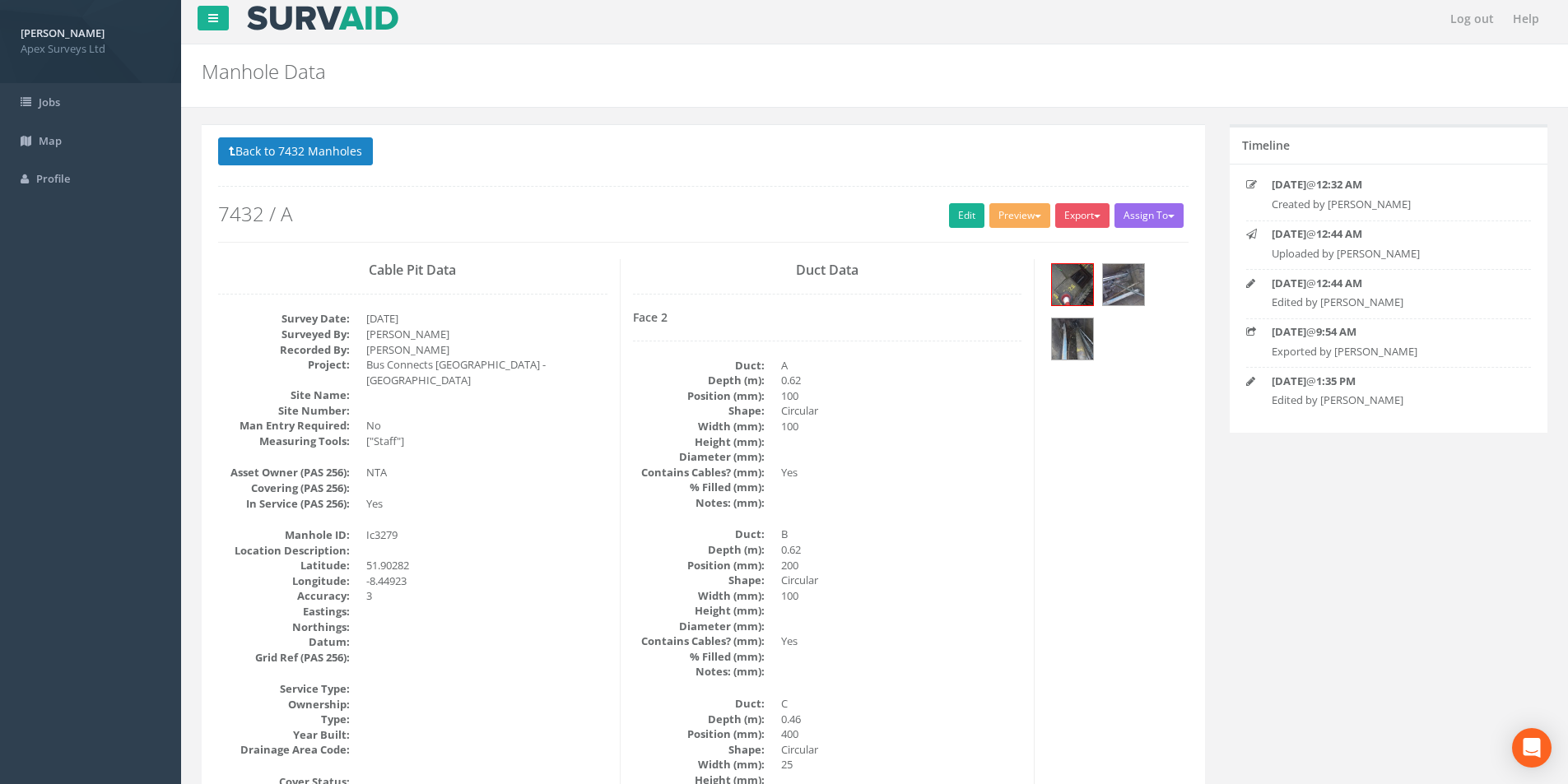
scroll to position [0, 0]
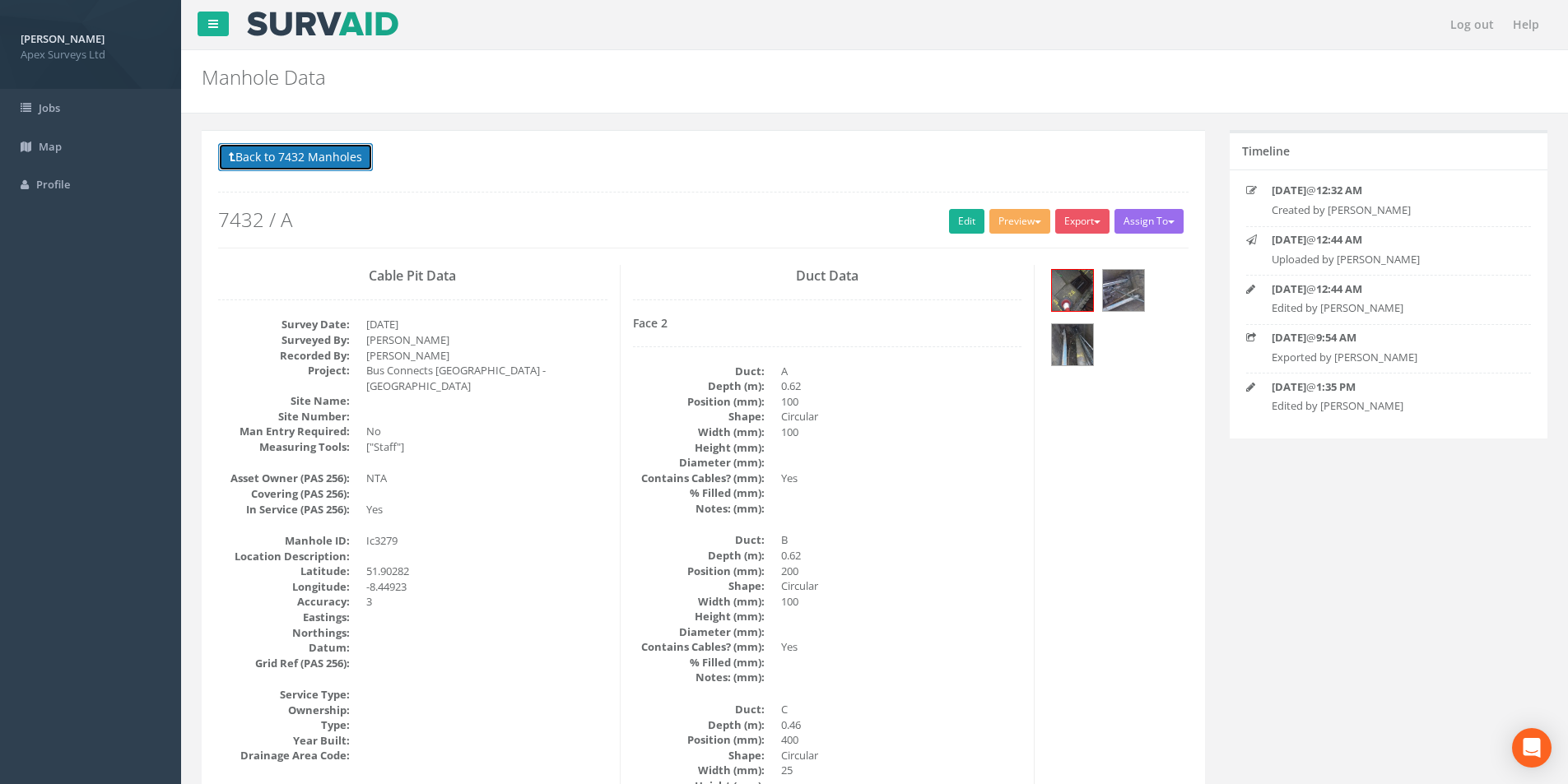
click at [241, 153] on button "Back to 7432 Manholes" at bounding box center [295, 157] width 154 height 28
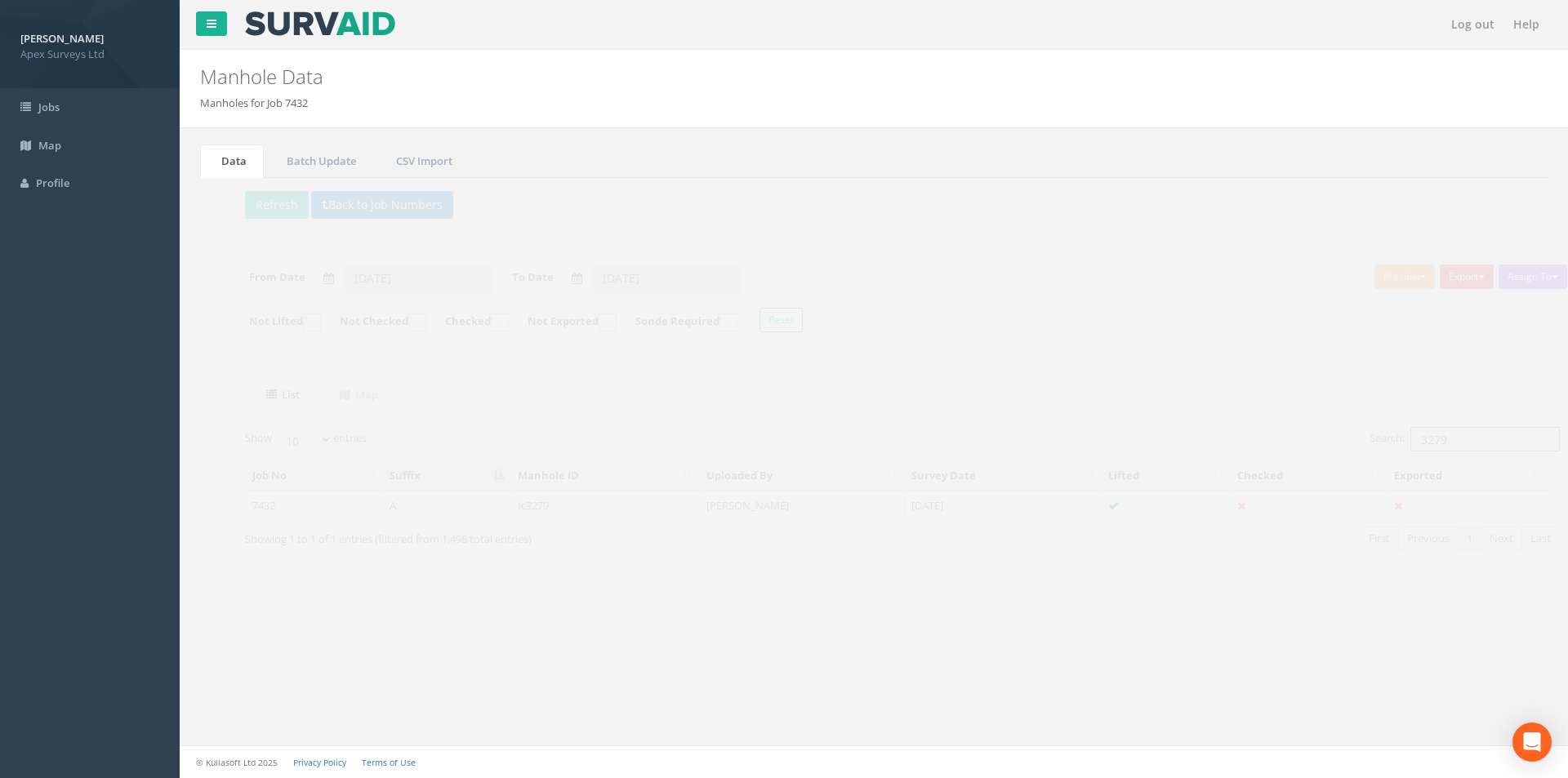
click at [1430, 442] on input "3279" at bounding box center [1456, 438] width 149 height 25
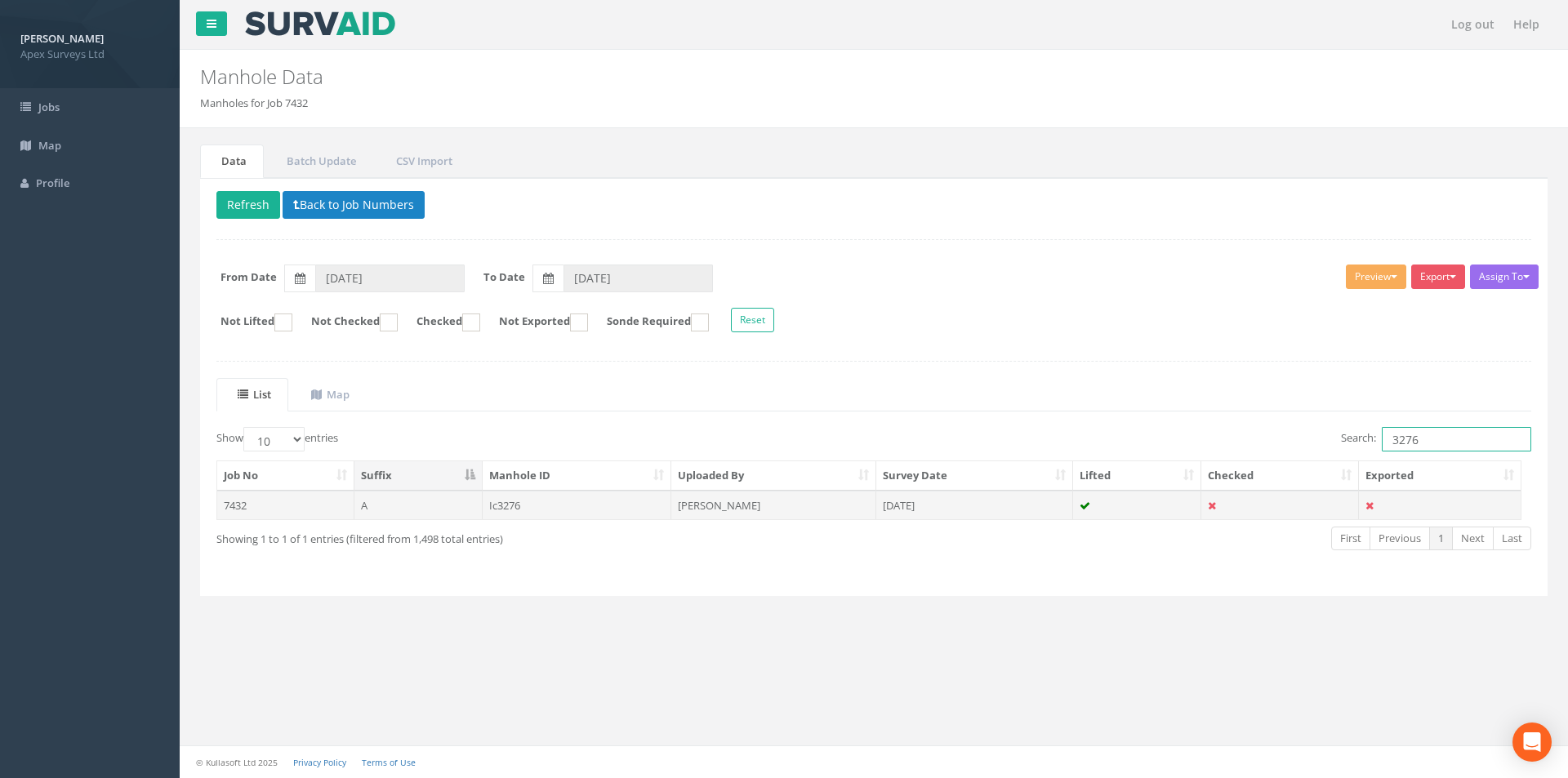
type input "3276"
click at [753, 501] on td "[PERSON_NAME]" at bounding box center [773, 505] width 205 height 30
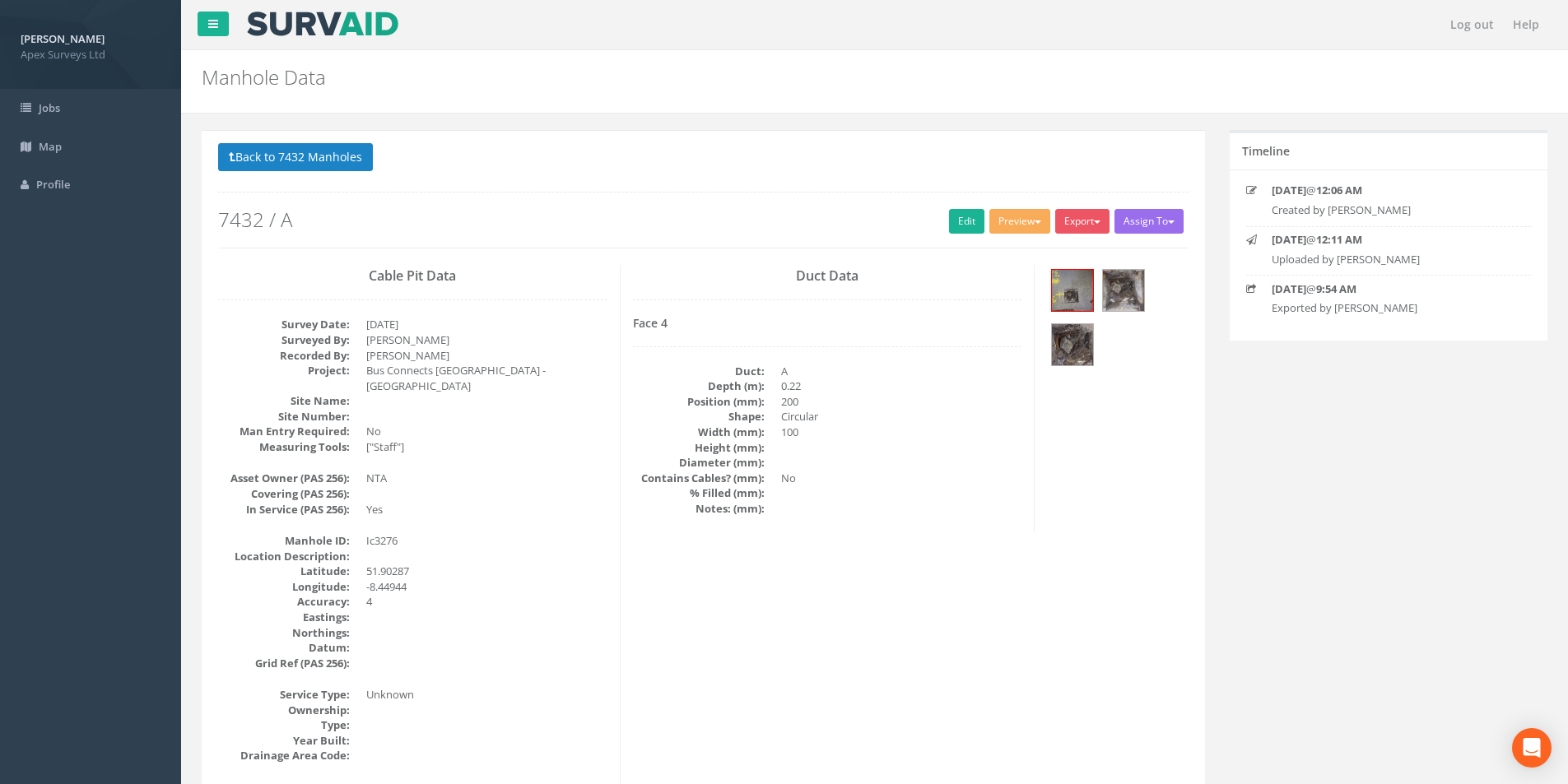
click at [977, 219] on h2 "7432 / A" at bounding box center [703, 220] width 970 height 21
click at [971, 217] on link "Edit" at bounding box center [966, 221] width 35 height 25
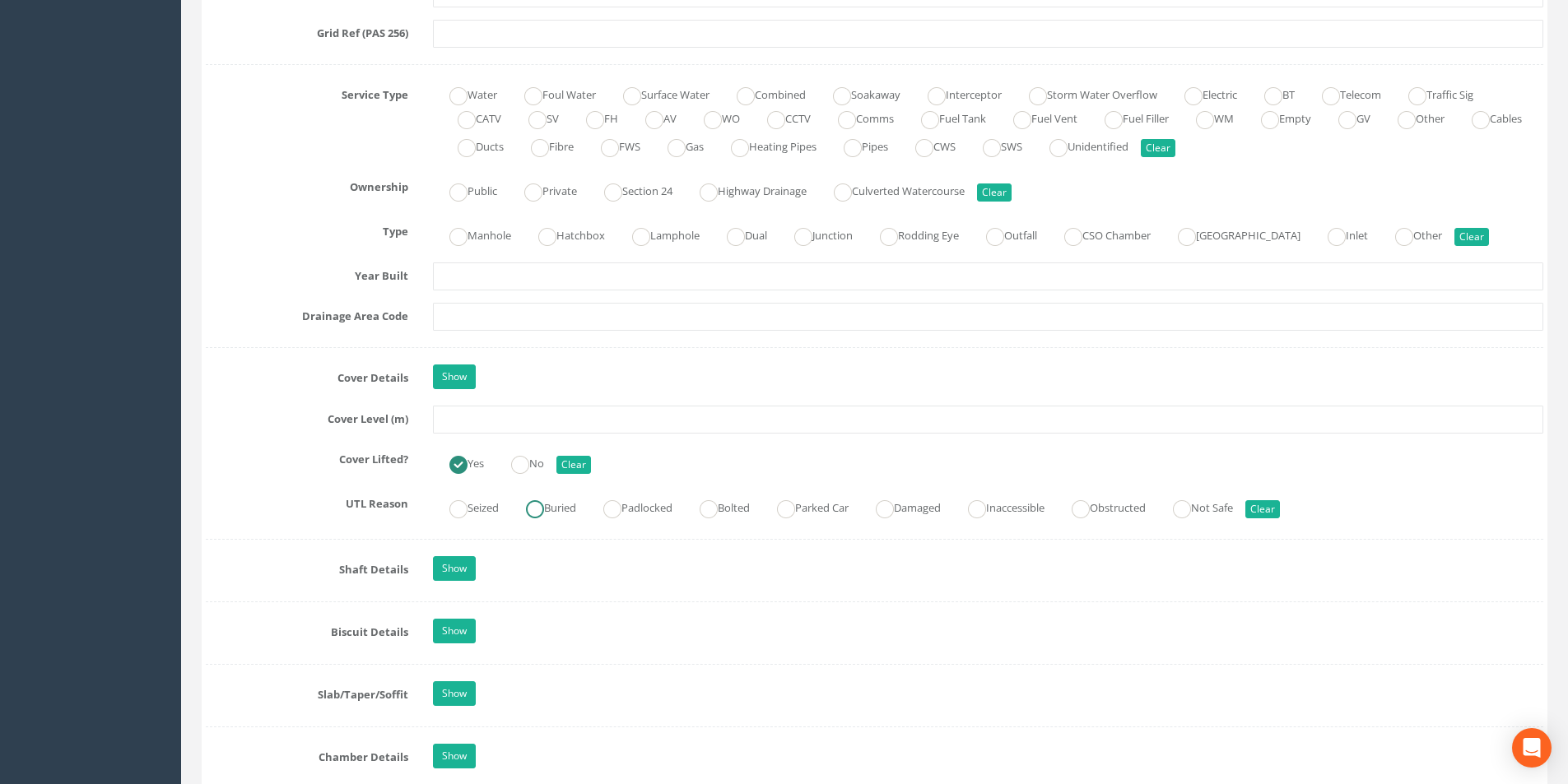
scroll to position [1151, 0]
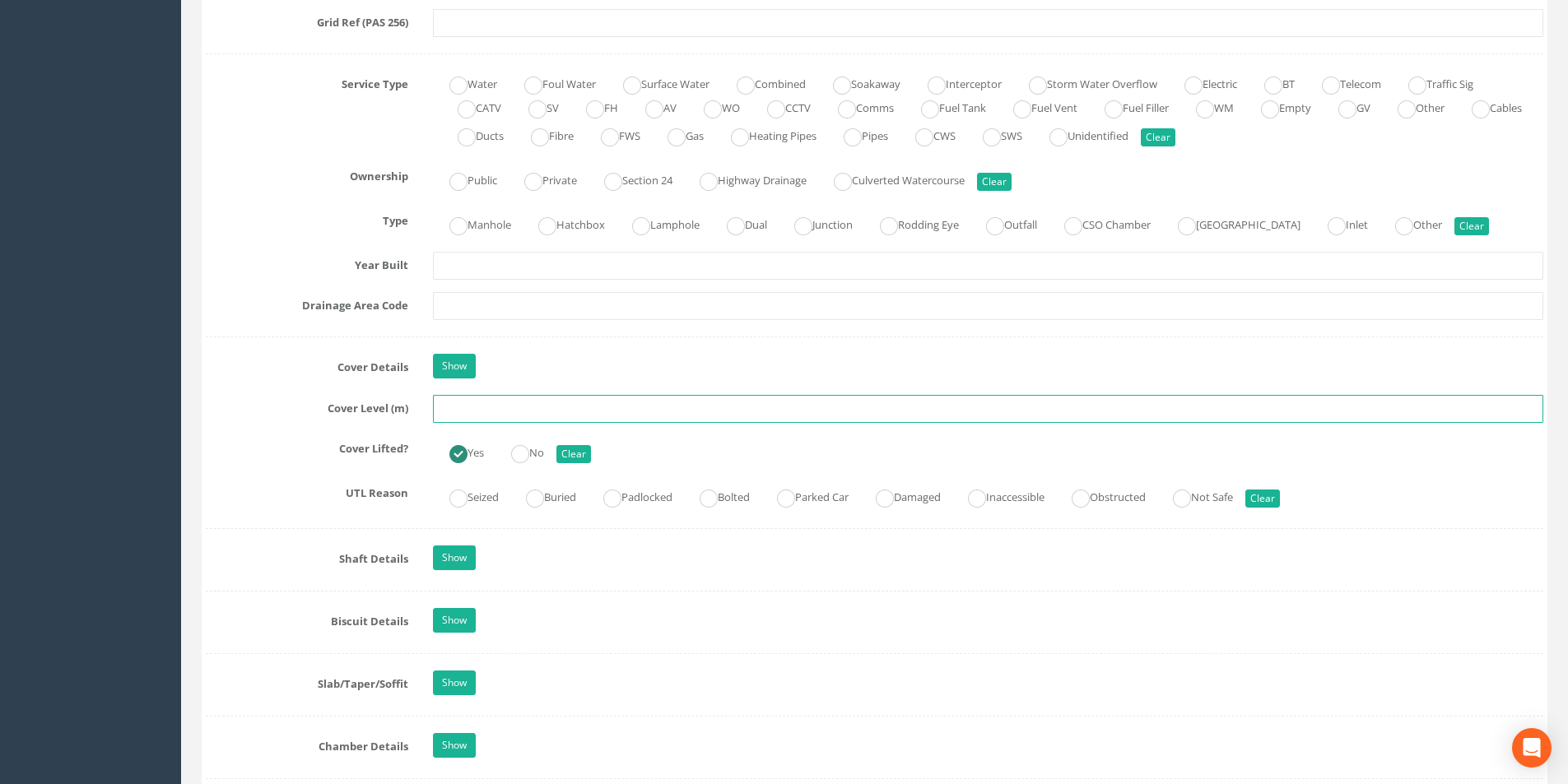
click at [487, 410] on input "text" at bounding box center [987, 408] width 1110 height 28
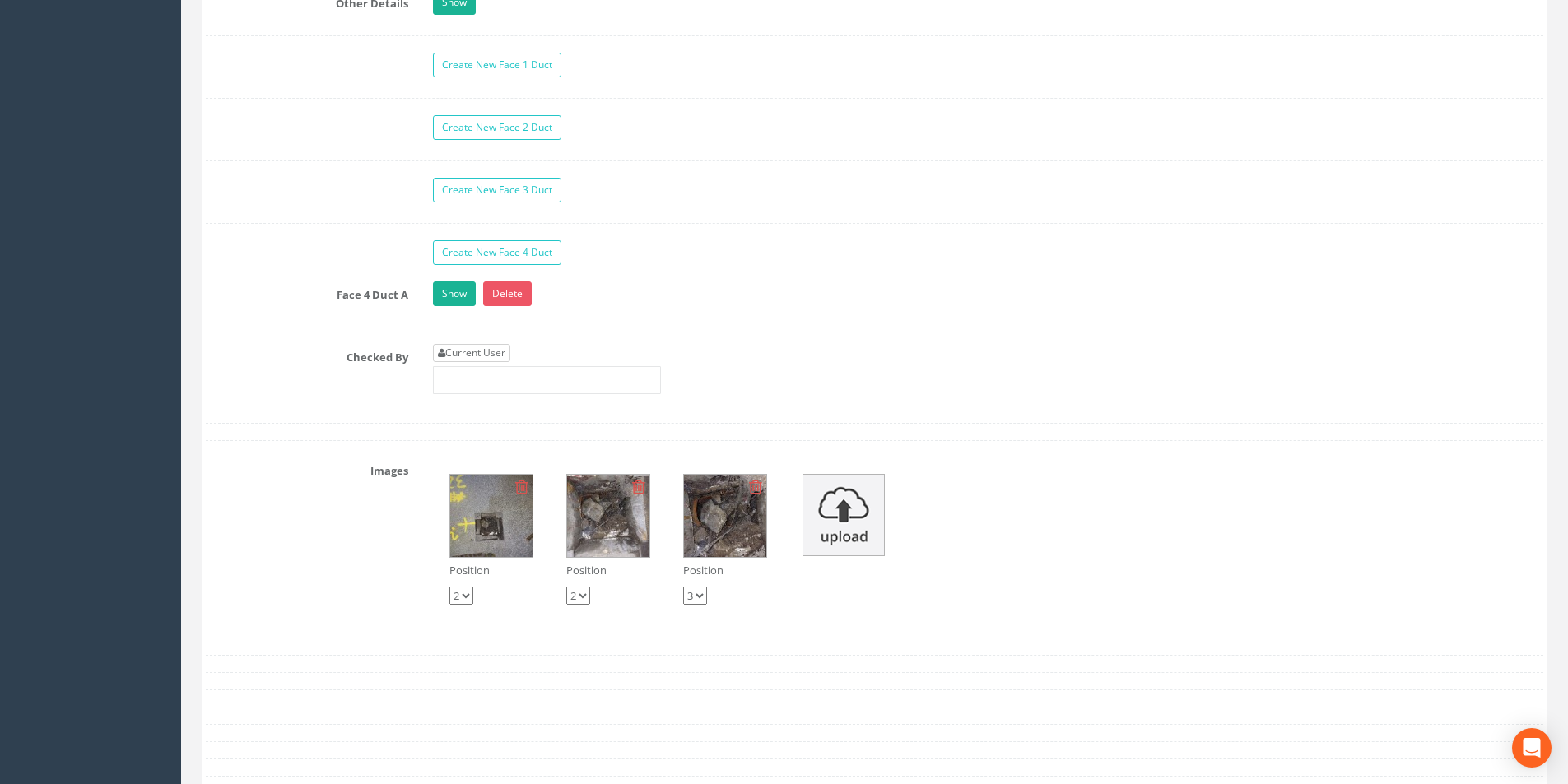
type input "3.16"
click at [499, 356] on link "Current User" at bounding box center [471, 353] width 77 height 18
type input "[PERSON_NAME]"
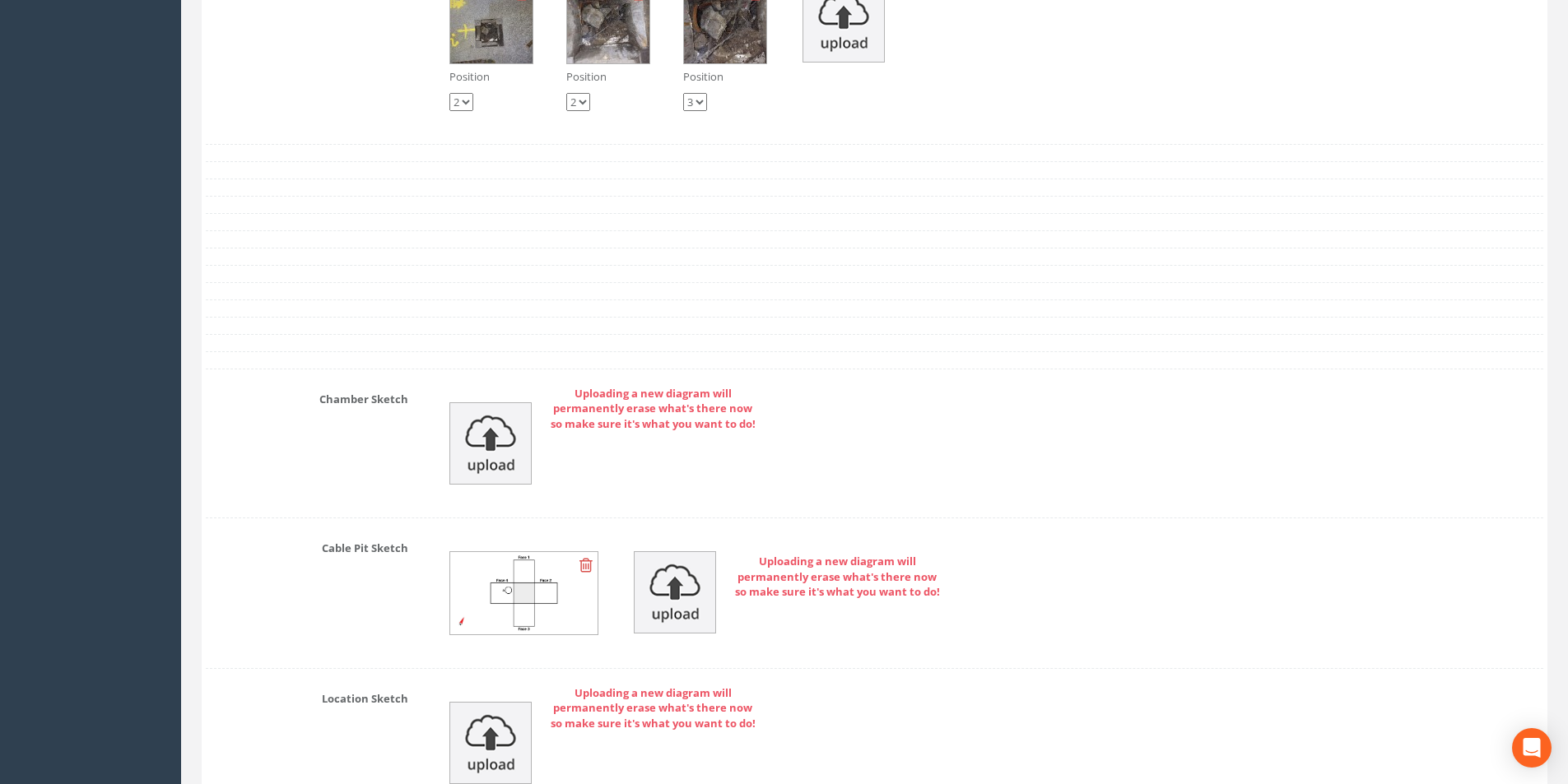
scroll to position [3587, 0]
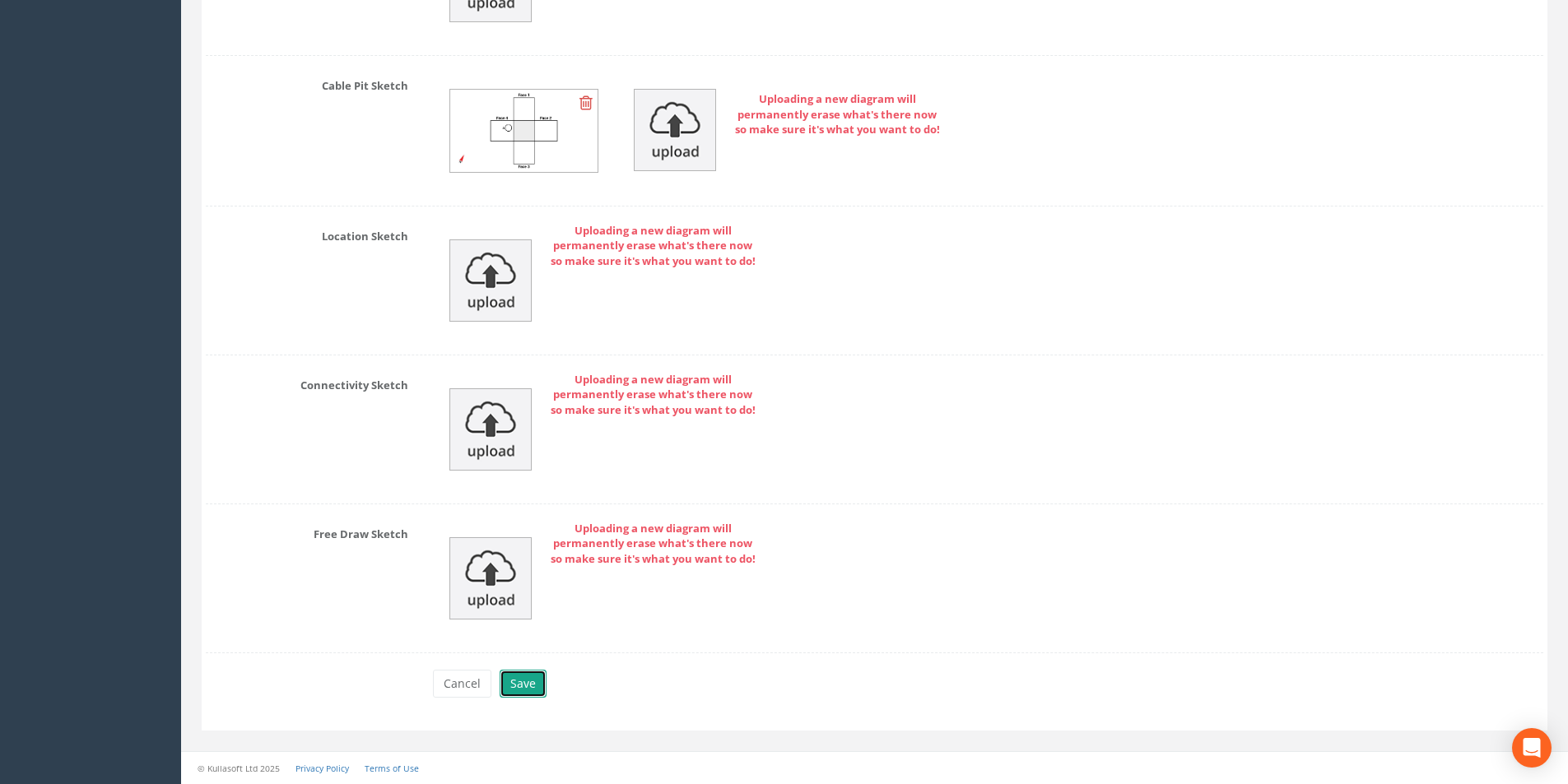
click at [530, 692] on button "Save" at bounding box center [523, 683] width 47 height 28
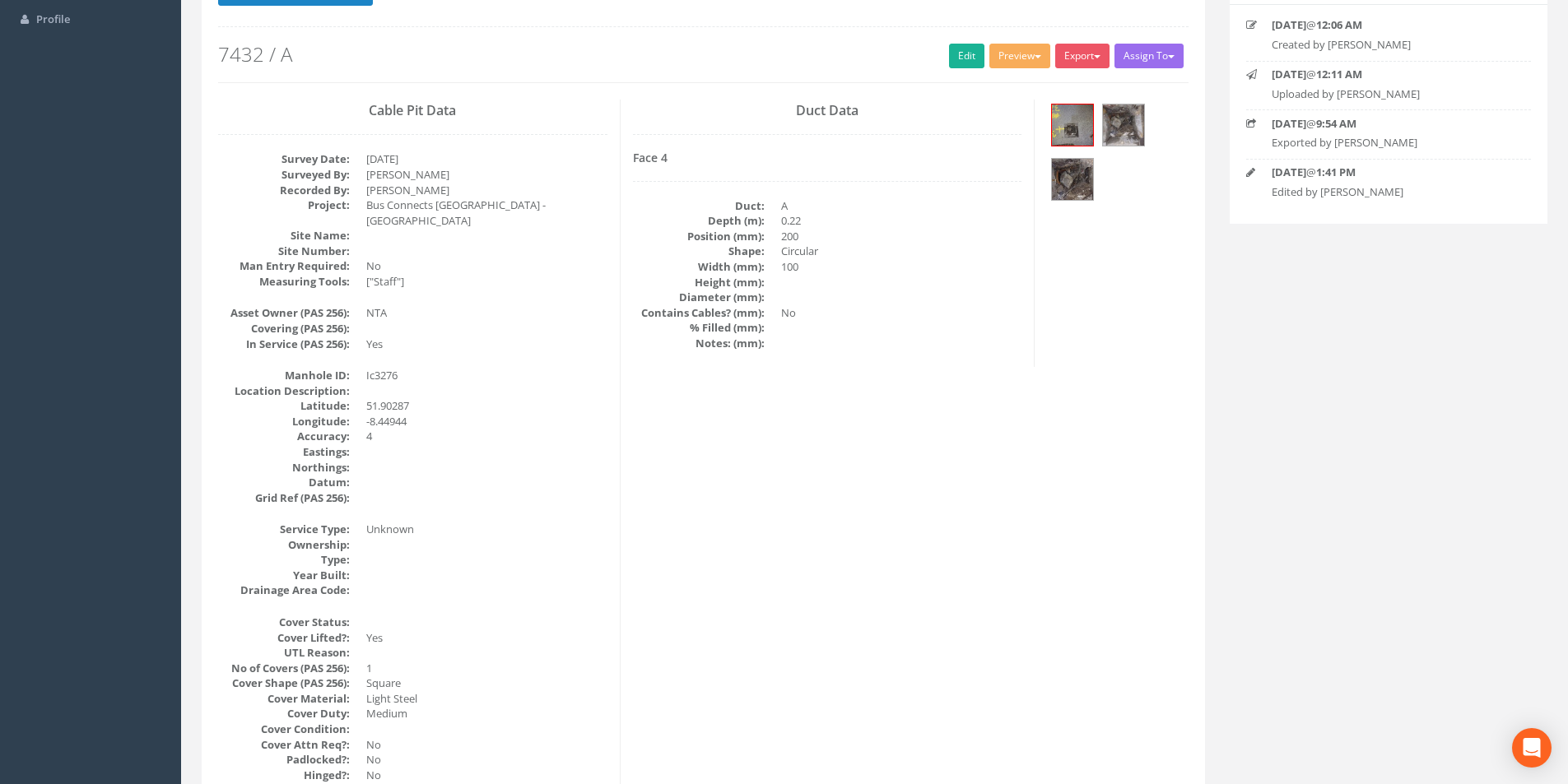
scroll to position [0, 0]
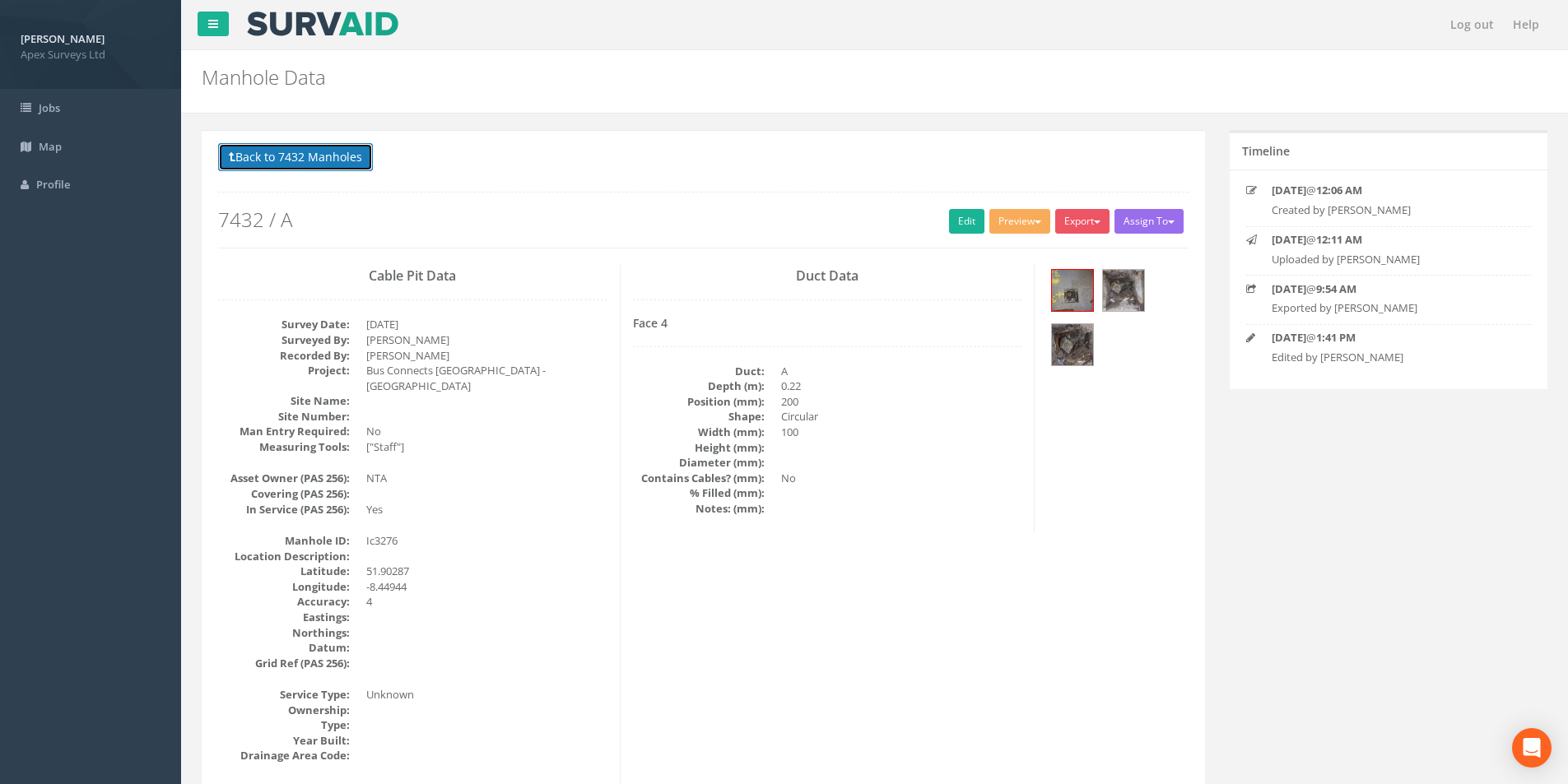
click at [271, 156] on button "Back to 7432 Manholes" at bounding box center [295, 157] width 154 height 28
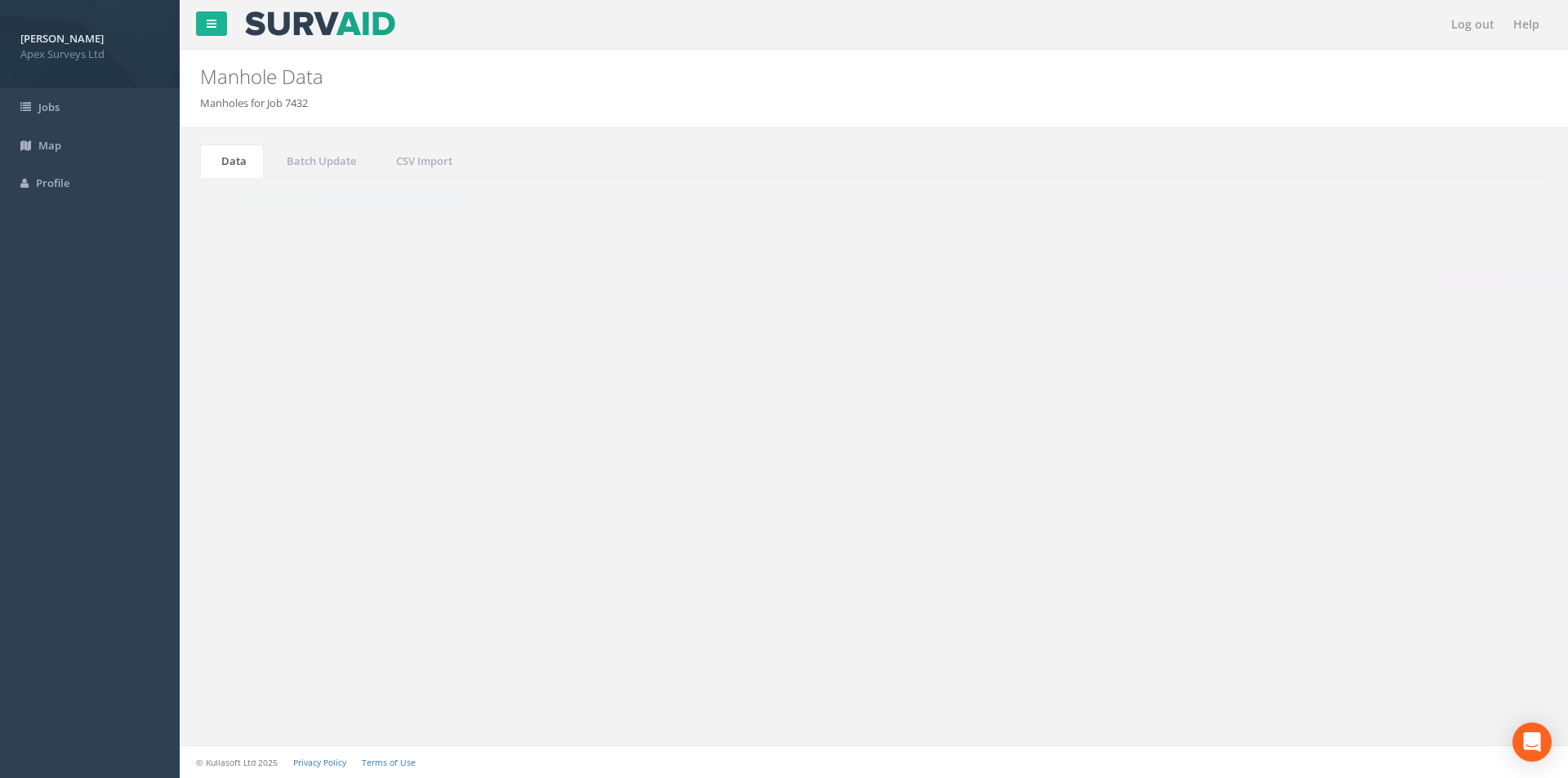
click at [1454, 442] on input "3276" at bounding box center [1456, 438] width 149 height 25
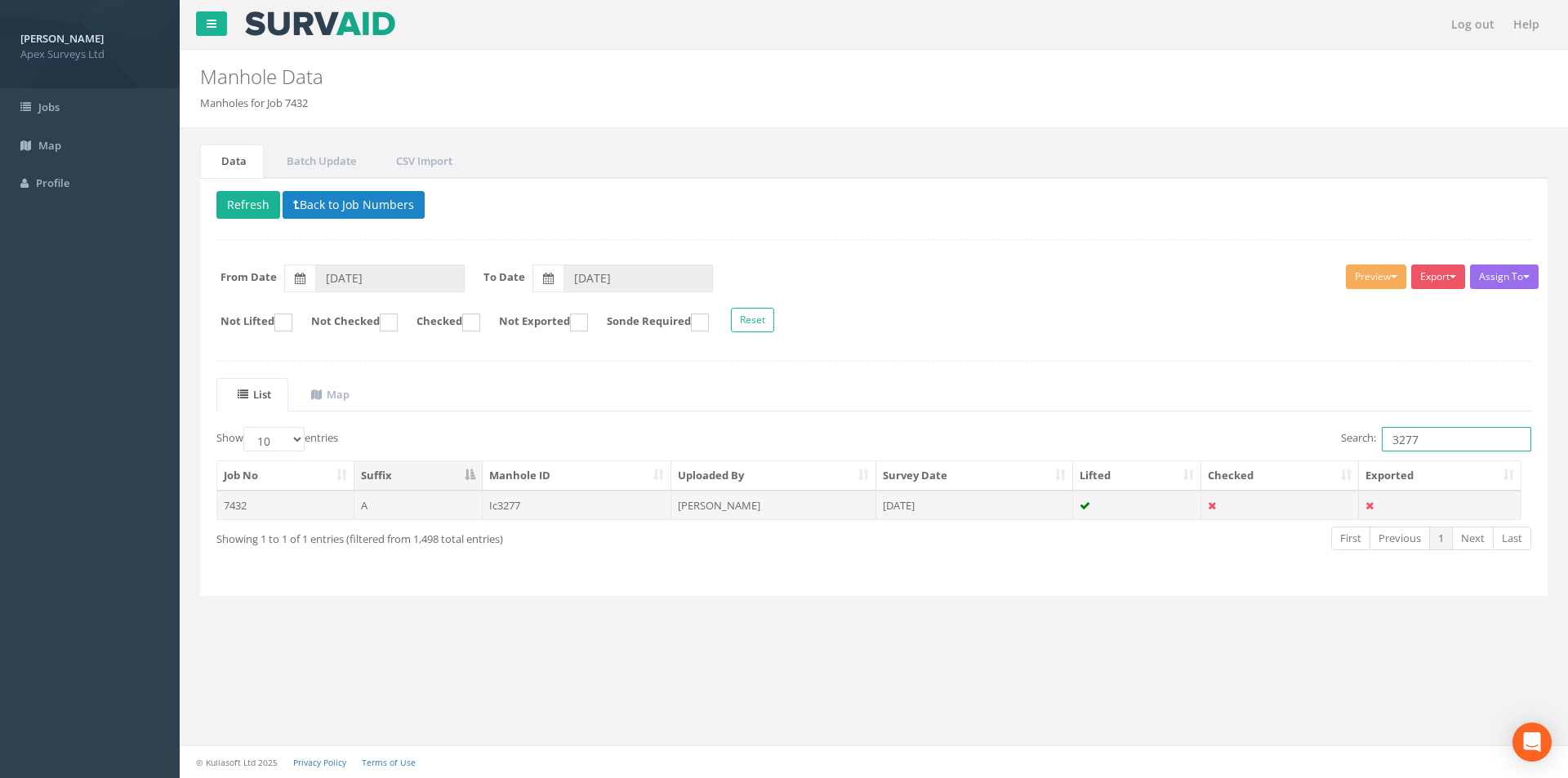
type input "3277"
click at [960, 512] on td "[DATE]" at bounding box center [974, 505] width 197 height 30
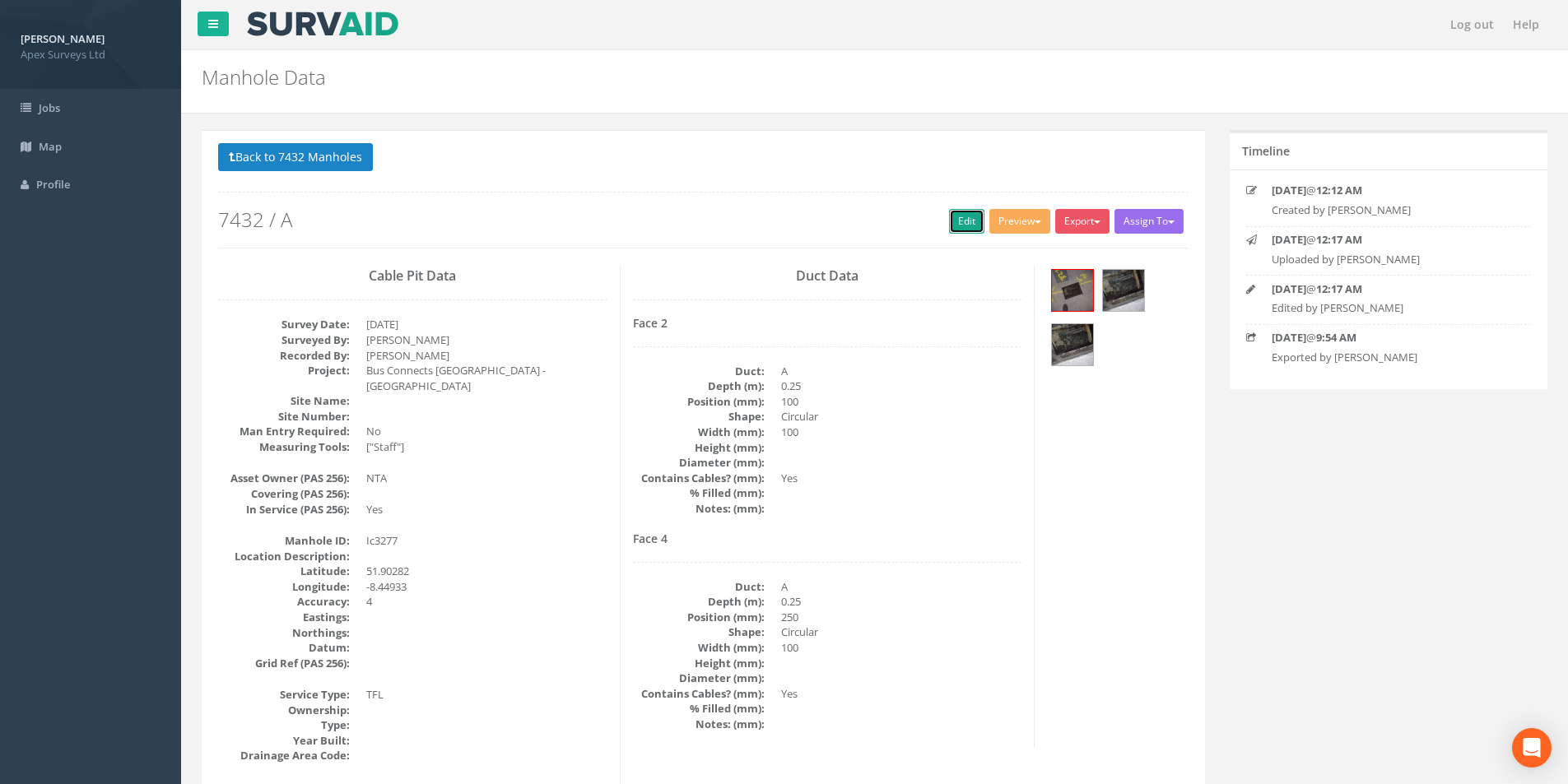
click at [969, 218] on link "Edit" at bounding box center [966, 221] width 35 height 25
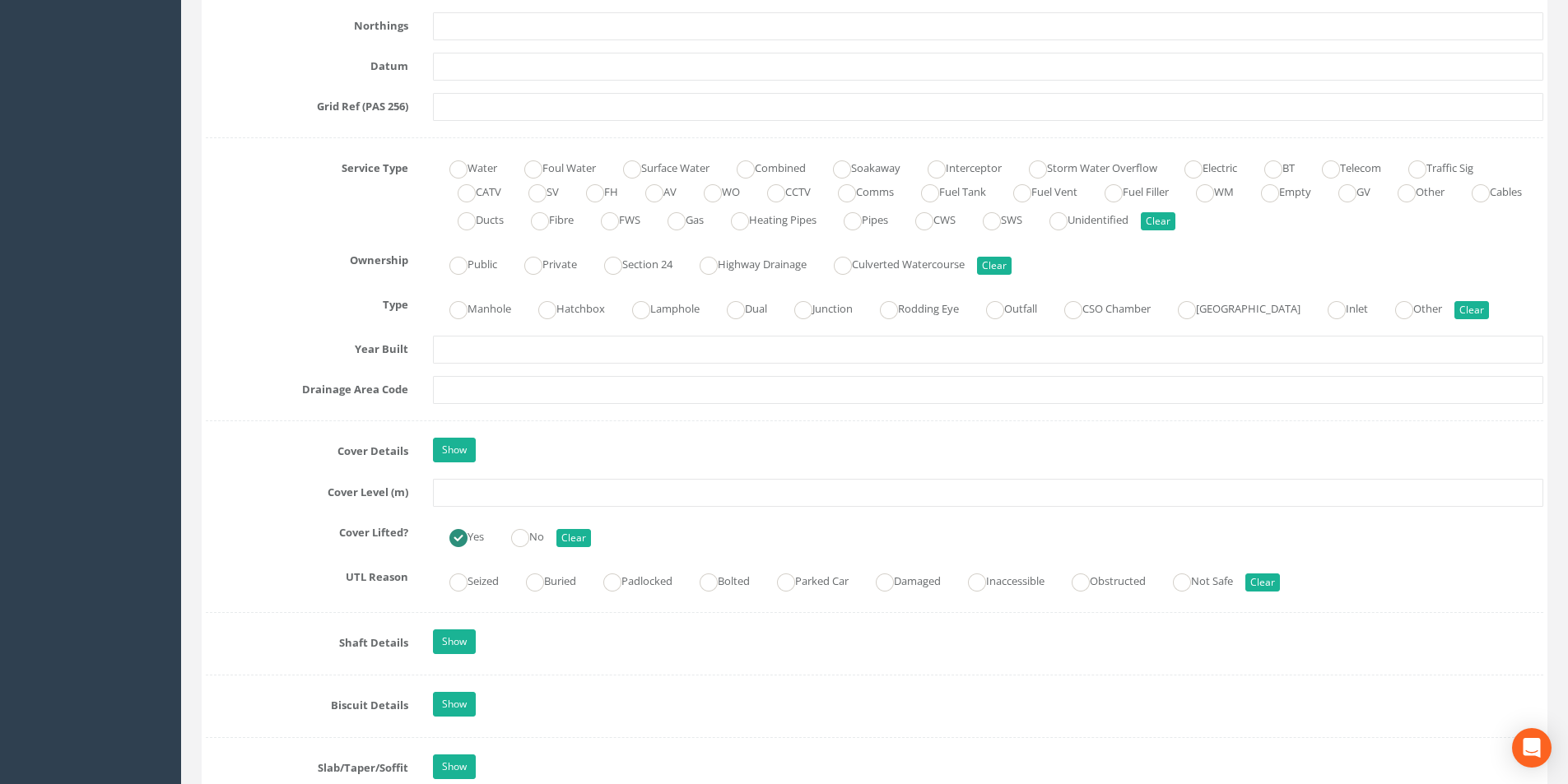
scroll to position [1069, 0]
click at [458, 488] on input "text" at bounding box center [987, 491] width 1110 height 28
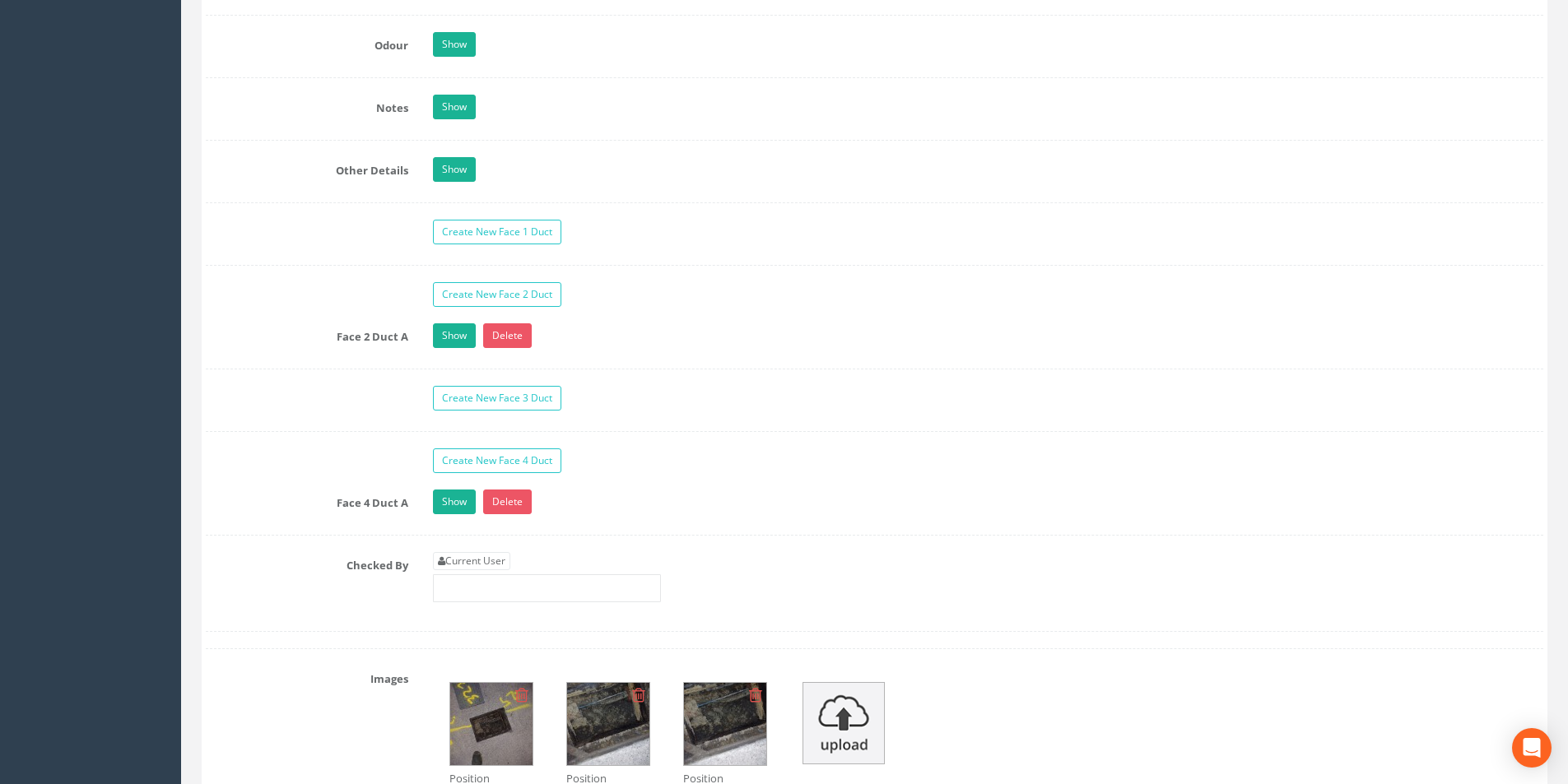
scroll to position [2468, 0]
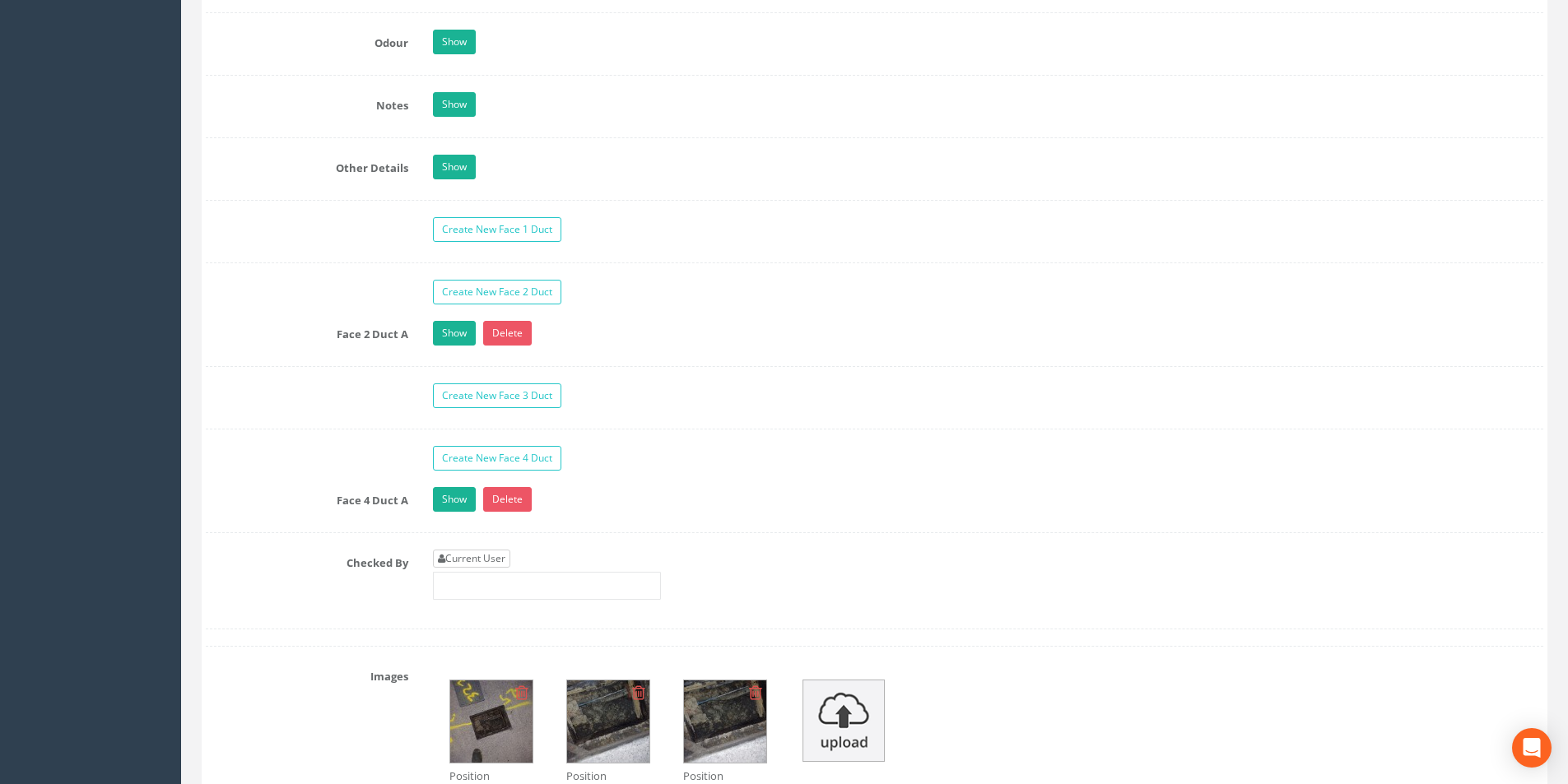
type input "3.23"
click at [486, 565] on link "Current User" at bounding box center [471, 558] width 77 height 18
type input "[PERSON_NAME]"
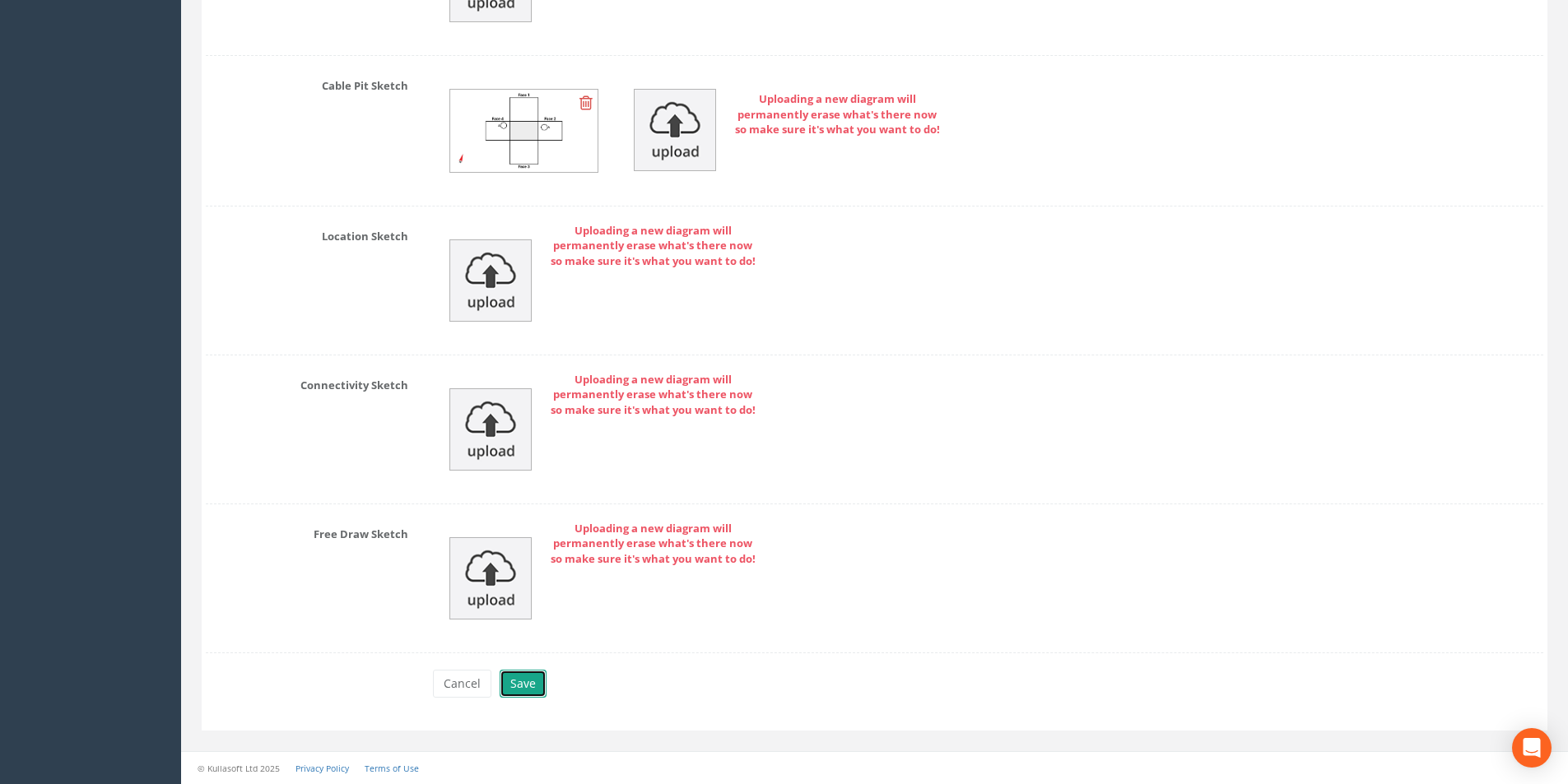
click at [529, 678] on button "Save" at bounding box center [523, 683] width 47 height 28
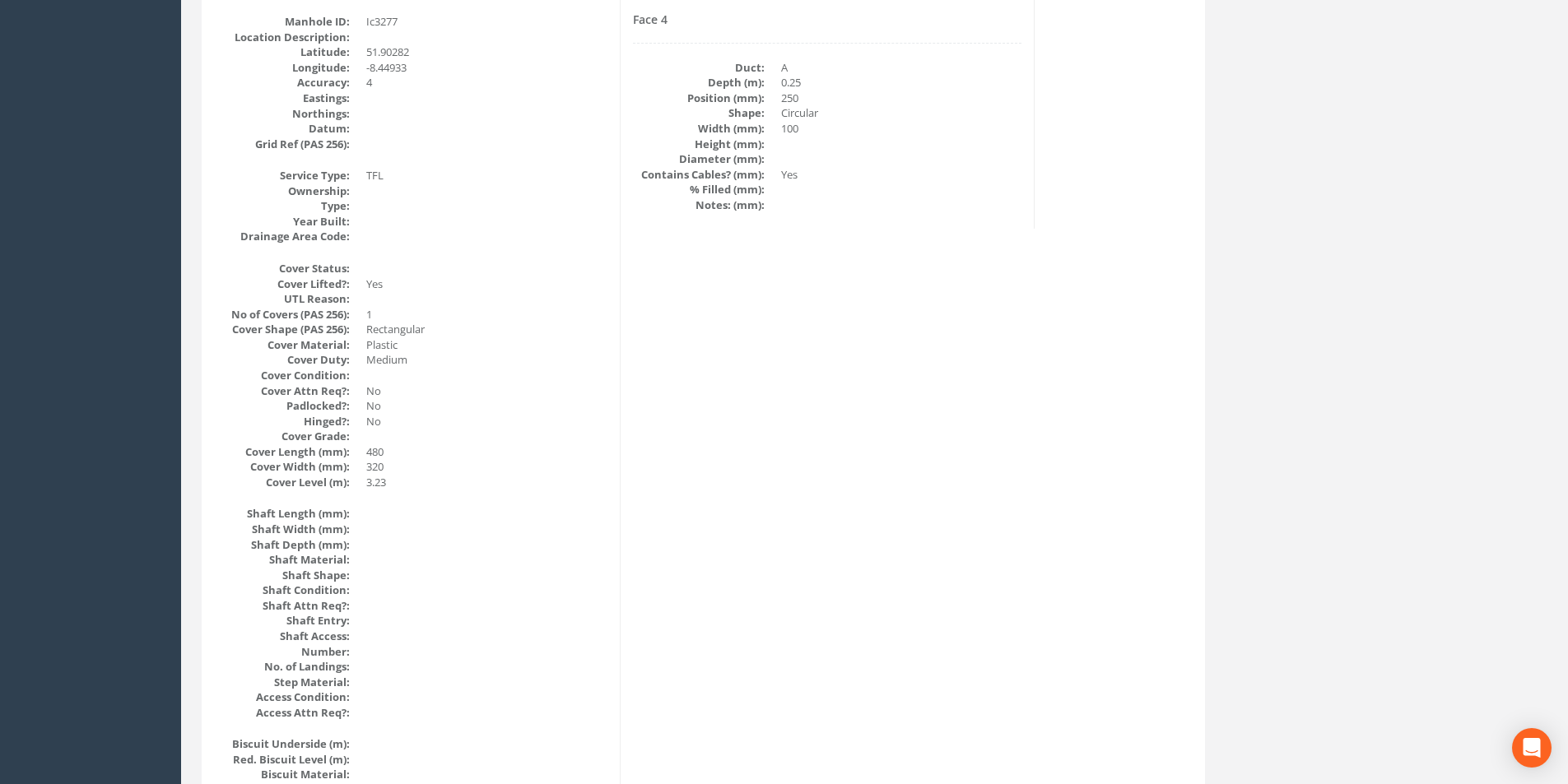
scroll to position [26, 0]
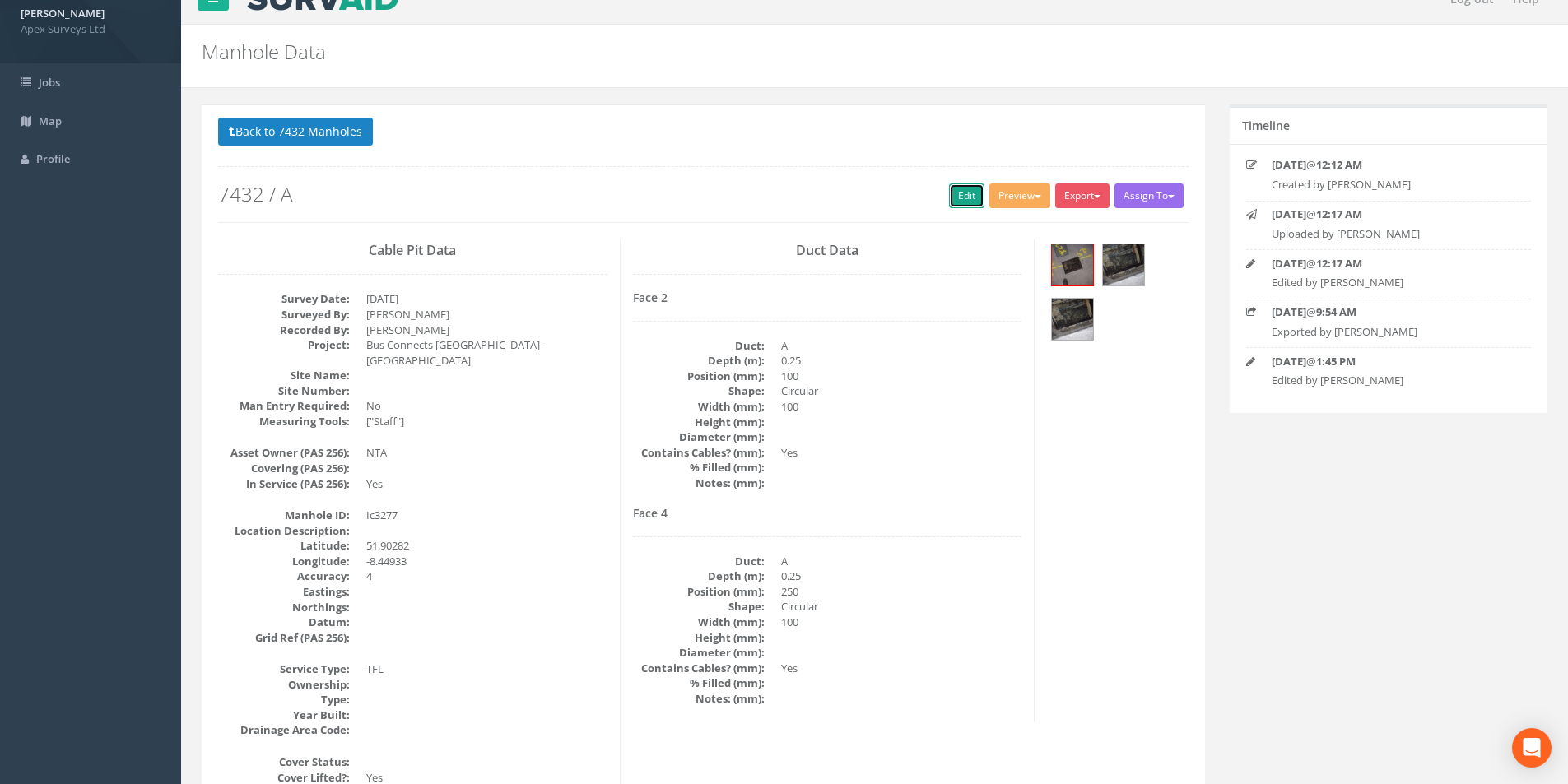
click at [949, 203] on link "Edit" at bounding box center [966, 196] width 35 height 25
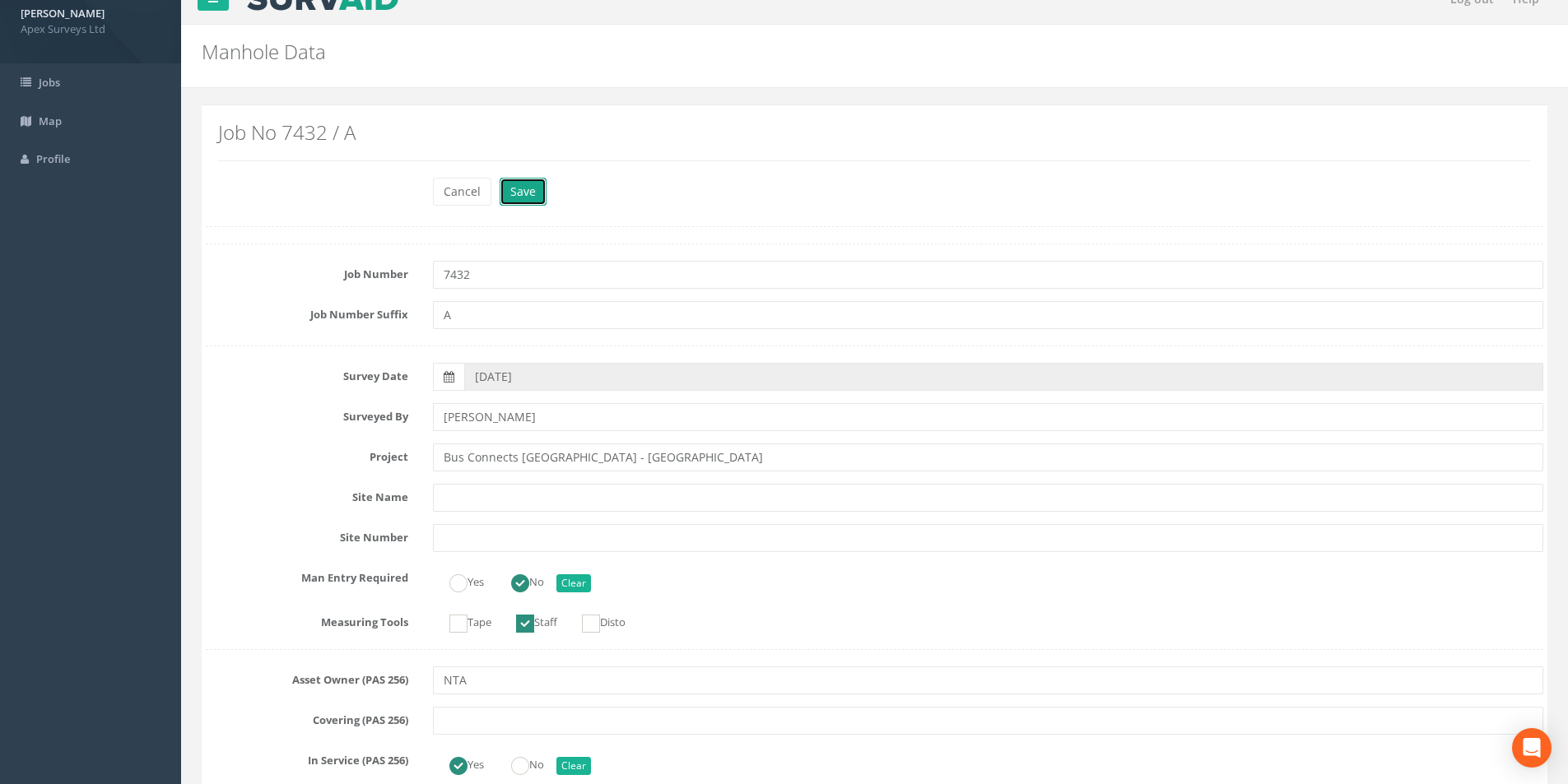
click at [534, 202] on button "Save" at bounding box center [523, 191] width 47 height 28
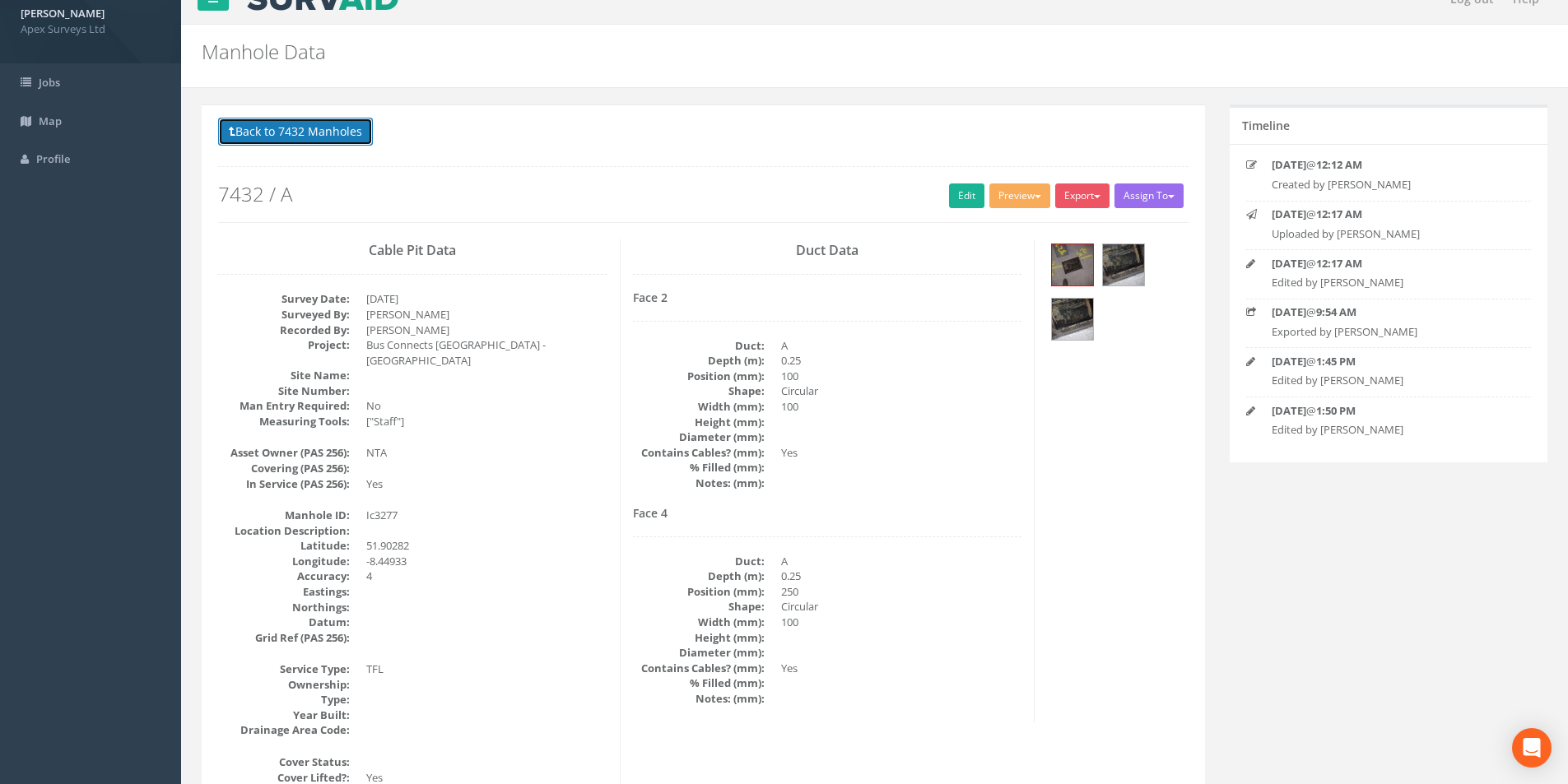
click at [330, 136] on button "Back to 7432 Manholes" at bounding box center [295, 131] width 154 height 28
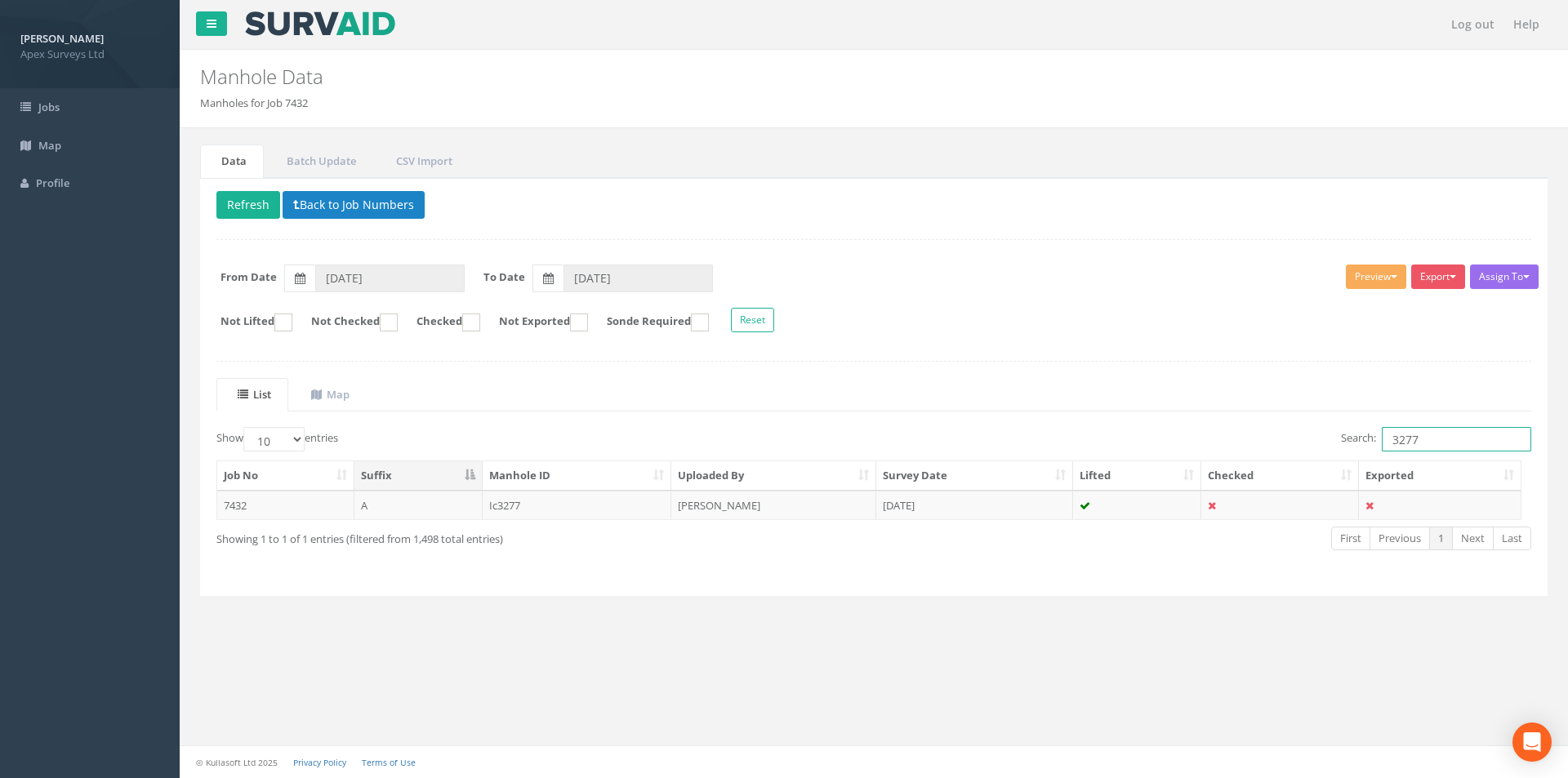
click at [1427, 438] on input "3277" at bounding box center [1456, 438] width 149 height 25
type input "3278"
click at [926, 513] on td "[DATE]" at bounding box center [974, 505] width 197 height 30
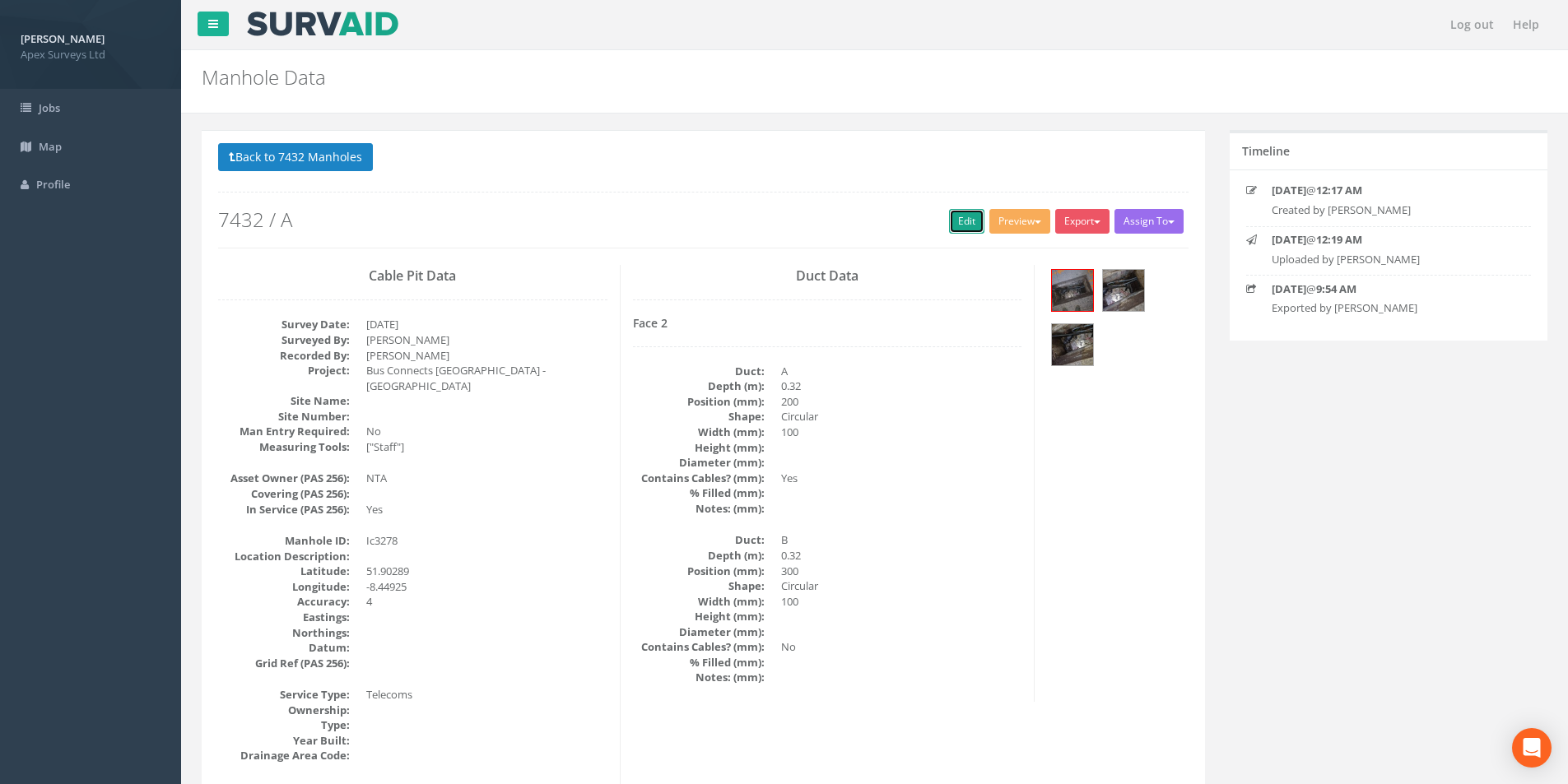
click at [957, 219] on link "Edit" at bounding box center [966, 221] width 35 height 25
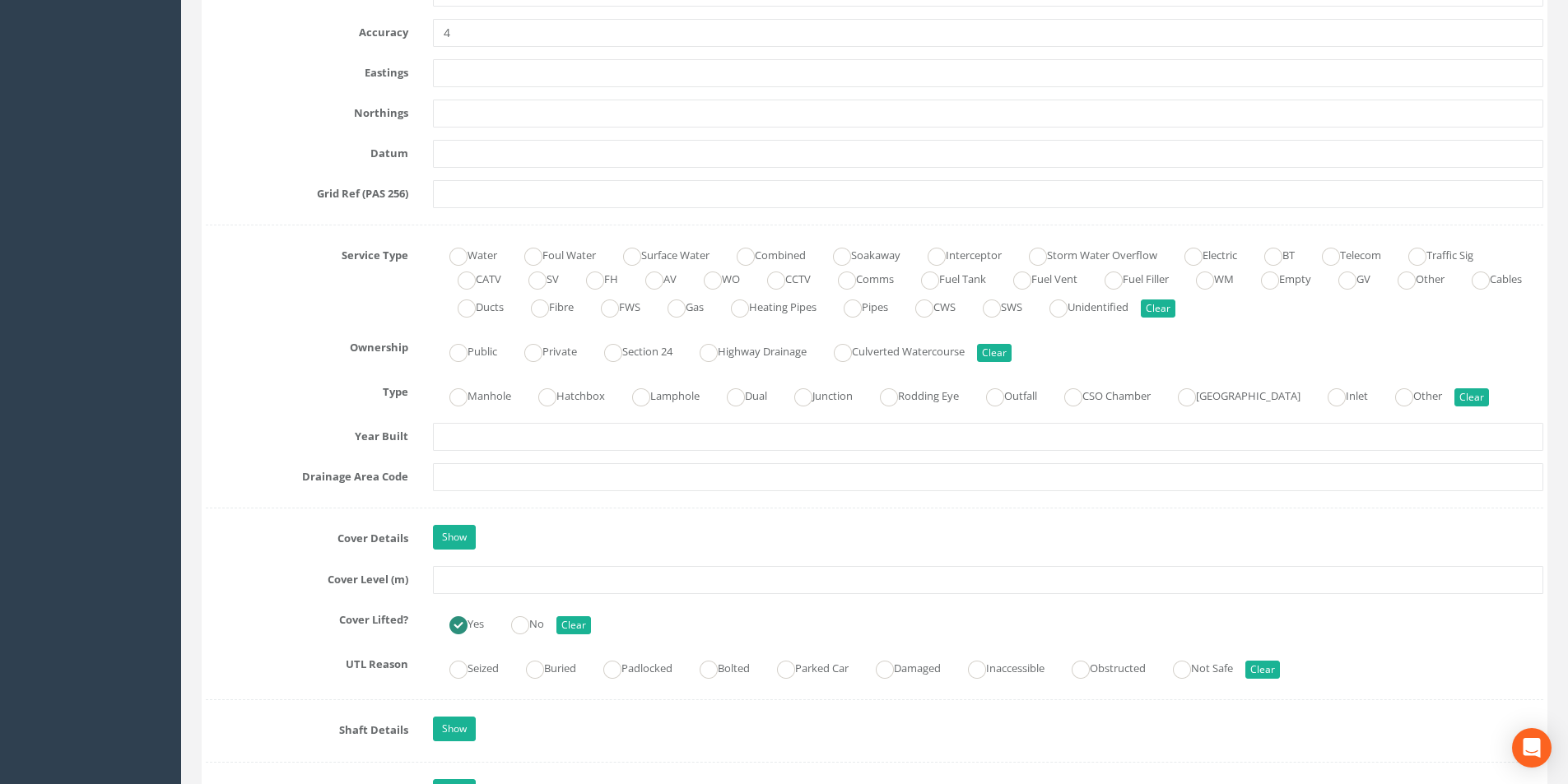
scroll to position [987, 0]
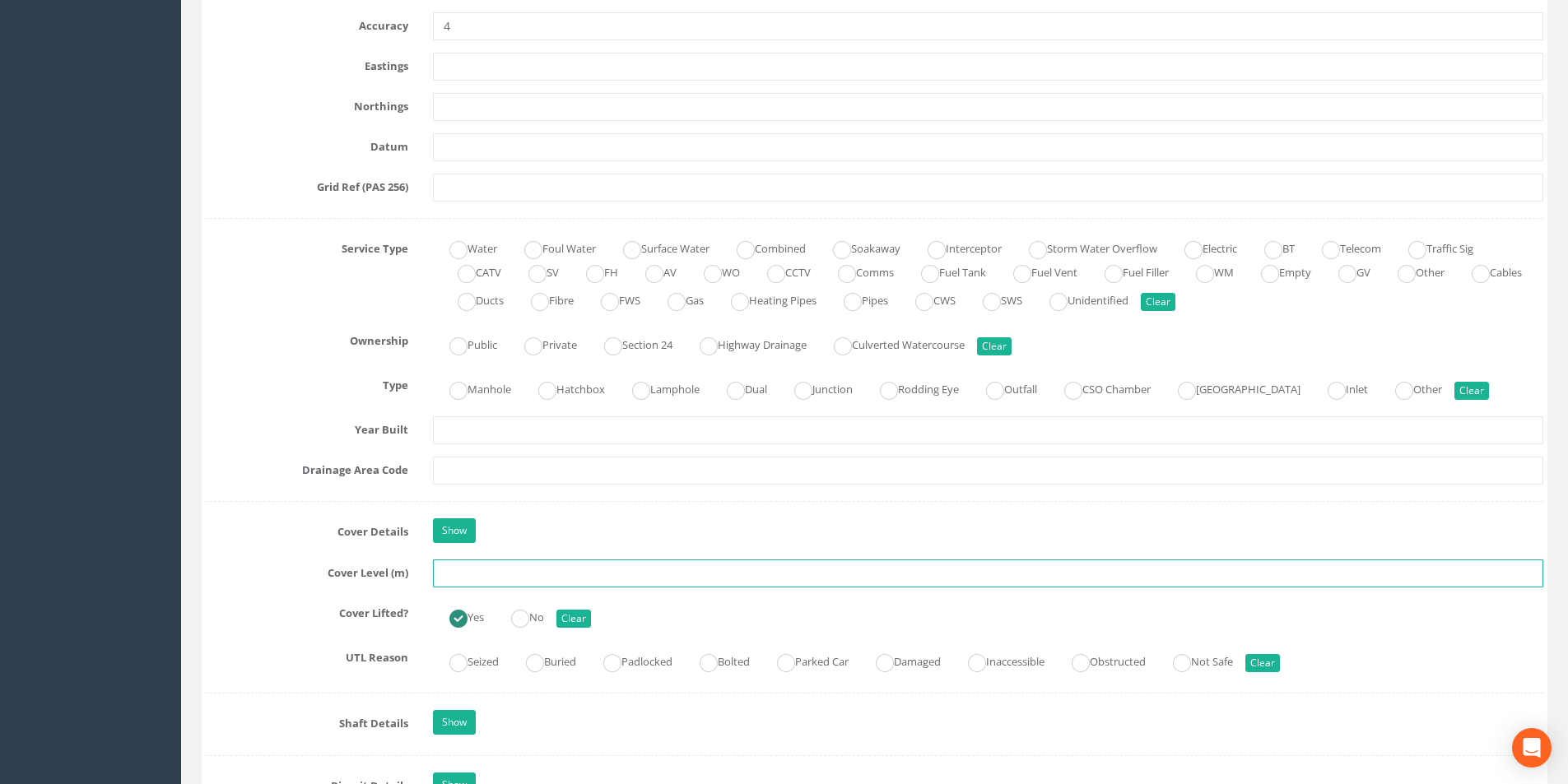
click at [530, 576] on input "text" at bounding box center [987, 573] width 1110 height 28
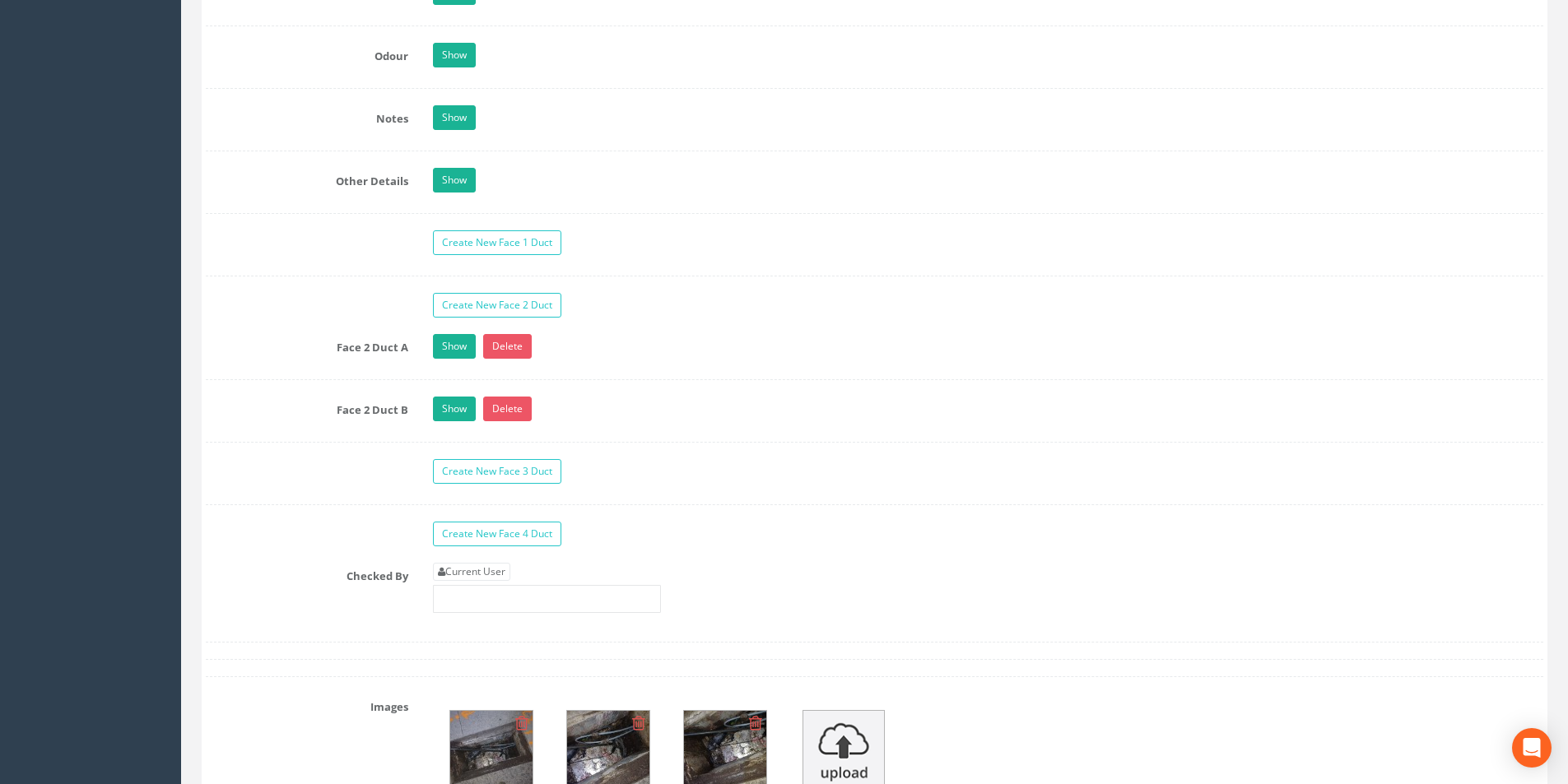
scroll to position [2468, 0]
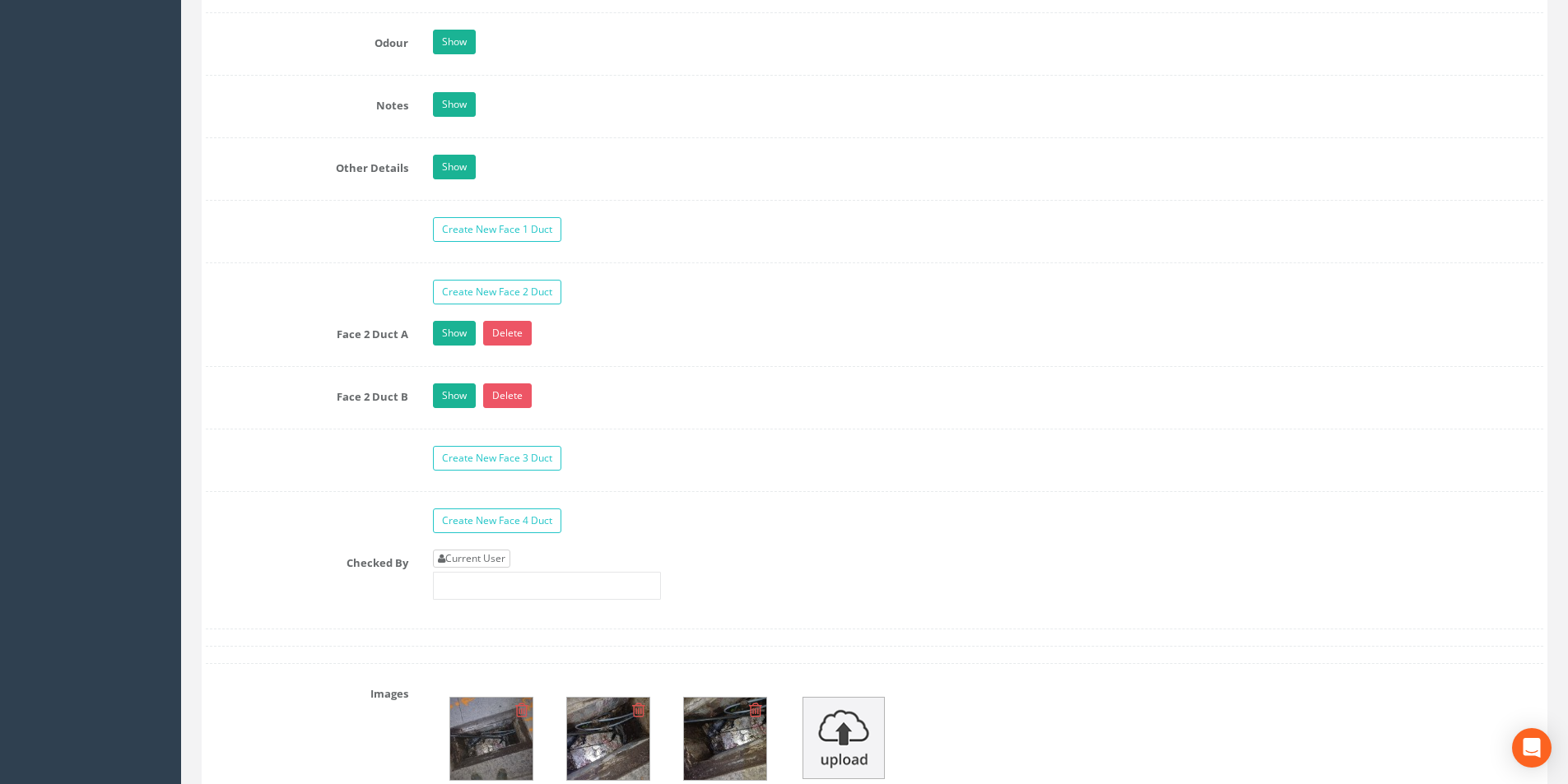
type input "3.23"
click at [510, 559] on link "Current User" at bounding box center [471, 558] width 77 height 18
type input "[PERSON_NAME]"
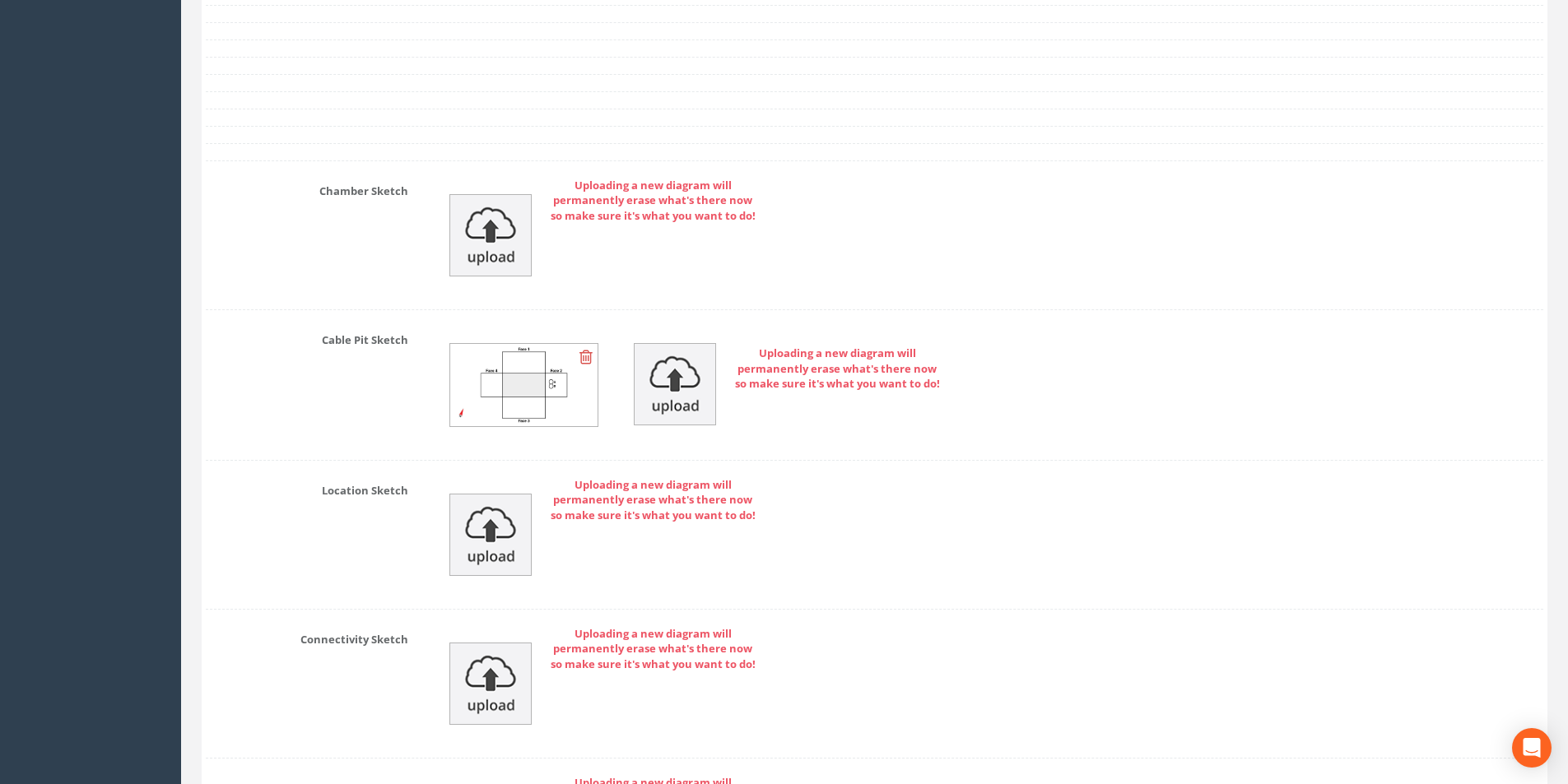
scroll to position [3646, 0]
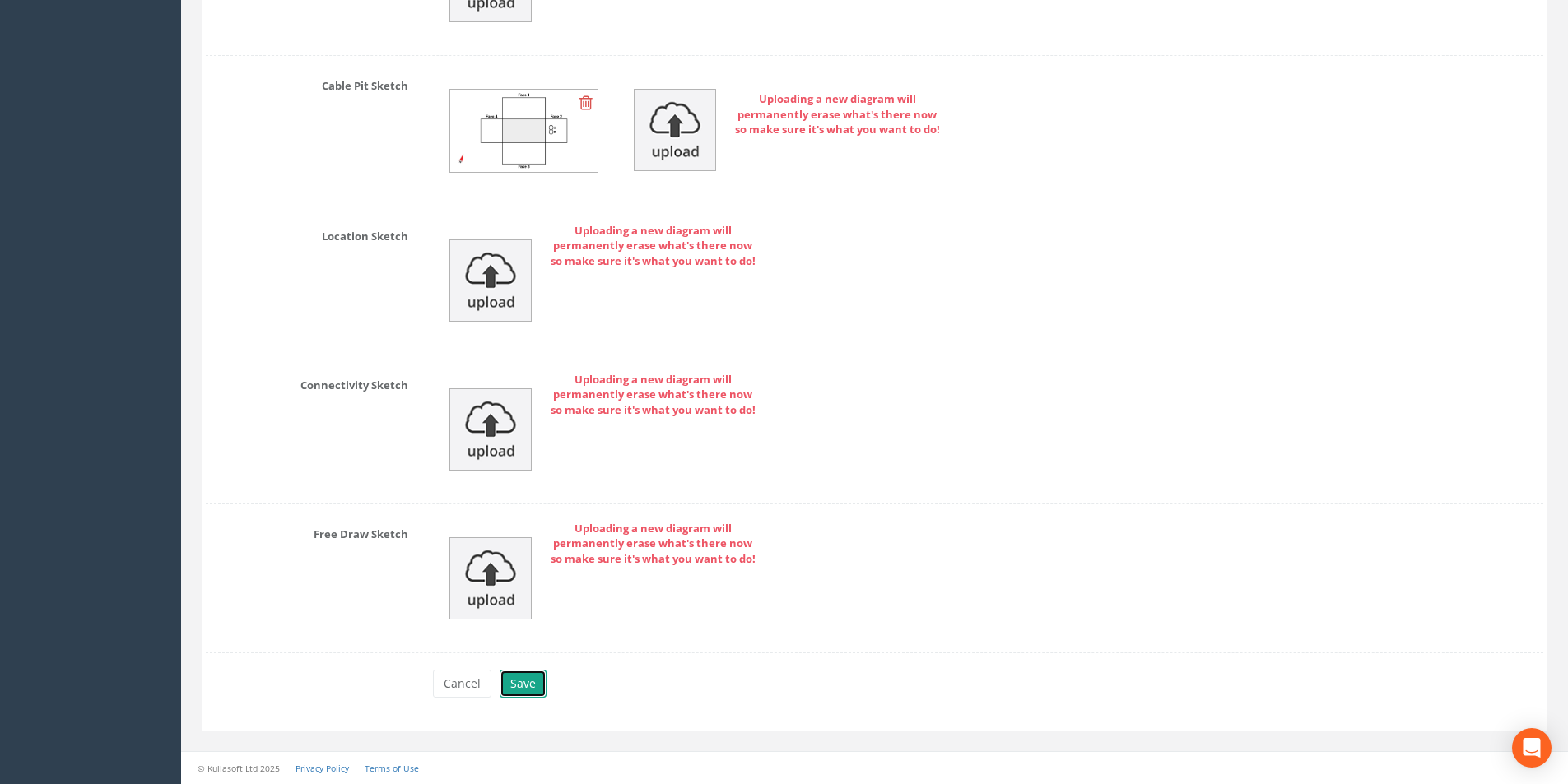
click at [527, 686] on button "Save" at bounding box center [523, 683] width 47 height 28
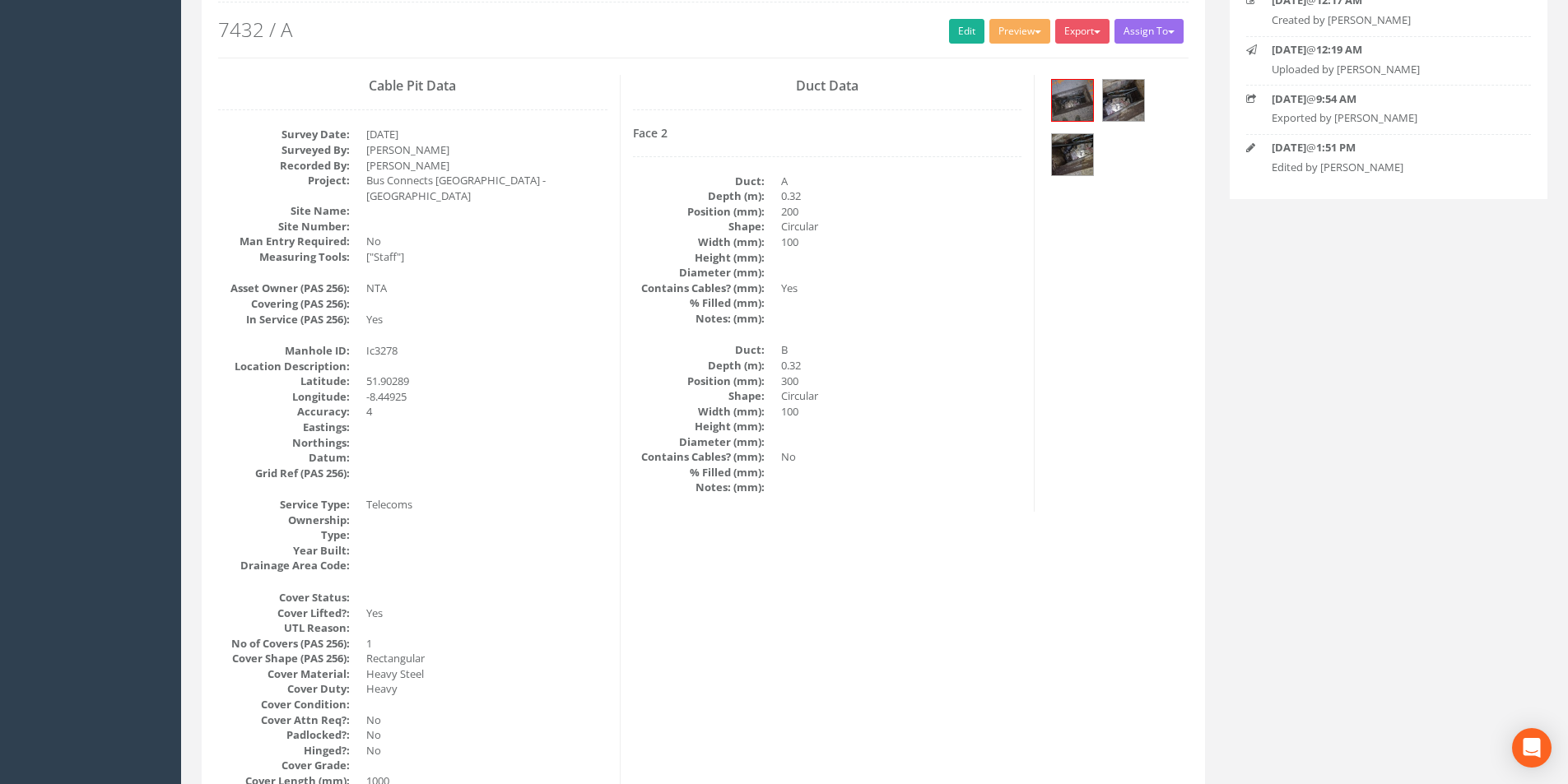
scroll to position [0, 0]
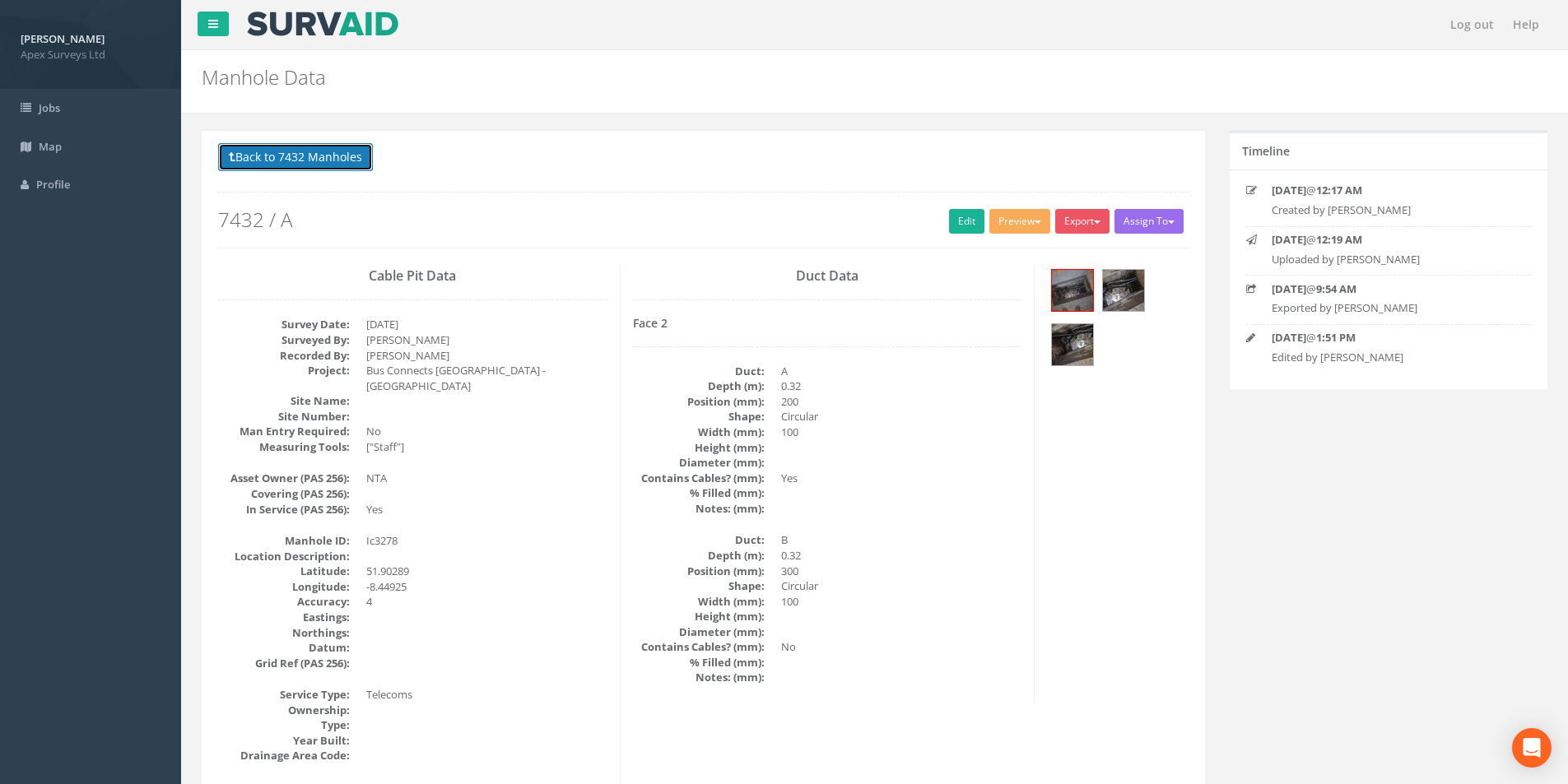
click at [259, 165] on button "Back to 7432 Manholes" at bounding box center [295, 157] width 154 height 28
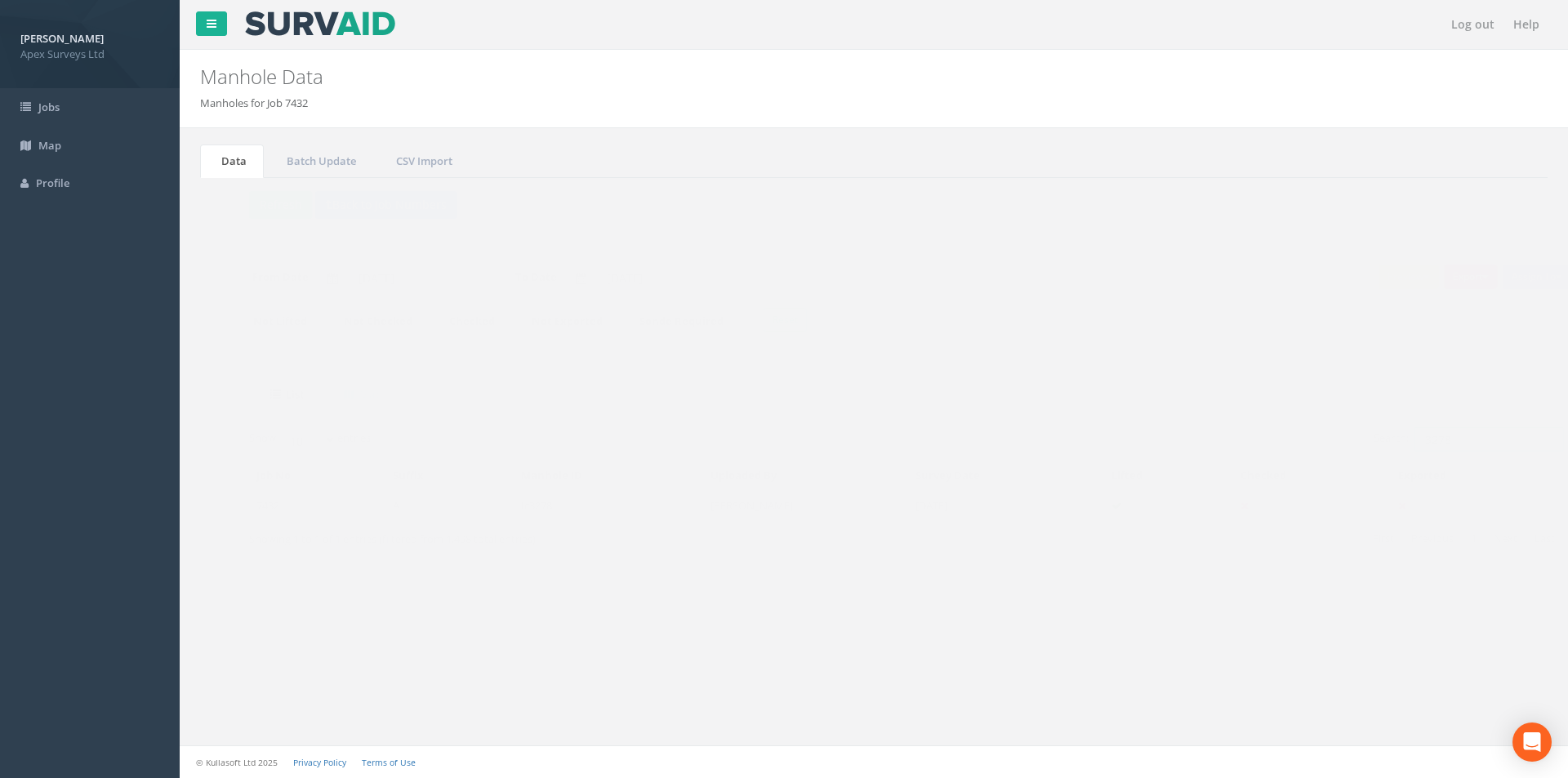
drag, startPoint x: 1434, startPoint y: 437, endPoint x: 1381, endPoint y: 445, distance: 53.6
click at [1381, 445] on input "3278" at bounding box center [1456, 438] width 149 height 25
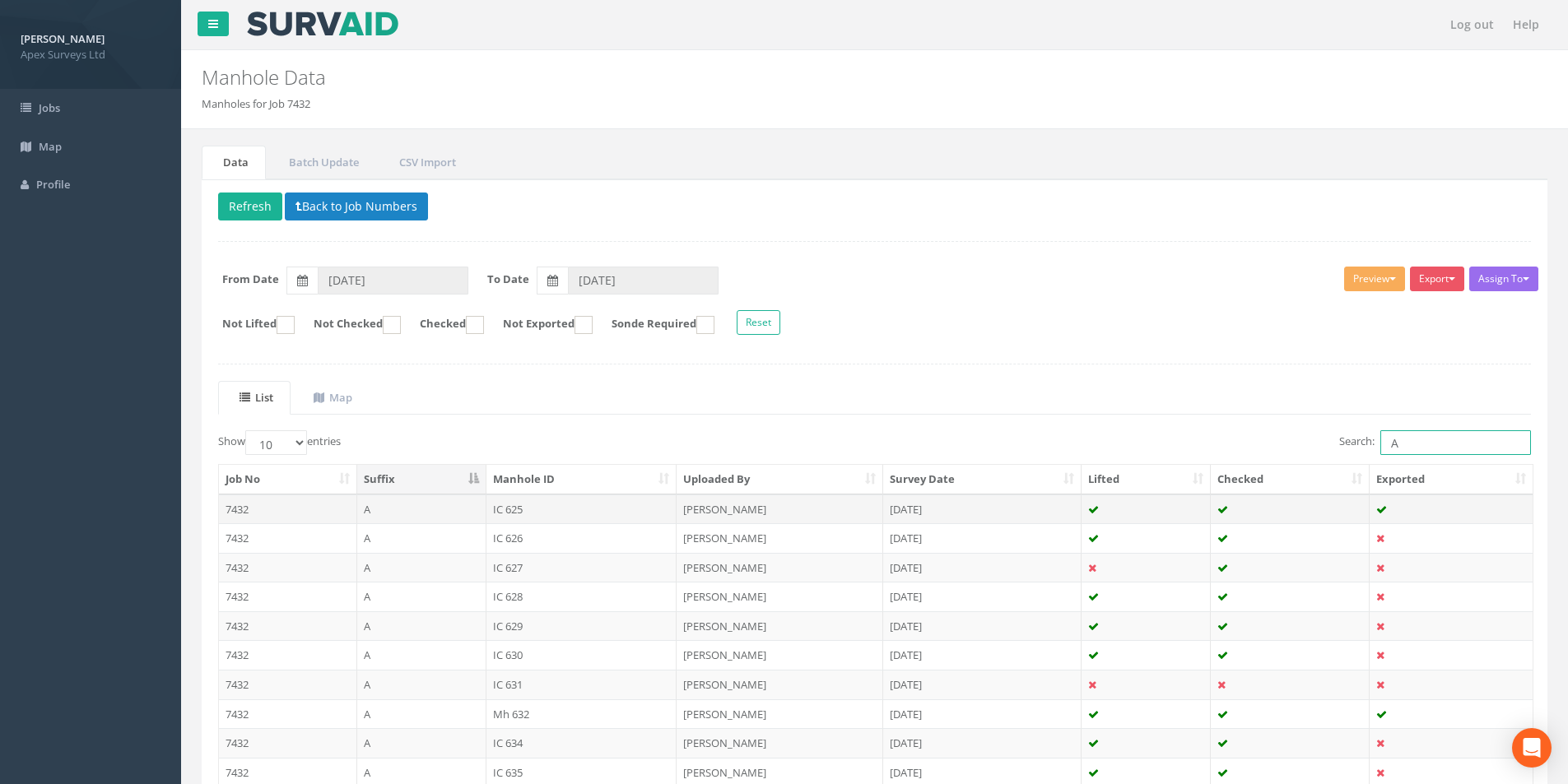
scroll to position [133, 0]
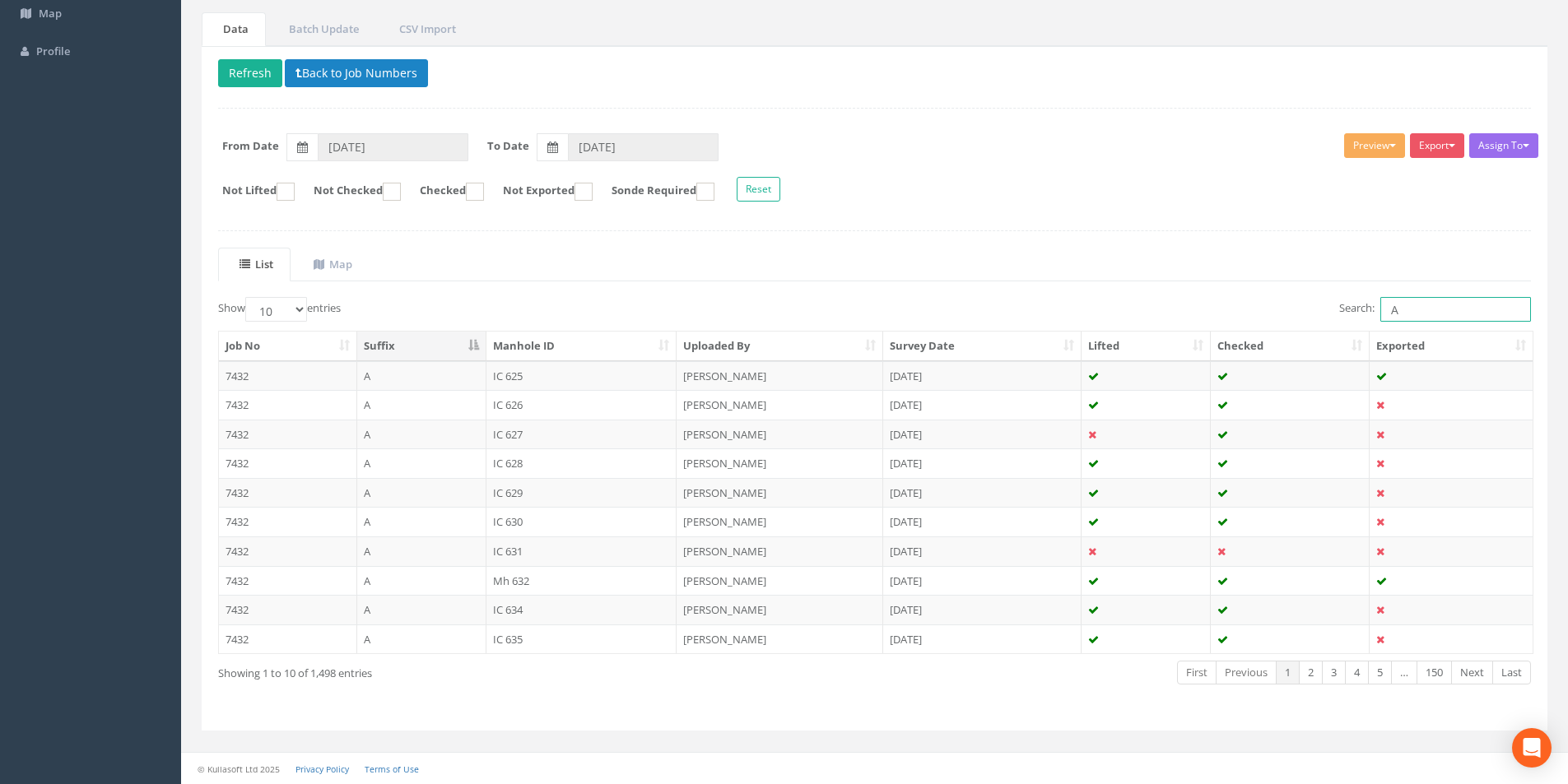
click at [1429, 310] on input "A" at bounding box center [1455, 309] width 150 height 25
type input "A"
click at [469, 347] on th "Suffix" at bounding box center [421, 346] width 130 height 30
click at [471, 343] on th "Suffix" at bounding box center [421, 346] width 130 height 30
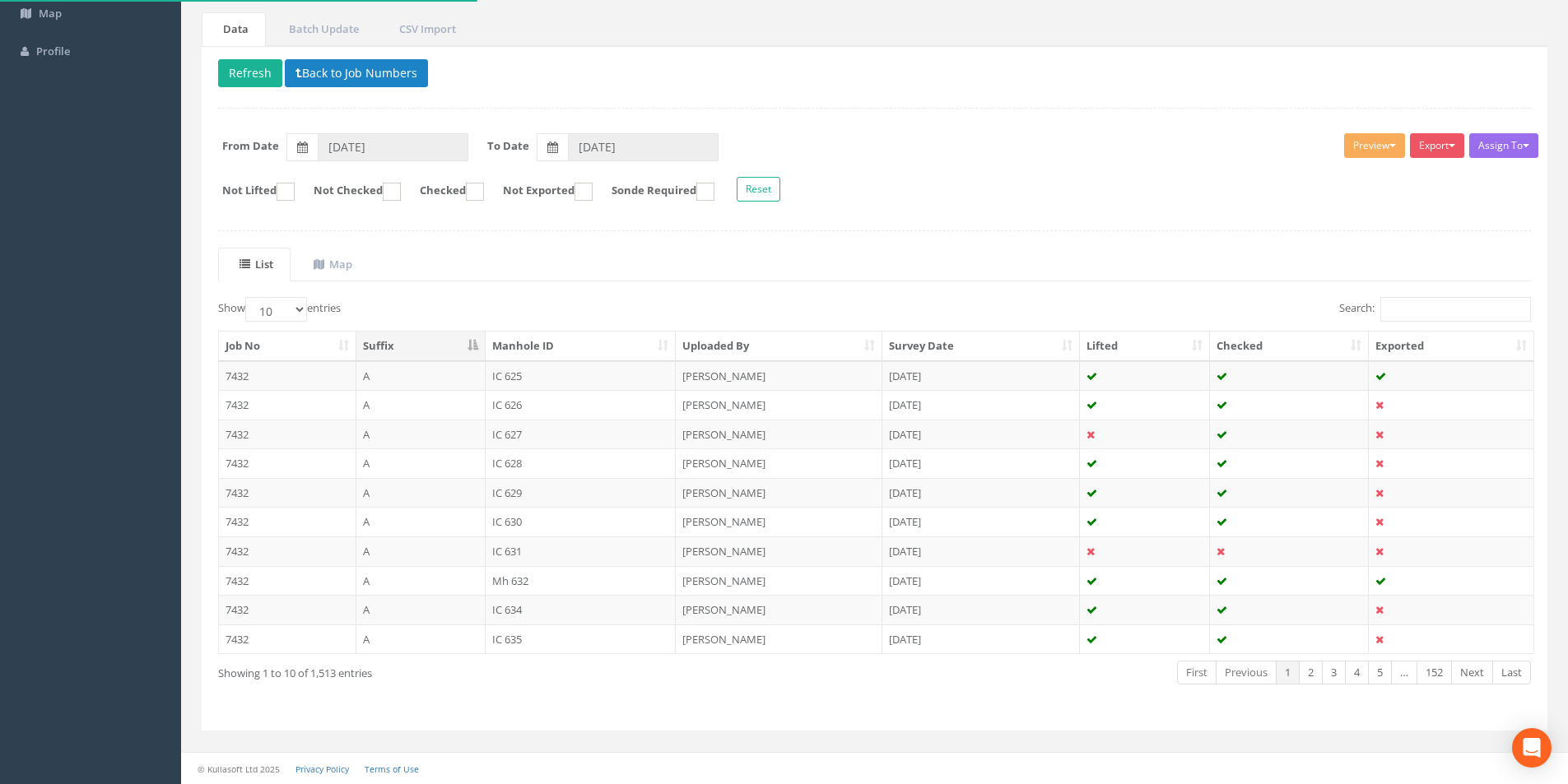
click at [471, 343] on th "Suffix" at bounding box center [421, 346] width 130 height 30
click at [303, 305] on select "10 25 50 100" at bounding box center [276, 309] width 62 height 25
click at [300, 206] on form "Not Lifted Not Checked Checked Not Exported Sonde Required Reset" at bounding box center [875, 191] width 1337 height 29
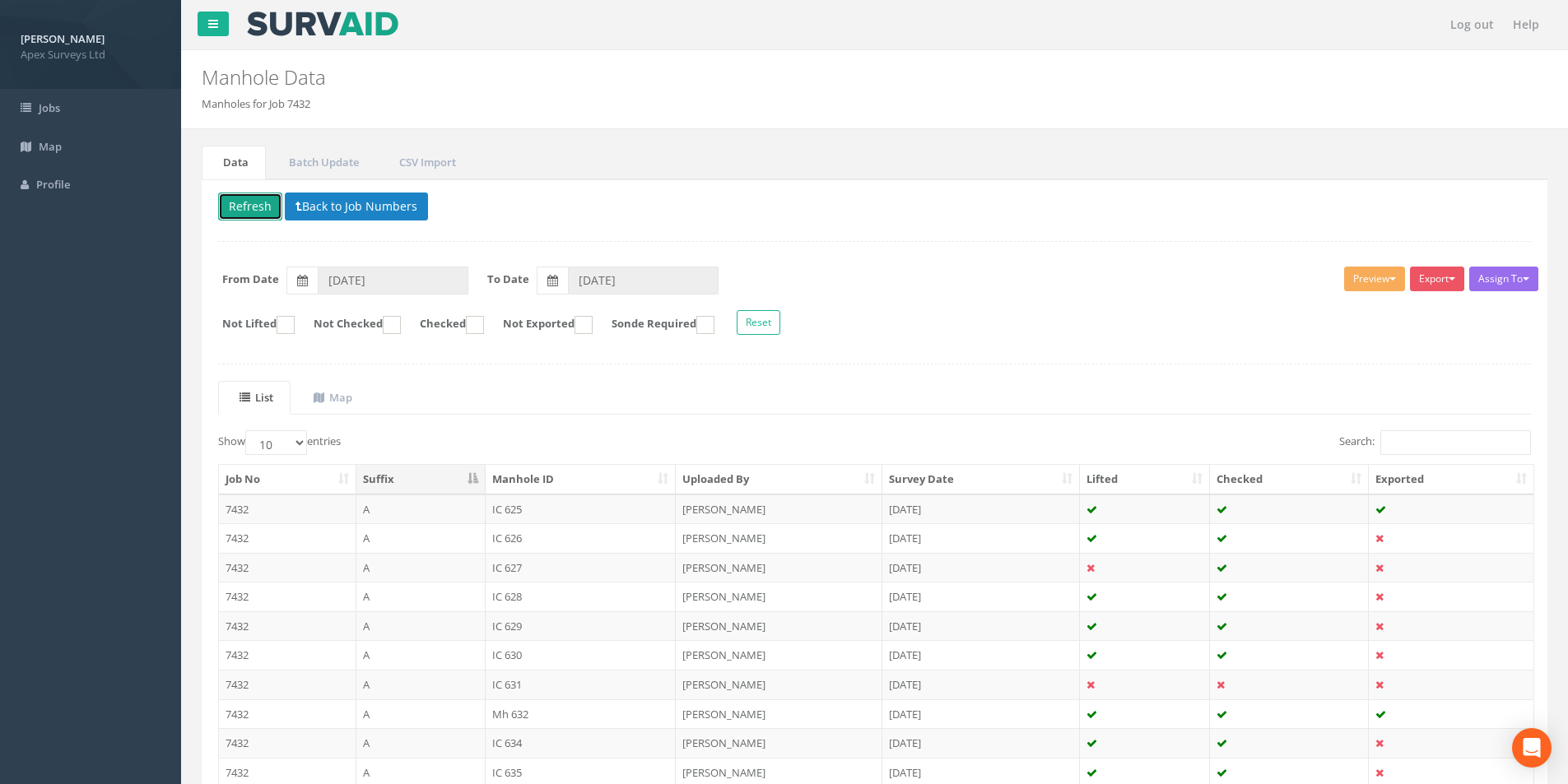
click at [250, 213] on button "Refresh" at bounding box center [250, 206] width 64 height 28
click at [298, 444] on select "10 25 50 100" at bounding box center [276, 442] width 62 height 25
select select "100"
click at [248, 430] on select "10 25 50 100" at bounding box center [276, 442] width 62 height 25
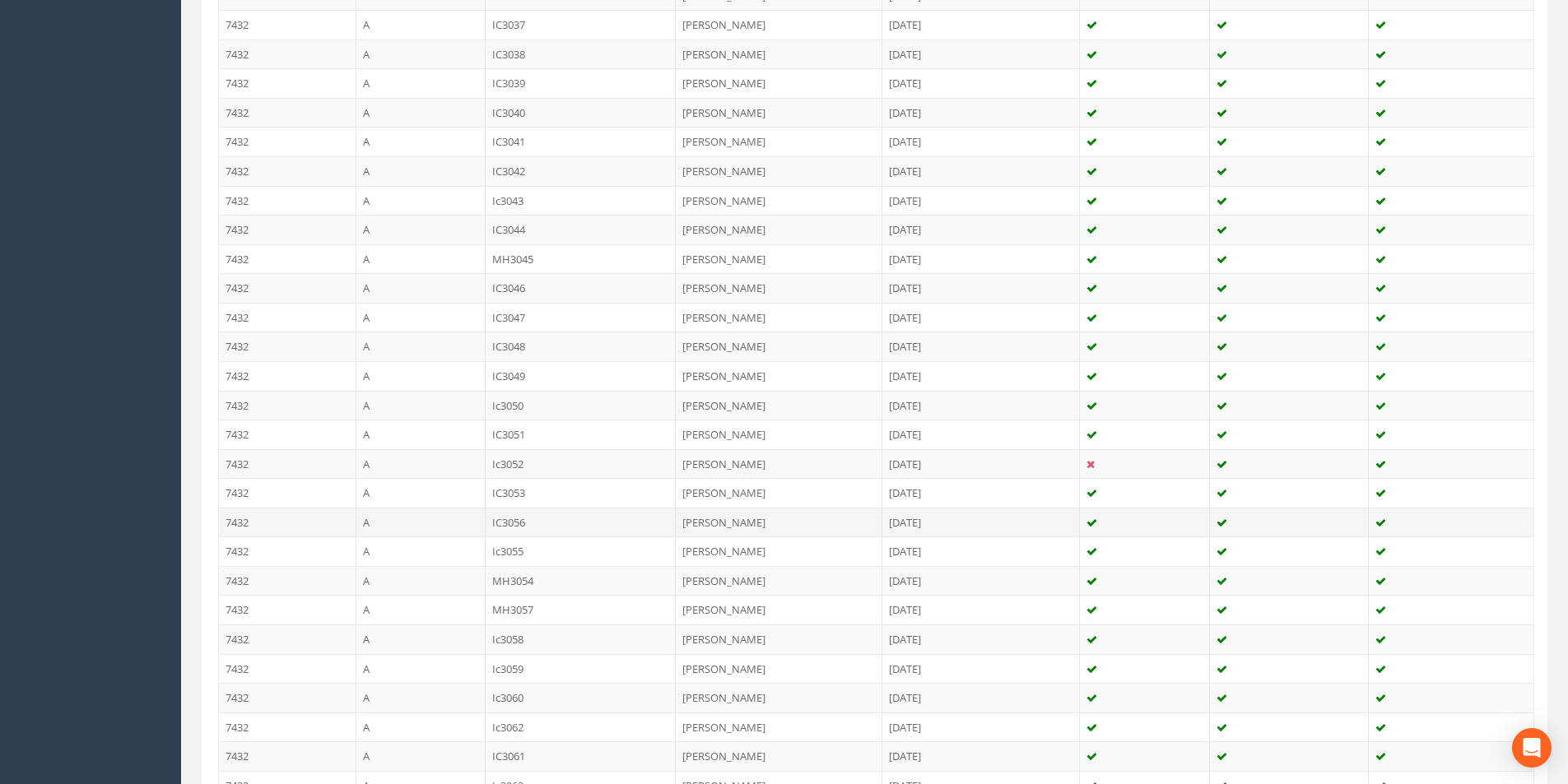
scroll to position [2766, 0]
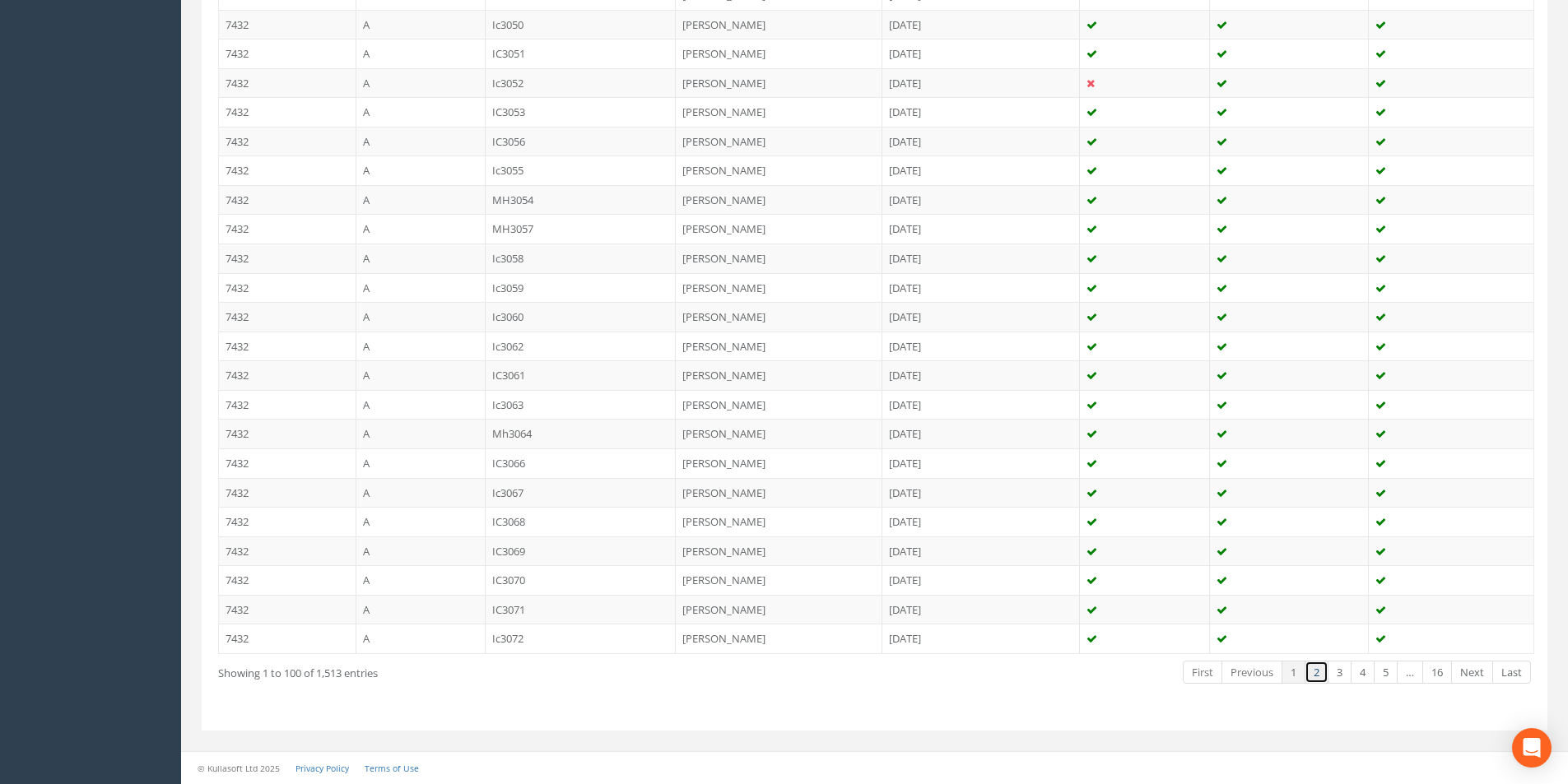
click at [1317, 675] on link "2" at bounding box center [1317, 672] width 24 height 24
click at [1330, 672] on link "3" at bounding box center [1340, 672] width 24 height 24
click at [1358, 672] on link "4" at bounding box center [1362, 672] width 24 height 24
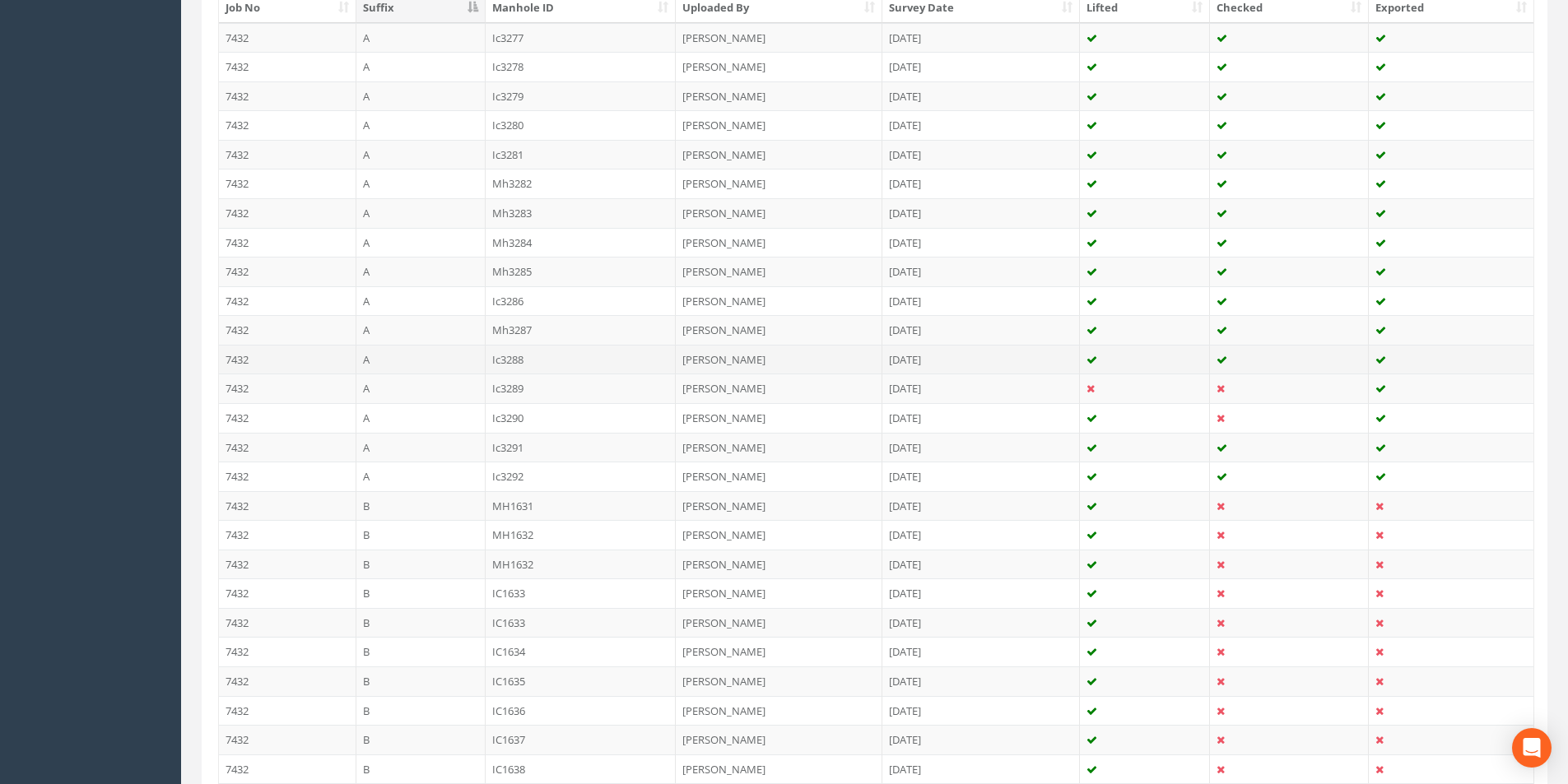
scroll to position [493, 0]
